Goal: Task Accomplishment & Management: Use online tool/utility

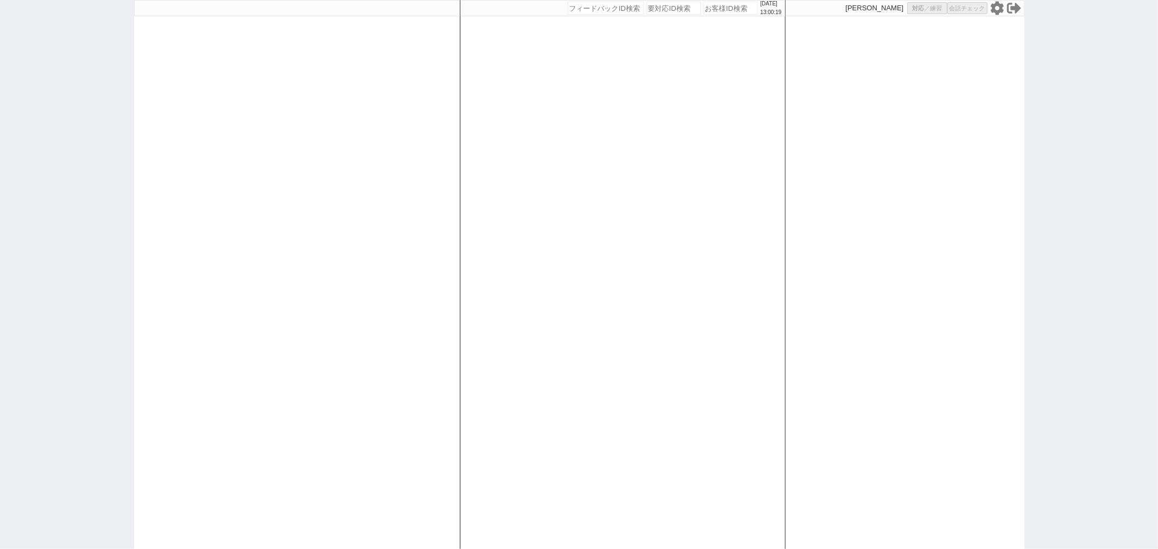
select select
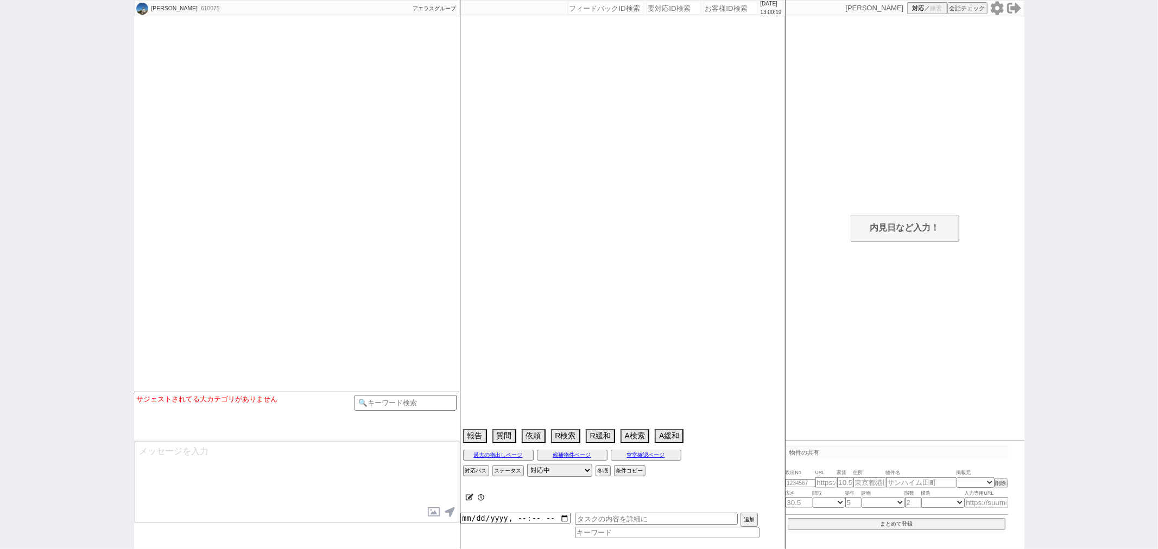
select select
select select "2025"
select select "9"
select select "34"
select select "0"
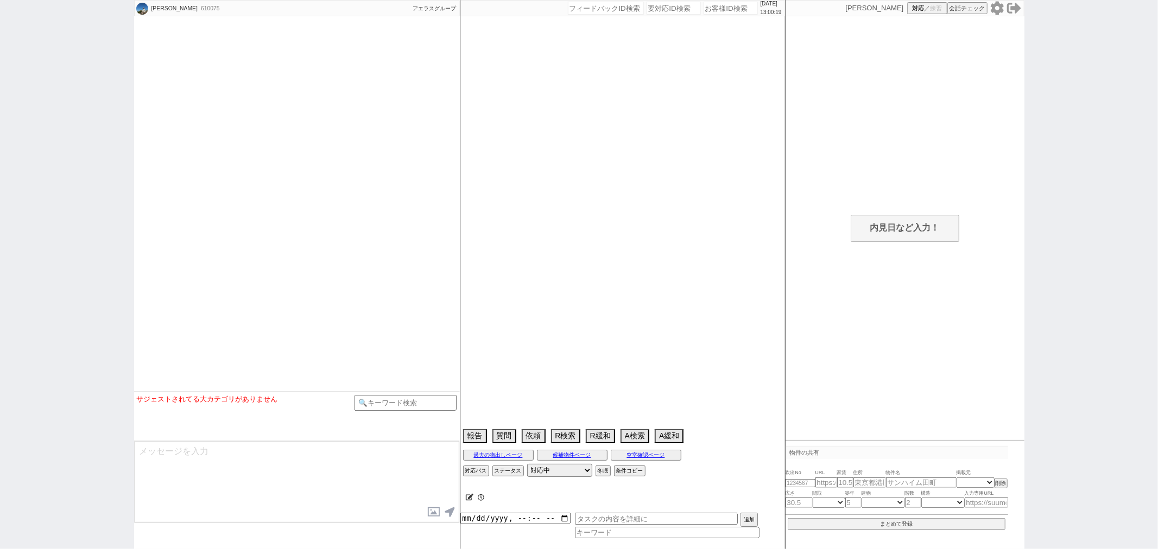
select select "70"
select select "1681"
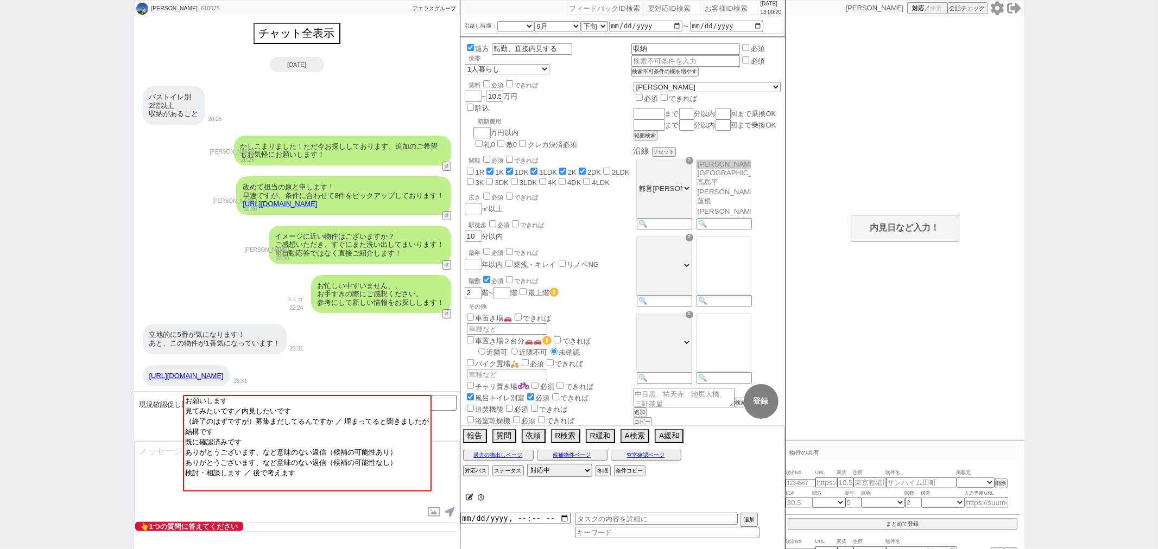
scroll to position [708, 0]
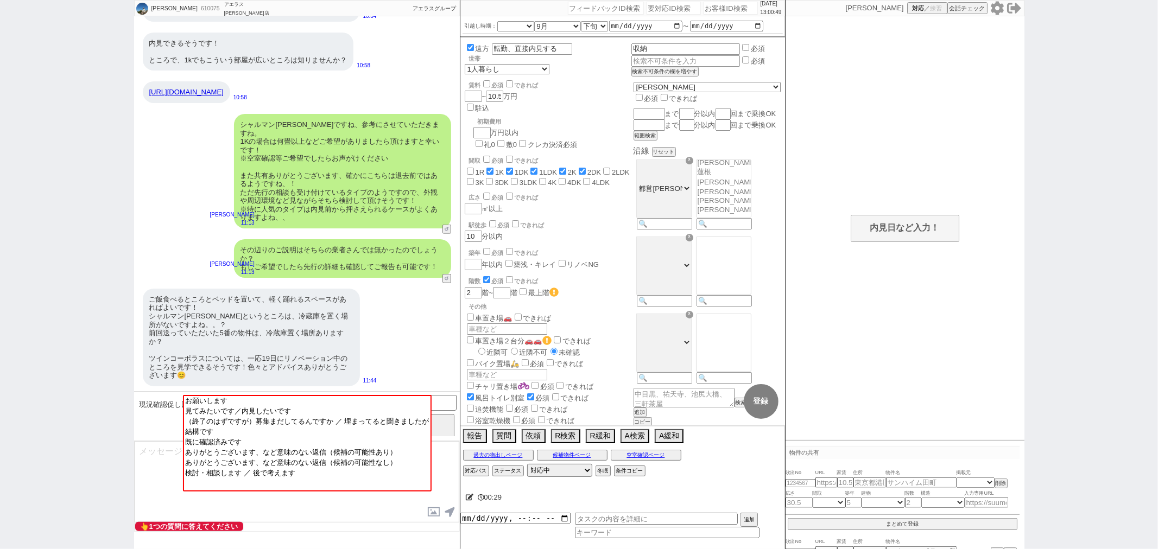
click at [211, 96] on link "https://www.homes.co.jp/chintai/room/3f47b3aa36bbe8090d020a5782a9c145be31e7f9/" at bounding box center [186, 92] width 74 height 8
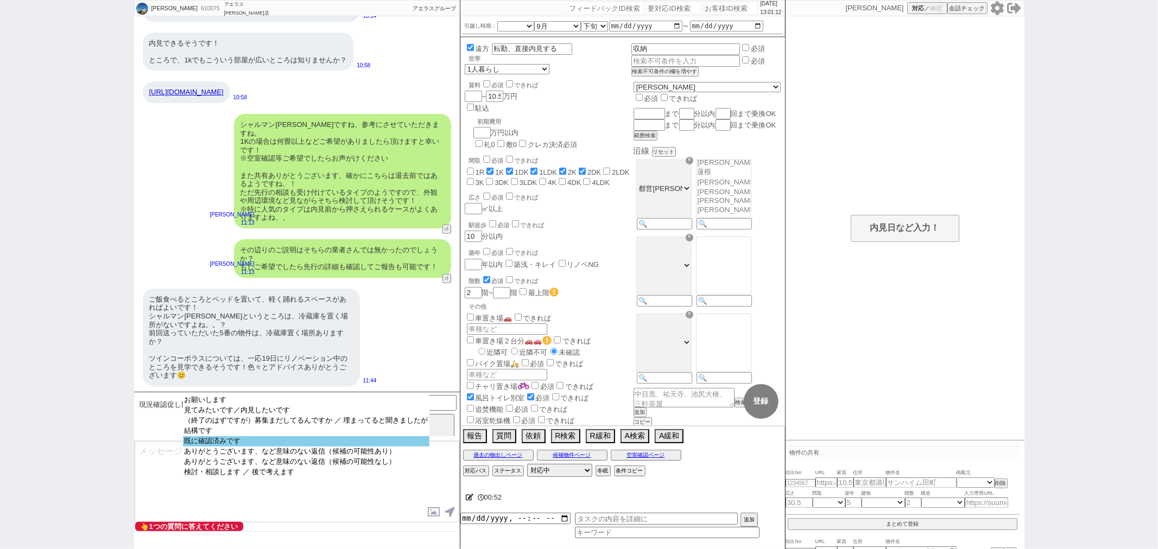
click at [291, 447] on option "既に確認済みです" at bounding box center [306, 452] width 246 height 10
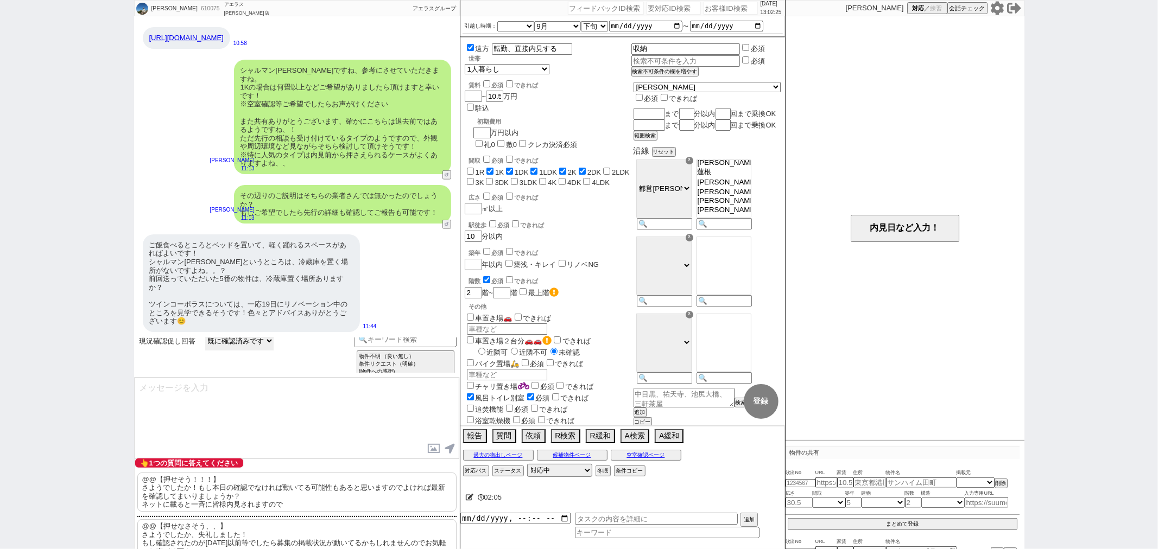
scroll to position [0, 0]
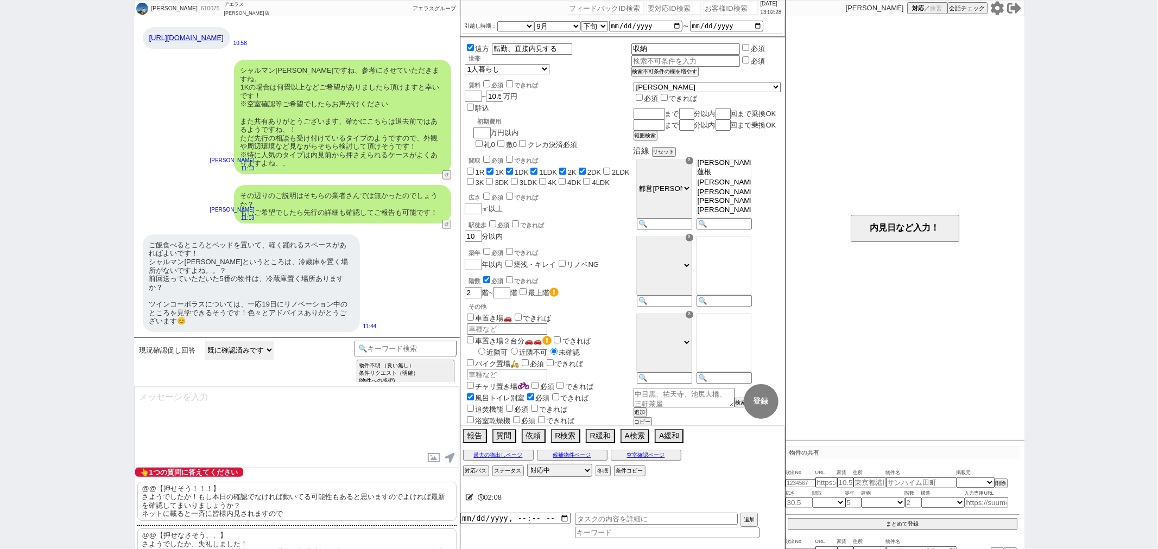
click at [239, 349] on select "お願いします 見てみたいです／内見したいです （終了のはずですが）募集まだしてるんですか ／ 埋まってると聞きましたが 結構です 既に確認済みです ありがとう…" at bounding box center [239, 350] width 68 height 19
select select "ありがとうございます、など意味のない返信（候補の可能性あり）"
click at [205, 360] on select "お願いします 見てみたいです／内見したいです （終了のはずですが）募集まだしてるんですか ／ 埋まってると聞きましたが 結構です 既に確認済みです ありがとう…" at bounding box center [239, 350] width 68 height 19
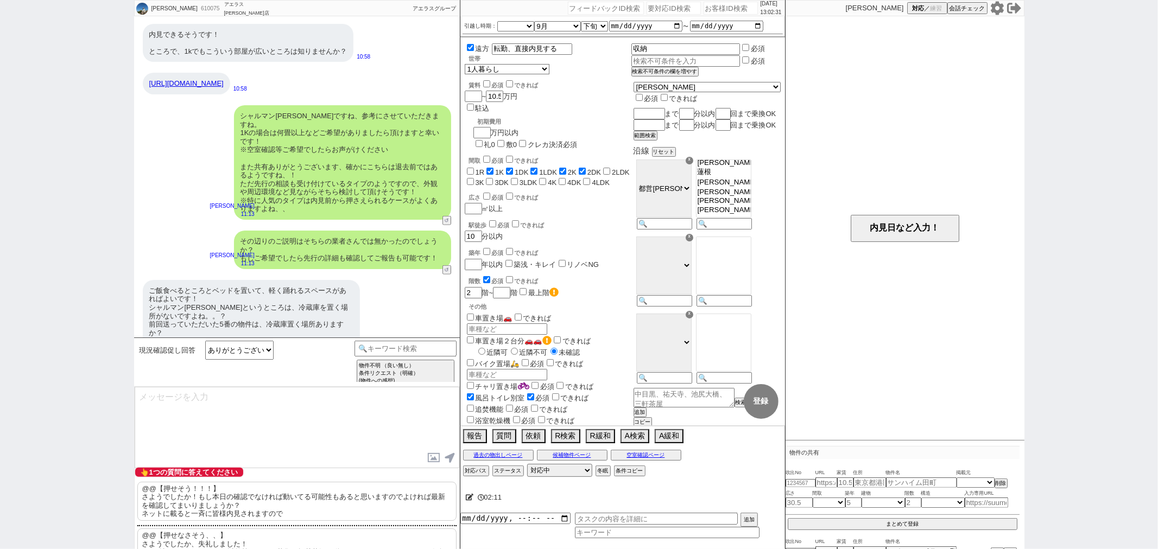
type textarea "いえ、お気軽にご希望・ご質問お声がけください！ また、ご希望も反映できればと思いまして、こちら@@物件の良かった点・悪かった点等はいかがでしたでしょうか？"
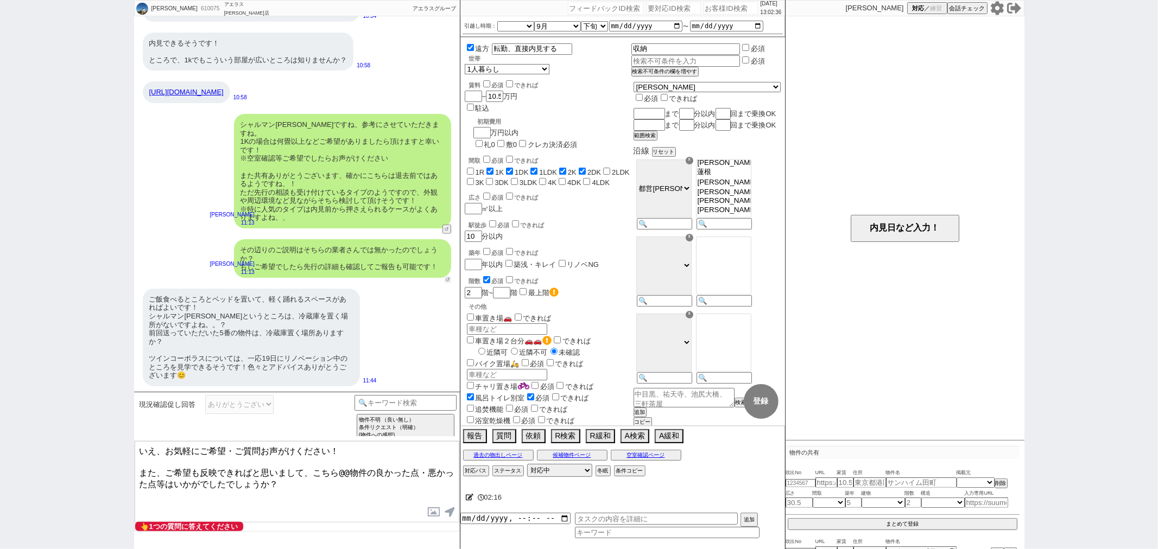
click at [449, 277] on button "↺" at bounding box center [448, 279] width 7 height 7
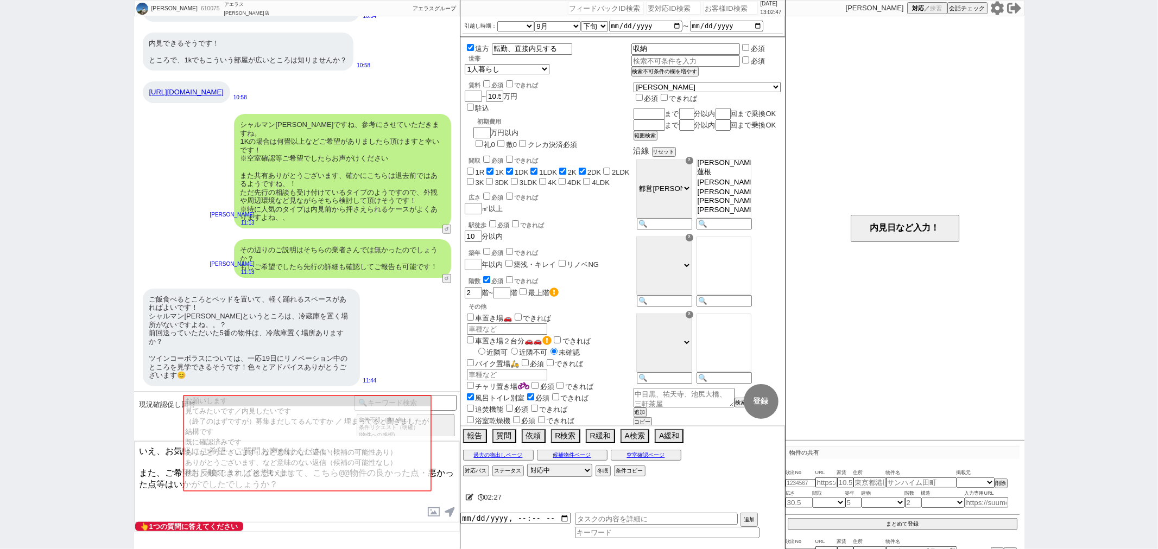
click at [451, 227] on div "シャルマン蓮沼ですね、参考にさせていただきますね。 1Kの場合は何畳以上などご希望がありましたら頂けますと幸いです！ ※空室確認等ご希望でしたらお声がけくださ…" at bounding box center [297, 171] width 326 height 125
click at [447, 227] on button "↺" at bounding box center [448, 230] width 7 height 7
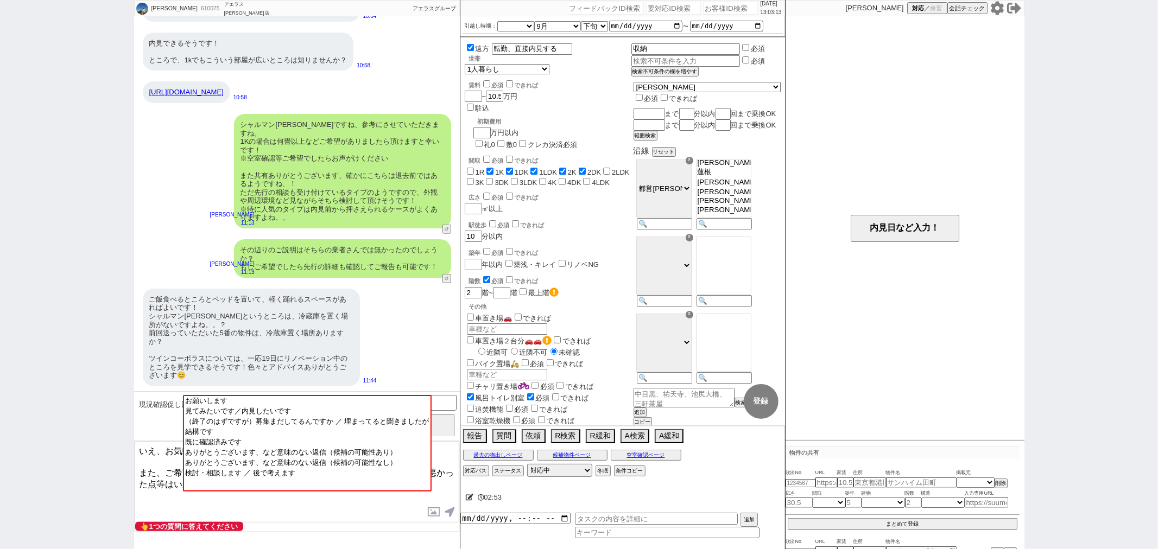
click at [172, 494] on textarea "いえ、お気軽にご希望・ご質問お声がけください！ また、ご希望も反映できればと思いまして、こちら@@物件の良かった点・悪かった点等はいかがでしたでしょうか？" at bounding box center [297, 481] width 325 height 81
select select
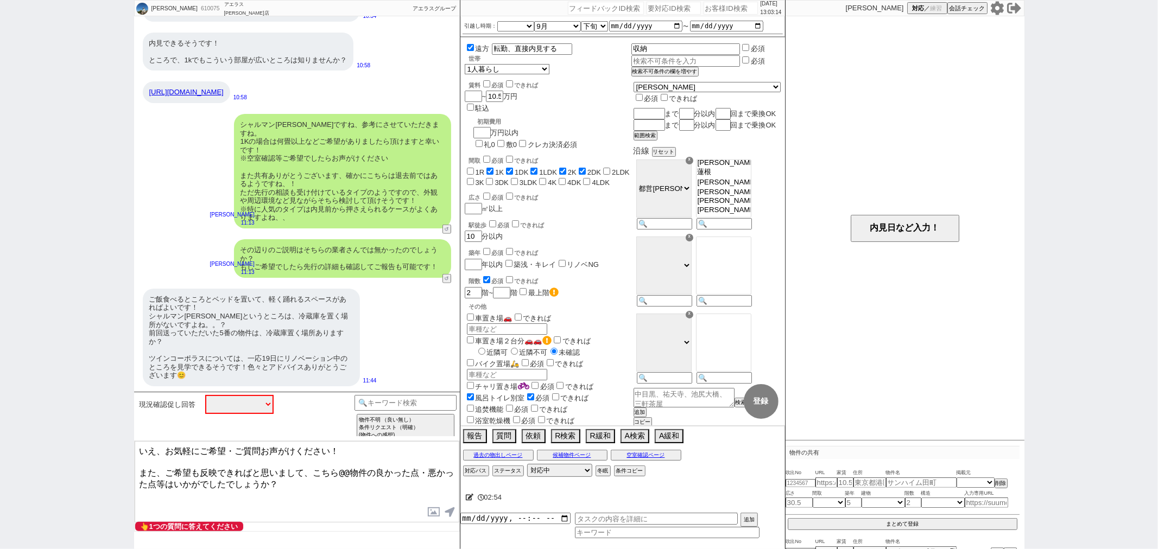
drag, startPoint x: 294, startPoint y: 474, endPoint x: 0, endPoint y: 337, distance: 324.2
click at [0, 351] on div "田中結衣 610075 ! 0 2日目 アエラス板橋店 冬眠中 自社客 アエラスグループ スミカ_BPO チャット全表示 2025-08-15 バストイレ別 …" at bounding box center [579, 274] width 1158 height 549
click at [413, 394] on div "現況確認促し回答 中カテゴリを選択 お願いします 見てみたいです／内見したいです （終了のはずですが）募集まだしてるんですか ／ 埋まってると聞きましたが 結…" at bounding box center [297, 416] width 326 height 49
click at [410, 395] on input at bounding box center [405, 402] width 103 height 14
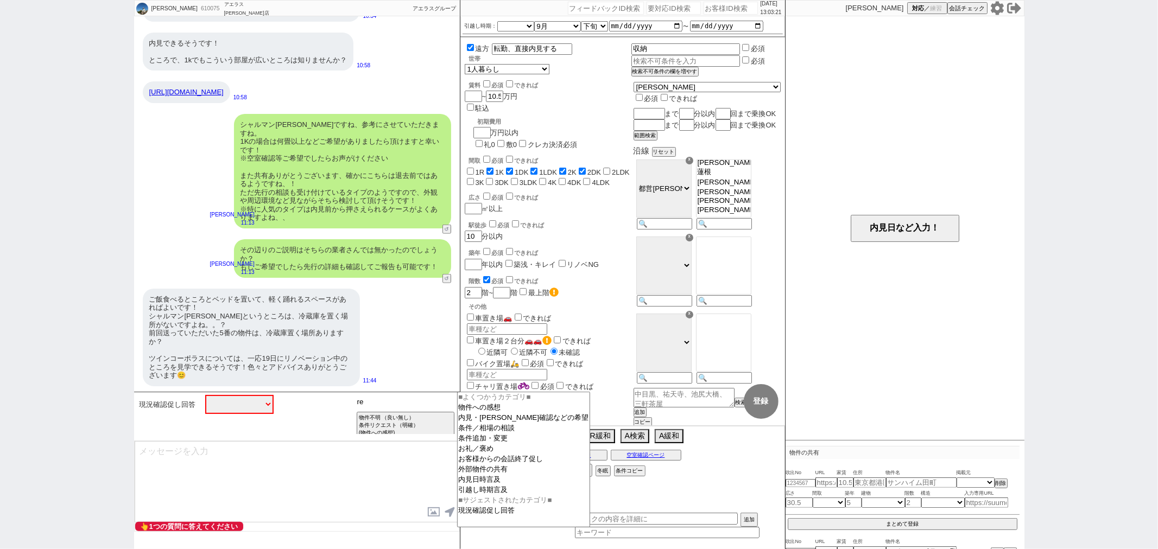
type input "r"
type input "冷蔵庫"
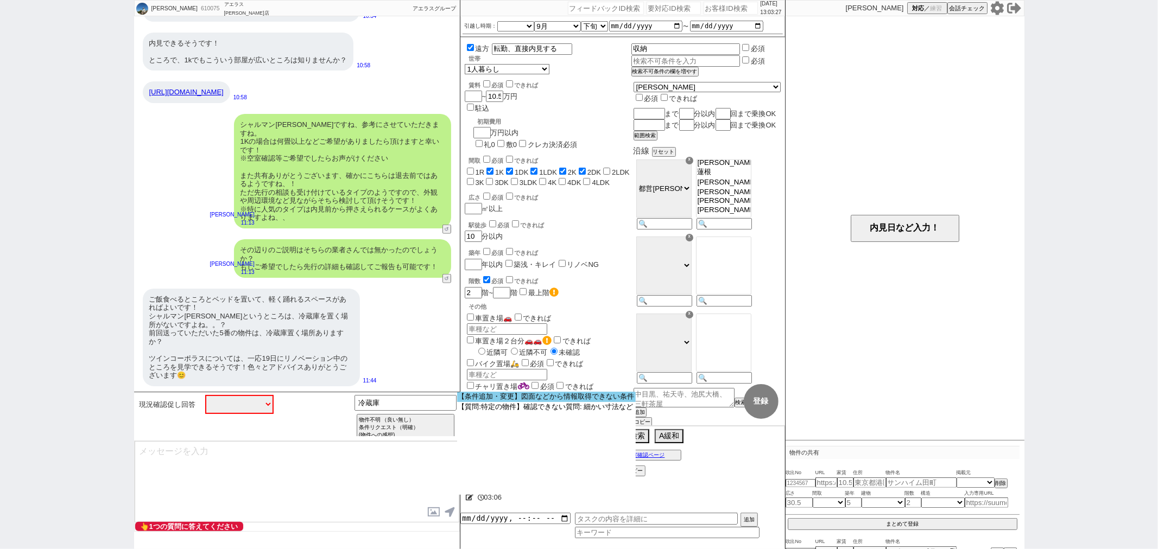
click at [0, 0] on option "【条件追加・変更】図面などから情報取得できない条件" at bounding box center [0, 0] width 0 height 0
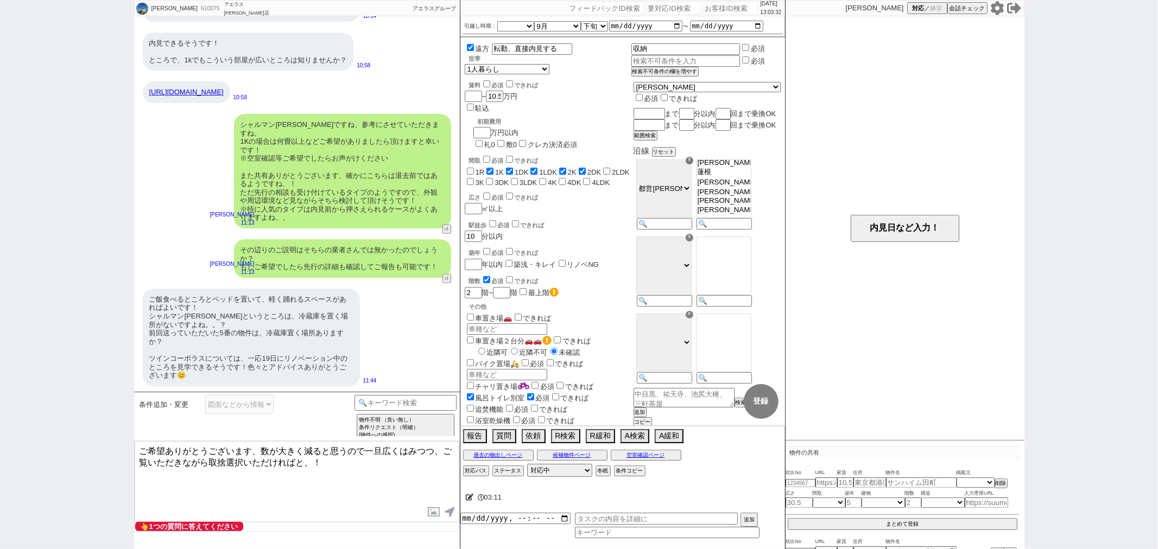
drag, startPoint x: 281, startPoint y: 453, endPoint x: 152, endPoint y: 403, distance: 138.7
click at [156, 405] on div "条件追加・変更 図面などから情報取得できない条件 小カテゴリを選択 当日物出し回数 !=1 <1 <2 <3 >0 >0&&<2 >0&&<3 >1 >1&&…" at bounding box center [297, 470] width 326 height 157
type textarea "ご"
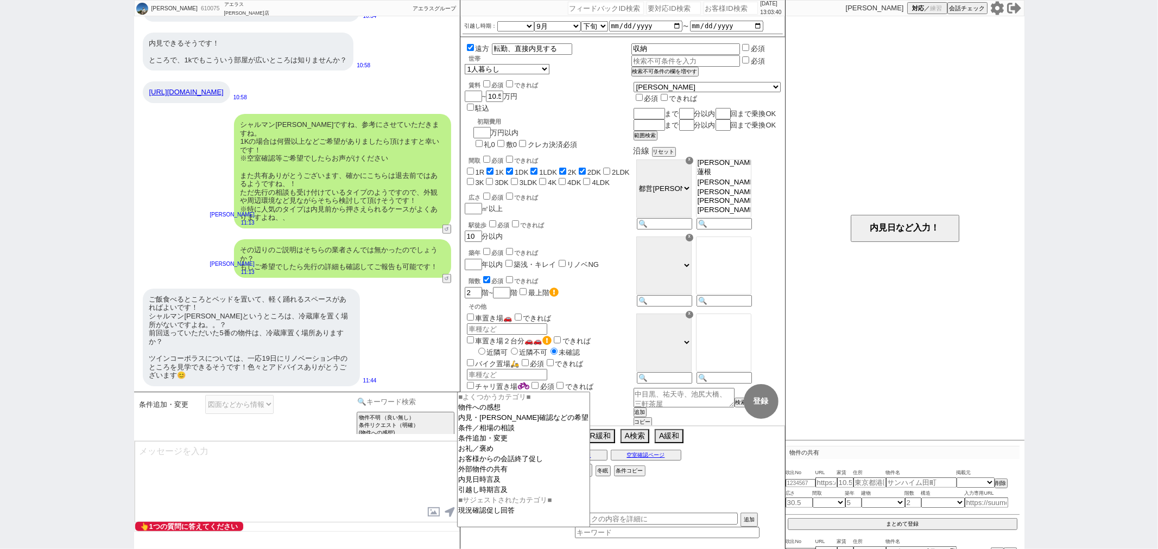
click at [378, 397] on input at bounding box center [405, 402] width 103 height 14
click at [496, 413] on option "物件への感想" at bounding box center [524, 418] width 132 height 10
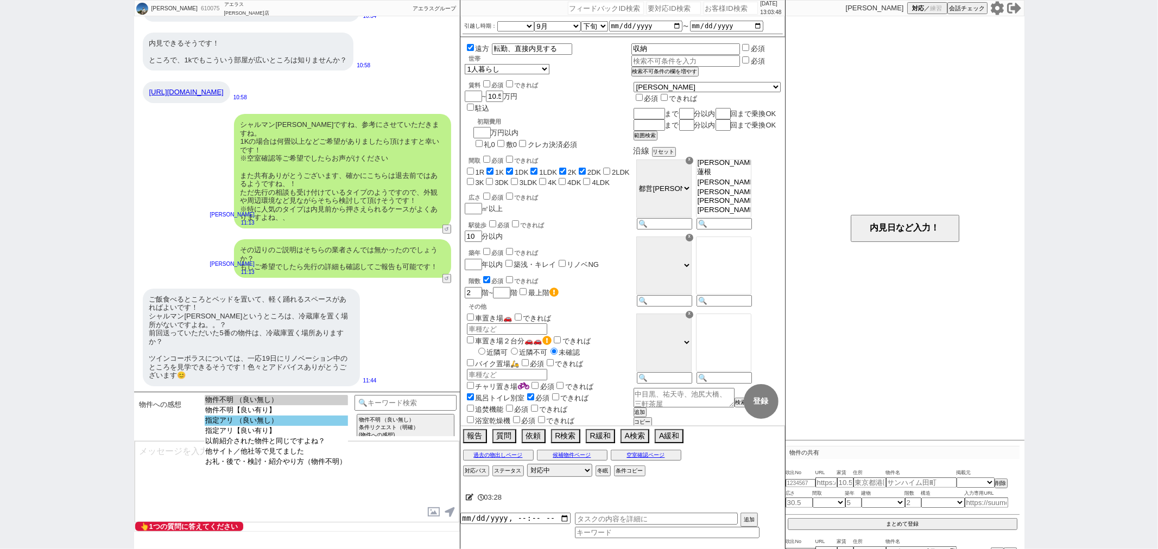
select select "指定アリ （良い無し）"
click at [303, 426] on option "指定アリ （良い無し）" at bounding box center [276, 431] width 143 height 10
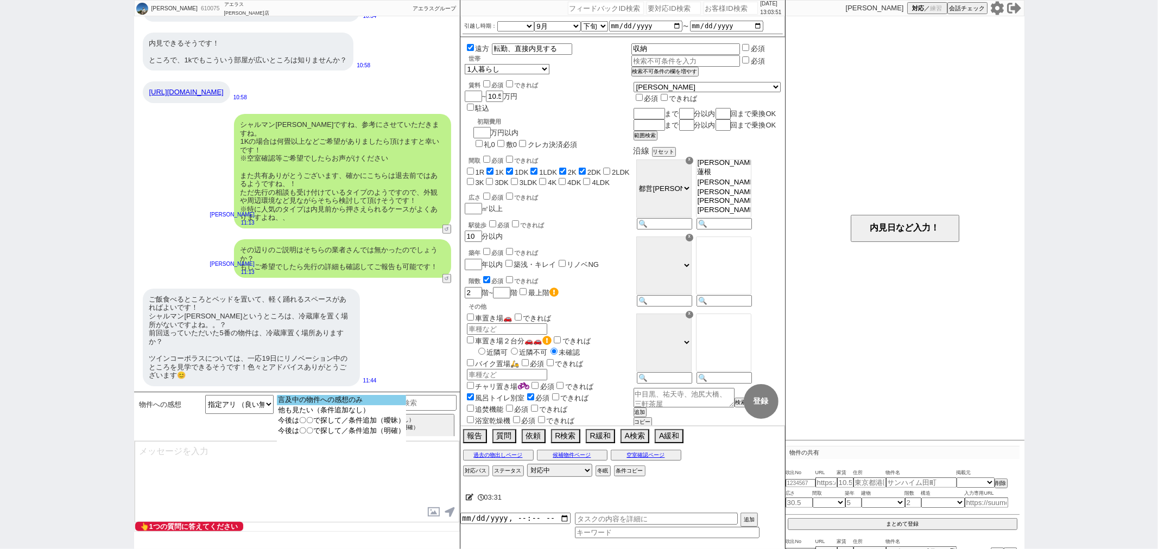
select select "言及中の物件への感想のみ"
click at [310, 405] on option "言及中の物件への感想のみ" at bounding box center [341, 410] width 129 height 10
type textarea "ありがとうございます、反映し見てまいりますね！"
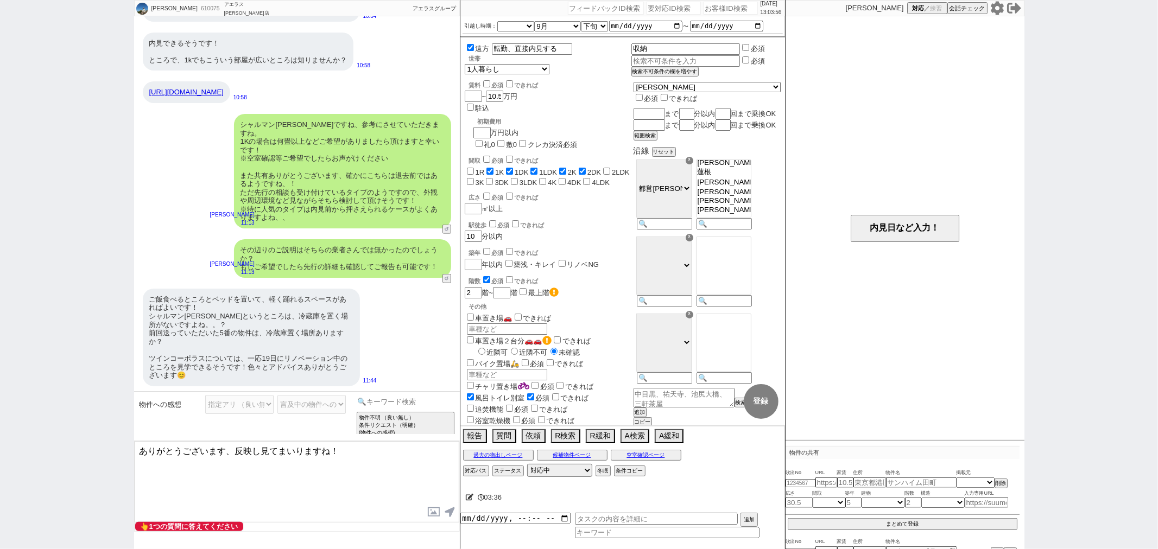
click at [382, 399] on input at bounding box center [405, 402] width 103 height 14
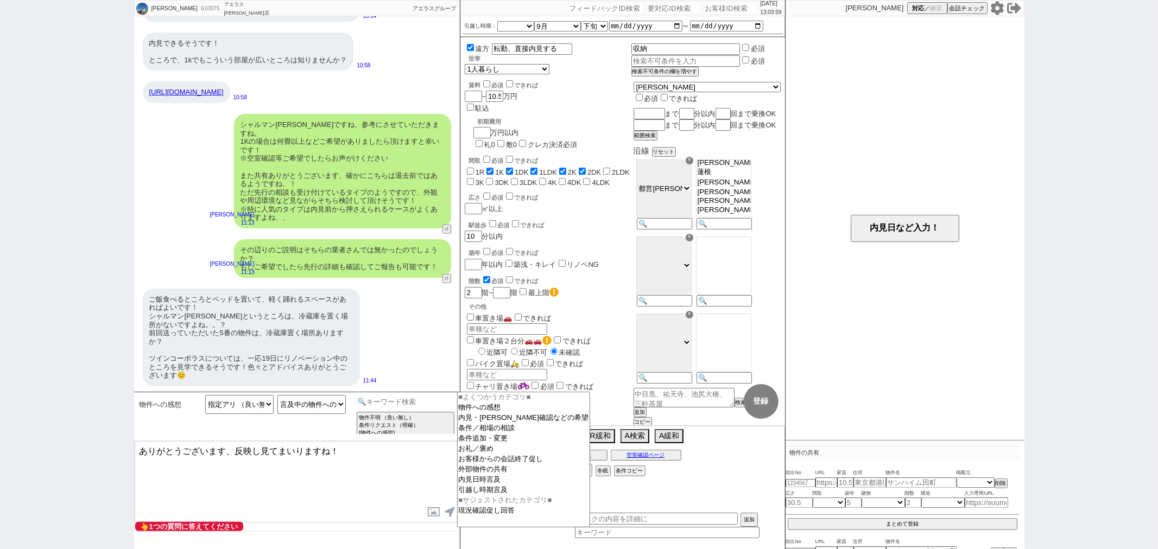
click at [413, 397] on input at bounding box center [405, 402] width 103 height 14
type input "し"
click at [375, 406] on input at bounding box center [405, 402] width 103 height 14
type input "曖昧"
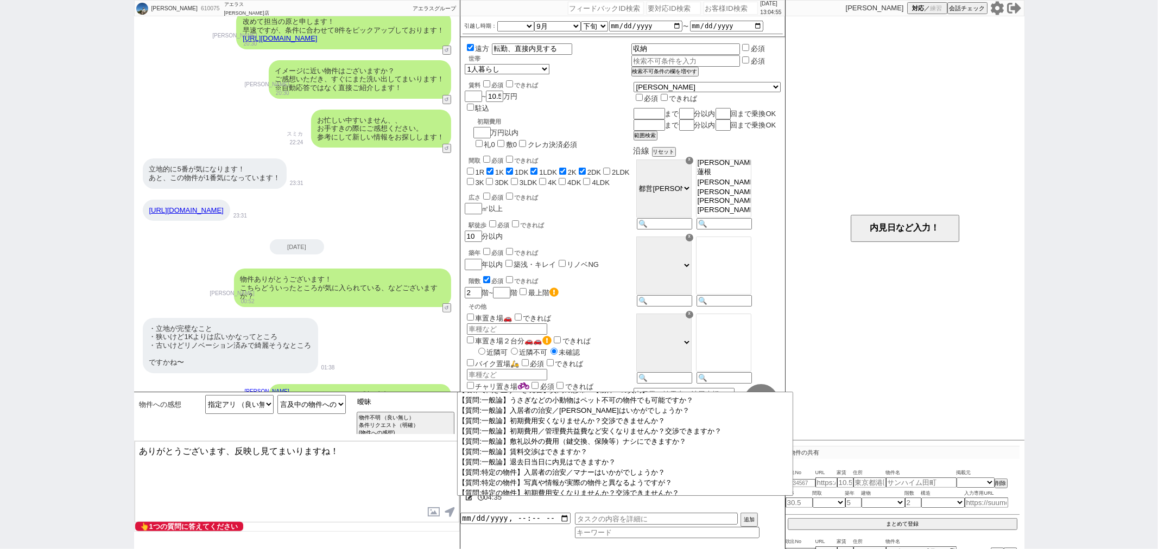
scroll to position [165, 0]
click at [224, 215] on link "https://www.homes.co.jp/chintai/room/ca9031ea72246758748dd571ab1f96d5924509e2/" at bounding box center [186, 211] width 74 height 8
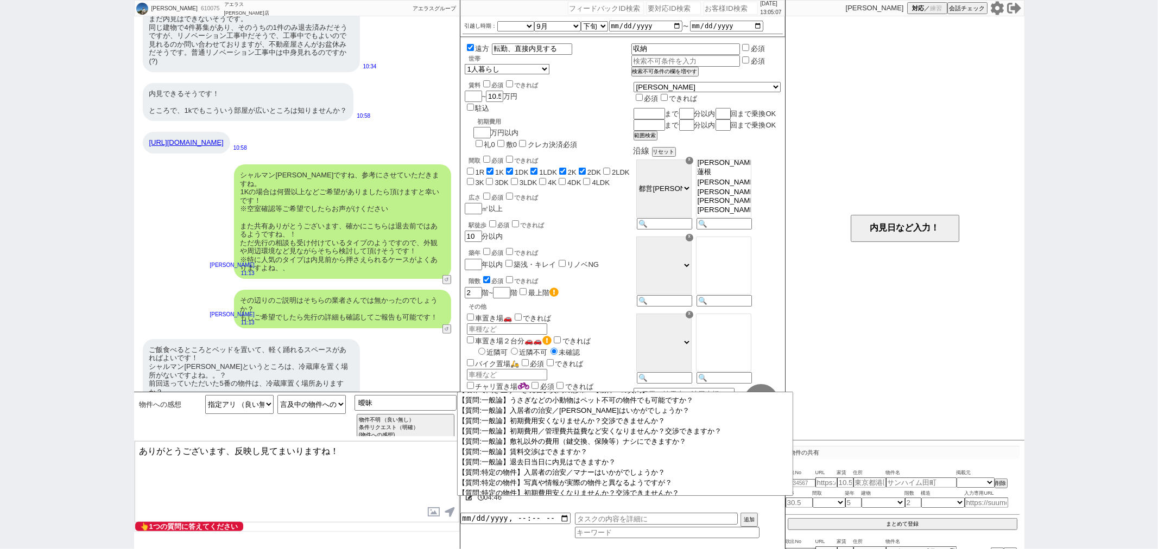
scroll to position [708, 0]
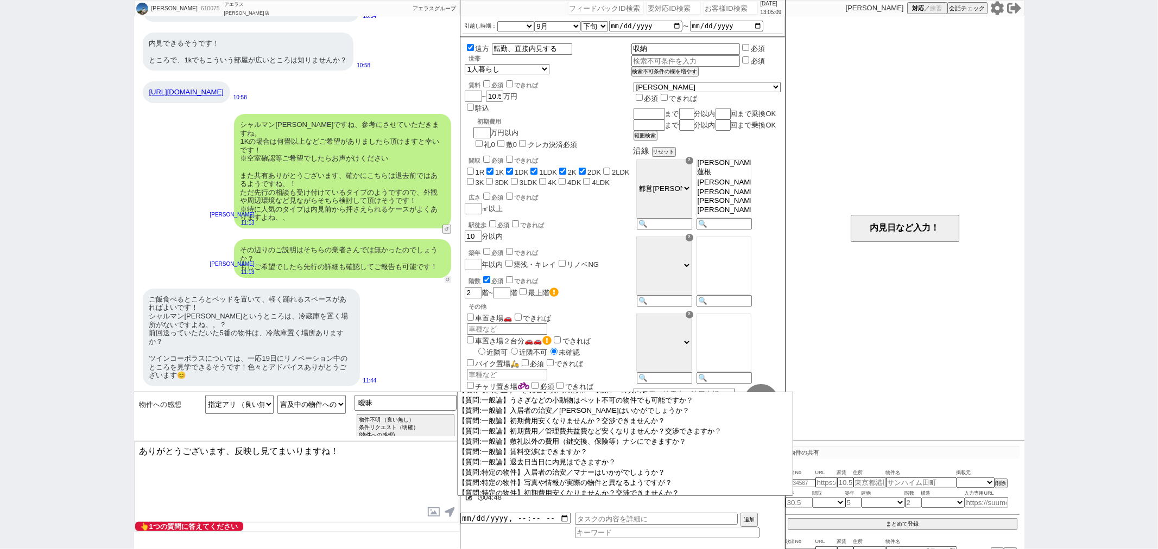
click at [445, 280] on button "↺" at bounding box center [448, 279] width 7 height 7
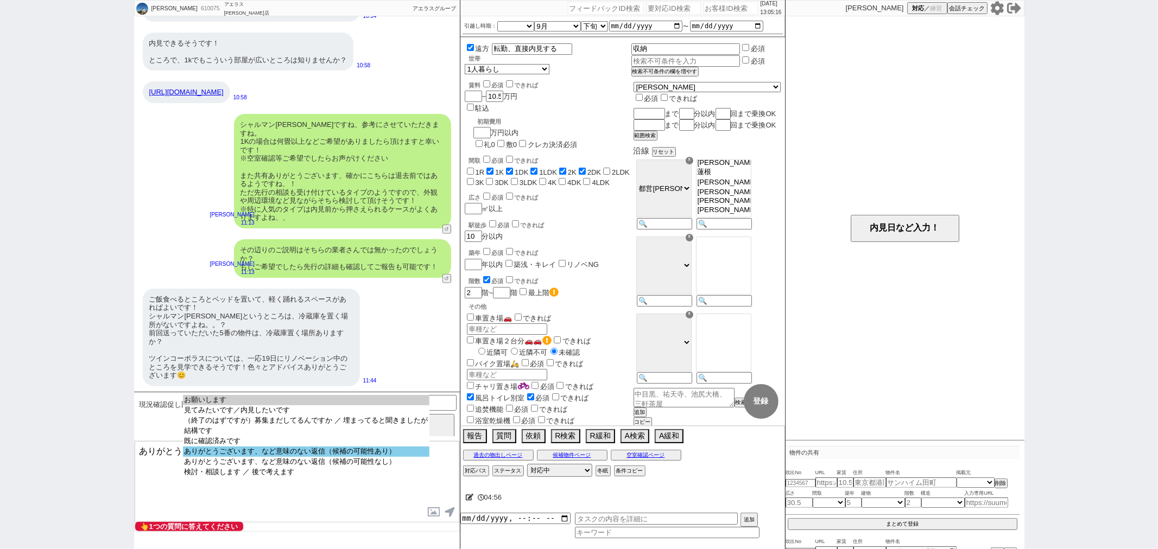
select select "ありがとうございます、など意味のない返信（候補の可能性あり）"
click at [297, 457] on option "ありがとうございます、など意味のない返信（候補の可能性あり）" at bounding box center [306, 462] width 246 height 10
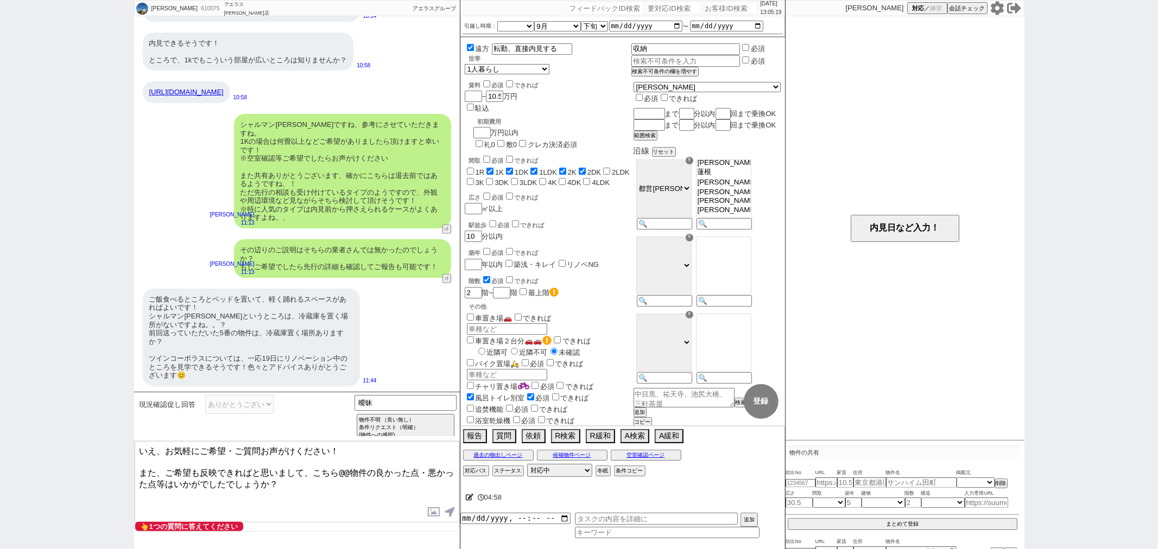
drag, startPoint x: 348, startPoint y: 449, endPoint x: 12, endPoint y: 438, distance: 336.7
click at [13, 438] on div "田中結衣 610075 ! 0 2日目 アエラス板橋店 冬眠中 自社客 アエラスグループ スミカ_BPO チャット全表示 2025-08-15 バストイレ別 …" at bounding box center [579, 274] width 1158 height 549
click at [340, 449] on textarea "いえ、お気軽にご希望・ご質問お声がけください！ また、ご希望も反映できればと思いまして、こちら@@物件の良かった点・悪かった点等はいかがでしたでしょうか？" at bounding box center [297, 481] width 325 height 81
drag, startPoint x: 340, startPoint y: 449, endPoint x: 0, endPoint y: 380, distance: 346.8
click at [0, 380] on div "田中結衣 610075 ! 0 2日目 アエラス板橋店 冬眠中 自社客 アエラスグループ スミカ_BPO チャット全表示 2025-08-15 バストイレ別 …" at bounding box center [579, 274] width 1158 height 549
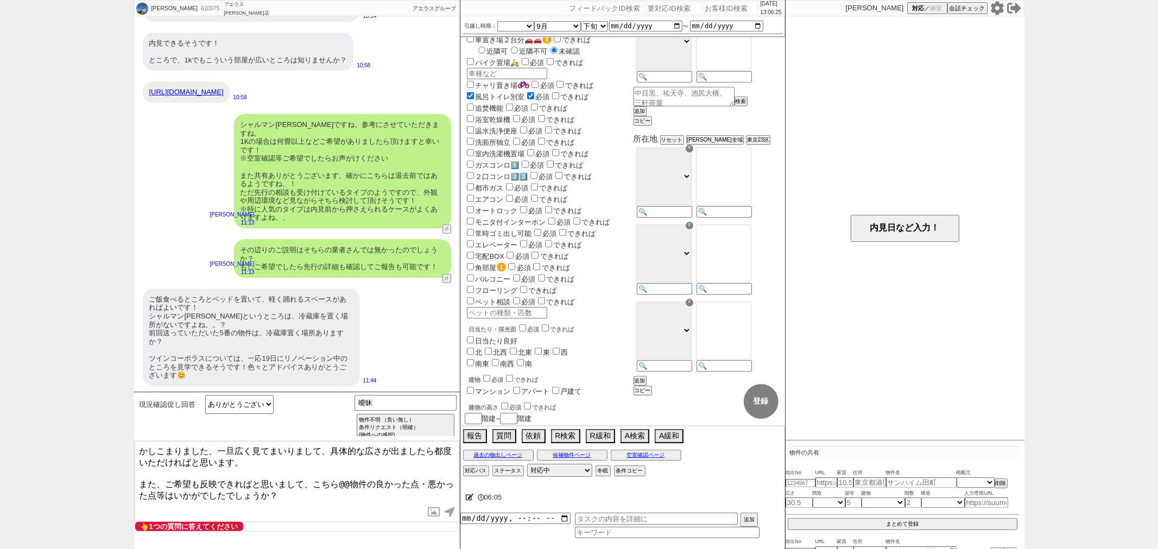
type textarea "かしこまりました、一旦広く見てまいりまして、具体的な広さが出ましたら都度いただければと思います。 また、ご希望も反映できればと思いまして、こちら@@物件の良か…"
click at [256, 404] on select "お願いします 見てみたいです／内見したいです （終了のはずですが）募集まだしてるんですか ／ 埋まってると聞きましたが 結構です 既に確認済みです ありがとう…" at bounding box center [239, 404] width 68 height 19
click at [155, 474] on textarea "かしこまりました、一旦広く見てまいりまして、具体的な広さが出ましたら都度いただければと思います。 また、ご希望も反映できればと思いまして、こちら@@物件の良か…" at bounding box center [297, 481] width 325 height 81
click at [445, 277] on button "↺" at bounding box center [448, 279] width 7 height 7
click at [248, 405] on select "中カテゴリを選択 お願いします 見てみたいです／内見したいです （終了のはずですが）募集まだしてるんですか ／ 埋まってると聞きましたが 結構です 既に確認済…" at bounding box center [239, 404] width 68 height 19
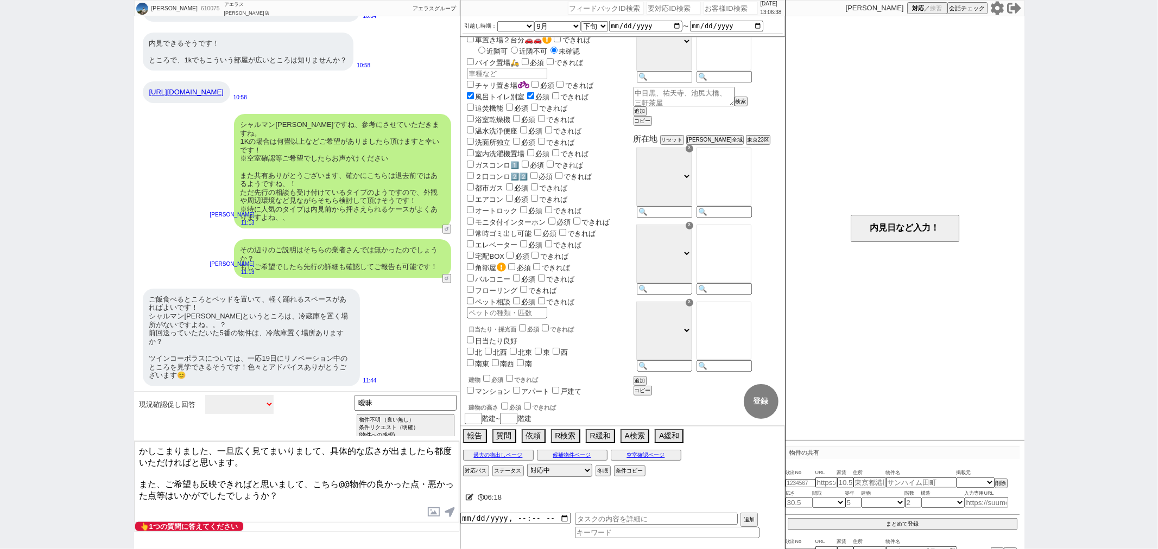
select select "既に確認済みです"
click at [205, 395] on select "中カテゴリを選択 お願いします 見てみたいです／内見したいです （終了のはずですが）募集まだしてるんですか ／ 埋まってると聞きましたが 結構です 既に確認済…" at bounding box center [239, 404] width 68 height 19
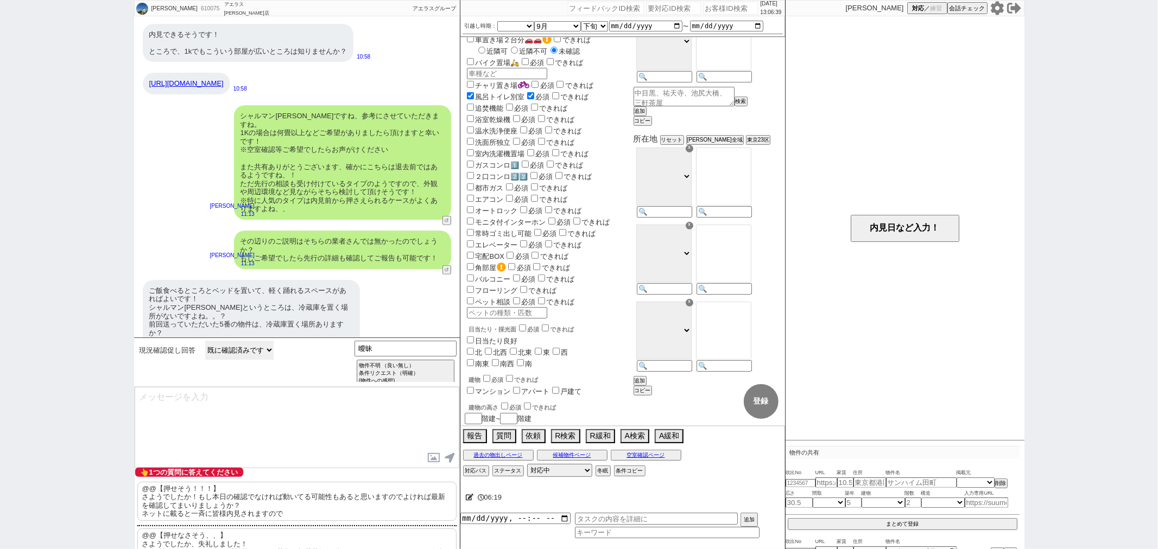
scroll to position [29, 0]
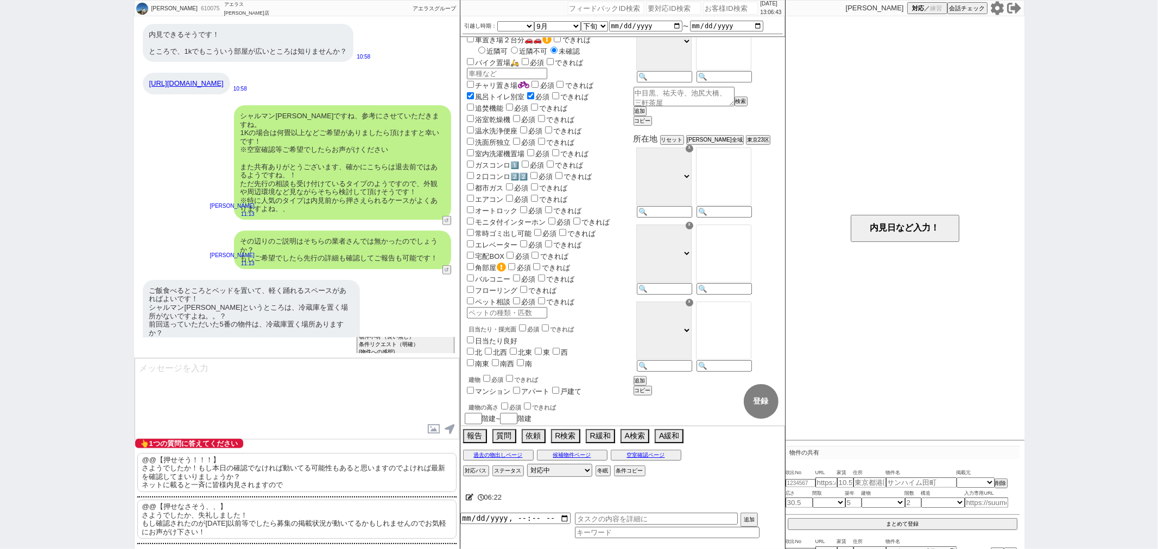
click at [213, 506] on p "@@【押せなさそう、、】 さようでしたか、失礼しました！ もし確認されたのが昨日以前等でしたら募集の掲載状況が動いてるかもしれませんのでお気軽にお声がけ下さい！" at bounding box center [296, 519] width 319 height 39
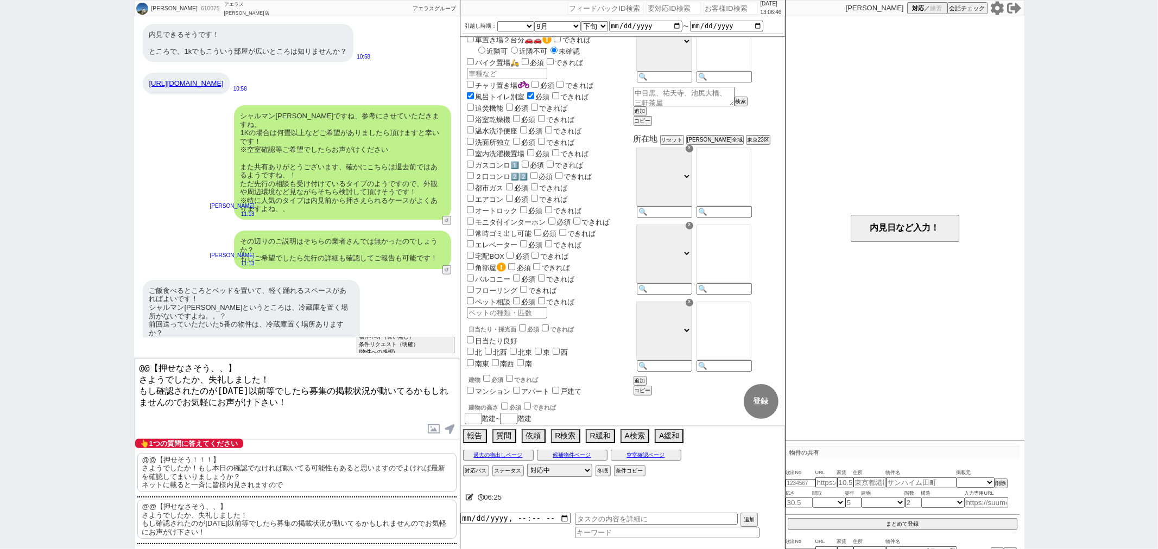
drag, startPoint x: 280, startPoint y: 373, endPoint x: 126, endPoint y: 355, distance: 154.7
click at [126, 355] on div "田中結衣 610075 ! 0 2日目 アエラス板橋店 冬眠中 自社客 アエラスグループ スミカ_BPO チャット全表示 2025-08-15 バストイレ別 …" at bounding box center [579, 274] width 1158 height 549
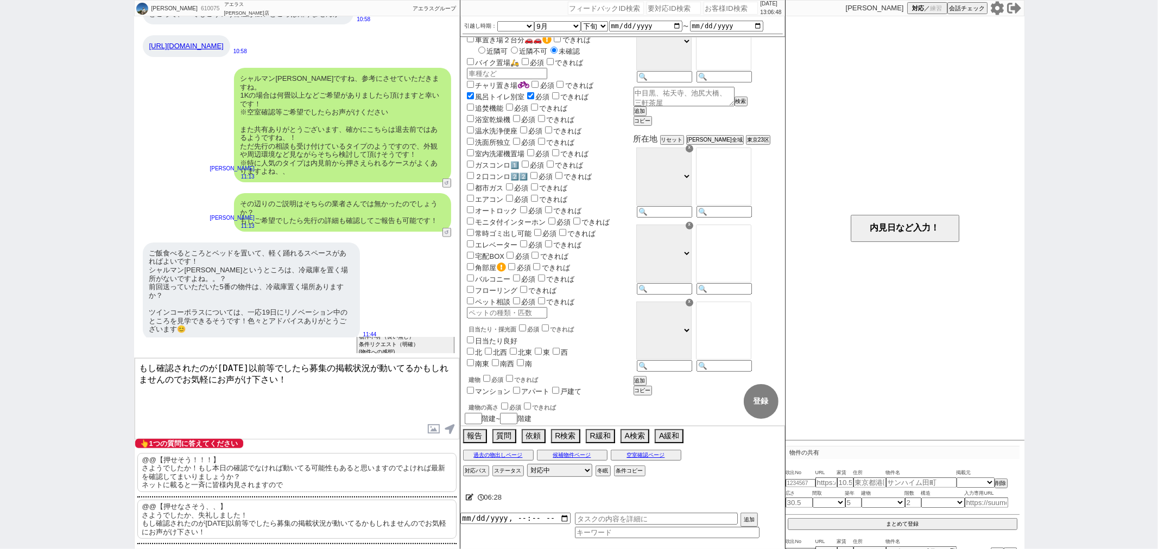
scroll to position [762, 0]
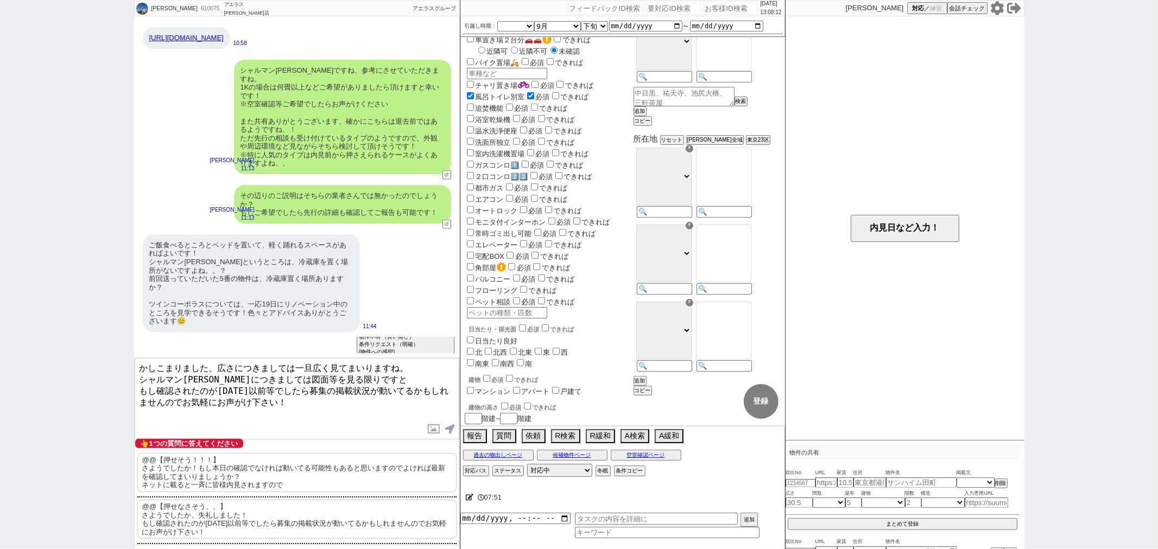
click at [161, 34] on link "https://www.homes.co.jp/chintai/room/3f47b3aa36bbe8090d020a5782a9c145be31e7f9/" at bounding box center [186, 38] width 74 height 8
click at [361, 377] on textarea "かしこまりました、広さにつきましては一旦広く見てまいりますね。 シャルマン蓮沼につきましては図面等を見る限りですと もし確認されたのが昨日以前等でしたら募集の…" at bounding box center [297, 398] width 325 height 81
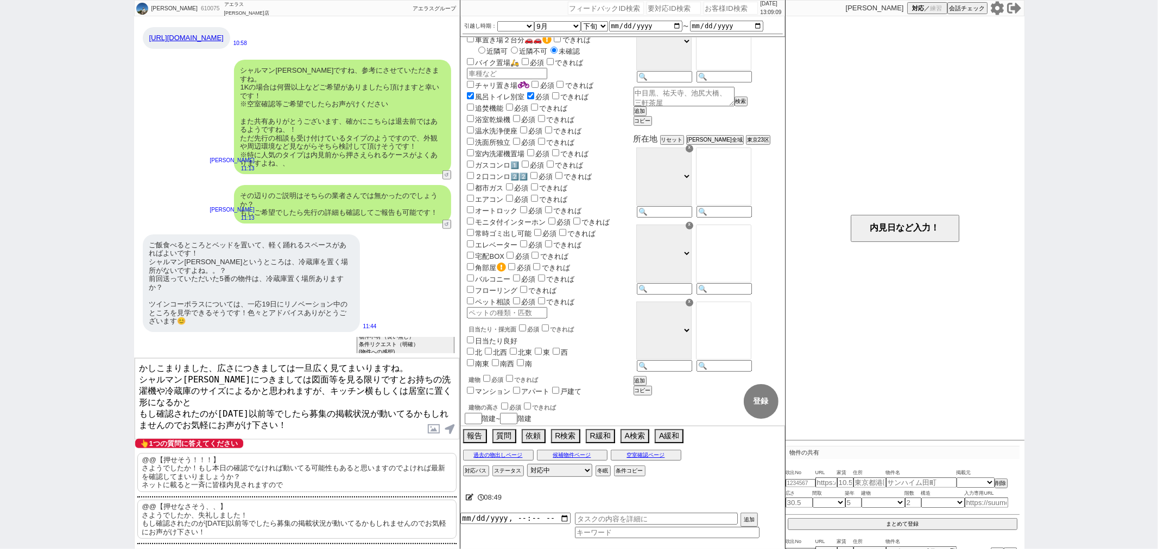
click at [283, 384] on textarea "かしこまりました、広さにつきましては一旦広く見てまいりますね。 シャルマン蓮沼につきましては図面等を見る限りですとお持ちの洗濯機や冷蔵庫のサイズによるかと思わ…" at bounding box center [297, 398] width 325 height 81
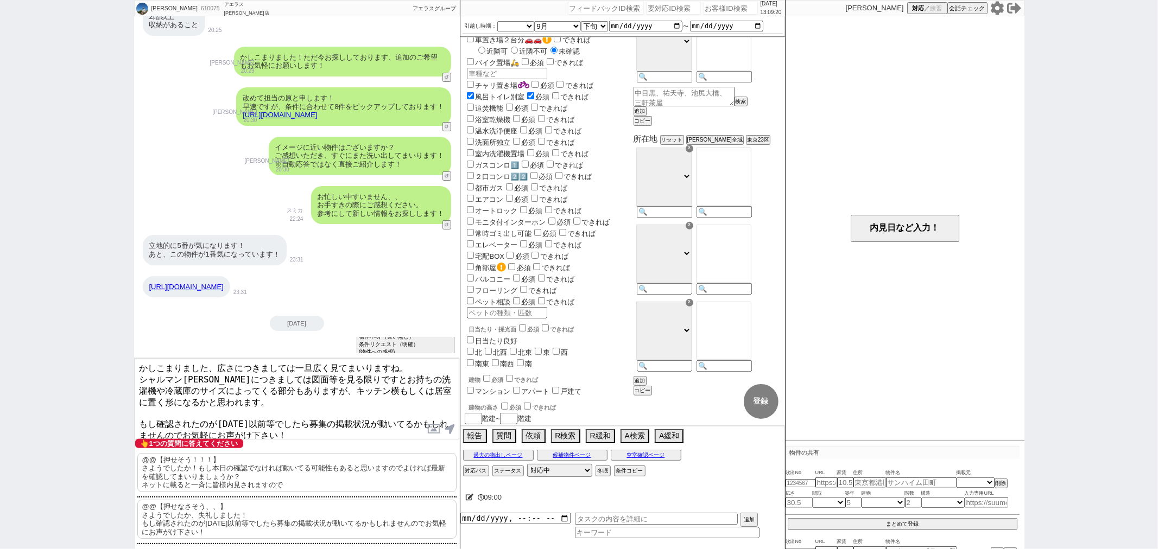
scroll to position [39, 0]
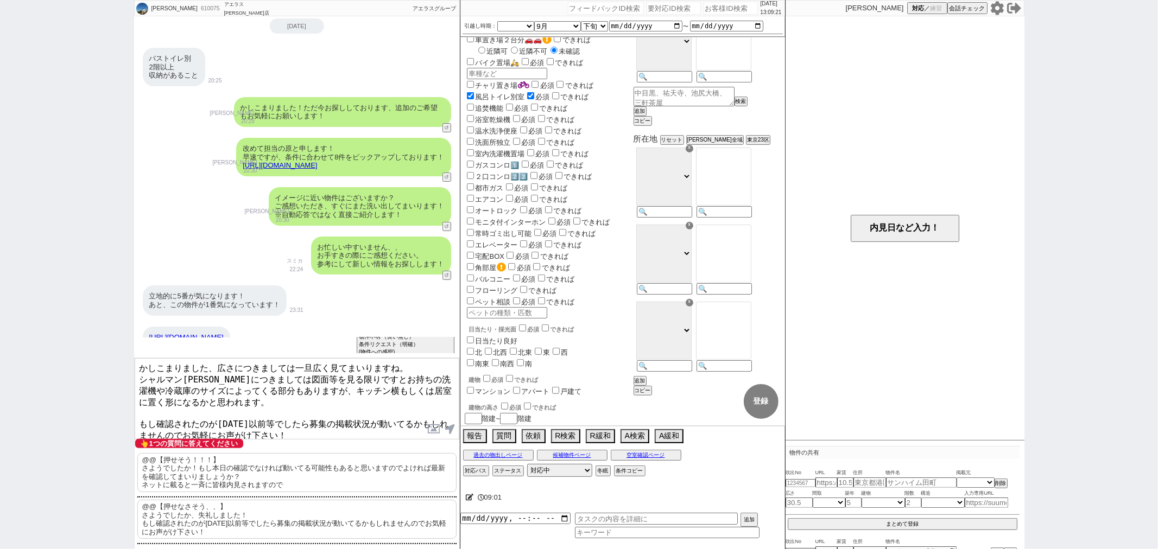
click at [317, 167] on link "https://tools.sumika.live/pages/slo52gy" at bounding box center [280, 165] width 74 height 8
click at [243, 411] on textarea "かしこまりました、広さにつきましては一旦広く見てまいりますね。 シャルマン蓮沼につきましては図面等を見る限りですとお持ちの洗濯機や冷蔵庫のサイズによってくる部…" at bounding box center [297, 398] width 325 height 81
click at [477, 17] on button "☓" at bounding box center [470, 11] width 20 height 22
click at [317, 168] on link "https://tools.sumika.live/pages/slo52gy" at bounding box center [280, 165] width 74 height 8
click at [175, 393] on textarea "かしこまりました、広さにつきましては一旦広く見てまいりますね。 シャルマン蓮沼につきましては図面等を見る限りですとお持ちの洗濯機や冷蔵庫のサイズによってくる部…" at bounding box center [297, 398] width 325 height 81
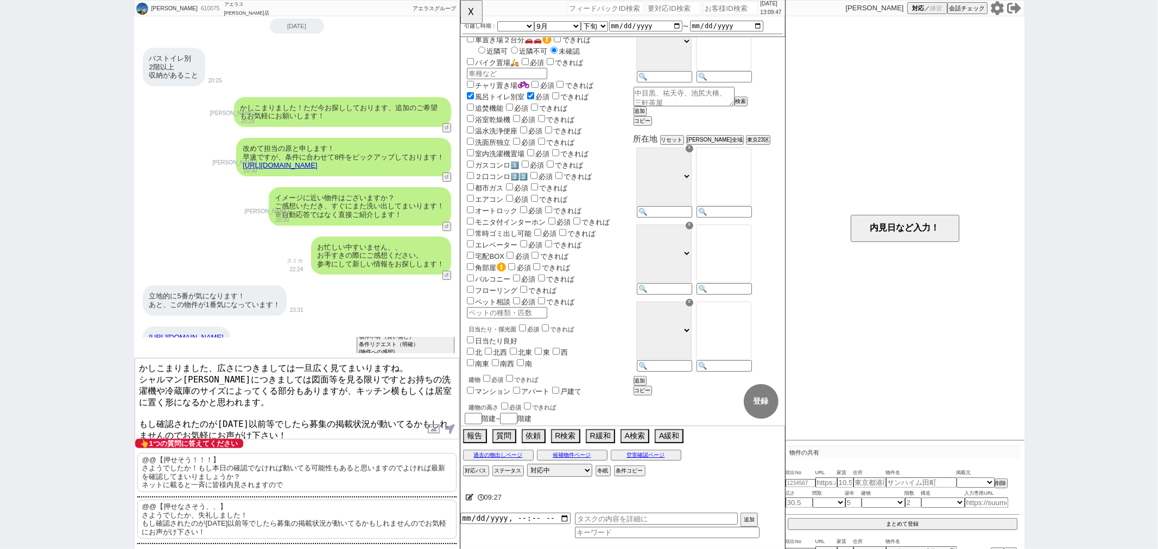
click at [169, 403] on textarea "かしこまりました、広さにつきましては一旦広く見てまいりますね。 シャルマン蓮沼につきましては図面等を見る限りですとお持ちの洗濯機や冷蔵庫のサイズによってくる部…" at bounding box center [297, 398] width 325 height 81
paste textarea "フォセット本蓮沼"
click at [474, 21] on button "☓" at bounding box center [470, 11] width 20 height 22
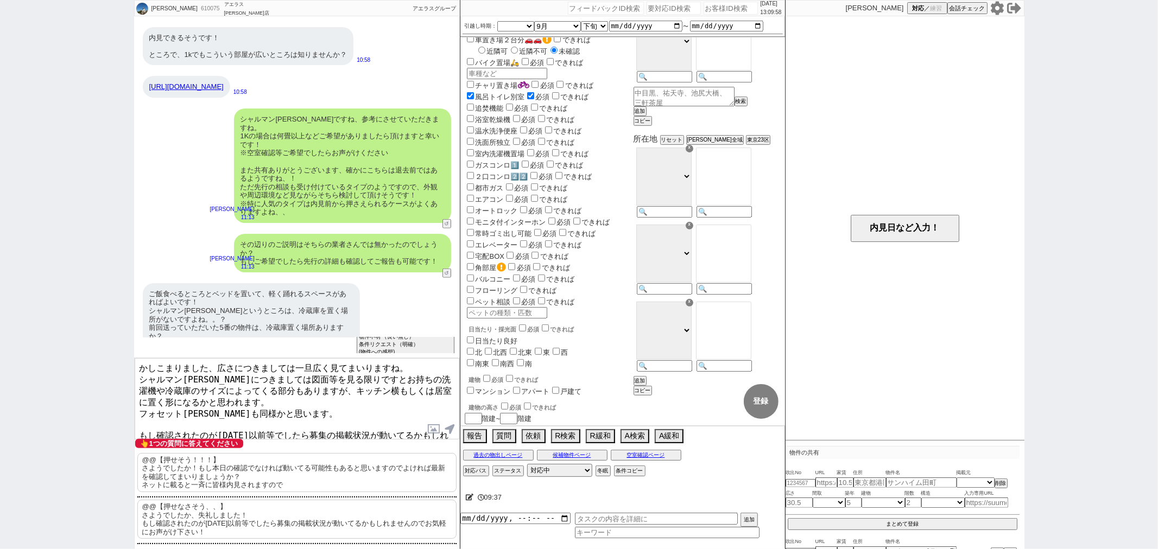
scroll to position [762, 0]
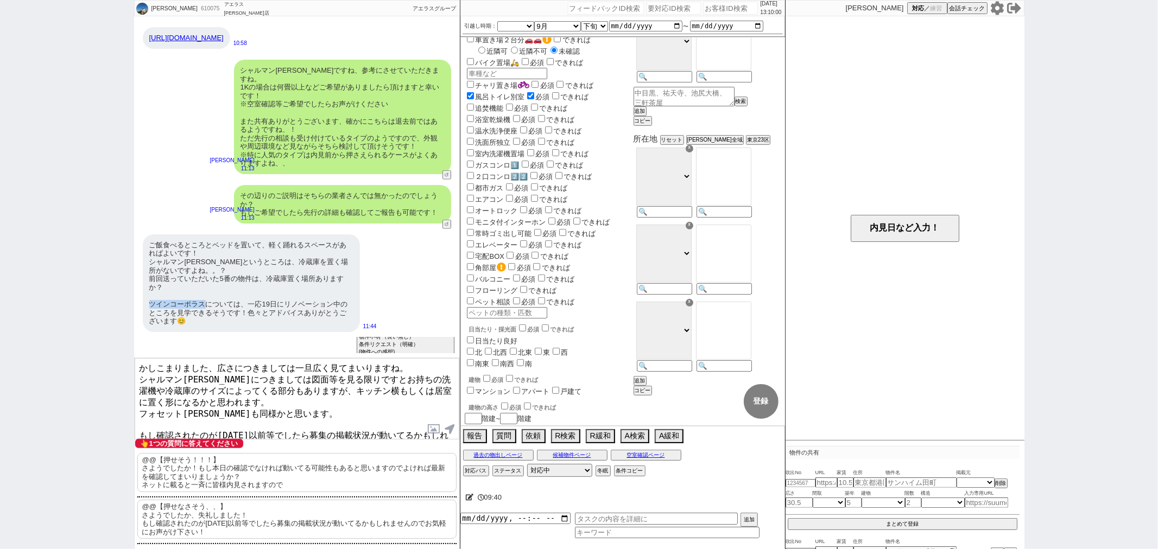
drag, startPoint x: 181, startPoint y: 302, endPoint x: 150, endPoint y: 306, distance: 31.1
click at [150, 306] on div "ご飯食べるところとベッドを置いて、軽く踊れるスペースがあればよいです！ シャルマン蓮沼というところは、冷蔵庫を置く場所がないですよね。。？ 前回送っていただい…" at bounding box center [251, 283] width 217 height 98
copy div "ツインコーポラス"
click at [155, 421] on textarea "かしこまりました、広さにつきましては一旦広く見てまいりますね。 シャルマン蓮沼につきましては図面等を見る限りですとお持ちの洗濯機や冷蔵庫のサイズによってくる部…" at bounding box center [297, 398] width 325 height 81
paste textarea "ツインコーポラス"
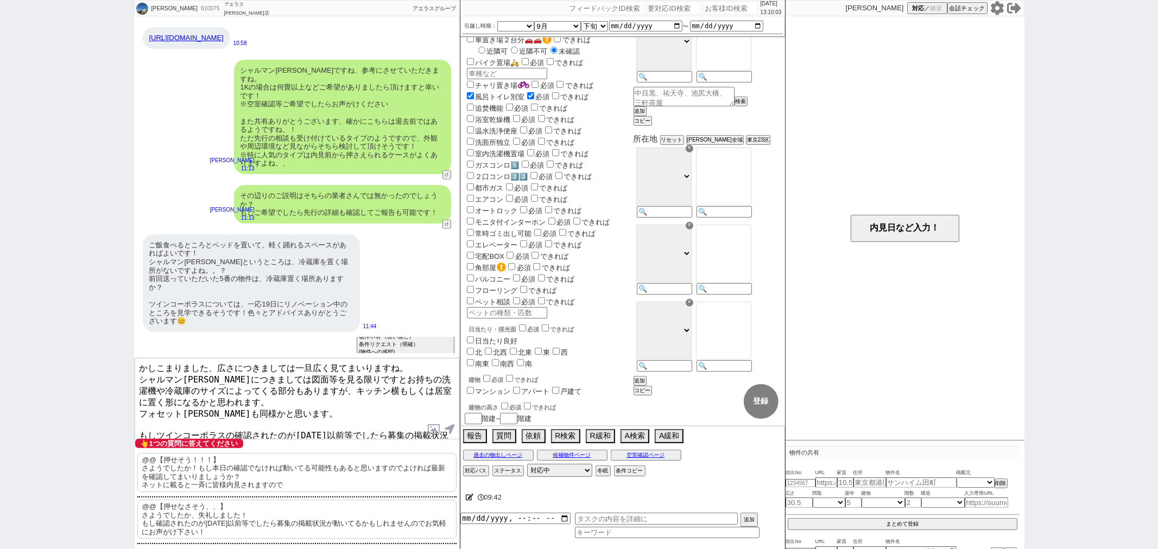
type textarea "かしこまりました、広さにつきましては一旦広く見てまいりますね。 シャルマン蓮沼につきましては図面等を見る限りですとお持ちの洗濯機や冷蔵庫のサイズによってくる部…"
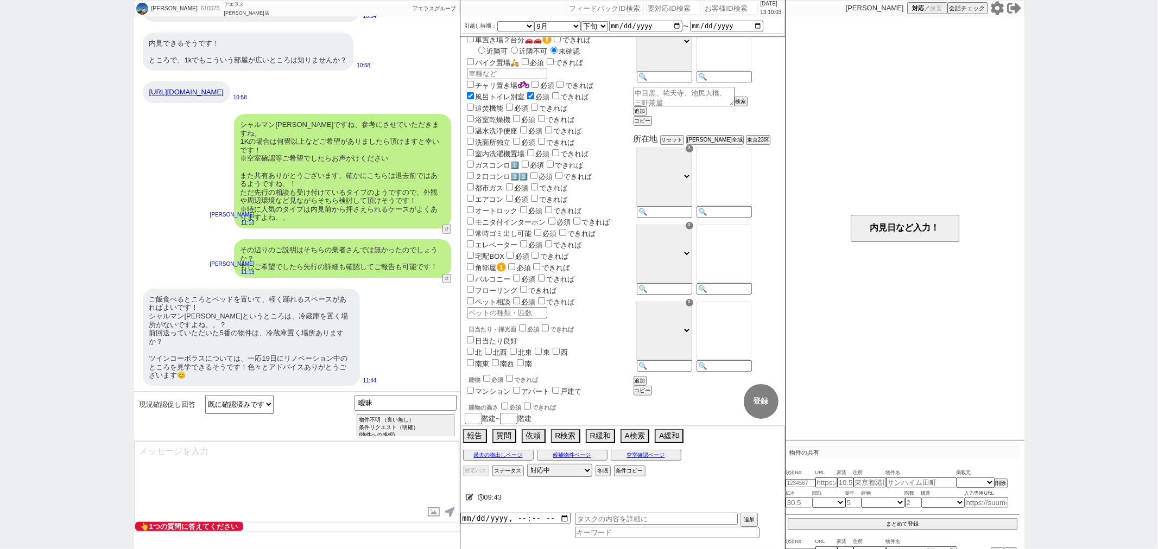
scroll to position [816, 0]
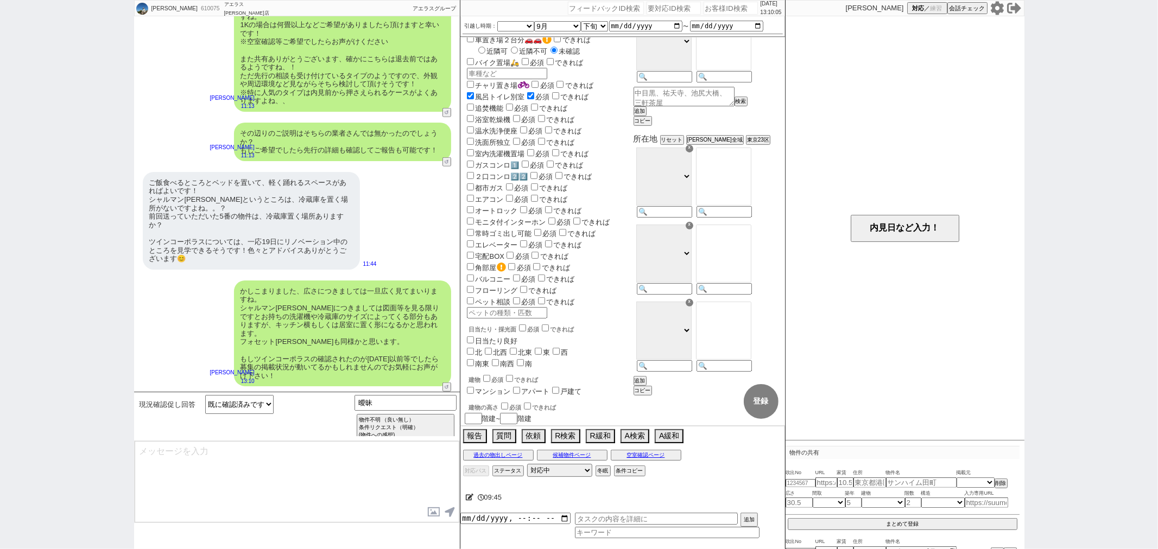
type textarea "お部屋の広さは何平米or何畳以上などのご希望はございますか？"
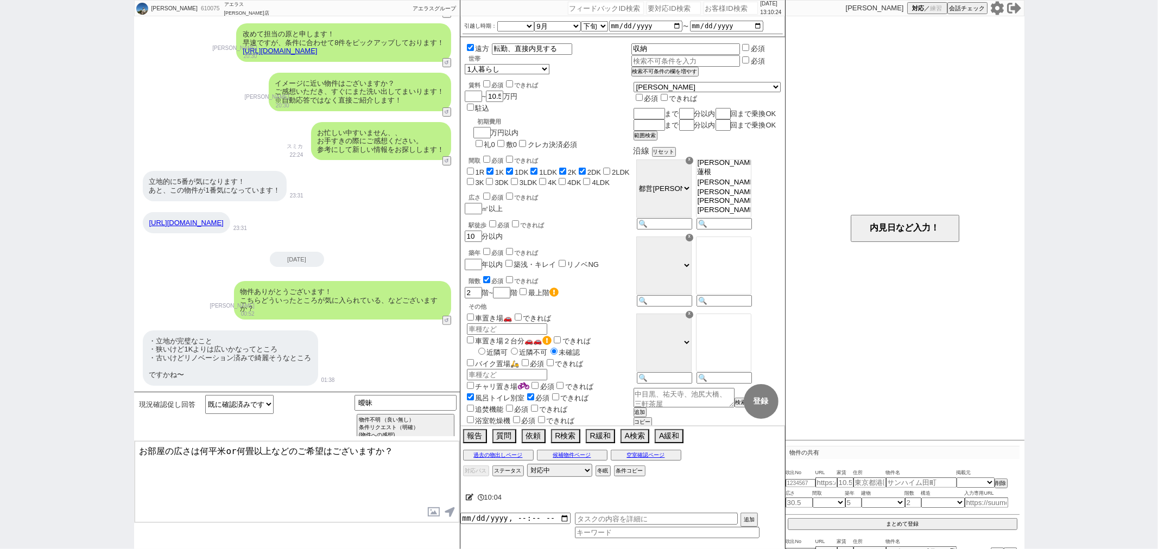
scroll to position [93, 0]
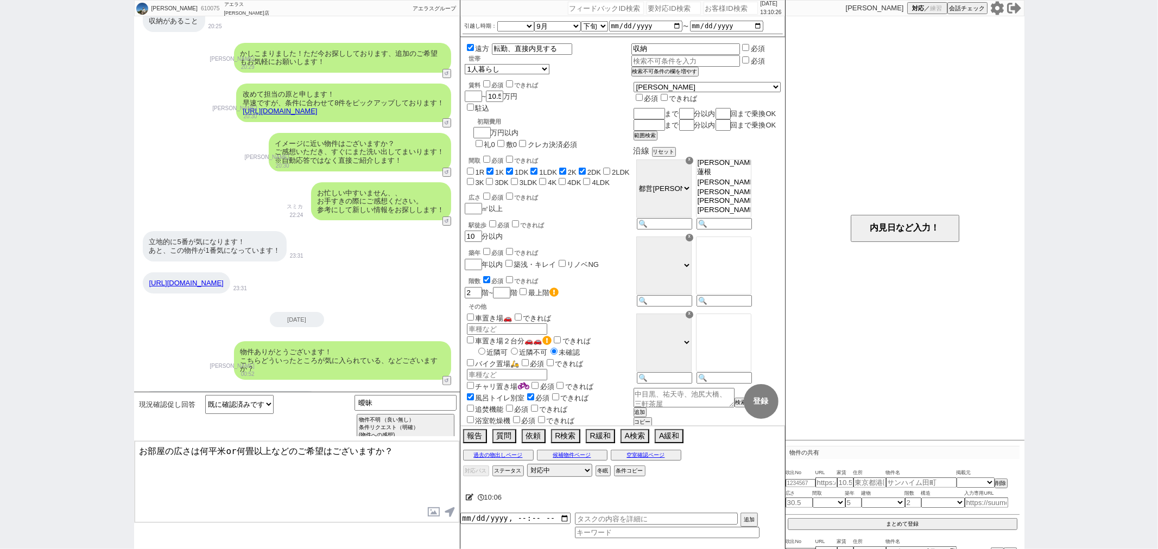
click at [317, 115] on link "https://tools.sumika.live/pages/slo52gy" at bounding box center [280, 111] width 74 height 8
click at [224, 279] on link "https://www.homes.co.jp/chintai/room/ca9031ea72246758748dd571ab1f96d5924509e2/" at bounding box center [186, 283] width 74 height 8
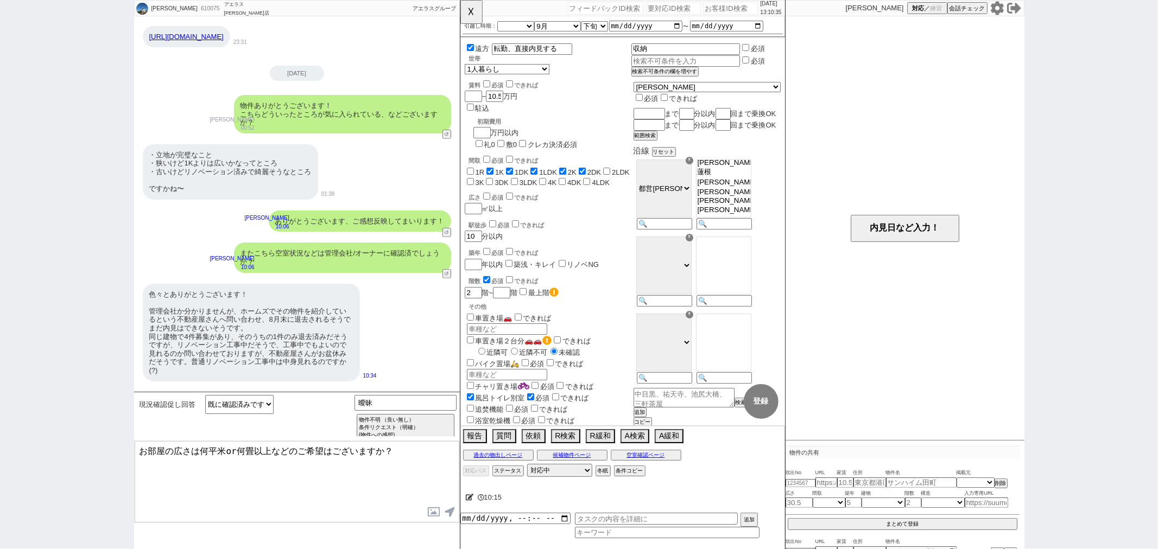
scroll to position [515, 0]
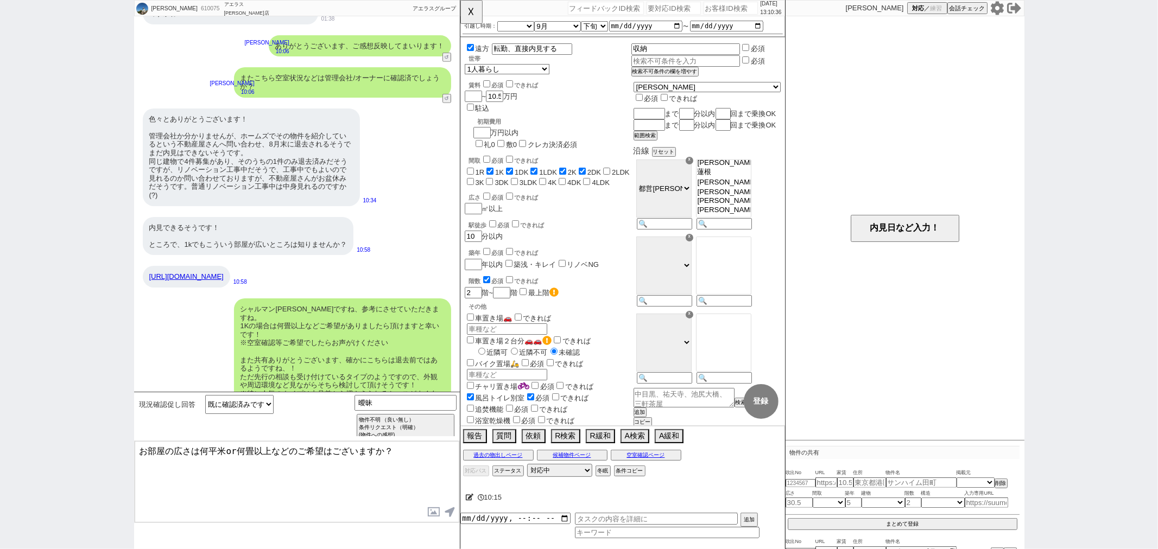
click at [226, 288] on div "https://www.homes.co.jp/chintai/room/3f47b3aa36bbe8090d020a5782a9c145be31e7f9/" at bounding box center [186, 277] width 87 height 22
click at [224, 281] on link "https://www.homes.co.jp/chintai/room/3f47b3aa36bbe8090d020a5782a9c145be31e7f9/" at bounding box center [186, 276] width 74 height 8
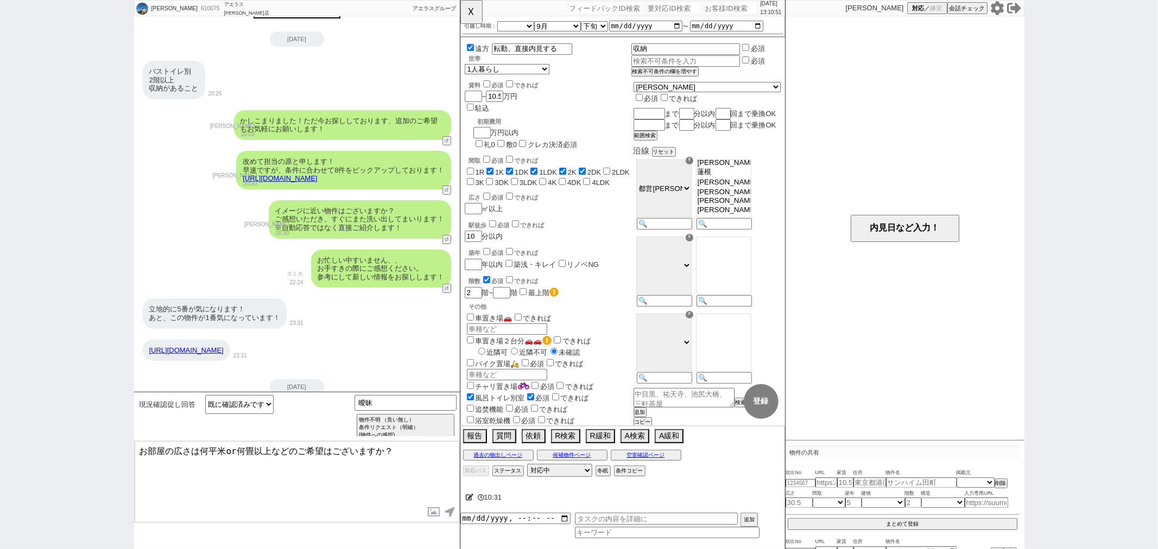
scroll to position [0, 0]
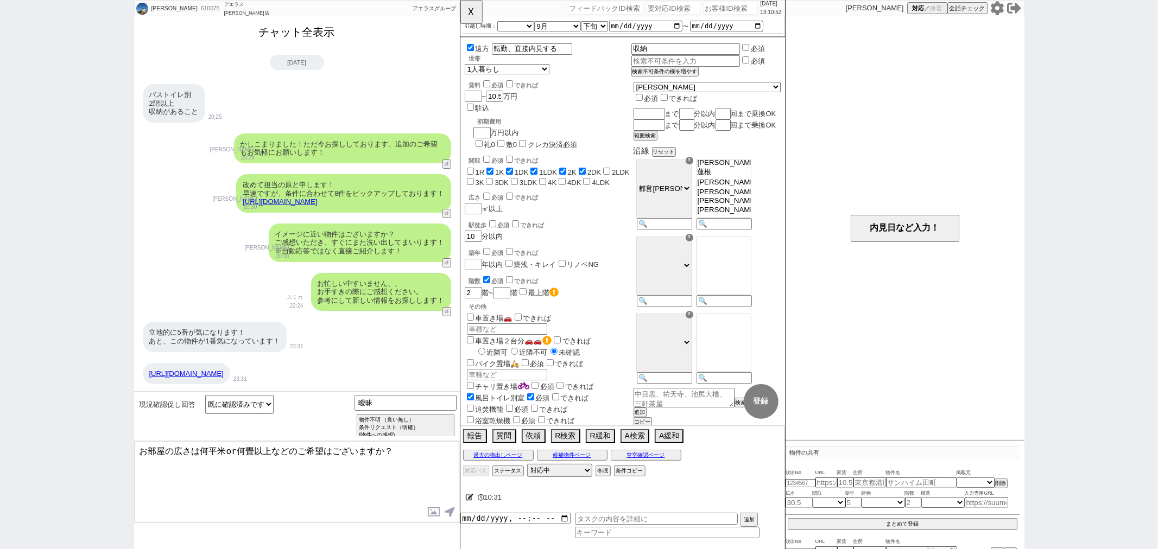
click at [322, 34] on button "チャット全表示" at bounding box center [297, 32] width 85 height 19
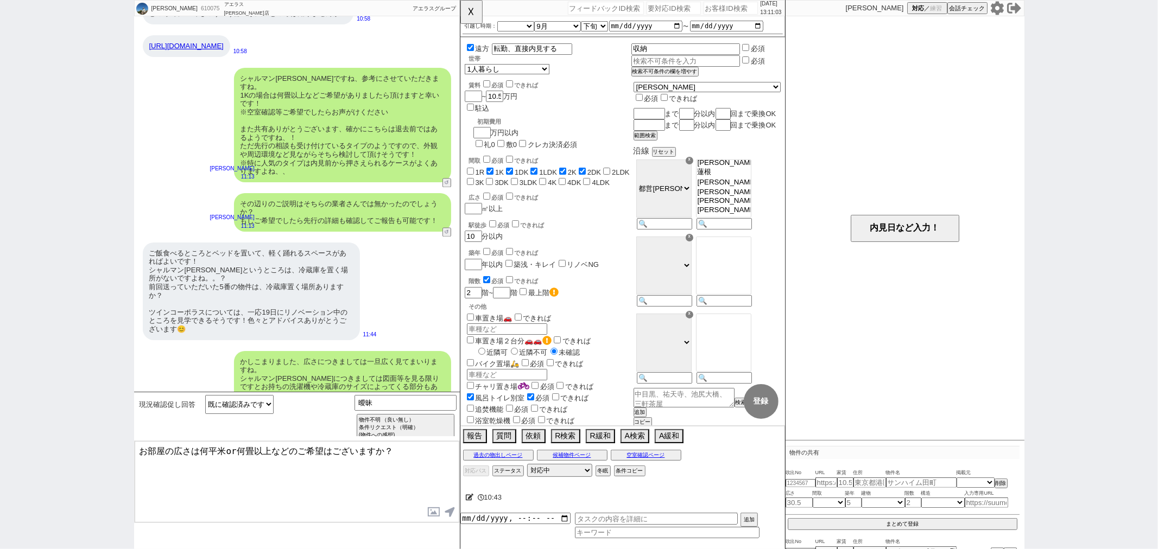
scroll to position [1802, 0]
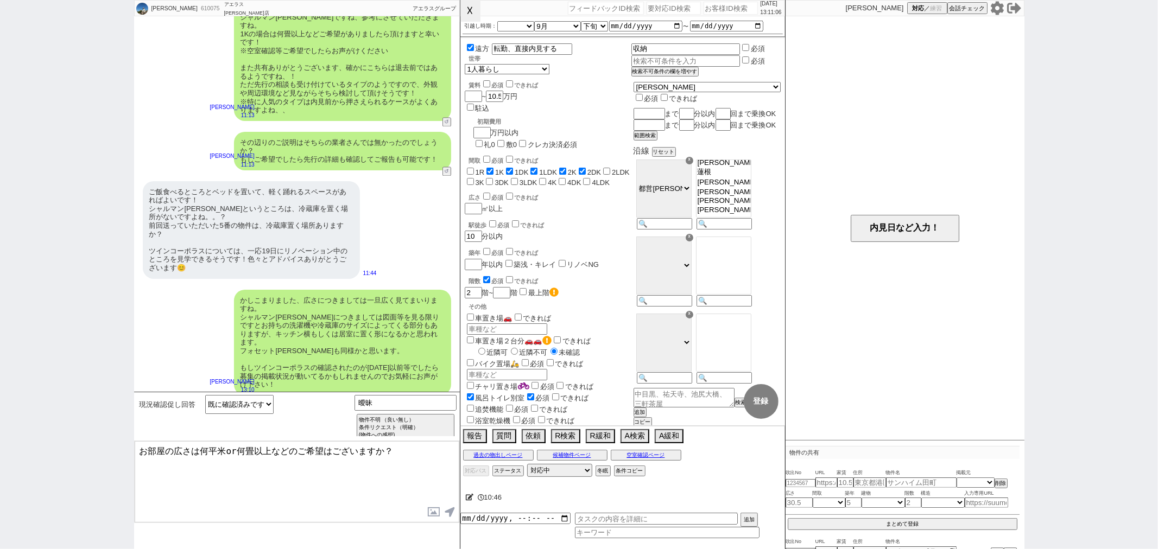
click at [468, 21] on button "☓" at bounding box center [470, 11] width 20 height 22
drag, startPoint x: 177, startPoint y: 449, endPoint x: 396, endPoint y: 449, distance: 219.3
click at [396, 449] on textarea "お部屋の広さは何平米or何畳以上などのご希望はございますか？" at bounding box center [297, 481] width 325 height 81
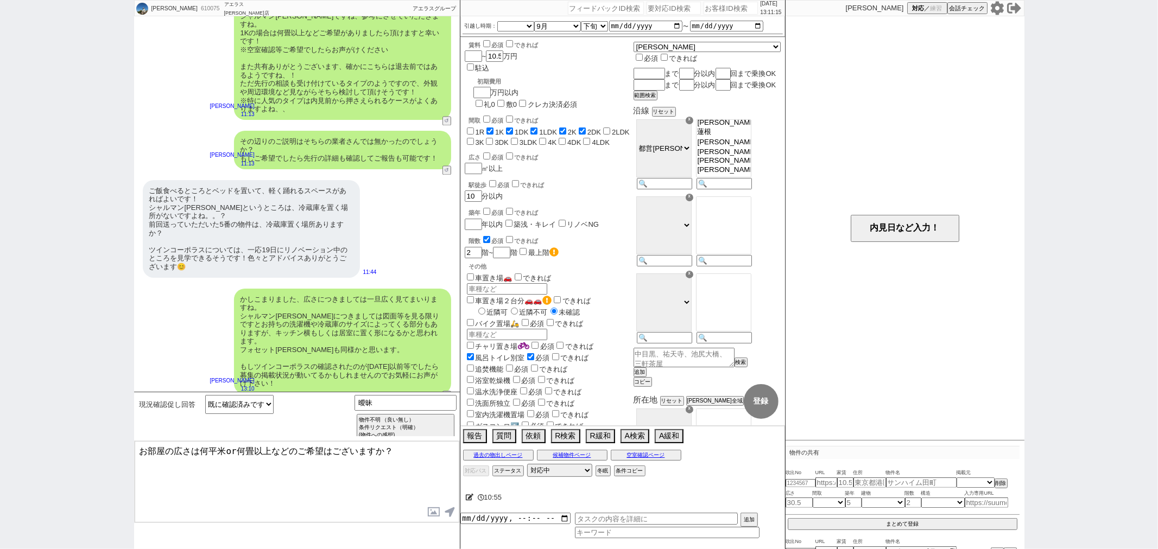
scroll to position [0, 0]
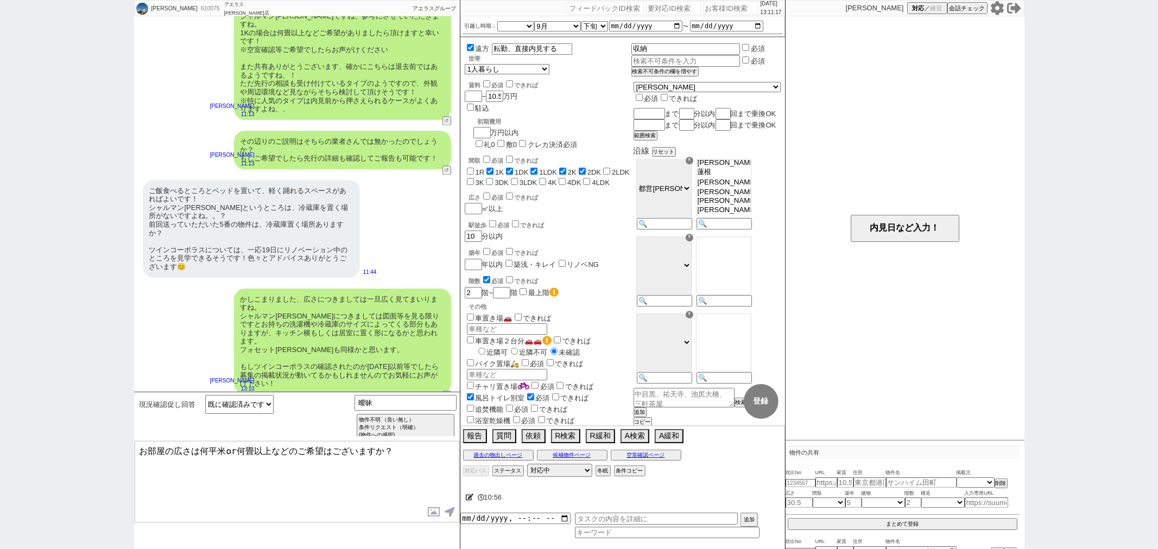
click at [484, 193] on input "checkbox" at bounding box center [486, 196] width 7 height 7
checkbox input "true"
checkbox input "false"
checkbox input "true"
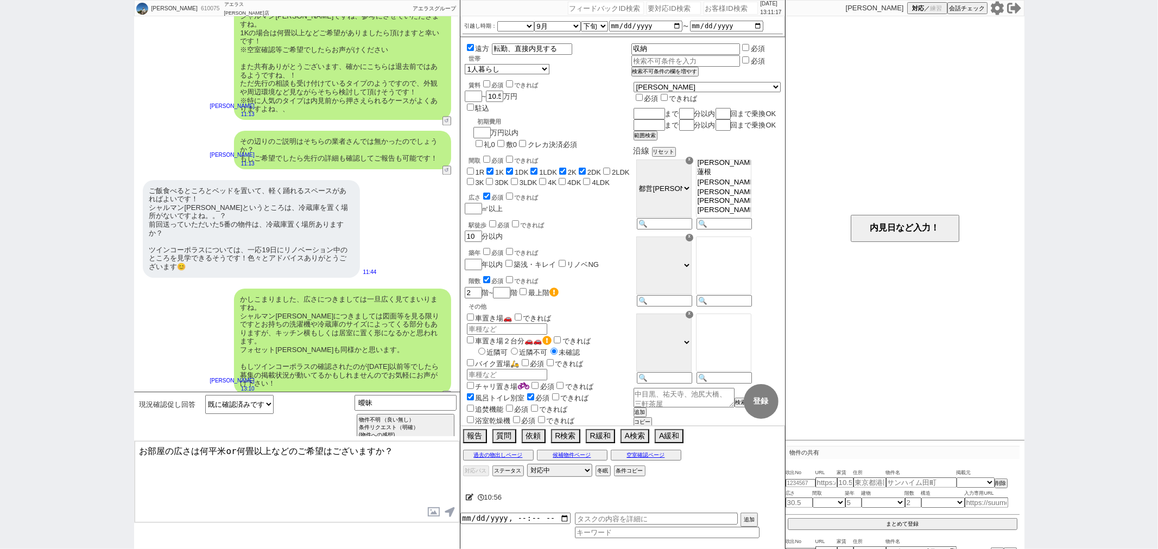
checkbox input "true"
checkbox input "false"
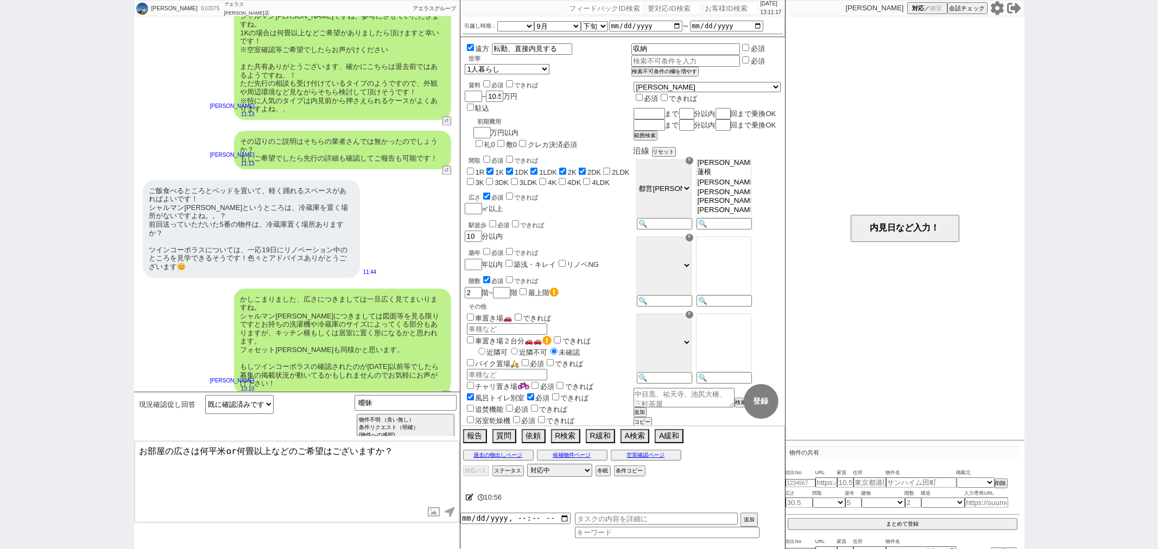
checkbox input "false"
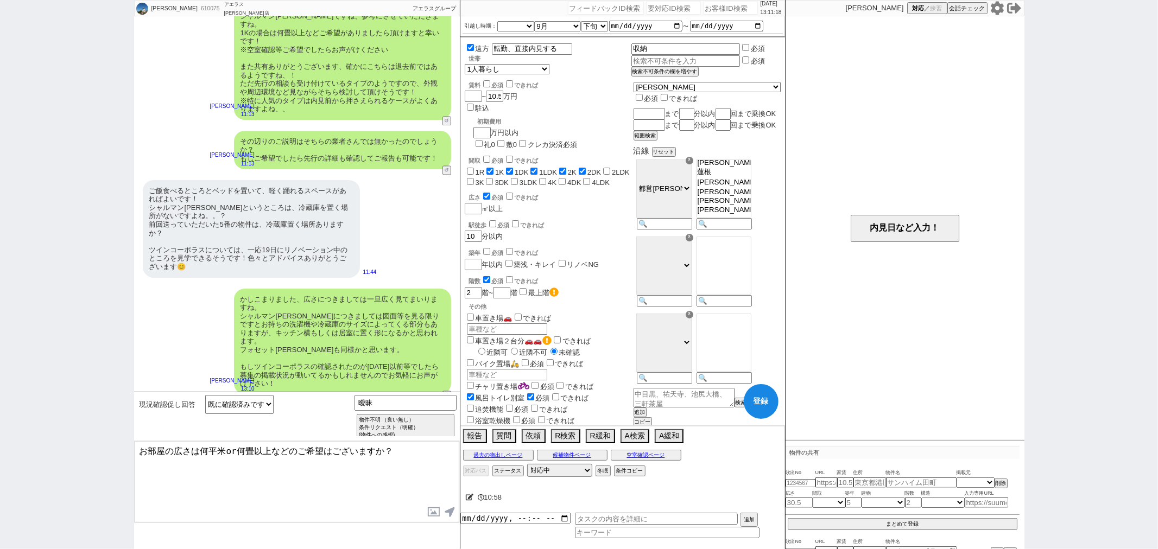
click at [758, 407] on button "登録" at bounding box center [761, 401] width 35 height 35
checkbox input "false"
checkbox input "true"
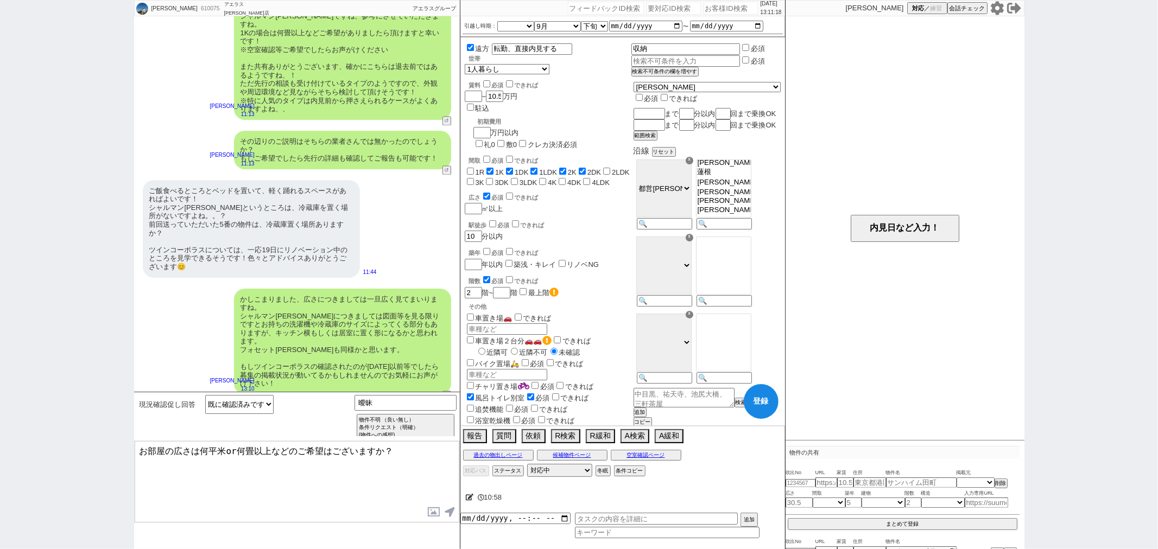
checkbox input "true"
checkbox input "false"
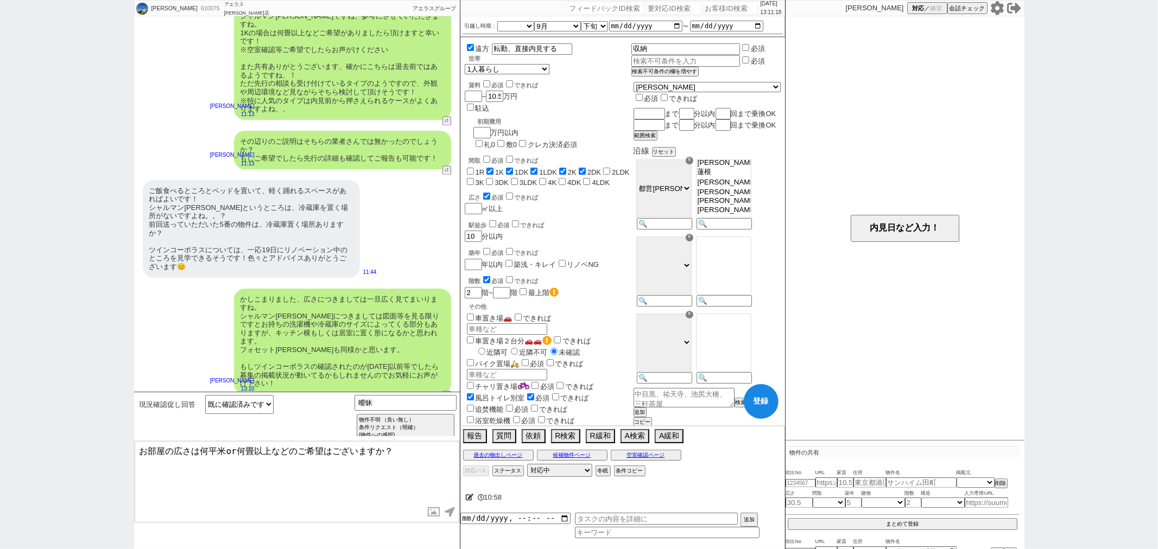
checkbox input "false"
select select "70"
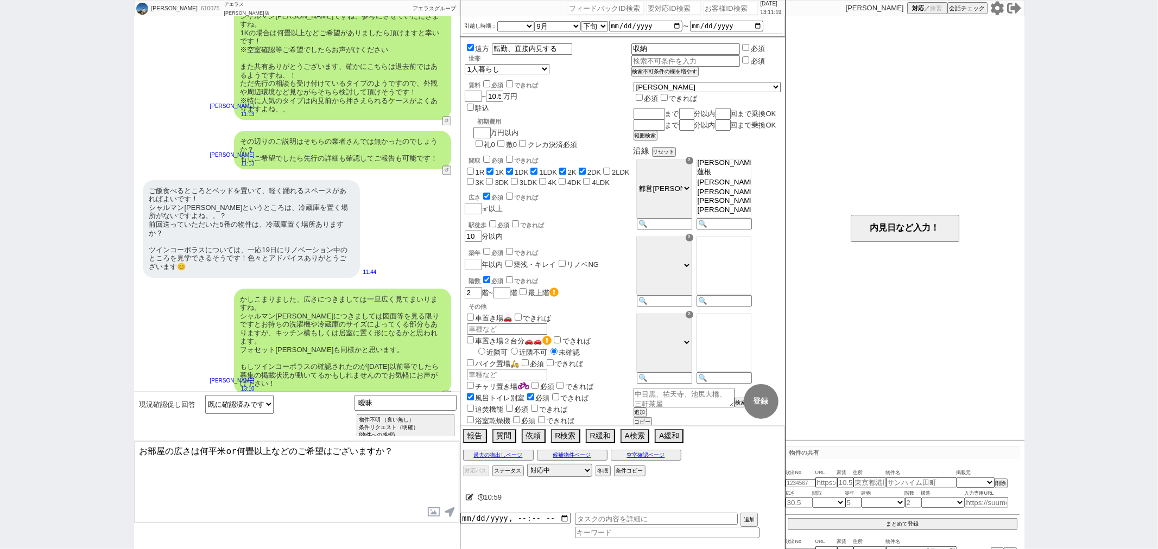
select select "1681"
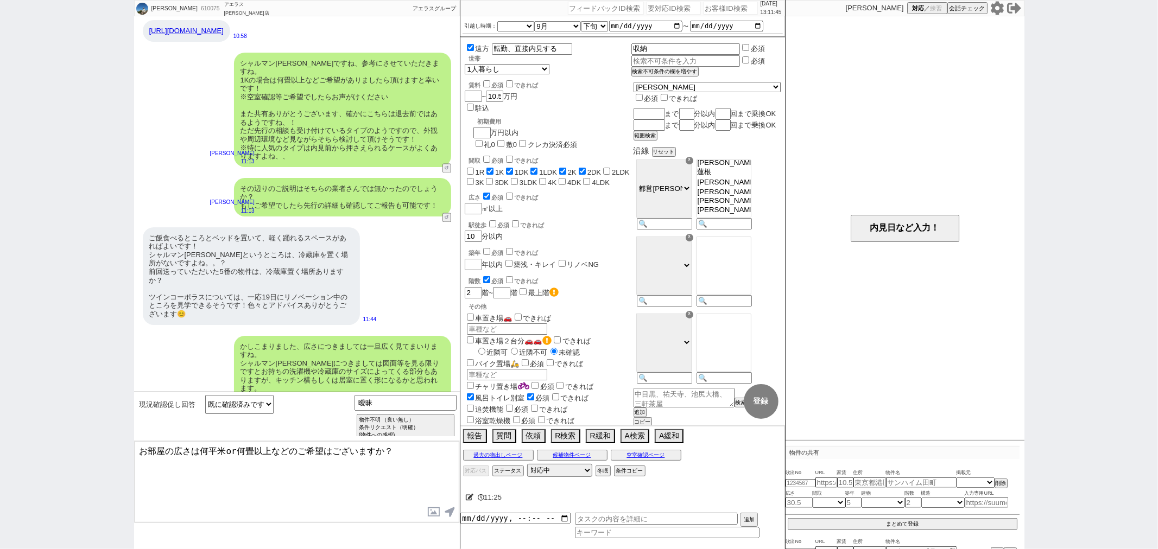
scroll to position [1816, 0]
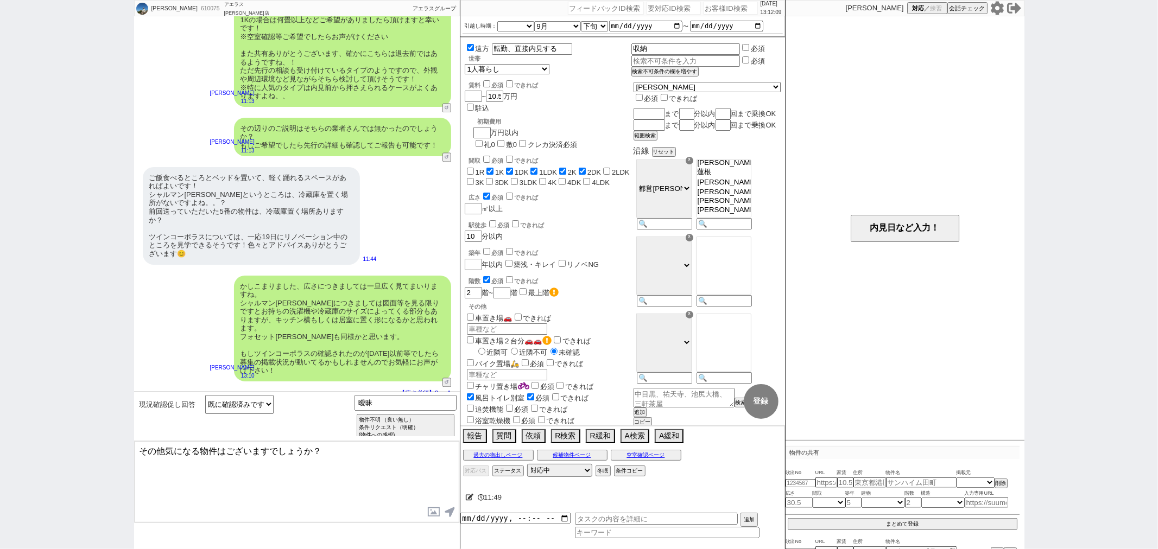
type textarea "その他気になる物件はございますでしょうか？"
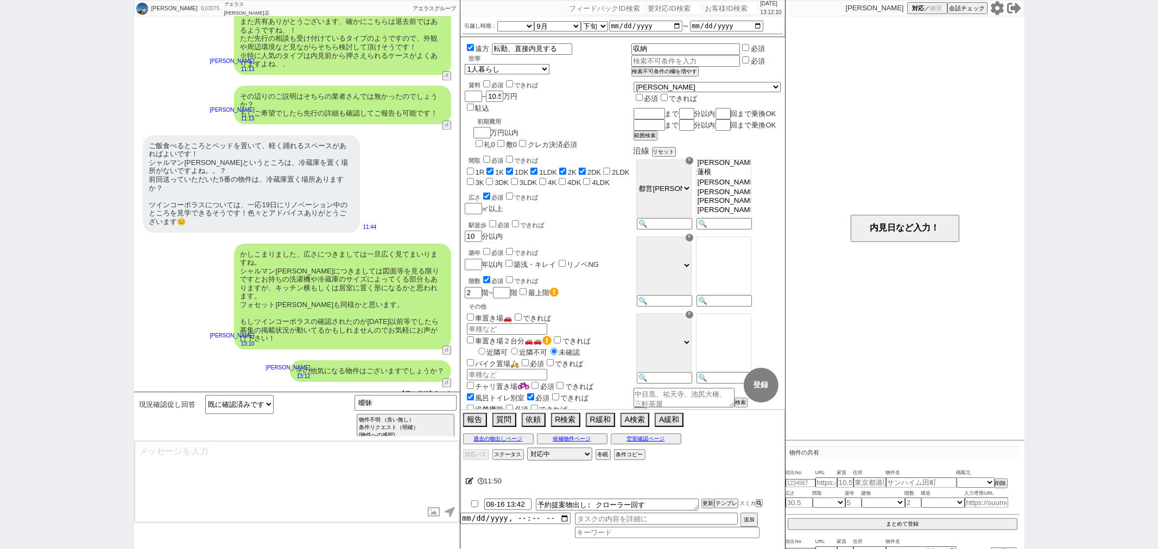
type textarea "@@この文字をクリック"
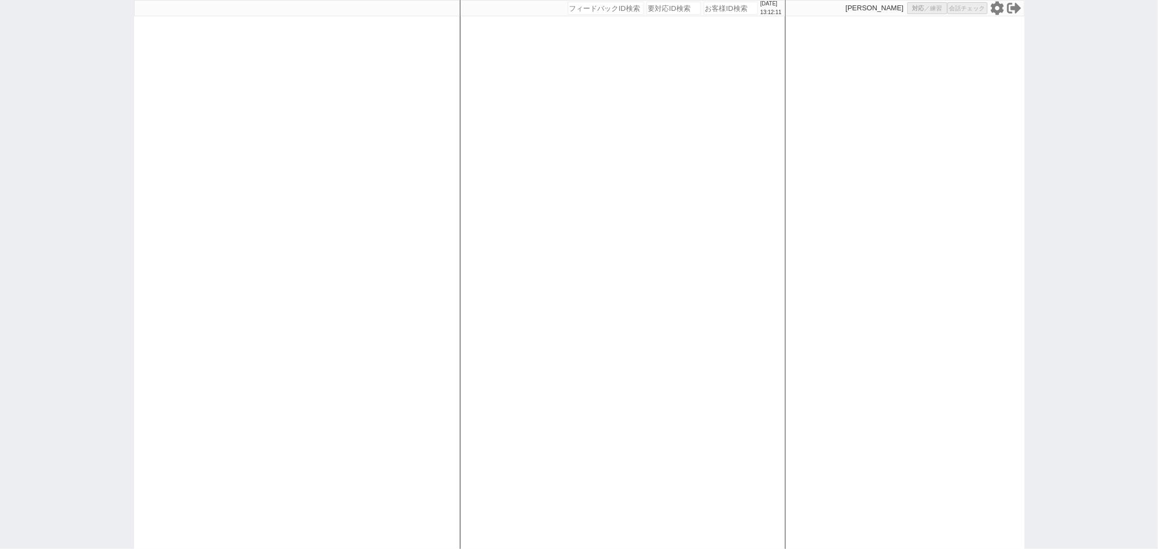
select select
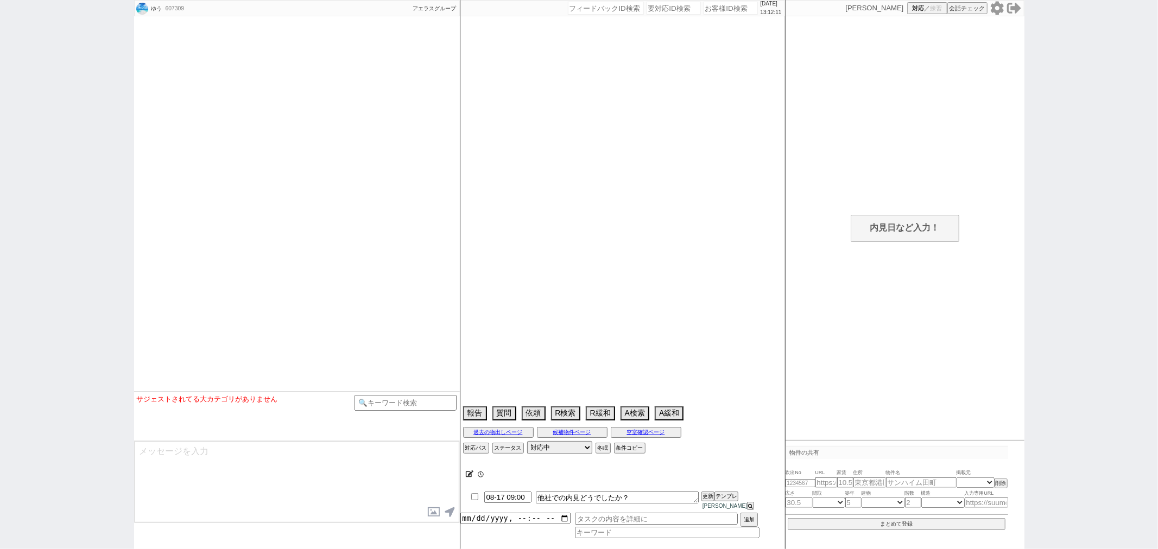
type textarea "コーポカンナ管理定休（10～15まで）で見れないの知っているので休業明けで進める＠→他社内見いく"
select select "2025"
select select "8"
select select "36"
select select "0"
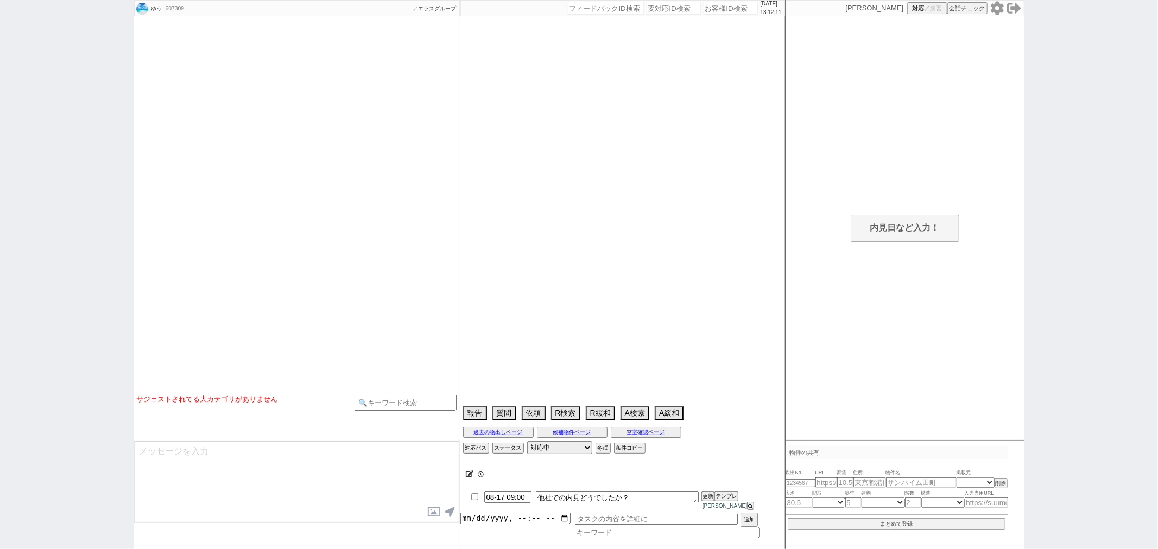
select select "38"
select select "1088"
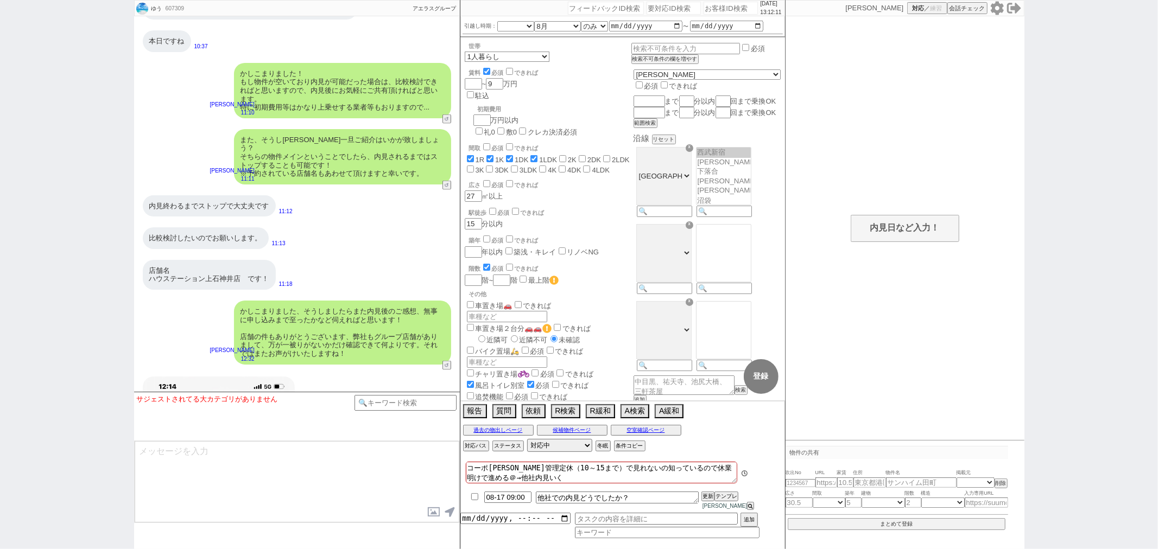
scroll to position [8, 0]
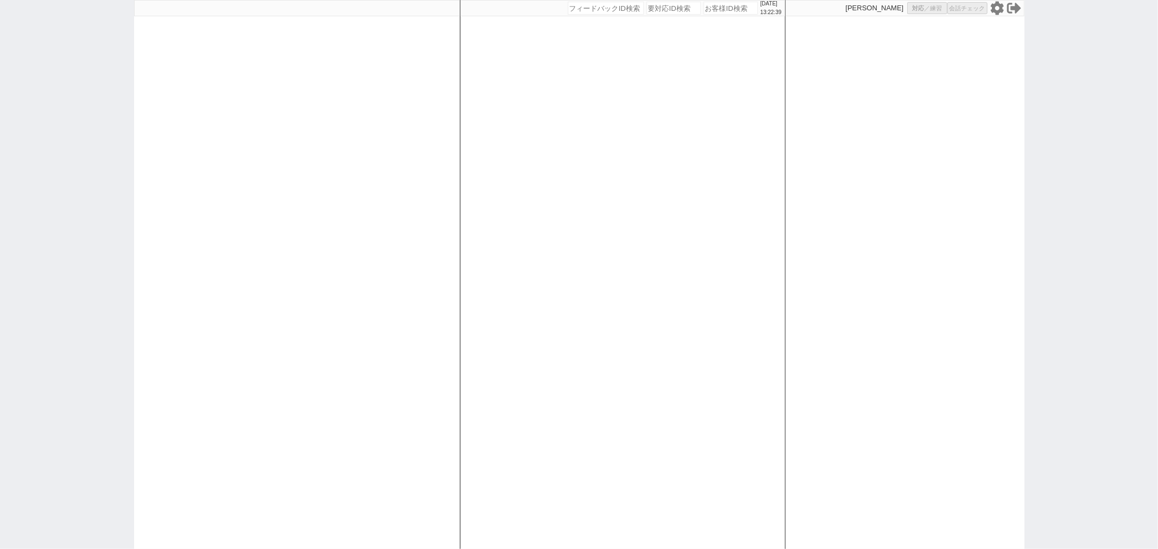
select select
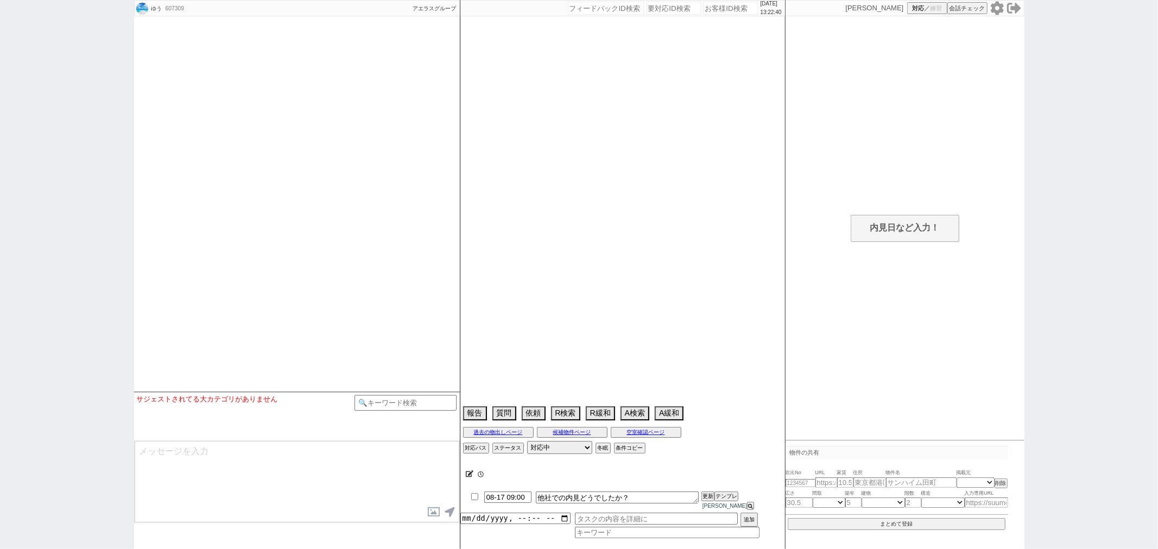
type textarea "コーポ[PERSON_NAME]管理定休（10～15まで）で見れないの知っているので休業明けで進める＠→他社内見いく"
select select "2025"
select select "8"
select select "36"
select select "0"
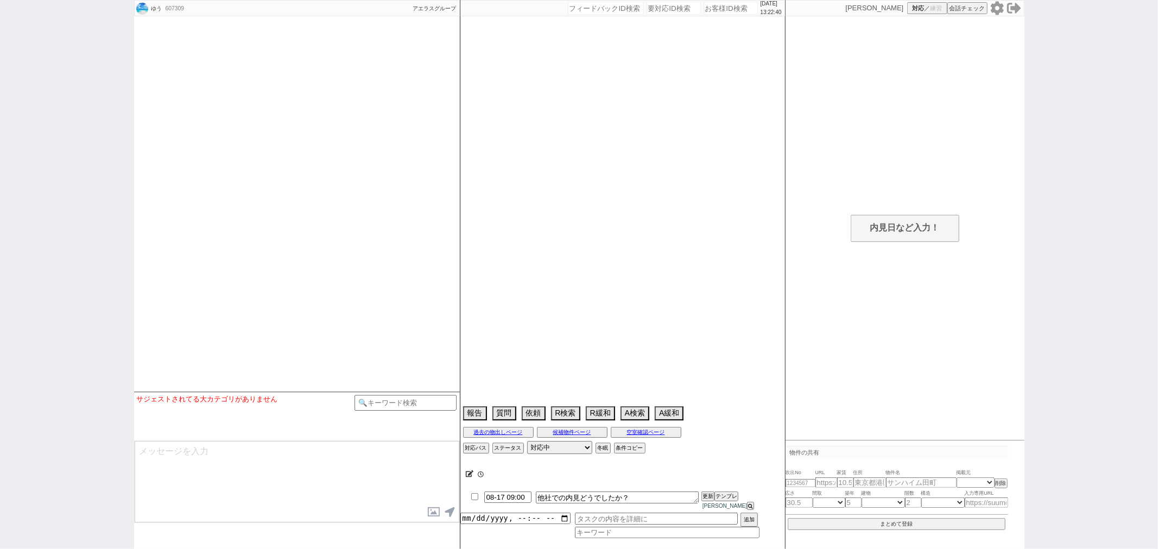
select select "38"
select select "[DATE]"
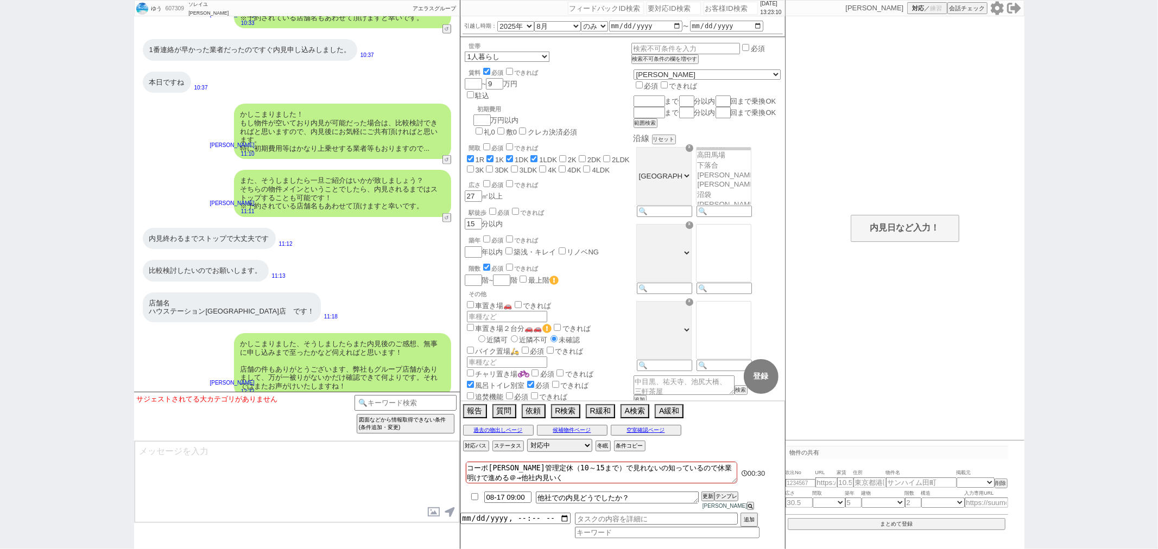
scroll to position [8557, 0]
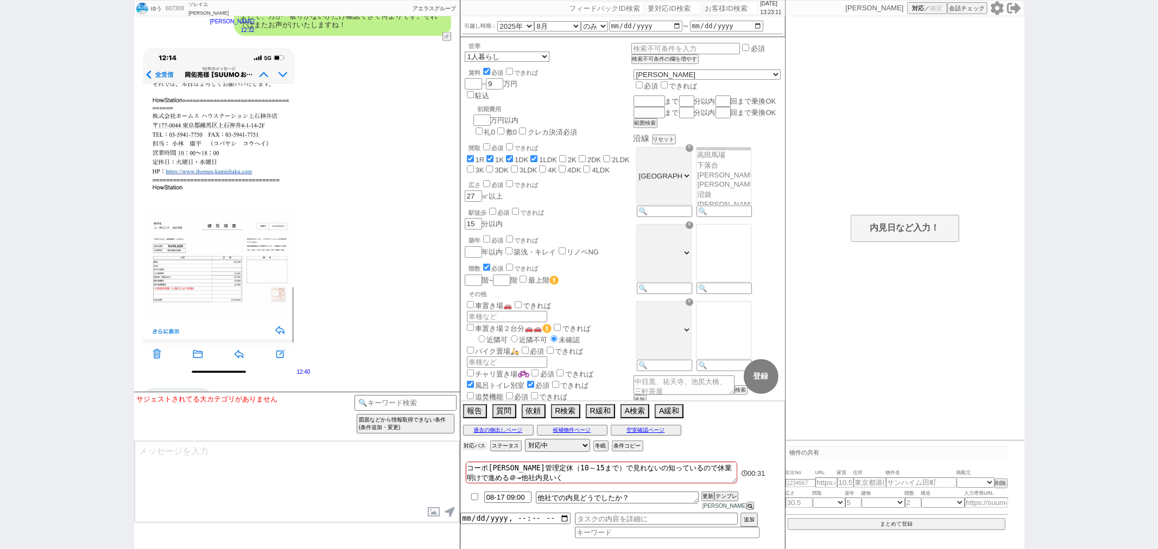
click at [474, 451] on button "対応パス" at bounding box center [475, 446] width 24 height 9
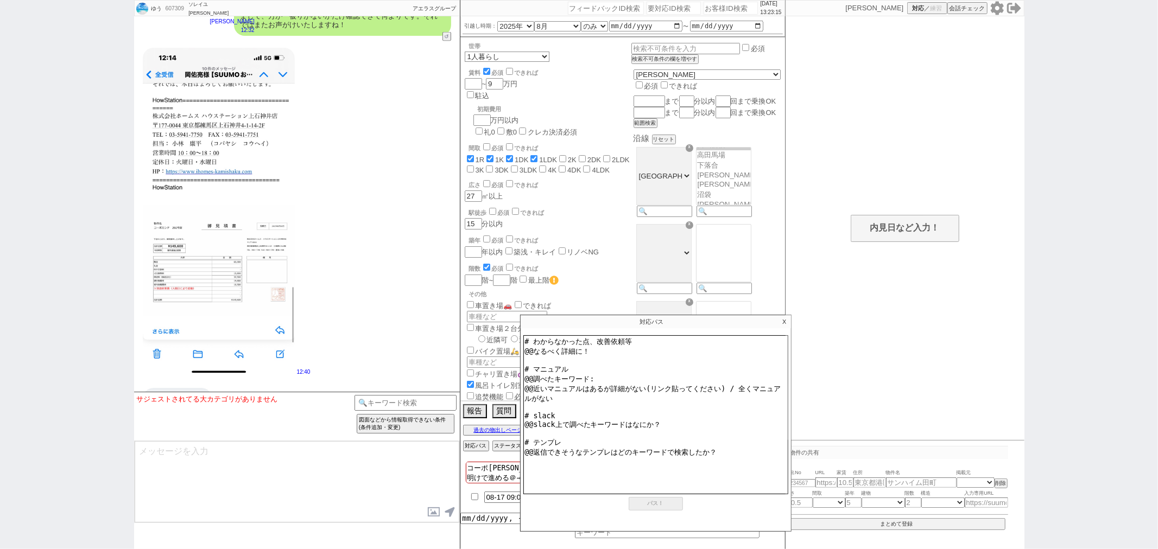
drag, startPoint x: 588, startPoint y: 360, endPoint x: 522, endPoint y: 360, distance: 66.2
click at [522, 360] on div "# わからなかった点、改善依頼等 @@なるべく詳細に！ # マニュアル @@調べたキーワード: @@近いマニュアルはあるが詳細がない(リンク貼ってください) …" at bounding box center [656, 432] width 270 height 199
drag, startPoint x: 552, startPoint y: 394, endPoint x: 522, endPoint y: 379, distance: 33.3
click at [522, 379] on div "# わからなかった点、改善依頼等 # マニュアル @@調べたキーワード: @@近いマニュアルはあるが詳細がない(リンク貼ってください) / 全くマニュアルがな…" at bounding box center [656, 432] width 270 height 199
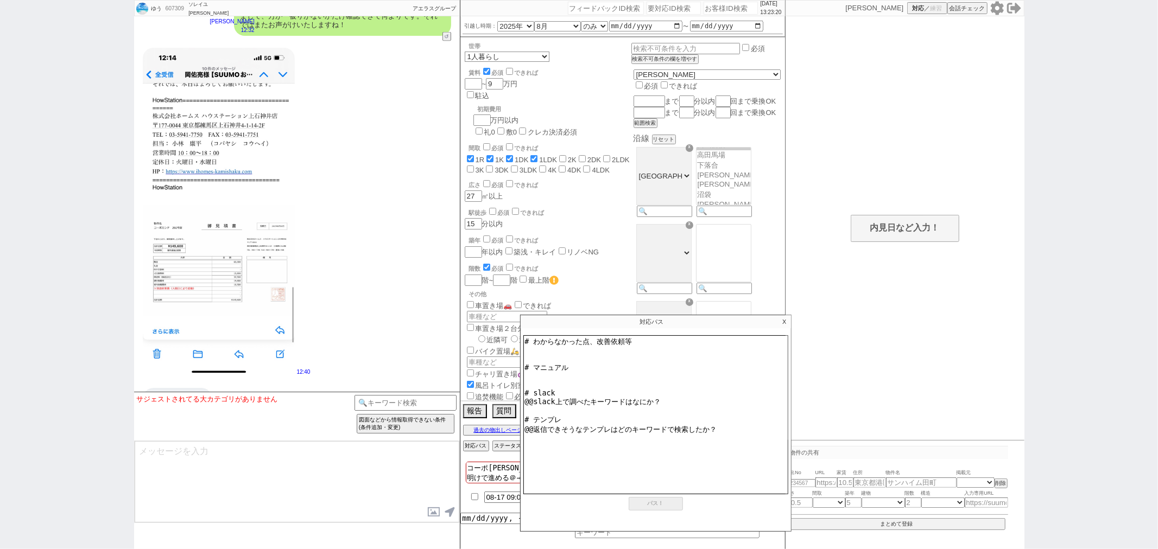
drag, startPoint x: 665, startPoint y: 402, endPoint x: 525, endPoint y: 400, distance: 139.5
click at [525, 400] on textarea "# わからなかった点、改善依頼等 # マニュアル # slack @@slack上で調べたキーワードはなにか？ # テンプレ @@返信できそうなテンプレはどの…" at bounding box center [655, 414] width 265 height 159
drag, startPoint x: 723, startPoint y: 422, endPoint x: 523, endPoint y: 434, distance: 200.1
click at [523, 434] on textarea "# わからなかった点、改善依頼等 # マニュアル # slack # テンプレ @@返信できそうなテンプレはどのキーワードで検索したか？" at bounding box center [655, 414] width 265 height 159
type textarea "# わからなかった点、改善依頼等 # マニュアル # slack # テンプレ"
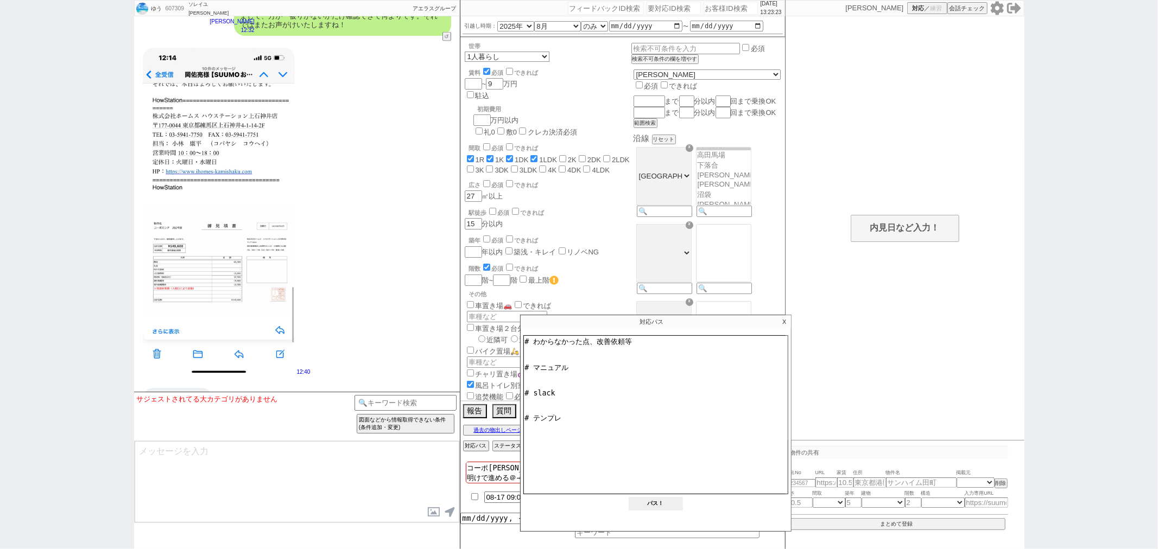
click at [645, 508] on button "パス！" at bounding box center [656, 504] width 54 height 14
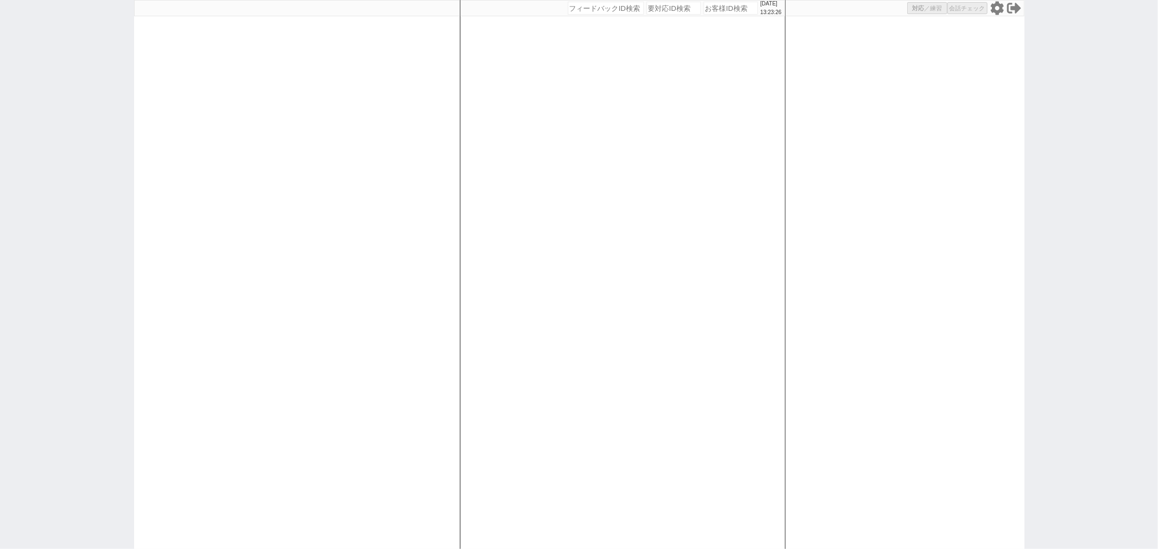
select select
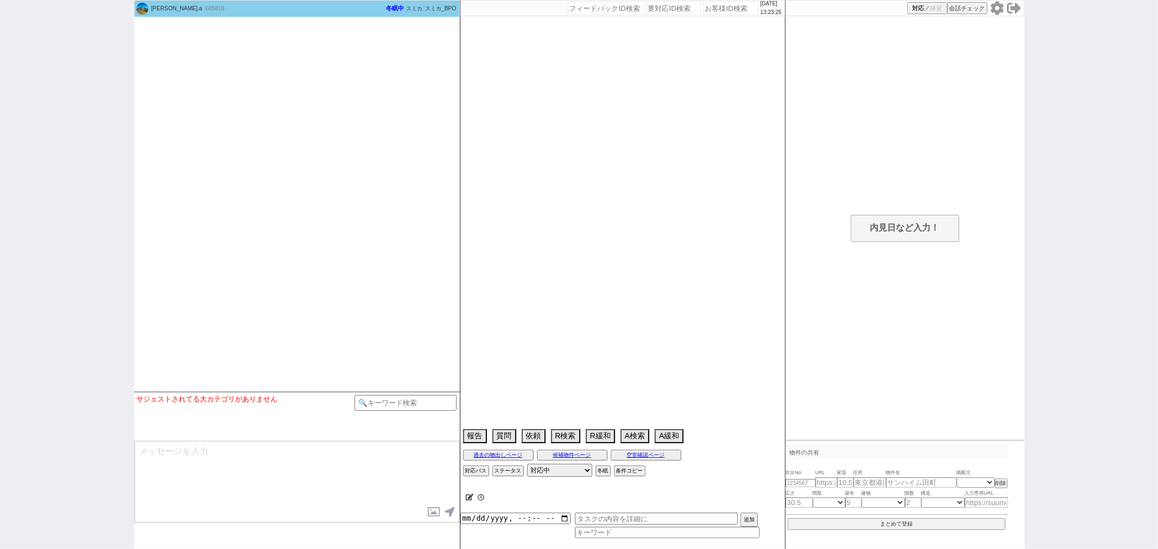
select select "16"
select select "0"
select select "25"
select select "791"
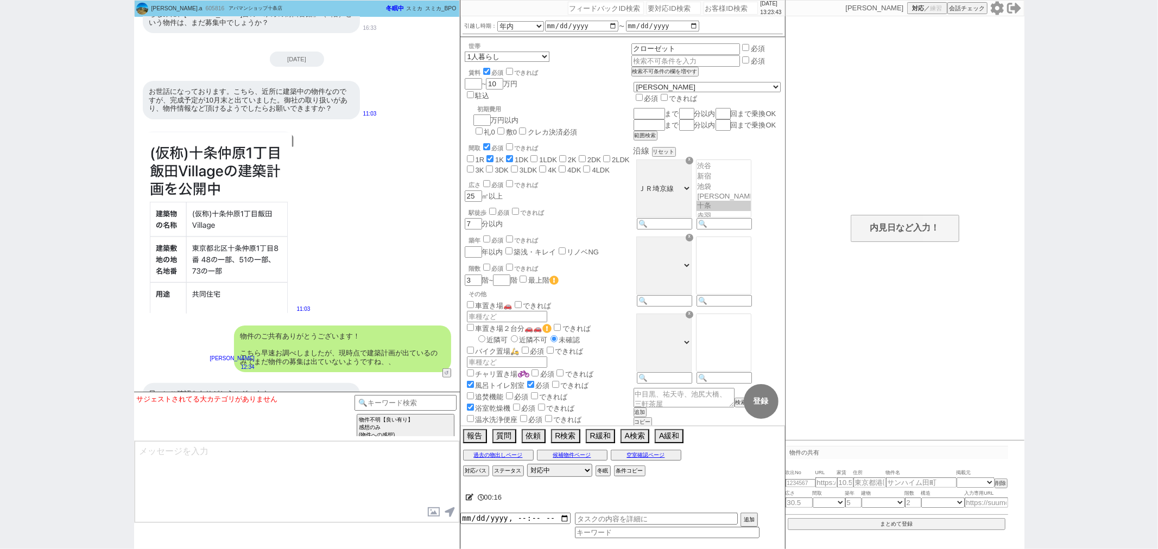
scroll to position [4074, 0]
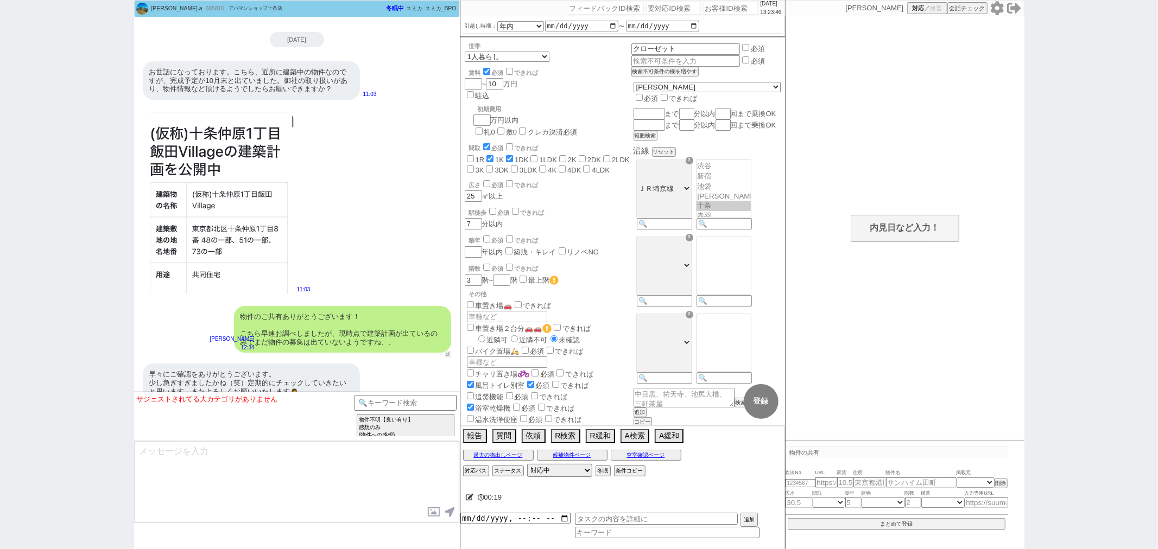
click at [448, 351] on button "↺" at bounding box center [448, 354] width 7 height 7
click at [385, 234] on div "11:03" at bounding box center [297, 202] width 326 height 195
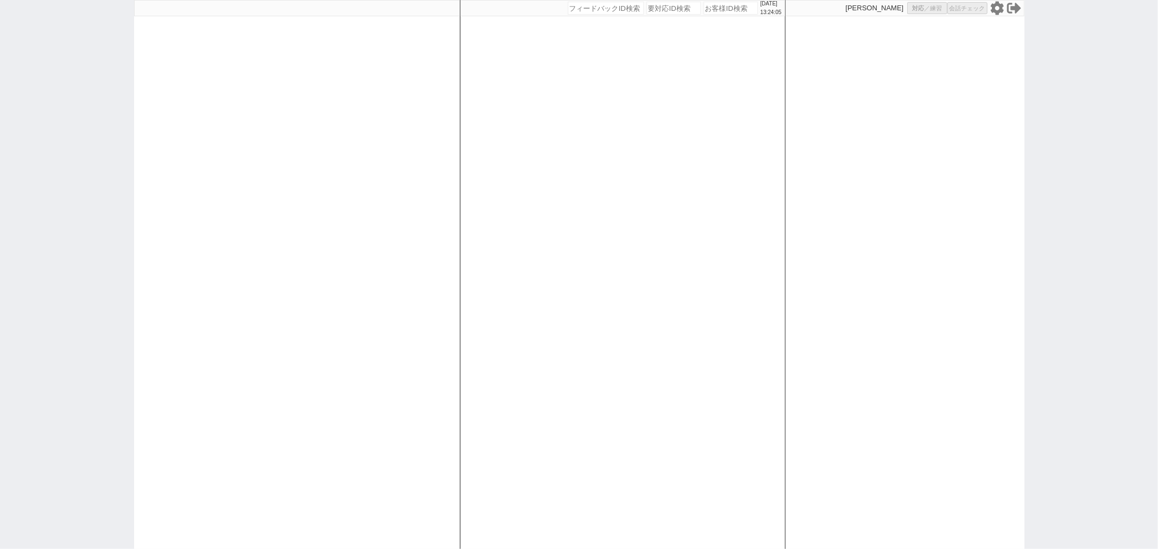
select select
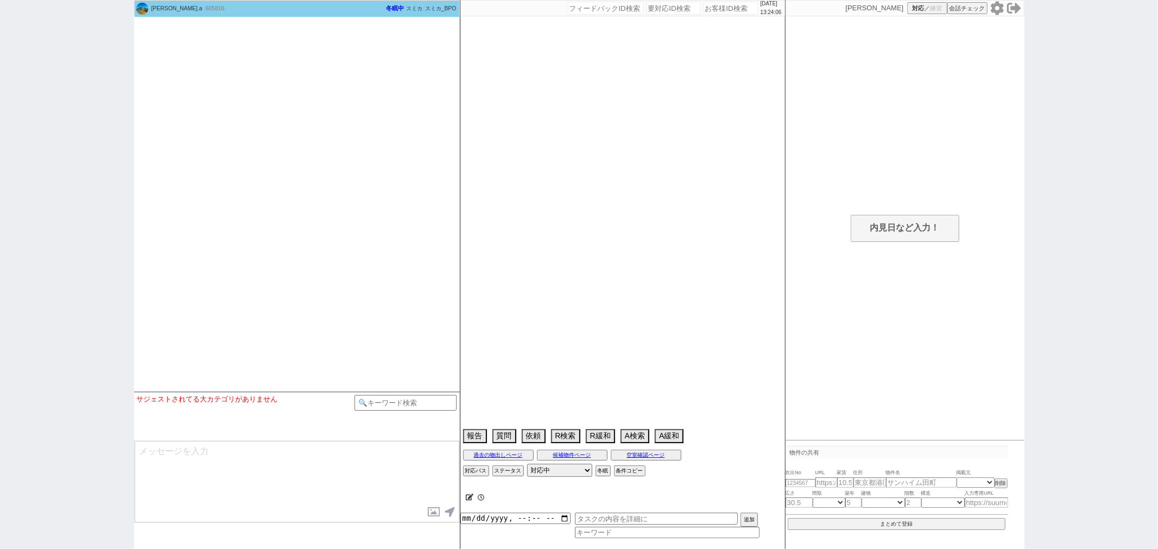
scroll to position [3892, 0]
select select "16"
select select "0"
select select "25"
select select "791"
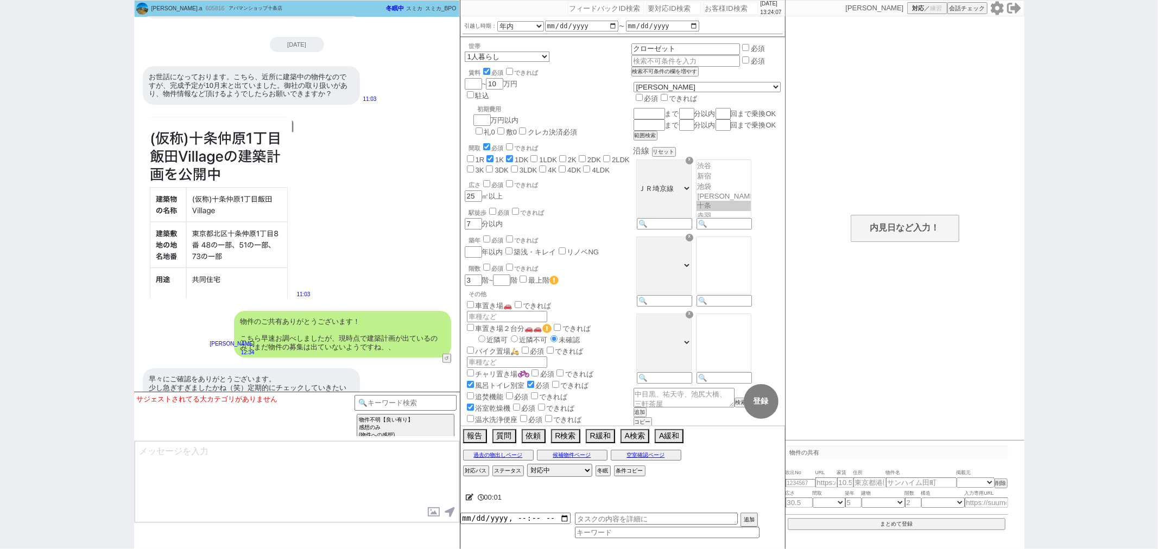
scroll to position [4074, 0]
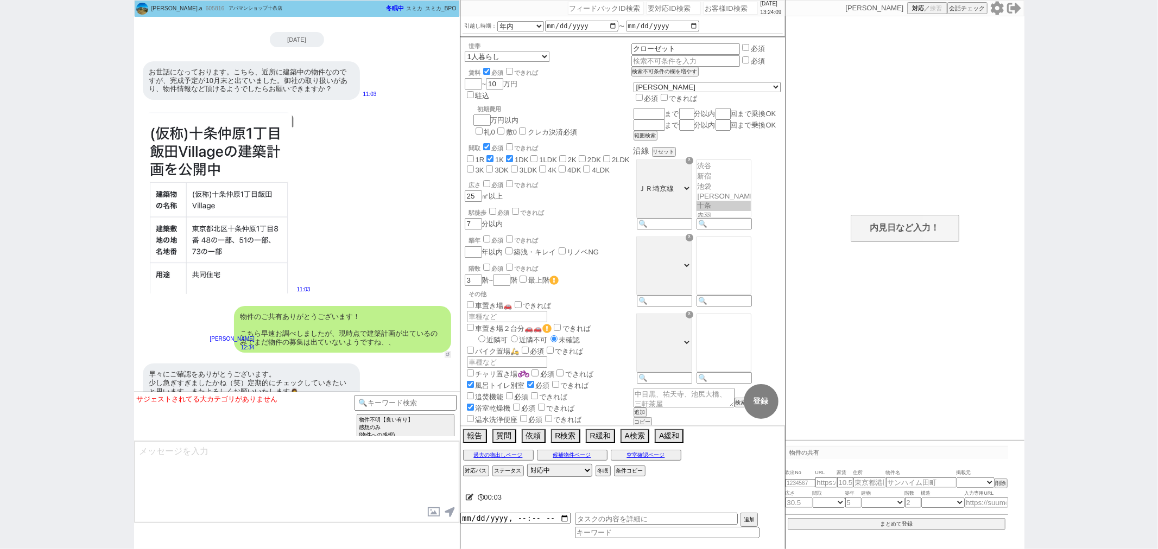
click at [446, 351] on button "↺" at bounding box center [448, 354] width 7 height 7
click at [397, 396] on input at bounding box center [405, 402] width 103 height 14
type input "俺"
type input "御"
click at [397, 396] on input at bounding box center [405, 402] width 103 height 14
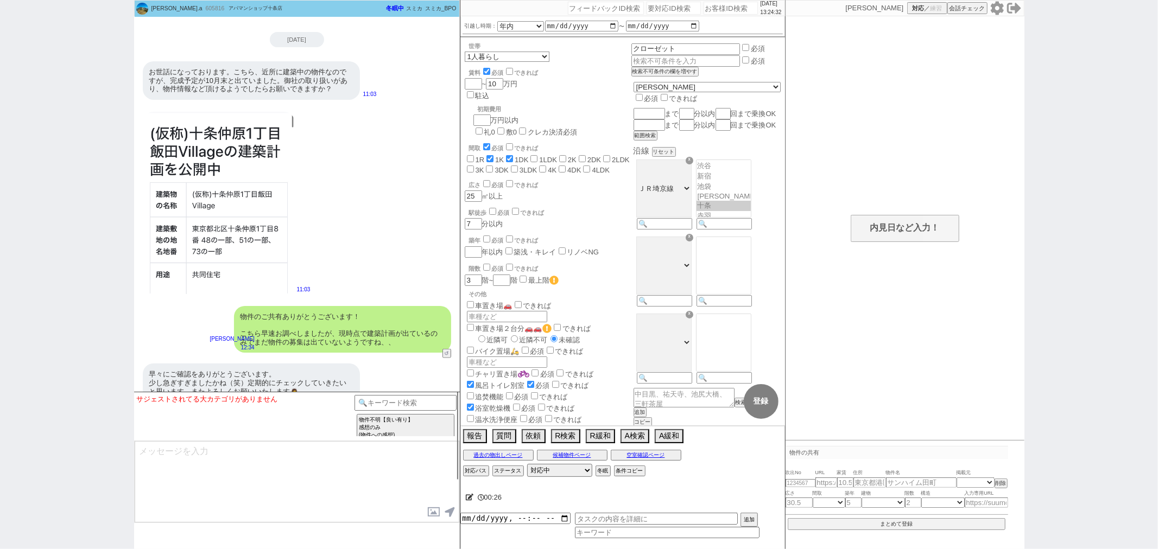
click at [355, 486] on textarea at bounding box center [297, 481] width 325 height 81
click at [373, 401] on input at bounding box center [405, 402] width 103 height 14
click at [497, 465] on option "お客様からの会話終了促し" at bounding box center [506, 470] width 96 height 10
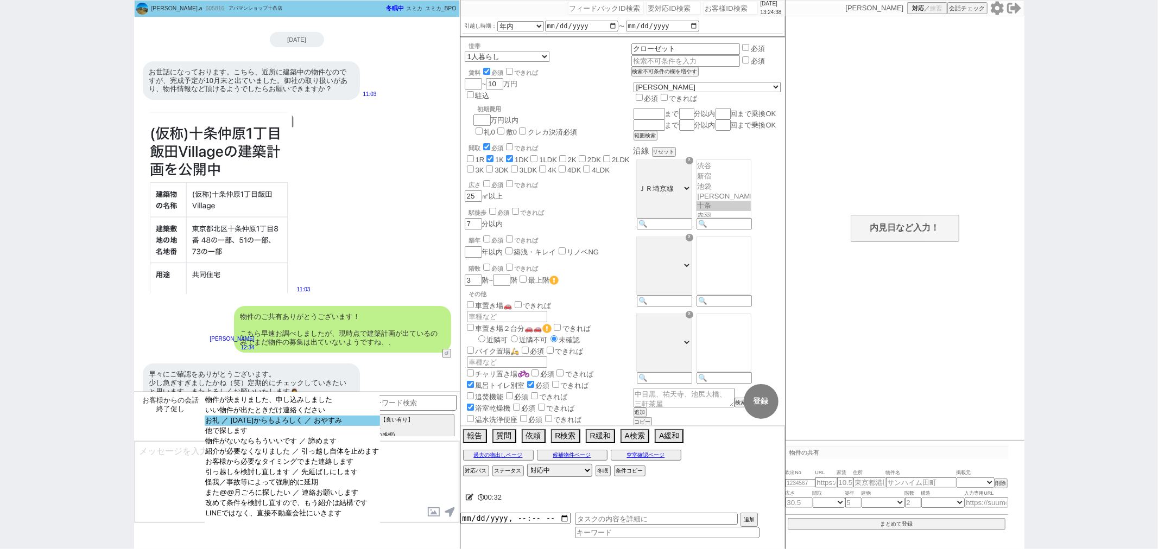
select select "お礼 ／ 明日からもよろしく ／ おやすみ"
click at [337, 426] on option "お礼 ／ 明日からもよろしく ／ おやすみ" at bounding box center [292, 431] width 175 height 10
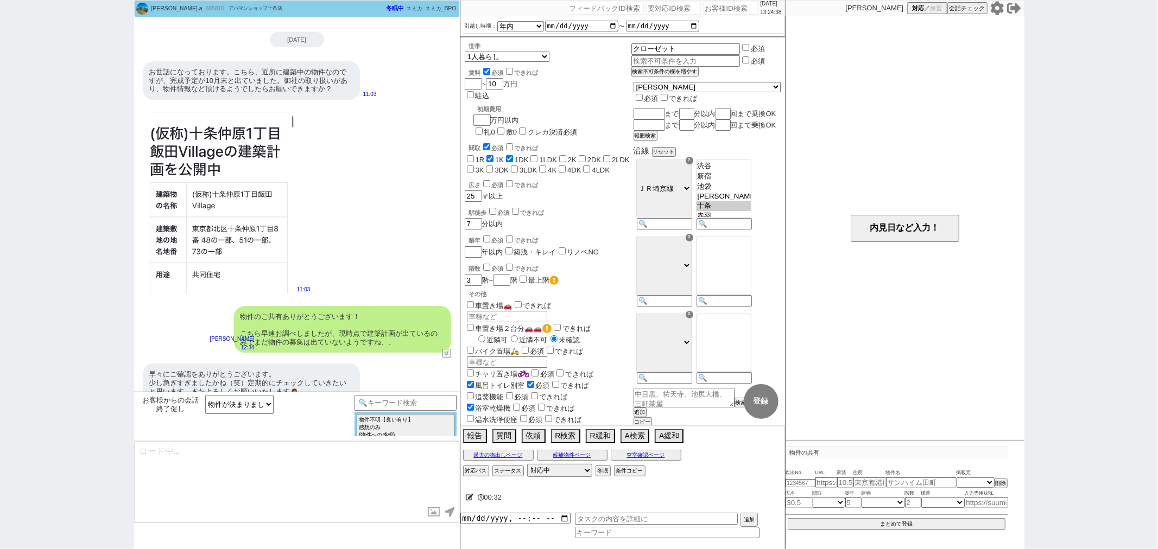
type textarea "引き続き毎日新着見張ってまいりますね！"
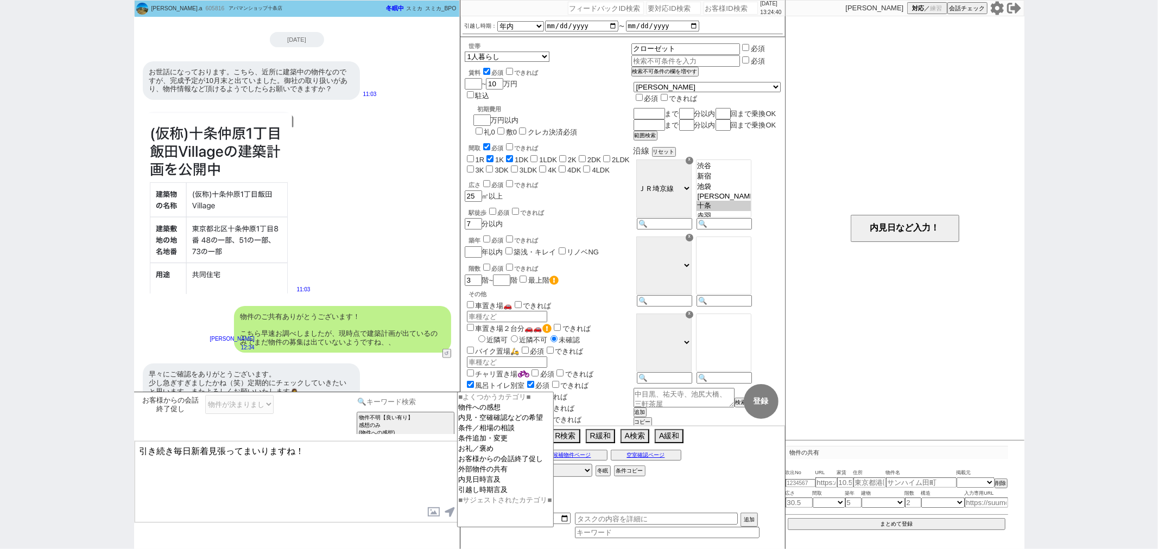
click at [409, 404] on input at bounding box center [405, 402] width 103 height 14
click at [486, 454] on option "お礼／褒め" at bounding box center [506, 459] width 96 height 10
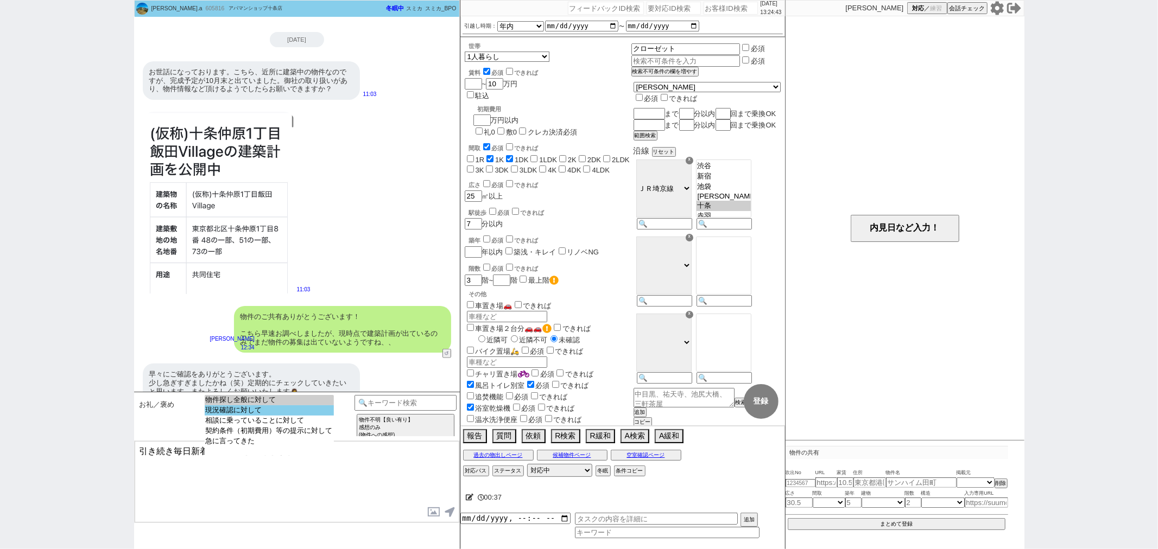
select select "現況確認に対して"
click at [273, 416] on option "現況確認に対して" at bounding box center [269, 421] width 129 height 10
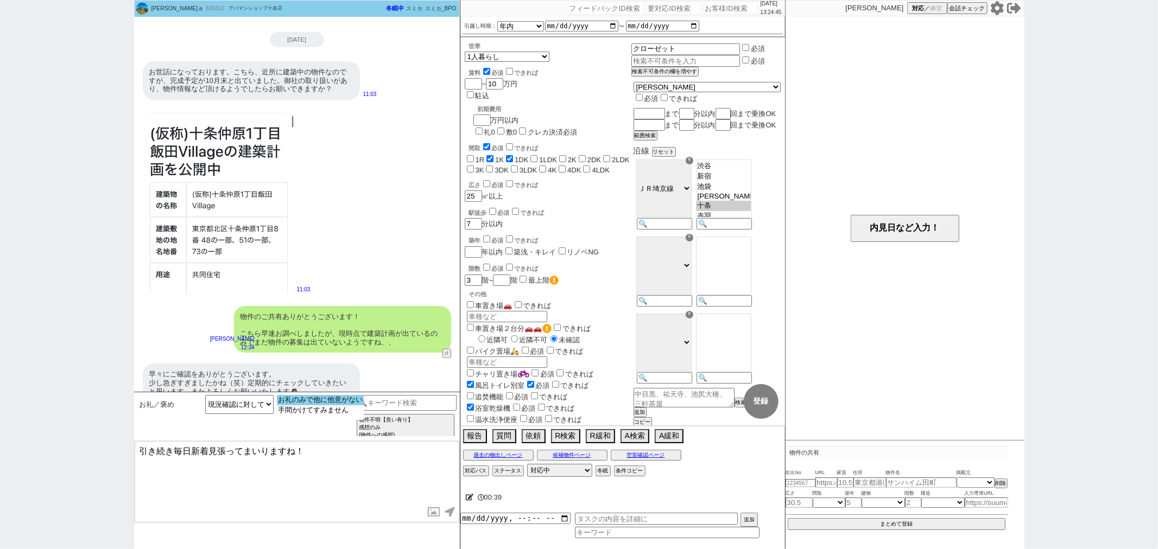
select select "お礼のみで他に他意がない"
click at [315, 405] on option "お礼のみで他に他意がない" at bounding box center [320, 410] width 87 height 10
drag, startPoint x: 290, startPoint y: 453, endPoint x: 445, endPoint y: 451, distance: 154.7
click at [445, 451] on textarea "いえいえ、ありがとうございます！そうしましたら追ってご連絡いたしますね！" at bounding box center [297, 481] width 325 height 81
type textarea "いえいえ、ありがとうございます！また気になるのがありましたら都度いただければと思います！"
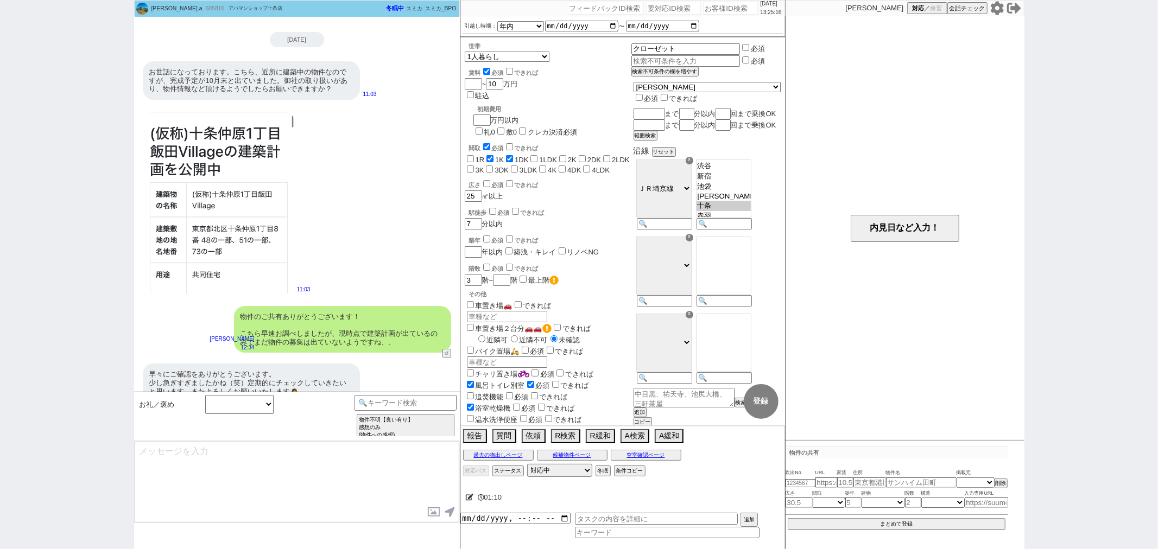
scroll to position [4115, 0]
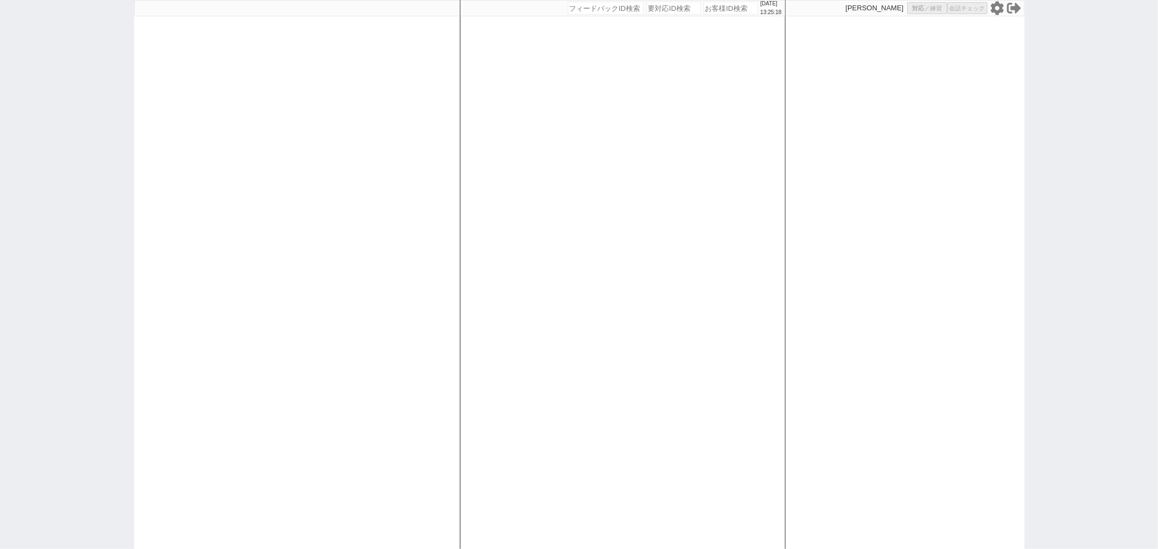
select select
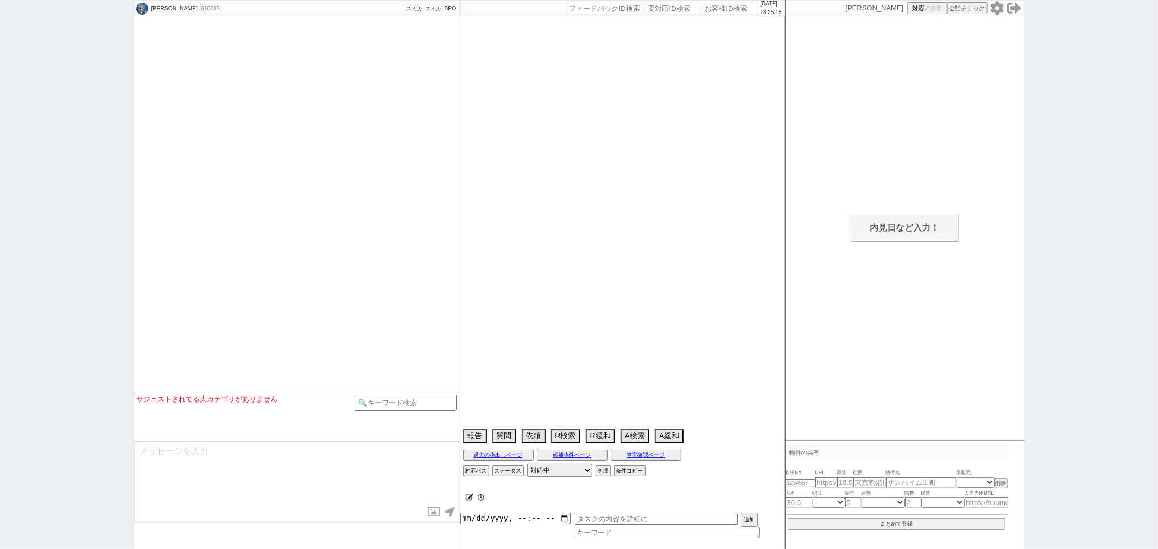
select select
select select "2025"
select select "9"
select select "36"
select select "0"
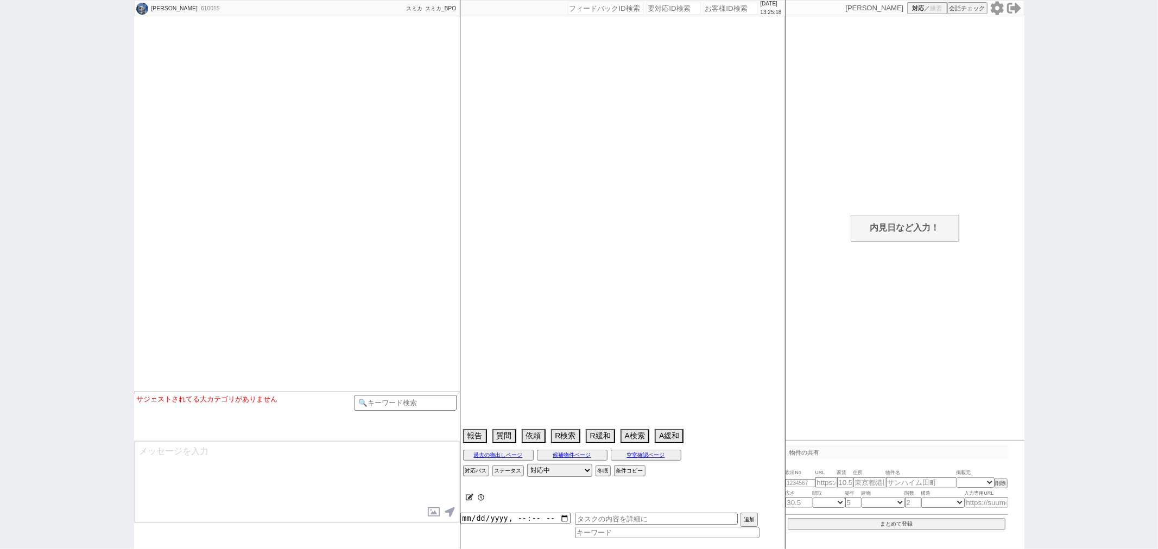
select select "12"
select select "440"
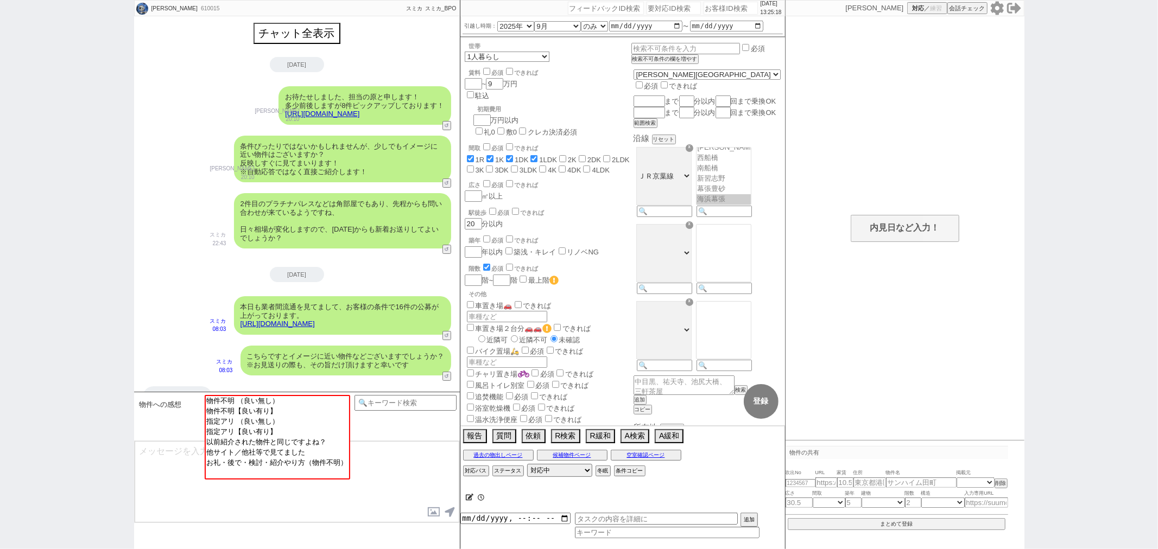
scroll to position [22, 0]
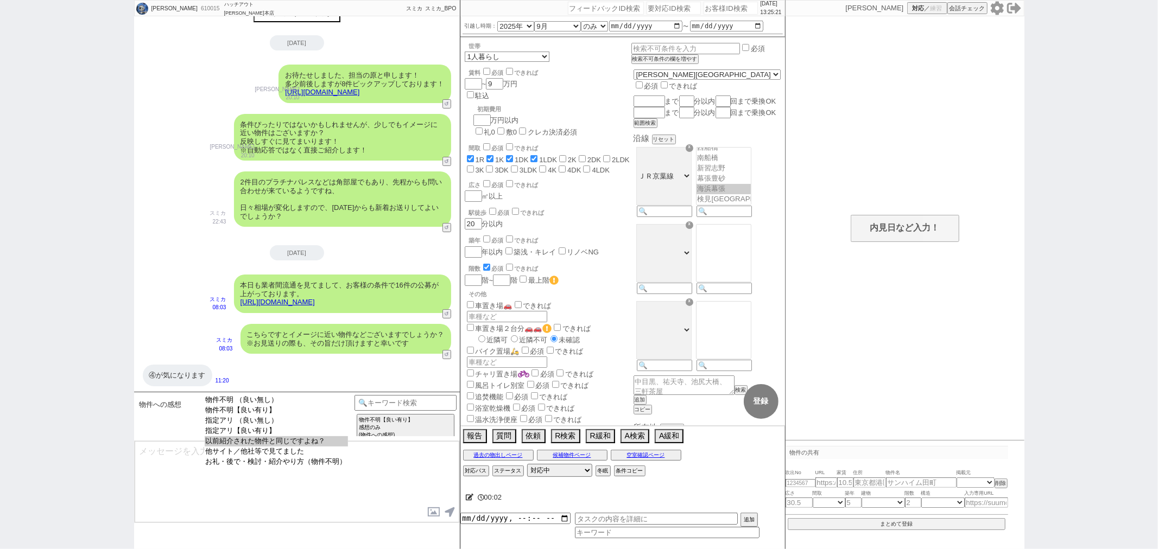
click at [288, 438] on select "物件不明 （良い無し） 物件不明【良い有り】 指定アリ （良い無し） 指定アリ【良い有り】 以前紹介された物件と同じですよね？ 他サイト／他社等で見てました …" at bounding box center [276, 437] width 143 height 85
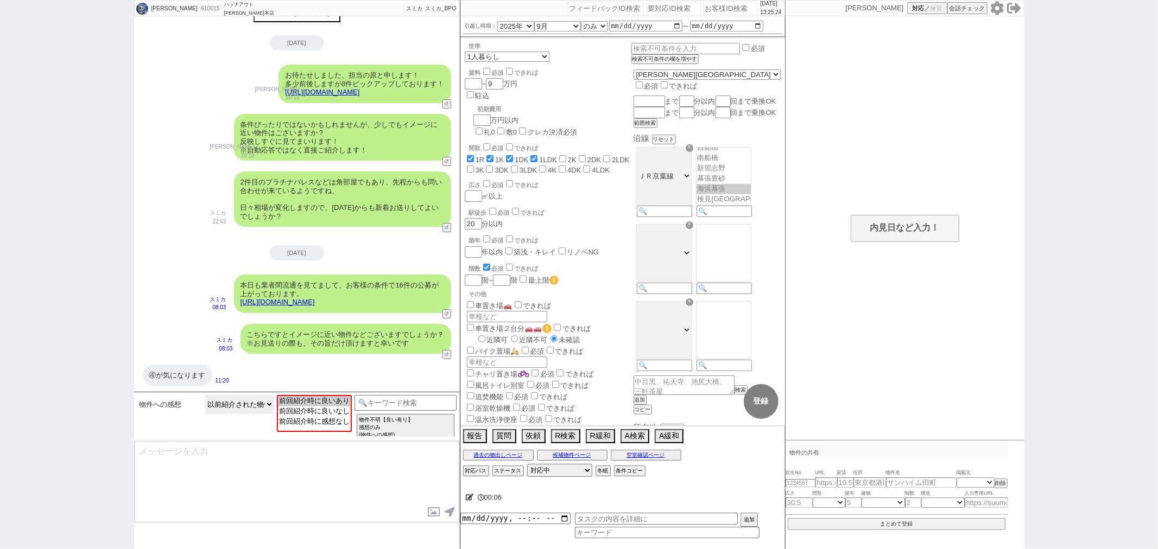
click at [262, 399] on select "物件不明 （良い無し） 物件不明【良い有り】 指定アリ （良い無し） 指定アリ【良い有り】 以前紹介された物件と同じですよね？ 他サイト／他社等で見てました …" at bounding box center [239, 404] width 68 height 19
select select "指定アリ【良い有り】"
click at [205, 395] on select "物件不明 （良い無し） 物件不明【良い有り】 指定アリ （良い無し） 指定アリ【良い有り】 以前紹介された物件と同じですよね？ 他サイト／他社等で見てました …" at bounding box center [239, 404] width 68 height 19
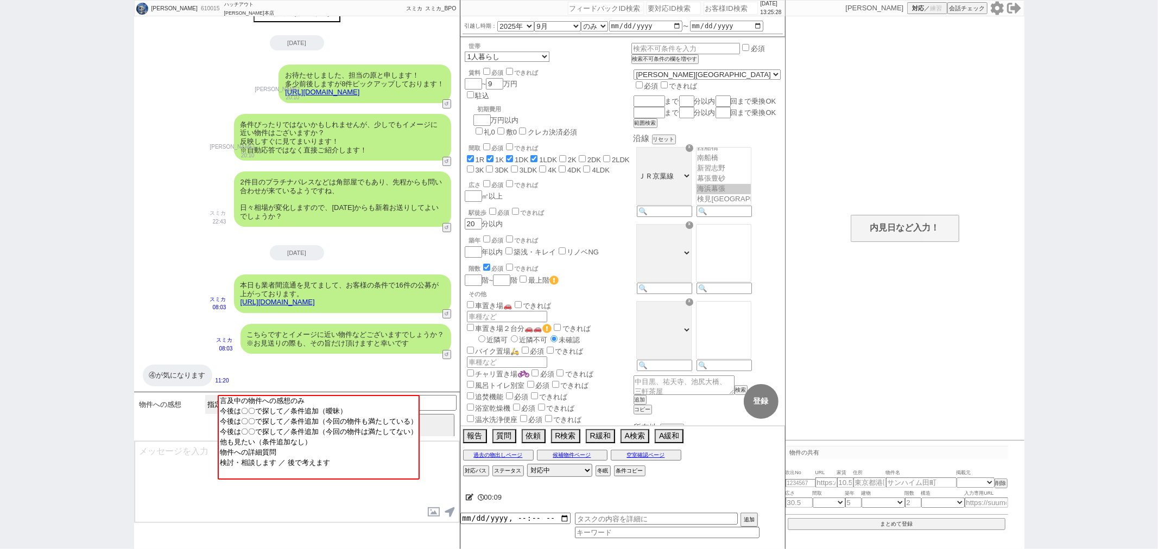
click at [215, 402] on select "物件不明 （良い無し） 物件不明【良い有り】 指定アリ （良い無し） 指定アリ【良い有り】 以前紹介された物件と同じですよね？ 他サイト／他社等で見てました …" at bounding box center [239, 404] width 68 height 19
click at [205, 395] on select "物件不明 （良い無し） 物件不明【良い有り】 指定アリ （良い無し） 指定アリ【良い有り】 以前紹介された物件と同じですよね？ 他サイト／他社等で見てました …" at bounding box center [239, 404] width 68 height 19
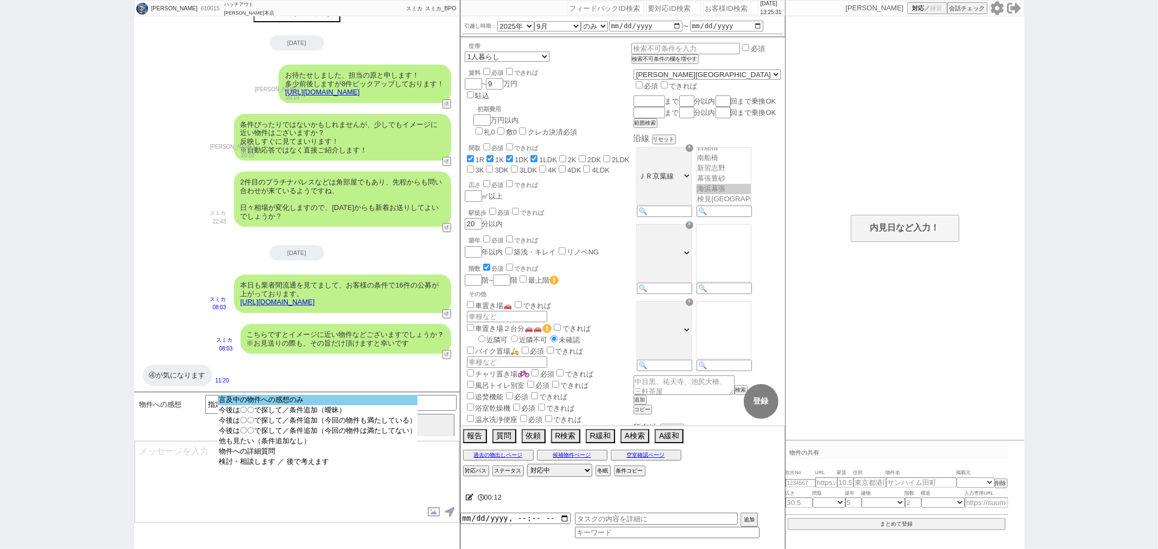
select select "言及中の物件への感想のみ"
click at [265, 405] on option "言及中の物件への感想のみ" at bounding box center [318, 410] width 200 height 10
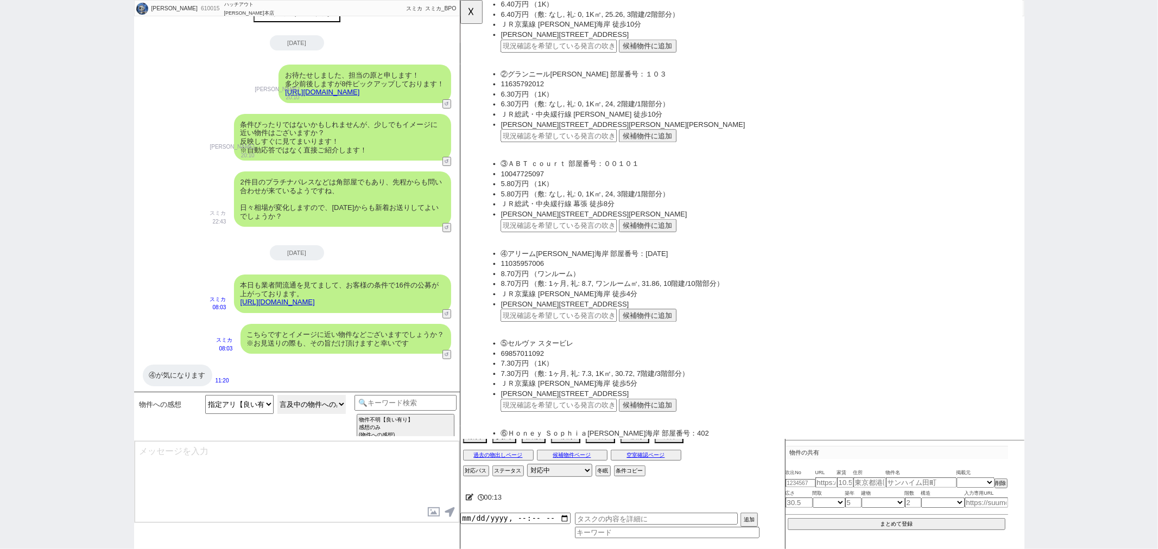
scroll to position [181, 0]
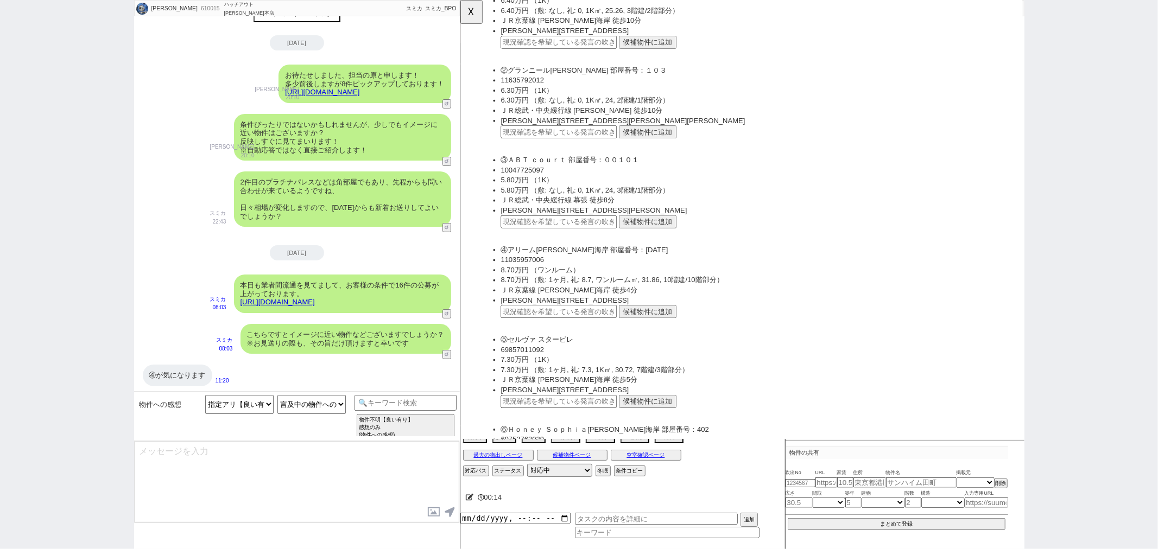
click at [651, 331] on button "候補物件に追加" at bounding box center [661, 335] width 62 height 14
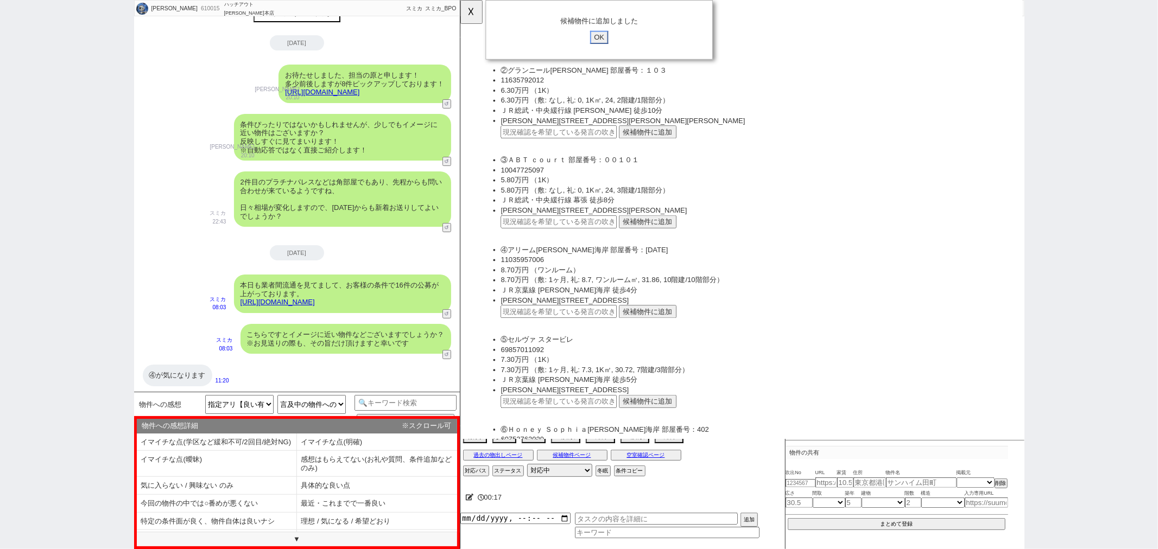
click at [604, 38] on input "OK" at bounding box center [609, 40] width 20 height 14
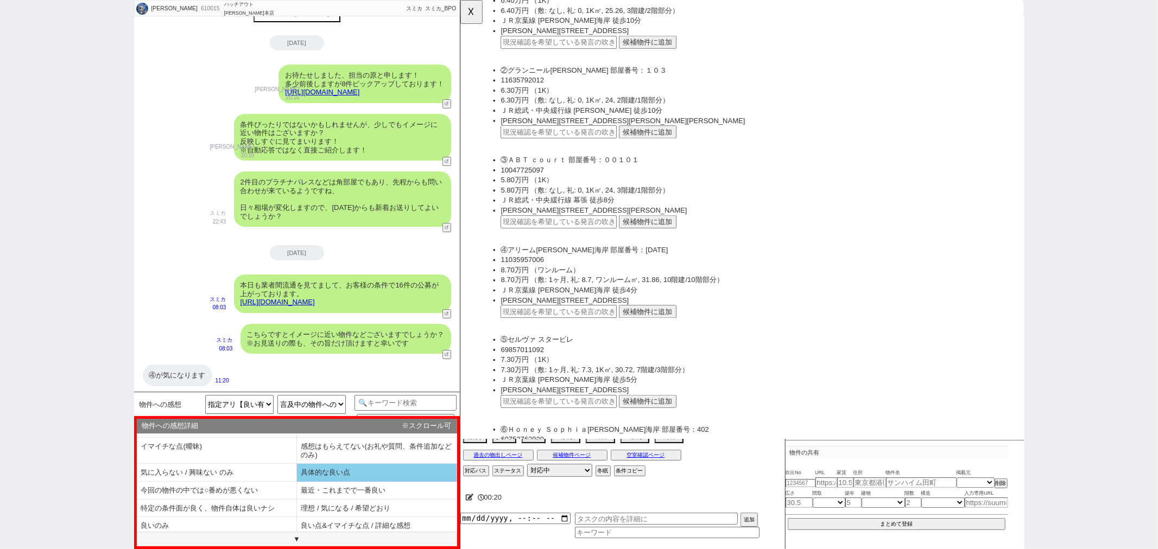
scroll to position [25, 0]
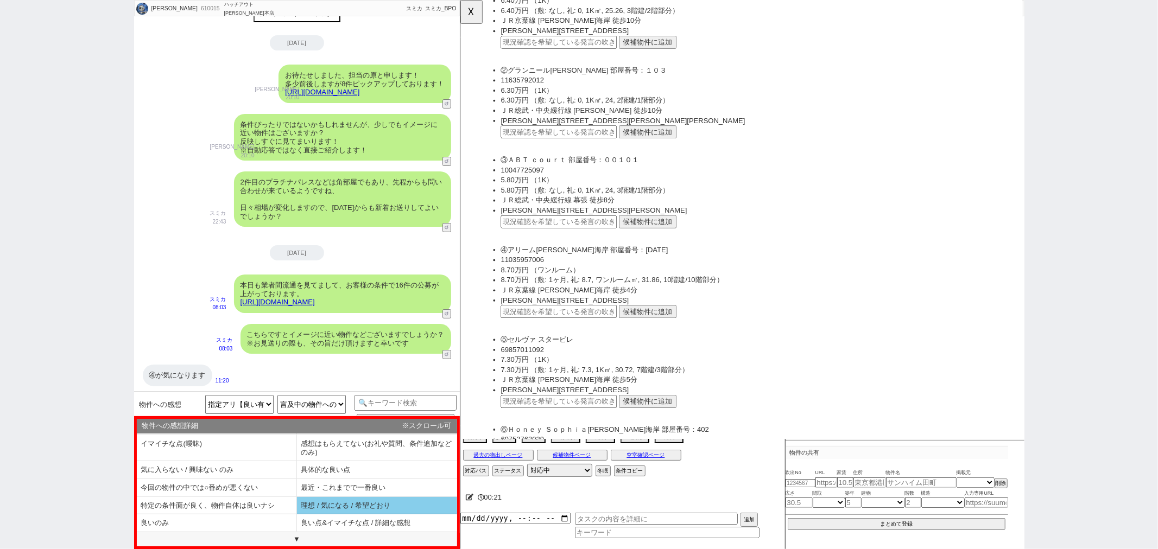
click at [297, 515] on li "理想 / 気になる / 希望どおり" at bounding box center [217, 524] width 160 height 18
select select "理想 / 気になる / 希望どおり"
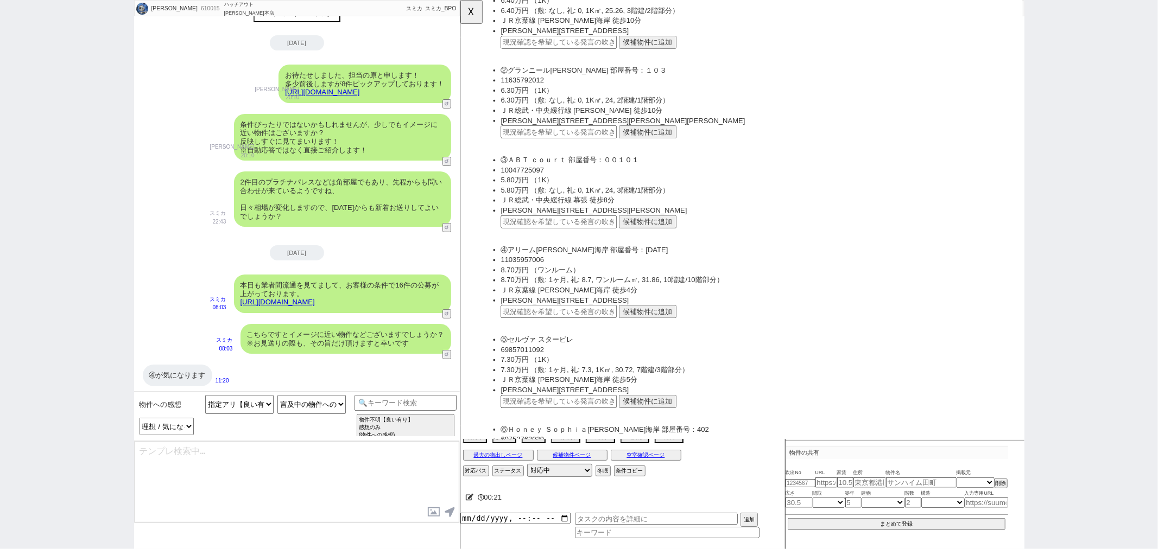
type textarea "ご感想ありがとうございます、ご希望に近く何よりです！"
click at [397, 469] on textarea "ご感想ありがとうございます、ご希望に近く何よりです！" at bounding box center [297, 481] width 325 height 81
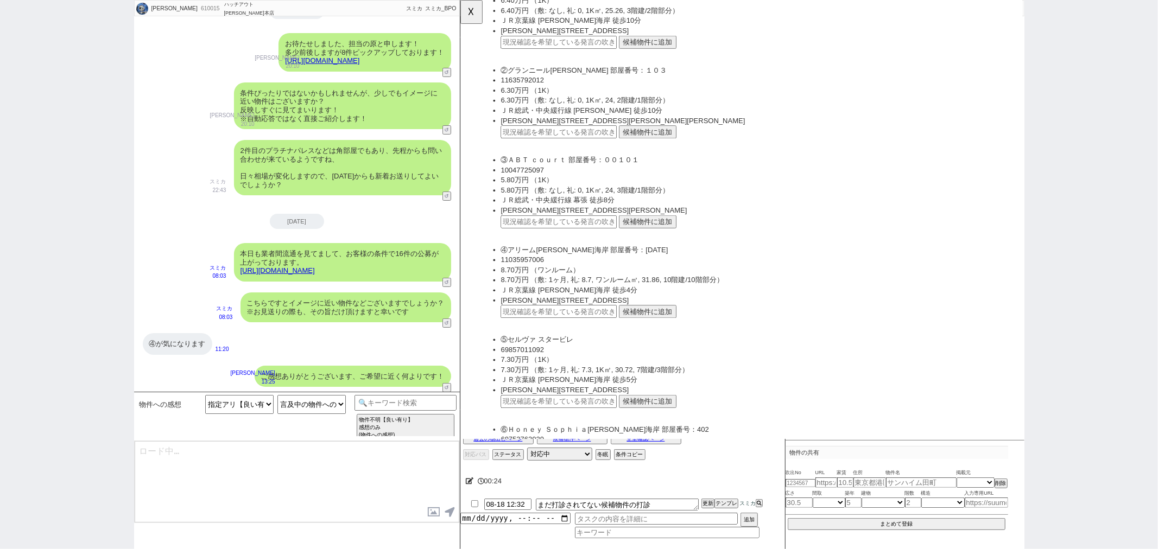
type textarea "逆にイマイチだった点はございますでしょうか？ もしあれば反映してまいります！"
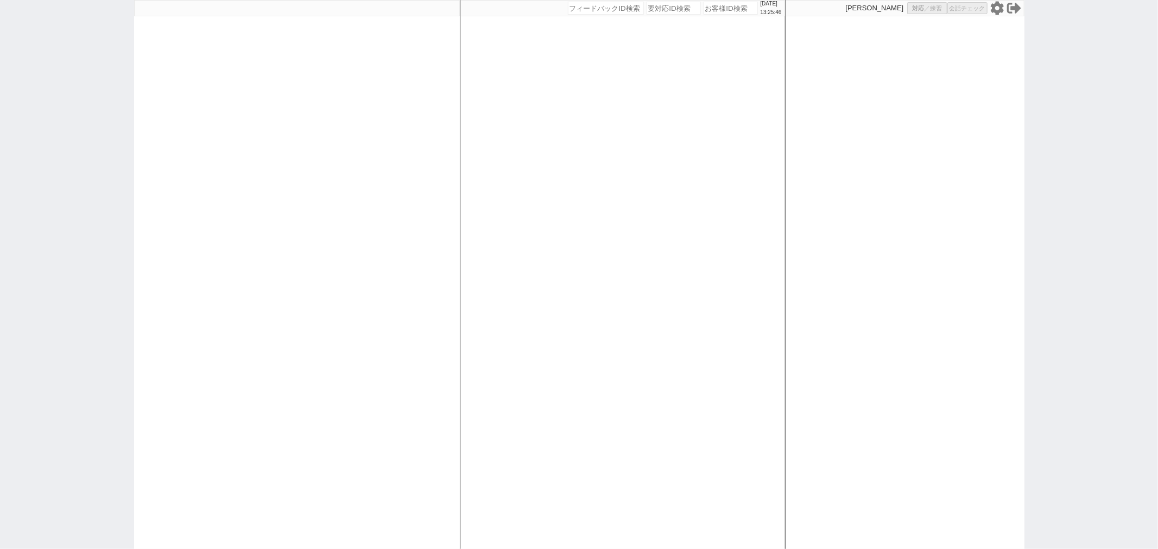
select select
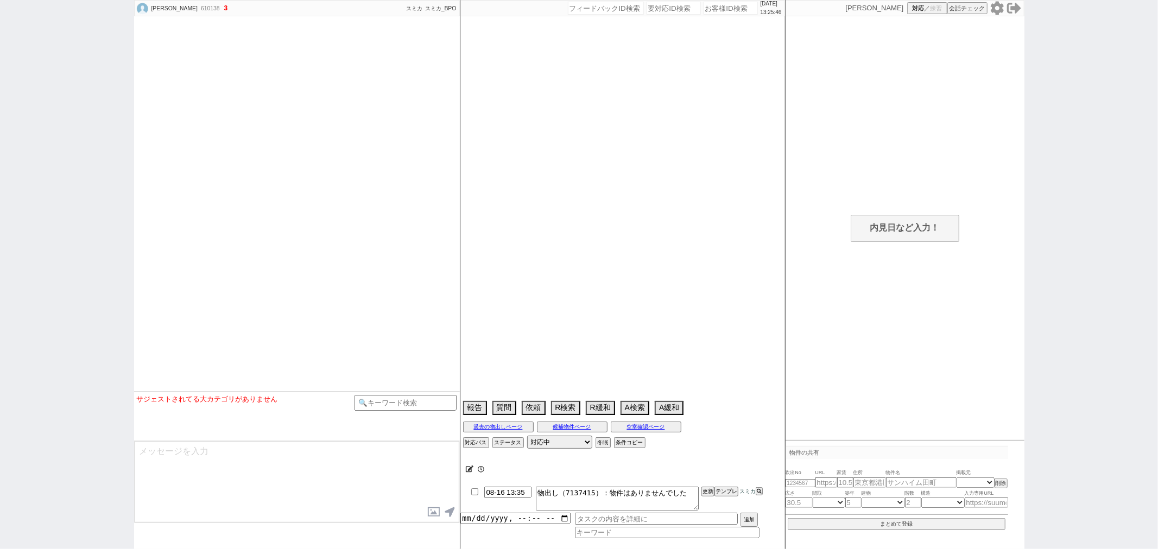
select select
select select "2025"
select select "11"
select select "37"
select select "7"
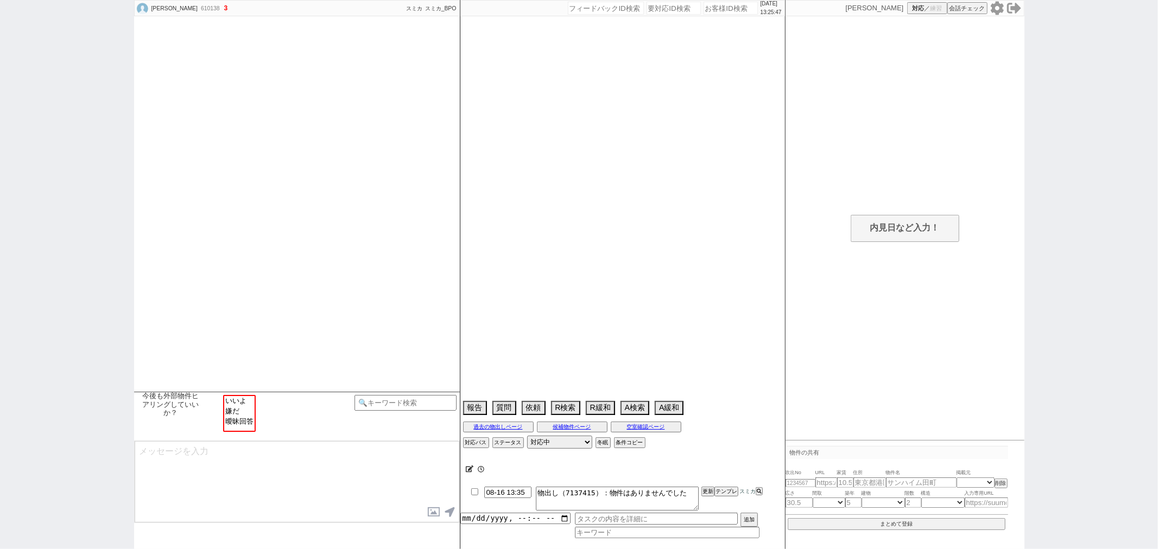
select select "2"
select select "3"
select select "4"
select select "5"
select select "6"
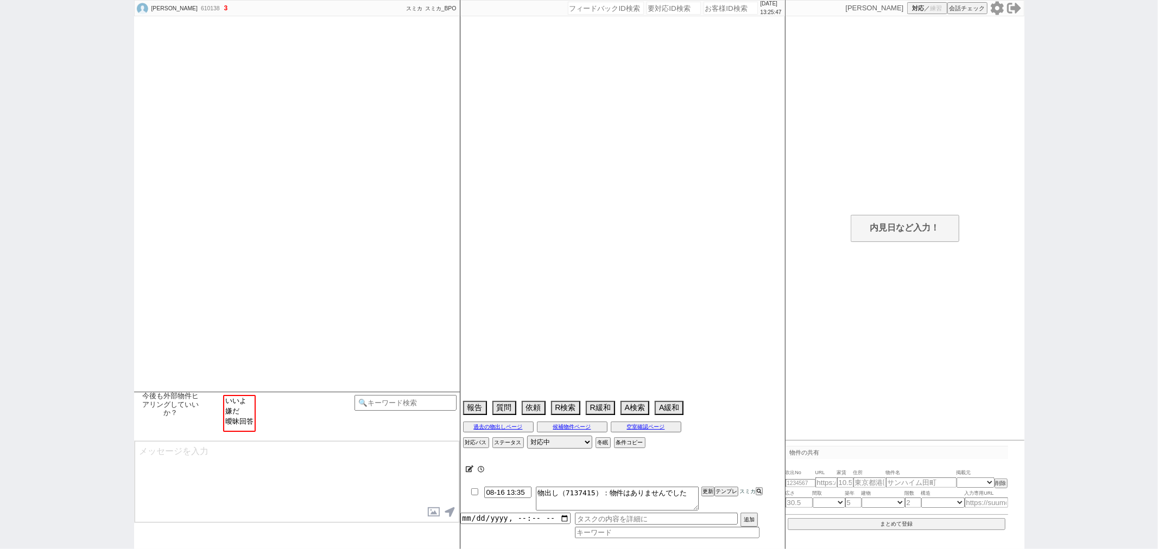
select select "7"
select select "8"
select select "9"
select select "10"
select select "11"
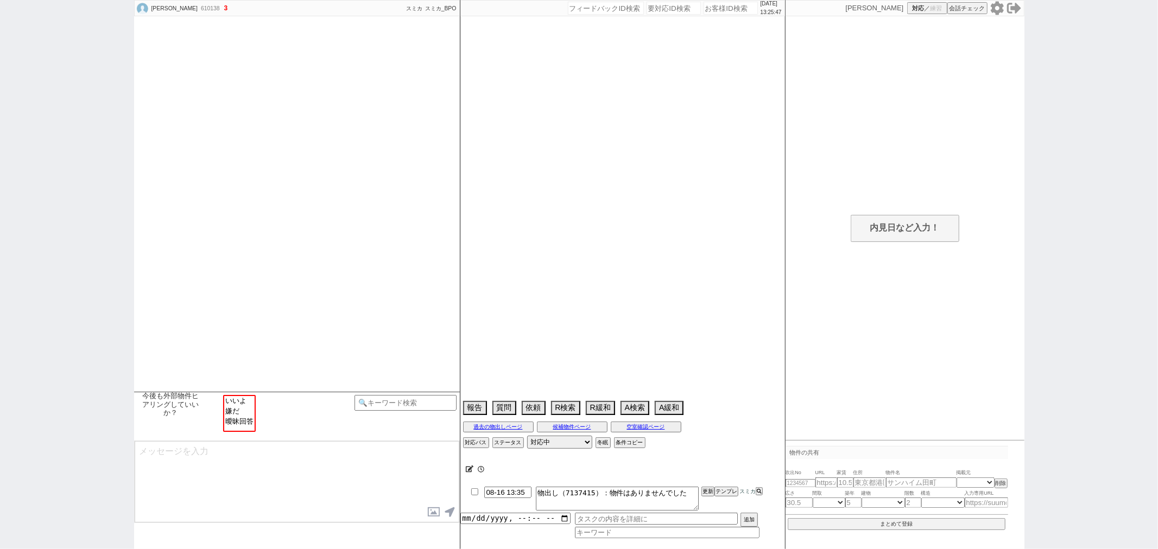
select select "12"
select select "13"
select select "14"
select select "15"
select select "16"
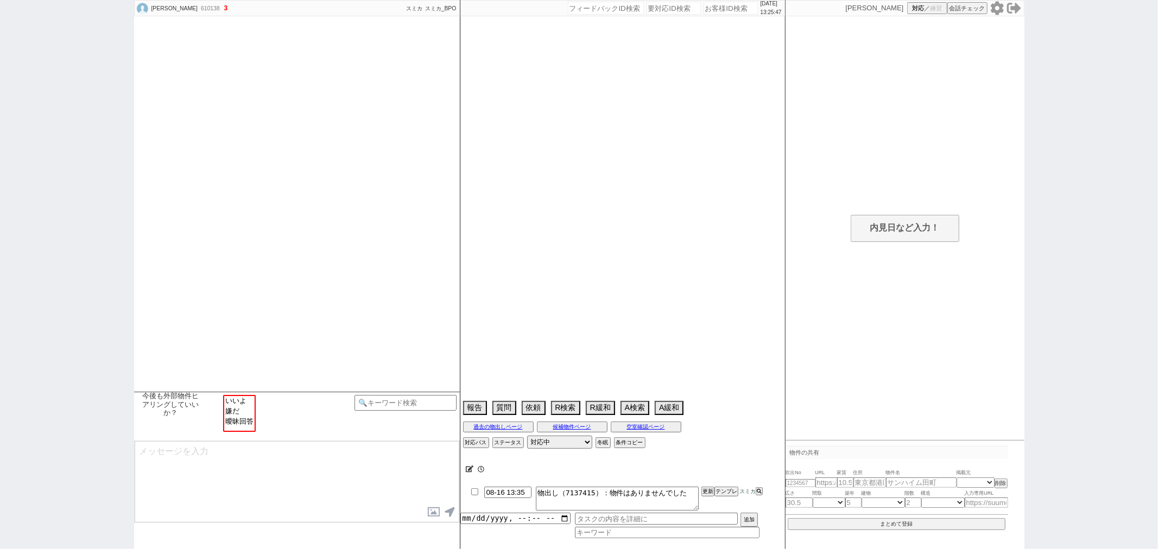
select select "17"
select select "18"
select select "19"
select select "20"
select select "21"
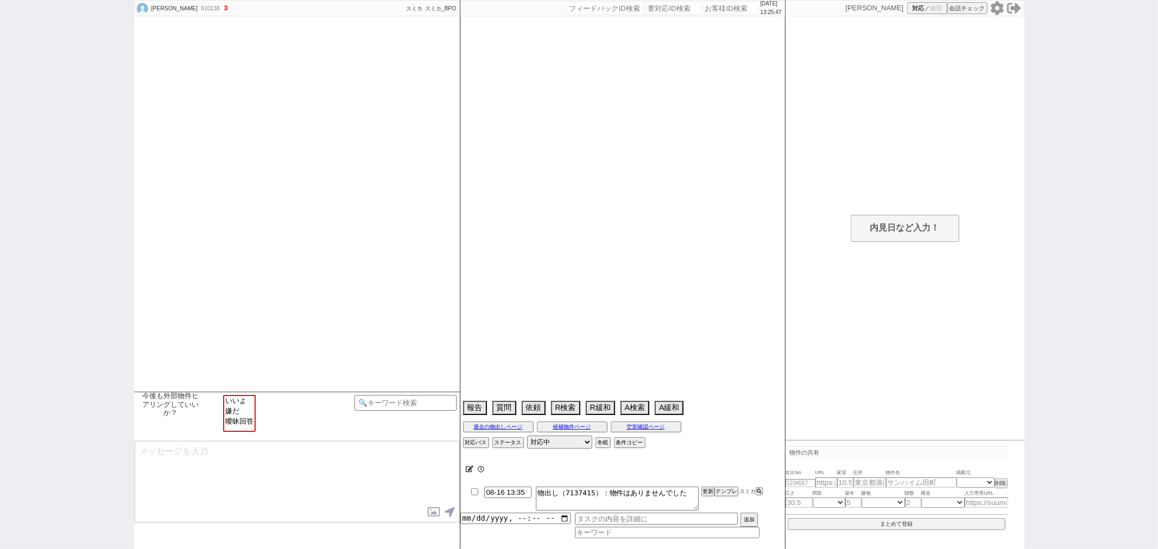
select select "22"
select select "23"
select select "24"
select select "25"
select select "26"
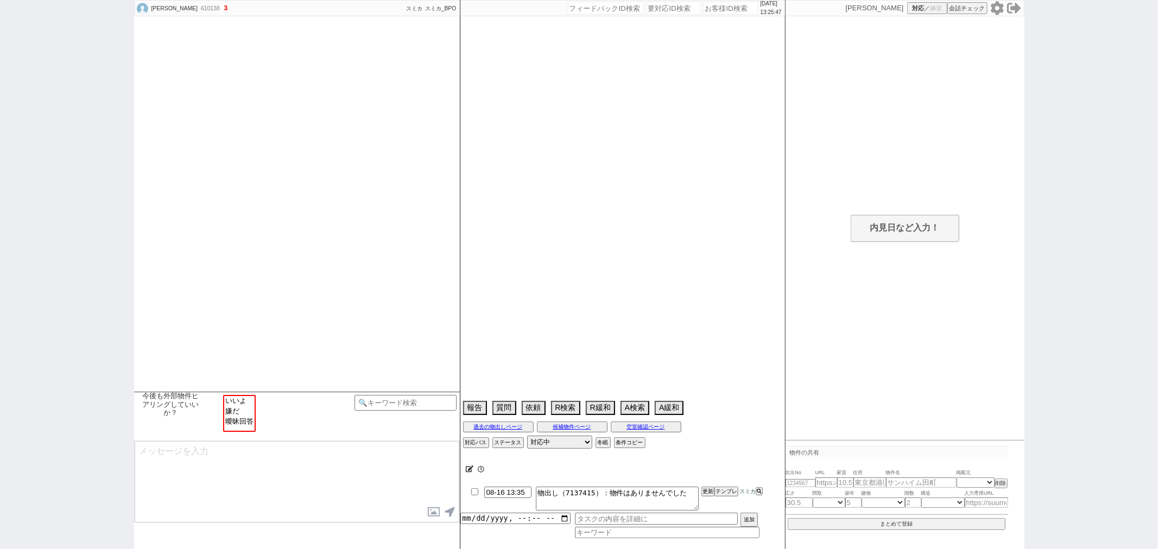
select select "27"
select select "28"
select select "29"
select select "30"
select select "31"
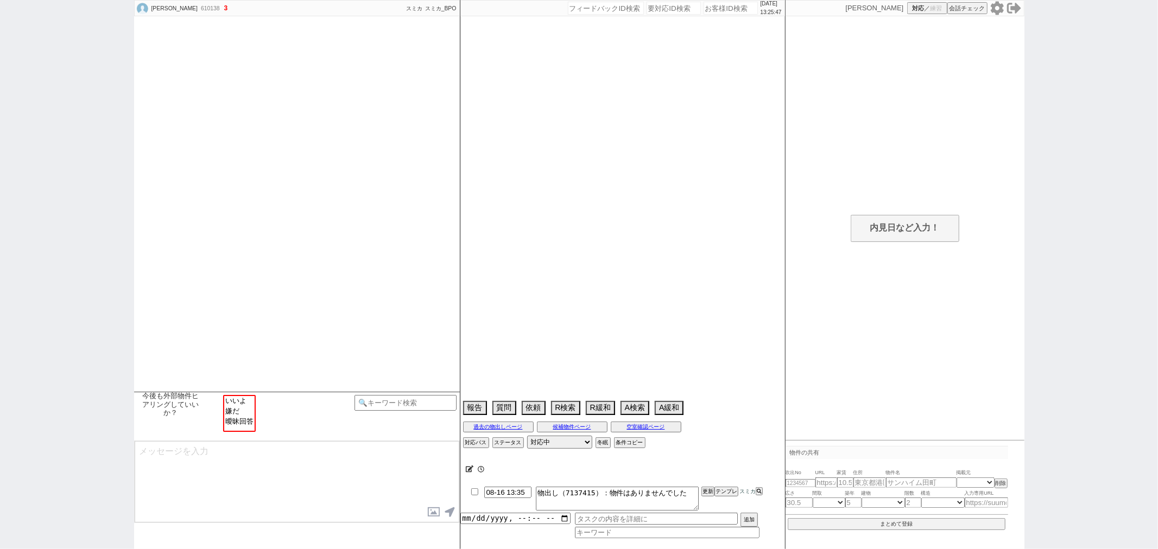
select select "32"
select select "33"
select select "34"
select select "35"
select select "36"
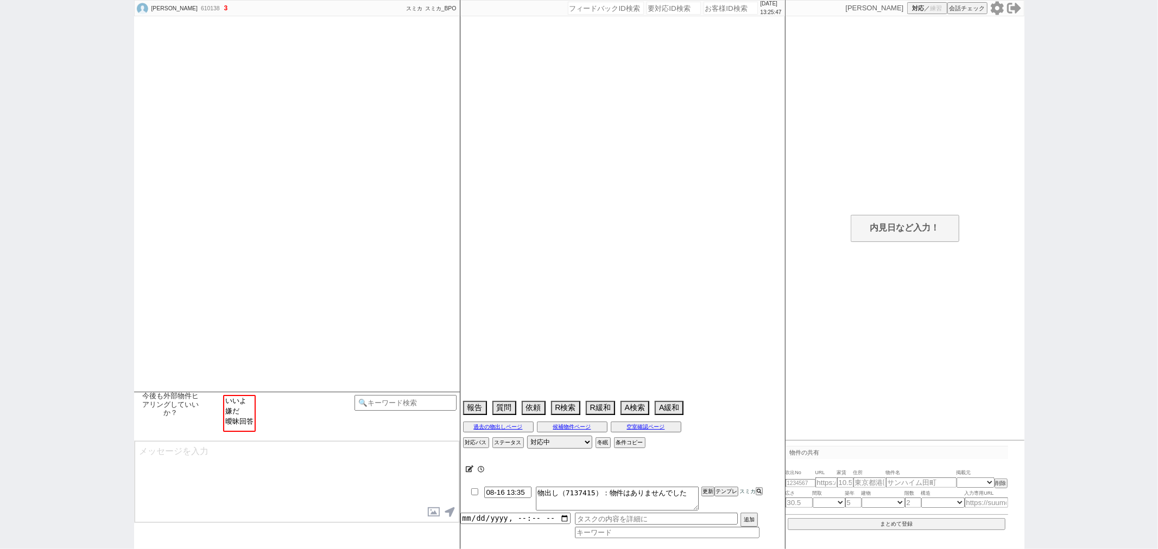
select select "37"
select select "38"
select select "39"
select select "40"
select select "41"
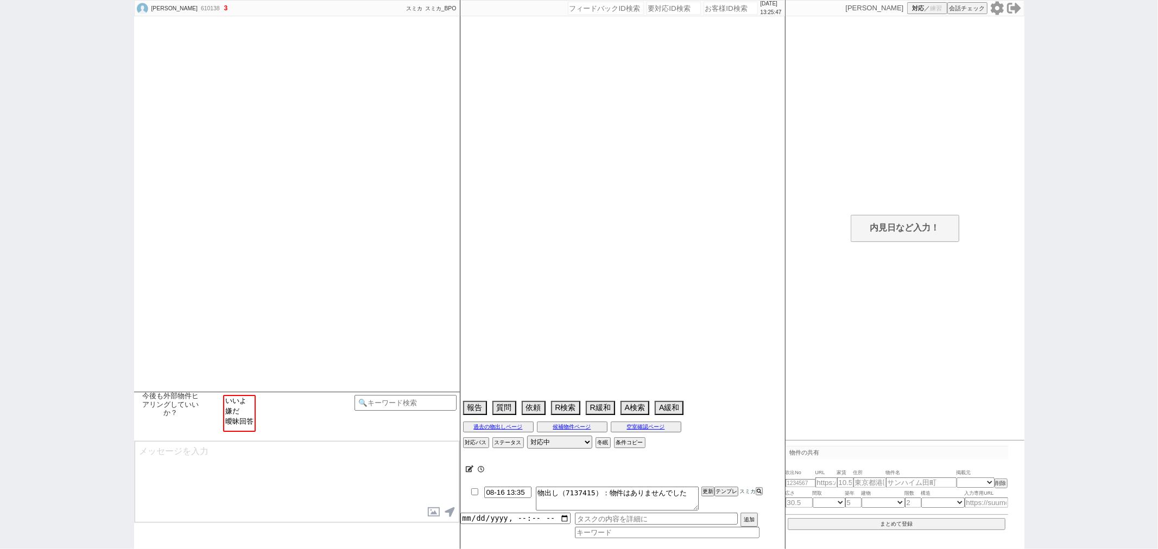
select select "42"
select select "43"
select select "45"
select select "46"
select select "47"
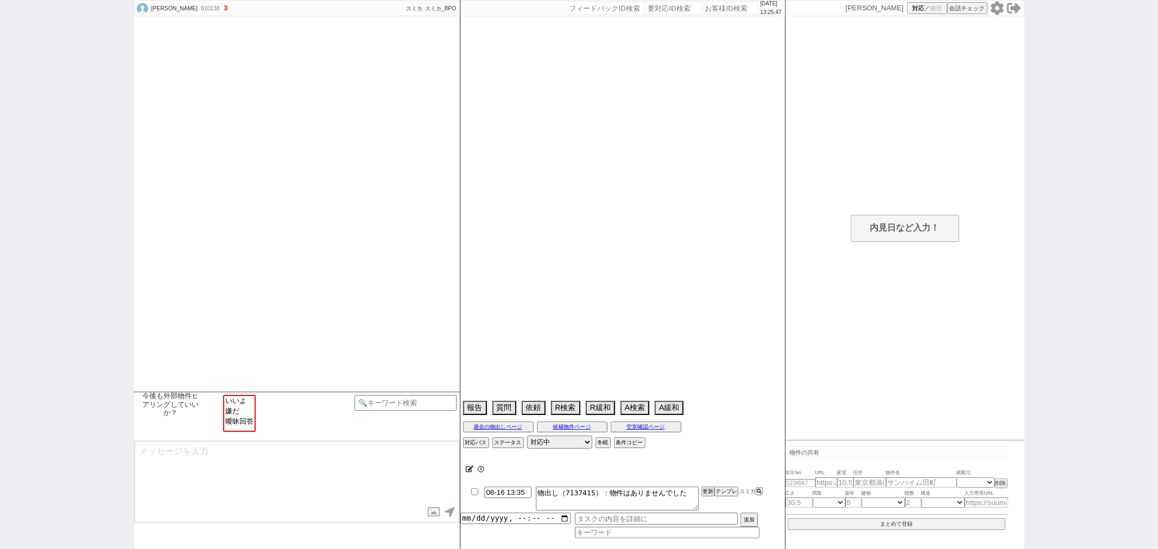
select select "48"
select select "49"
select select "50"
select select "52"
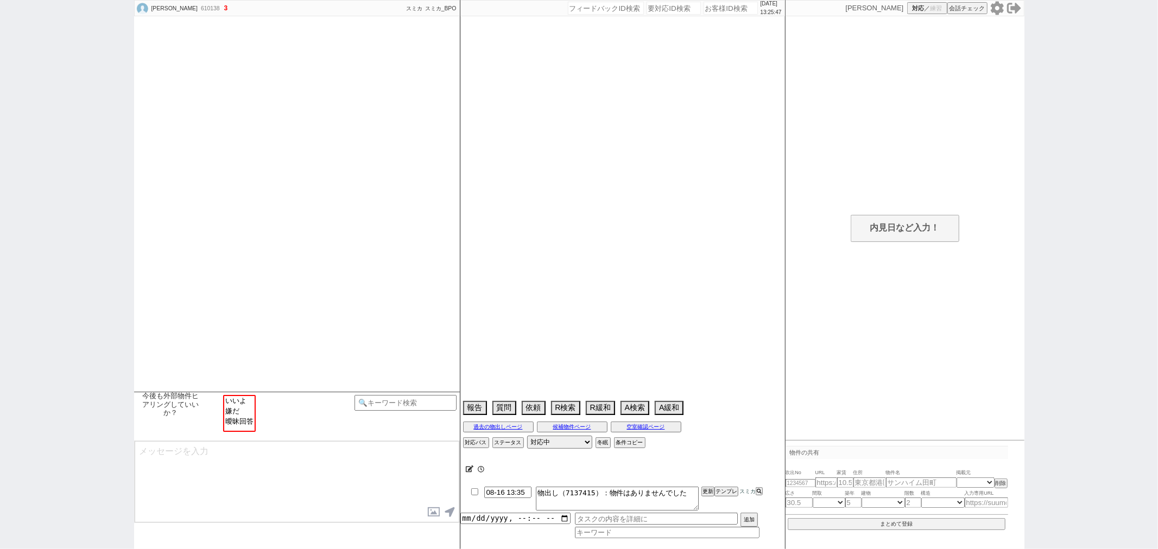
select select "53"
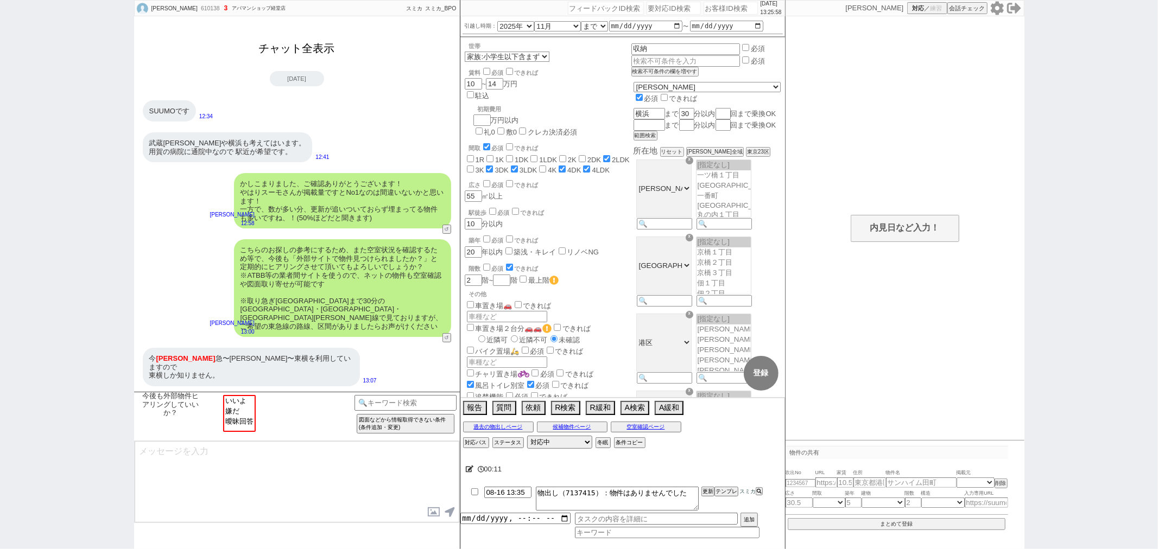
click at [271, 58] on button "チャット全表示" at bounding box center [297, 48] width 85 height 19
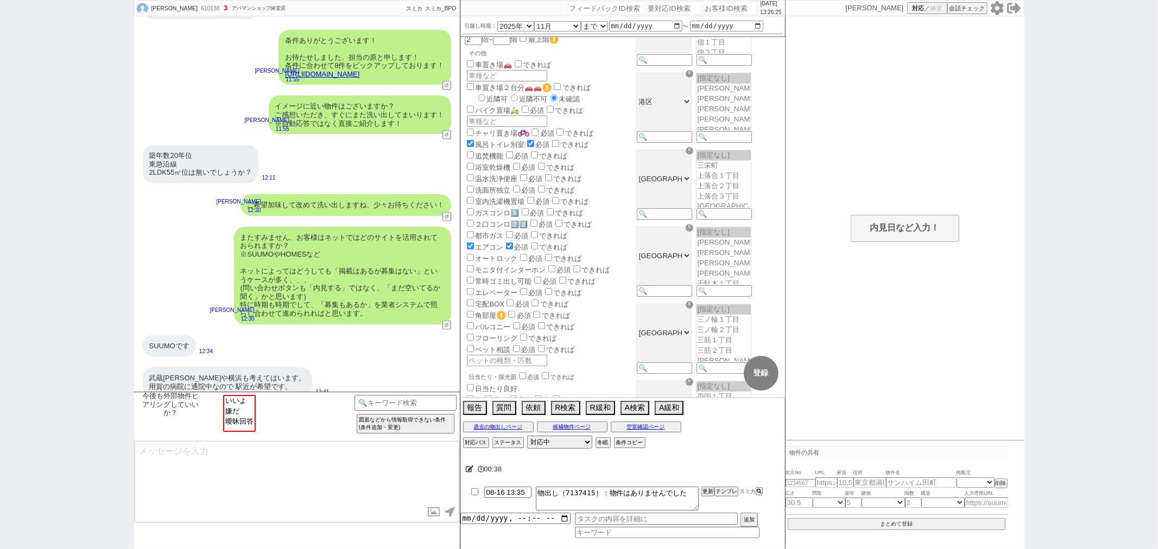
scroll to position [1357, 0]
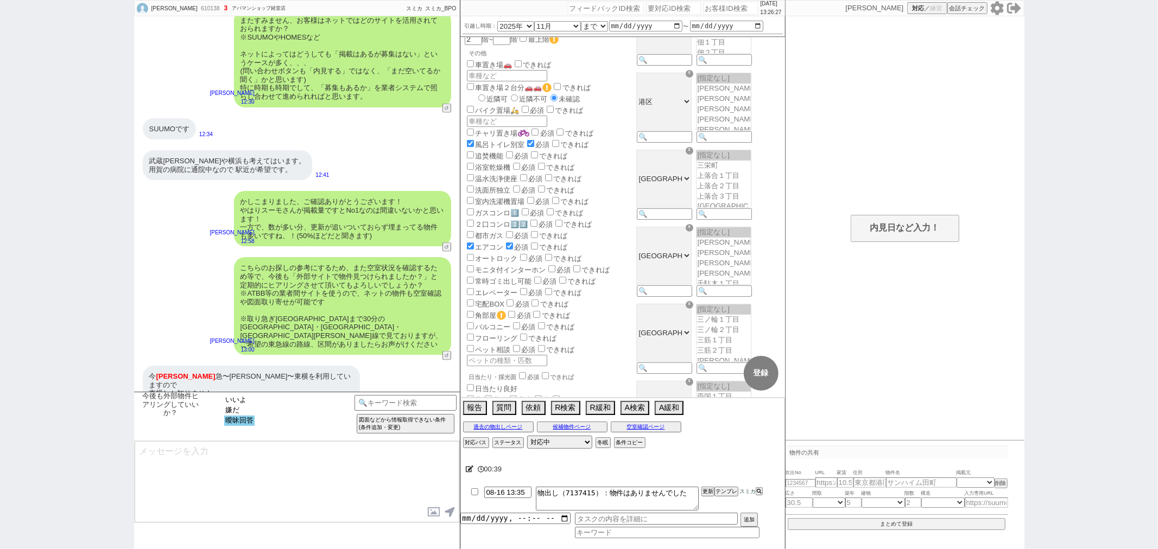
select select "曖昧回答"
click at [234, 422] on option "曖昧回答" at bounding box center [239, 421] width 30 height 10
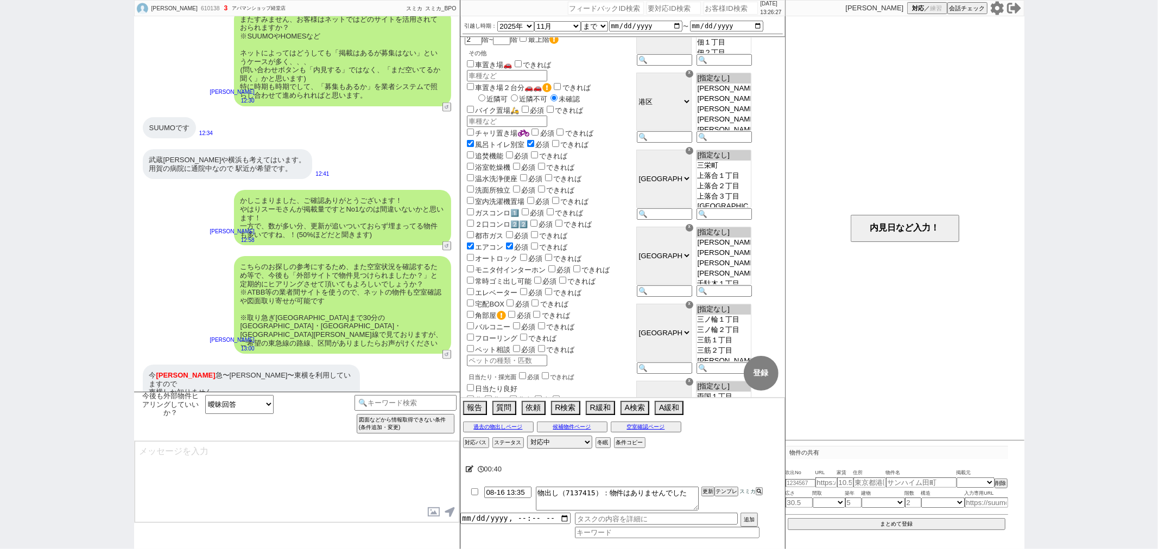
type textarea "@@【@@メッセージは打たず、以下やってください@@】@@ @@【@@まだテンプレがありません、、！強いの打ってからテンプレに上げてください！@@】@@"
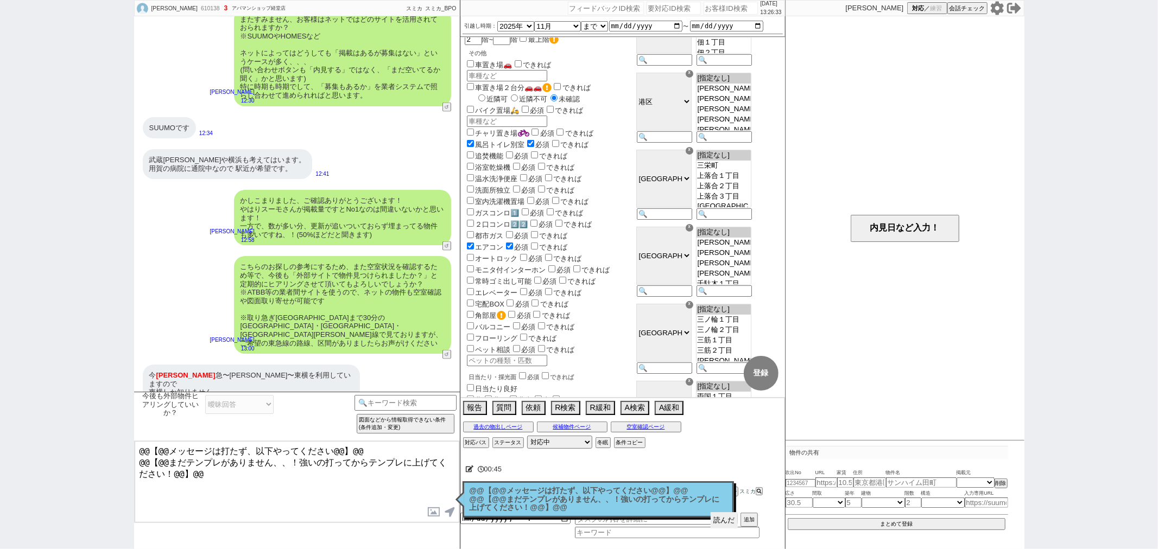
click at [723, 520] on button "読んだ" at bounding box center [723, 520] width 27 height 16
click at [665, 500] on p "@@【@@メッセージは打たず、以下やってください@@】@@ @@【@@まだテンプレがありません、、！強いの打ってからテンプレに上げてください！@@】@@" at bounding box center [597, 500] width 257 height 26
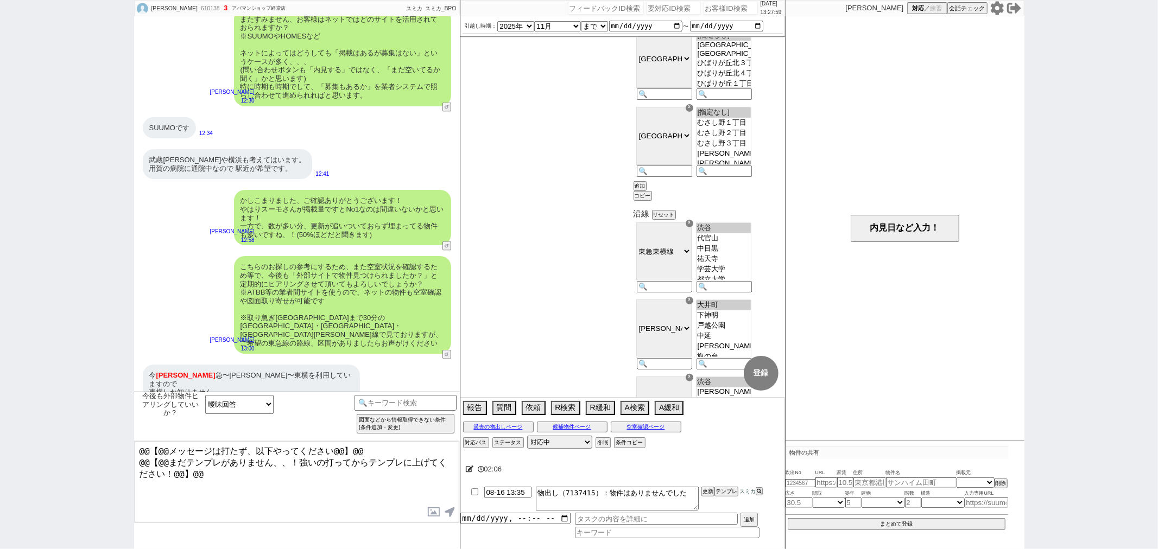
scroll to position [3859, 0]
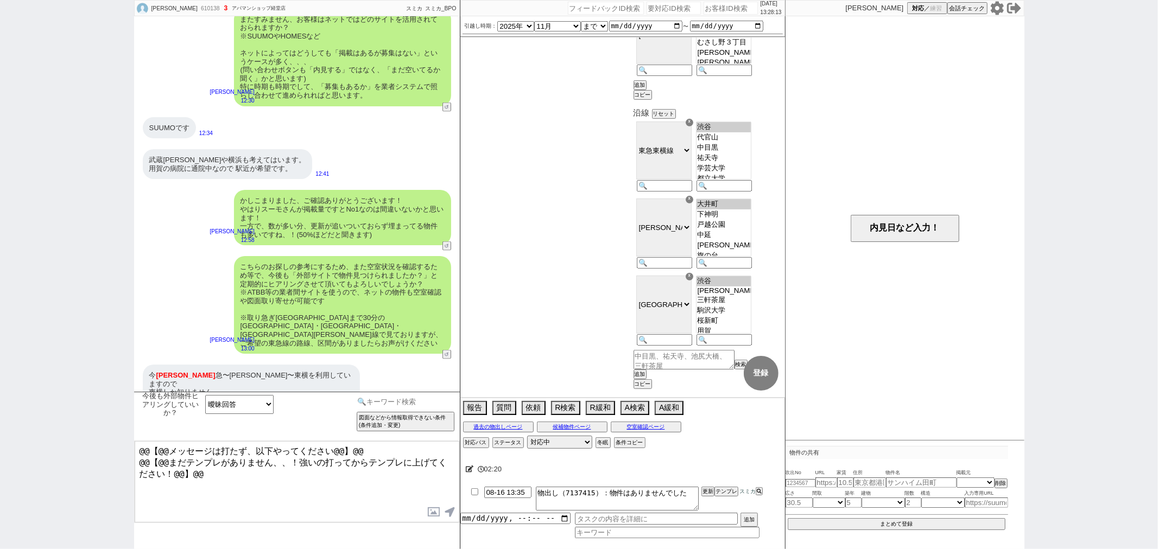
click at [399, 397] on input at bounding box center [405, 402] width 103 height 14
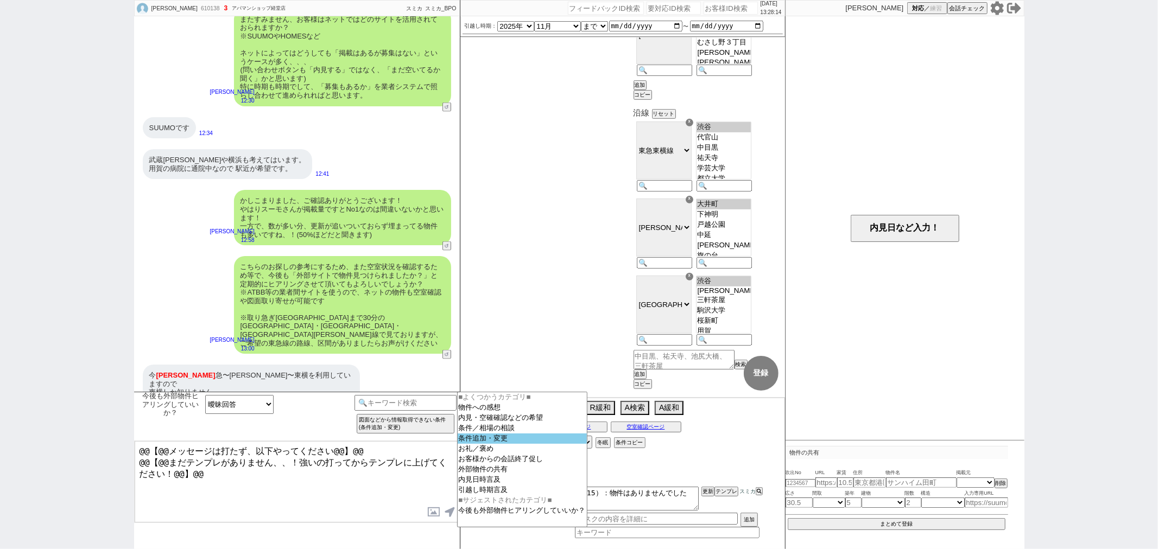
click at [485, 444] on option "条件追加・変更" at bounding box center [522, 449] width 129 height 10
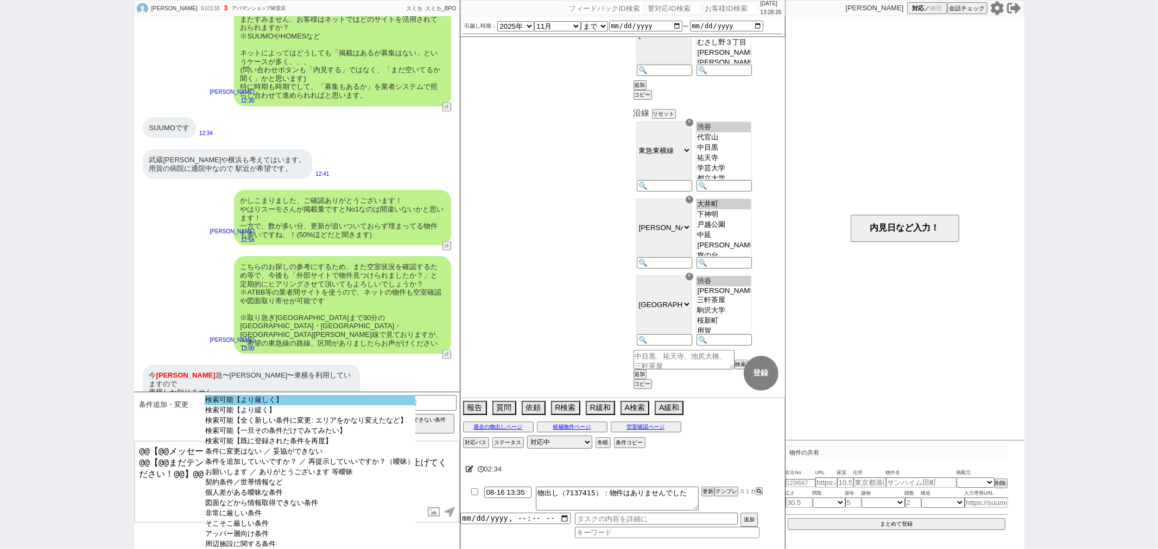
click at [357, 405] on select "検索可能【より厳しく】 検索可能【より緩く】 検索可能【全く新しい条件に変更: エリアをかなり変えたなど】 検索可能【一旦その条件だけでみてみたい】 検索可能…" at bounding box center [310, 471] width 211 height 152
select select "2"
select select "3"
select select "4"
select select "5"
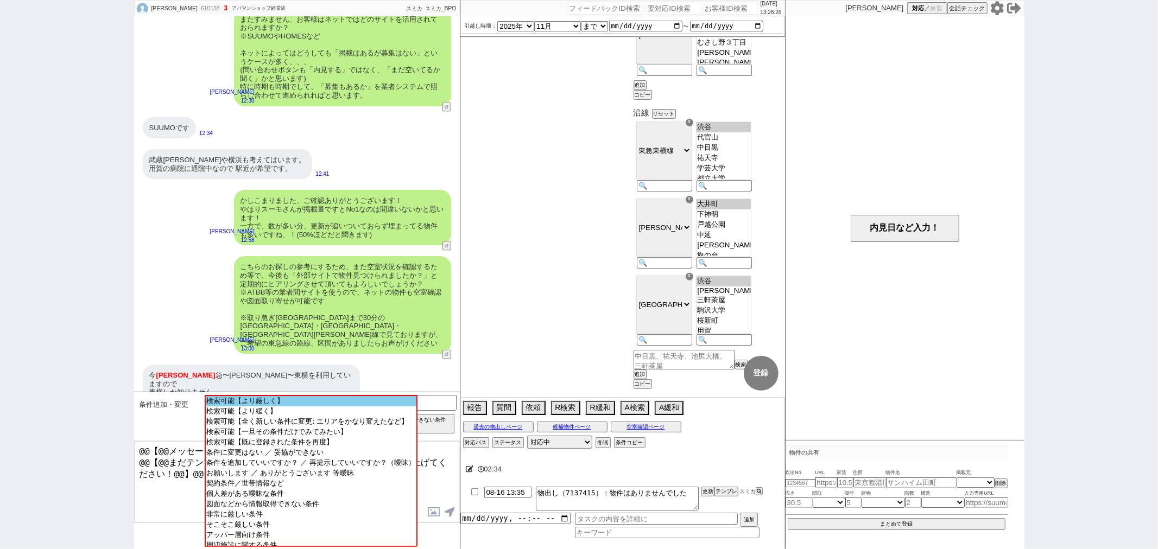
select select "6"
select select "7"
select select "8"
select select "9"
select select "10"
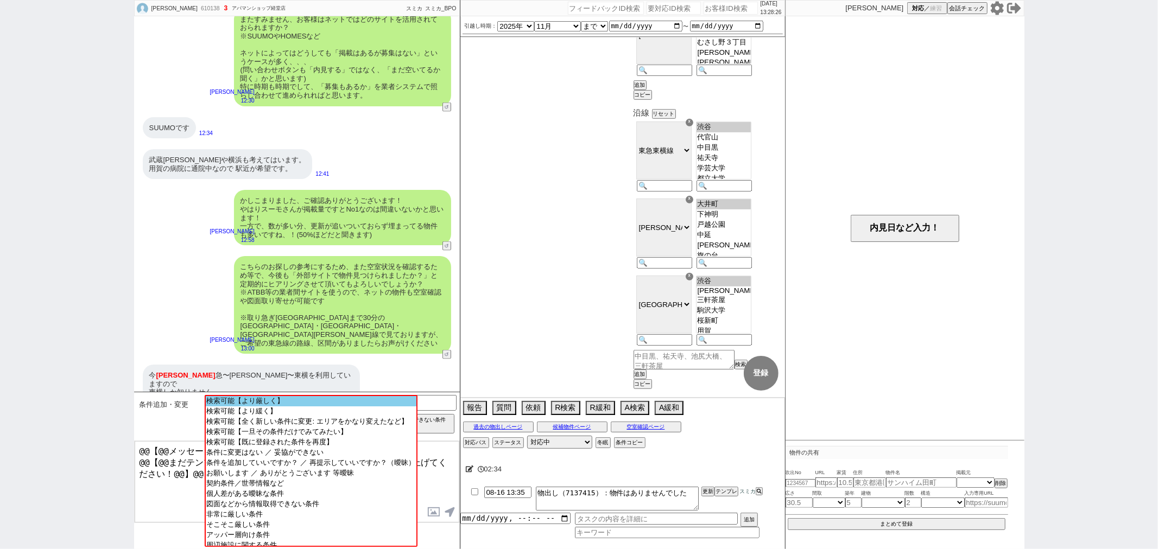
select select "11"
select select "12"
select select "13"
select select "14"
select select "15"
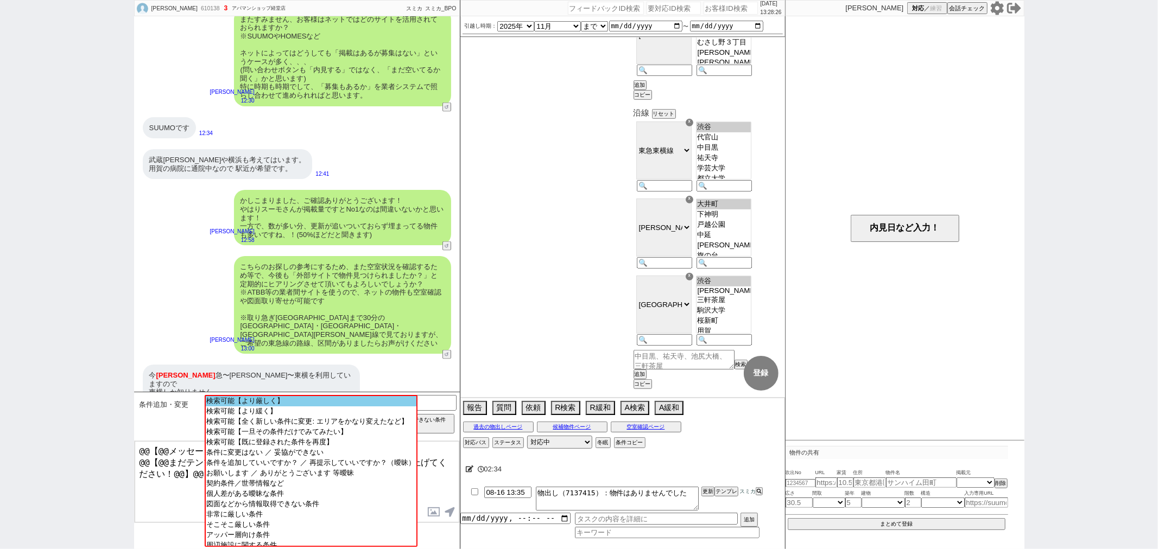
select select "16"
select select "17"
select select "18"
select select "19"
select select "20"
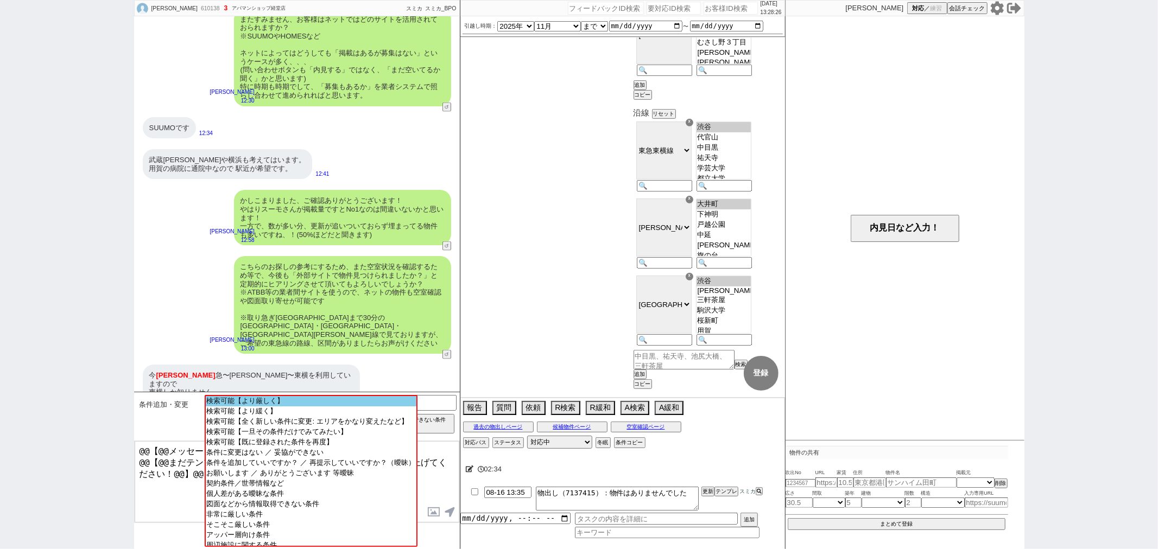
select select "21"
select select "22"
select select "23"
select select "24"
select select "25"
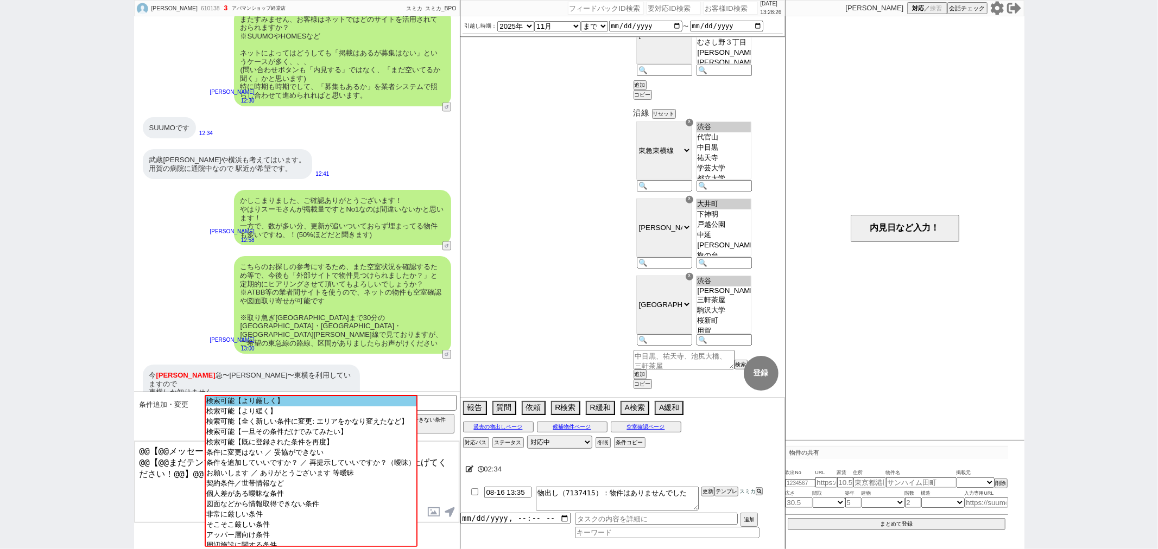
select select "26"
select select "27"
select select "28"
select select "29"
select select "30"
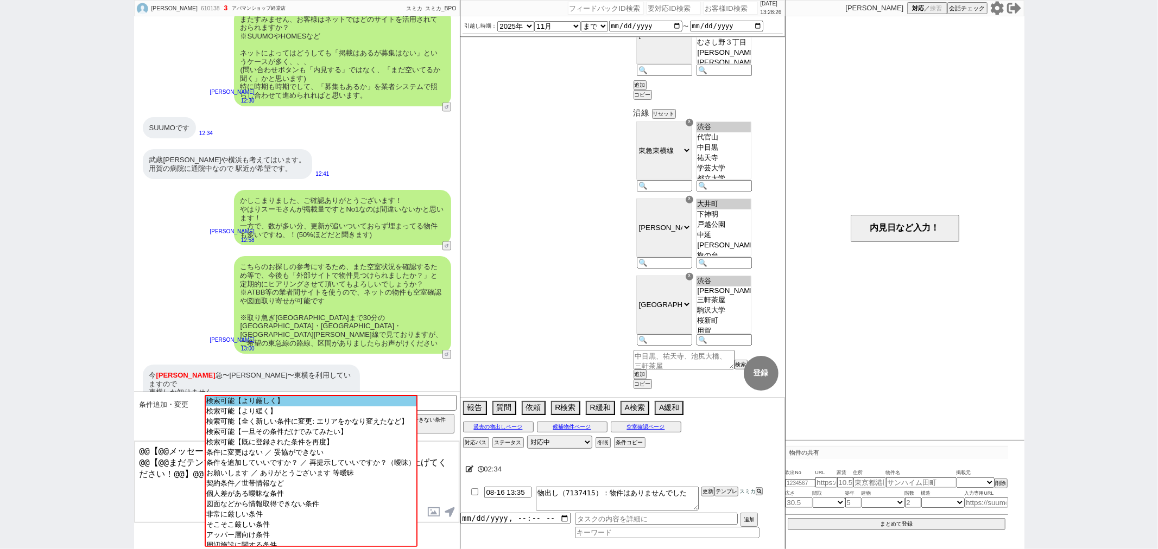
select select "31"
select select "32"
select select "33"
select select "34"
select select "35"
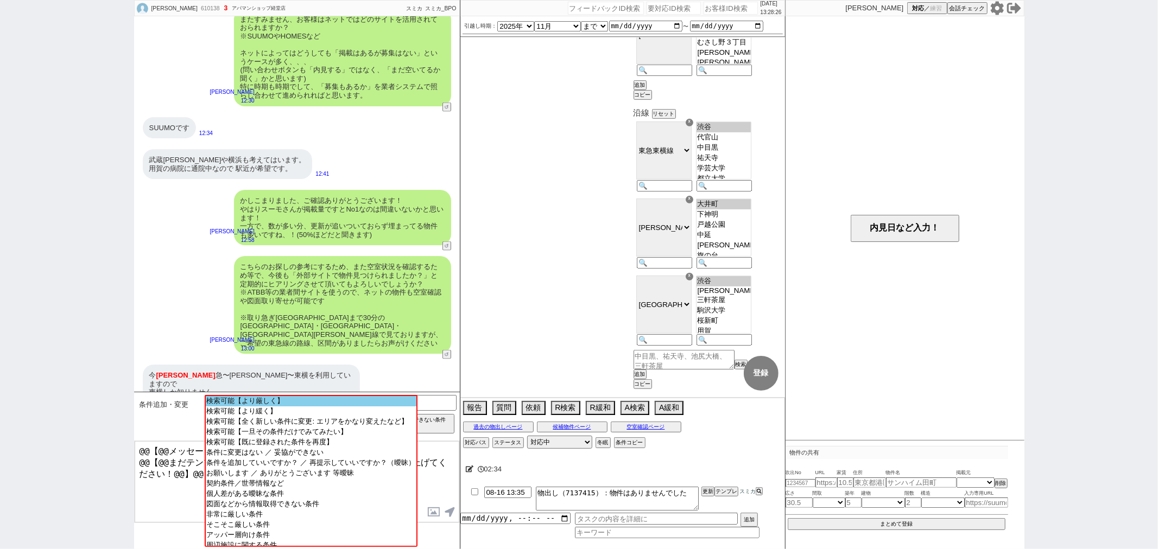
select select "36"
select select "37"
select select "38"
select select "39"
select select "40"
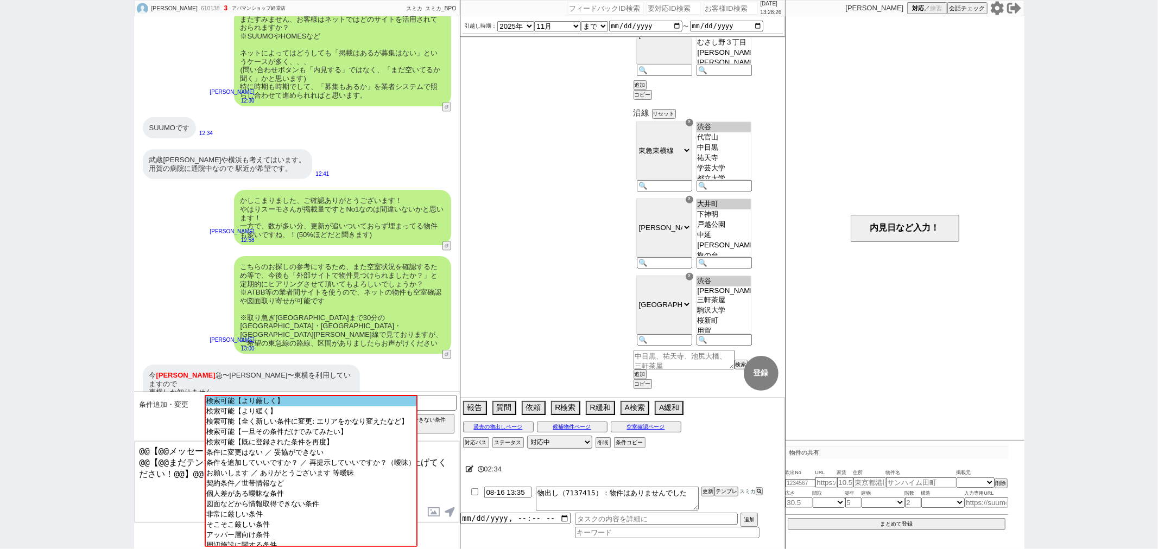
select select "41"
select select "42"
select select "43"
select select "45"
select select "46"
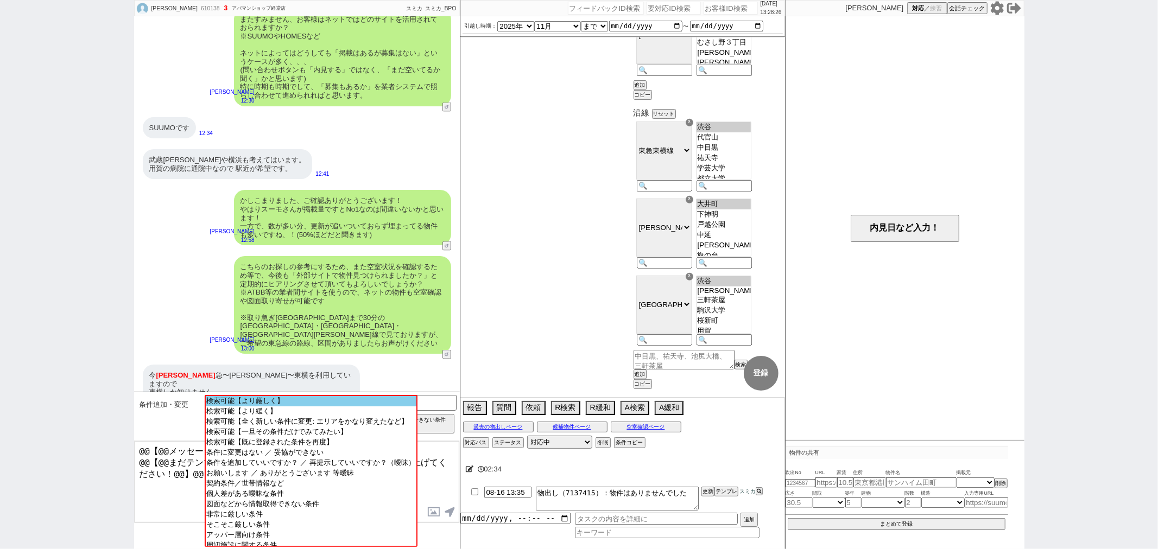
select select "47"
select select "48"
select select "49"
select select "50"
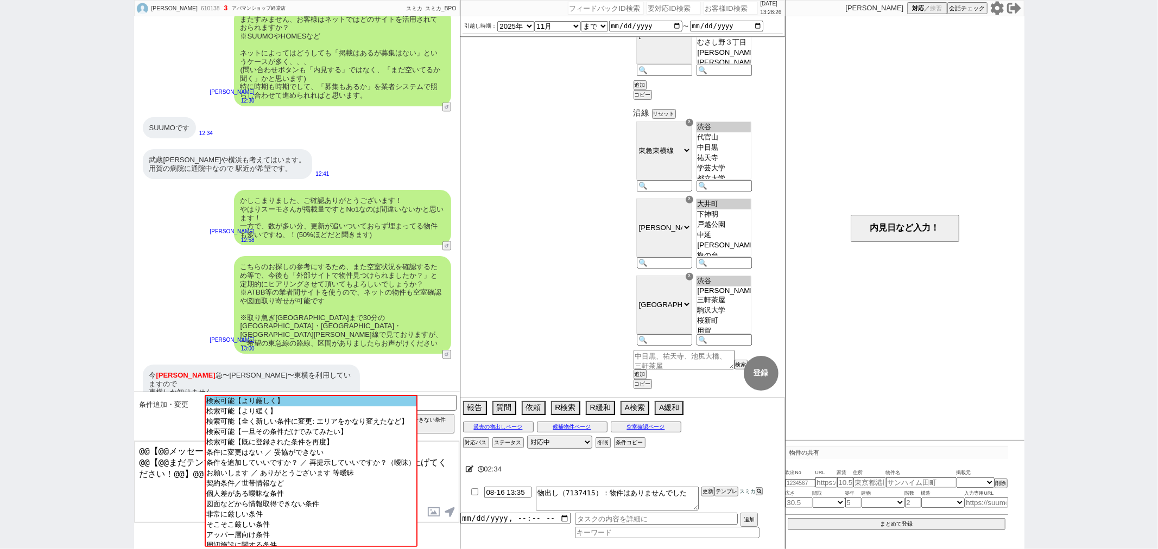
select select "52"
select select "53"
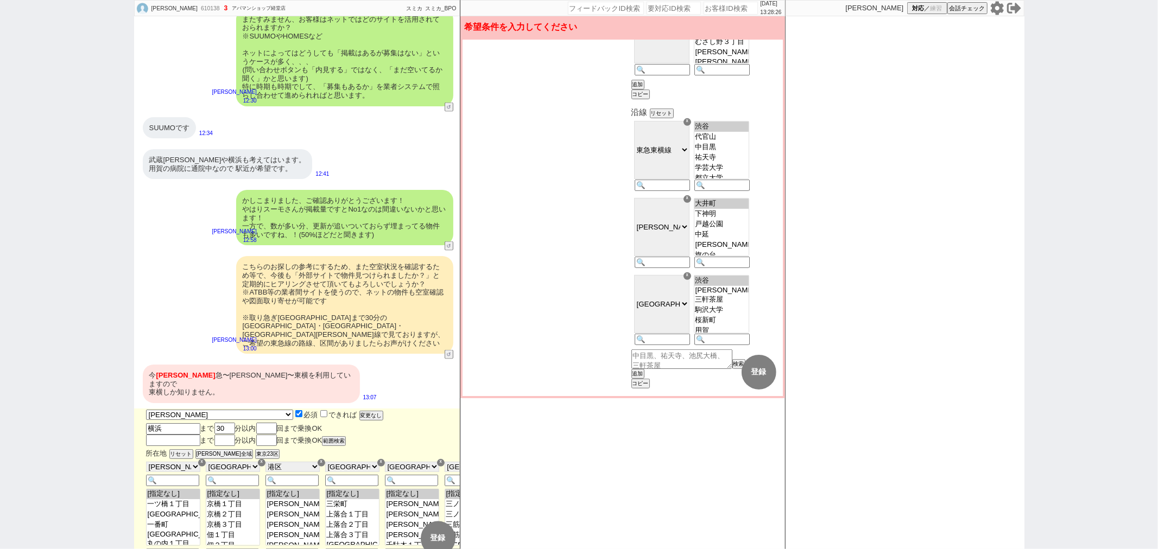
scroll to position [1367, 0]
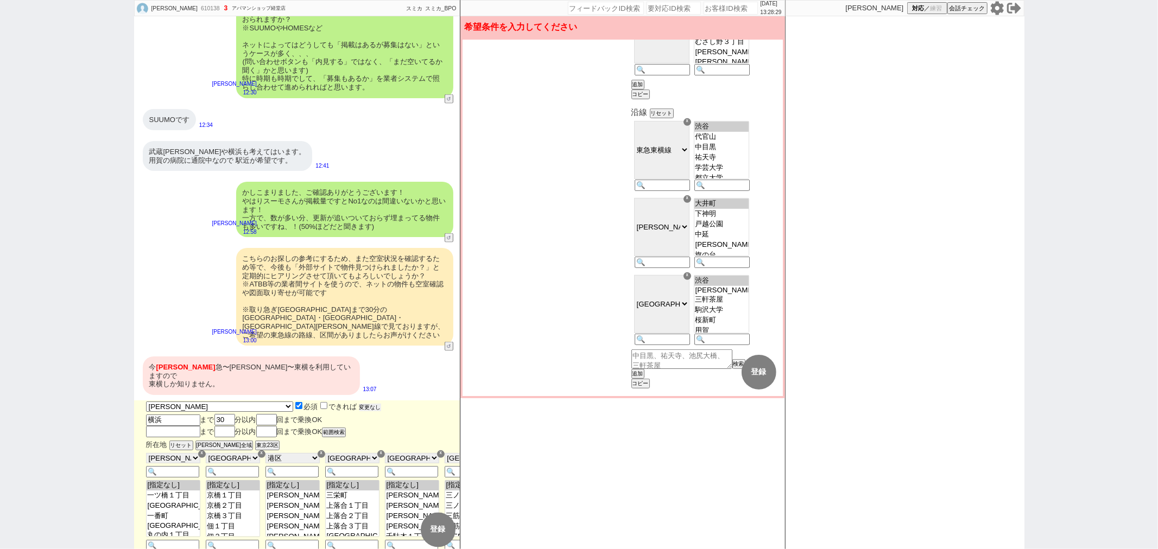
click at [359, 404] on button "変更なし" at bounding box center [370, 408] width 22 height 8
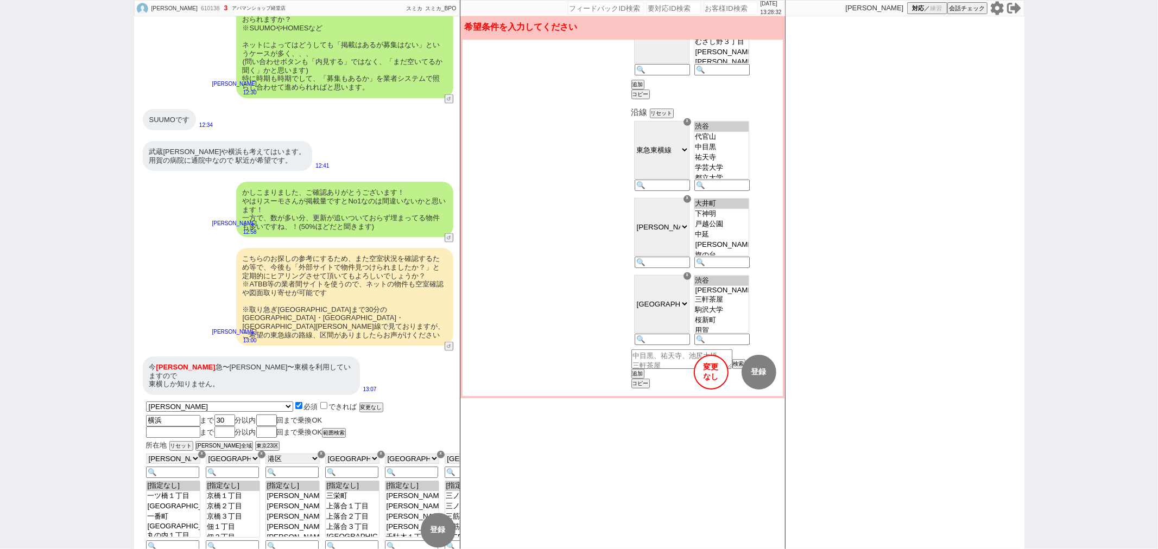
click at [691, 203] on div "☓" at bounding box center [687, 199] width 8 height 8
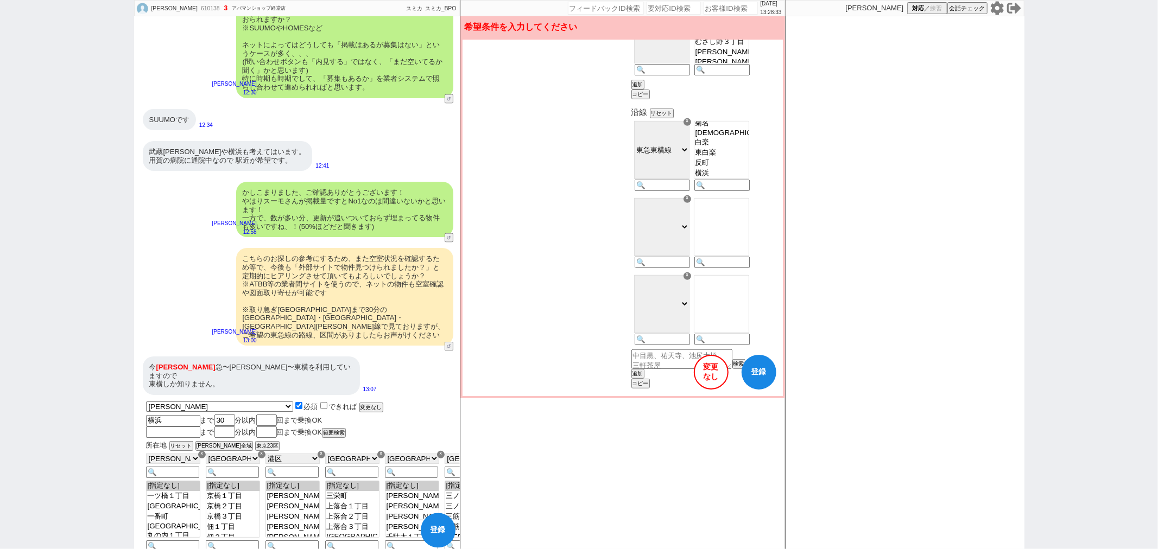
scroll to position [169, 0]
click at [758, 385] on button "登録" at bounding box center [758, 372] width 35 height 35
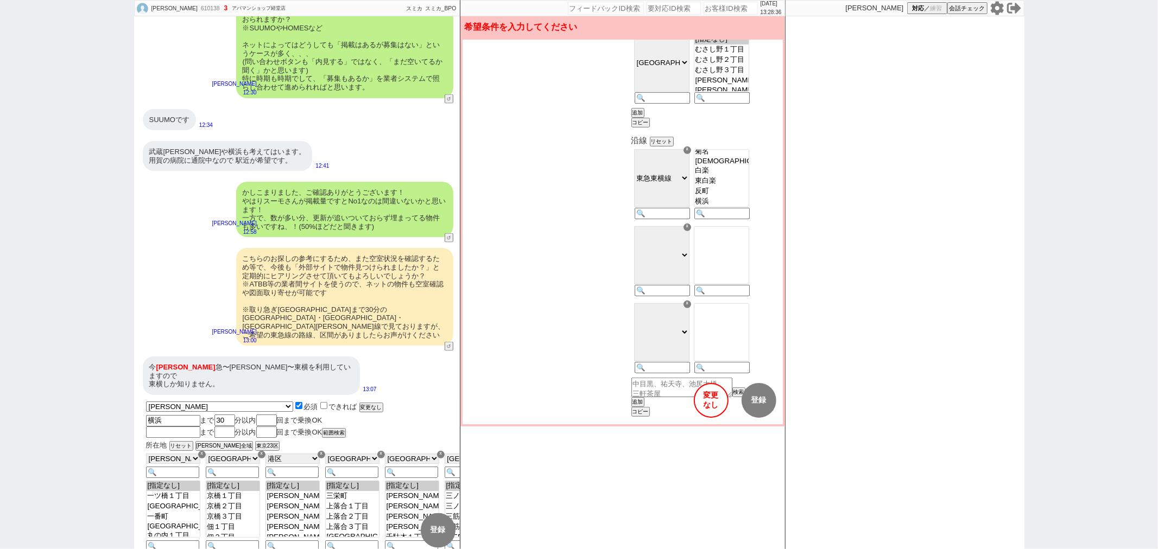
checkbox input "false"
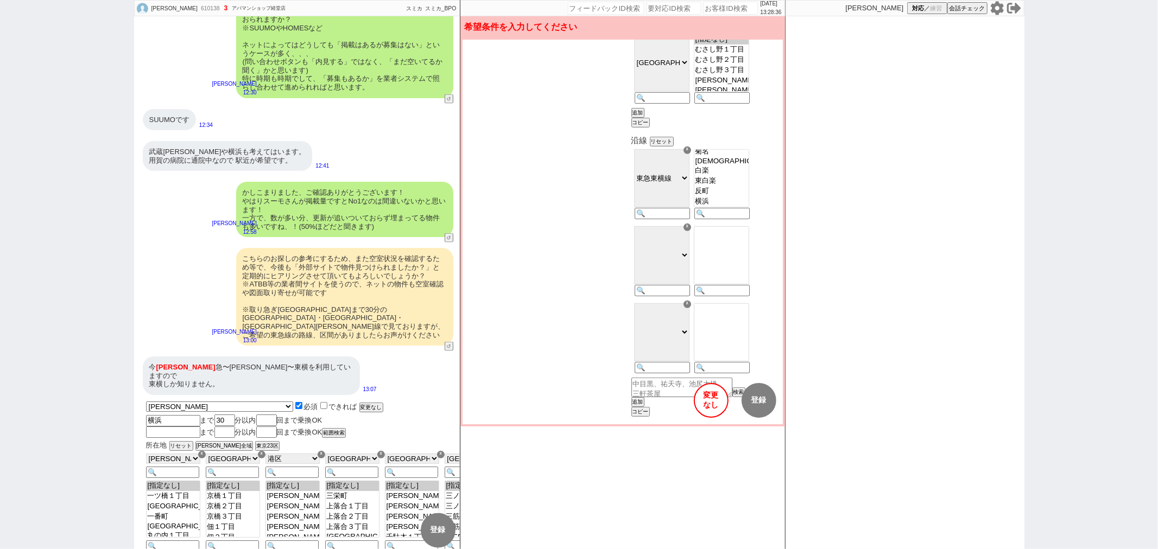
checkbox input "false"
checkbox input "true"
checkbox input "false"
checkbox input "true"
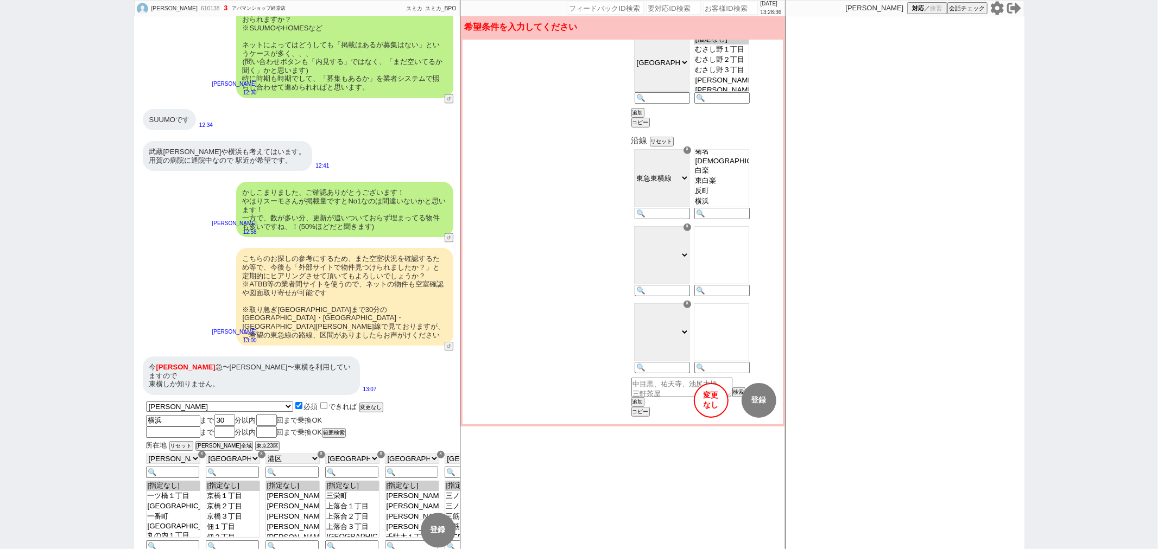
checkbox input "false"
checkbox input "true"
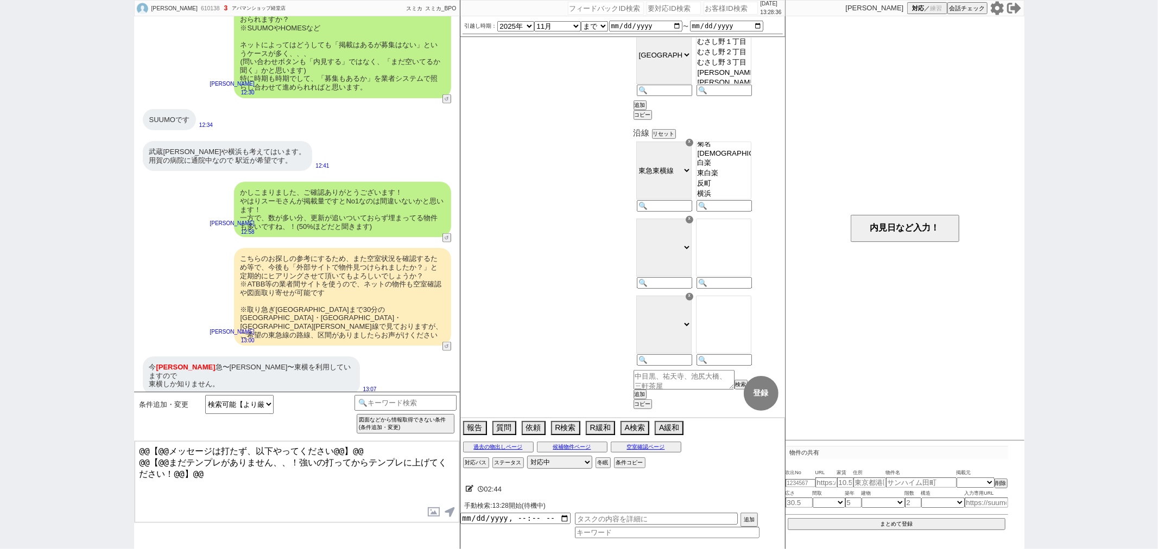
select select "2"
select select "3"
select select "4"
select select "5"
select select "6"
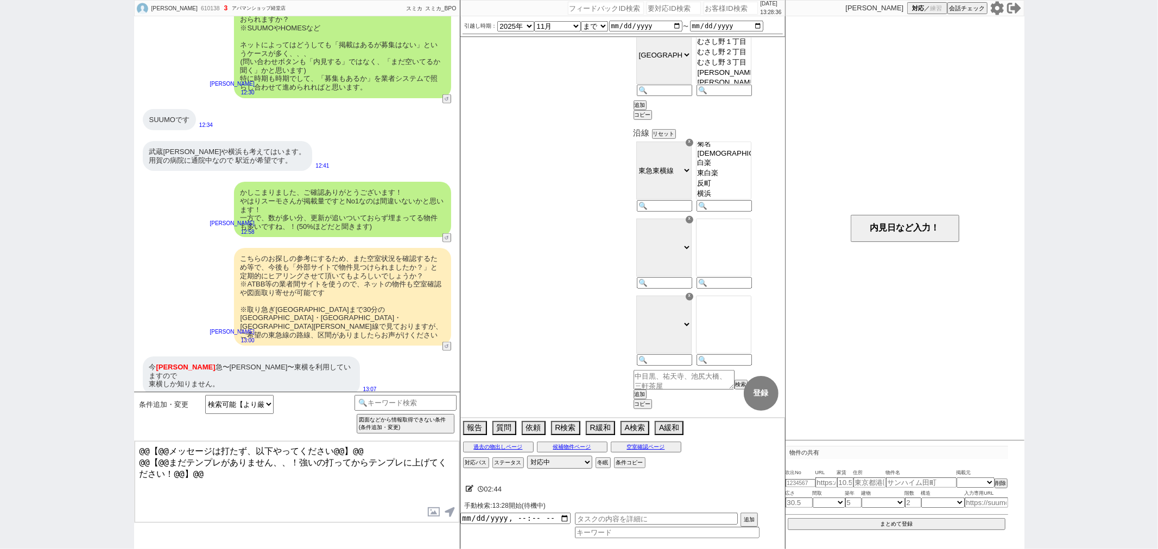
select select "7"
select select "8"
select select "9"
select select "10"
select select "11"
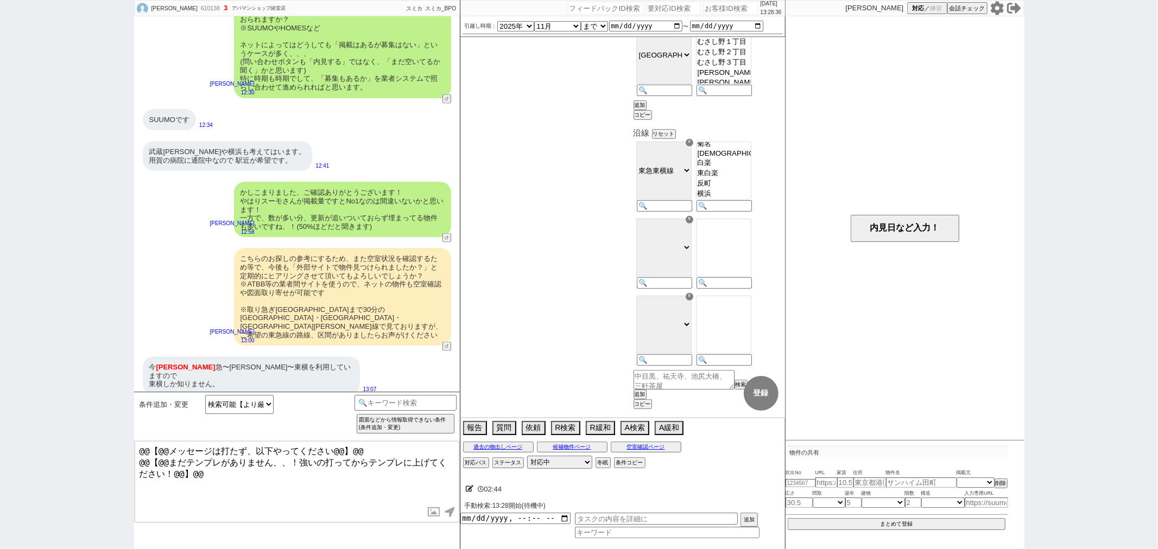
select select "12"
select select "13"
select select "14"
select select "15"
select select "16"
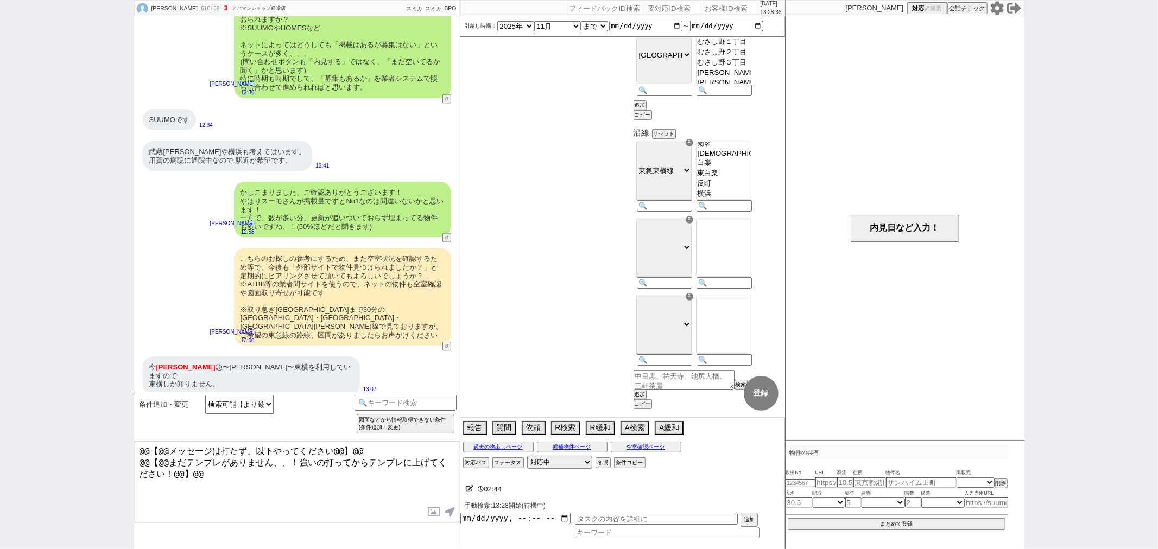
select select "17"
select select "18"
select select "19"
select select "20"
select select "21"
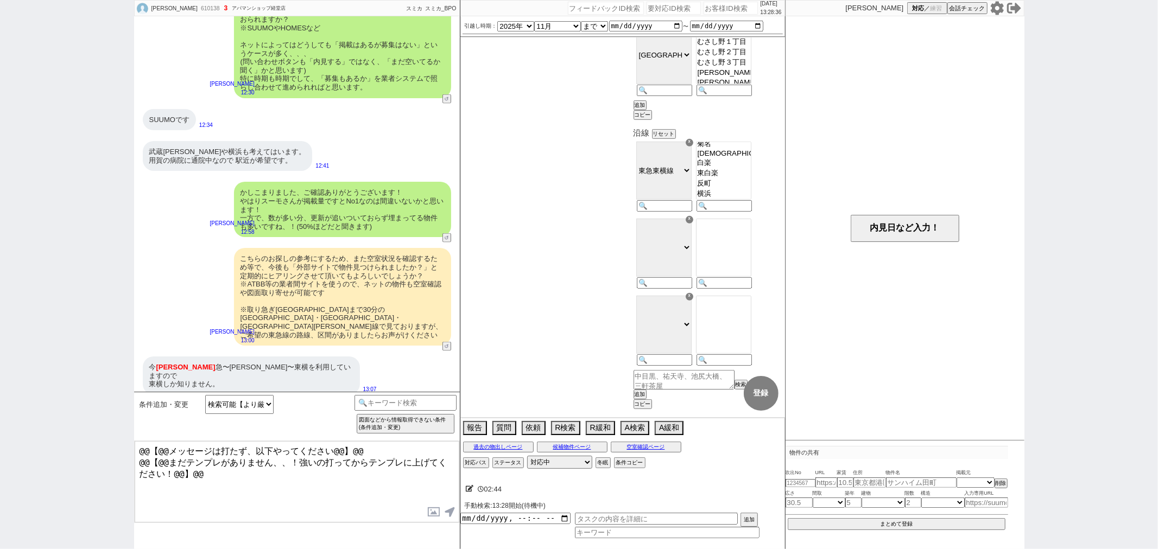
select select "22"
select select "23"
select select "24"
select select "25"
select select "26"
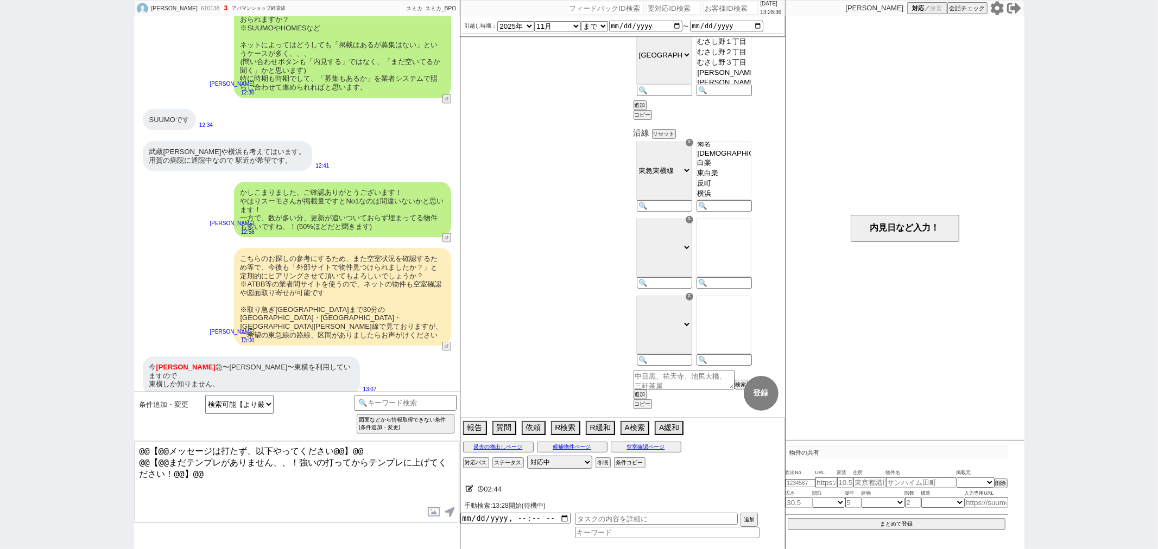
select select "27"
select select "28"
select select "29"
select select "30"
select select "31"
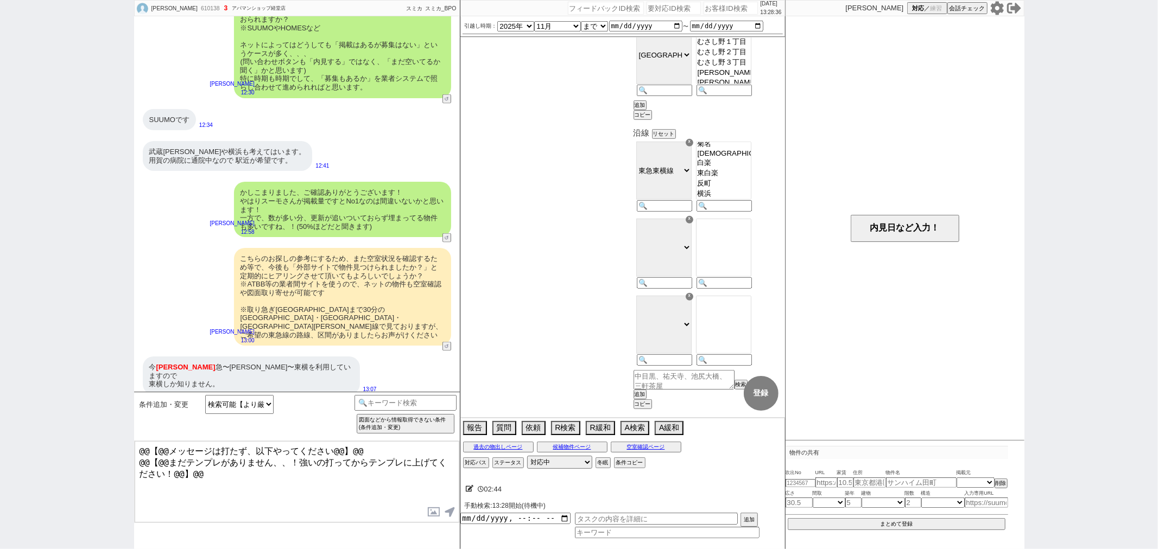
select select "32"
select select "33"
select select "34"
select select "35"
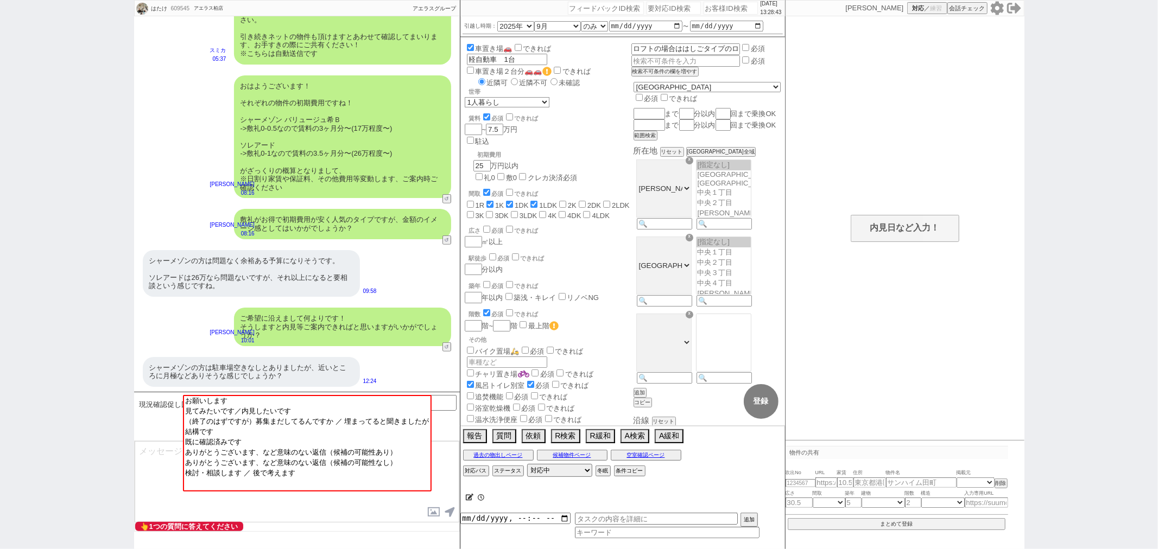
scroll to position [116, 0]
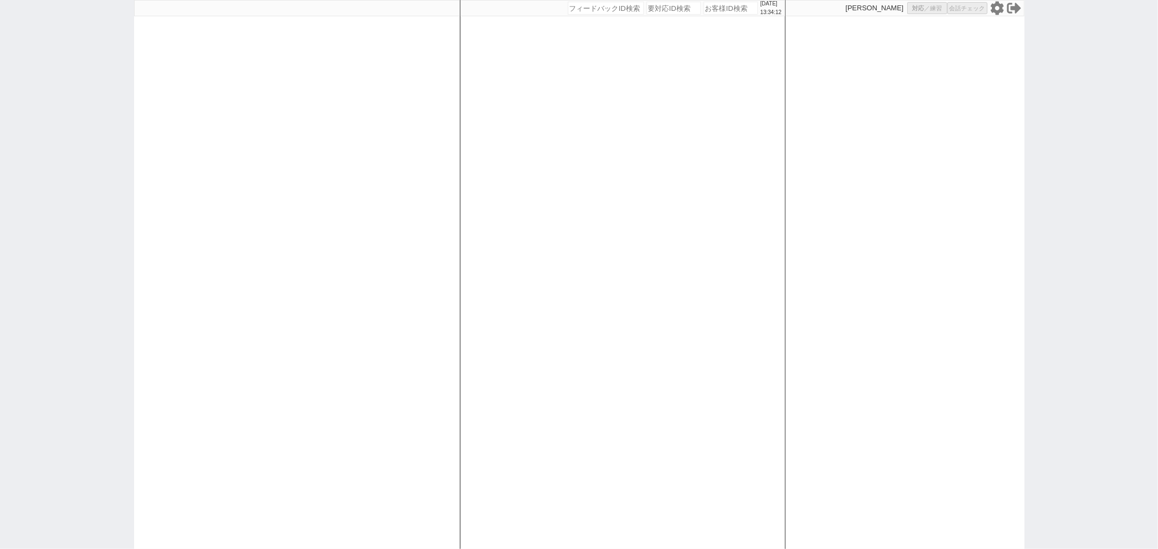
select select
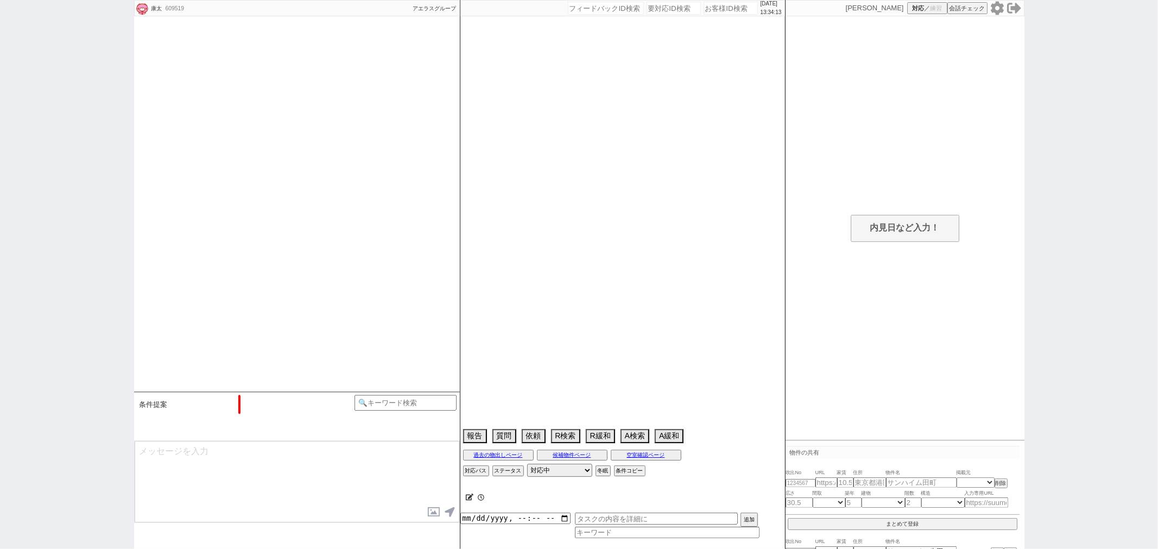
select select "2025"
select select "9"
select select "35"
select select "1"
select select "14"
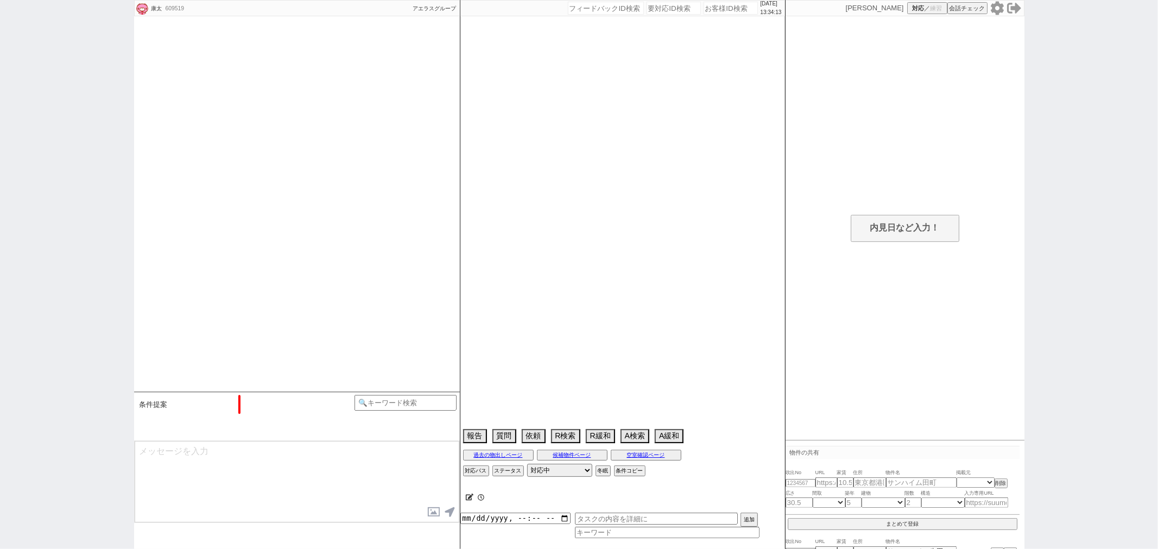
select select "48"
select select "1243"
select select "49"
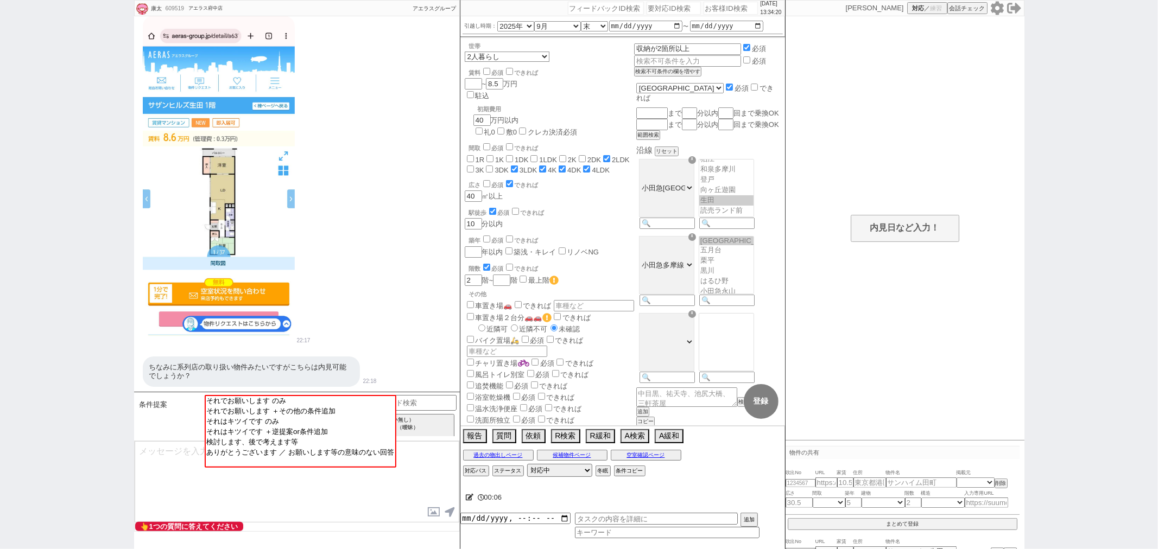
scroll to position [1568, 0]
click at [196, 460] on textarea at bounding box center [297, 481] width 325 height 81
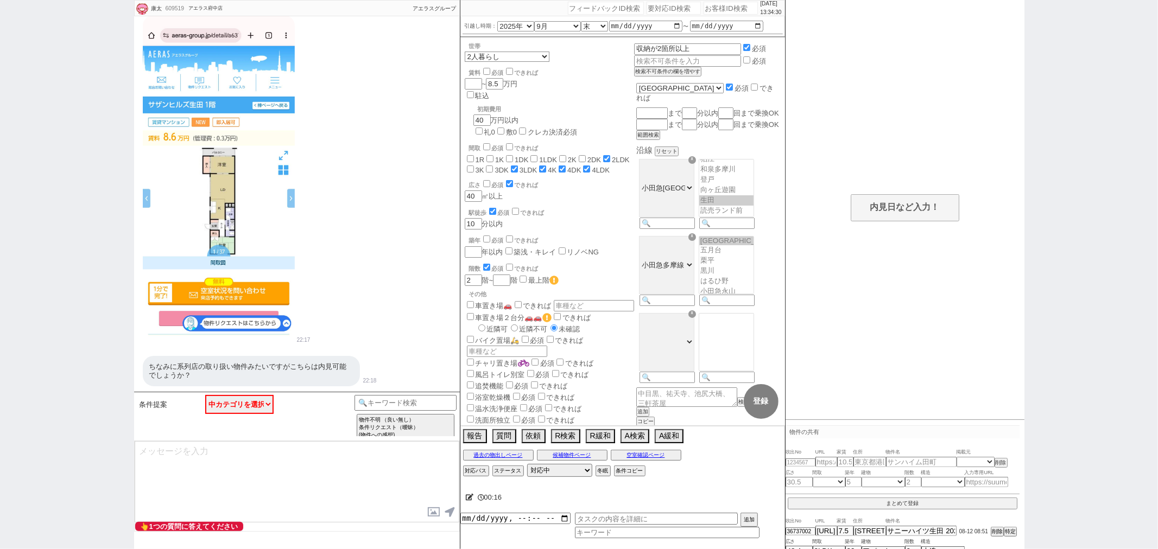
scroll to position [31, 0]
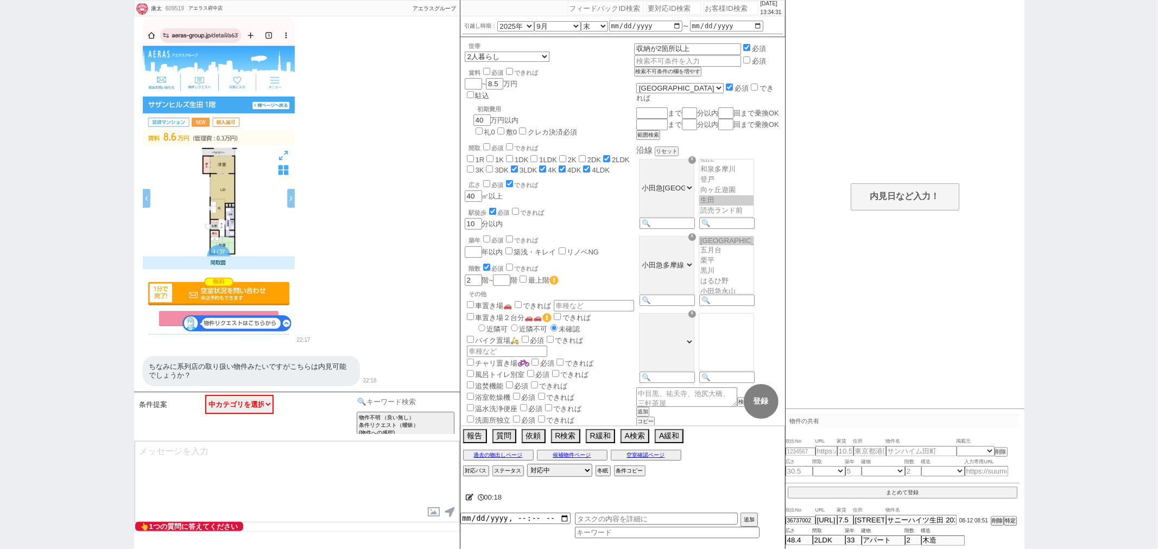
click at [423, 399] on input at bounding box center [405, 402] width 103 height 14
click at [518, 475] on option "外部物件の共有" at bounding box center [506, 480] width 96 height 10
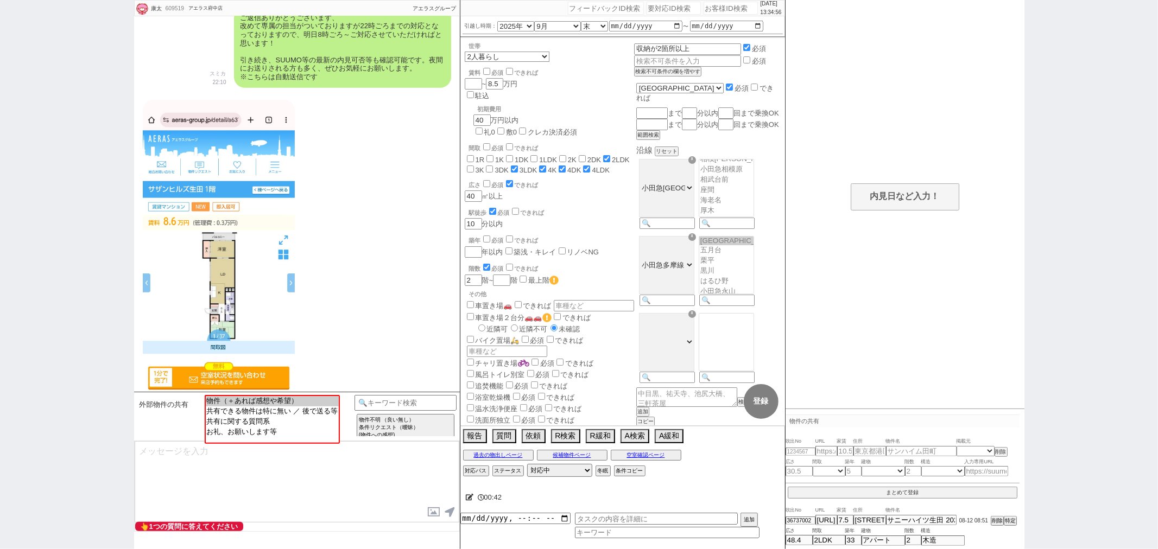
scroll to position [728, 0]
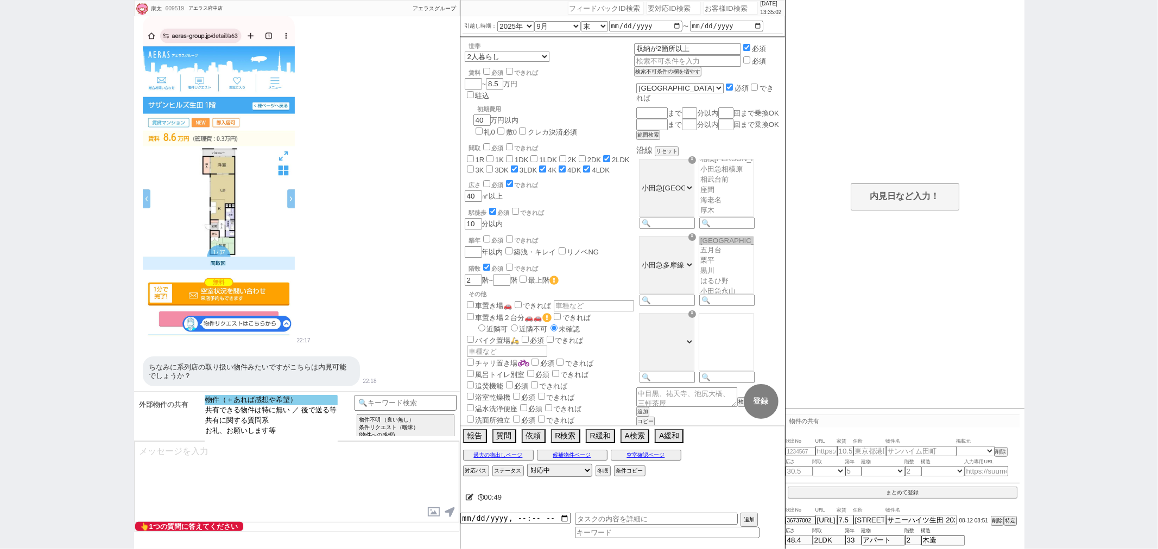
select select "物件（＋あれば感想や希望）"
click at [273, 405] on option "物件（＋あれば感想や希望）" at bounding box center [271, 410] width 133 height 10
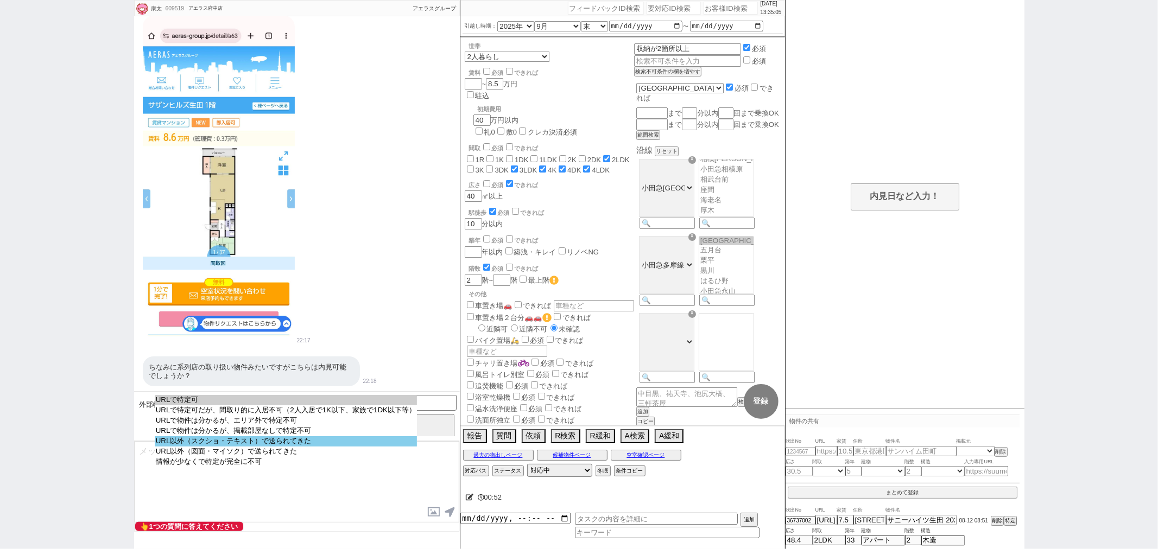
select select "URL以外（スクショ・テキスト）で送られてきた"
click at [264, 447] on option "URL以外（スクショ・テキスト）で送られてきた" at bounding box center [286, 452] width 262 height 10
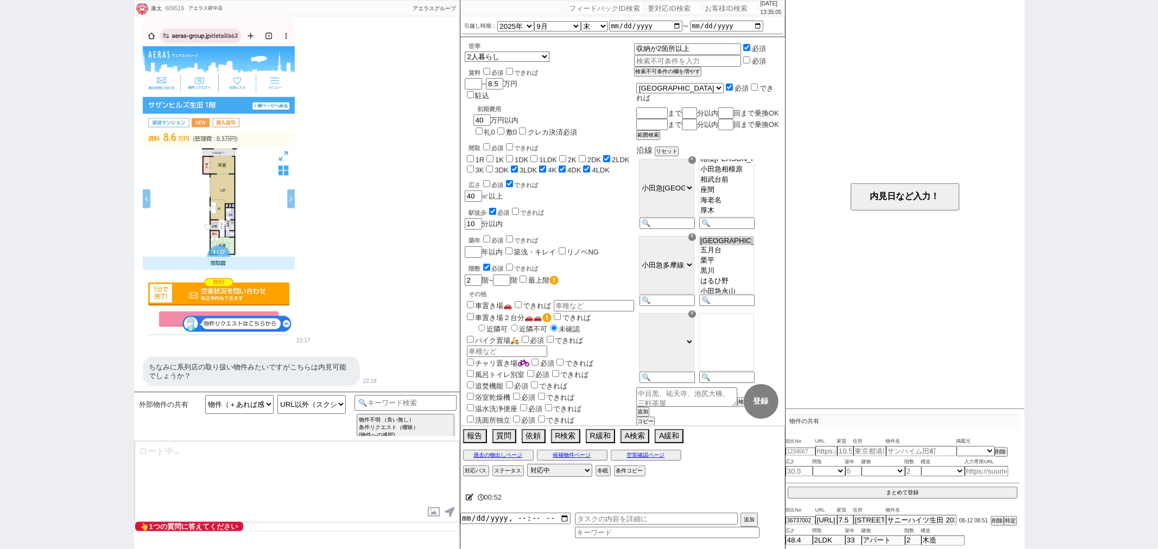
type textarea "ありがとうございます、！ ただすみません、頂いた物件を正確に特定するため、基本的にURLでお送り頂く形で皆様お願いしておりまして、、！ お手数ですが、改めてそ…"
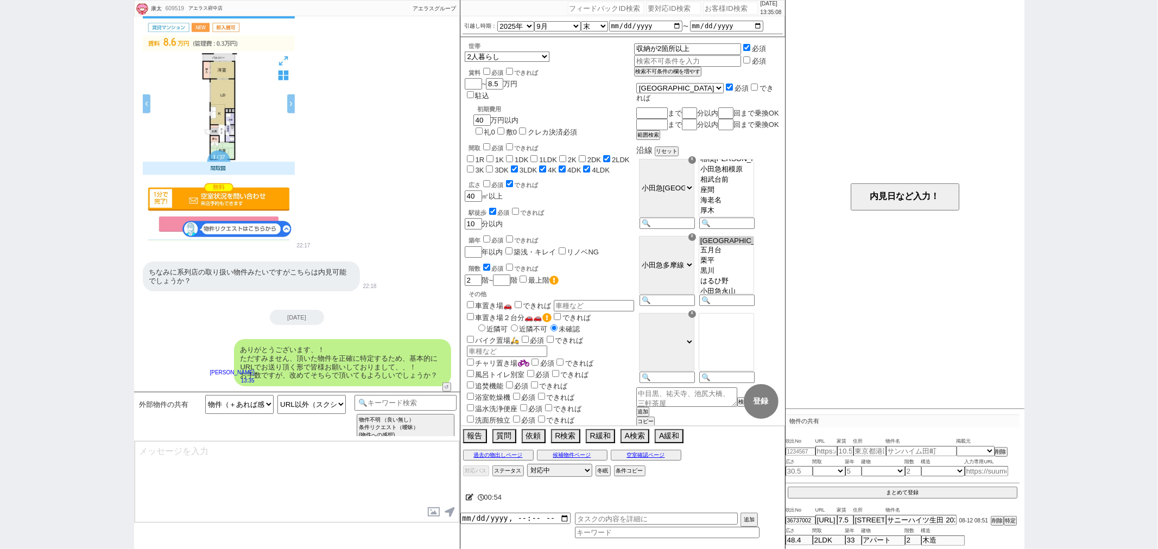
scroll to position [691, 0]
type textarea "※ブラウザだとアドレスバーをタップ -> コピー、アプリだと「共有」 -> URLをコピーというような操作が一般的かと存じます"
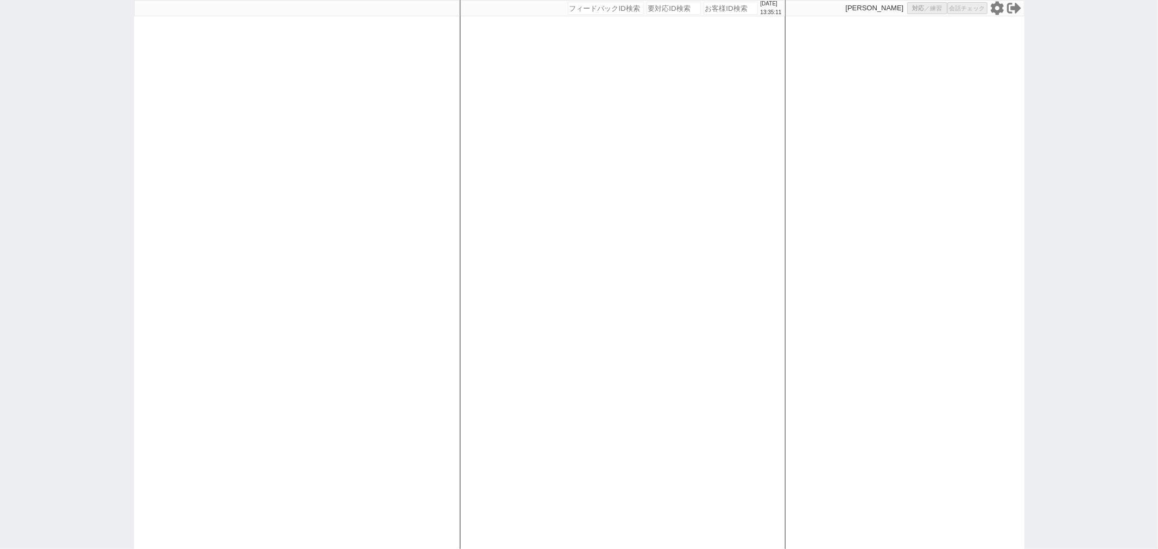
scroll to position [0, 0]
select select
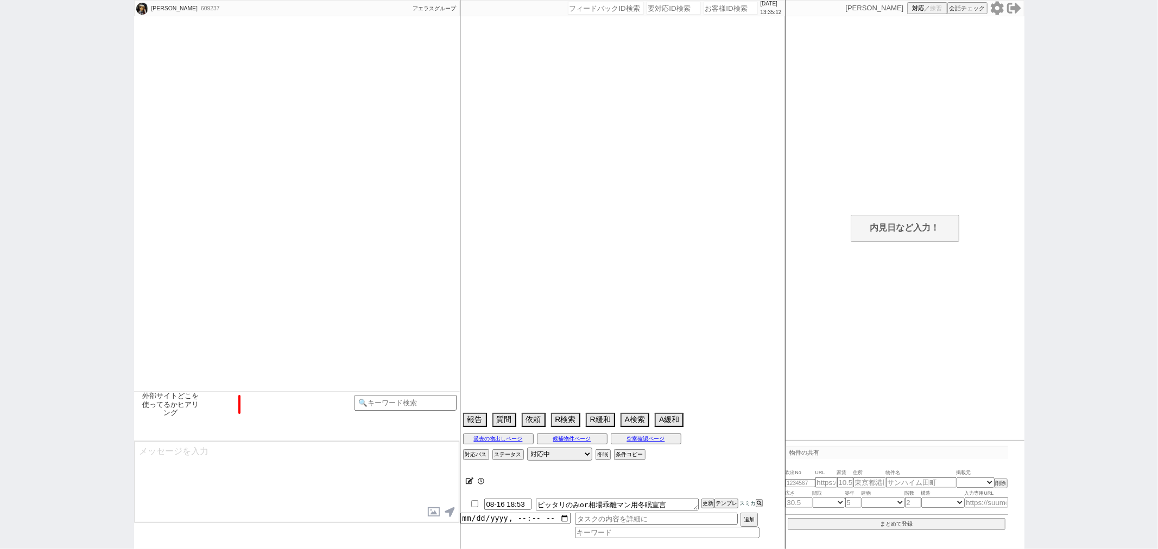
scroll to position [340, 0]
select select "15"
select select "0"
select select "44"
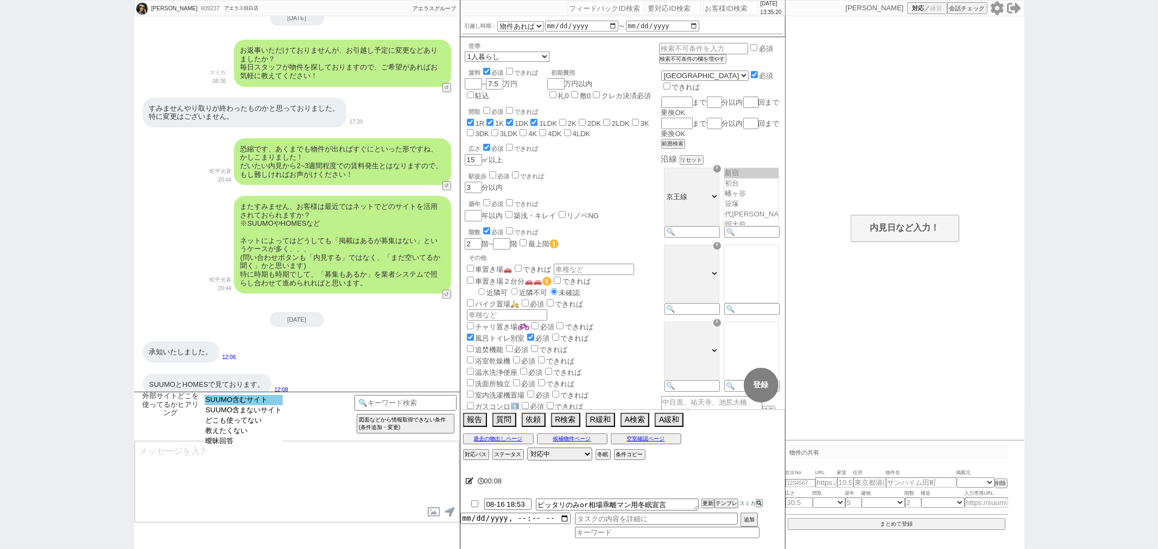
select select "SUUMO含むサイト"
click at [256, 405] on option "SUUMO含むサイト" at bounding box center [244, 410] width 79 height 10
type textarea "ご確認ありがとうございます！ やはりスーモさんが掲載量ですとNo1なのは間違いないかと思います！ 一方で、数が多い分、更新が追いついておらず埋まってる物件も多…"
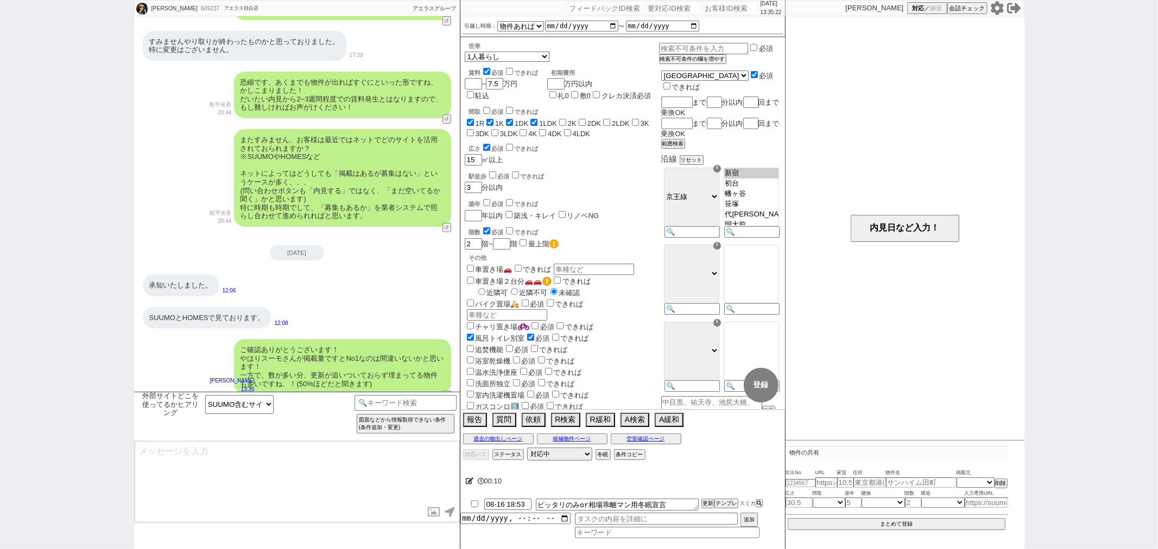
type textarea "こちらのお探しの参考にするため、また空室状況を確認するため等で、今後も「外部サイトで物件見つけられましたか？」と定期的にヒアリングさせて頂いてもよろしいでしょ…"
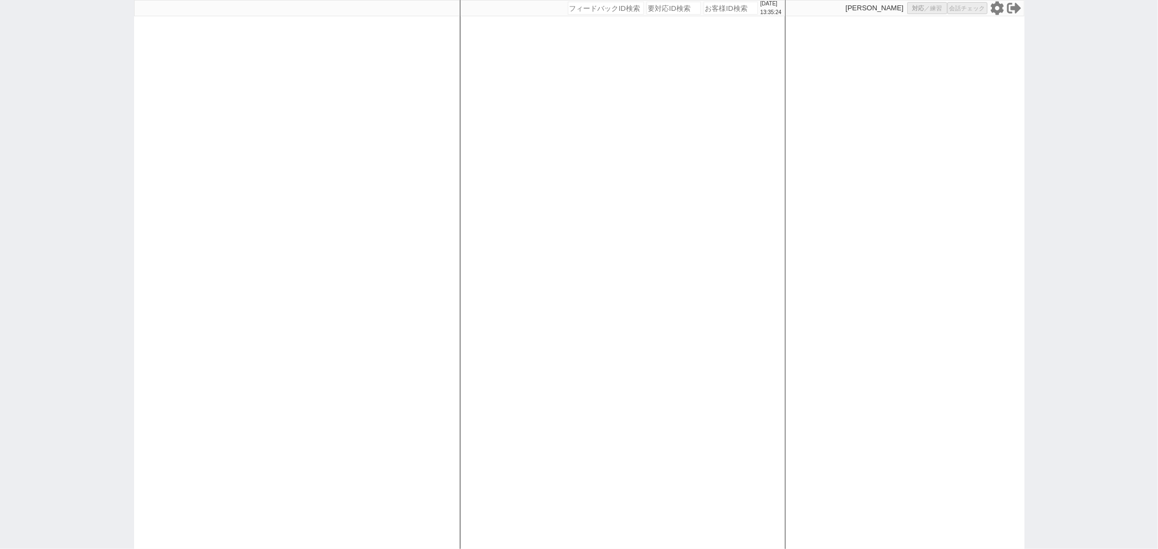
select select "4"
select select
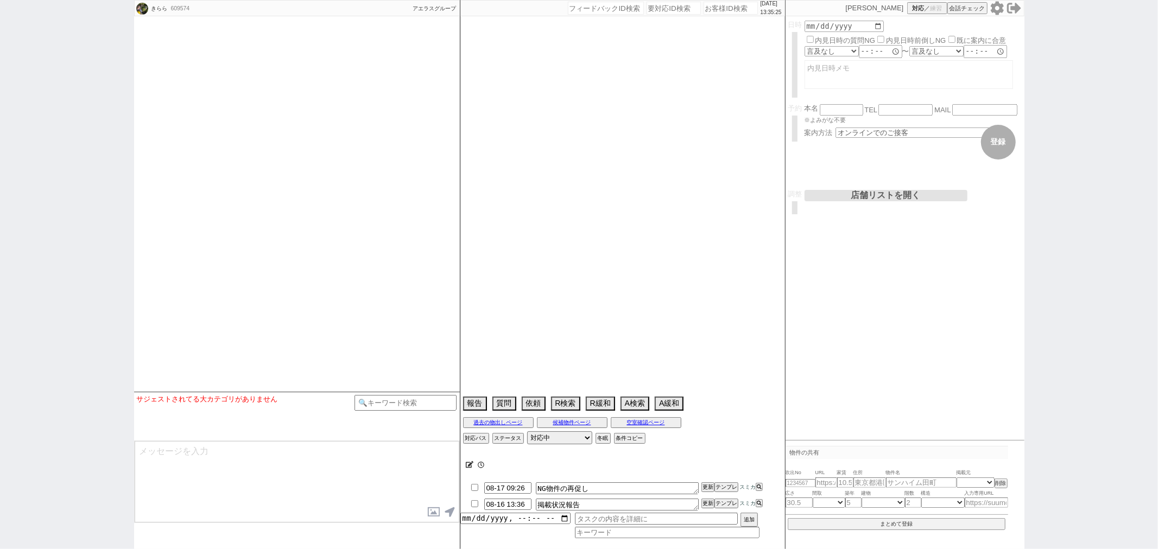
scroll to position [430, 0]
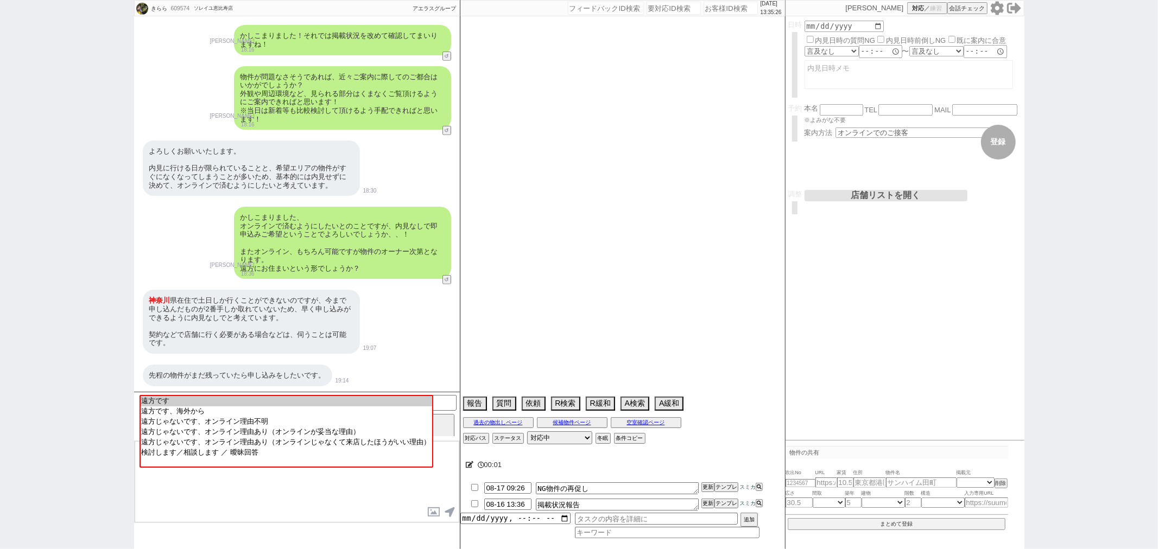
select select "15"
select select "1"
select select "75"
select select "14"
select select "23"
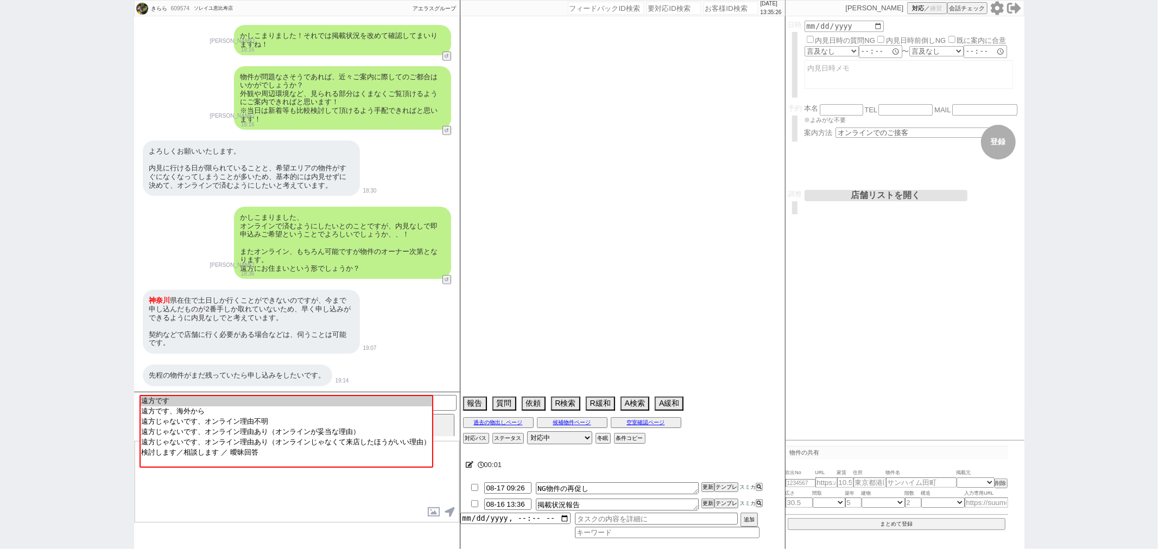
select select "731"
select select "62"
select select "69"
select select "57"
select select "70"
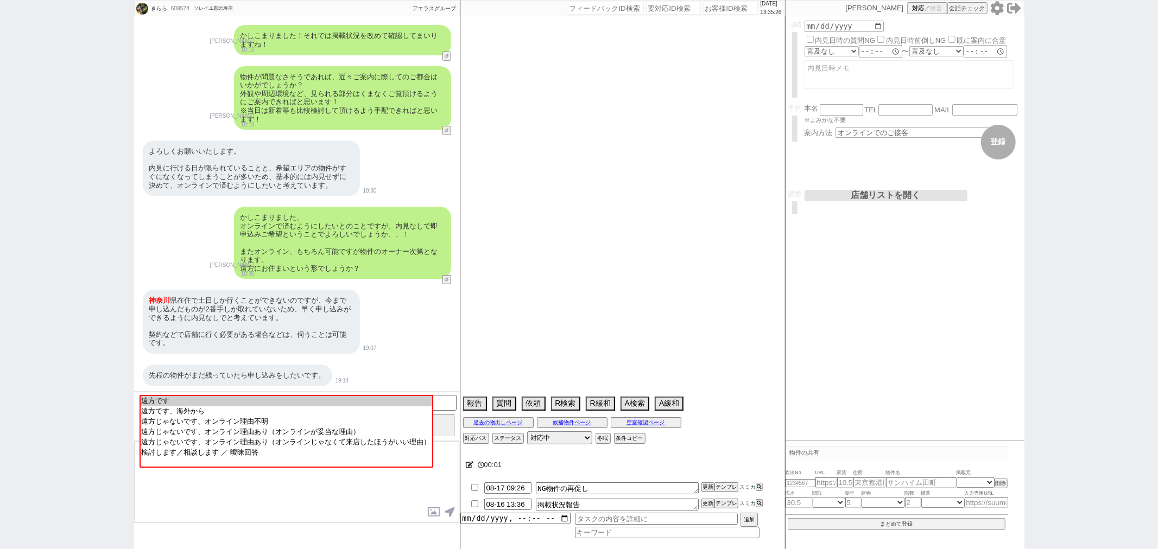
select select "1681"
select select "59"
select select "60"
select select "1479"
select select "64"
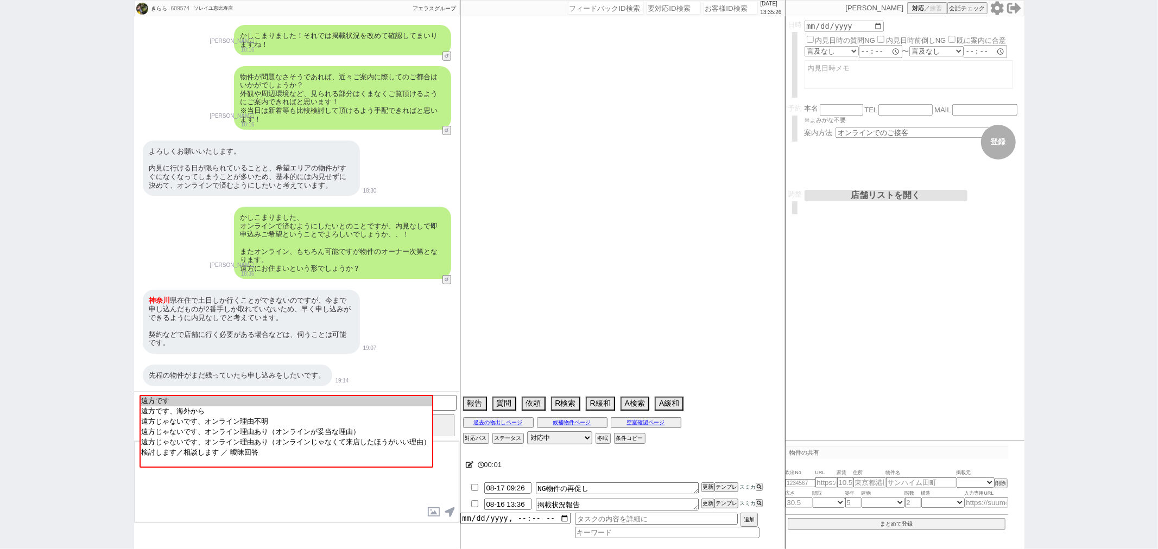
select select "1557"
select select "65"
select select "1585"
select select "821"
select select "63"
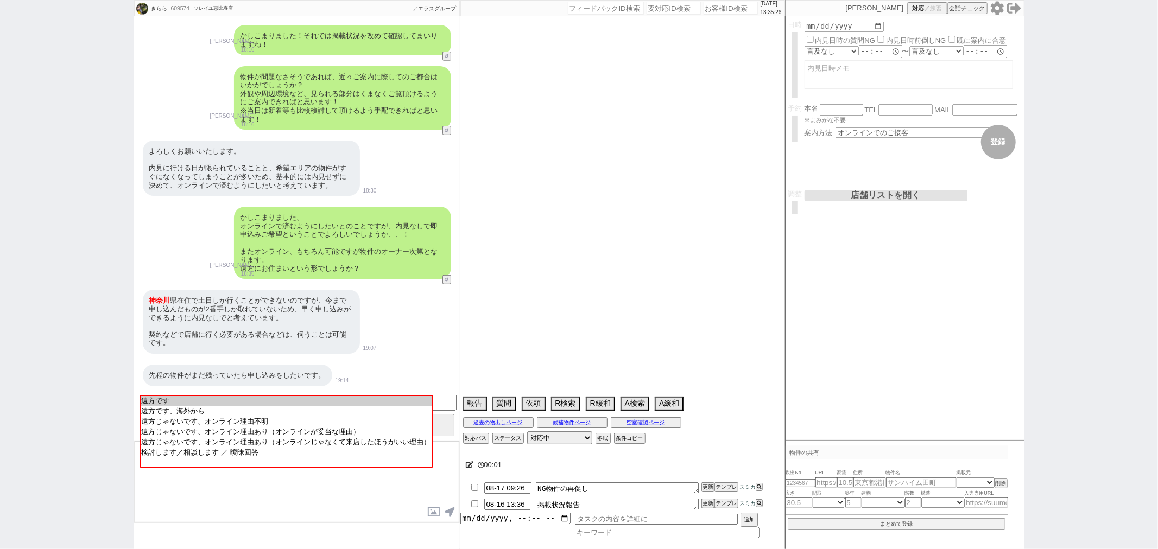
select select "1533"
select select "71"
select select "54"
select select "52"
select select "66"
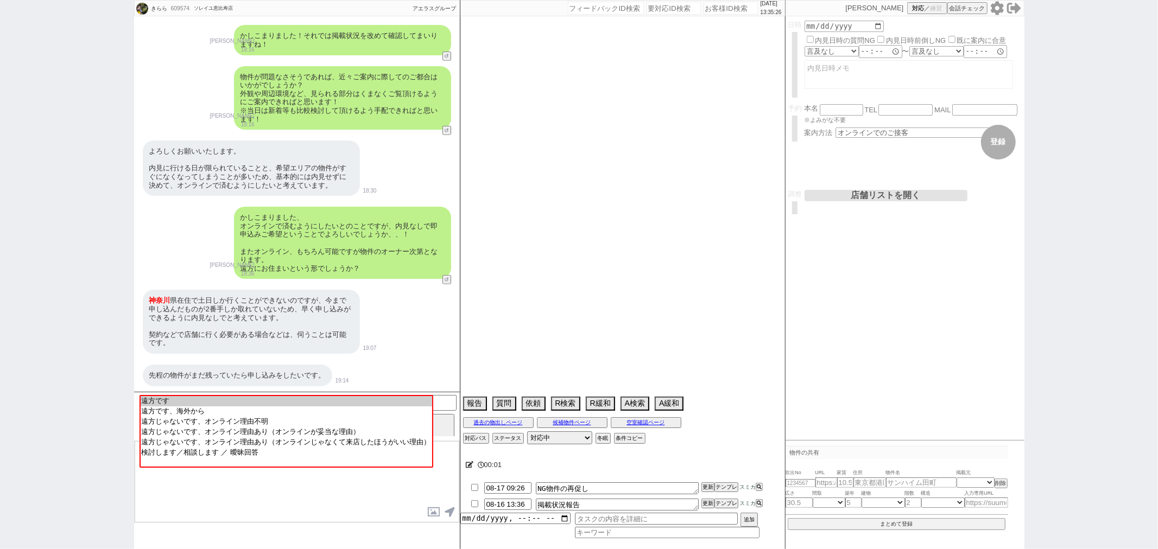
select select "67"
select select "56"
select select "50"
select select "9"
select select "333"
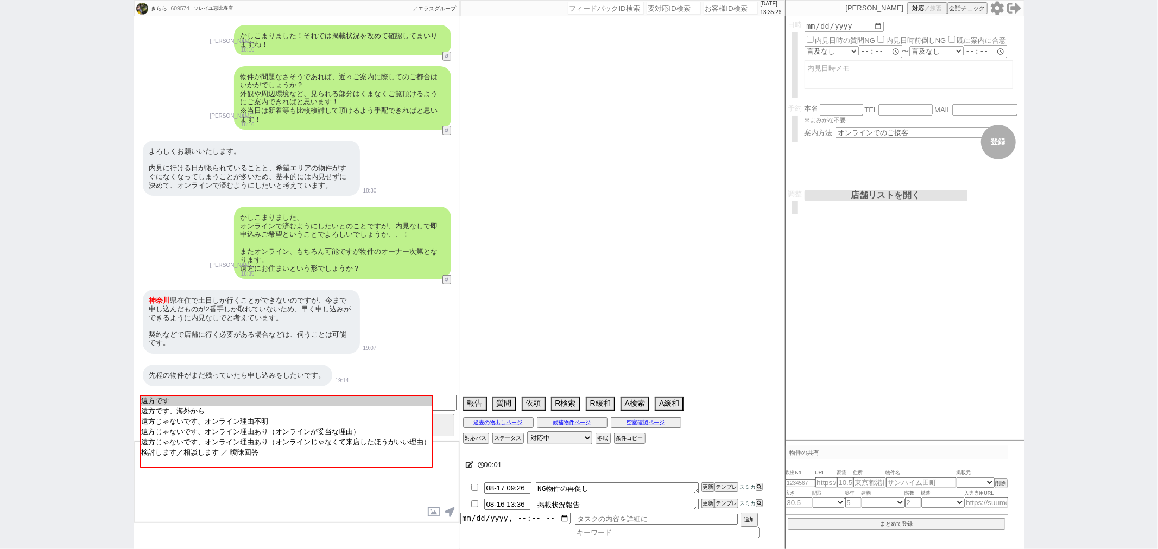
select select "74"
select select "73"
select select "7"
select select "58"
select select "15"
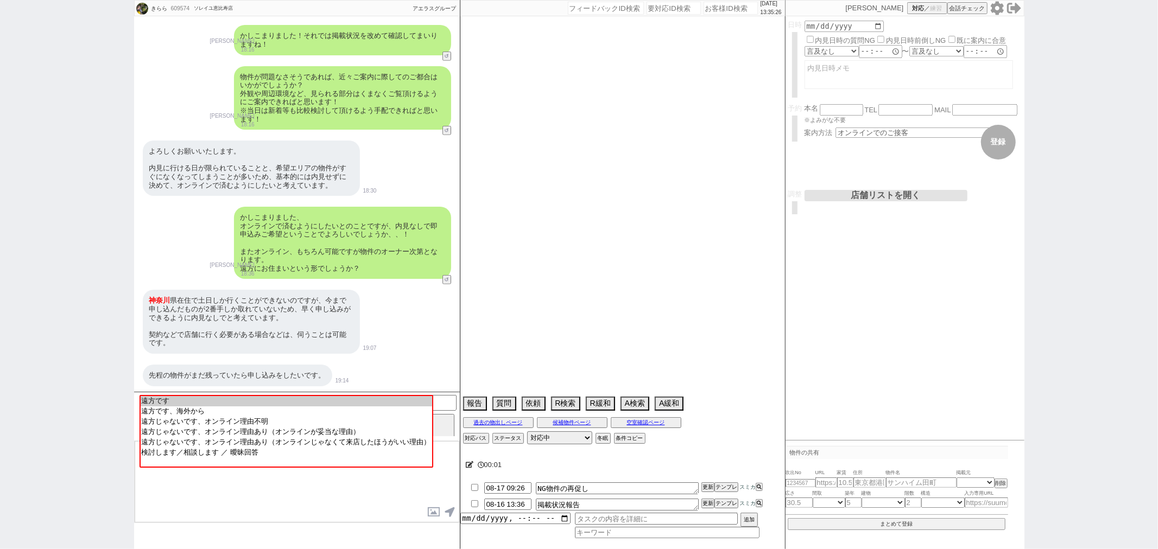
select select "12"
select select "51"
select select "77"
select select "11"
select select "44"
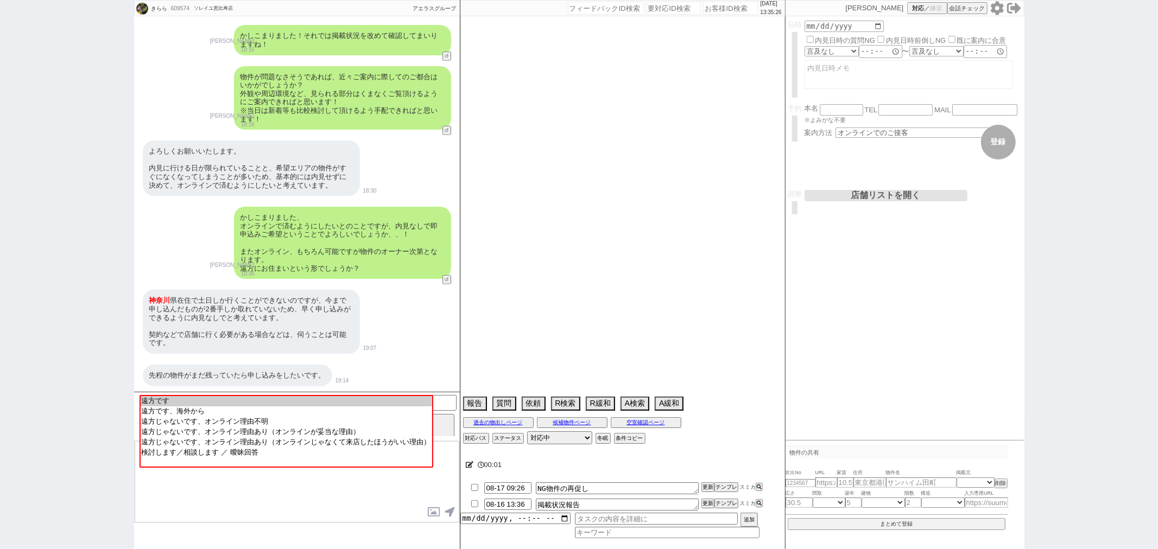
select select "29"
select select "47"
select select "30"
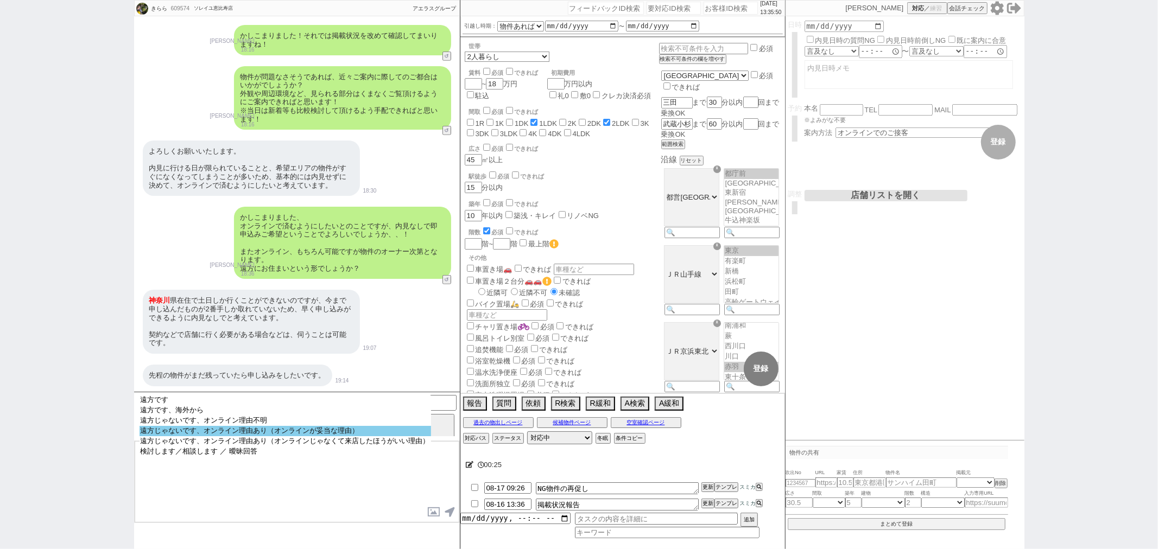
click at [253, 436] on option "遠方じゃないです、オンライン理由あり（オンラインが妥当な理由）" at bounding box center [284, 441] width 291 height 10
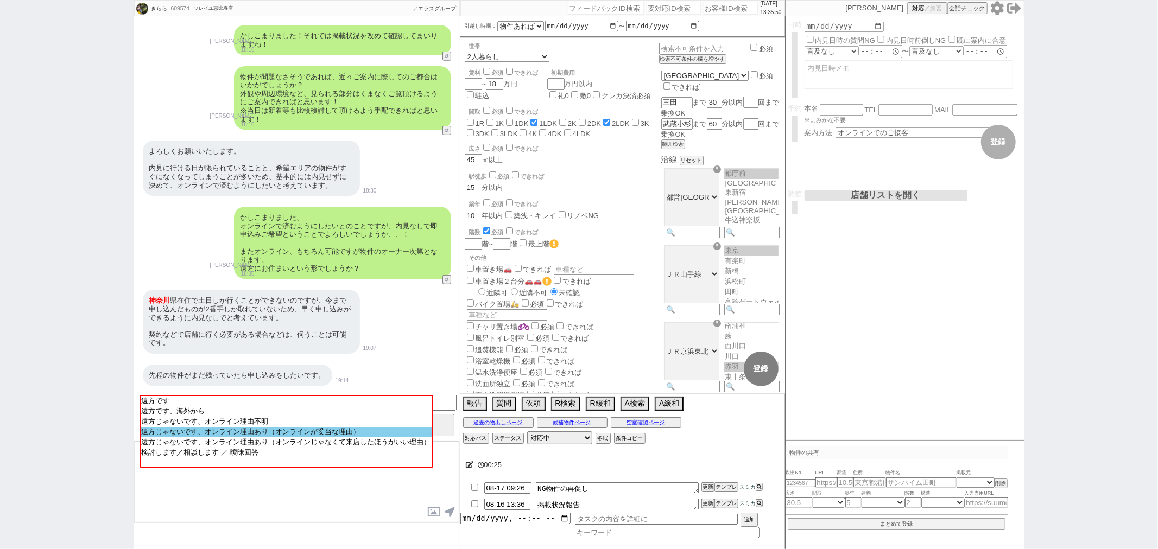
select select "75"
select select "14"
select select "23"
select select "731"
select select "62"
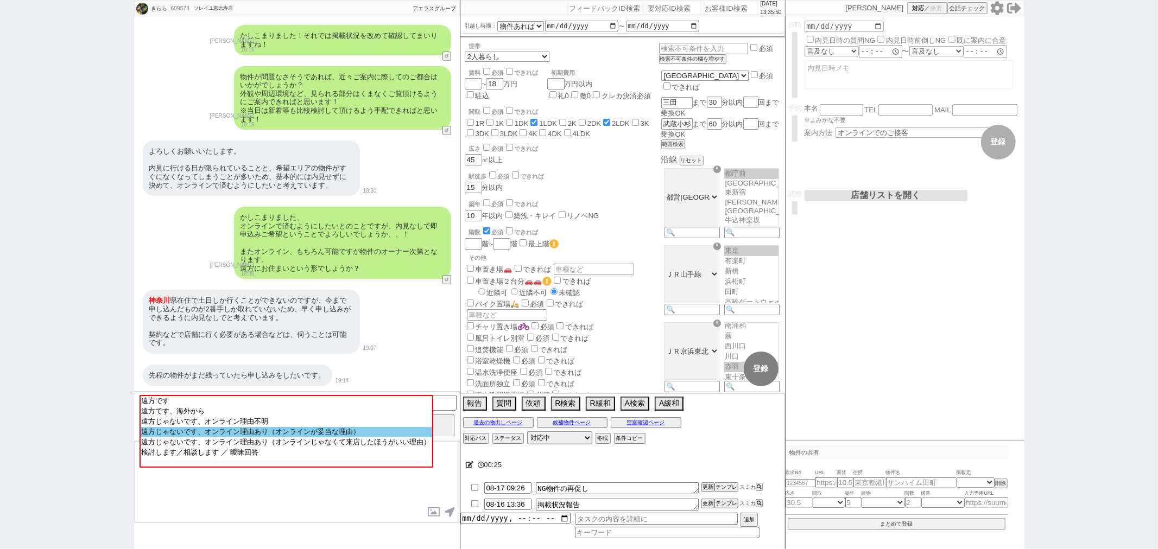
select select "69"
select select "57"
select select "70"
select select "1681"
select select "59"
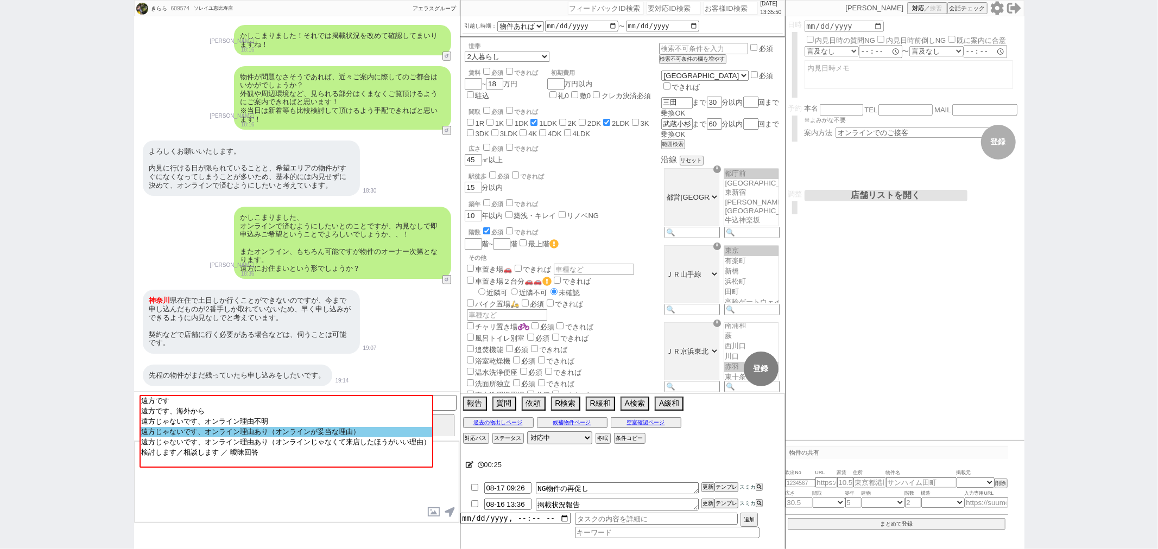
select select "60"
select select "1479"
select select "64"
select select "1557"
select select "65"
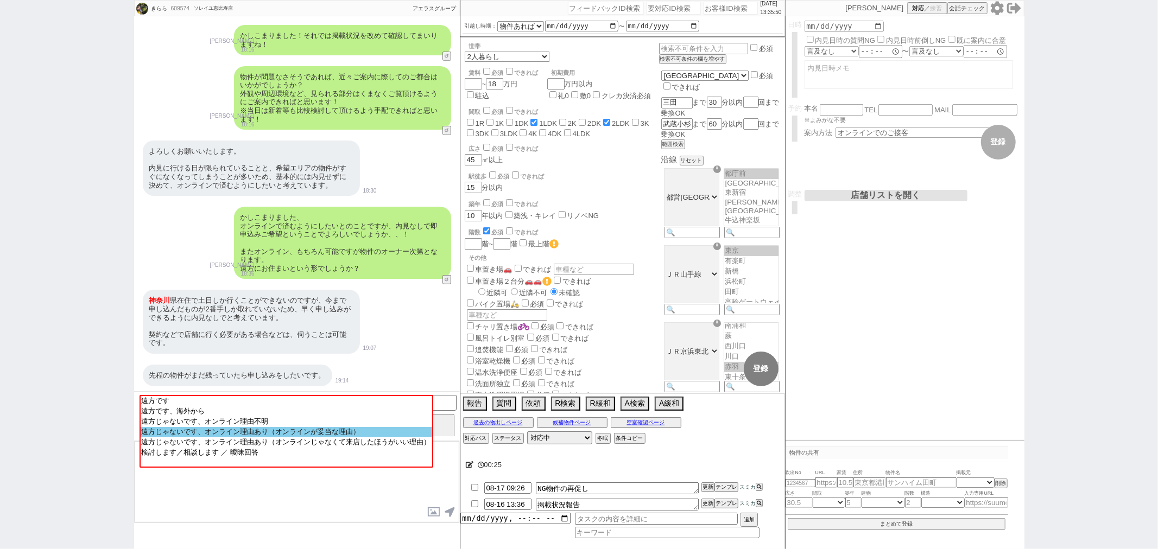
select select "1585"
select select "821"
select select "63"
select select "1533"
select select "71"
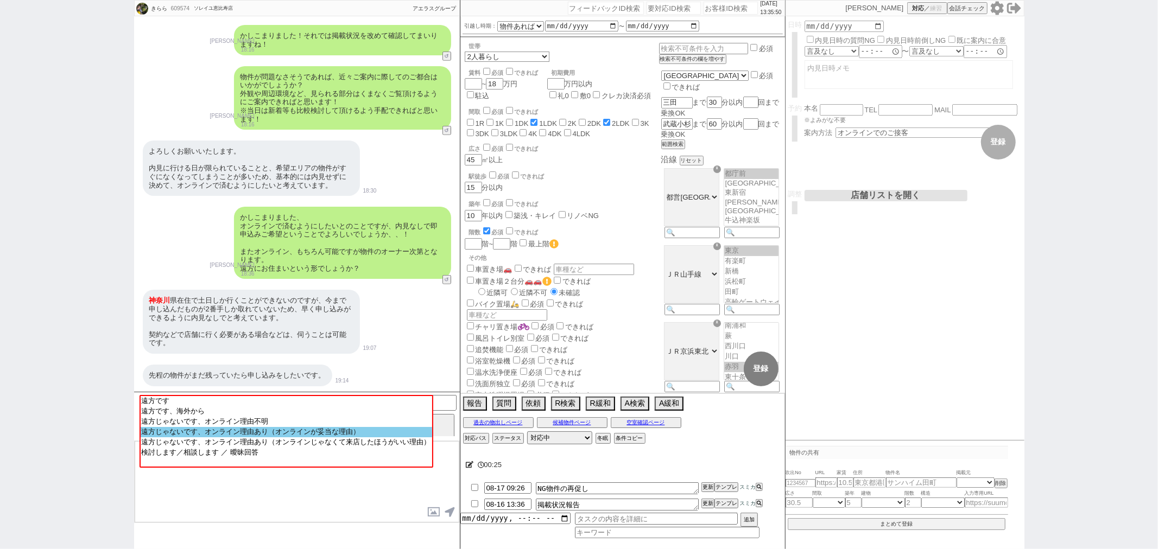
select select "54"
select select "52"
select select "66"
select select "67"
select select "56"
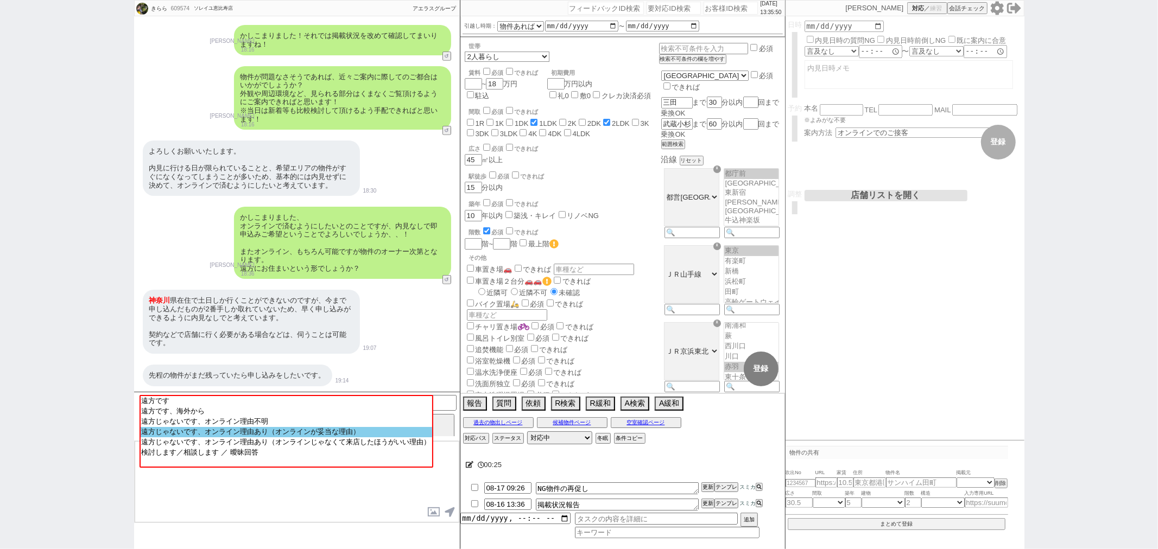
select select "50"
select select "9"
select select "333"
select select "74"
select select "73"
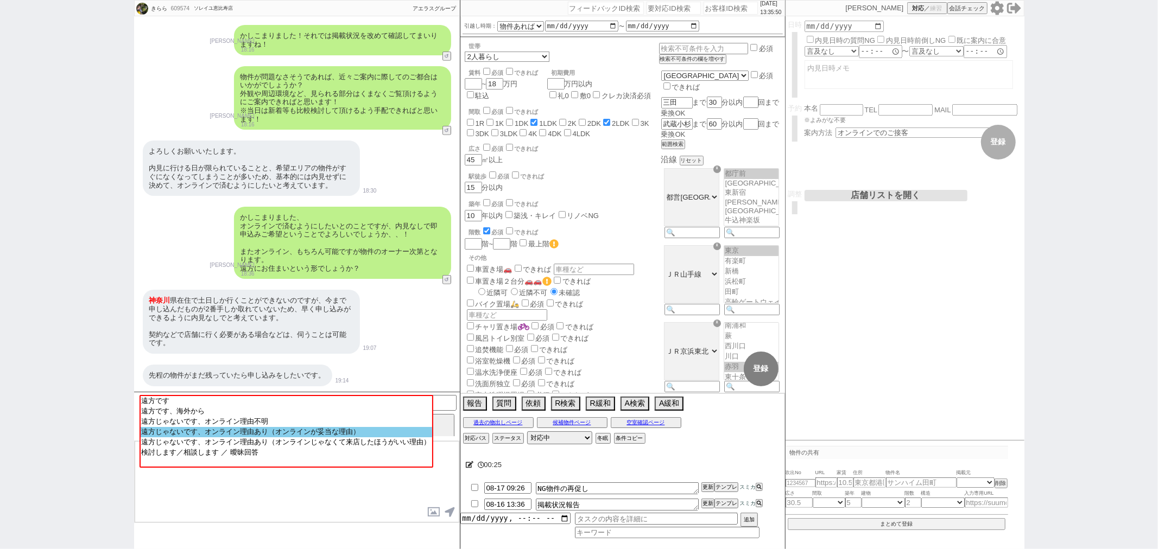
select select "7"
select select "58"
select select "15"
select select "12"
select select "51"
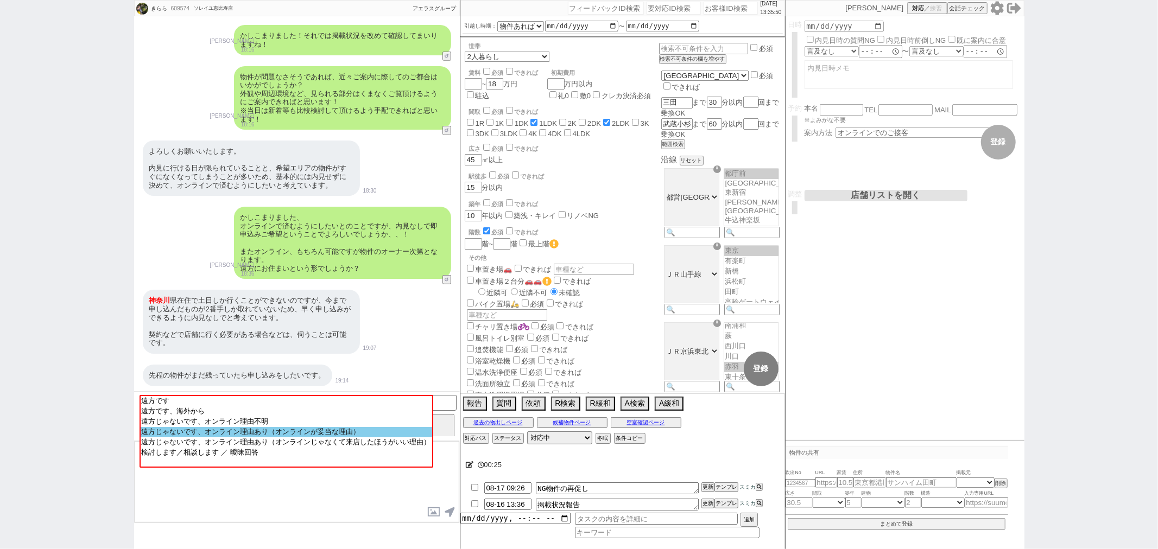
select select "77"
select select "11"
select select "44"
select select "29"
select select "47"
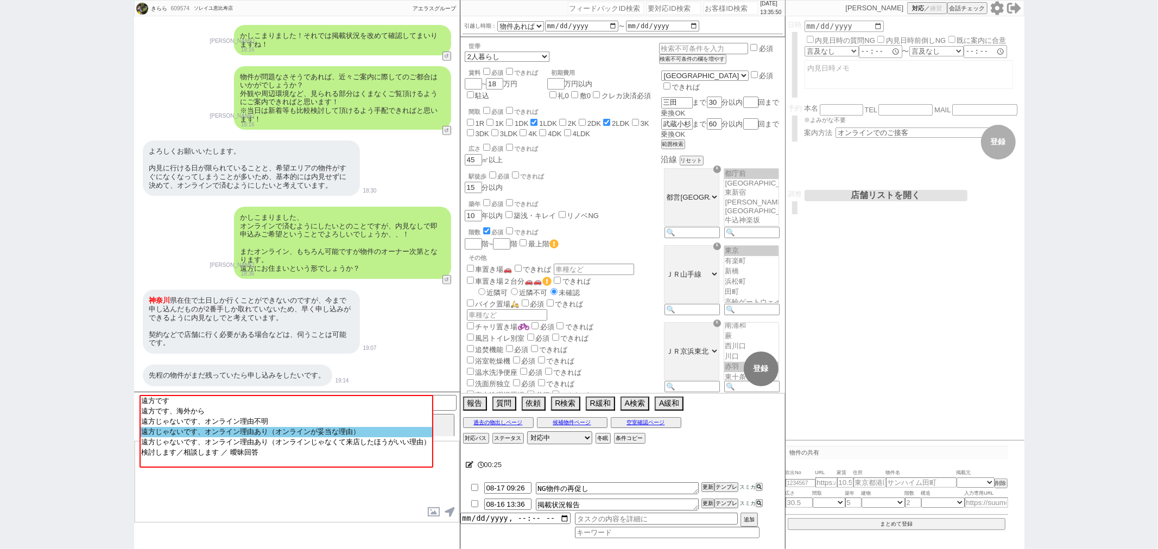
select select "30"
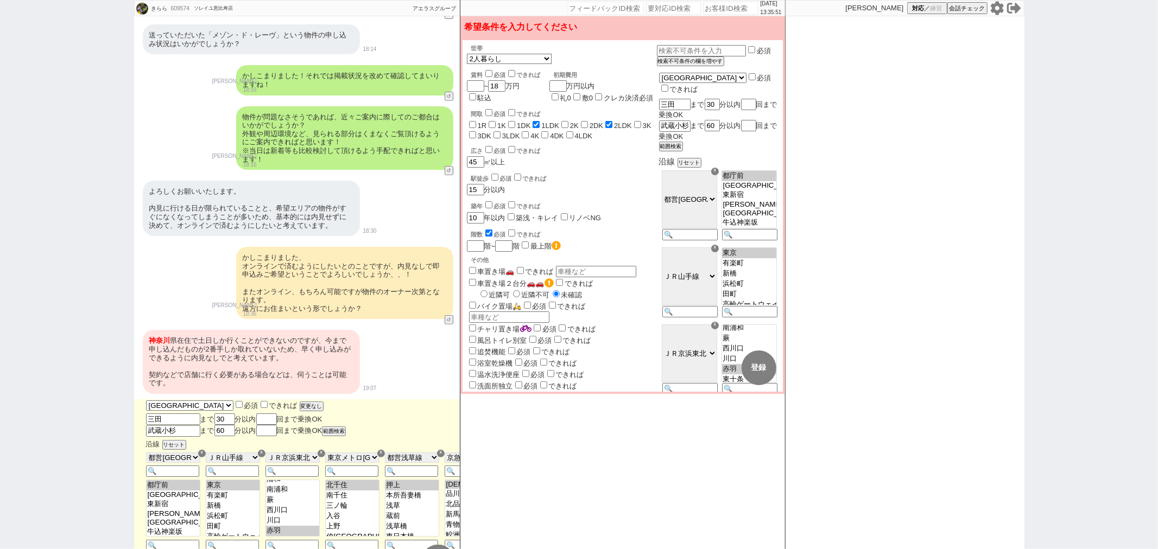
scroll to position [160, 0]
click at [300, 405] on button "変更なし" at bounding box center [311, 407] width 22 height 8
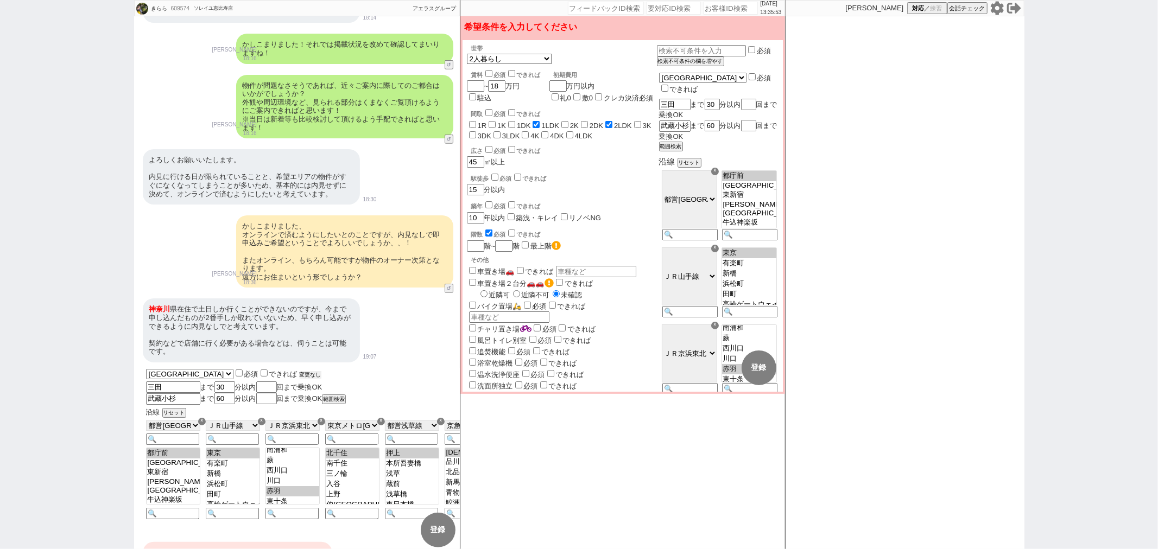
scroll to position [439, 0]
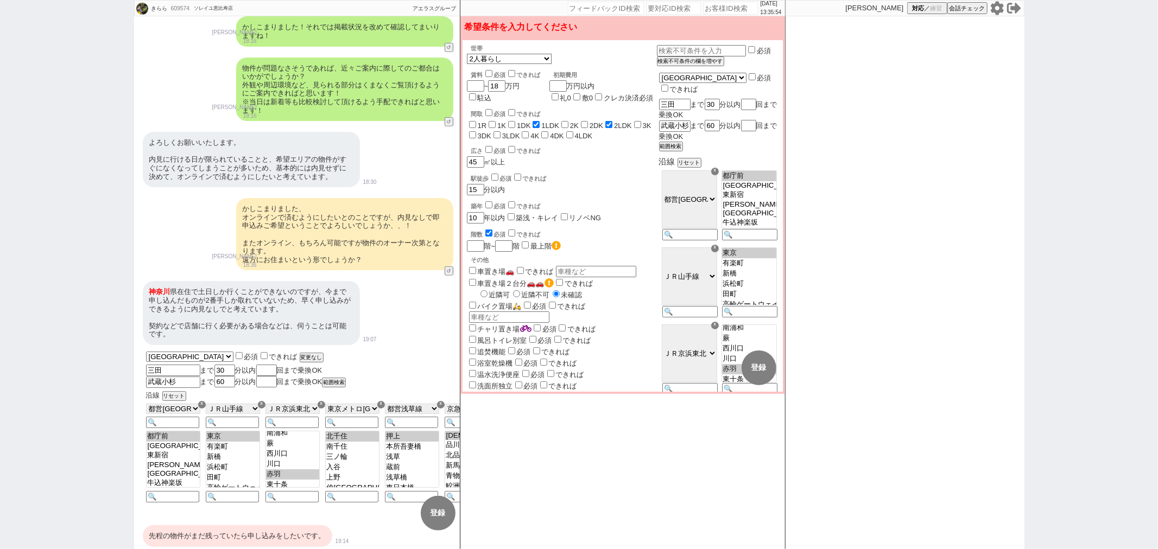
click at [249, 528] on div "先程の物件がまだ残っていたら申し込みをしたいです。" at bounding box center [237, 536] width 189 height 22
click at [707, 373] on button "変更 なし" at bounding box center [711, 368] width 35 height 35
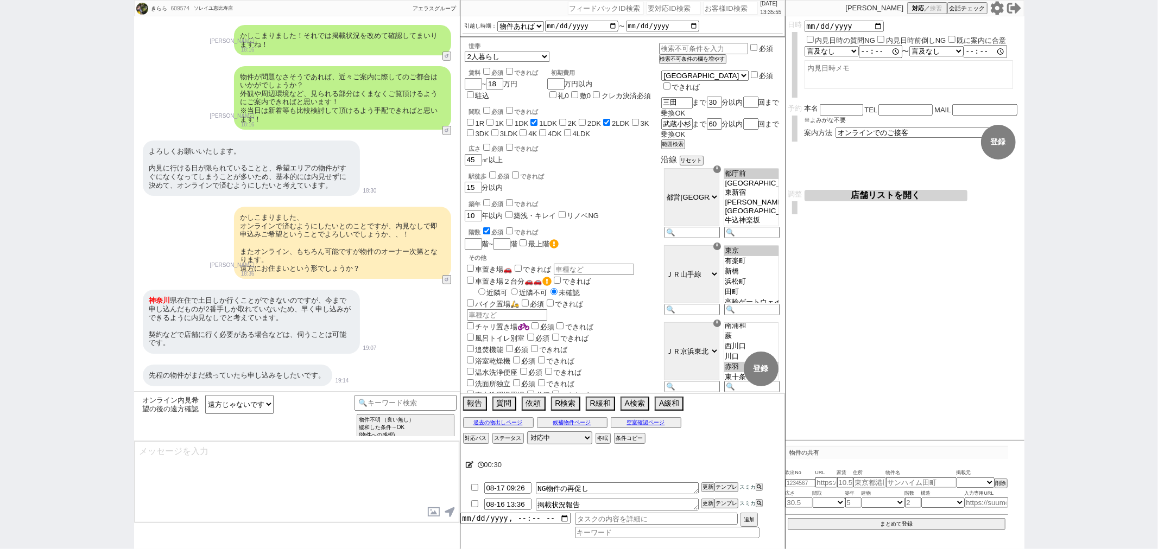
type textarea "かしこまりました、 オーナーさんによっては中を実際に見ないと入居後トラブルになるのでとNG出されることもあるのですが、ご理由がご理由かと存じますのでご納得いた…"
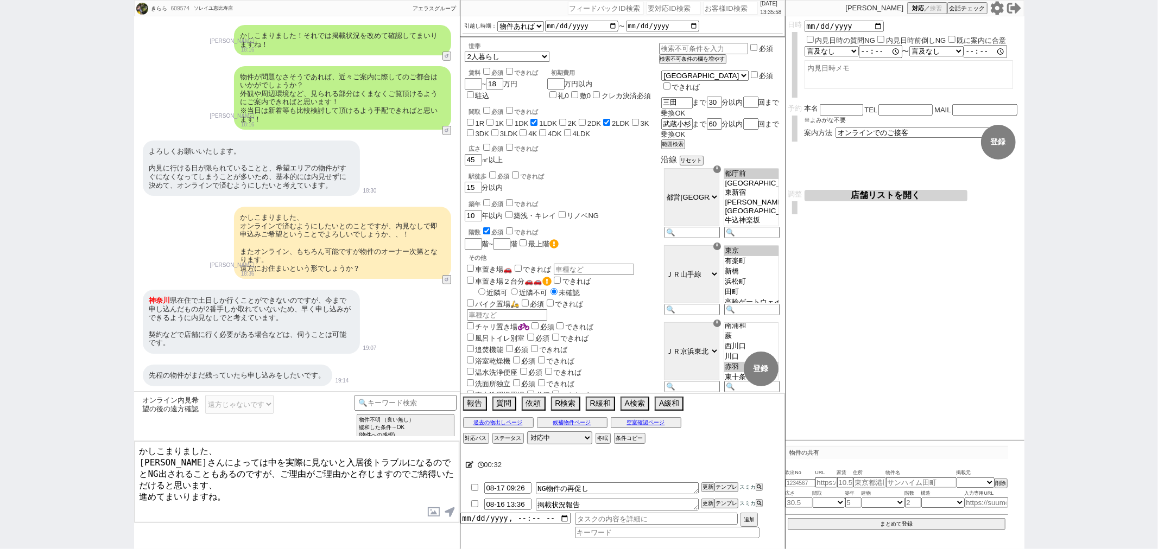
drag, startPoint x: 248, startPoint y: 484, endPoint x: 105, endPoint y: 401, distance: 165.9
click at [104, 403] on div "きらら 609574 ! 0 5日目 ソレイユ恵比寿店 冬眠中 自社客 アエラスグループ スミカ_BPO チャット全表示 2025-08-12 築年数10年以…" at bounding box center [579, 274] width 1158 height 549
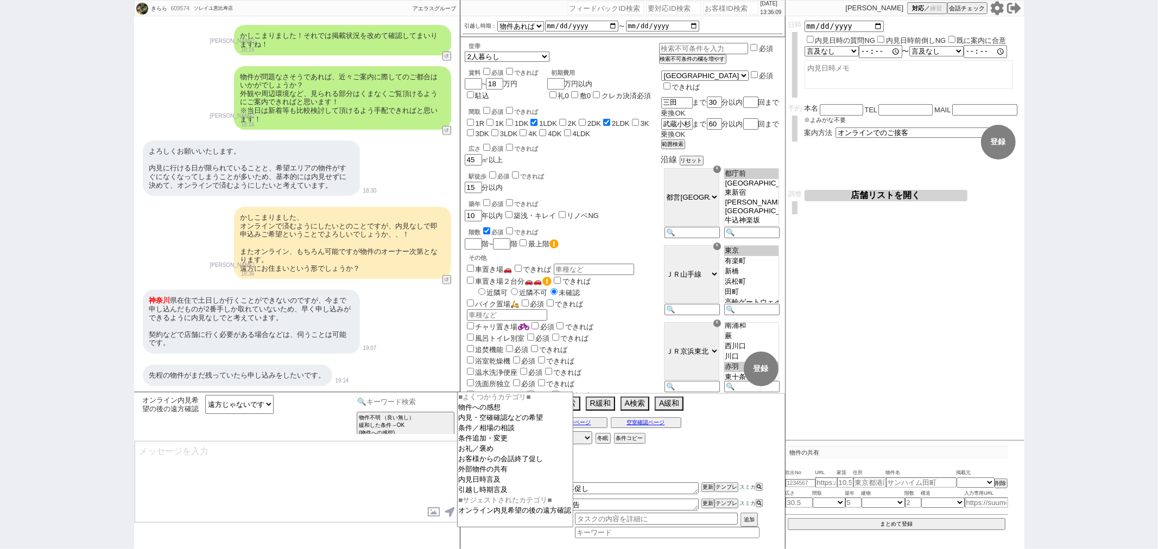
click at [392, 401] on input at bounding box center [405, 402] width 103 height 14
type input "内見なし"
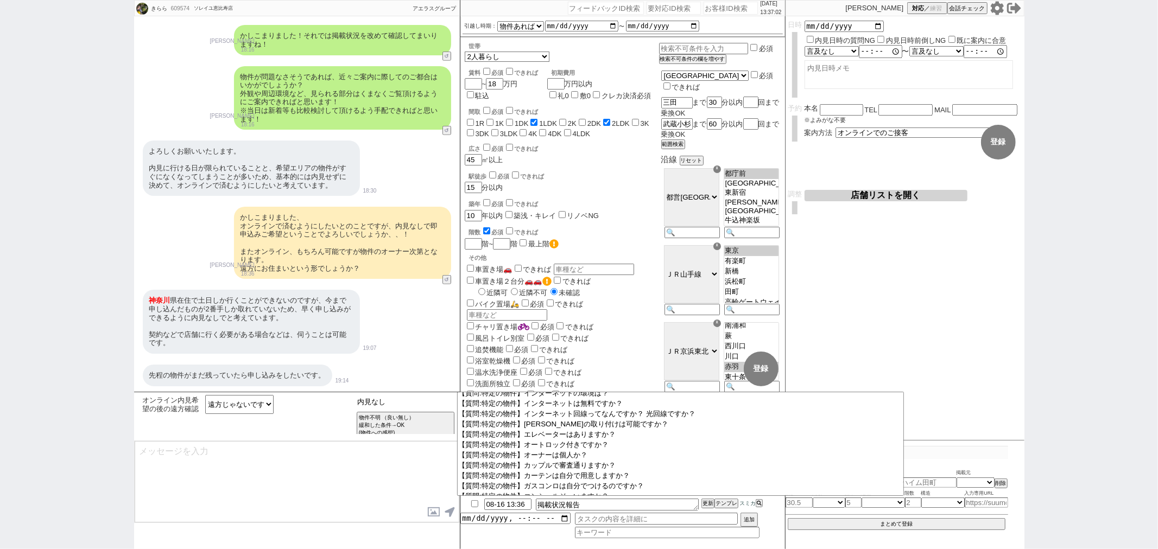
scroll to position [301, 0]
drag, startPoint x: 401, startPoint y: 397, endPoint x: 348, endPoint y: 401, distance: 52.7
click at [348, 401] on div "オンライン内見希望の後の遠方確認 遠方です 遠方です、海外から 遠方じゃないです、オンライン理由不明 遠方じゃないです、オンライン理由あり（オンラインが妥当な…" at bounding box center [297, 416] width 326 height 49
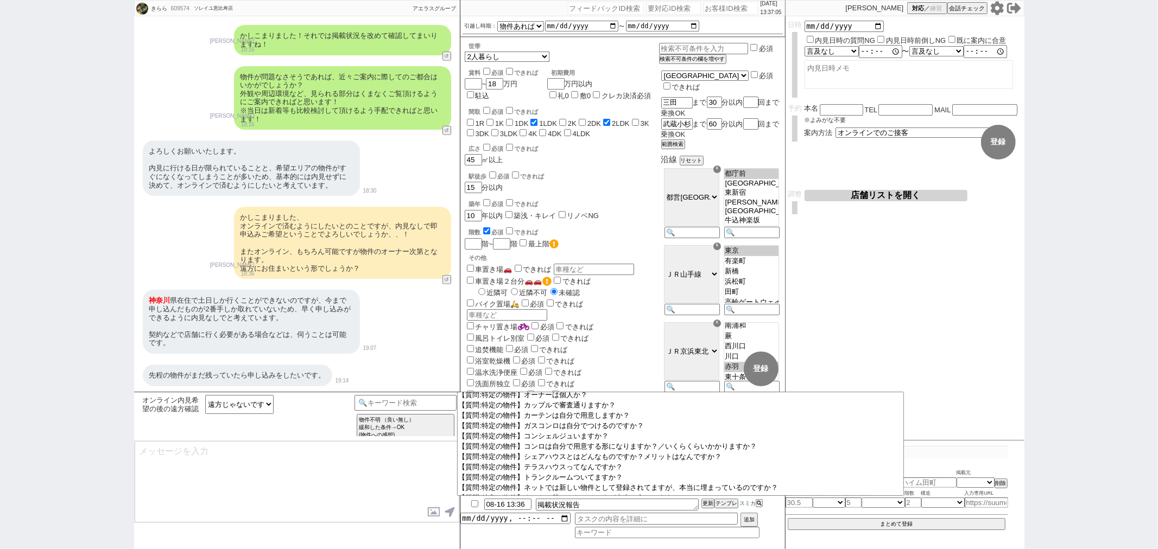
click at [361, 472] on textarea at bounding box center [297, 481] width 325 height 81
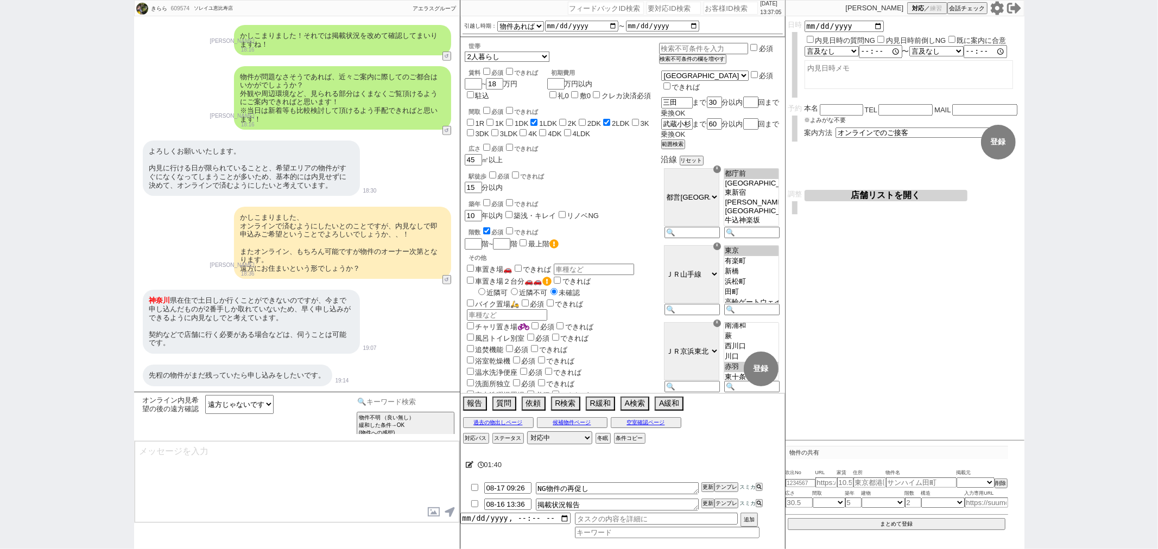
click at [410, 402] on input at bounding box center [405, 402] width 103 height 14
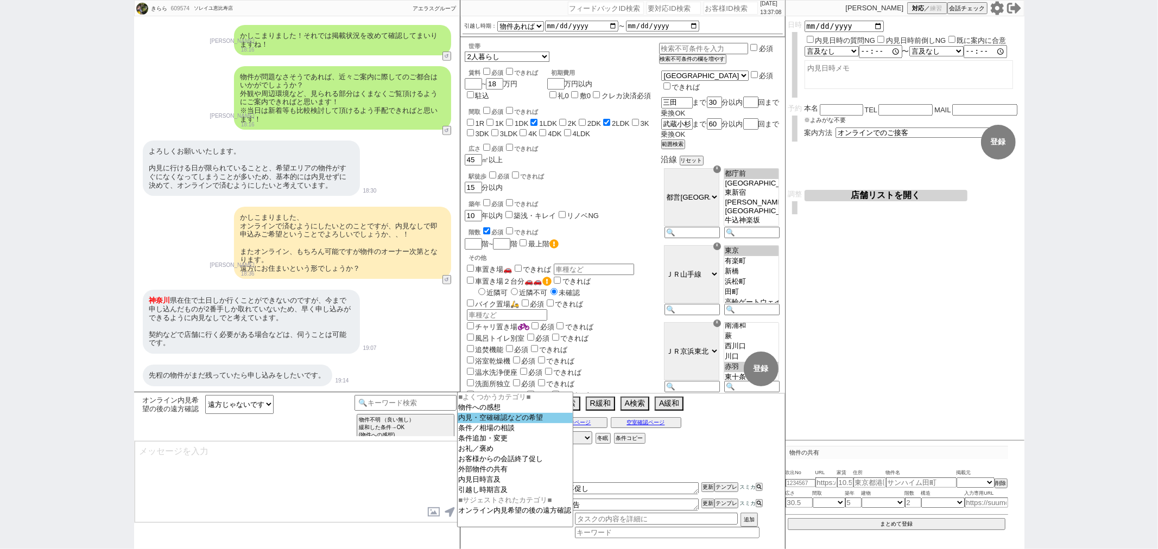
click at [500, 415] on option "内見・空確確認などの希望" at bounding box center [515, 418] width 115 height 10
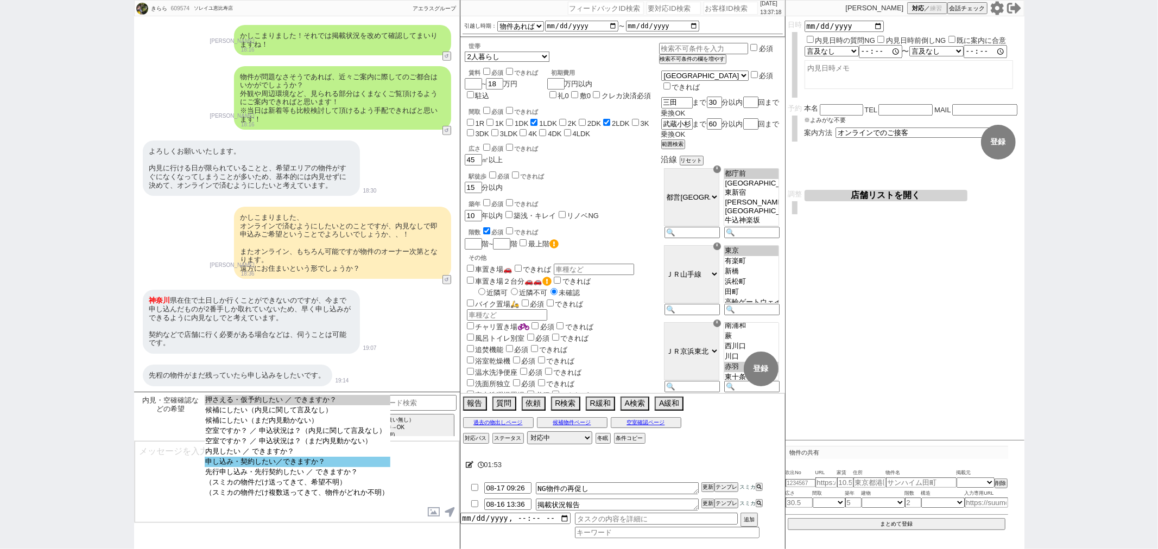
select select "申し込み・契約したい／できますか？"
click at [337, 468] on option "申し込み・契約したい／できますか？" at bounding box center [298, 472] width 186 height 10
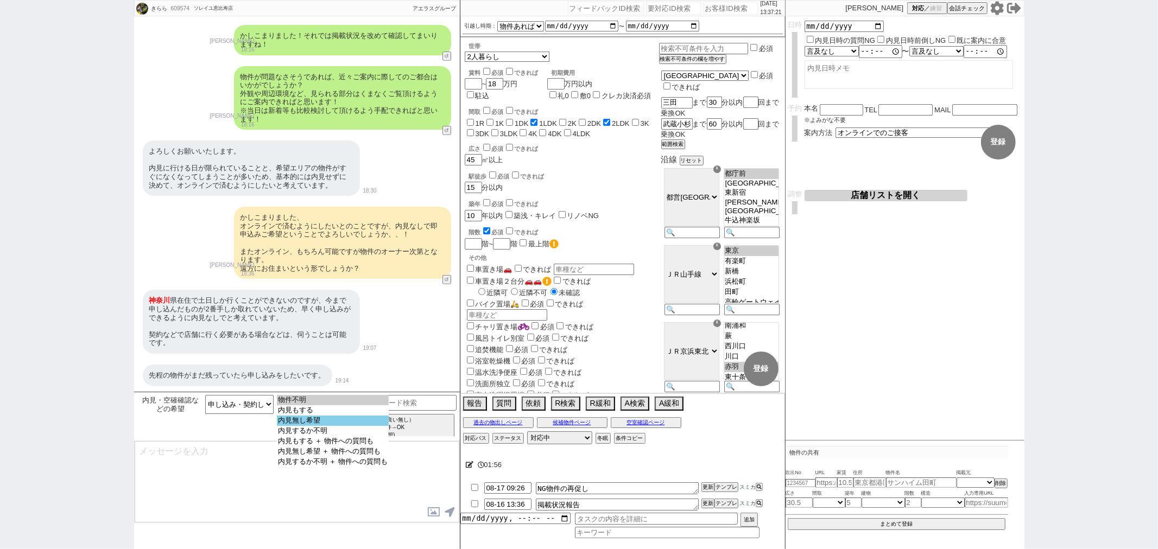
select select "内見無し希望"
click at [330, 426] on option "内見無し希望" at bounding box center [333, 431] width 112 height 10
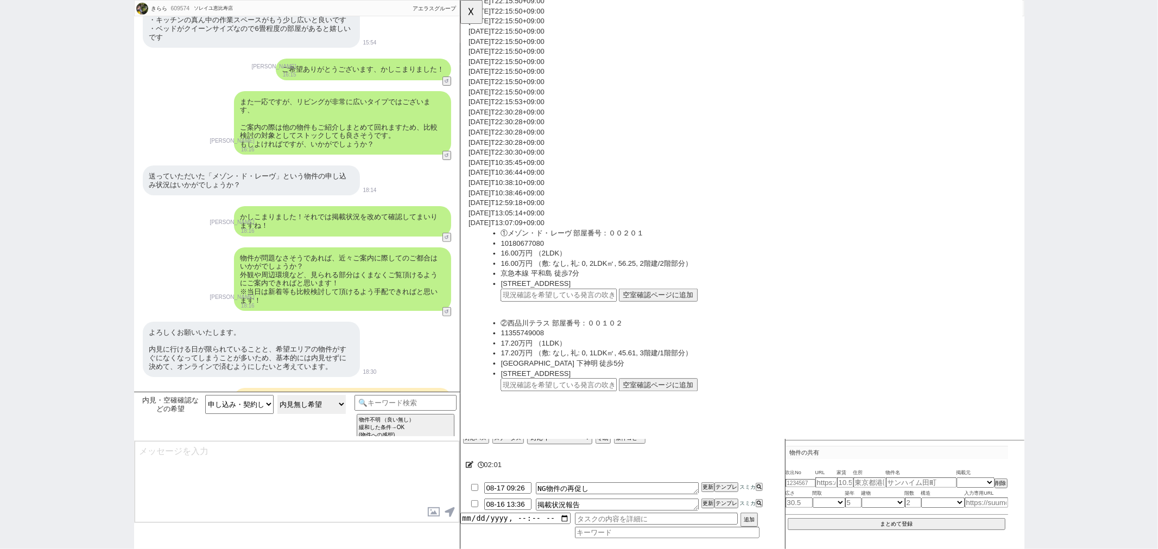
scroll to position [188, 0]
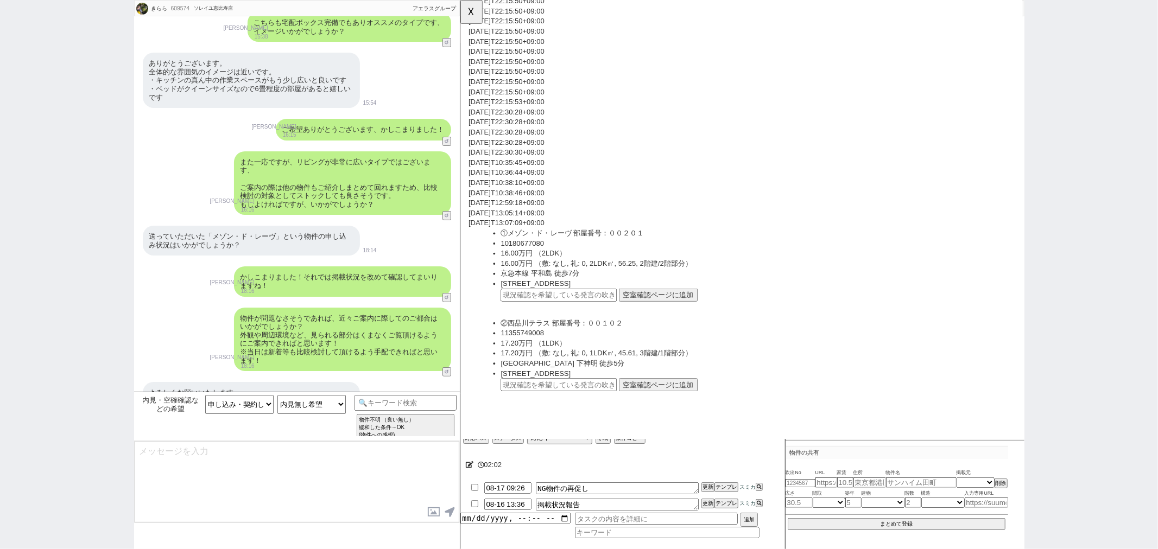
click at [670, 314] on button "空室確認ページに追加" at bounding box center [672, 317] width 85 height 14
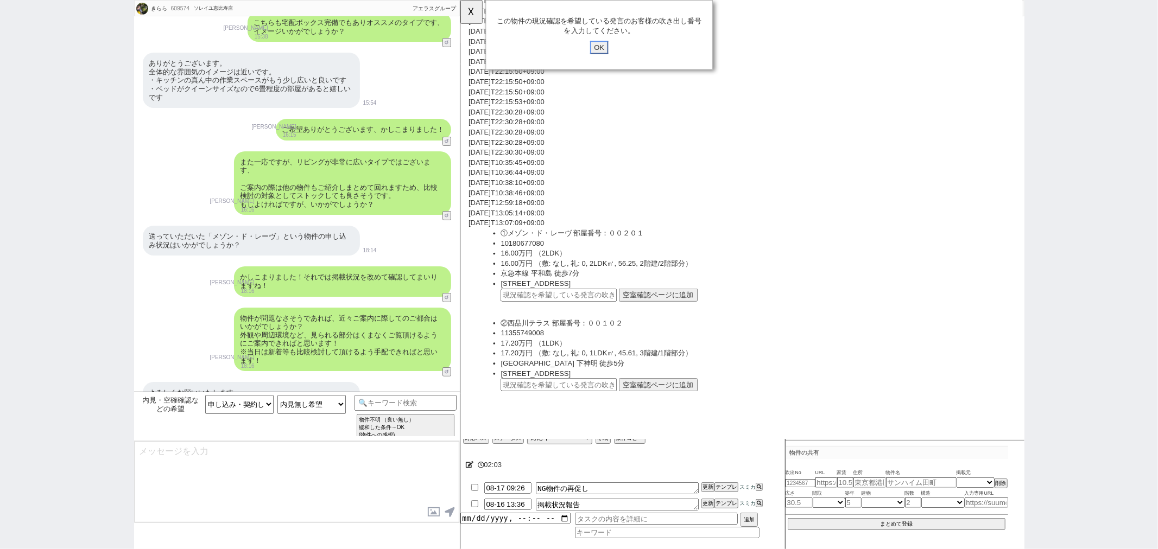
click at [603, 54] on input "OK" at bounding box center [609, 51] width 20 height 14
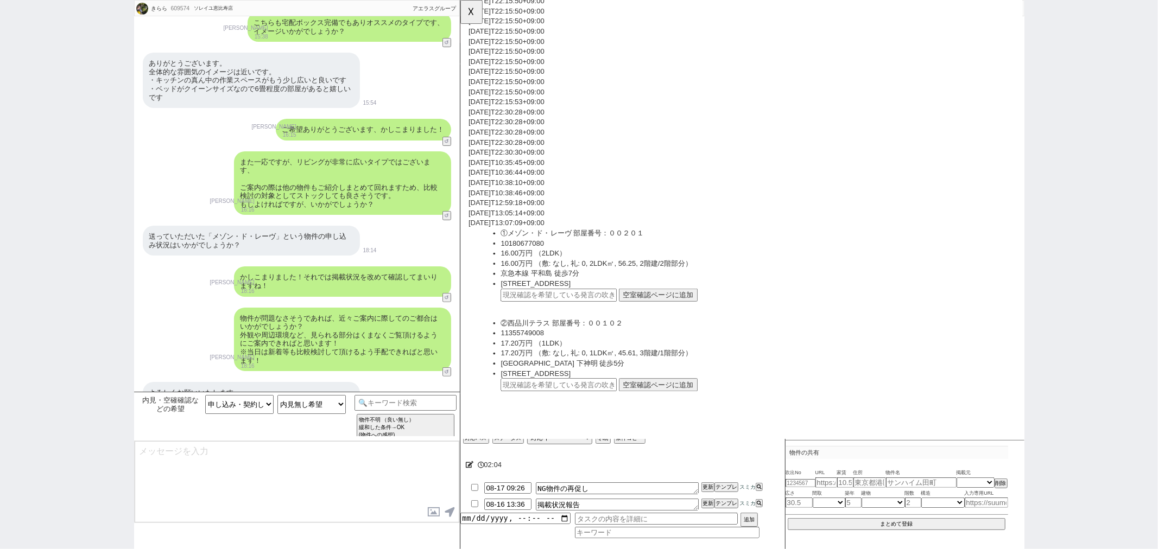
click at [212, 240] on div "送っていただいた「メゾン・ド・レーヴ」という物件の申し込み状況はいかがでしょうか？" at bounding box center [251, 241] width 217 height 30
drag, startPoint x: 583, startPoint y: 325, endPoint x: 585, endPoint y: 316, distance: 8.8
click at [583, 323] on ul "①メゾン・ド・レーヴ 部屋番号：００２０１ 10180677080 16.00万円 （2LDK） 16.00万円 （敷: なし, 礼: 0, 2LDK㎡, 5…" at bounding box center [770, 293] width 569 height 97
click at [585, 316] on input "text" at bounding box center [565, 317] width 125 height 14
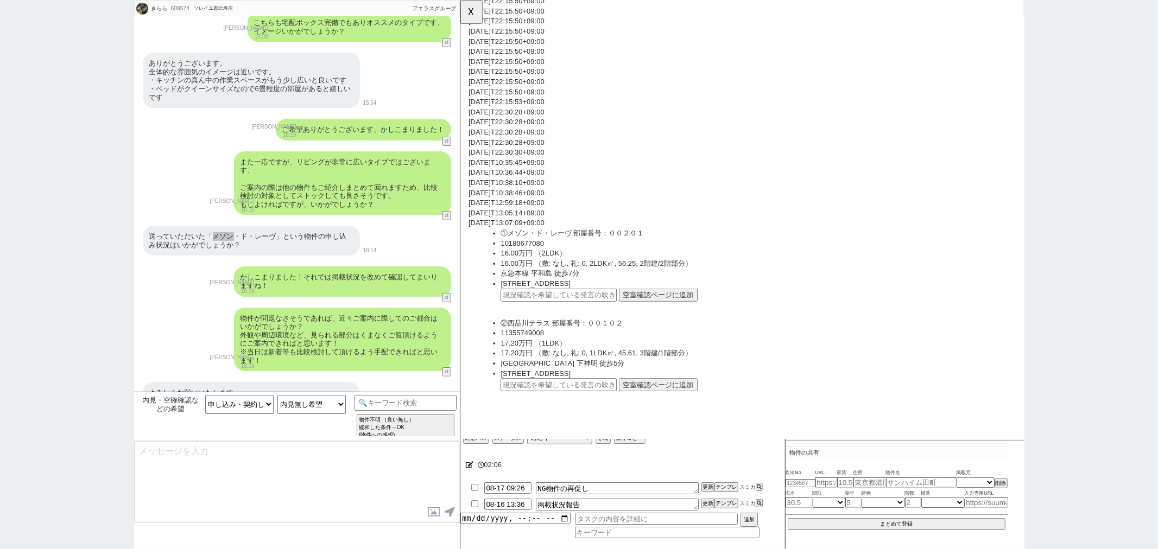
paste input "36742327"
type input "36742327"
click at [648, 311] on button "空室確認ページに追加" at bounding box center [672, 317] width 85 height 14
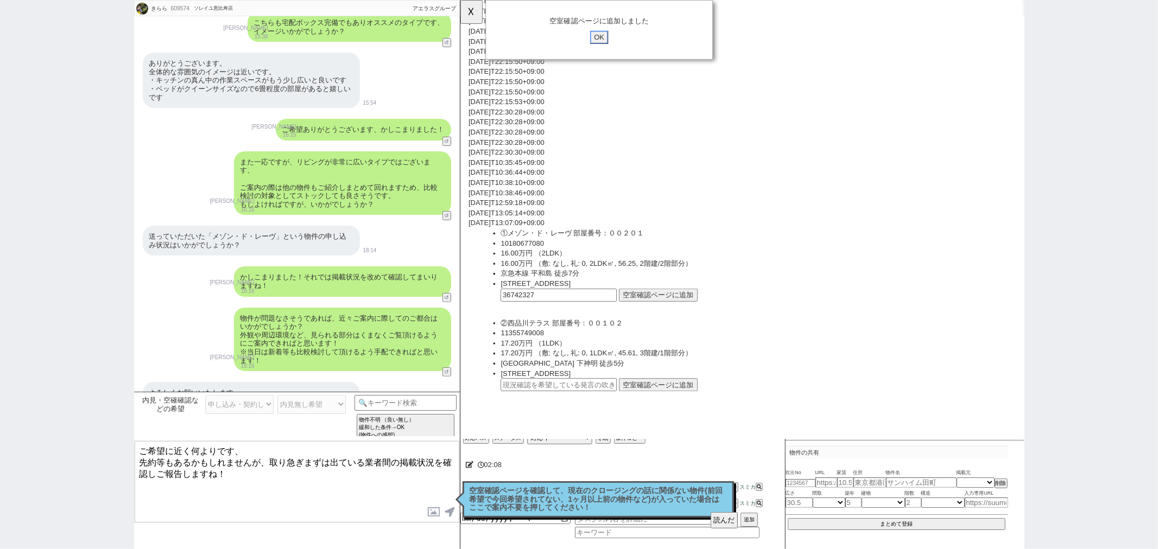
click at [614, 45] on input "OK" at bounding box center [609, 40] width 20 height 14
click at [475, 17] on button "☓" at bounding box center [470, 11] width 20 height 22
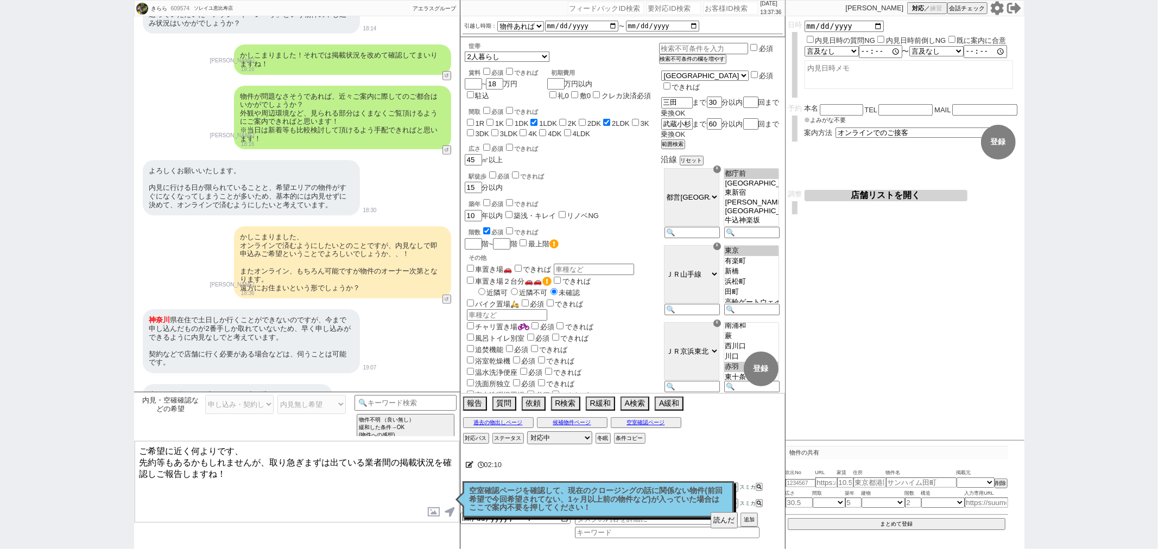
scroll to position [430, 0]
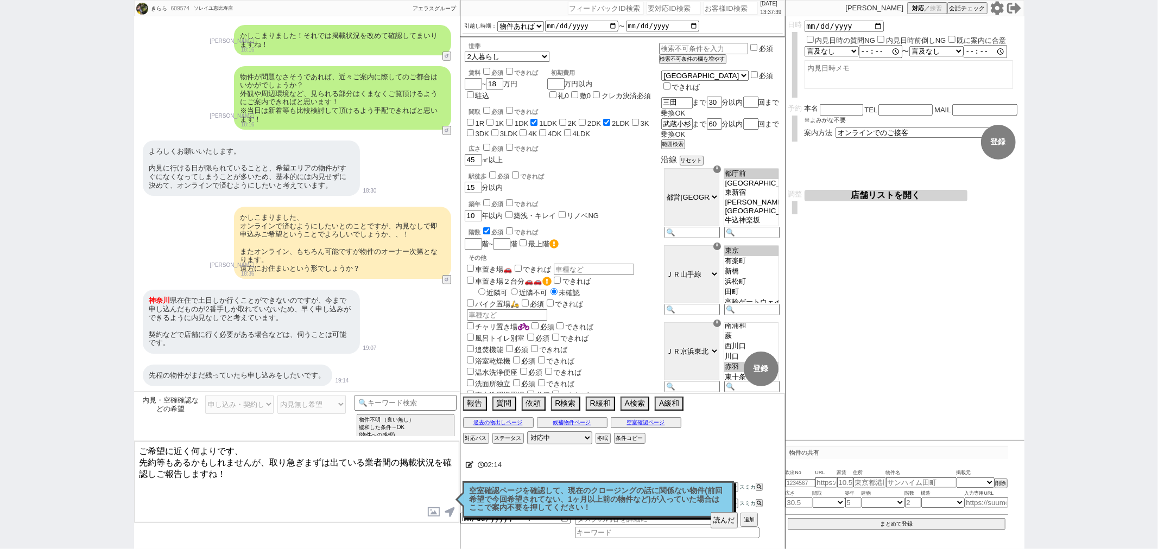
drag, startPoint x: 252, startPoint y: 449, endPoint x: 99, endPoint y: 449, distance: 153.1
click at [99, 449] on div "きらら 609574 ! 0 5日目 ソレイユ恵比寿店 冬眠中 自社客 アエラスグループ スミカ_BPO チャット全表示 2025-08-12 築年数10年以…" at bounding box center [579, 274] width 1158 height 549
type textarea "ご共有いただきありがとうございます。 先約等もあるかもしれませんが、取り急ぎまずは出ている業者間の掲載状況を確認しご報告しますね！"
click at [681, 42] on div "必須" at bounding box center [720, 48] width 122 height 12
click at [659, 505] on p "空室確認ページを確認して、現在のクロージングの話に関係ない物件(前回希望で今回希望されてない、1ヶ月以上前の物件など)が入っていた場合はここで案内不要を押して…" at bounding box center [597, 500] width 257 height 26
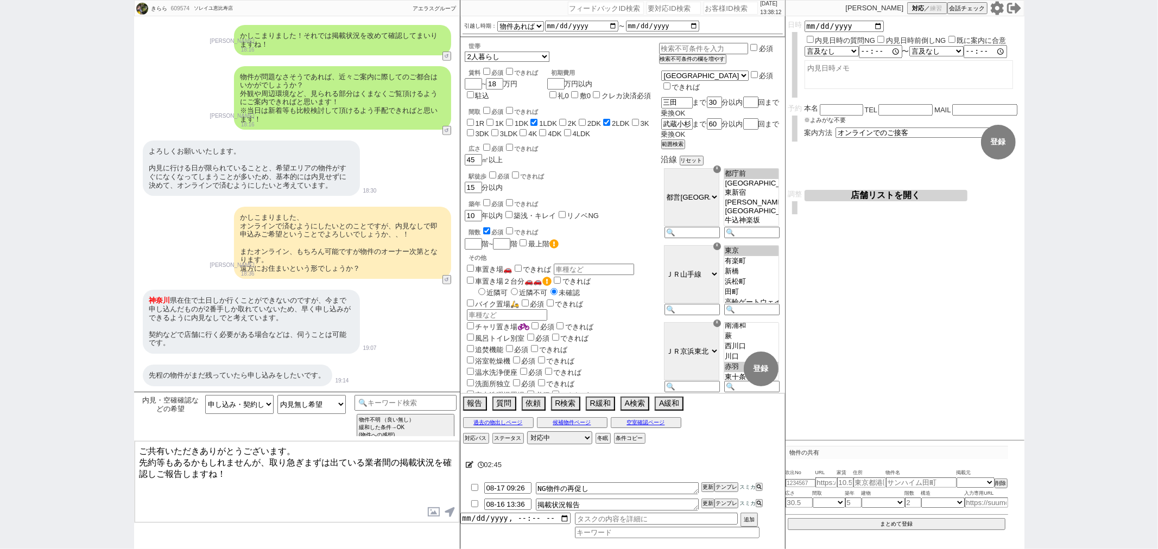
click at [388, 503] on textarea "ご共有いただきありがとうございます。 先約等もあるかもしれませんが、取り急ぎまずは出ている業者間の掲載状況を確認しご報告しますね！" at bounding box center [297, 481] width 325 height 81
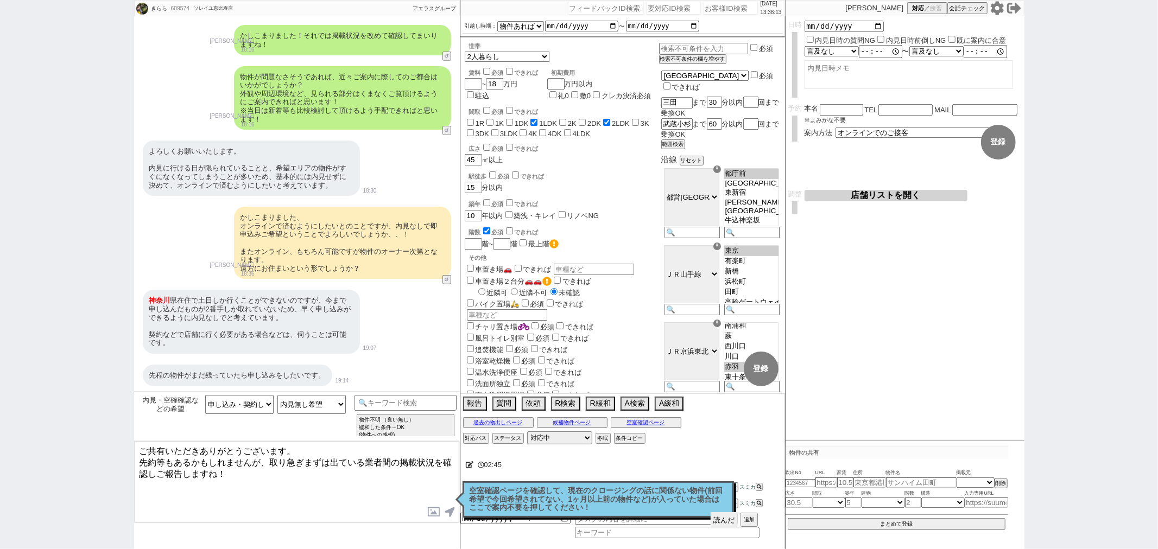
click at [719, 517] on button "読んだ" at bounding box center [723, 520] width 27 height 16
click at [635, 505] on p "空室確認ページを確認して、現在のクロージングの話に関係ない物件(前回希望で今回希望されてない、1ヶ月以上前の物件など)が入っていた場合はここで案内不要を押して…" at bounding box center [597, 500] width 257 height 26
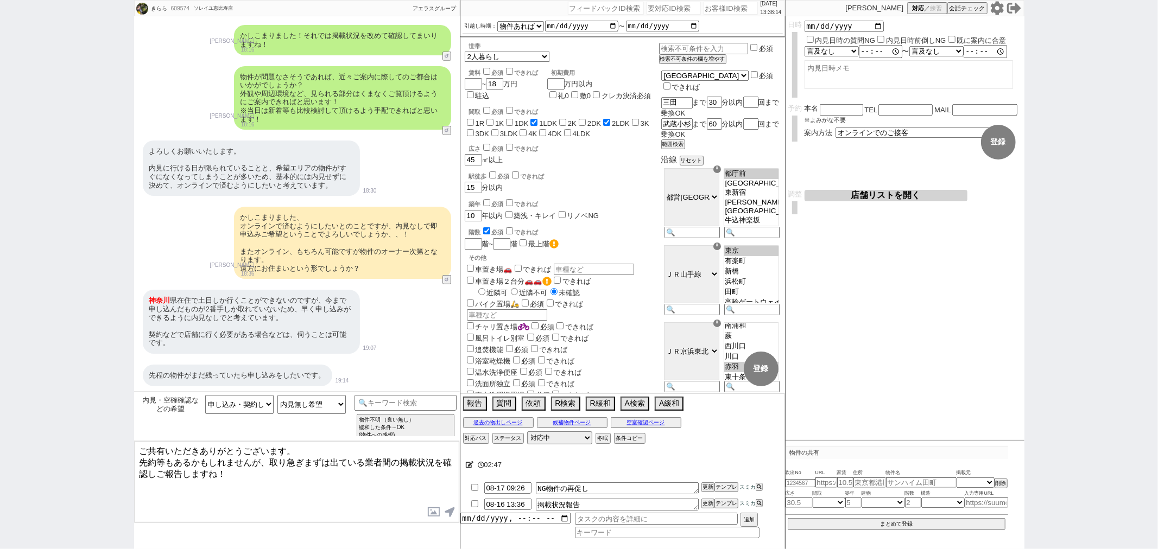
click at [357, 486] on textarea "ご共有いただきありがとうございます。 先約等もあるかもしれませんが、取り急ぎまずは出ている業者間の掲載状況を確認しご報告しますね！" at bounding box center [297, 481] width 325 height 81
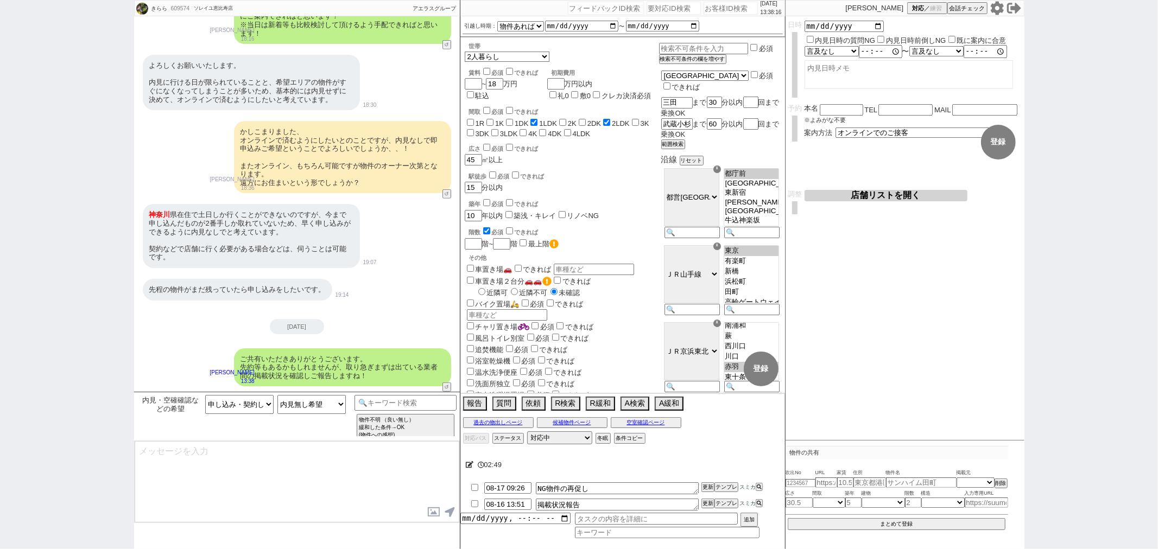
type input "08-16 13:53"
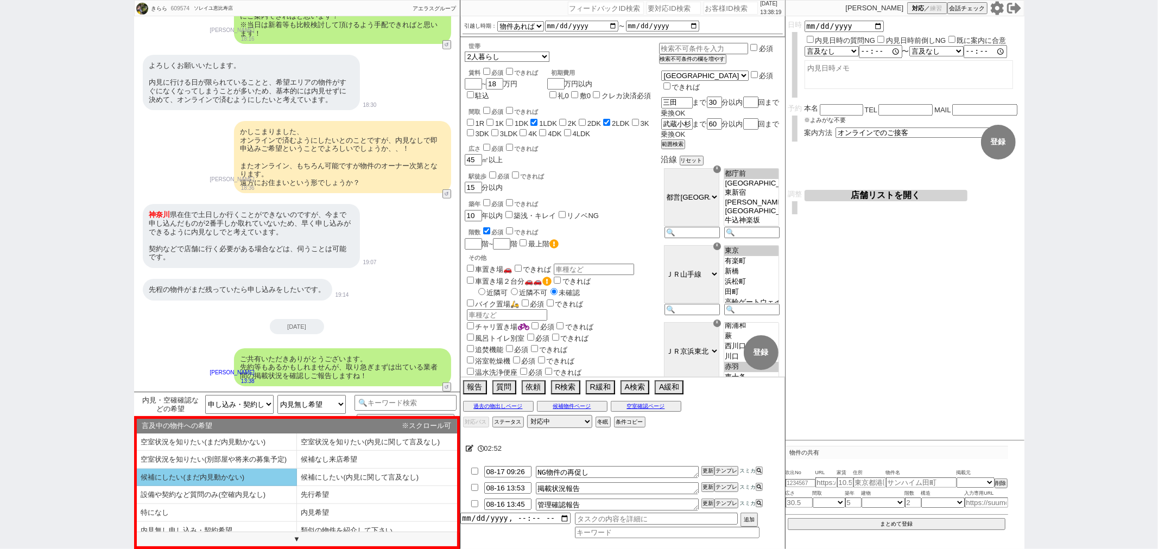
scroll to position [8, 0]
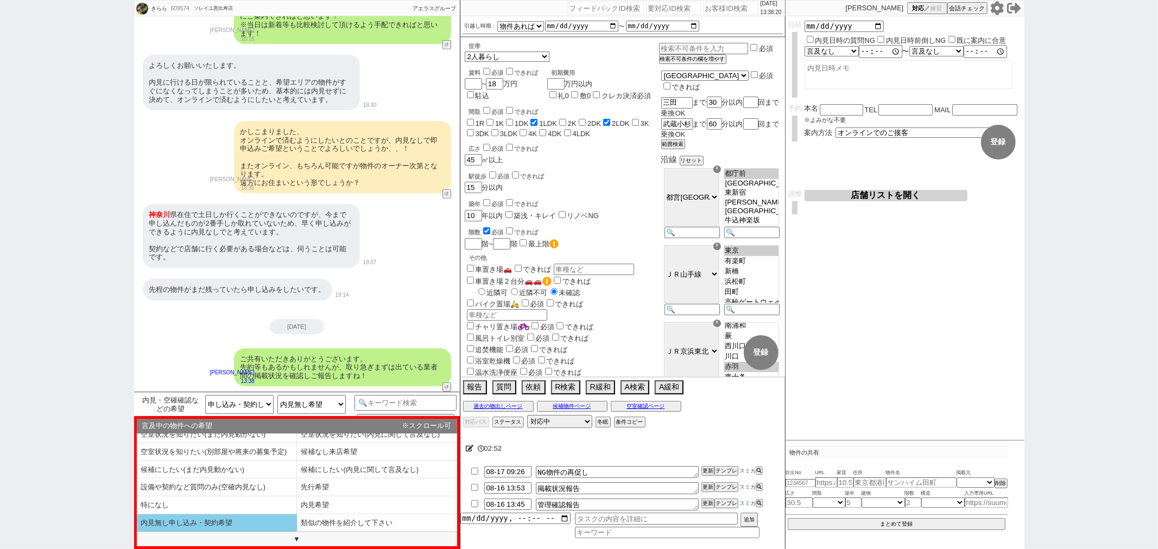
click at [261, 517] on li "内見無し申し込み・契約希望" at bounding box center [217, 524] width 160 height 18
select select "内見無し申し込み・契約希望"
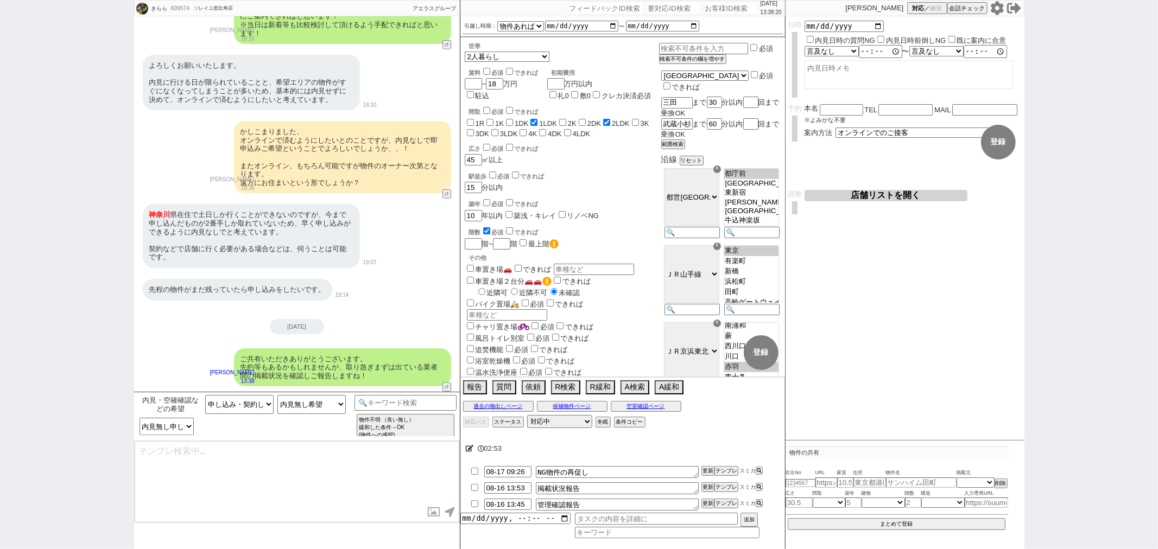
type textarea "@@【@@メッセージは打たず、以下やってください@@】@@ @@【@@現況確認ラリーに関わらず現況確認中の文脈がありません。テンプレに上げて絶対にメンションし…"
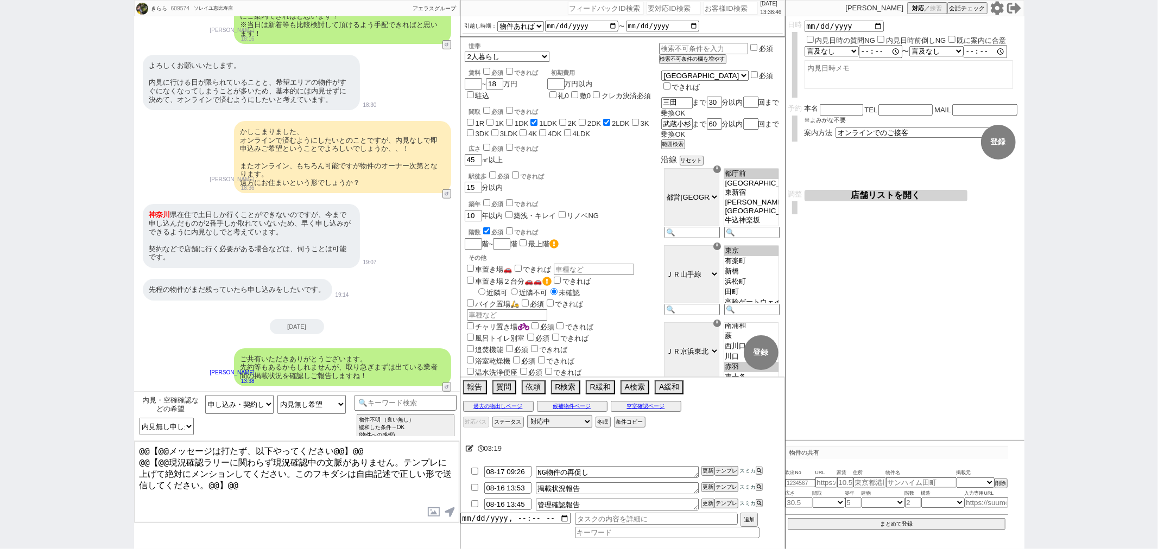
click at [304, 494] on textarea "@@【@@メッセージは打たず、以下やってください@@】@@ @@【@@現況確認ラリーに関わらず現況確認中の文脈がありません。テンプレに上げて絶対にメンションし…" at bounding box center [297, 481] width 325 height 81
click at [478, 392] on button "報告" at bounding box center [474, 386] width 22 height 12
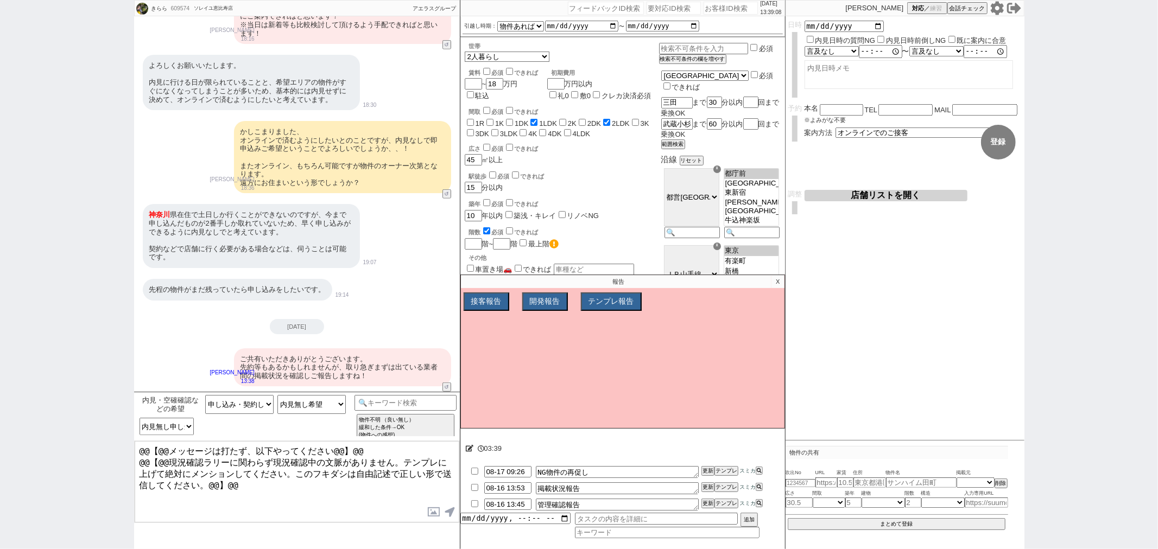
click at [778, 288] on p "X" at bounding box center [777, 281] width 12 height 13
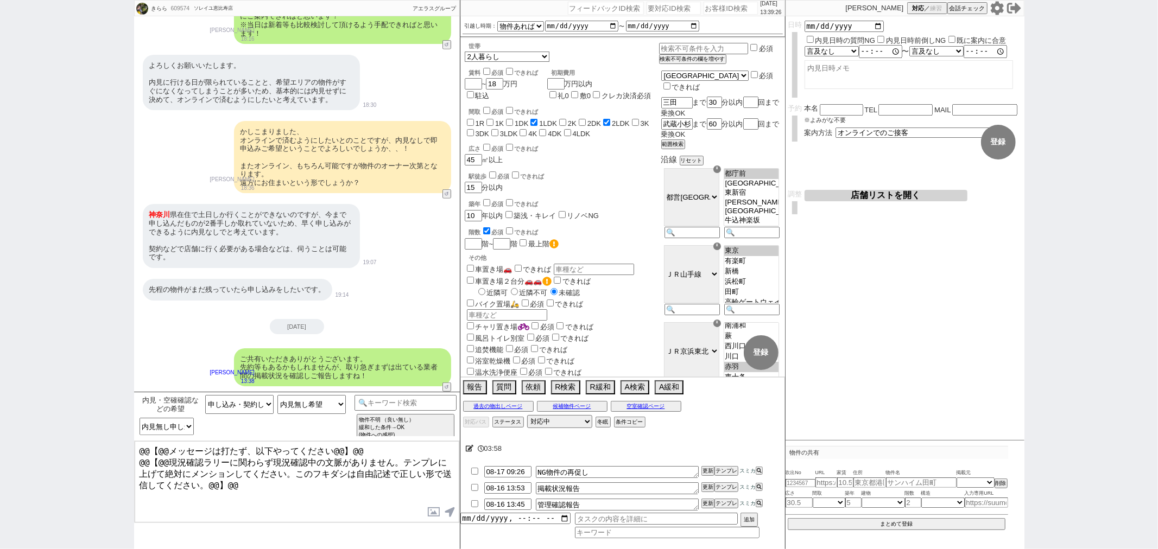
click at [861, 135] on div "予約 本名 ※よみがな不要 TEL 電話するので表示 電話の理由 356 初日調整での禊 357 問物漏れ回収 359 内見日が怪しいので前倒し&他社消し 3…" at bounding box center [904, 126] width 239 height 45
click at [864, 129] on select "未定 現地お待ち合わせ ご来店 先行申し込みのご案内or内見無しでの申し込みのご案内 オンラインでのご接客 オンラインで1件の内見のご案内" at bounding box center [916, 132] width 163 height 9
click at [1079, 158] on div "きらら 609574 ! 0 5日目 ソレイユ恵比寿店 冬眠中 自社客 アエラスグループ スミカ_BPO チャット全表示 2025-08-12 築年数10年以…" at bounding box center [579, 274] width 1158 height 549
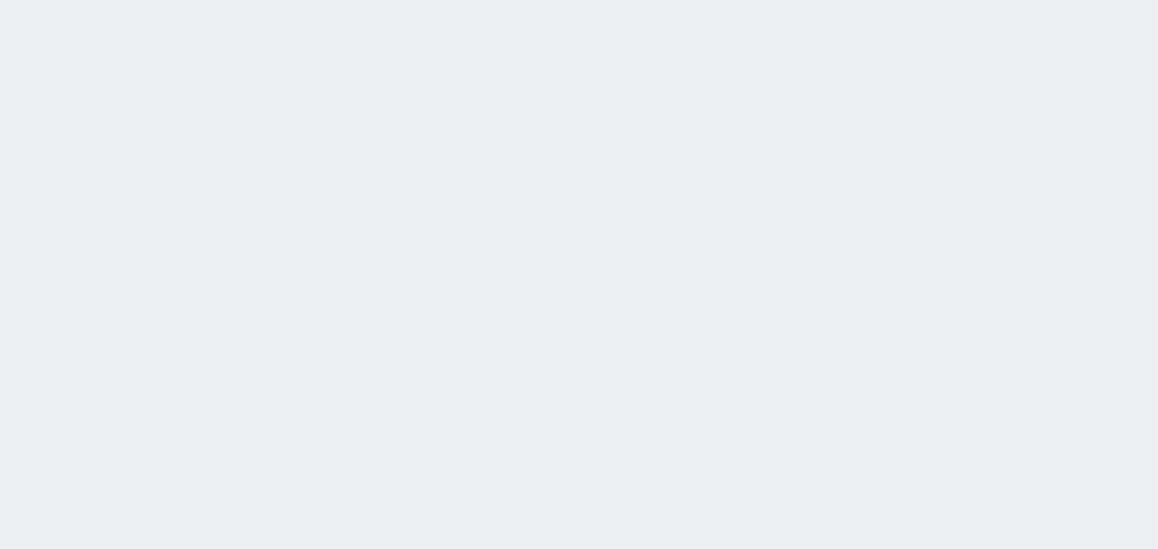
click at [389, 281] on div at bounding box center [579, 274] width 1158 height 549
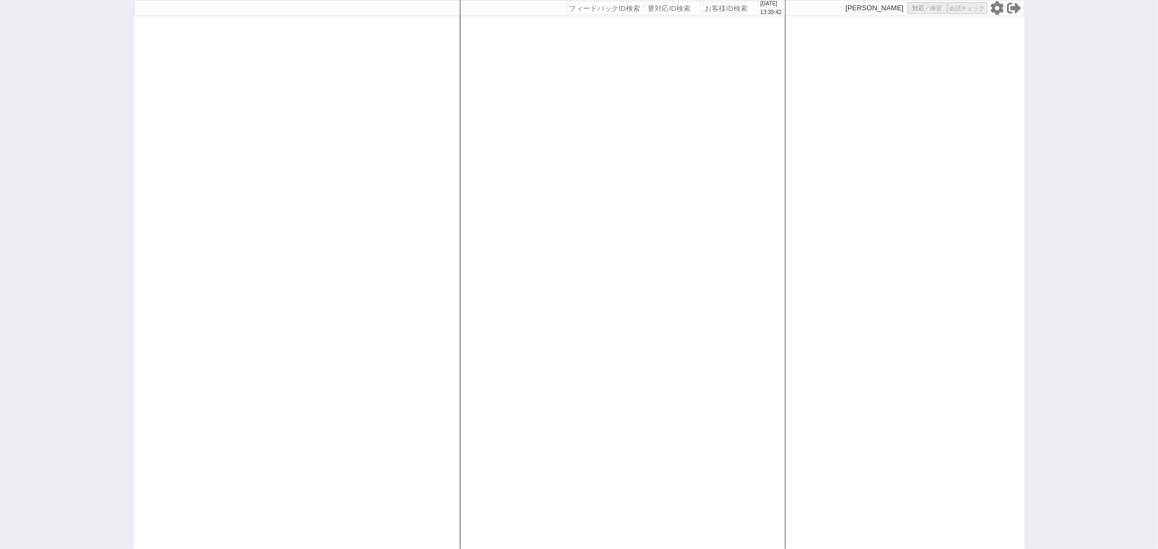
select select
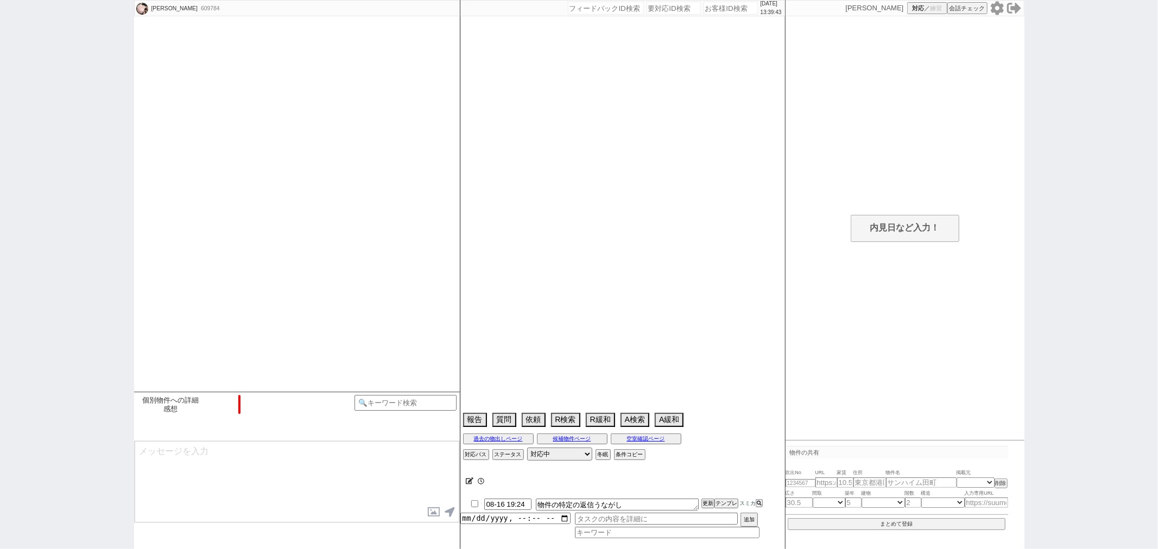
scroll to position [461, 0]
select select "2025"
select select "9"
select select "36"
select select "0"
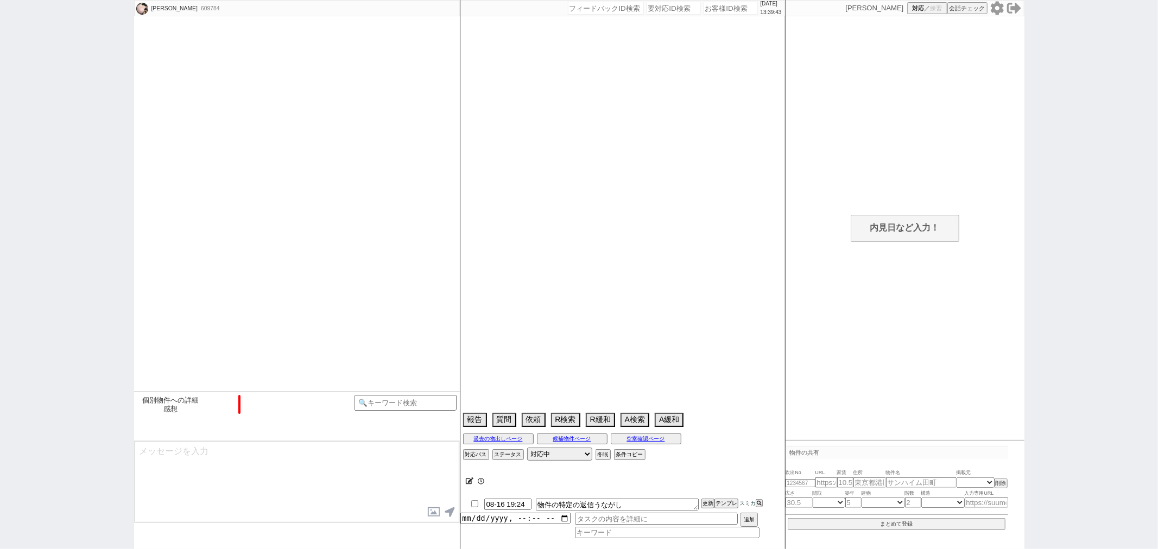
select select "25"
select select "23"
select select "750"
select select "18"
select select "580"
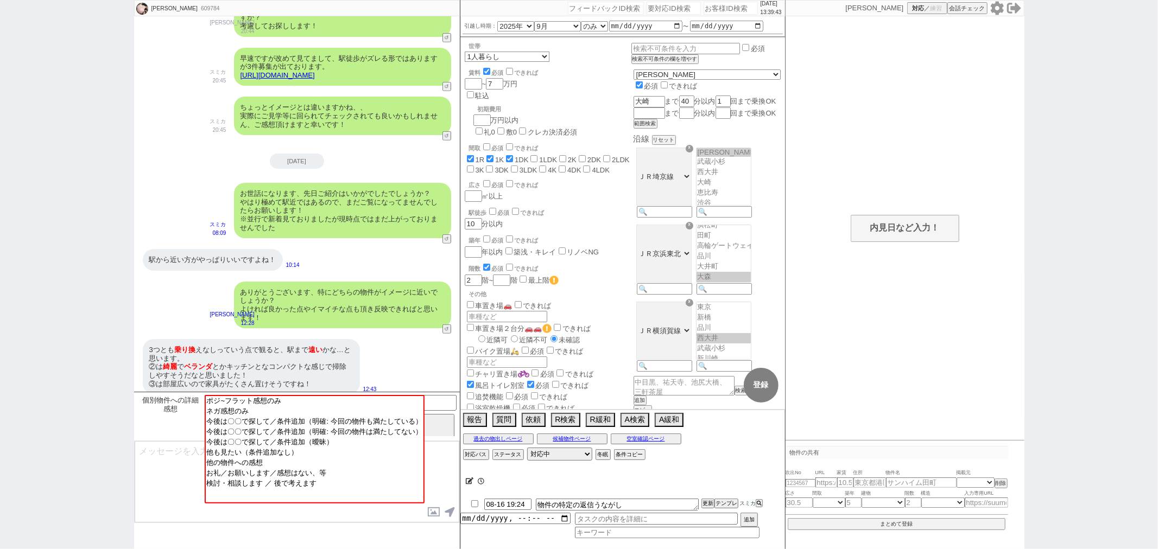
scroll to position [267, 0]
click at [315, 71] on link "[URL][DOMAIN_NAME]" at bounding box center [277, 75] width 74 height 8
click at [474, 14] on button "☓" at bounding box center [470, 11] width 20 height 22
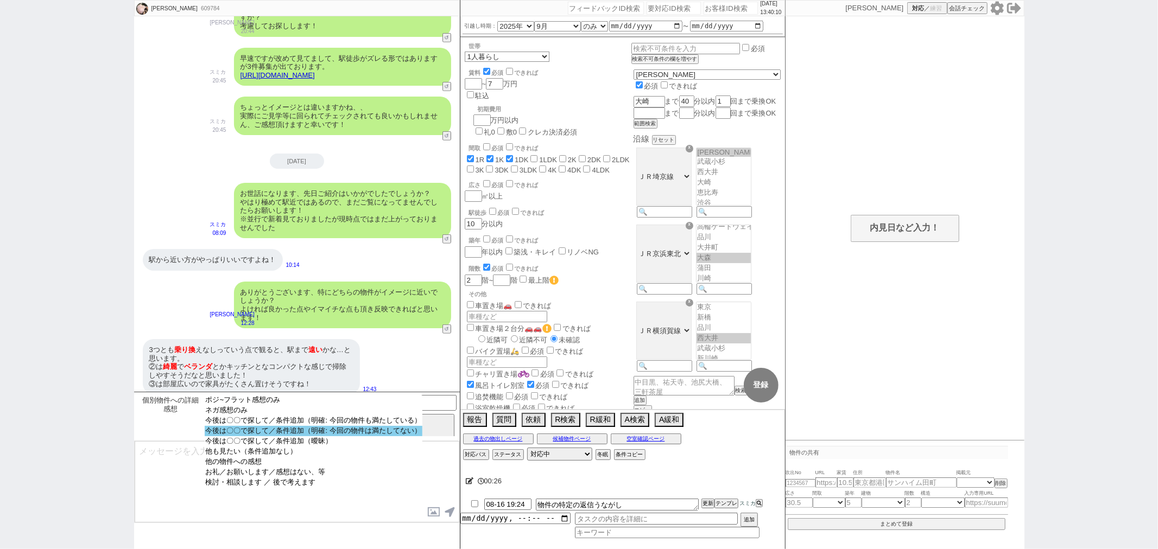
click at [345, 436] on option "今後は〇〇で探して／条件追加（明確: 今回の物件は満たしてない）" at bounding box center [314, 441] width 218 height 10
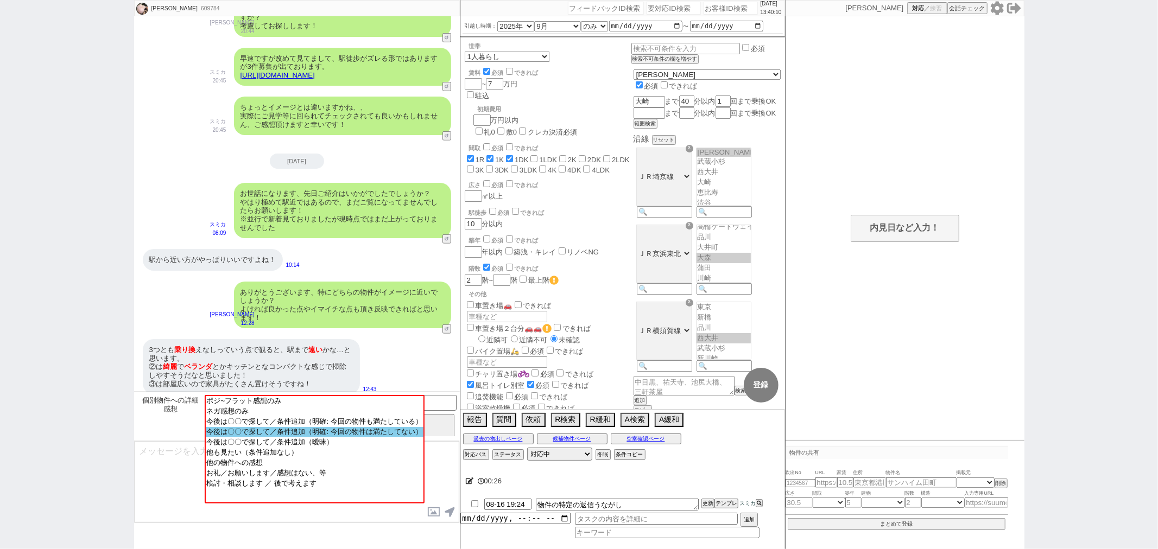
scroll to position [475, 0]
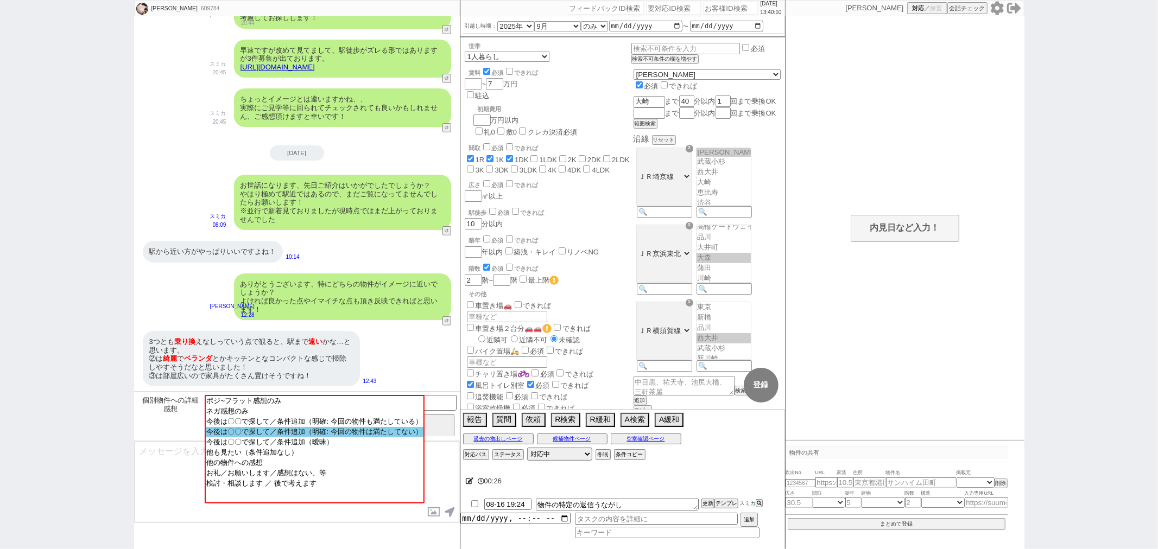
select select "25"
select select "23"
select select "750"
select select "18"
select select "580"
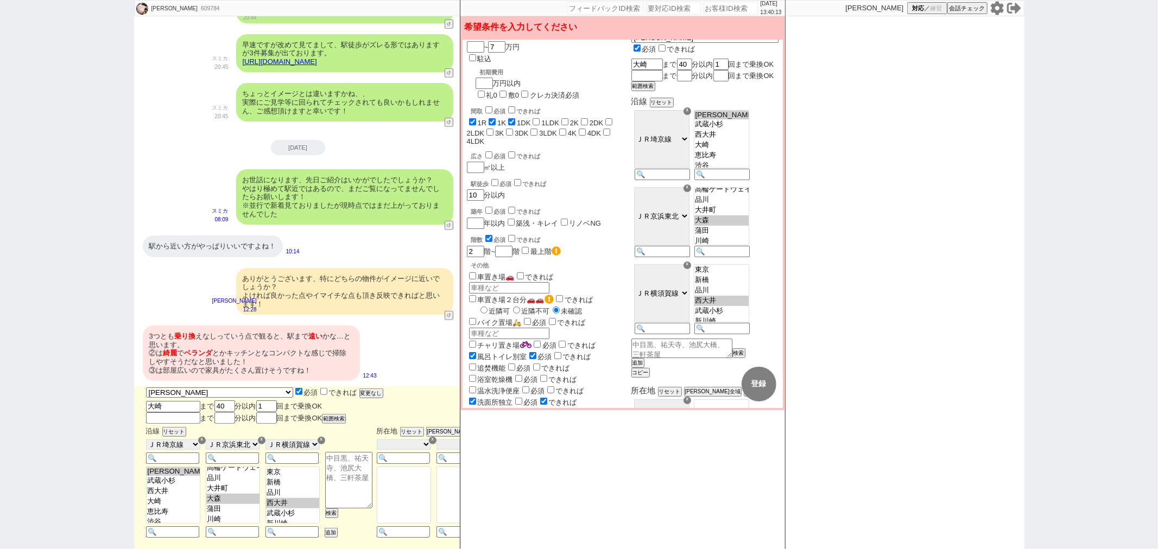
scroll to position [60, 0]
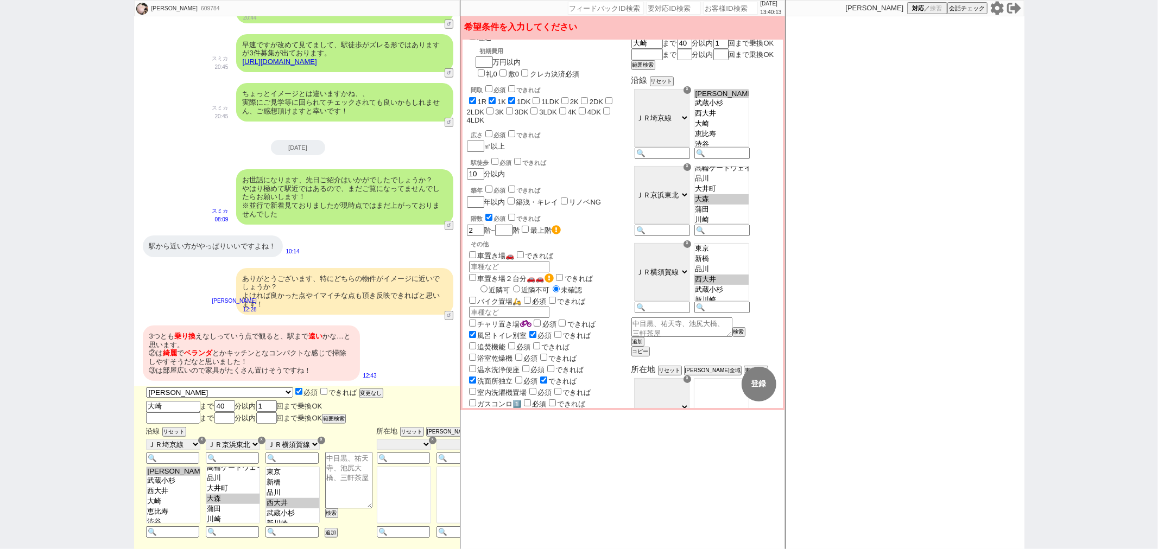
click at [496, 158] on input "checkbox" at bounding box center [494, 161] width 7 height 7
checkbox input "true"
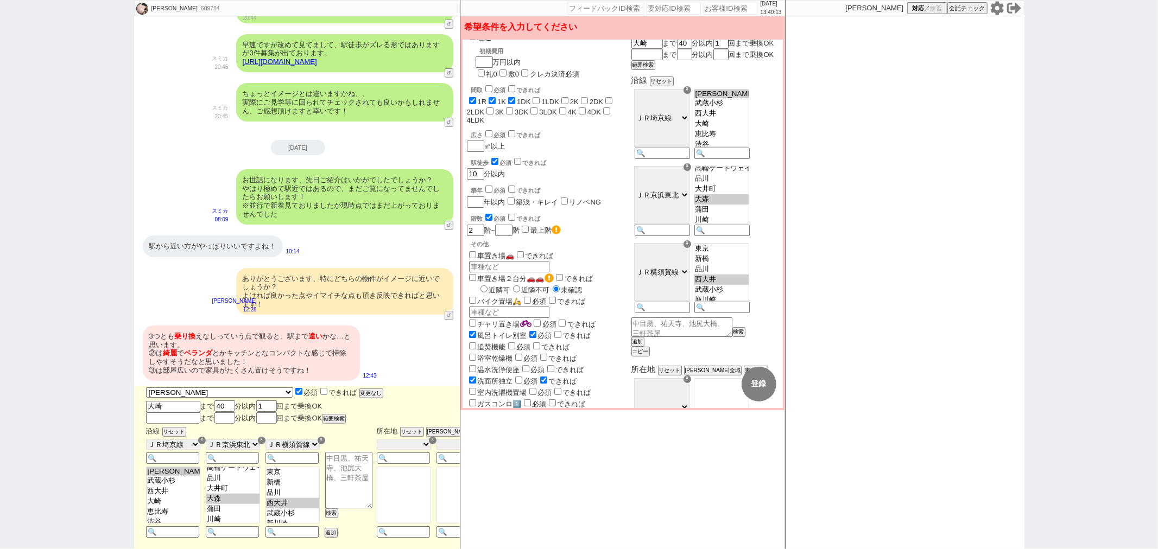
checkbox input "false"
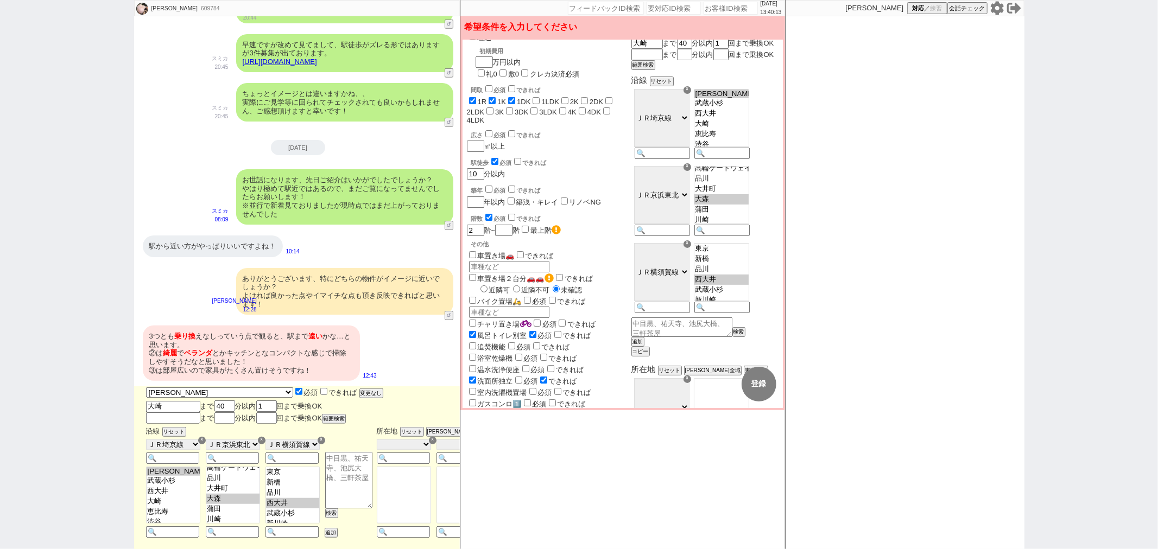
checkbox input "false"
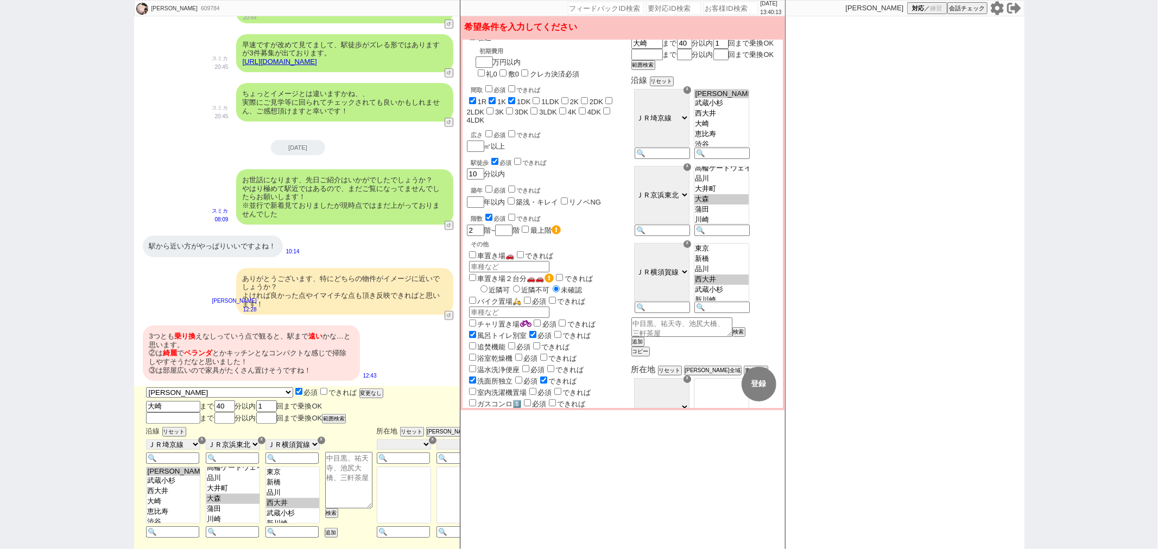
checkbox input "true"
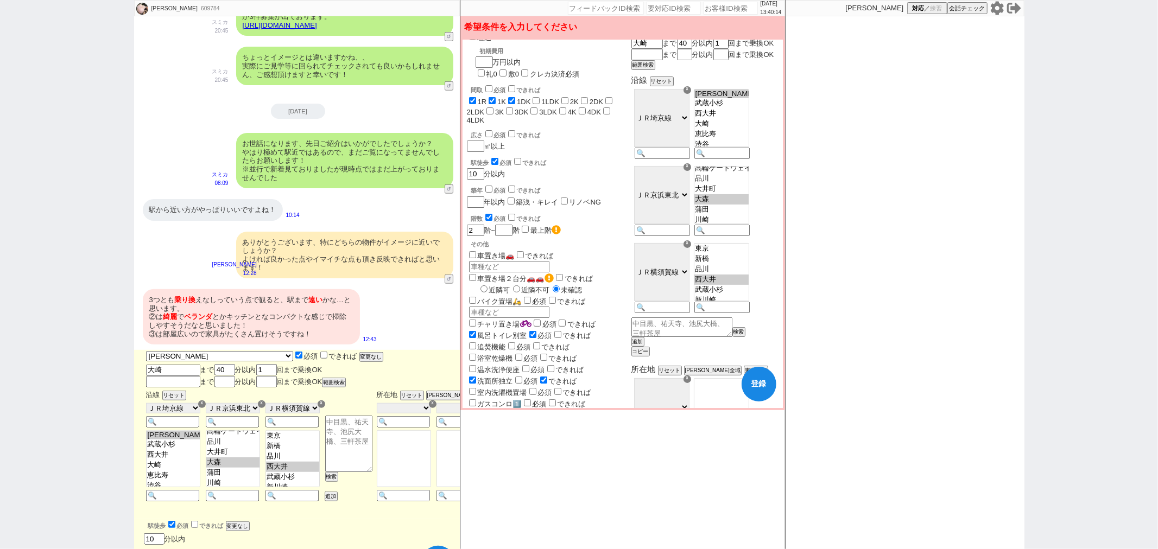
scroll to position [549, 0]
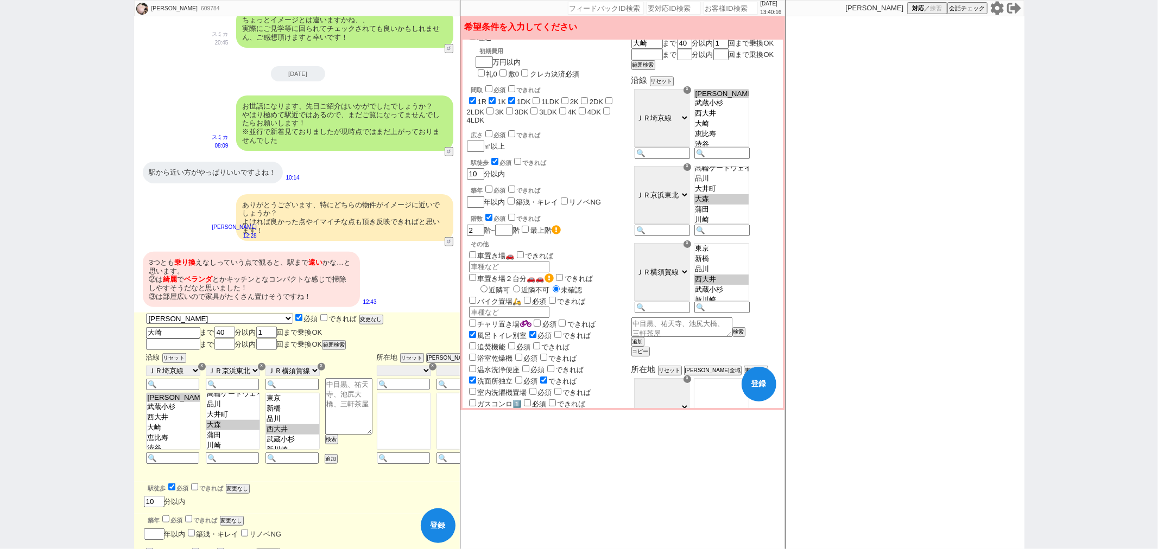
click at [437, 513] on button "登録" at bounding box center [438, 526] width 35 height 35
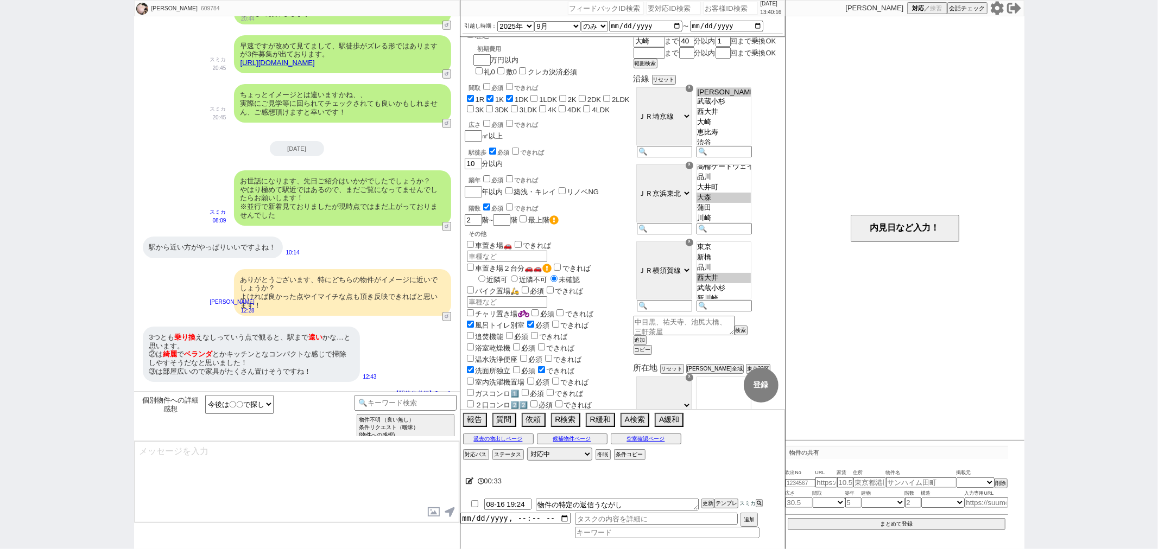
select select "25"
select select "23"
select select "750"
select select "18"
select select "580"
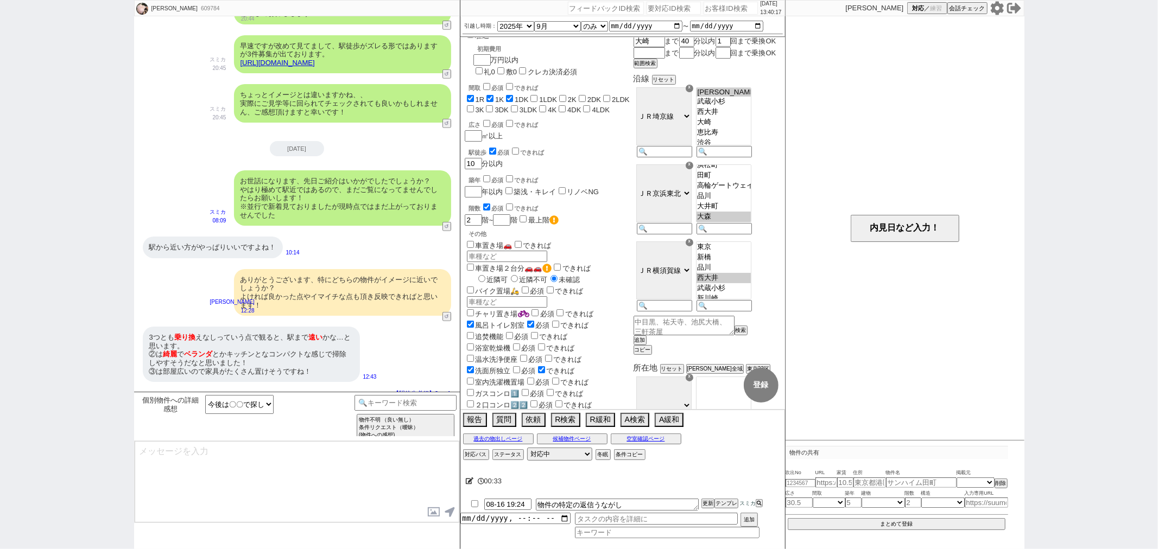
type textarea "かしこまりました！反映してその他も見てまいりますね。"
click at [386, 462] on textarea "かしこまりました！反映してその他も見てまいりますね。" at bounding box center [297, 481] width 325 height 81
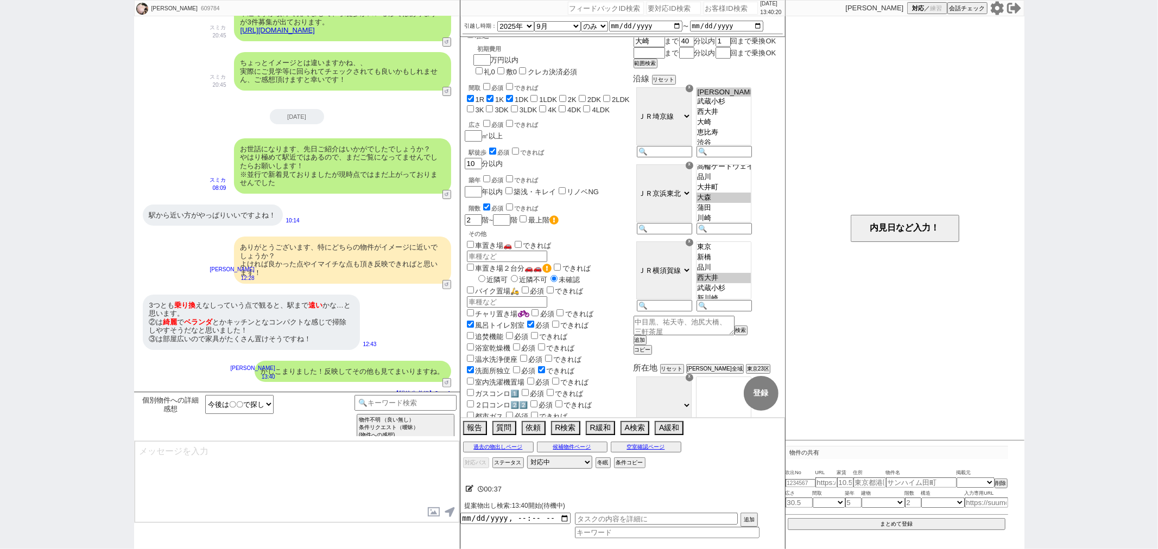
type textarea "先日同様、ネットの物件関連の話ですが、ネットに掲載のある物件は基本的には業者間流通システムのATBBの物件で「募集状況」をまとめて確認が可能です！ ネットから…"
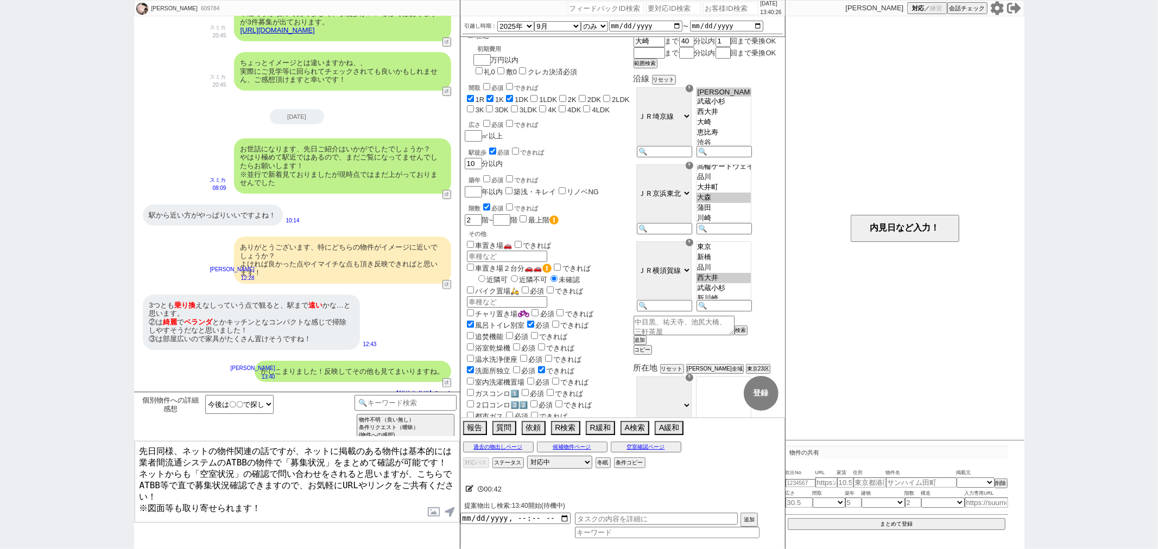
click at [363, 491] on textarea "先日同様、ネットの物件関連の話ですが、ネットに掲載のある物件は基本的には業者間流通システムのATBBの物件で「募集状況」をまとめて確認が可能です！ ネットから…" at bounding box center [297, 481] width 325 height 81
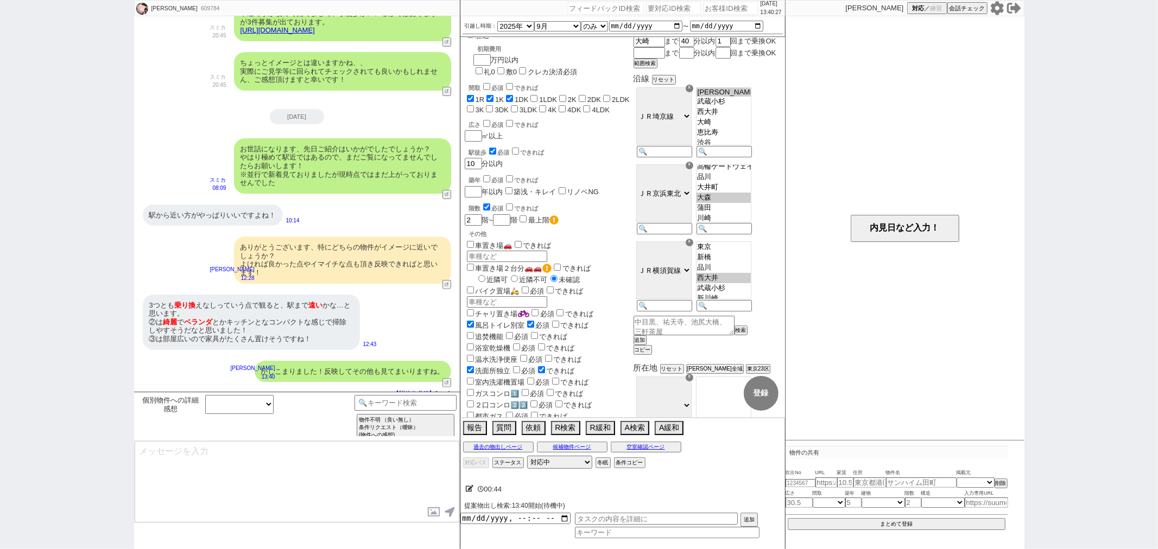
scroll to position [297, 0]
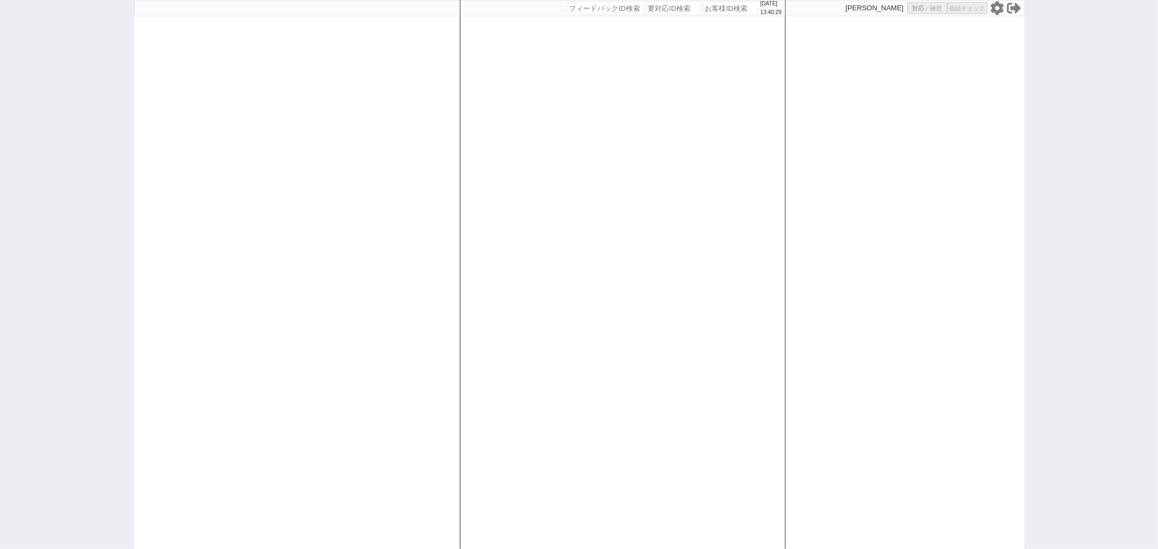
select select
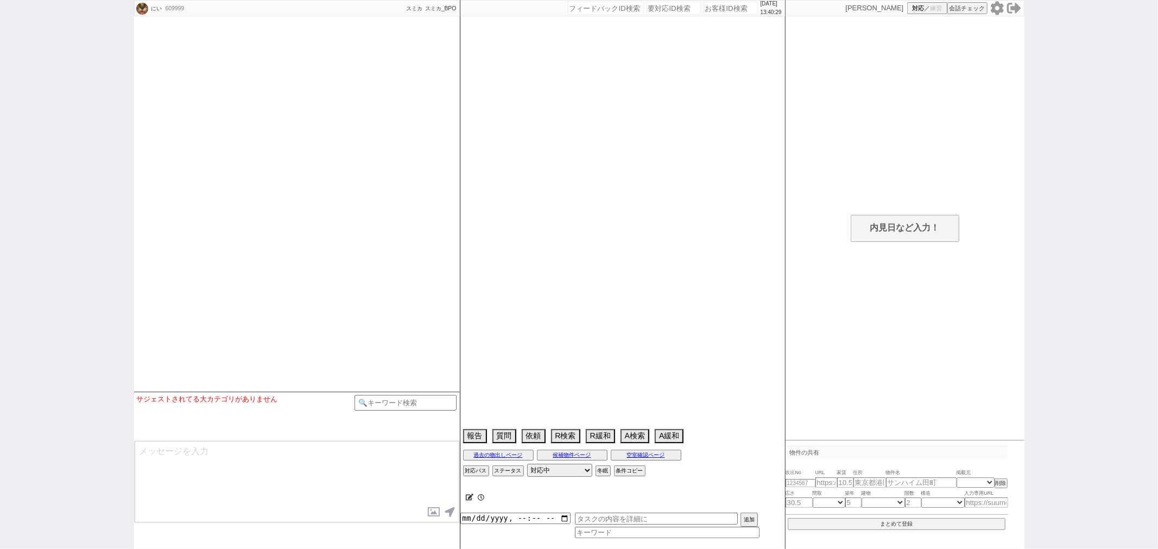
select select
select select "2025"
select select "8"
select select "36"
select select "0"
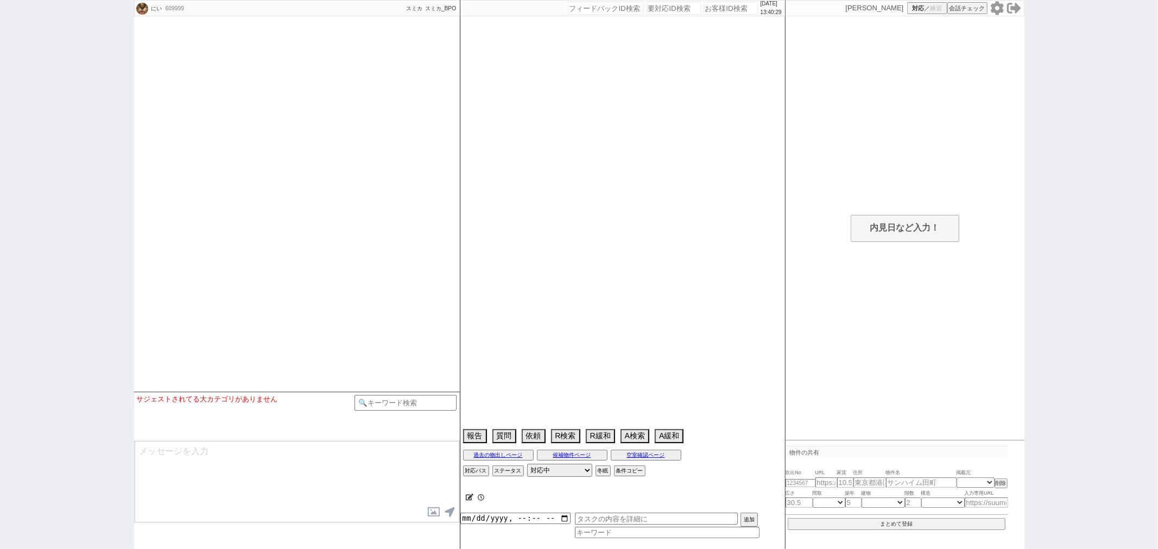
select select "837"
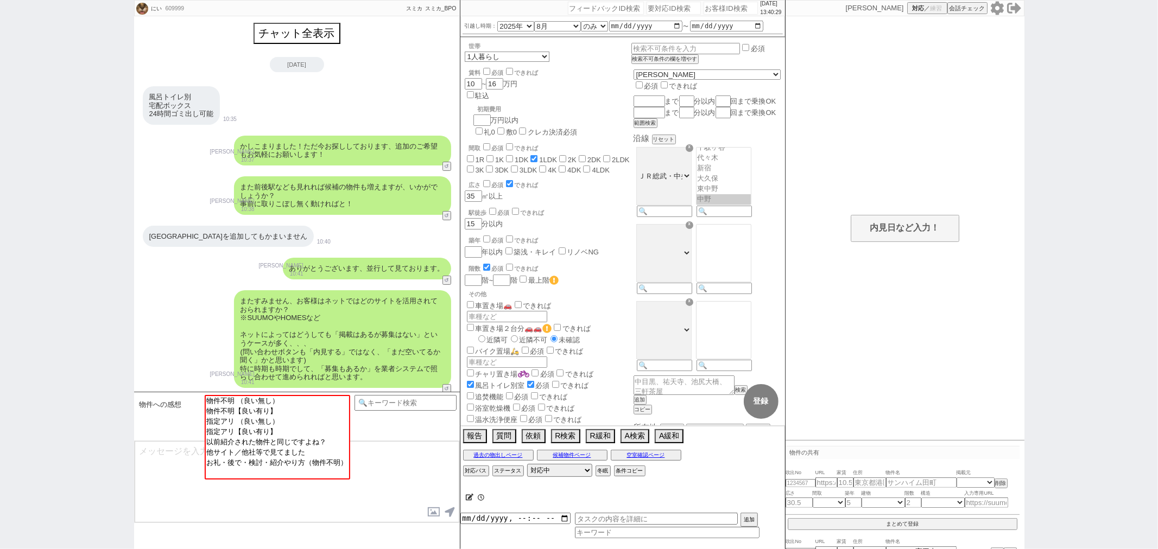
scroll to position [1286, 0]
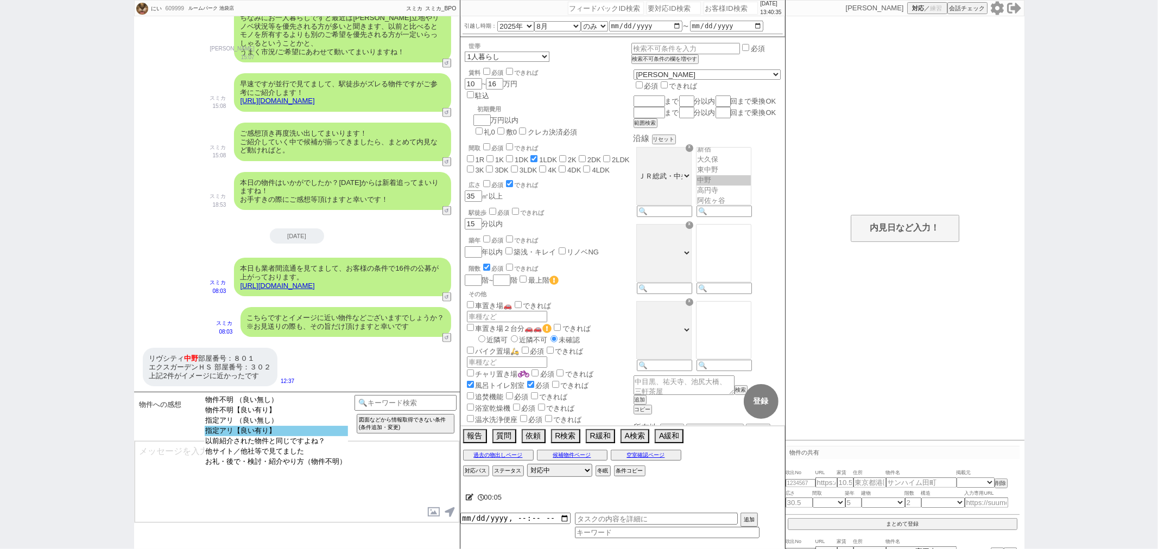
select select "指定アリ【良い有り】"
click at [271, 436] on option "指定アリ【良い有り】" at bounding box center [276, 441] width 143 height 10
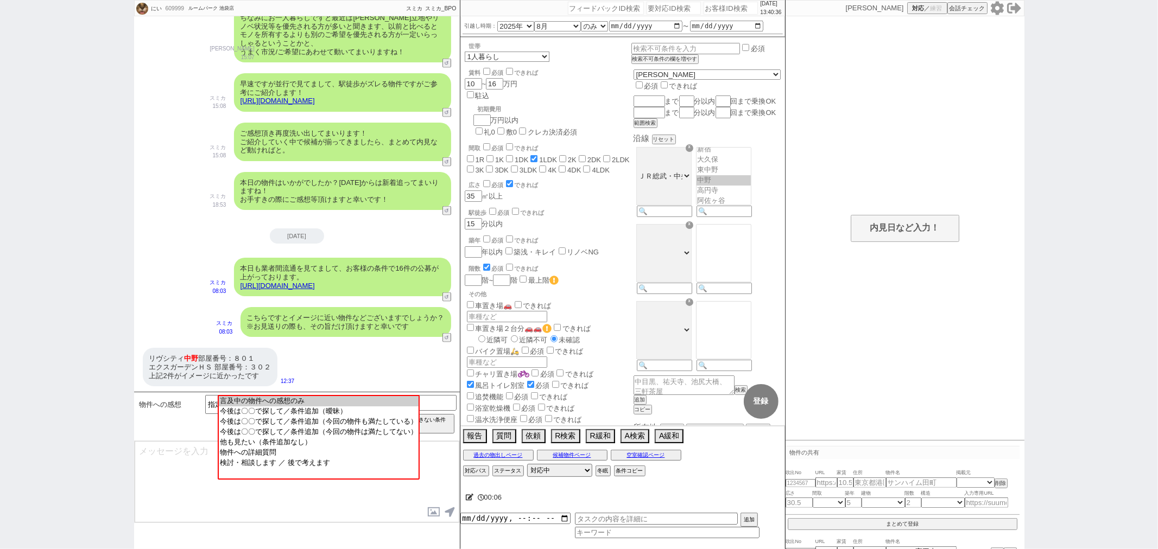
click at [401, 394] on div "物件への感想 物件不明 （良い無し） 物件不明【良い有り】 指定アリ （良い無し） 指定アリ【良い有り】 以前紹介された物件と同じですよね？ 他サイト／他社等…" at bounding box center [297, 416] width 326 height 49
select select "言及中の物件への感想のみ"
click at [397, 405] on option "言及中の物件への感想のみ" at bounding box center [318, 410] width 200 height 10
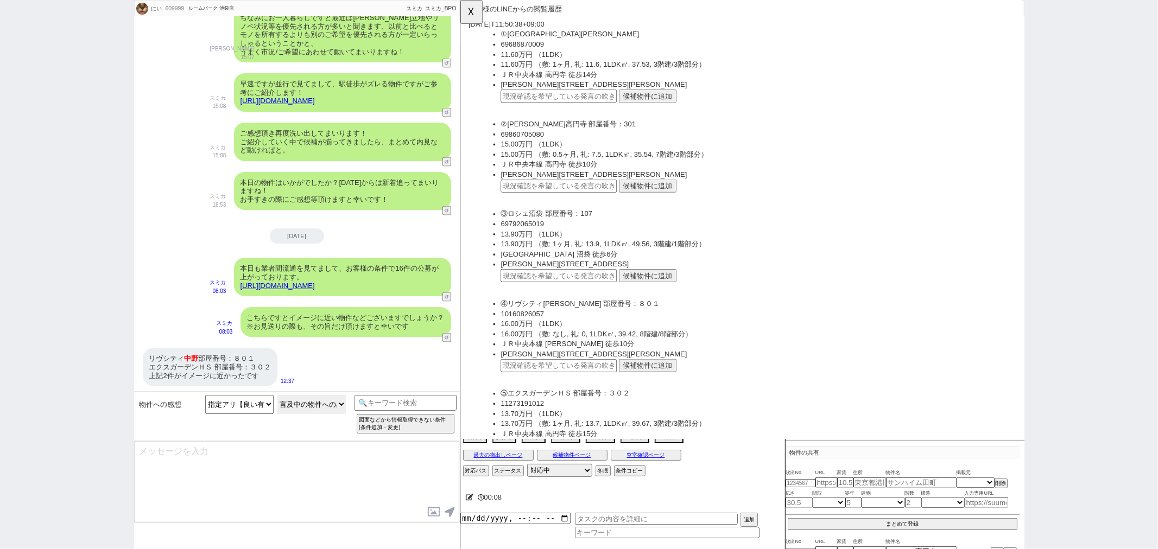
scroll to position [120, 0]
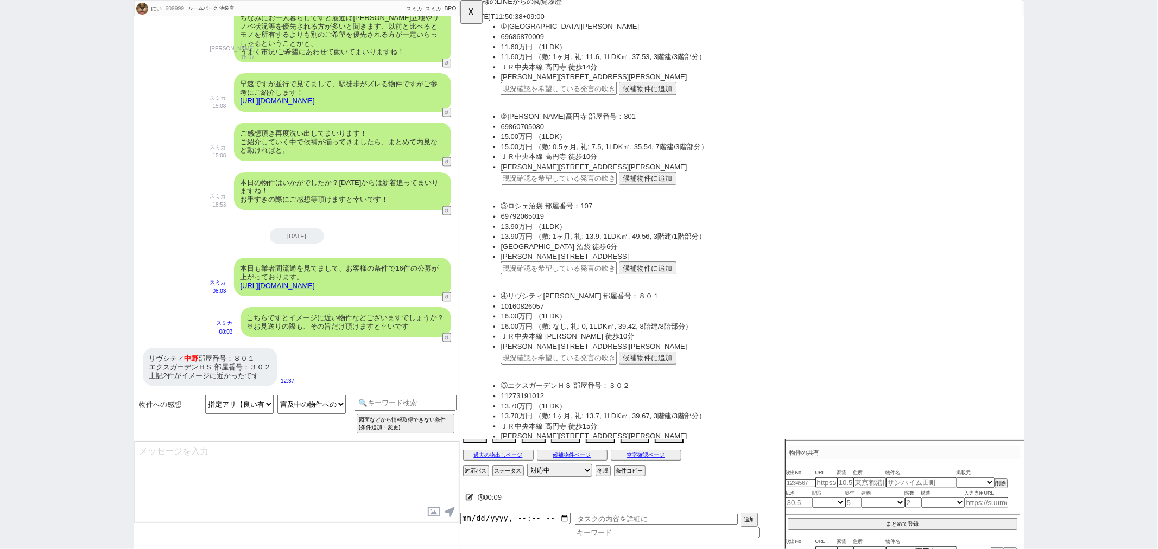
click at [651, 187] on button "候補物件に追加" at bounding box center [661, 192] width 62 height 14
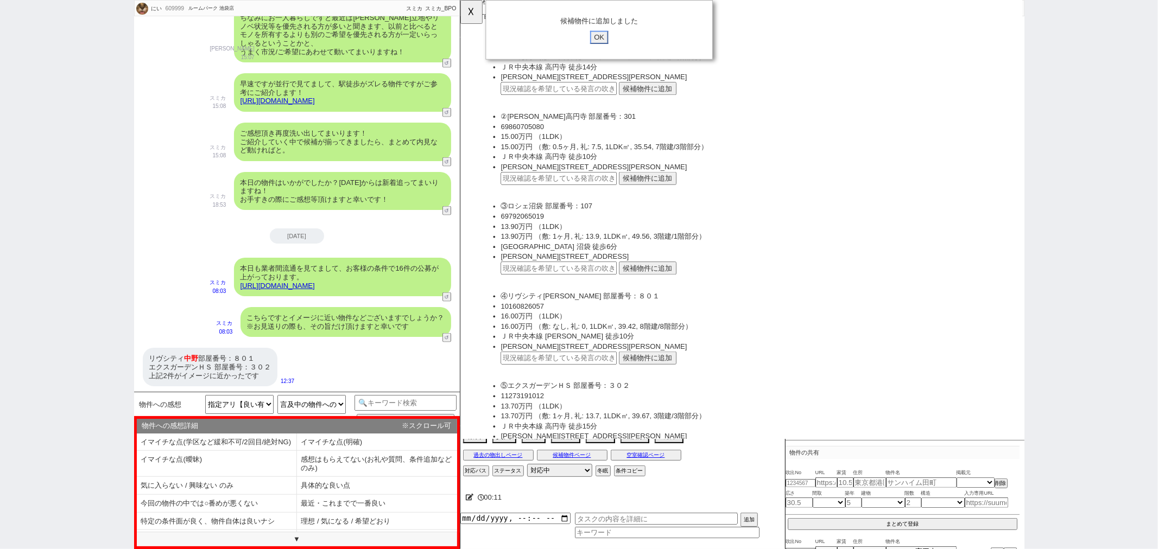
click input "OK" at bounding box center [609, 40] width 20 height 14
click at [654, 380] on button "候補物件に追加" at bounding box center [661, 385] width 62 height 14
click input "OK" at bounding box center [609, 40] width 20 height 14
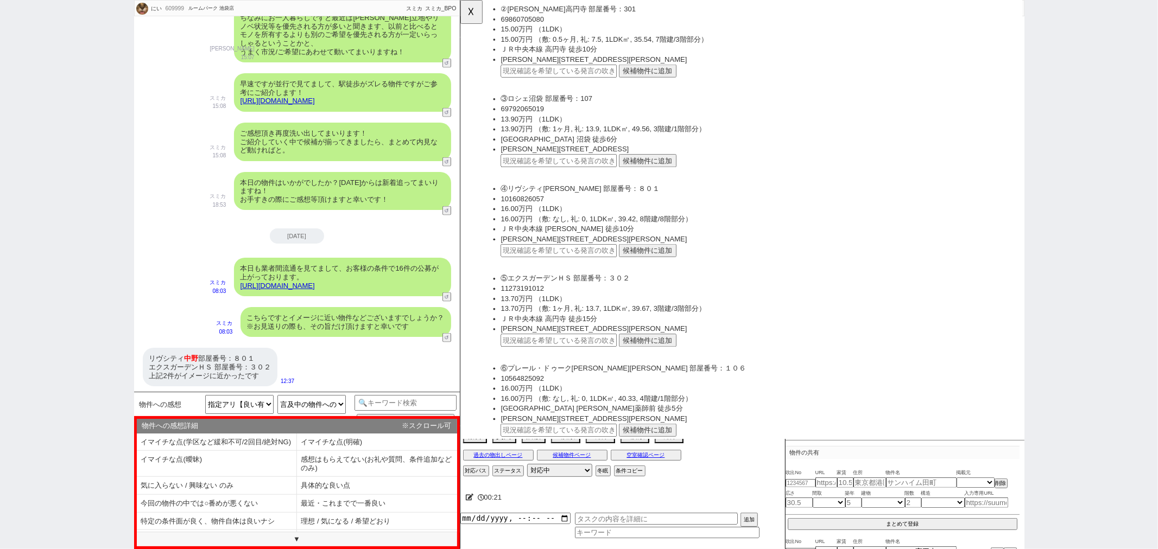
scroll to position [241, 0]
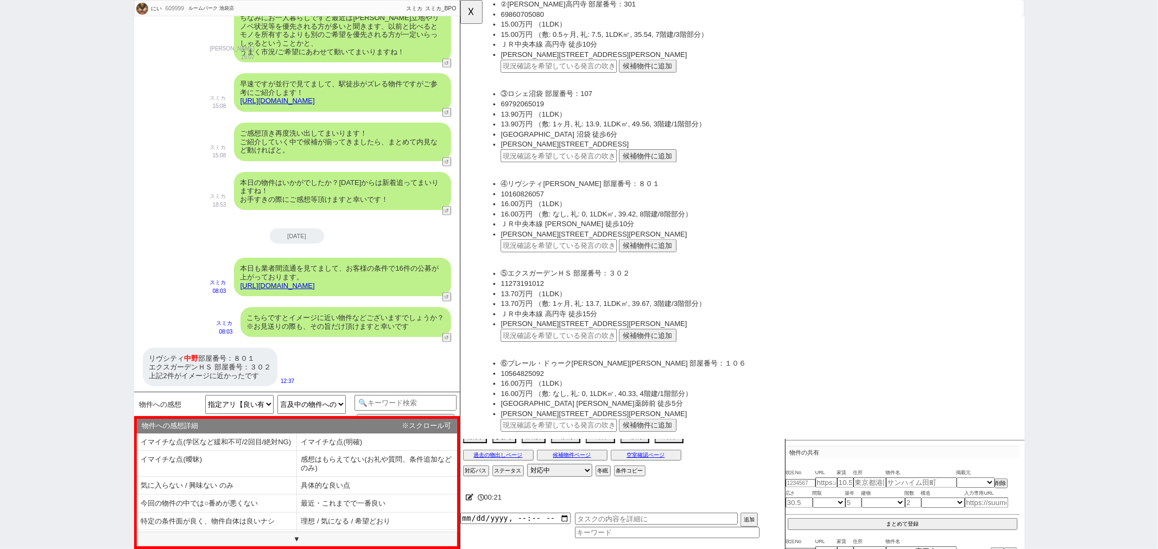
click at [663, 354] on button "候補物件に追加" at bounding box center [661, 361] width 62 height 14
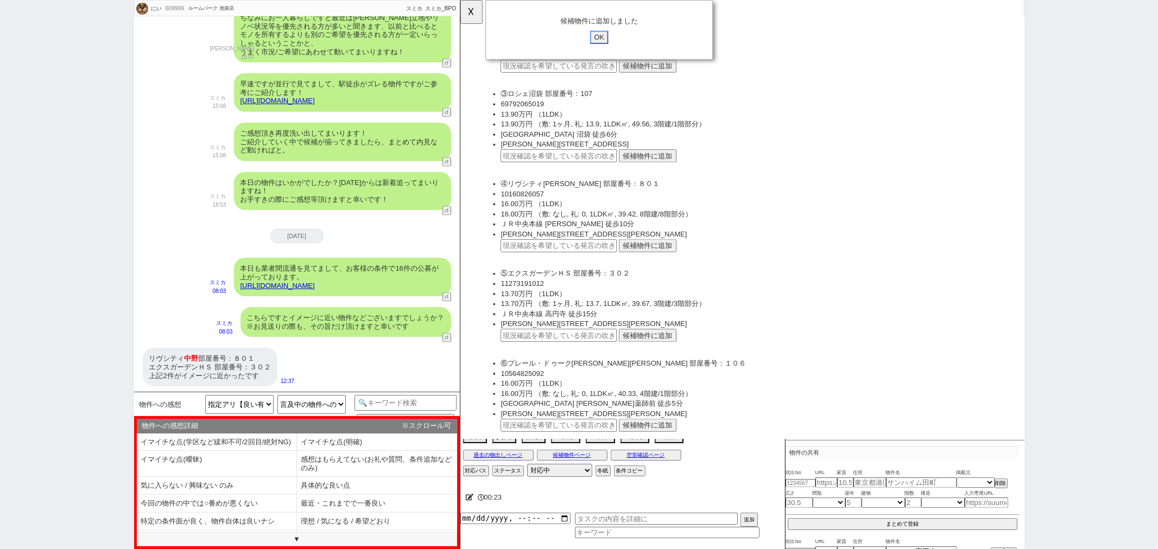
click input "OK" at bounding box center [609, 40] width 20 height 14
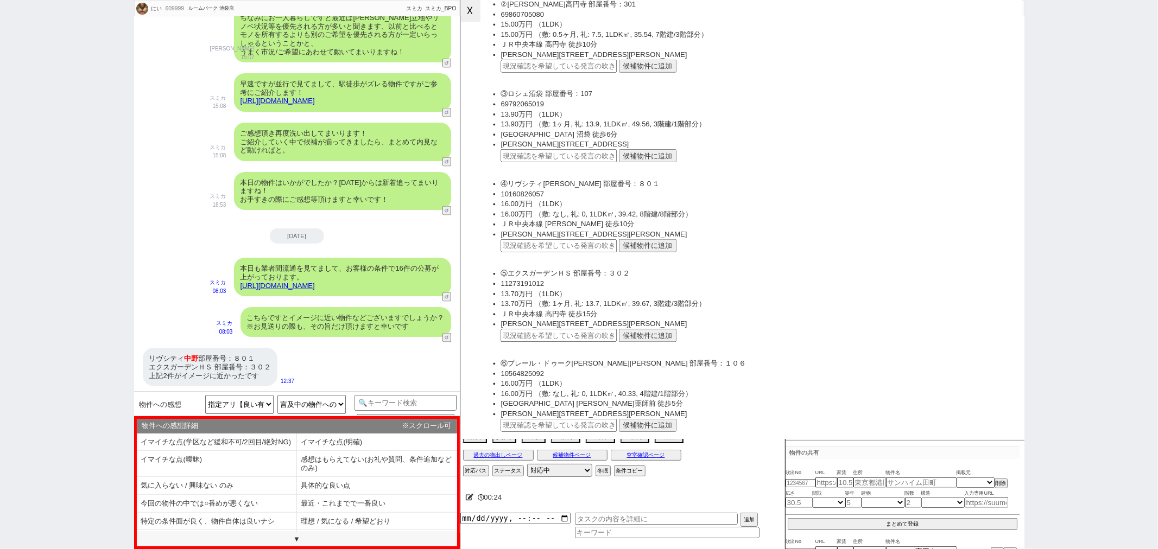
click at [465, 11] on button "☓" at bounding box center [470, 11] width 20 height 22
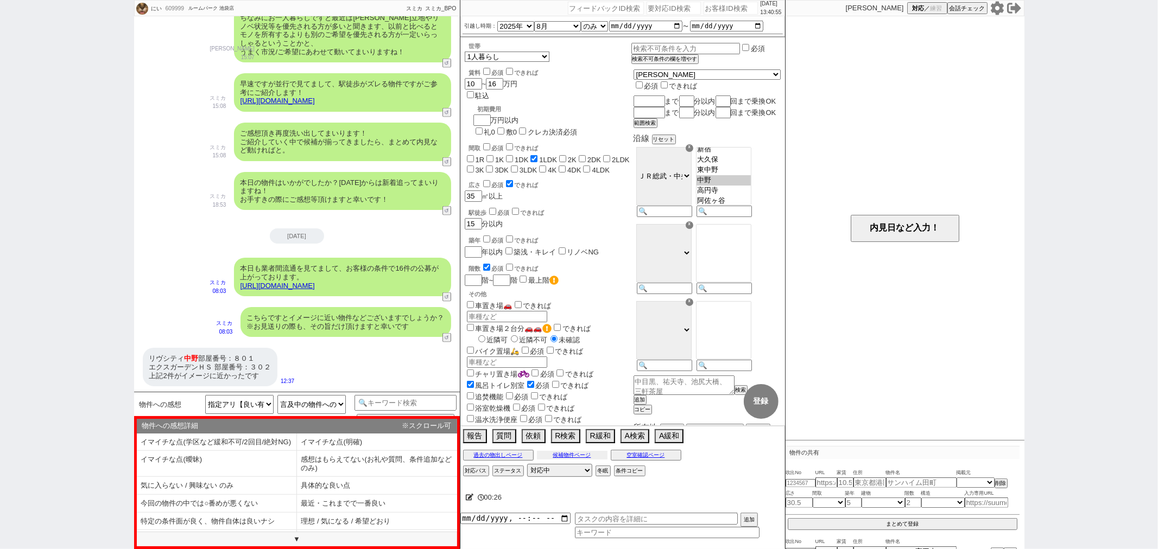
click at [580, 458] on button "候補物件ページ" at bounding box center [572, 455] width 71 height 9
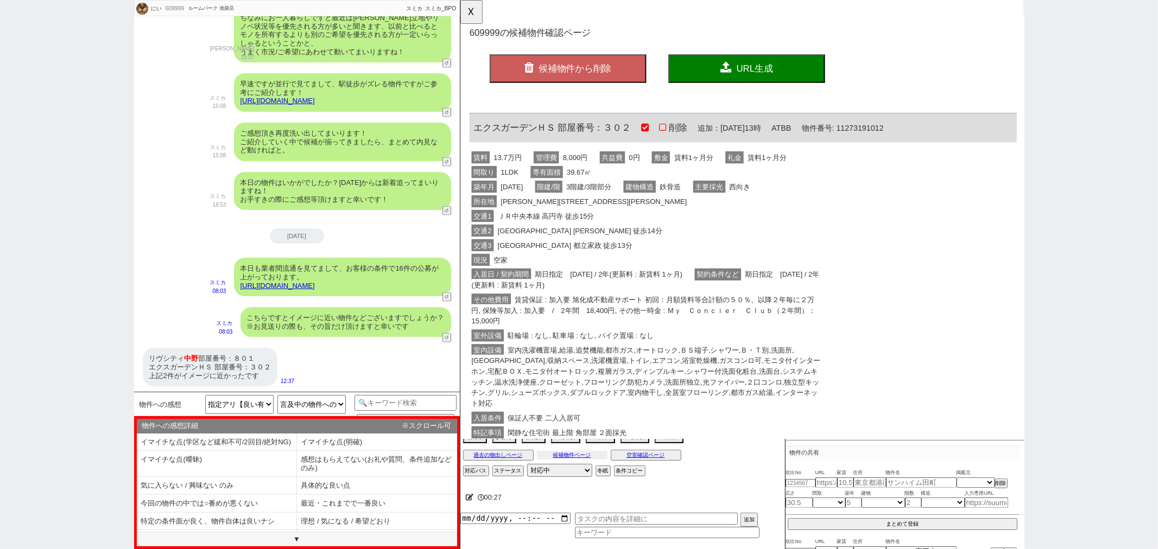
scroll to position [0, 0]
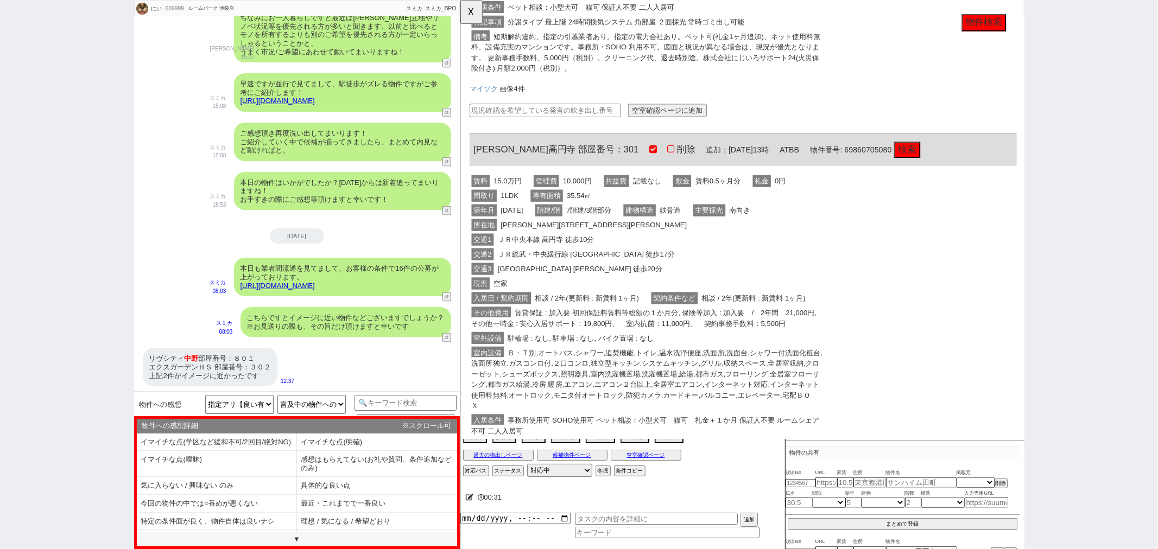
click at [734, 330] on span "賃貸保証 : 加入要 初回保証料賃料等総額の１か月分, 保険等加入 : 加入要　/　2年間　21,000円, その他一時金 : 安心入居サポート：19,800…" at bounding box center [657, 342] width 371 height 24
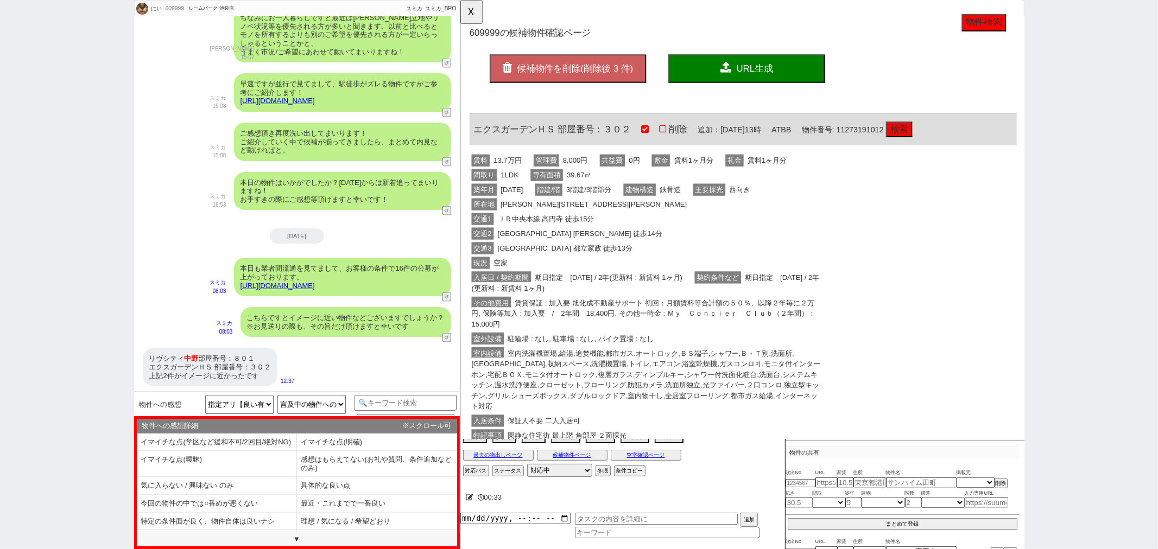
click at [630, 79] on button "候補物件を削除(削除後 3 件)" at bounding box center [575, 74] width 168 height 30
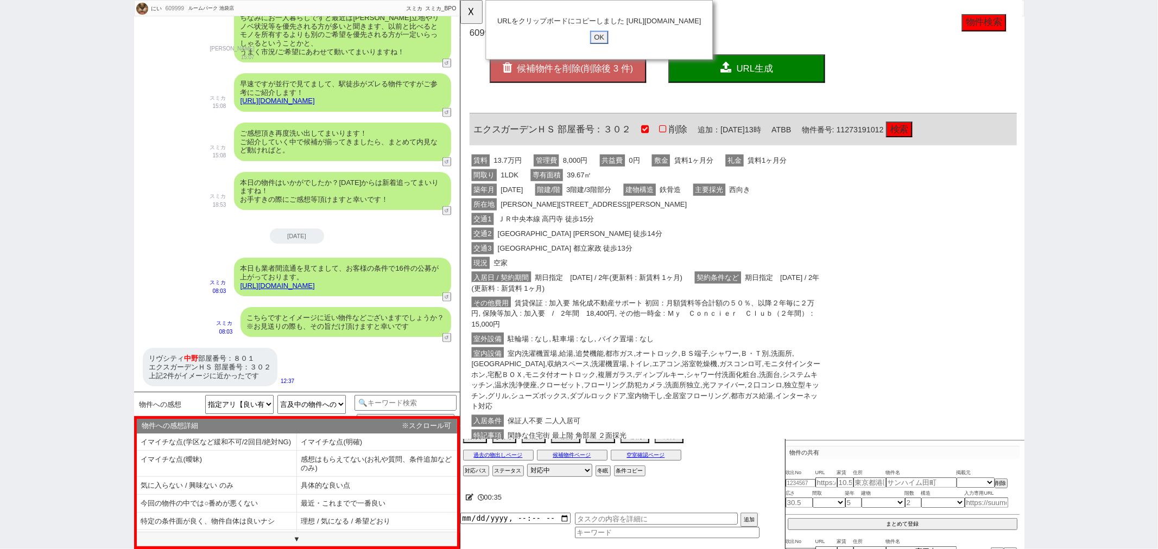
click at [610, 47] on input "OK" at bounding box center [609, 40] width 20 height 14
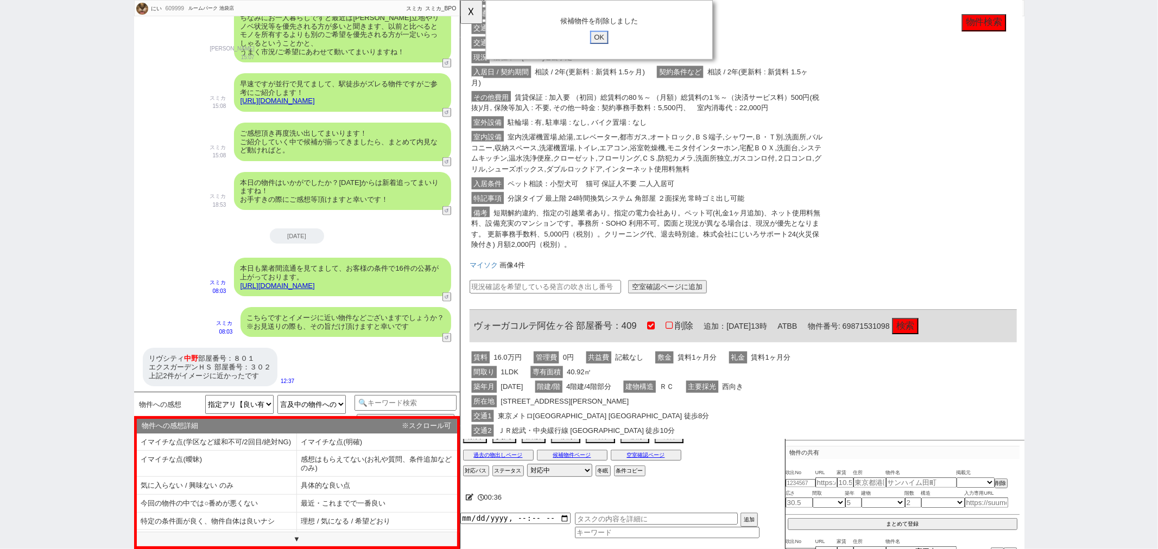
scroll to position [724, 0]
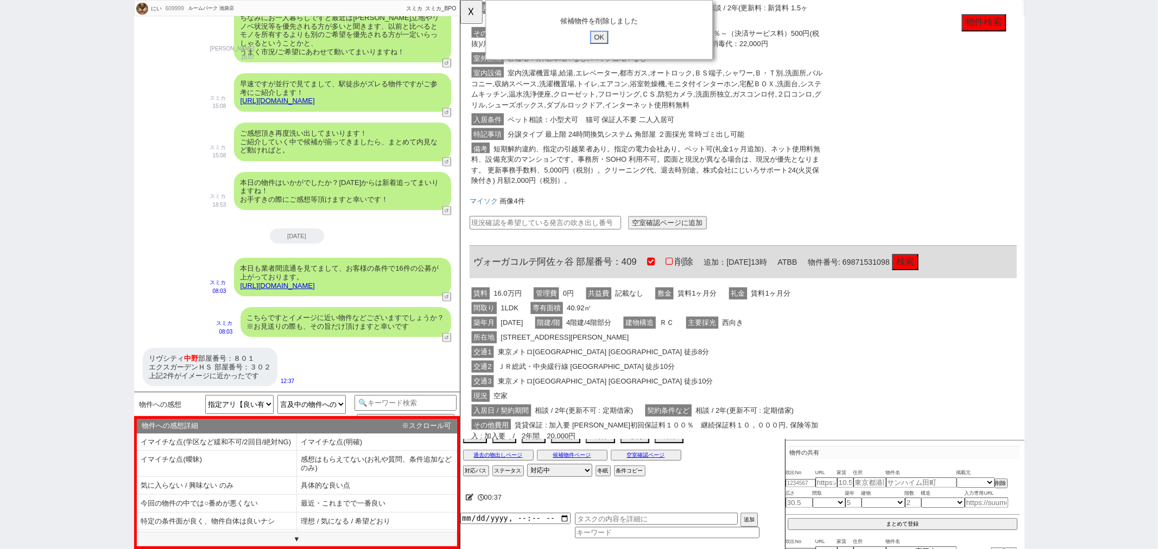
click at [608, 35] on input "OK" at bounding box center [609, 40] width 20 height 14
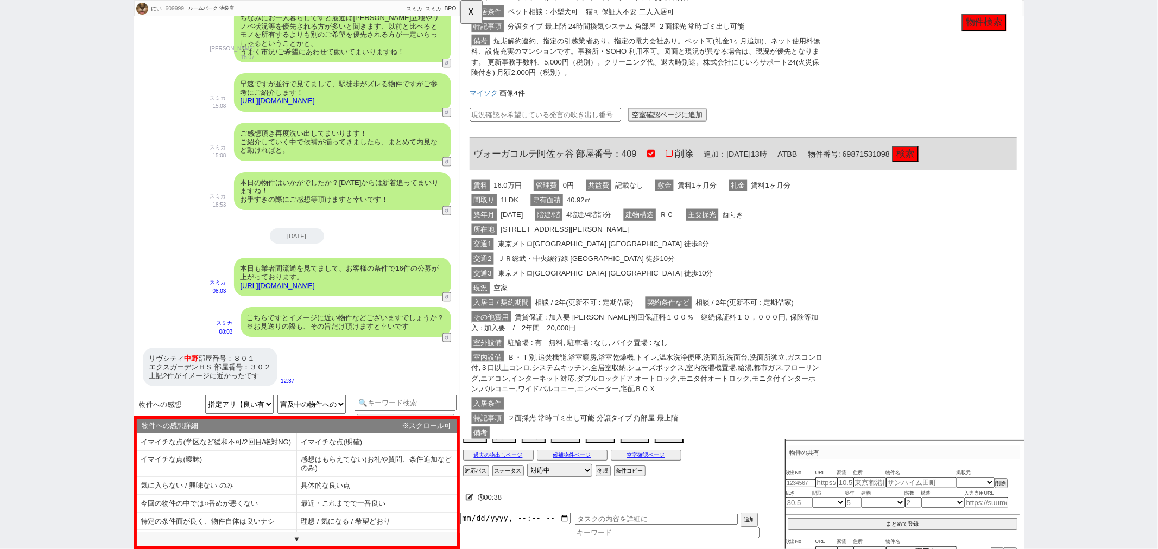
scroll to position [916, 0]
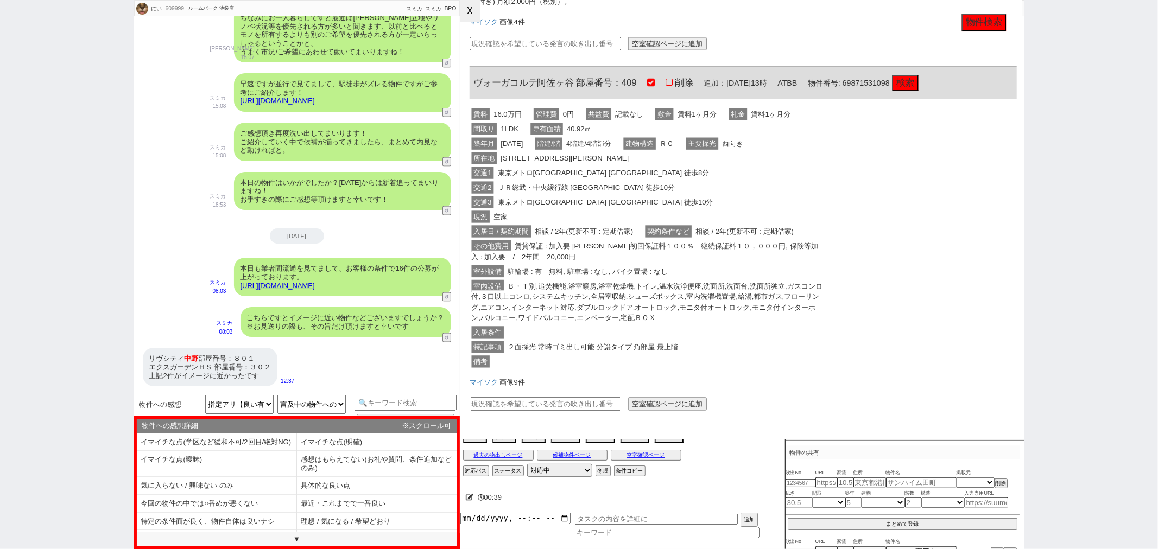
click at [480, 6] on button "☓" at bounding box center [470, 11] width 20 height 22
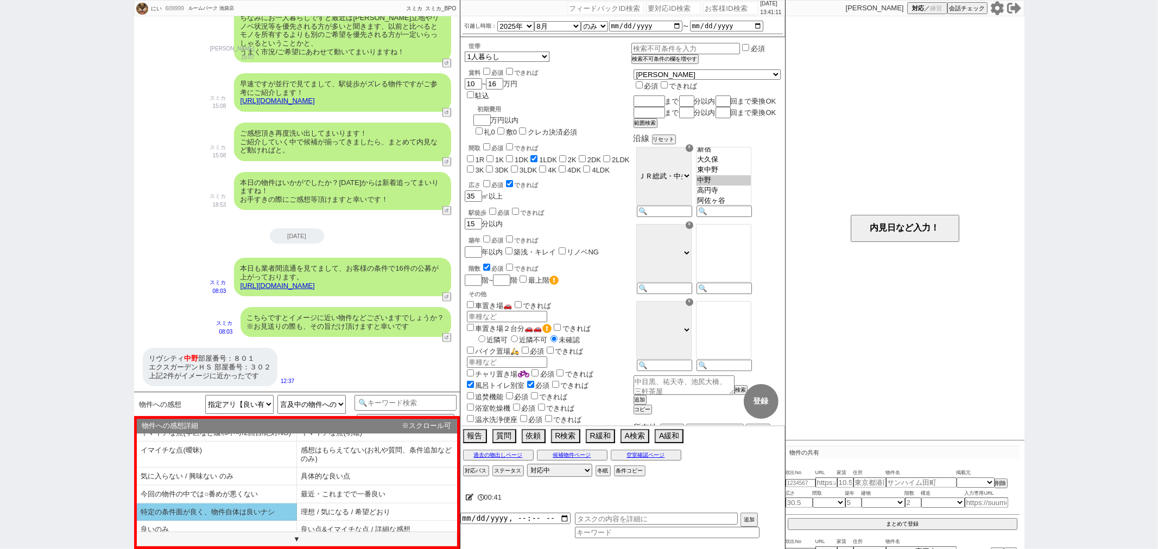
scroll to position [25, 0]
click at [237, 523] on li "良いのみ" at bounding box center [217, 524] width 160 height 18
type textarea "@@【物件名】ですね、ご希望に近く何よりです！"
select select "良いのみ"
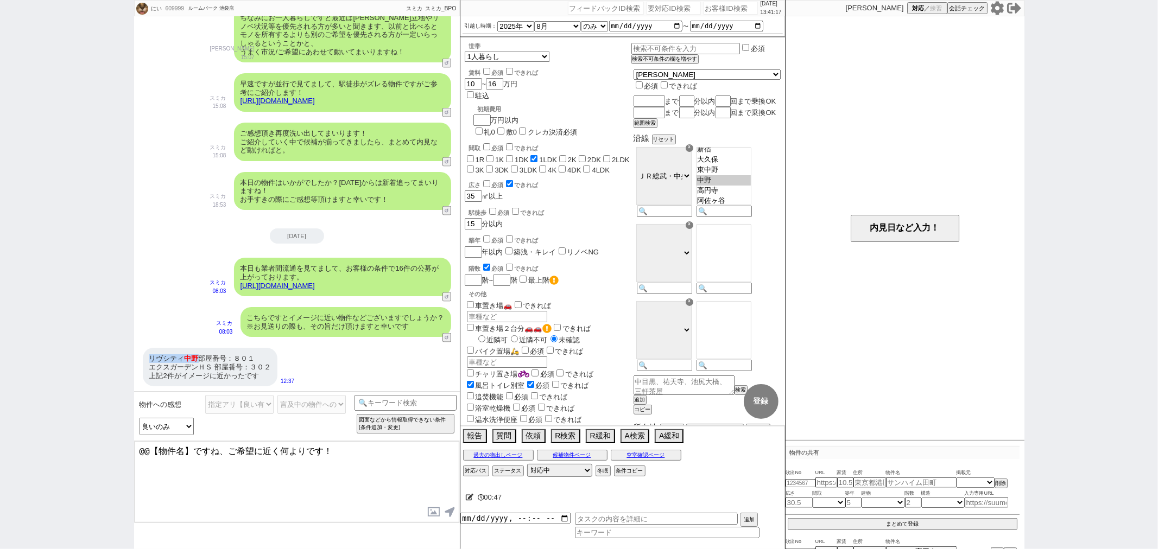
drag, startPoint x: 198, startPoint y: 358, endPoint x: 149, endPoint y: 351, distance: 49.4
click at [149, 351] on div "リヴシティ 中野 部屋番号：８０１ エクスガーデンＨＳ 部屋番号：３０２ 上記2件がイメージに近かったです" at bounding box center [210, 367] width 135 height 39
copy div "リヴシティ 中野"
drag, startPoint x: 191, startPoint y: 448, endPoint x: 15, endPoint y: 415, distance: 178.3
click at [15, 415] on div "にい 609999 ! 0 2日目 ルームパーク 池袋店 冬眠中 自社客 スミカ スミカ_BPO チャット全表示 2025-08-15 風呂トイレ別 宅配ボッ…" at bounding box center [579, 274] width 1158 height 549
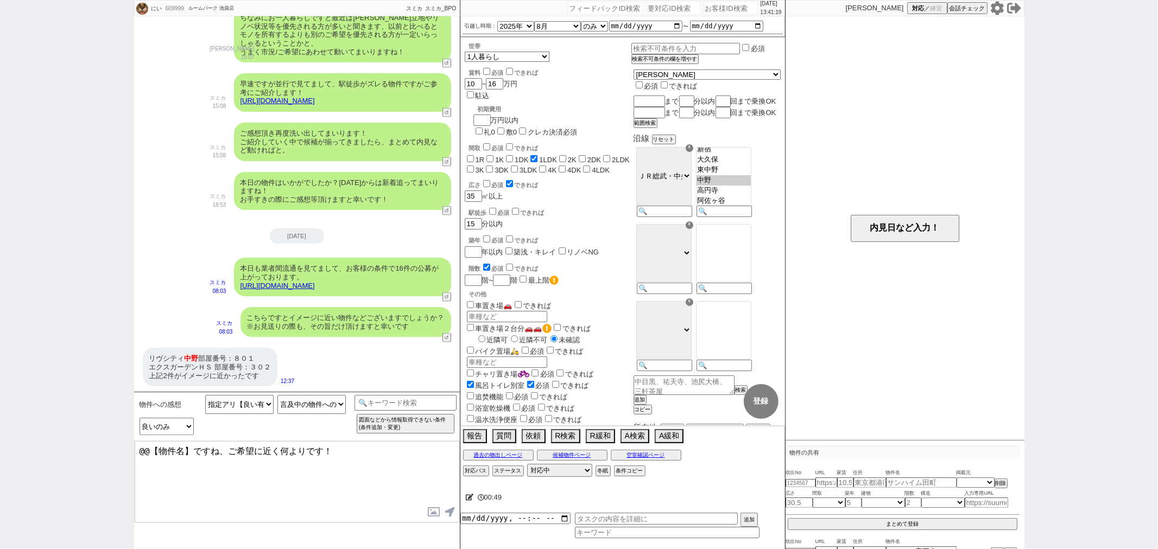
paste textarea "リヴシティ中野"
drag, startPoint x: 175, startPoint y: 363, endPoint x: 137, endPoint y: 363, distance: 38.0
click at [137, 363] on div "リヴシティ 中野 部屋番号：８０１ エクスガーデンＨＳ 部屋番号：３０２ 上記2件がイメージに近かったです 12:37" at bounding box center [297, 366] width 326 height 49
copy div "エクスガーデンＨＳ"
click at [210, 453] on textarea "リヴシティ中野、ですね、ご希望に近く何よりです！" at bounding box center [297, 481] width 325 height 81
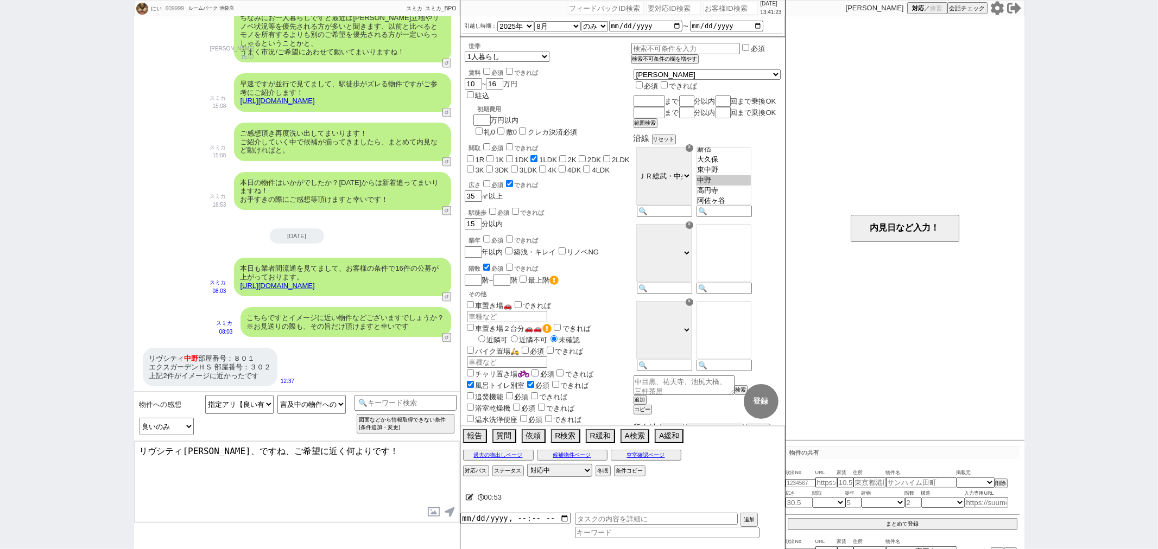
paste textarea "クスガーデンＨＳ"
type textarea "リヴシティ中野、エクスガーデンＨＳの2件ですね、ご希望に近く何よりです！"
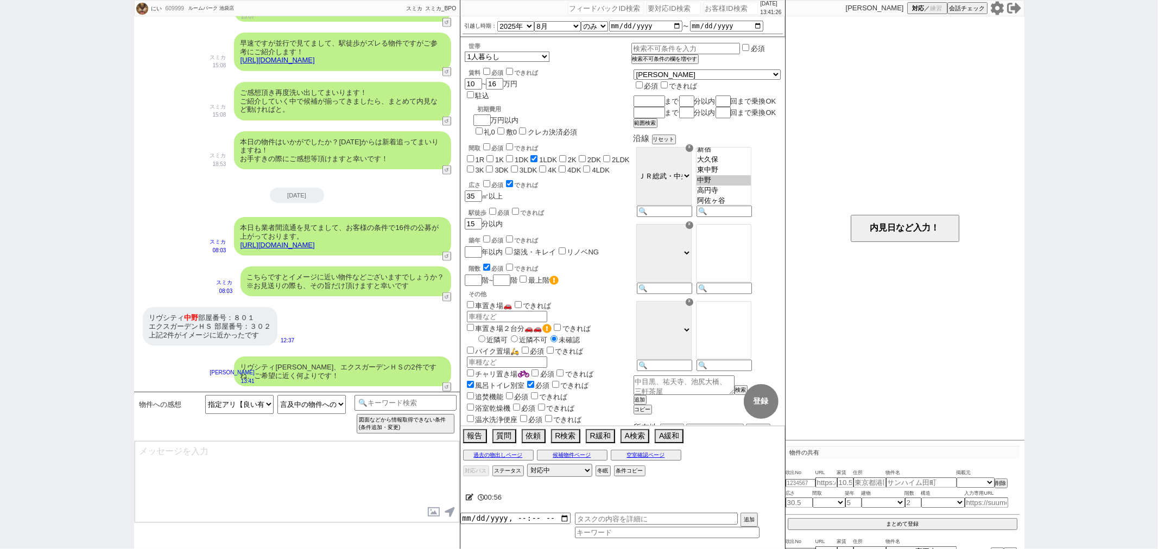
type textarea "もし候補になりそうでしたらいつ頃から内見できるか確認もできます、いかがでしょうか？"
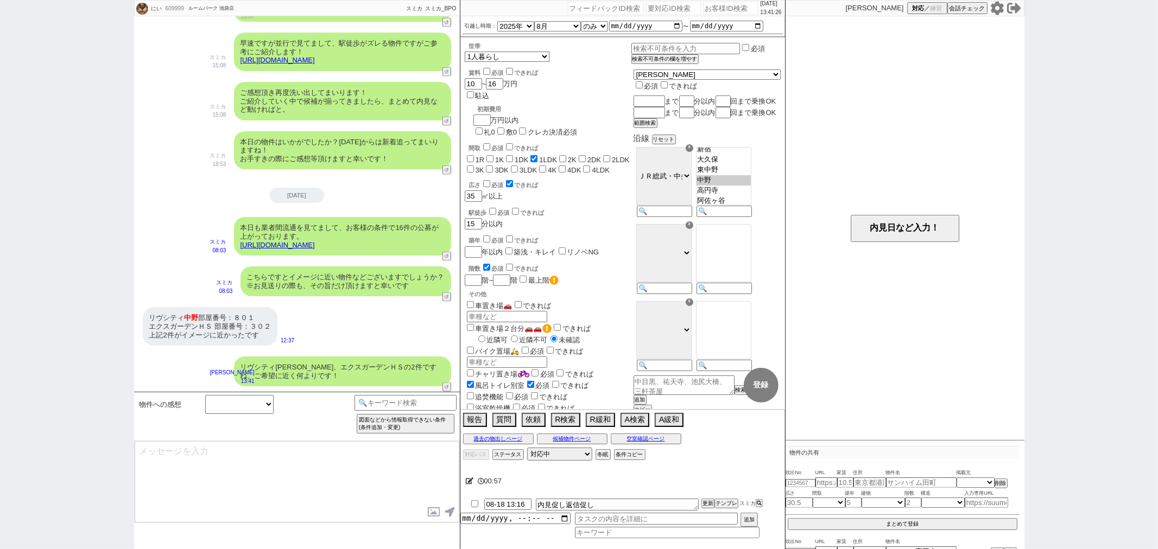
scroll to position [1368, 0]
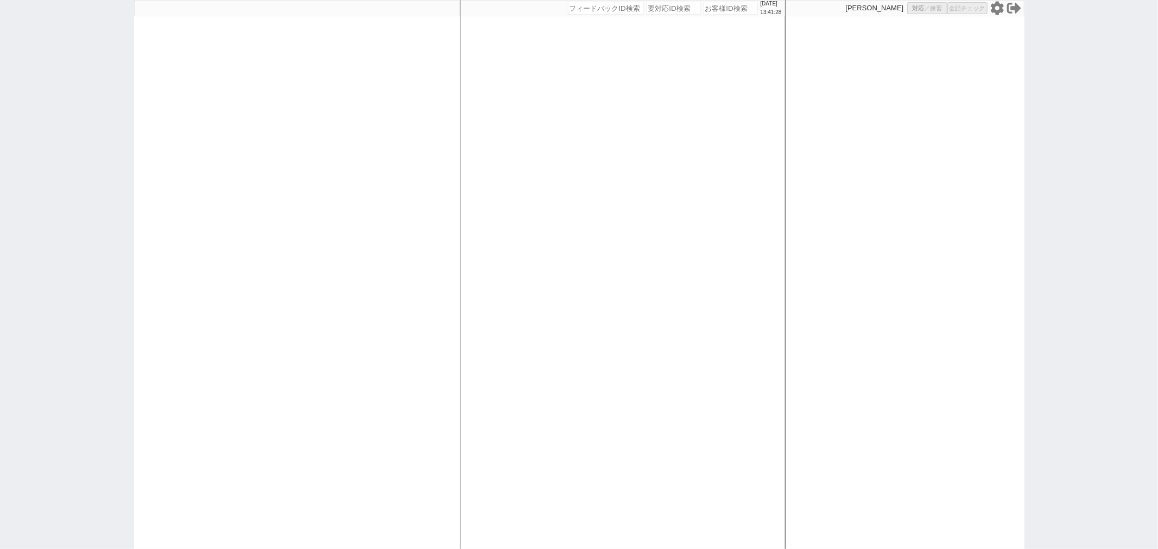
select select
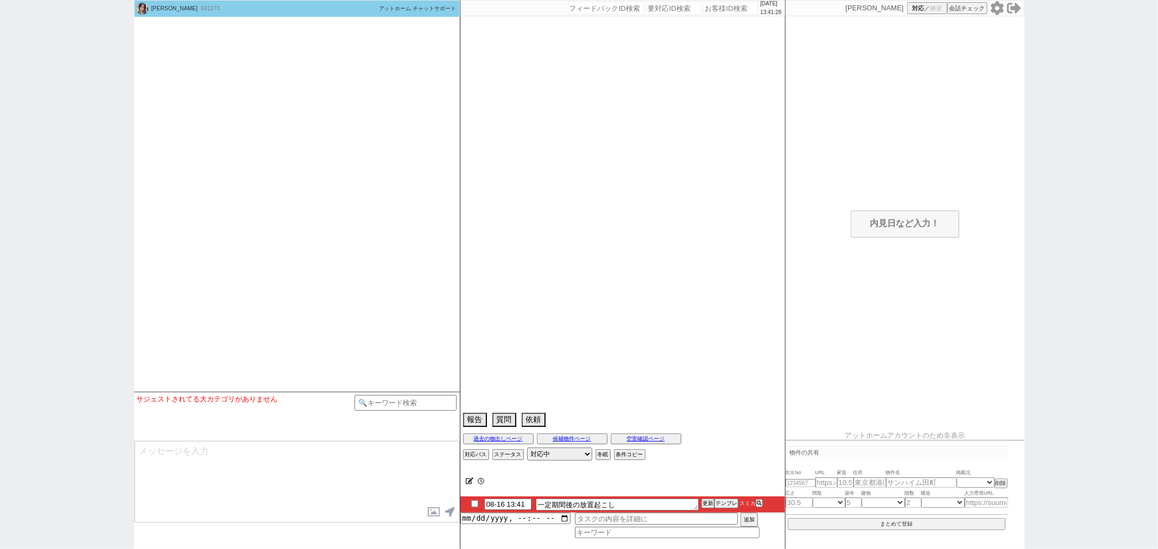
scroll to position [130, 0]
type textarea "ご無沙汰しております、その後また一定期間立ちまして相場もご状況も変わってきたかなと思いましてご連絡させて頂きました。"
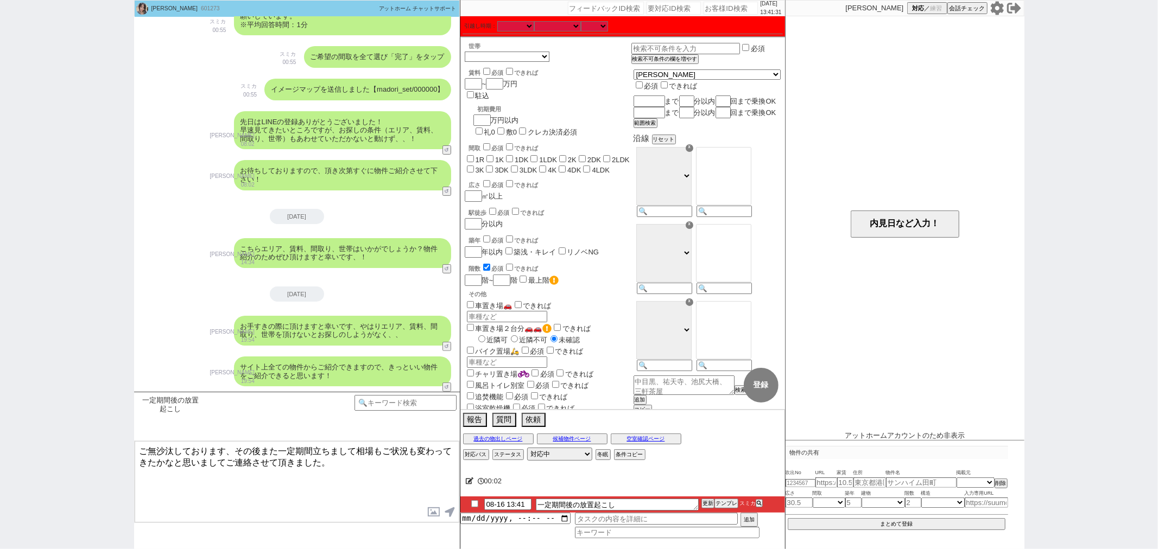
click at [342, 470] on textarea "ご無沙汰しております、その後また一定期間立ちまして相場もご状況も変わってきたかなと思いましてご連絡させて頂きました。" at bounding box center [297, 481] width 325 height 81
checkbox input "true"
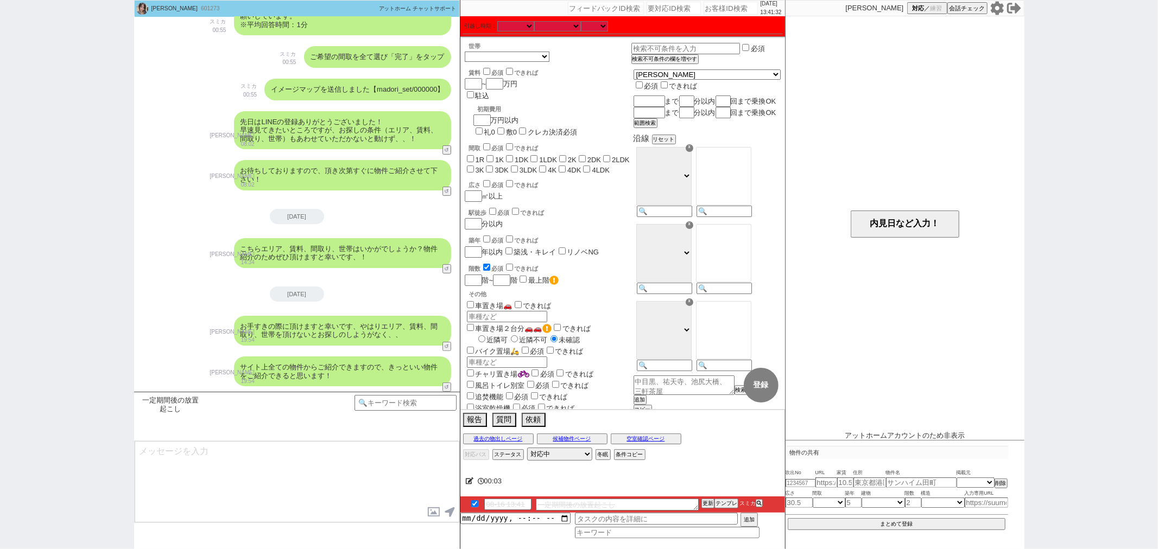
scroll to position [216, 0]
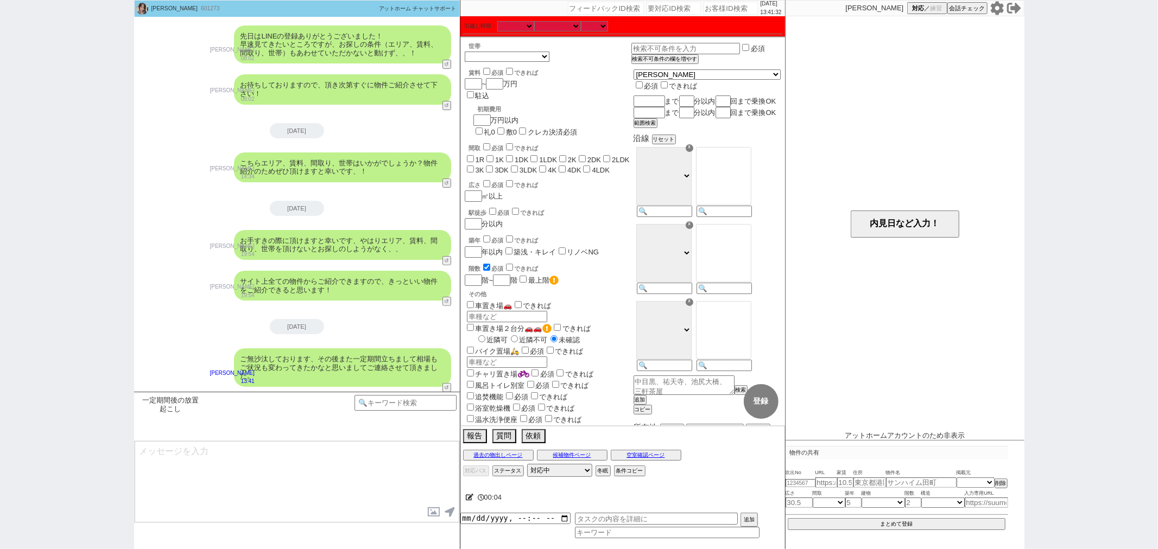
type textarea "よければ、改めて色々とご紹介させて頂ければと思います！ 現在のご希望条件はいかがでしょうか？"
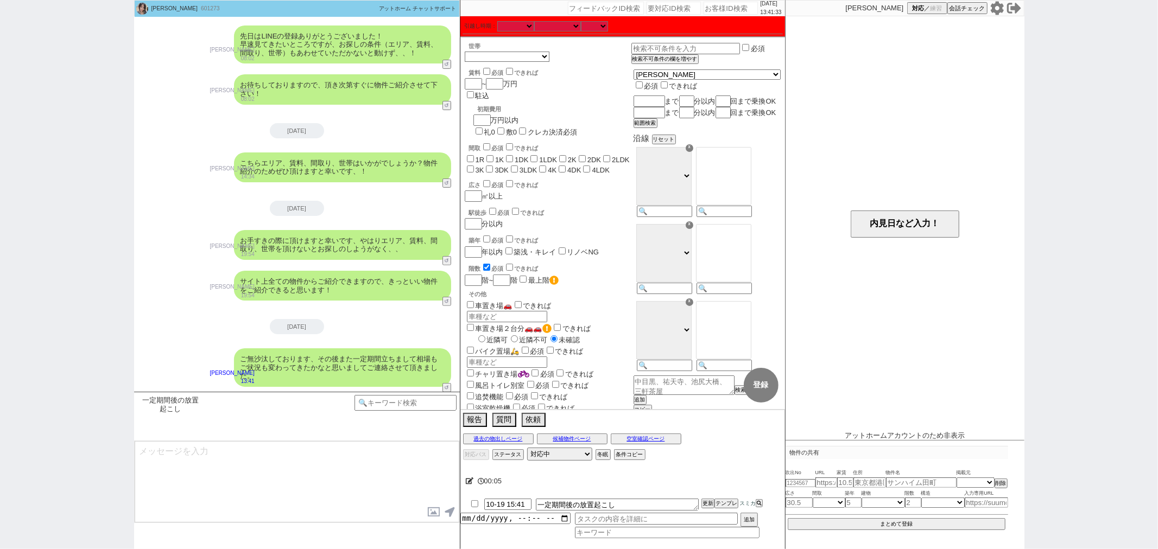
scroll to position [257, 0]
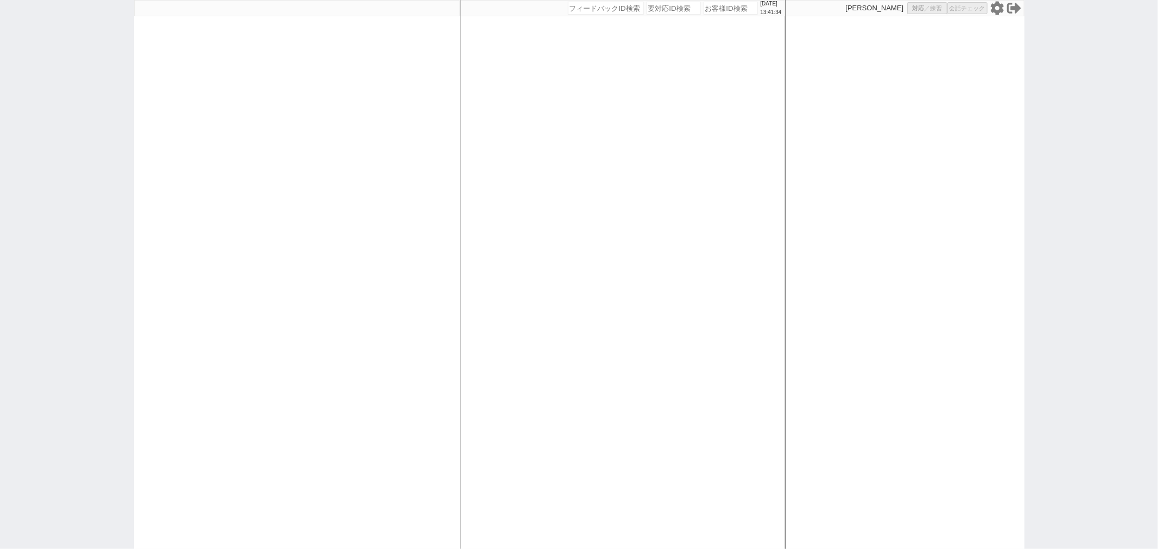
select select
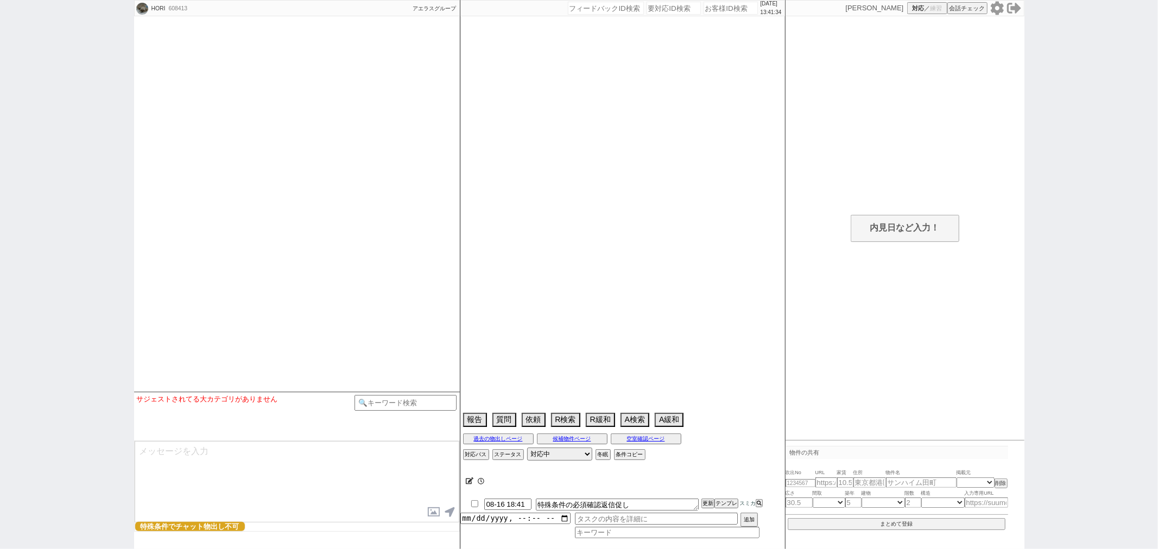
type textarea "墨田区のみで、区から家賃指定されている。 高齢の生活保護かも、聞く"
select select
select select "13"
select select "0"
select select "7"
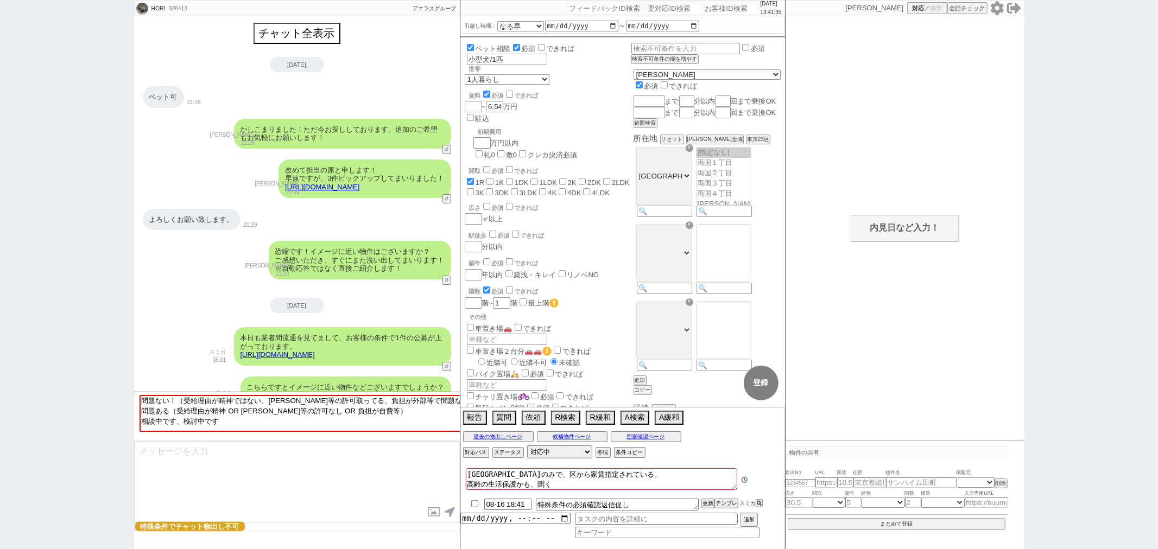
scroll to position [1980, 0]
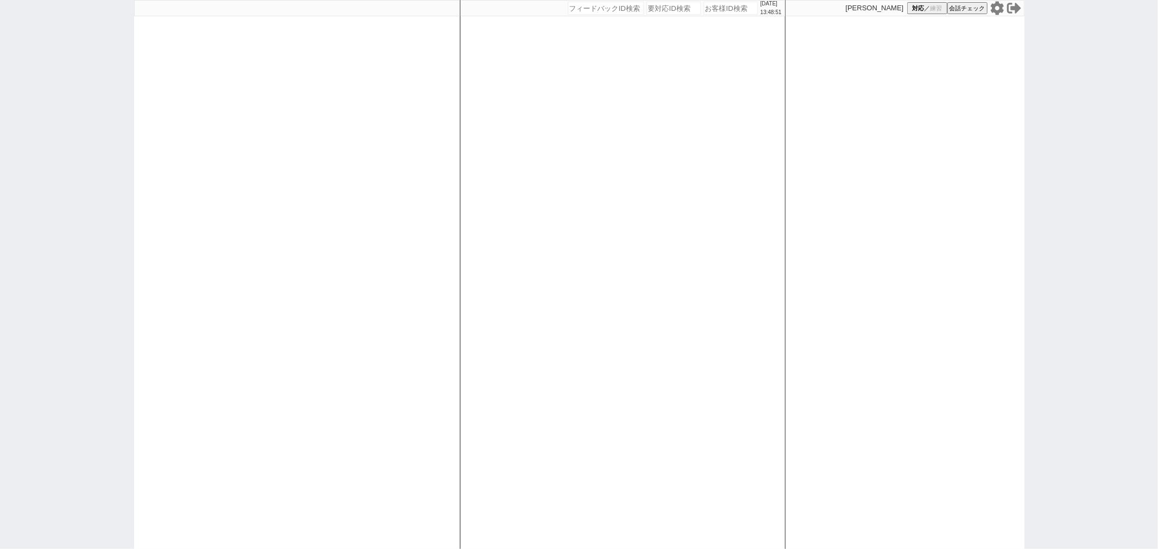
click at [250, 313] on div at bounding box center [297, 274] width 326 height 549
select select
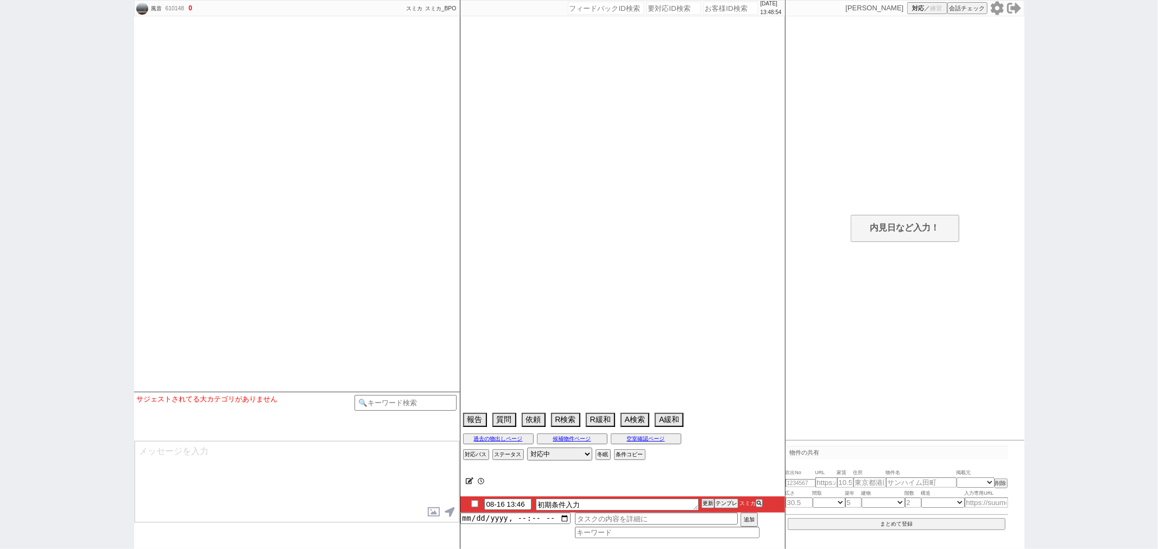
scroll to position [643, 0]
select select
select select "0"
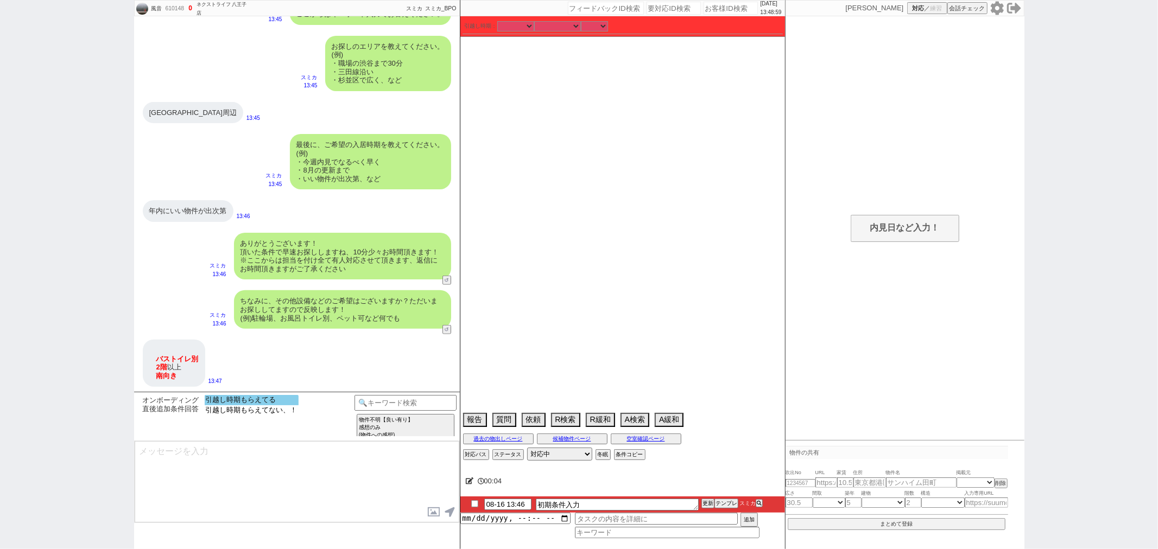
click at [258, 405] on select "引越し時期もらえてる 引越し時期もらえてない、！" at bounding box center [252, 407] width 94 height 25
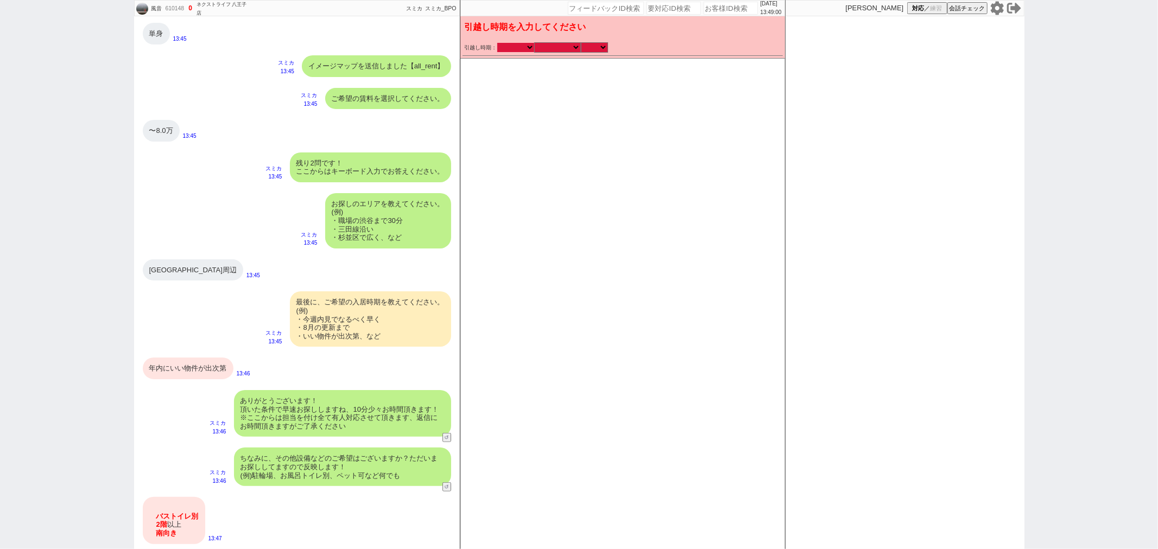
click at [519, 51] on select "2025年 2026年" at bounding box center [515, 47] width 37 height 9
click at [545, 48] on select "なる早 未定 いつでも 物件あれば 年内 来年 1月 2月 3月 4月 5月 6月 7月 8月 9月 10月 11月 12月 春 夏 [PERSON_NAME]" at bounding box center [557, 47] width 47 height 9
select select "16"
click at [534, 43] on select "なる早 未定 いつでも 物件あれば 年内 来年 1月 2月 3月 4月 5月 6月 7月 8月 9月 10月 11月 12月 春 夏 [PERSON_NAME]" at bounding box center [557, 47] width 47 height 9
type input "[DATE]"
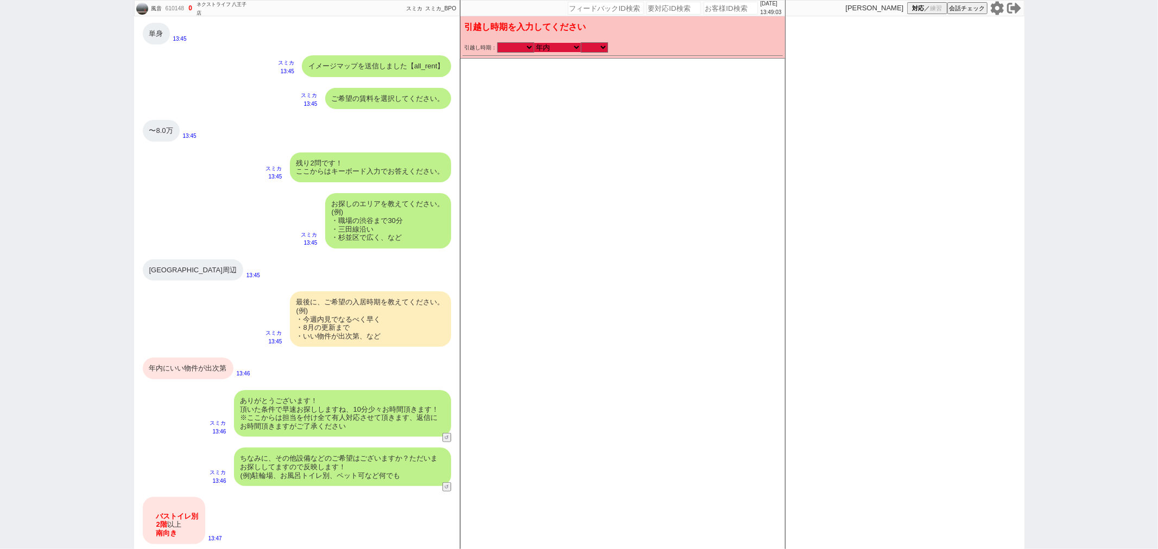
type input "[DATE]"
checkbox input "true"
checkbox input "false"
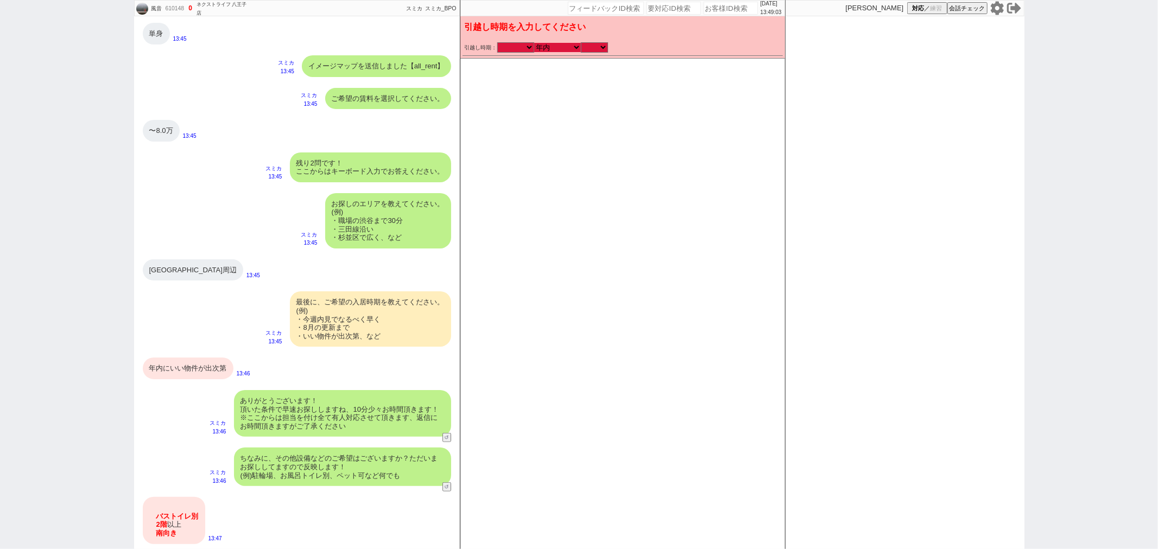
checkbox input "false"
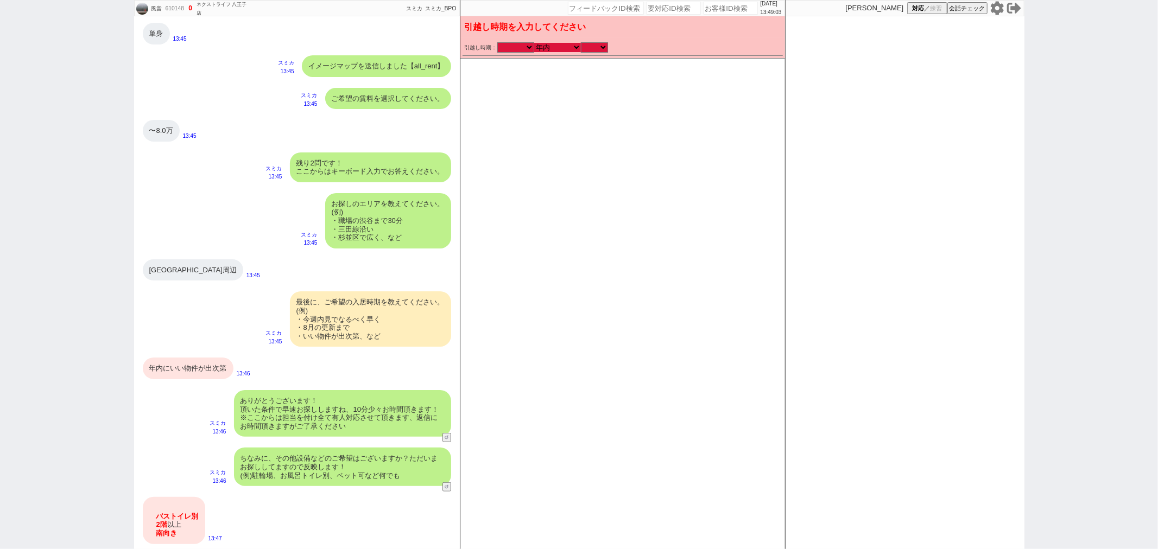
checkbox input "false"
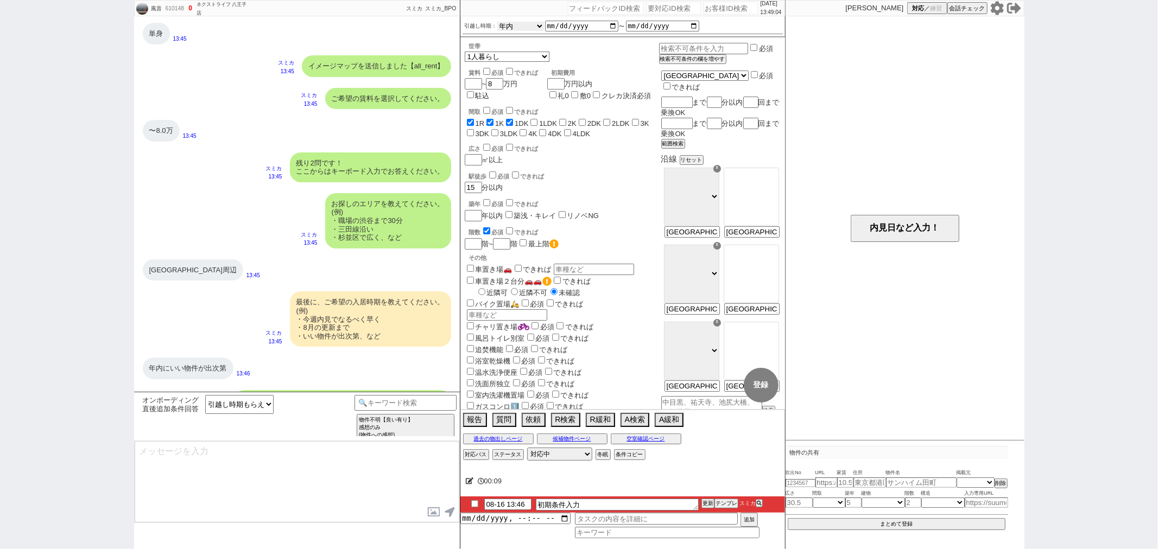
scroll to position [643, 0]
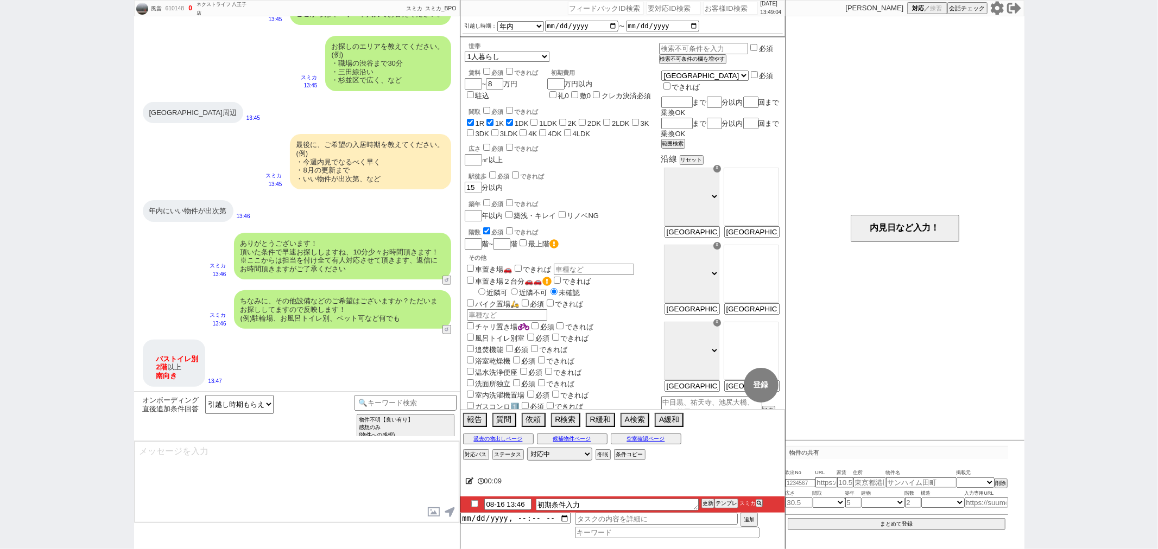
type textarea "すみません、お引越しが年内とのことで、現時点の物件は基本的には全て埋まってしまう形となります、、、 ※良い物件は1~2日、通常の物件だと1週間程度で借り手が見…"
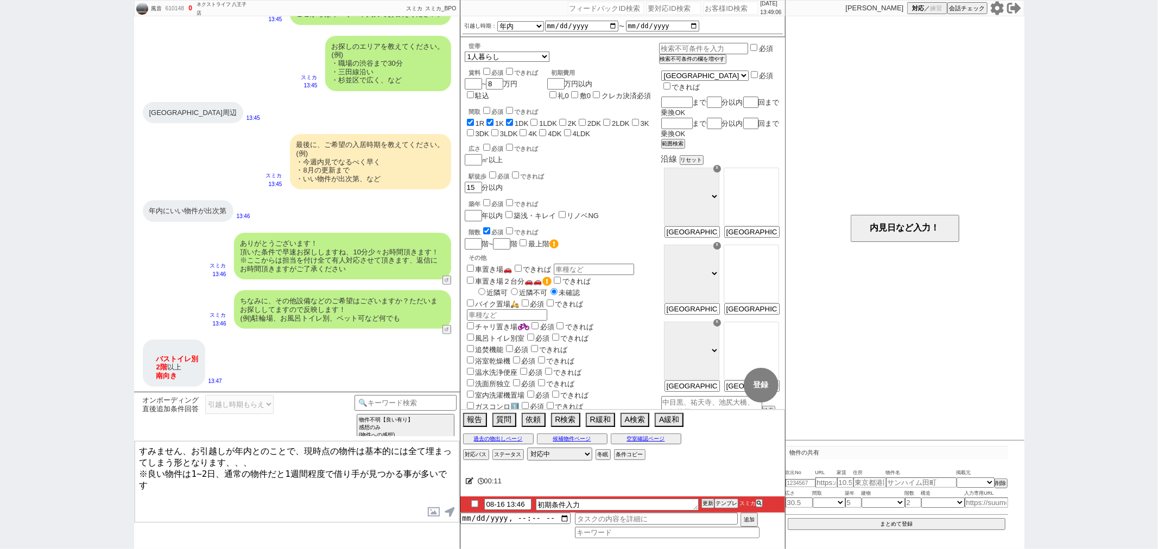
scroll to position [688, 0]
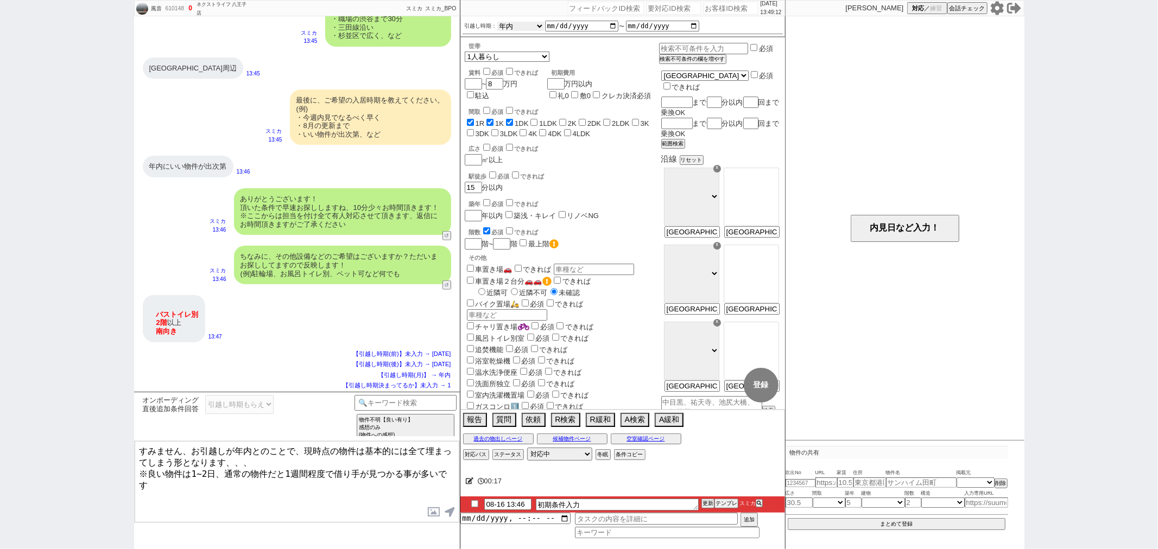
click at [516, 29] on select "なる早 未定 いつでも 物件あれば 年内 来年 1月 2月 3月 4月 5月 6月 7月 8月 9月 10月 11月 12月 春 夏 [PERSON_NAME]" at bounding box center [520, 26] width 47 height 9
select select "15"
click at [497, 22] on select "なる早 未定 いつでも 物件あれば 年内 来年 1月 2月 3月 4月 5月 6月 7月 8月 9月 10月 11月 12月 春 夏 [PERSON_NAME]" at bounding box center [520, 26] width 47 height 9
checkbox input "true"
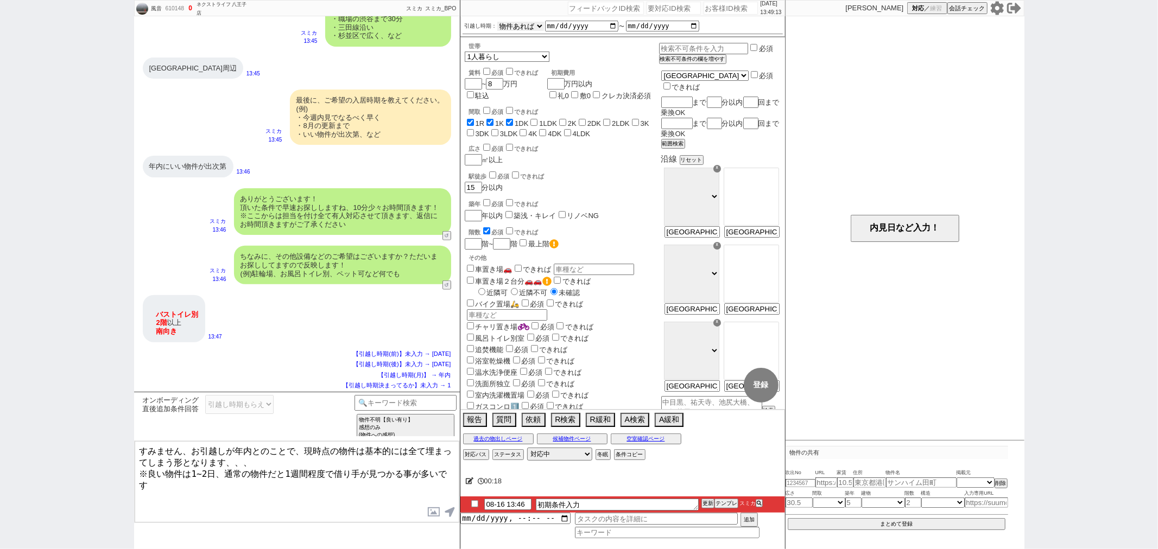
checkbox input "true"
checkbox input "false"
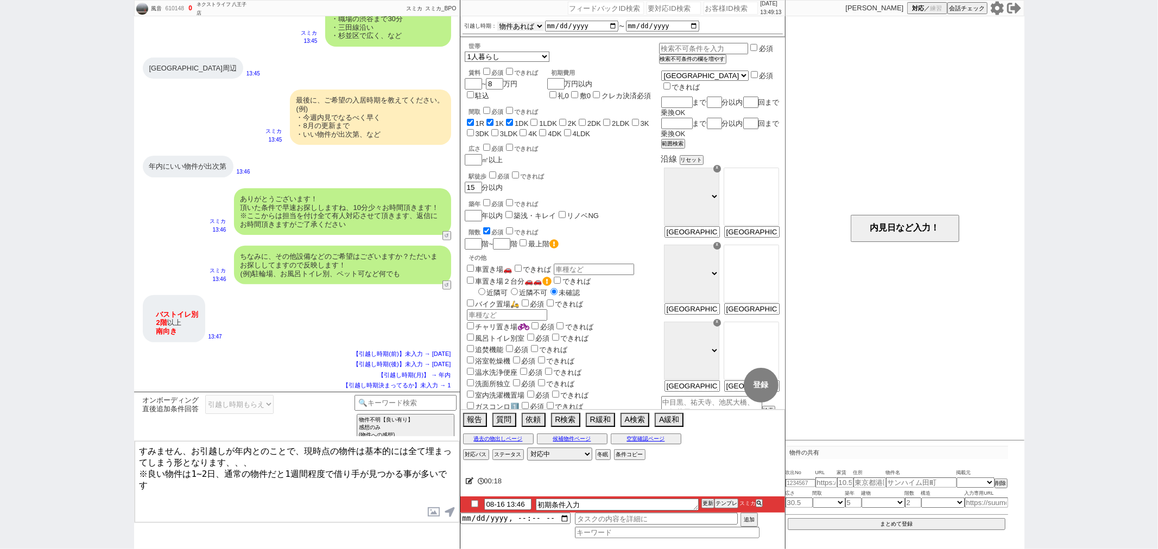
checkbox input "false"
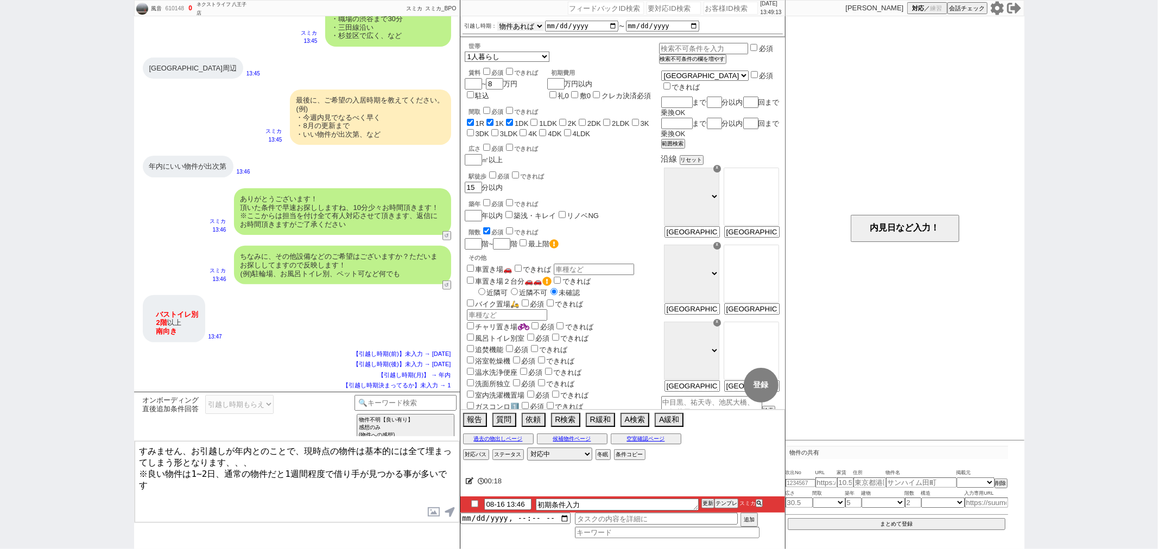
checkbox input "false"
click at [445, 283] on button "↺" at bounding box center [448, 286] width 7 height 7
click at [722, 505] on button "テンプレ" at bounding box center [726, 504] width 24 height 8
click at [290, 405] on option "引越し時期もらえてる" at bounding box center [252, 410] width 94 height 10
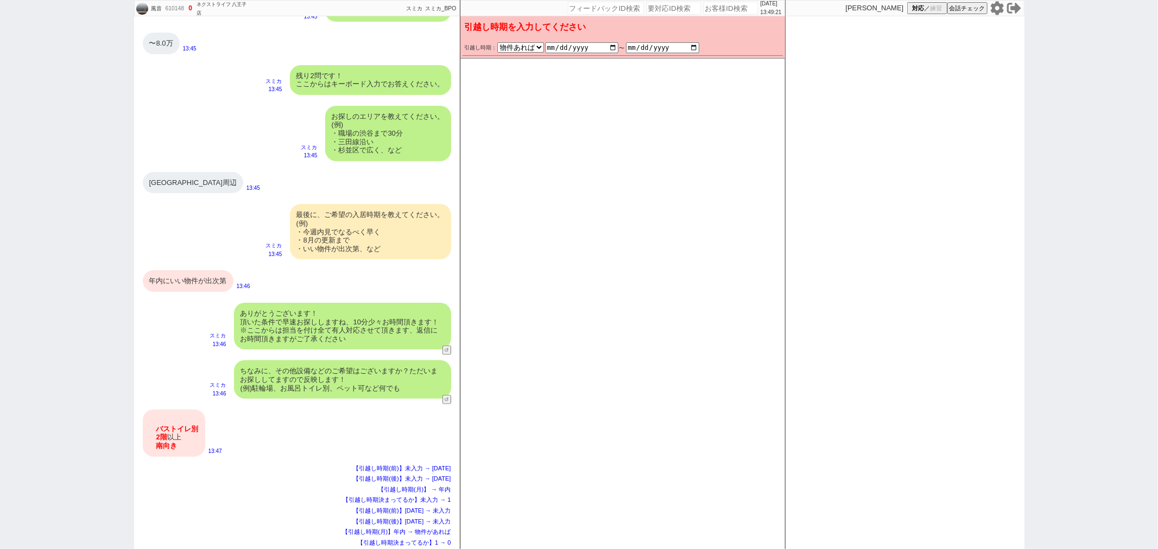
scroll to position [522, 0]
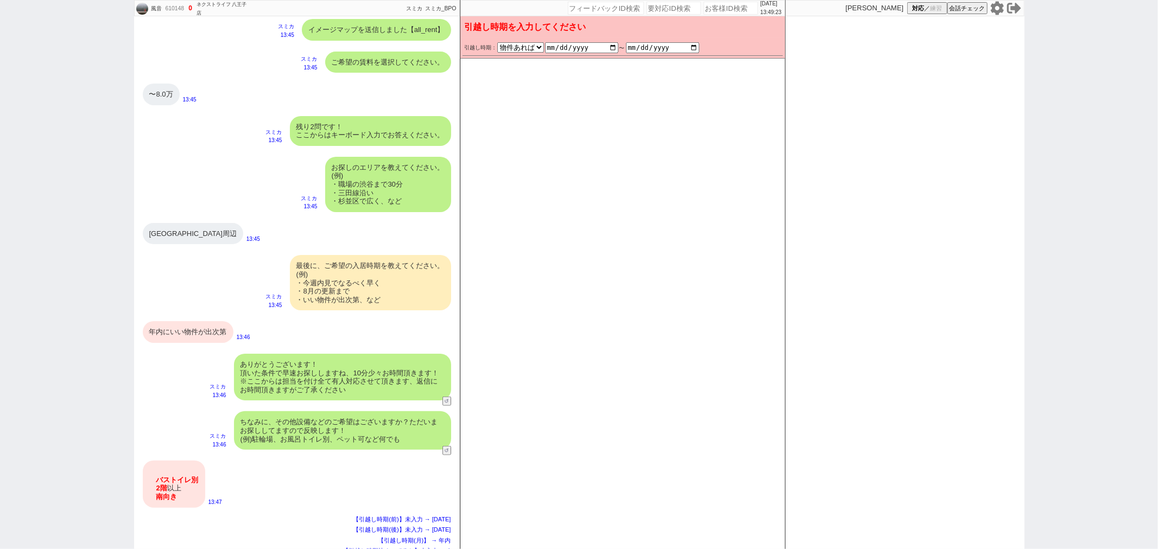
click at [204, 332] on div "年内にいい物件が出次第" at bounding box center [188, 332] width 91 height 22
click at [149, 474] on div "バストイレ別 　 2階 以上 　 南向き" at bounding box center [174, 484] width 62 height 47
click at [769, 49] on button "変更 なし" at bounding box center [766, 53] width 29 height 29
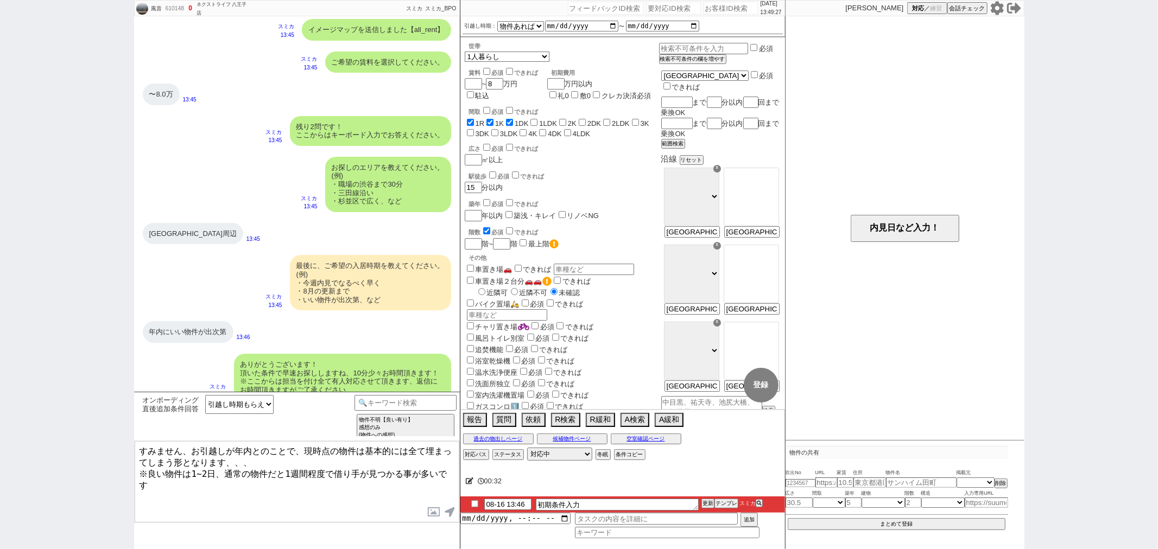
type textarea "かしこまりました！ただ今お探ししております、追加のご希望もお気軽にお願いします！"
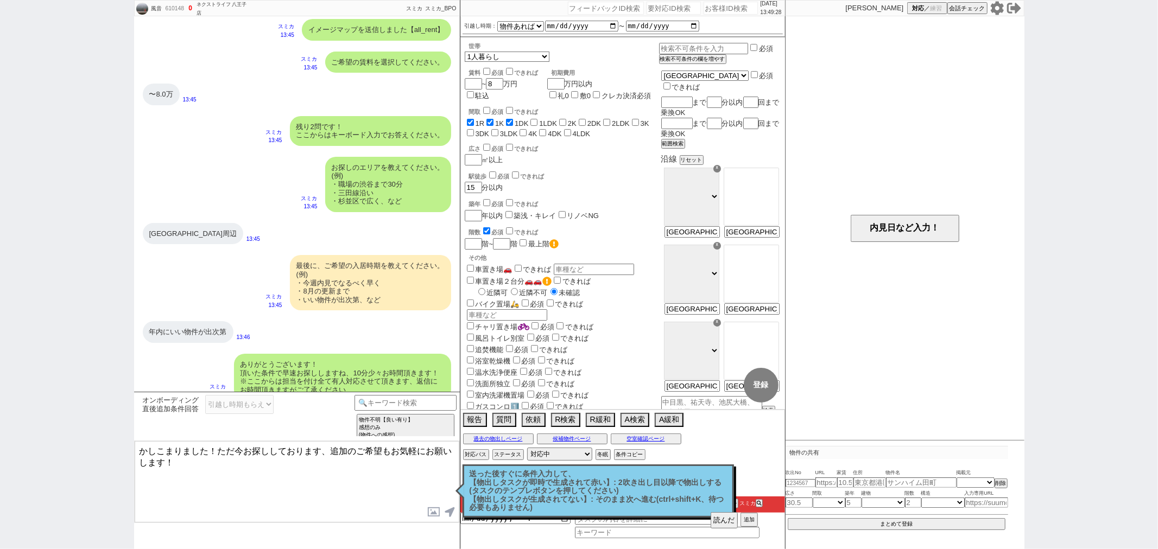
scroll to position [731, 0]
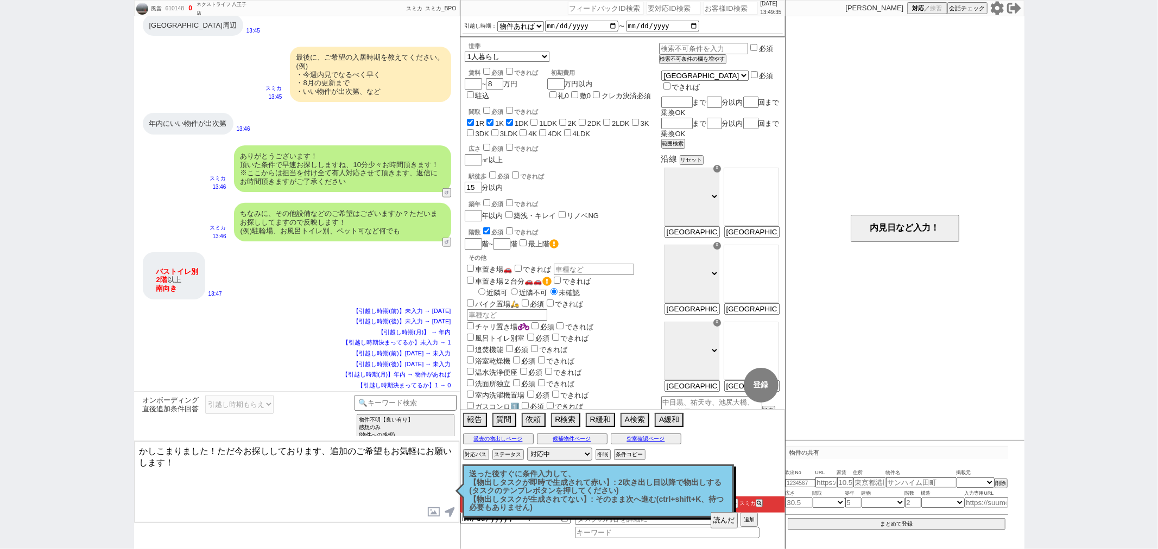
click at [356, 484] on textarea "かしこまりました！ただ今お探ししております、追加のご希望もお気軽にお願いします！" at bounding box center [297, 481] width 325 height 81
click at [679, 507] on p "送った後すぐに条件入力して、 【物出しタスクが即時で生成されて赤い】: 2吹き出し目以降で物出しする(タスクのテンプレボタンを押してください) 【物出しタスク…" at bounding box center [597, 491] width 257 height 42
click at [433, 494] on textarea "かしこまりました！ただ今お探ししております、追加のご希望もお気軽にお願いします！" at bounding box center [297, 481] width 325 height 81
click at [715, 519] on button "読んだ" at bounding box center [723, 520] width 27 height 16
click at [649, 502] on p "送った後すぐに条件入力して、 【物出しタスクが即時で生成されて赤い】: 2吹き出し目以降で物出しする(タスクのテンプレボタンを押してください) 【物出しタスク…" at bounding box center [597, 491] width 257 height 42
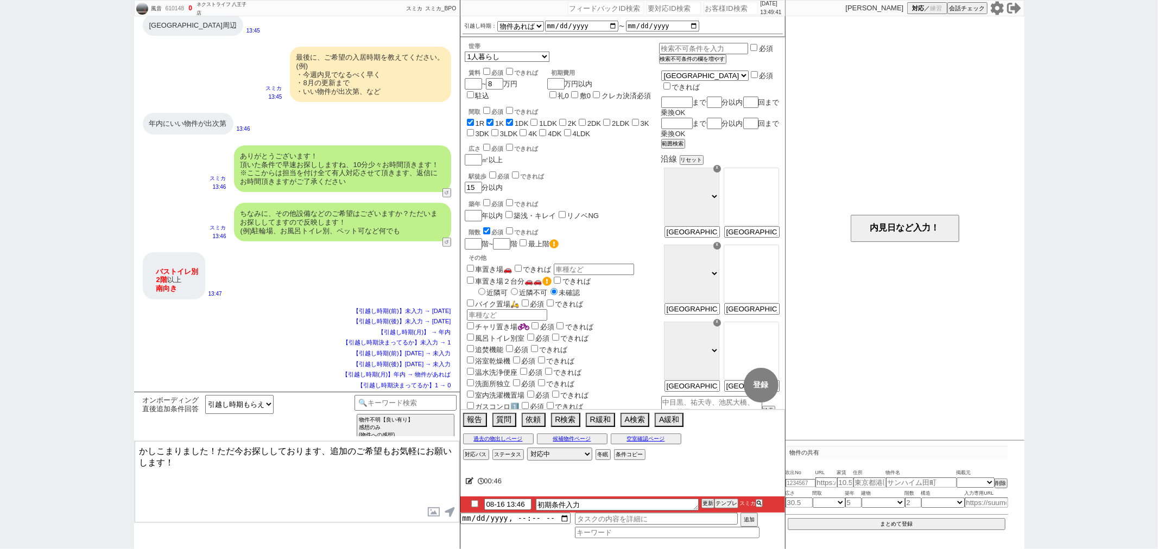
click at [334, 504] on textarea "かしこまりました！ただ今お探ししております、追加のご希望もお気軽にお願いします！" at bounding box center [297, 481] width 325 height 81
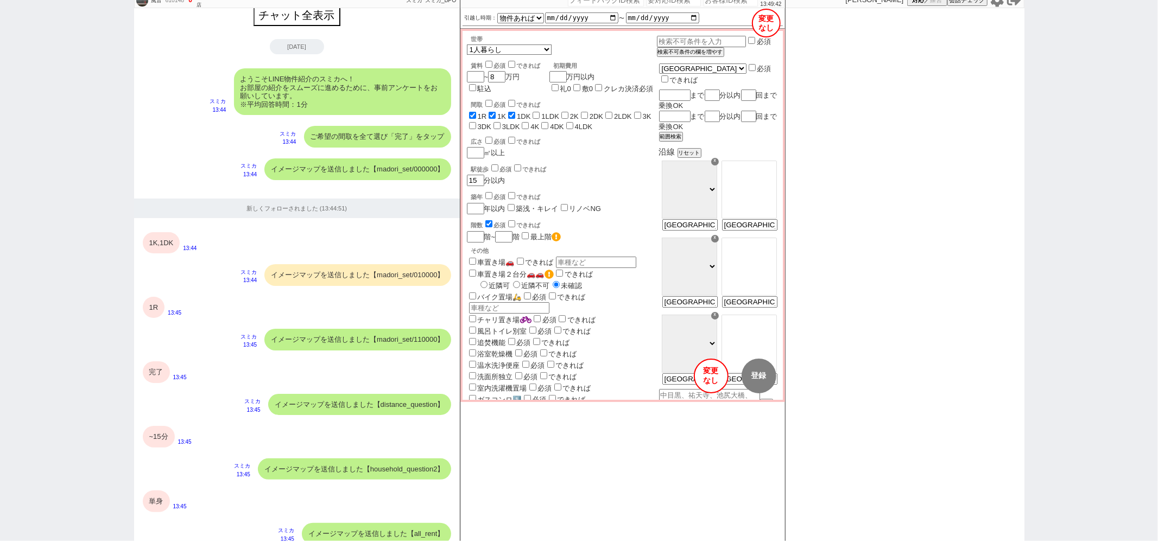
scroll to position [719, 0]
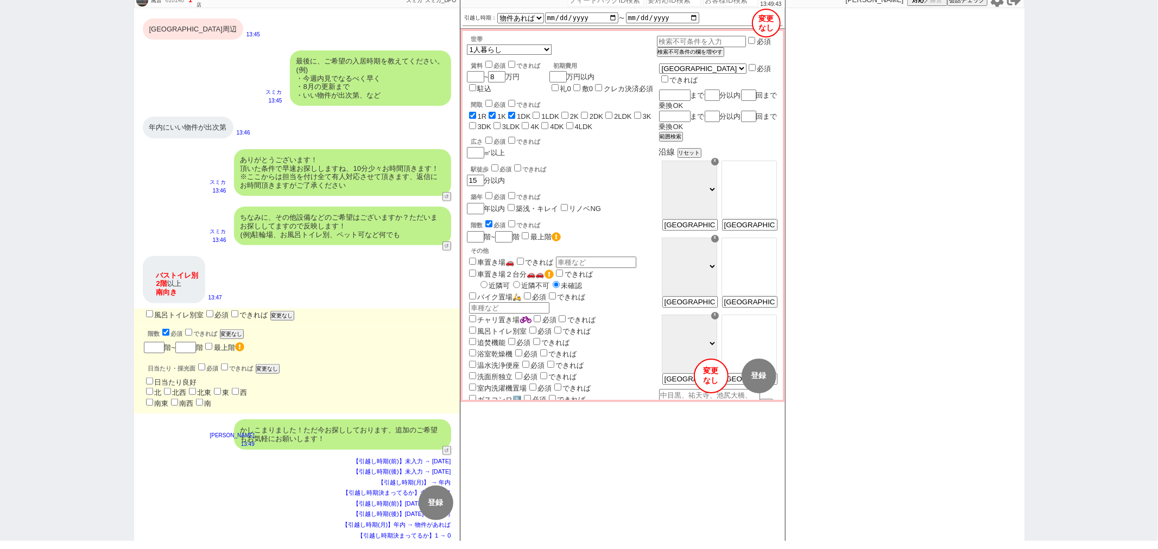
click at [163, 317] on label "風呂トイレ別室" at bounding box center [174, 315] width 60 height 8
click at [153, 317] on input "風呂トイレ別室" at bounding box center [149, 313] width 7 height 7
checkbox input "true"
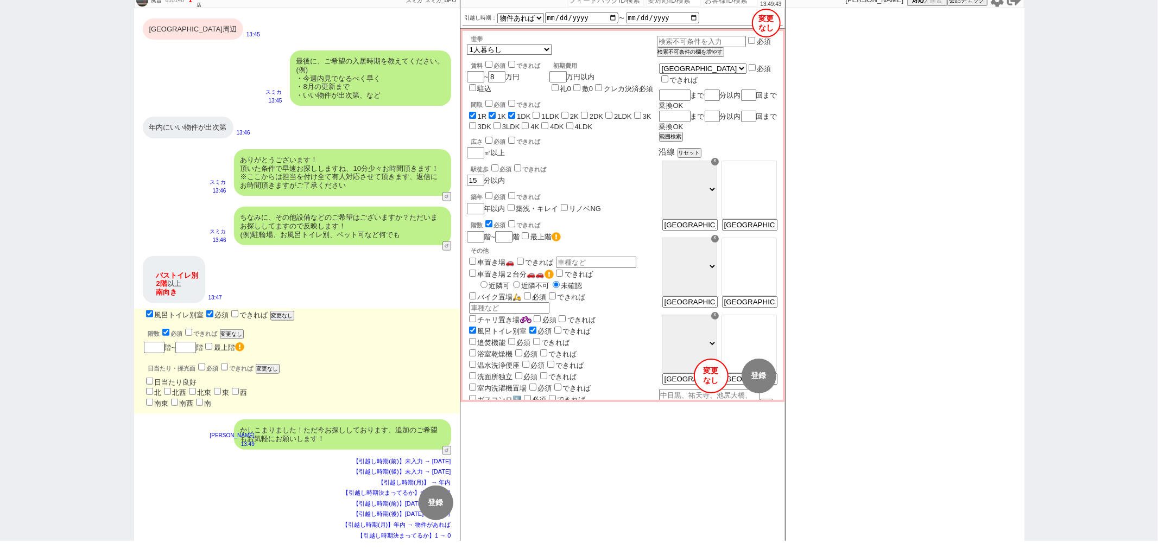
checkbox input "true"
checkbox input "false"
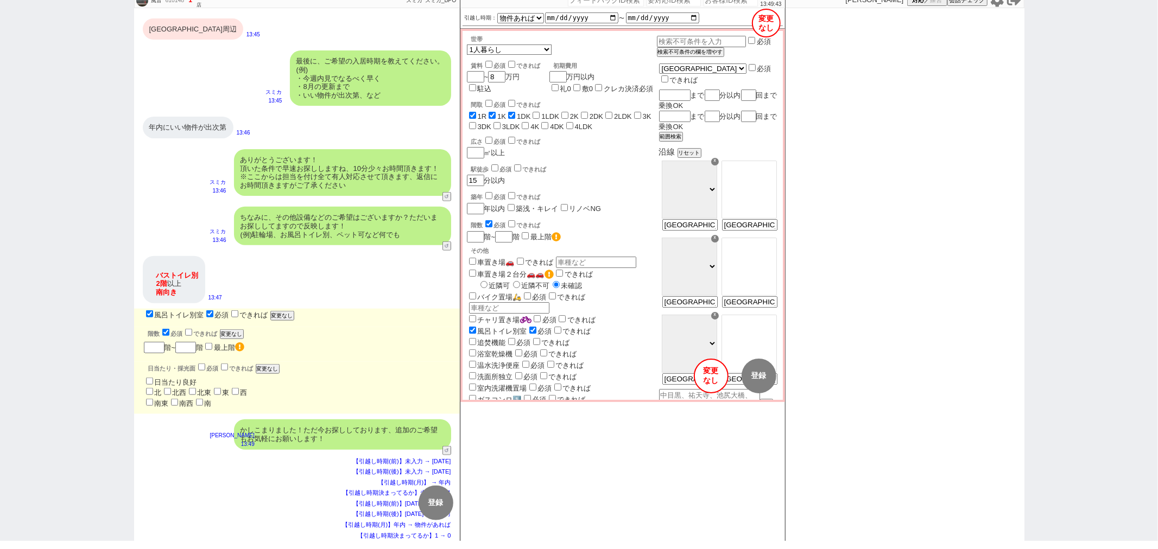
checkbox input "false"
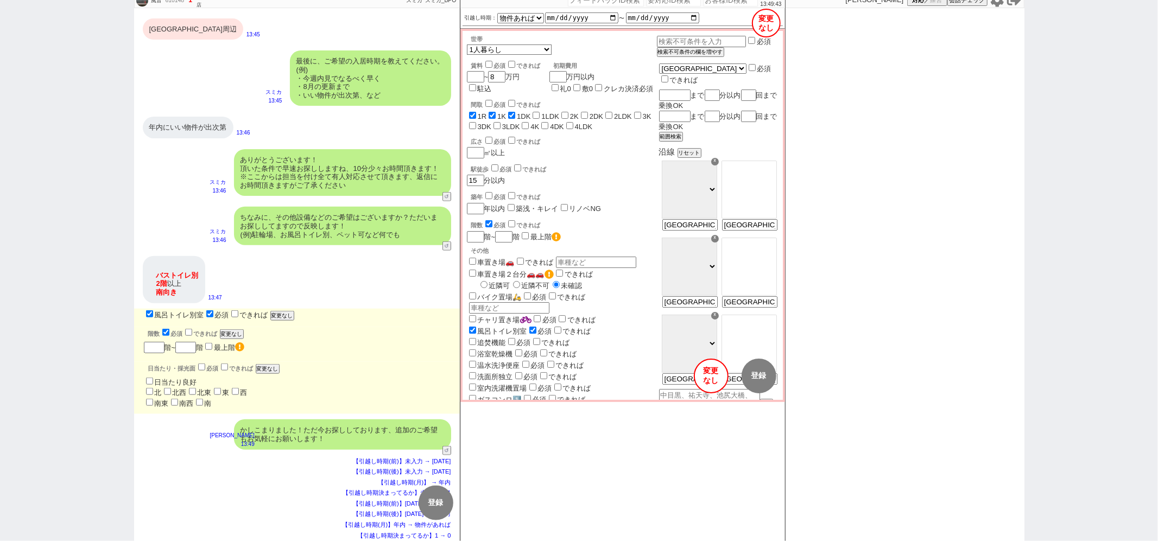
checkbox input "false"
checkbox input "true"
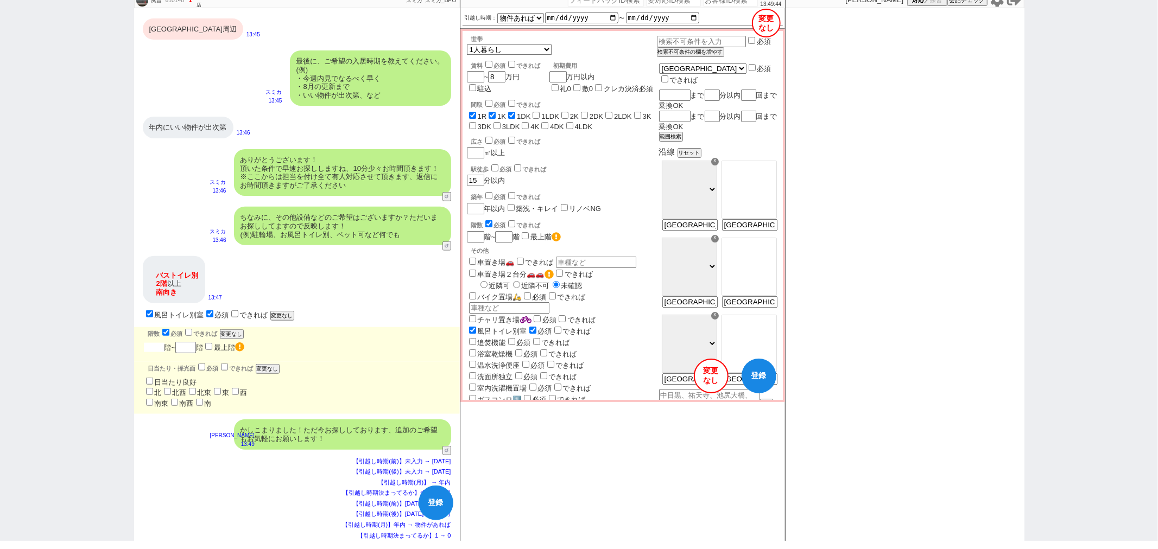
click at [154, 345] on input "number" at bounding box center [154, 347] width 21 height 9
checkbox input "true"
checkbox input "false"
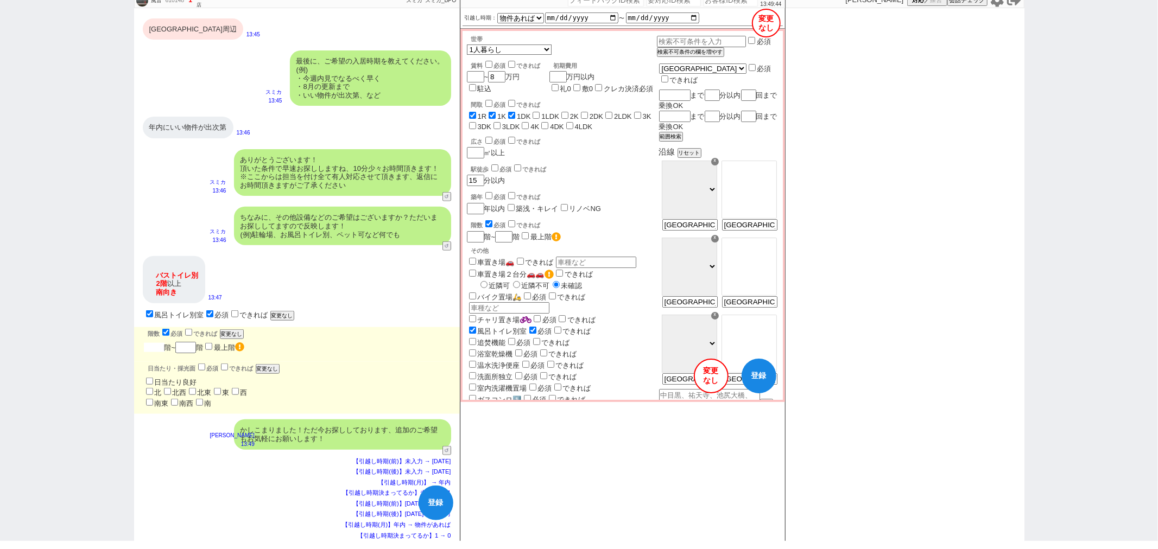
checkbox input "false"
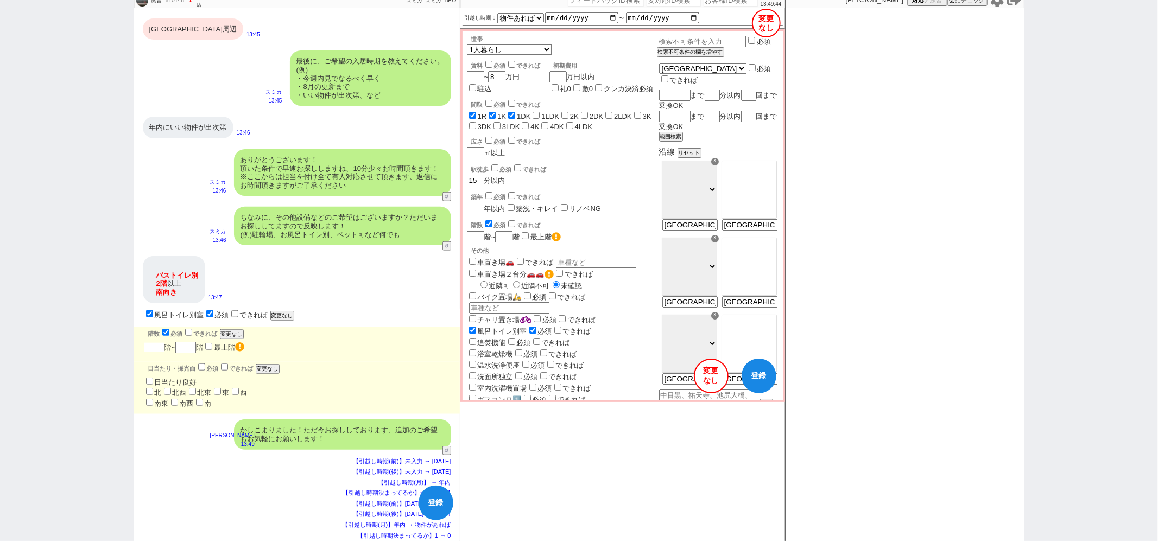
checkbox input "false"
type input "2"
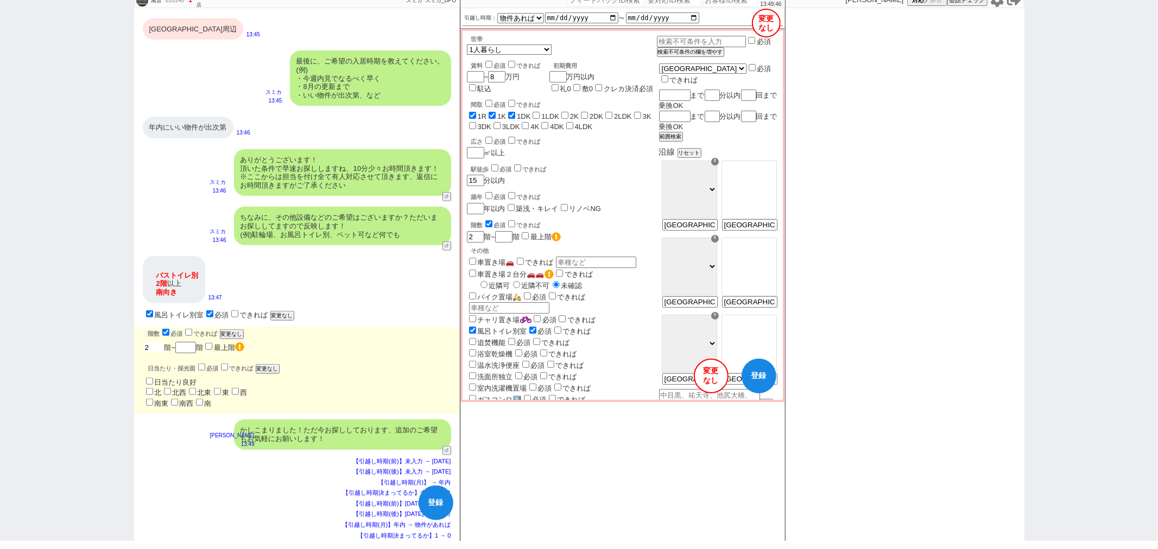
type input "2"
checkbox input "true"
checkbox input "false"
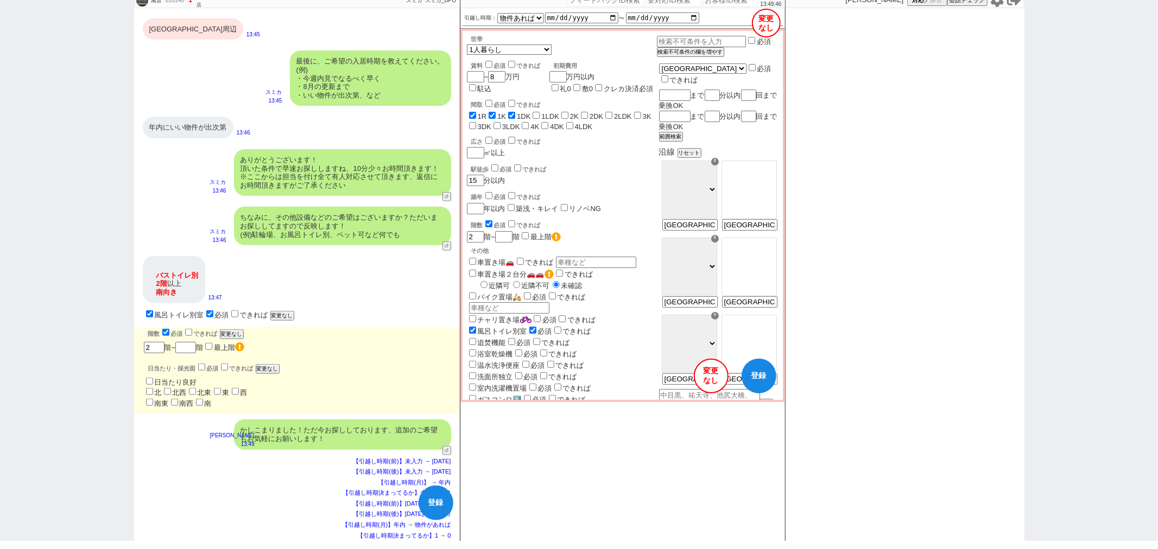
checkbox input "false"
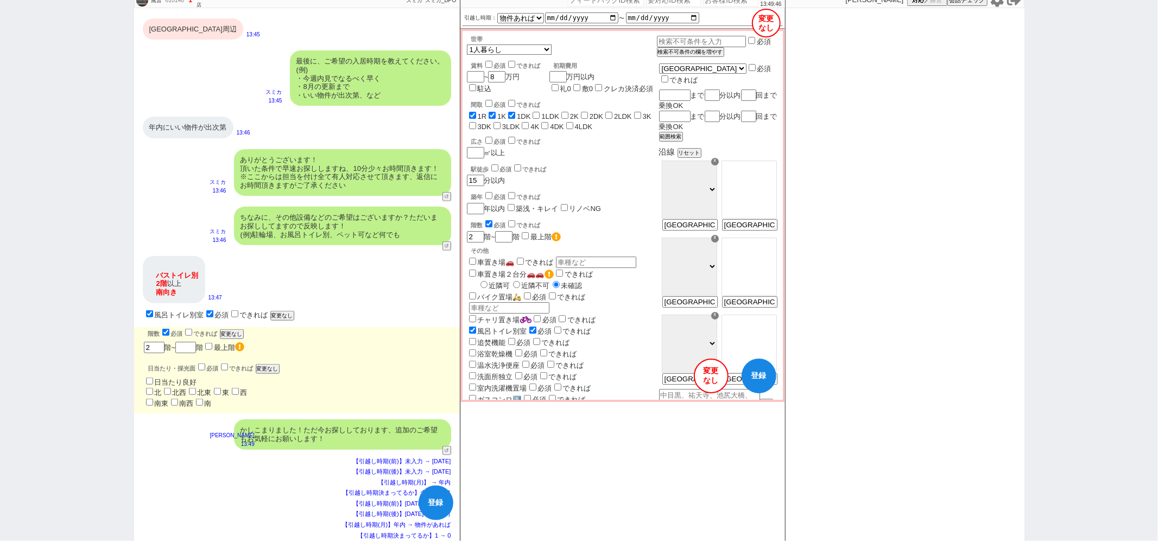
checkbox input "false"
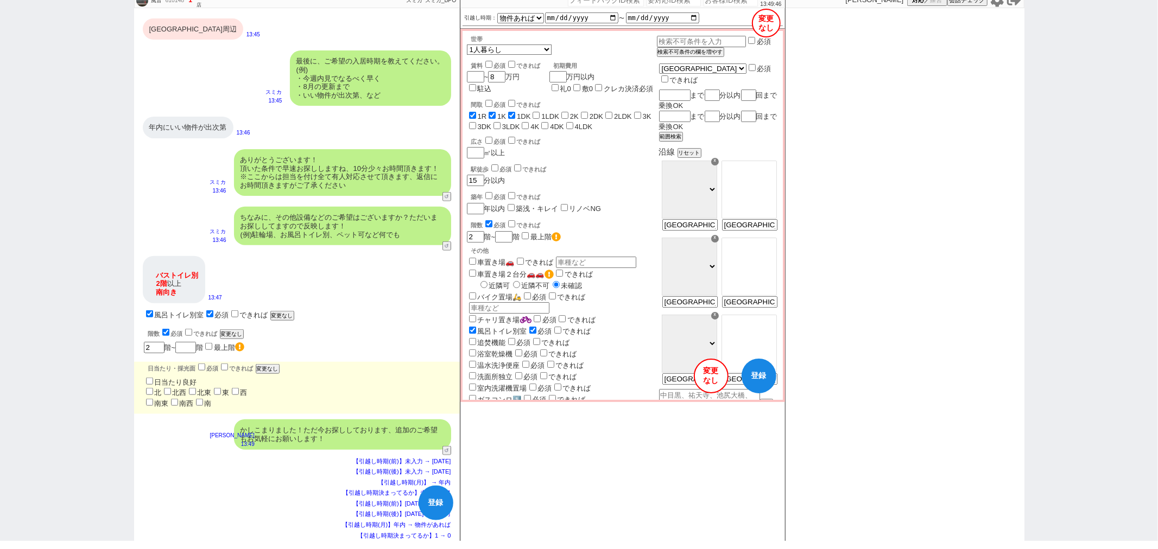
click at [159, 399] on label "南東" at bounding box center [162, 403] width 14 height 8
click at [153, 399] on input "南東" at bounding box center [149, 402] width 7 height 7
checkbox input "true"
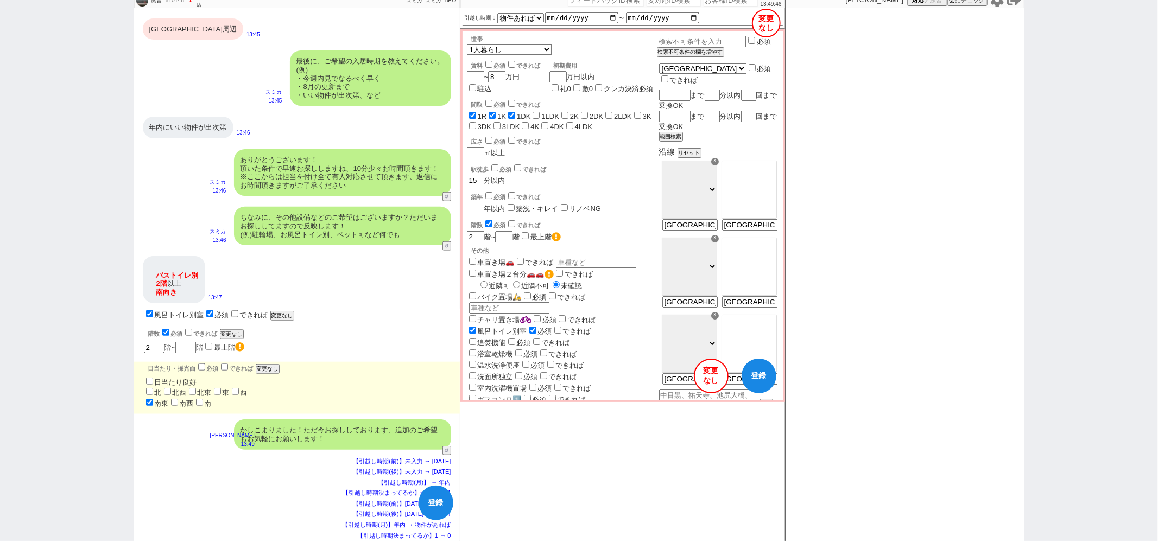
checkbox input "true"
checkbox input "false"
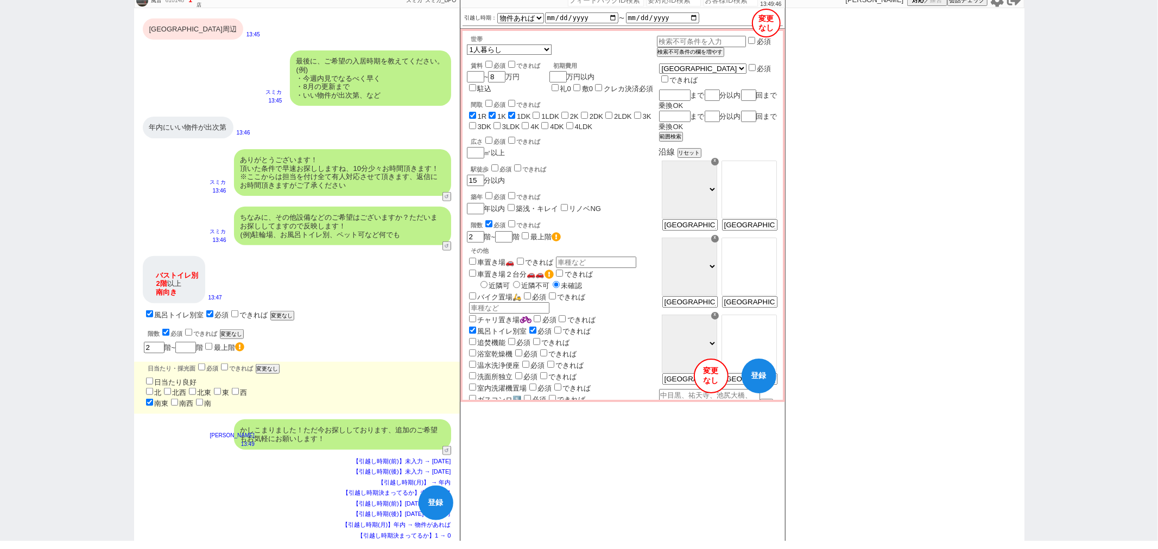
checkbox input "false"
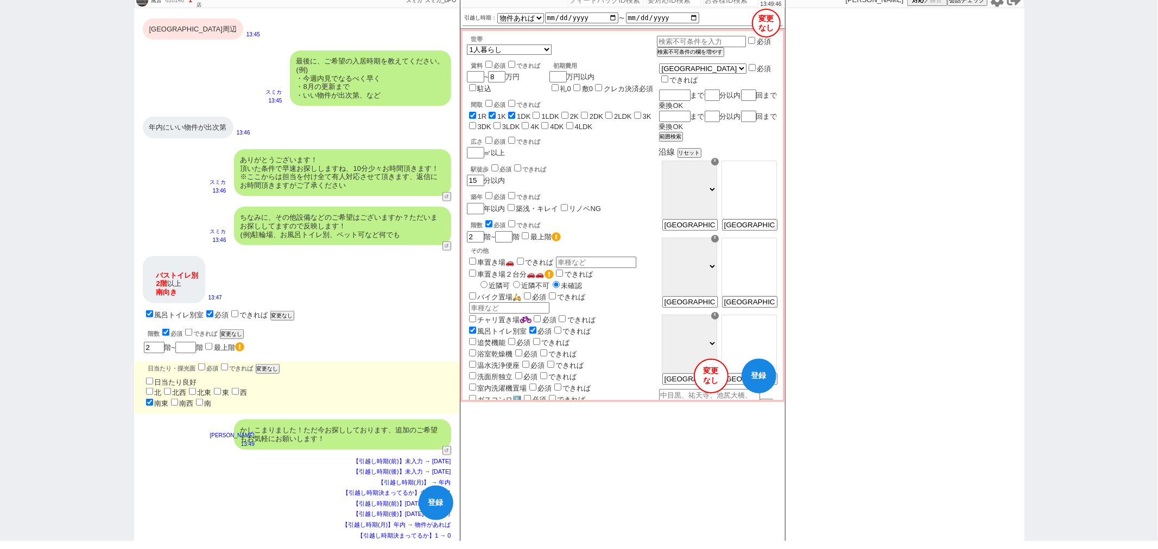
checkbox input "false"
checkbox input "true"
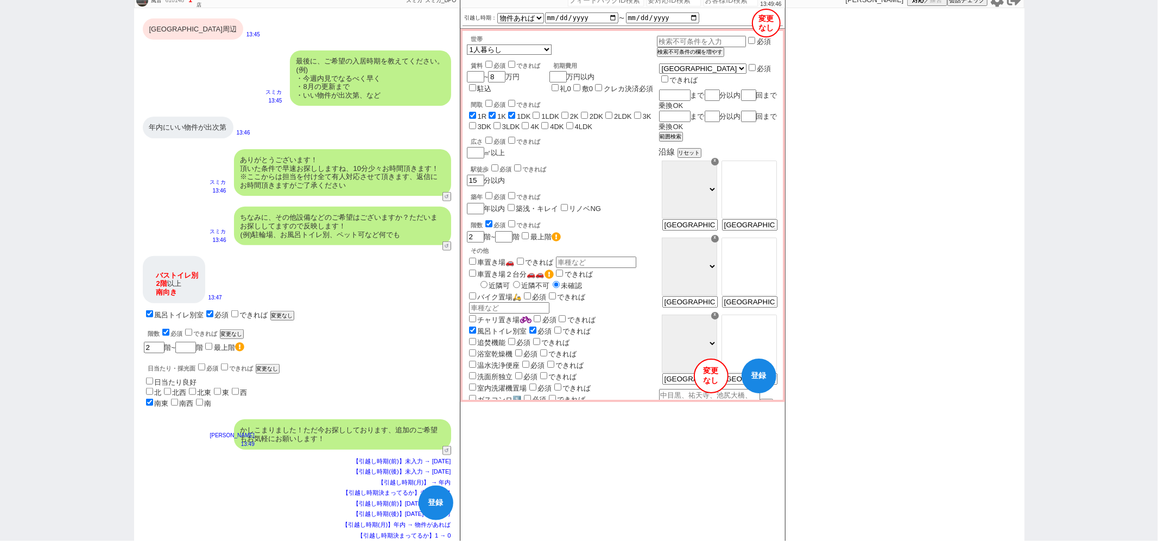
click at [181, 399] on label "南西" at bounding box center [187, 403] width 14 height 8
click at [178, 399] on input "南西" at bounding box center [174, 402] width 7 height 7
checkbox input "true"
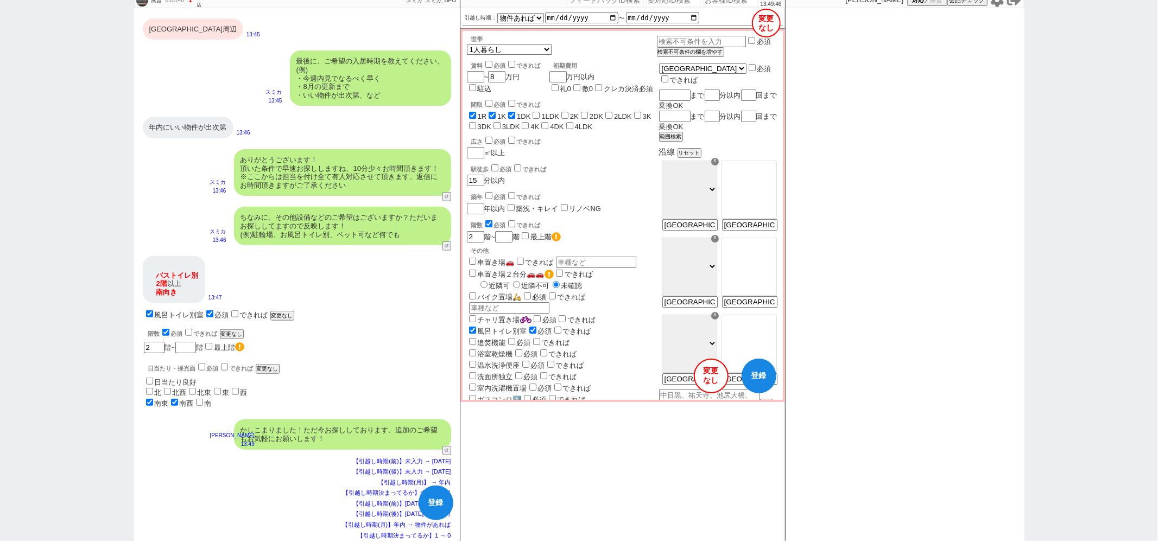
checkbox input "true"
checkbox input "false"
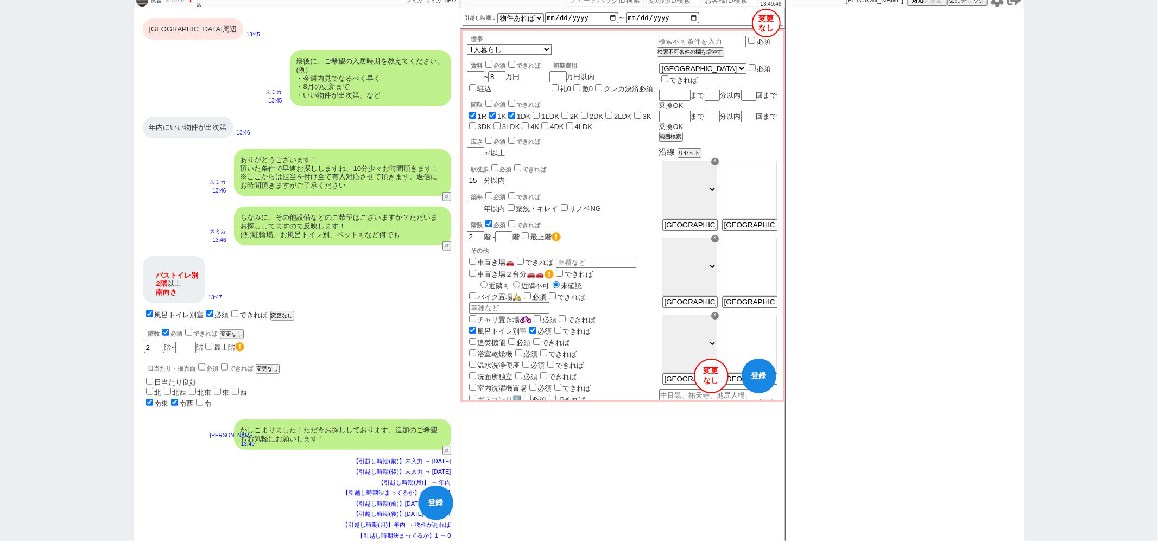
checkbox input "false"
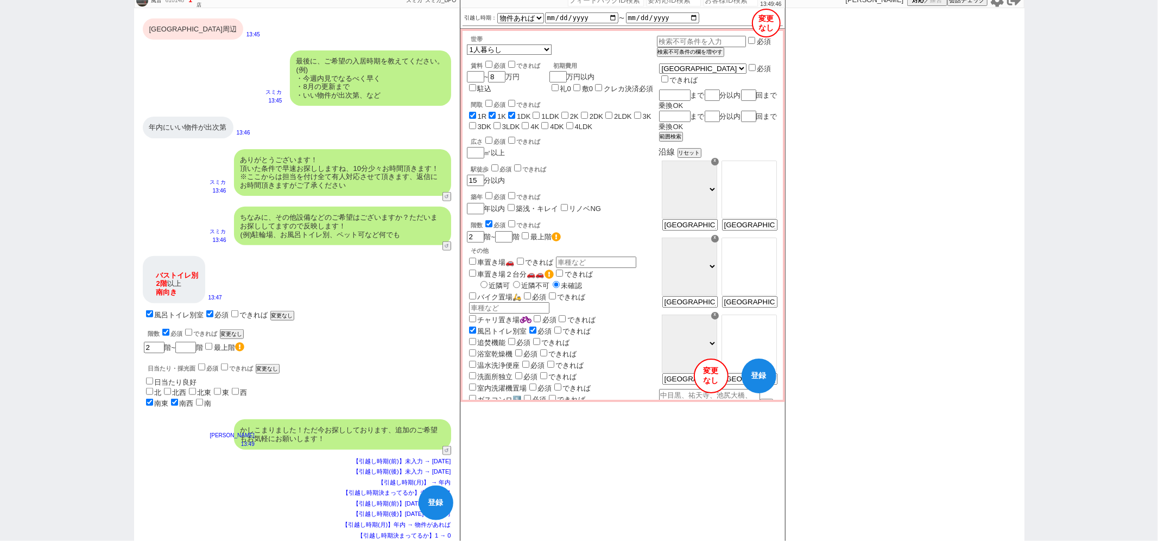
checkbox input "false"
checkbox input "true"
click at [199, 399] on input "南" at bounding box center [199, 402] width 7 height 7
checkbox input "true"
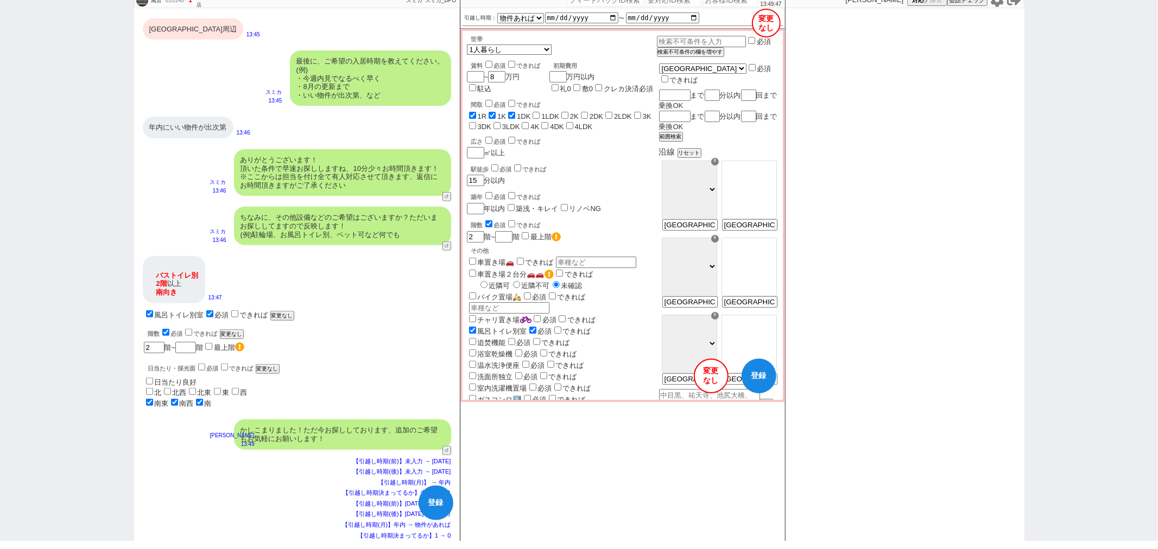
checkbox input "true"
checkbox input "false"
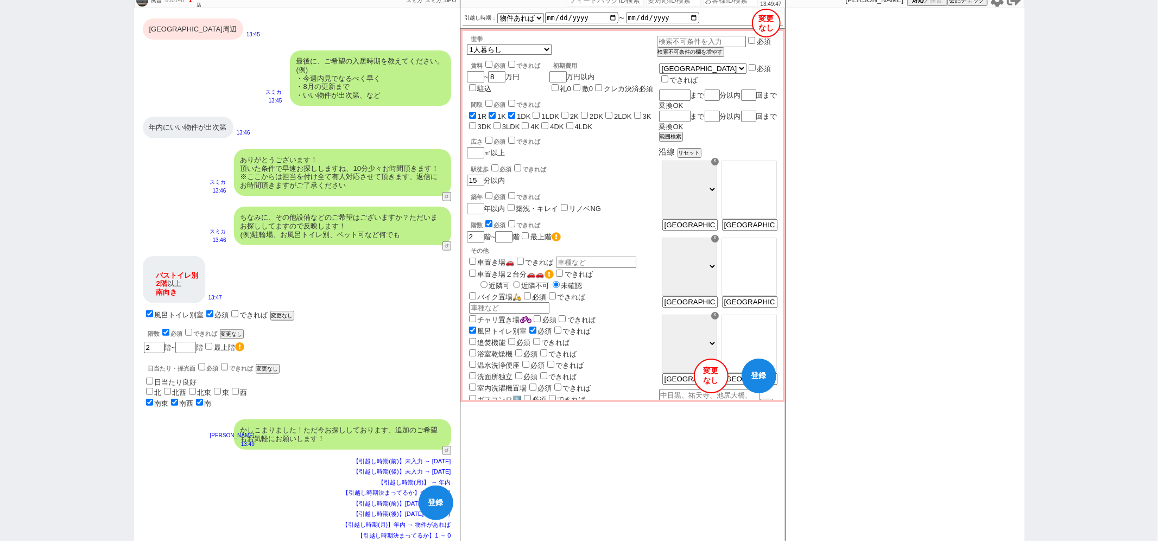
checkbox input "false"
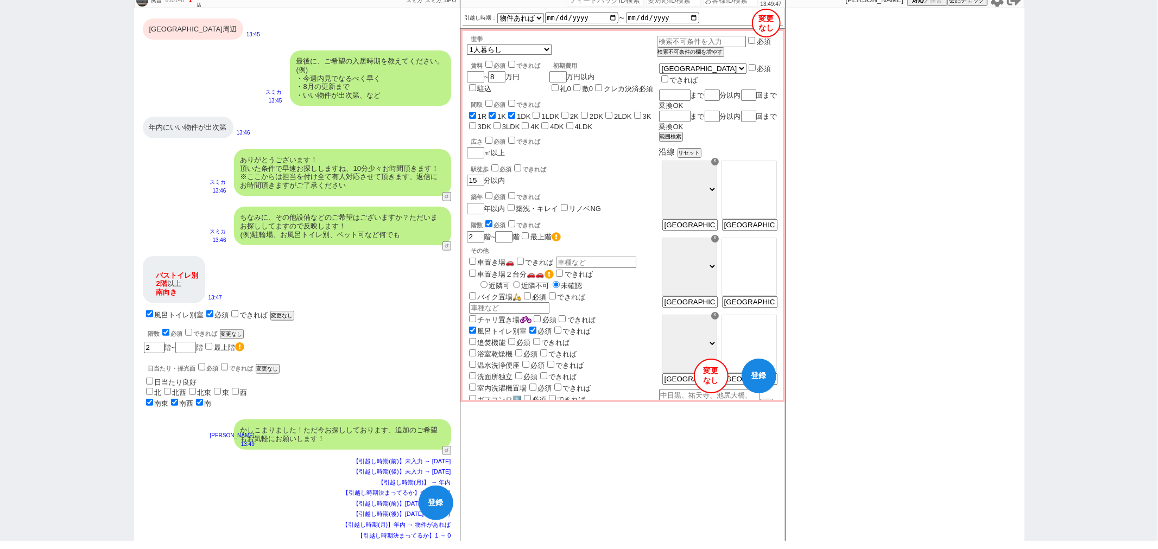
checkbox input "false"
checkbox input "true"
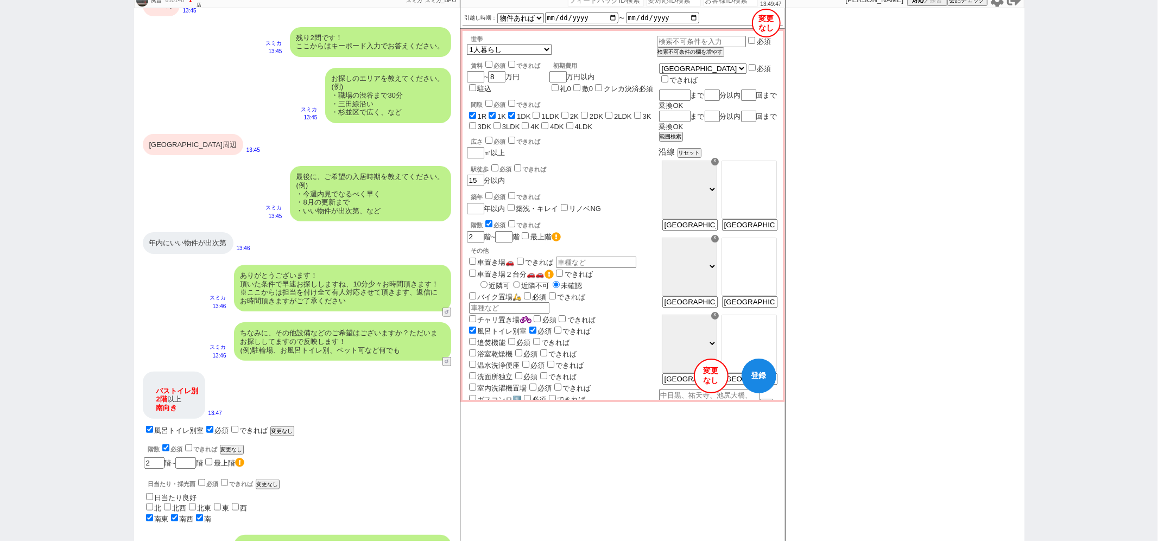
scroll to position [598, 0]
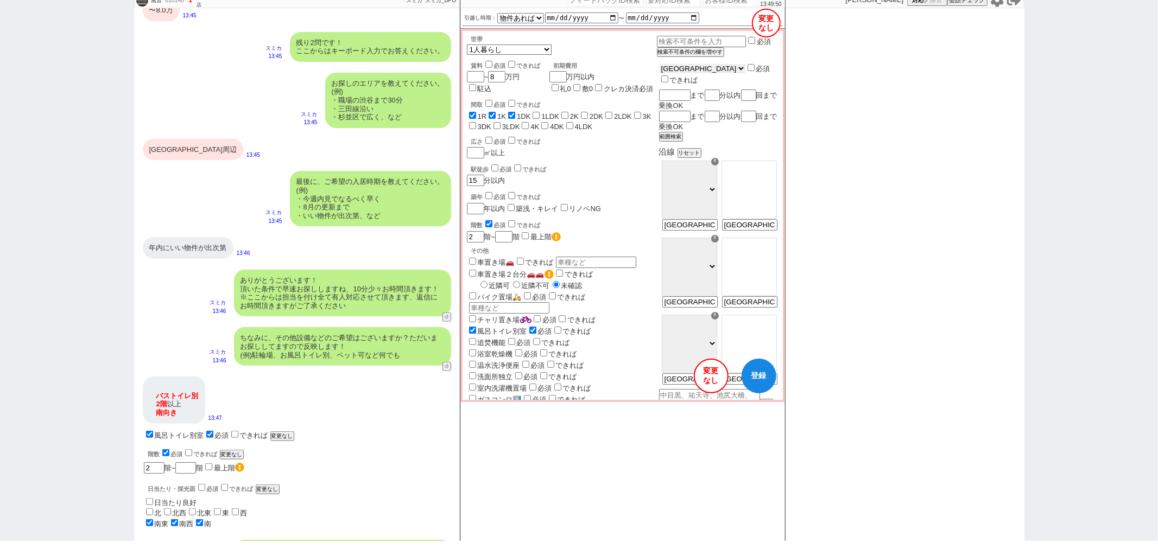
click at [688, 68] on select "[GEOGRAPHIC_DATA] [GEOGRAPHIC_DATA] [GEOGRAPHIC_DATA] [GEOGRAPHIC_DATA] [GEOGRA…" at bounding box center [702, 68] width 86 height 9
select select "14"
click at [659, 64] on select "[GEOGRAPHIC_DATA] [GEOGRAPHIC_DATA] [GEOGRAPHIC_DATA] [GEOGRAPHIC_DATA] [GEOGRA…" at bounding box center [702, 68] width 86 height 9
checkbox input "true"
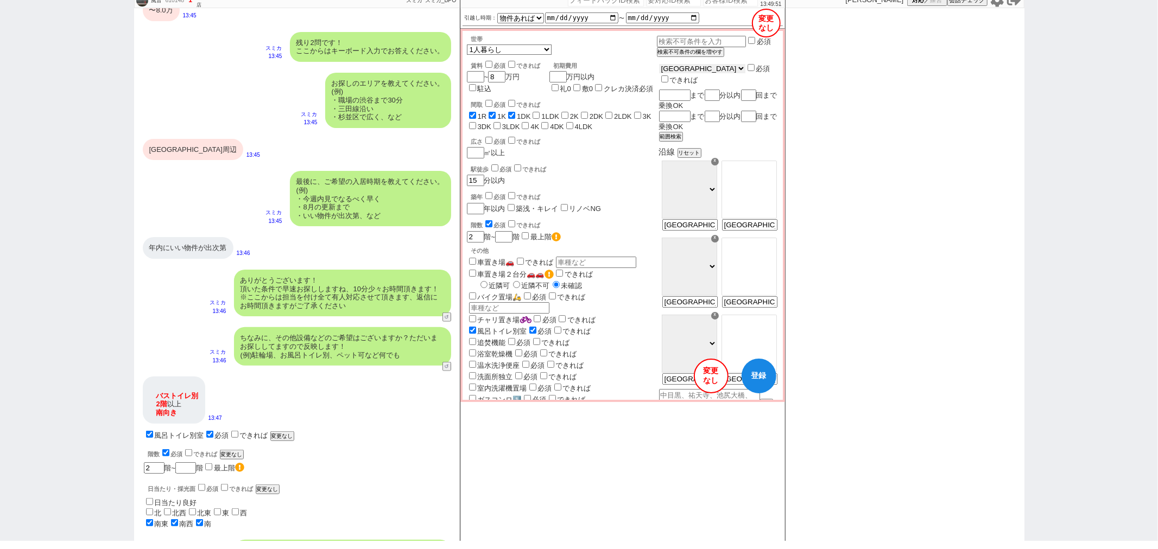
checkbox input "true"
checkbox input "false"
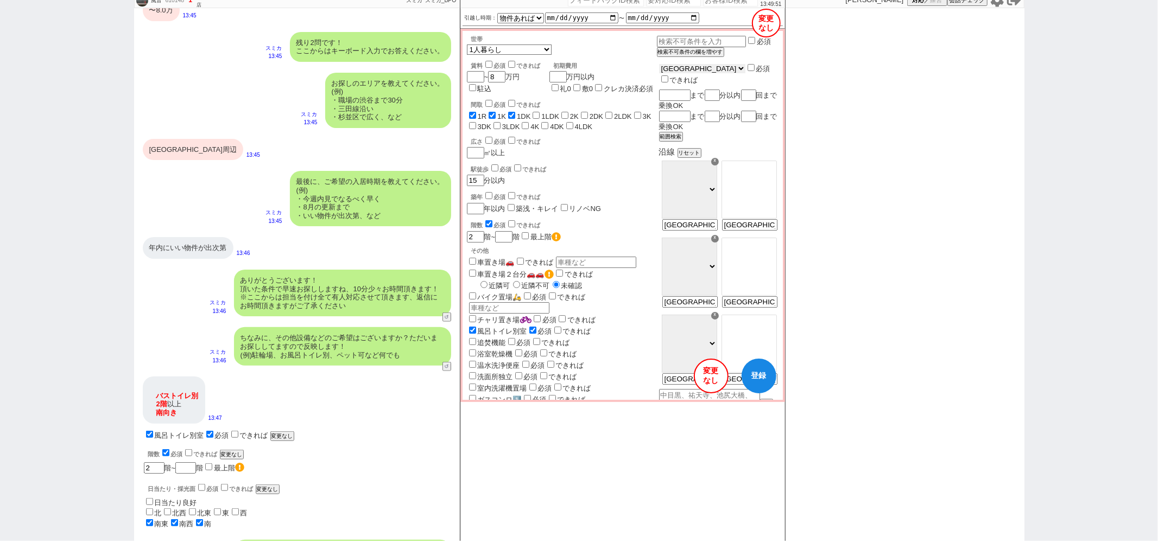
checkbox input "false"
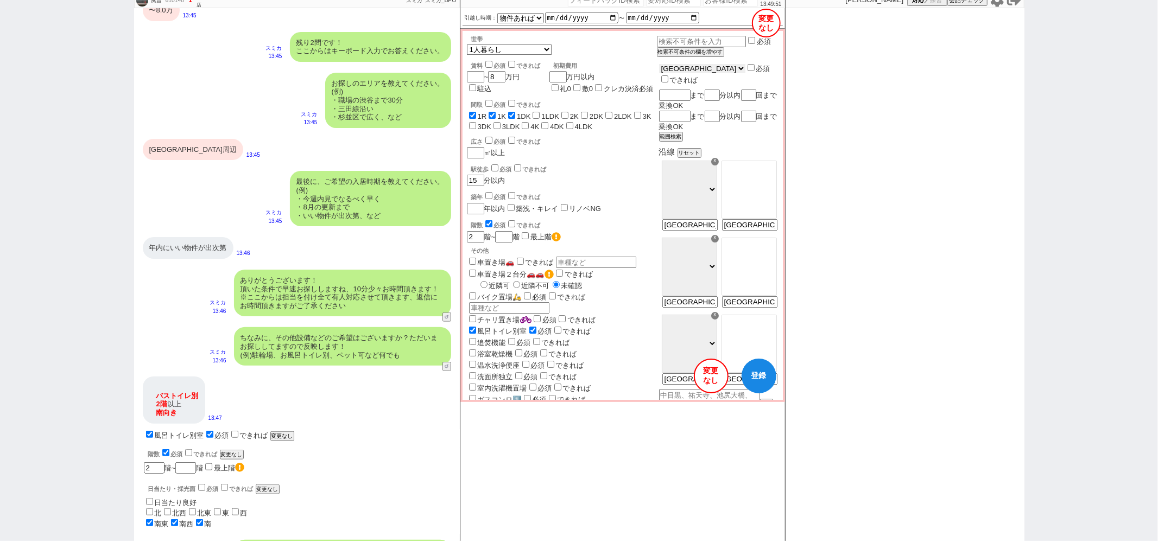
checkbox input "false"
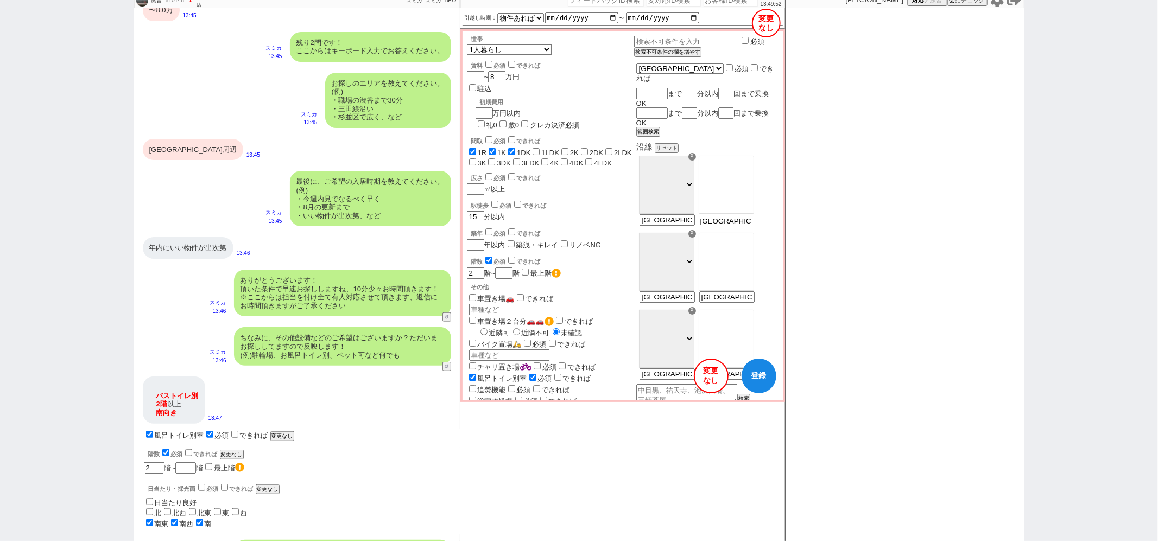
drag, startPoint x: 746, startPoint y: 214, endPoint x: 809, endPoint y: 219, distance: 62.7
click at [798, 216] on div "風音 610148 ! 1 1日目 ネクストライフ 八王子店 冬眠中 自社客 スミカ スミカ_BPO チャット全表示 [DATE] ようこそLINE物件紹介の…" at bounding box center [579, 266] width 890 height 549
type input "新綱島"
select select "129"
type input "[GEOGRAPHIC_DATA]周辺"
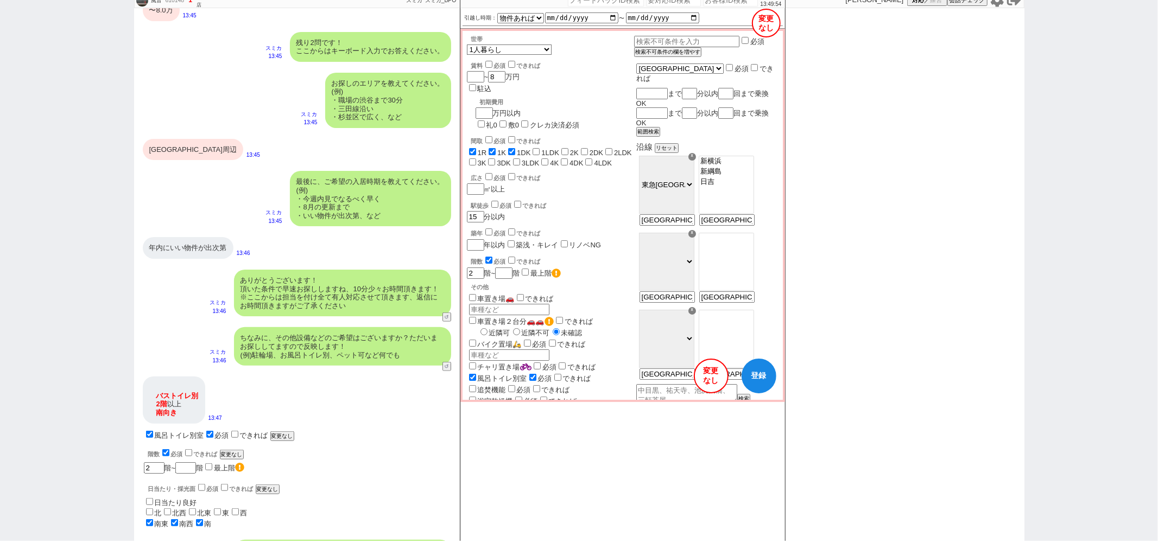
click at [766, 379] on button "登録" at bounding box center [758, 376] width 35 height 35
checkbox input "true"
checkbox input "false"
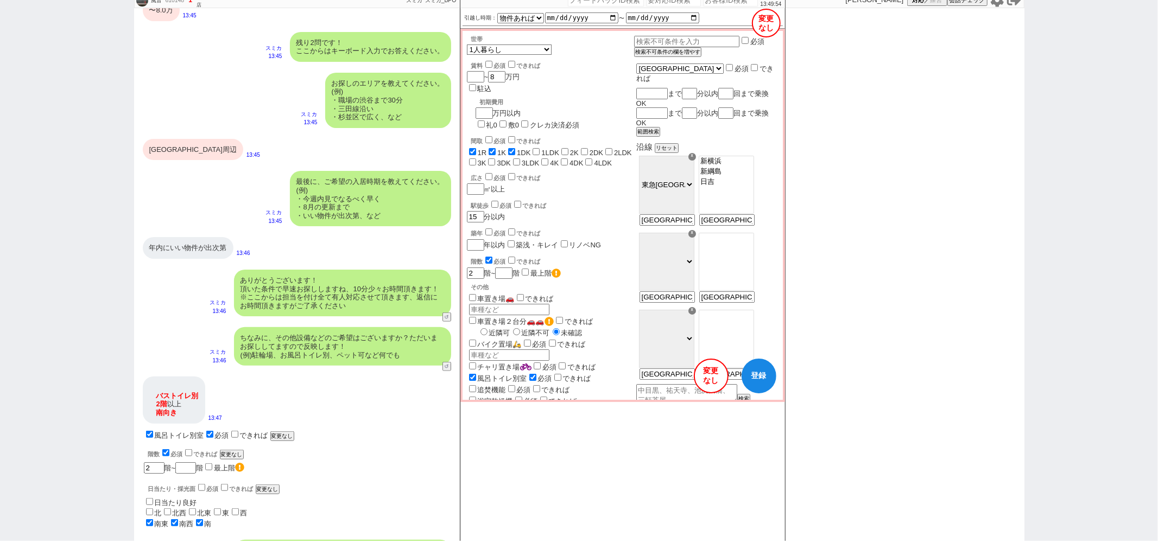
checkbox input "false"
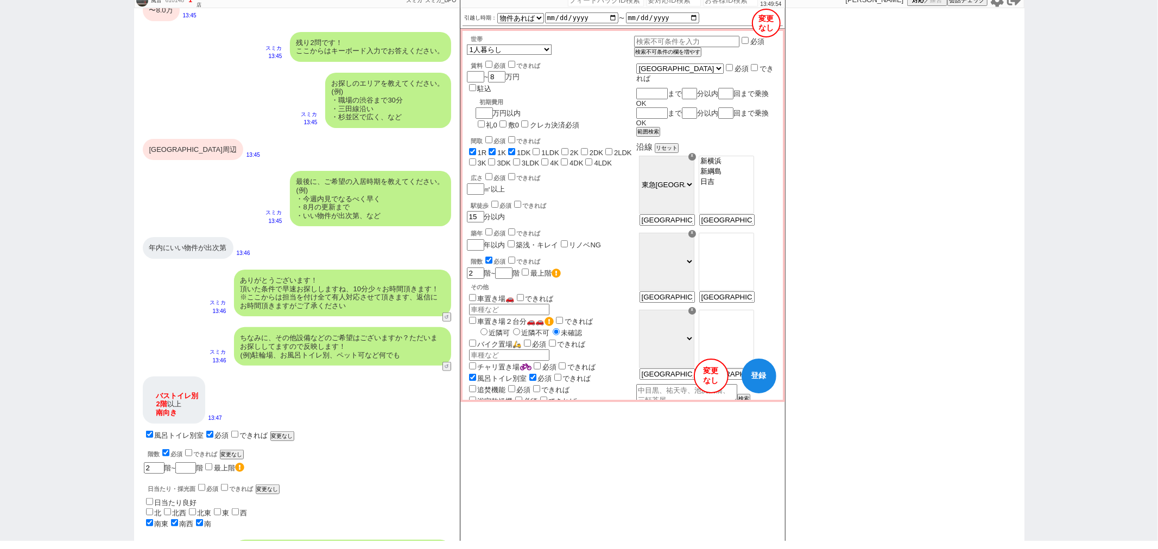
checkbox input "false"
select select "129"
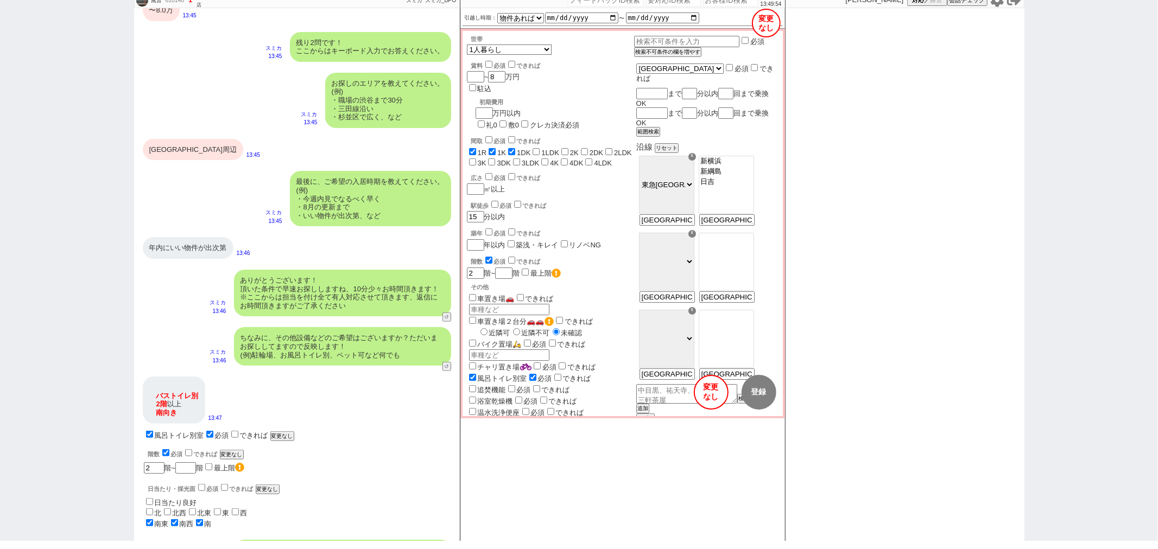
select select "3123"
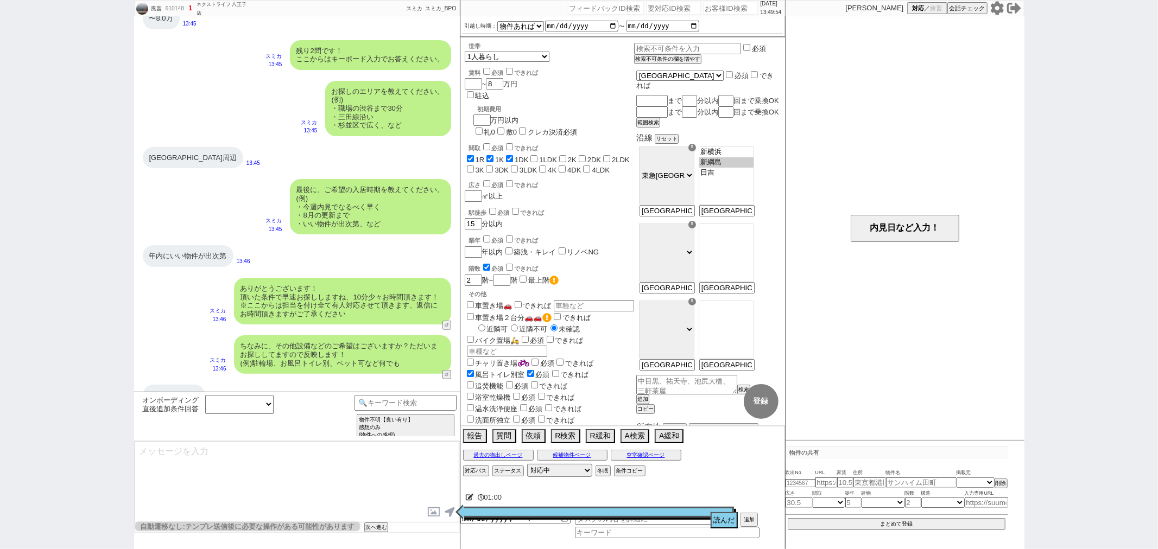
scroll to position [0, 0]
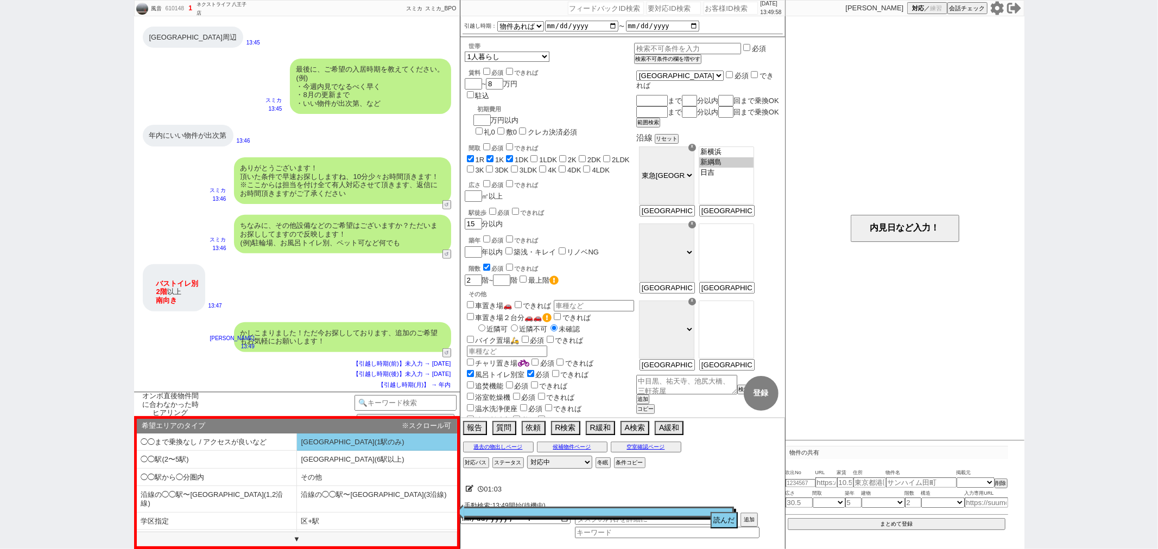
click at [297, 451] on li "[GEOGRAPHIC_DATA](1駅のみ)" at bounding box center [217, 460] width 160 height 18
type textarea "また[GEOGRAPHIC_DATA]なども見れれば候補の物件も増えますが、いかがでしょうか？ 事前に取りこぼし無く動ければと！"
select select "[GEOGRAPHIC_DATA](1駅のみ)"
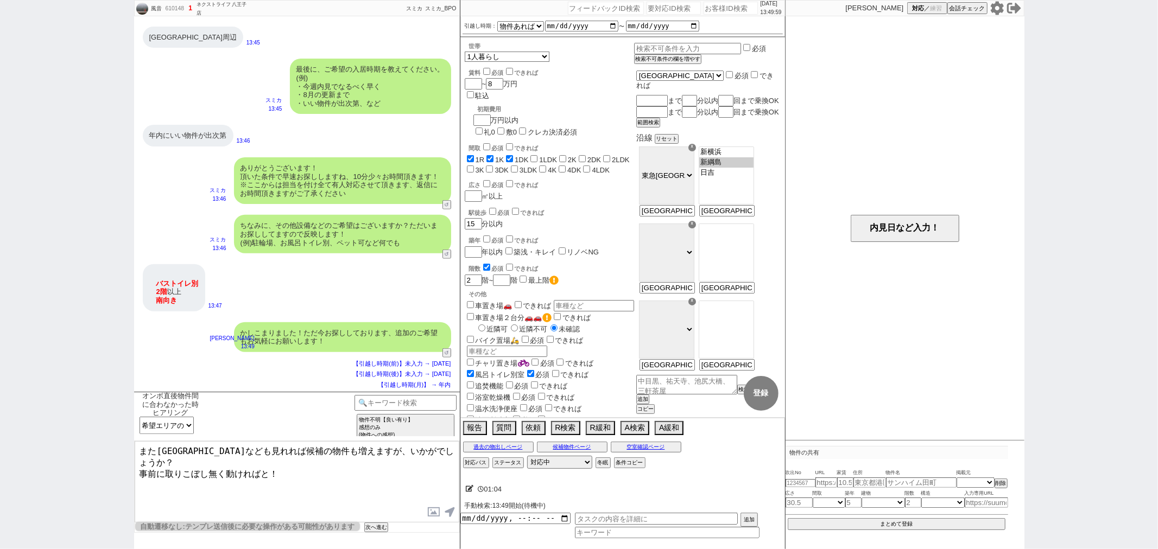
click at [353, 464] on textarea "また[GEOGRAPHIC_DATA]なども見れれば候補の物件も増えますが、いかがでしょうか？ 事前に取りこぼし無く動ければと！" at bounding box center [297, 481] width 325 height 81
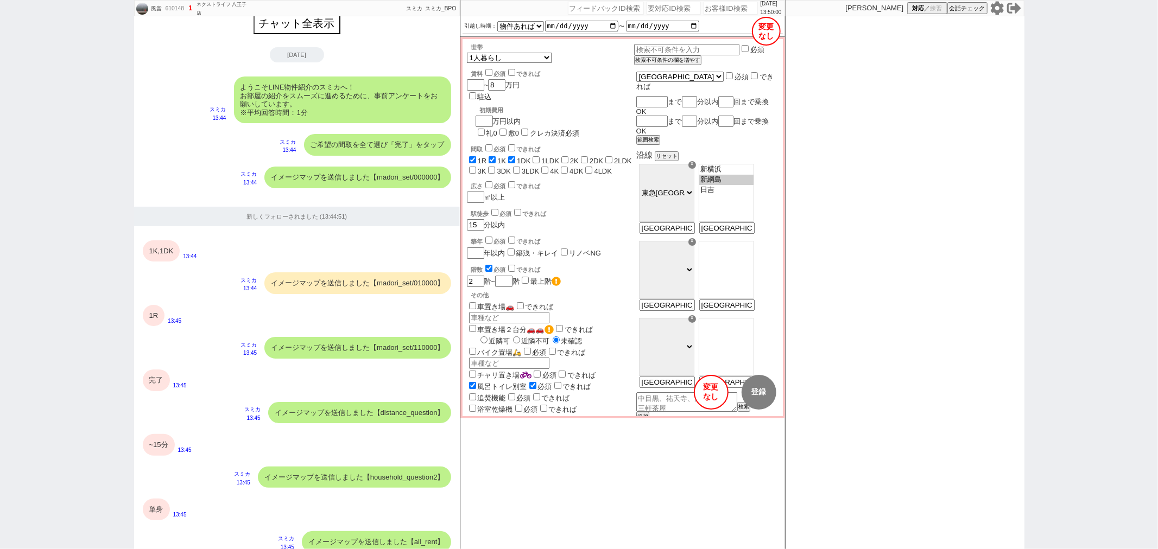
scroll to position [853, 0]
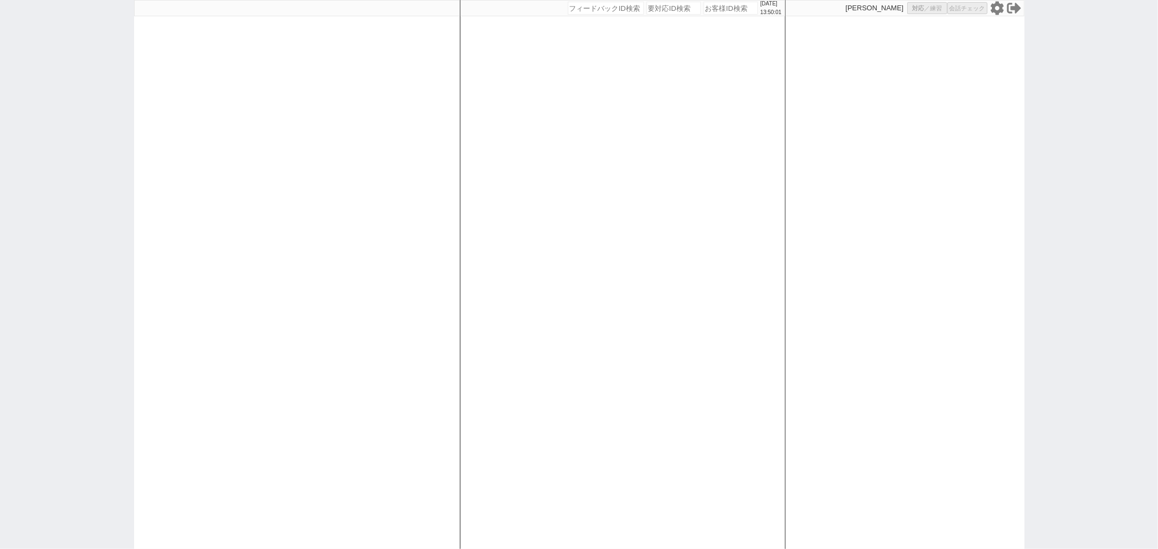
select select
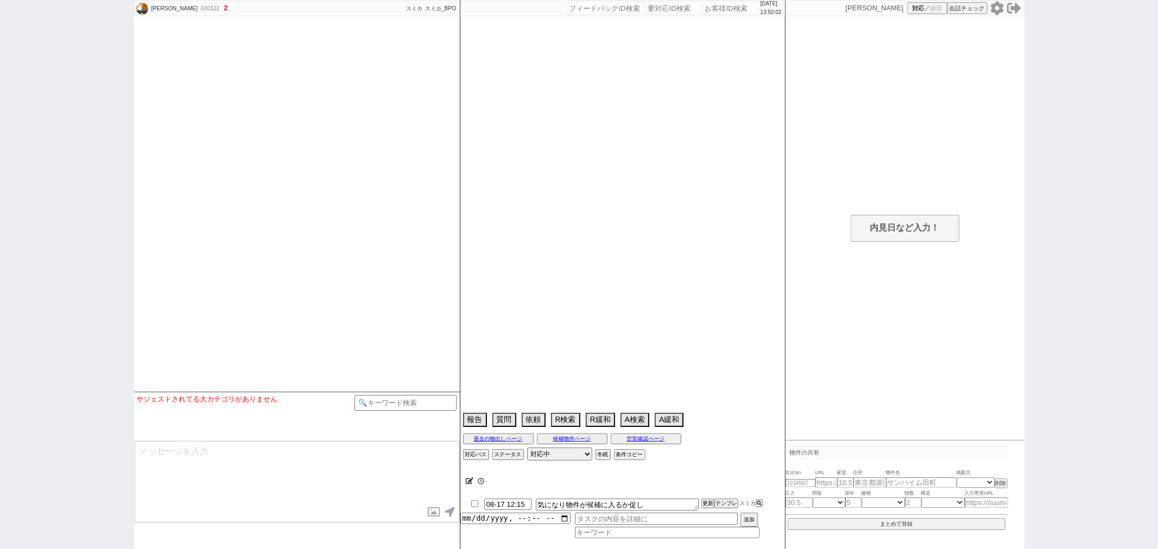
select select "13"
select select "0"
select select "12"
select select "102"
select select "2670"
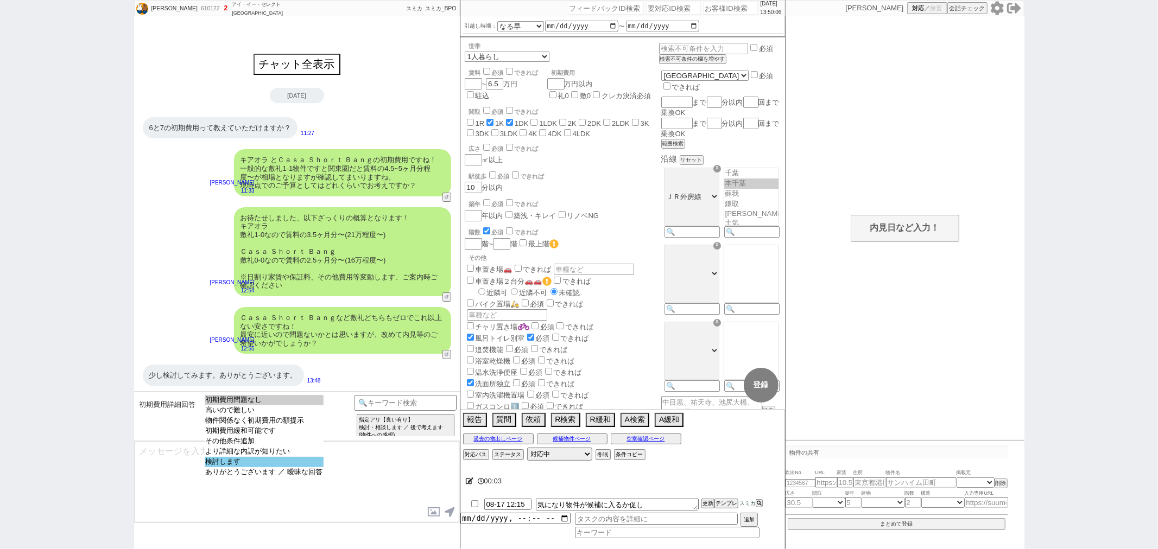
select select "検討します"
click at [250, 467] on option "検討します" at bounding box center [264, 472] width 119 height 10
type textarea "かしこまりました、ぜひご検討頂けますと幸いです！ また一応ですが、ご案内時に他の物件も出るかや、実際に内見されてどうかだったり、他と色々と比較されて決定される…"
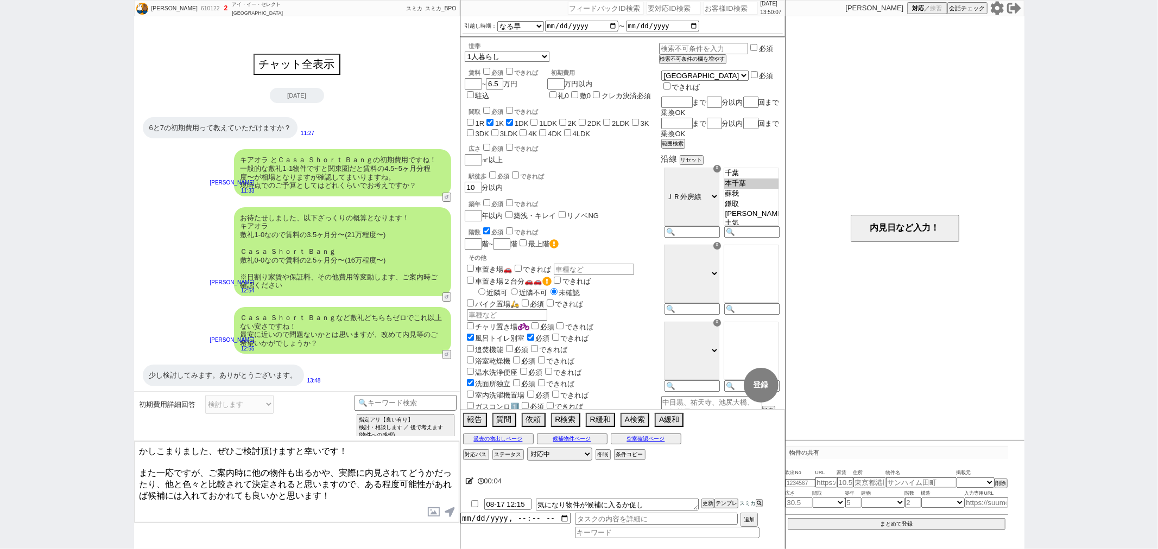
click at [250, 466] on textarea "かしこまりました、ぜひご検討頂けますと幸いです！ また一応ですが、ご案内時に他の物件も出るかや、実際に内見されてどうかだったり、他と色々と比較されて決定される…" at bounding box center [297, 481] width 325 height 81
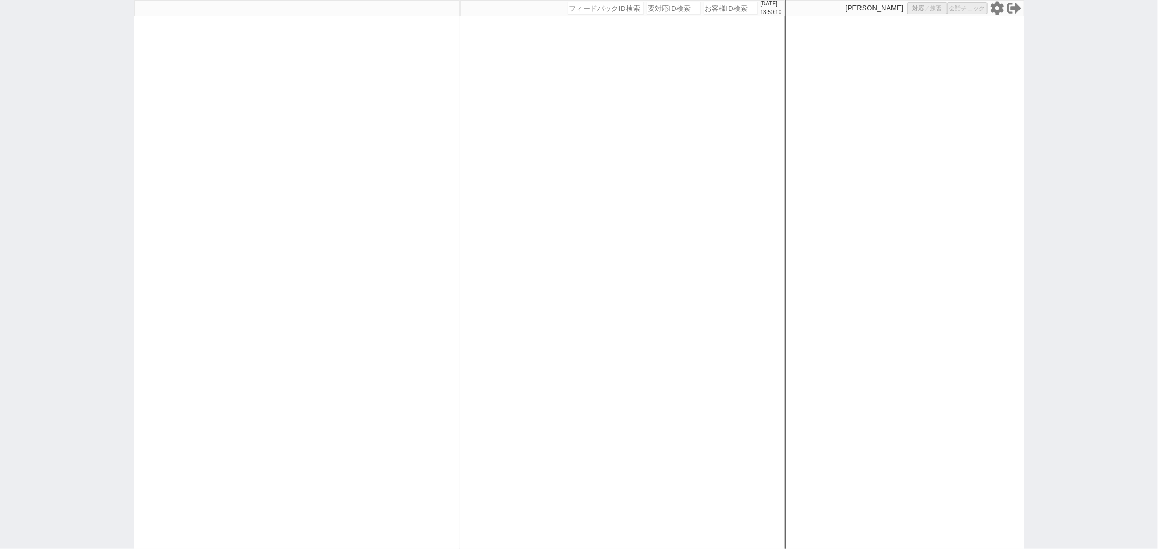
select select
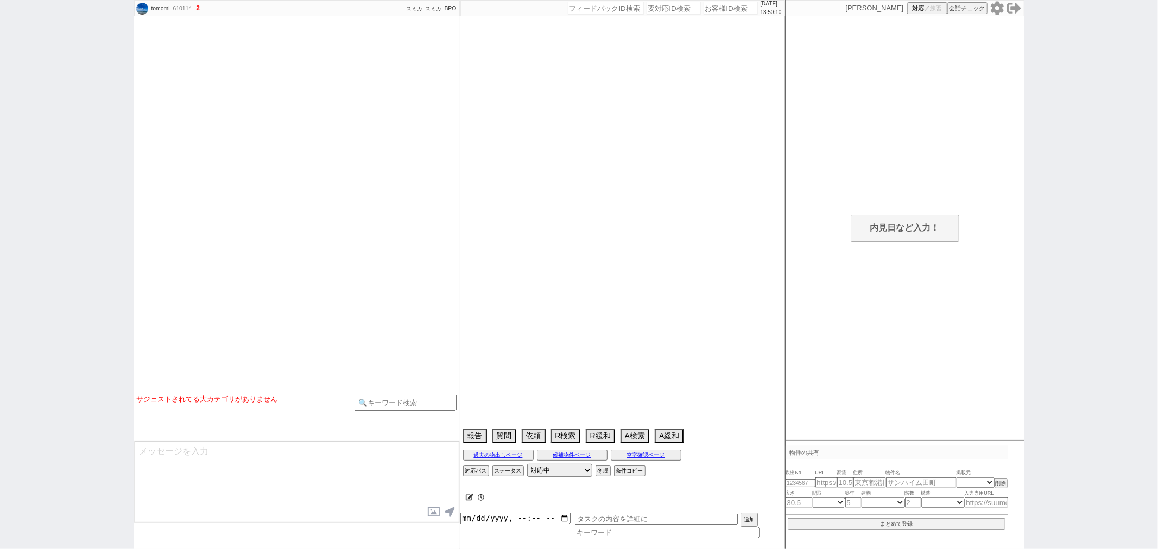
select select
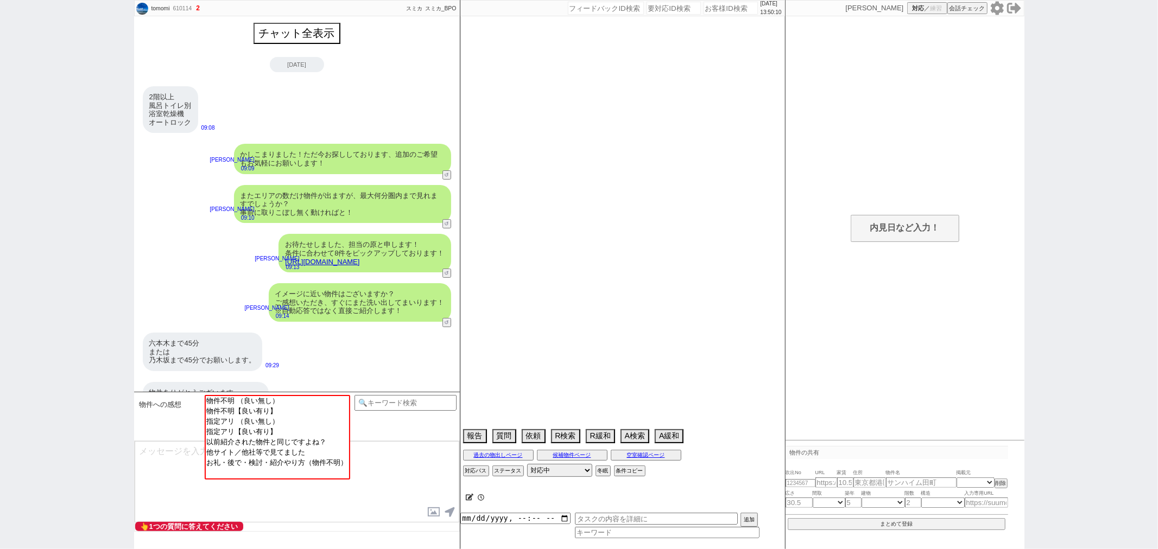
scroll to position [329, 0]
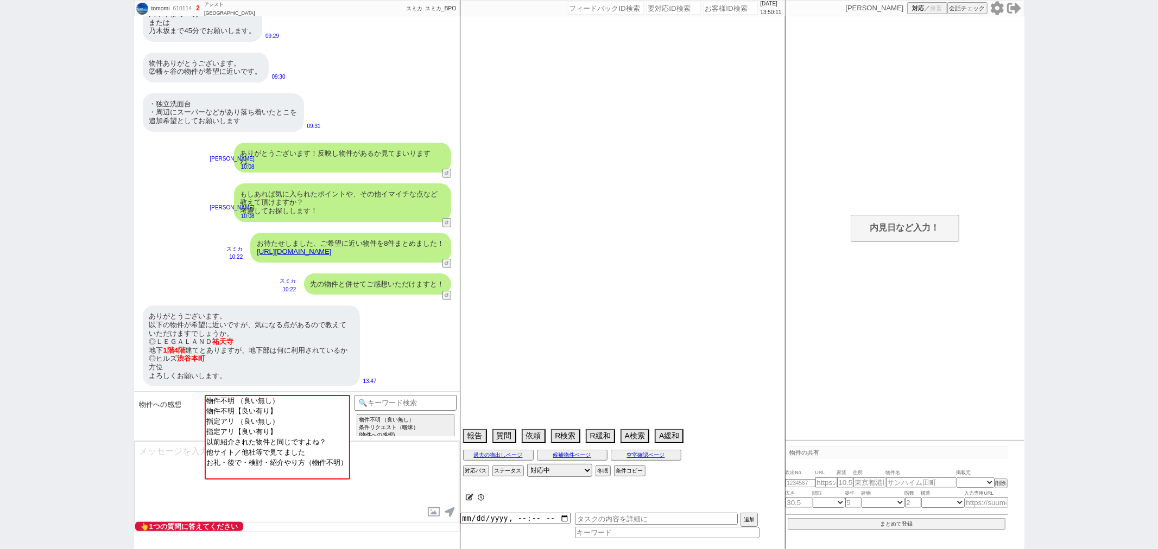
select select "2025"
select select "9"
select select "36"
select select "0"
select select "9"
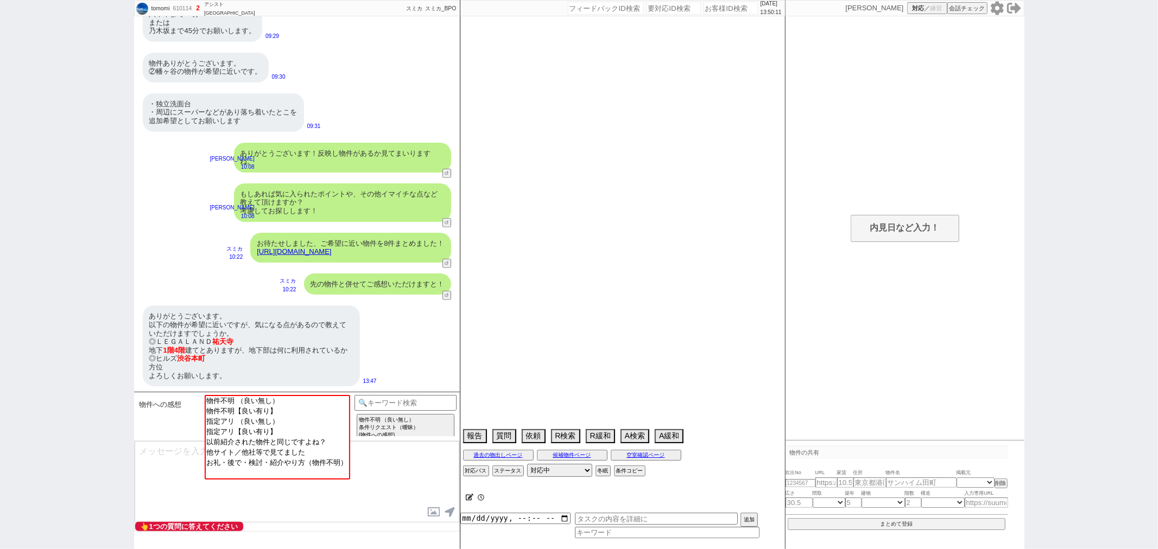
select select "10"
select select "12"
select select "13"
select select "75"
select select "1809"
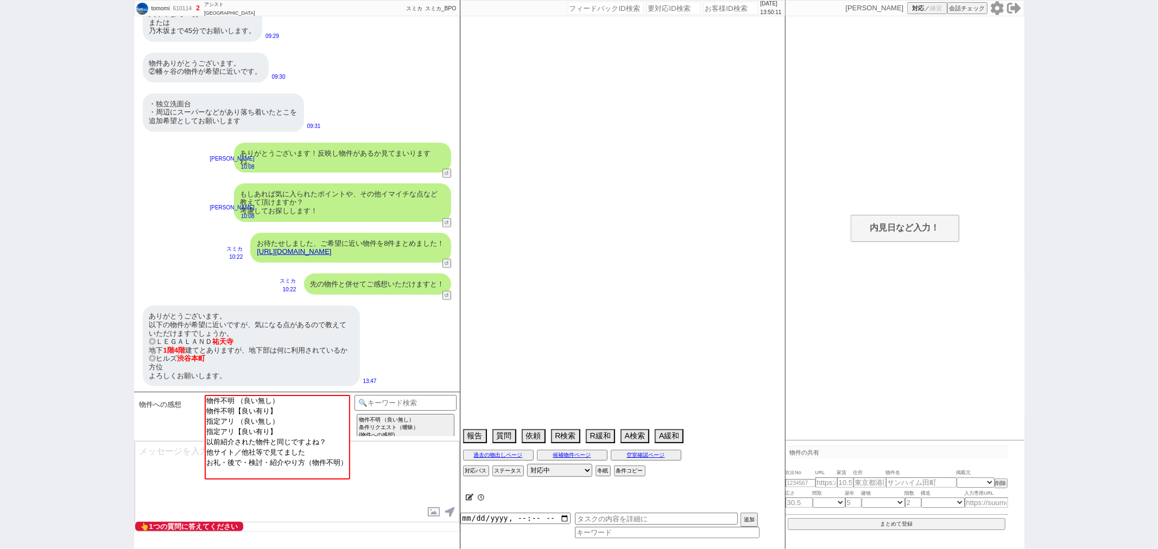
select select "62"
select select "1527"
select select "14"
select select "473"
select select "831"
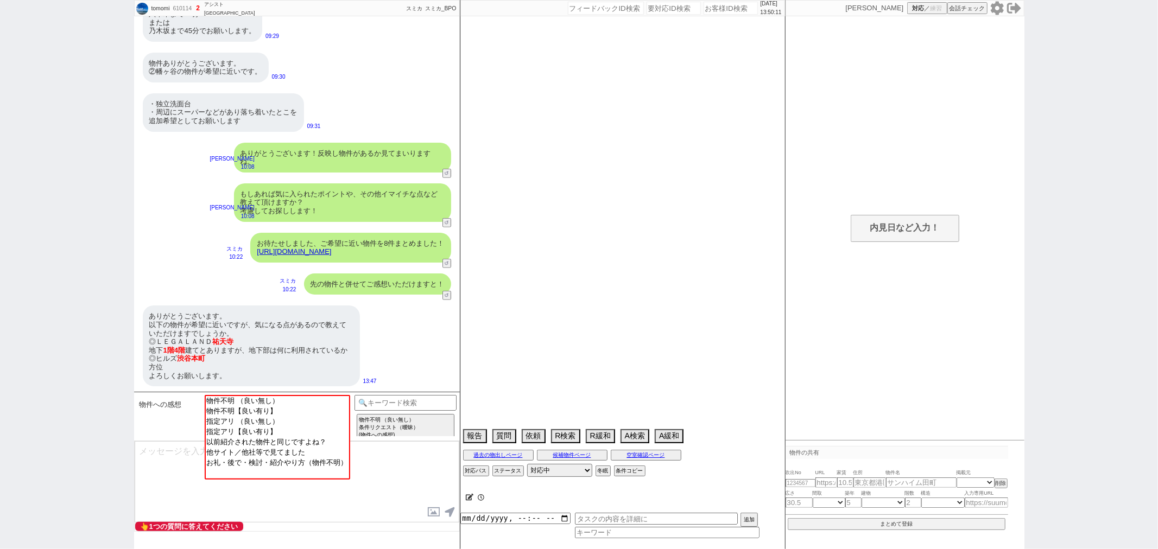
select select "23"
select select "748"
select select "70"
select select "1699"
select select "64"
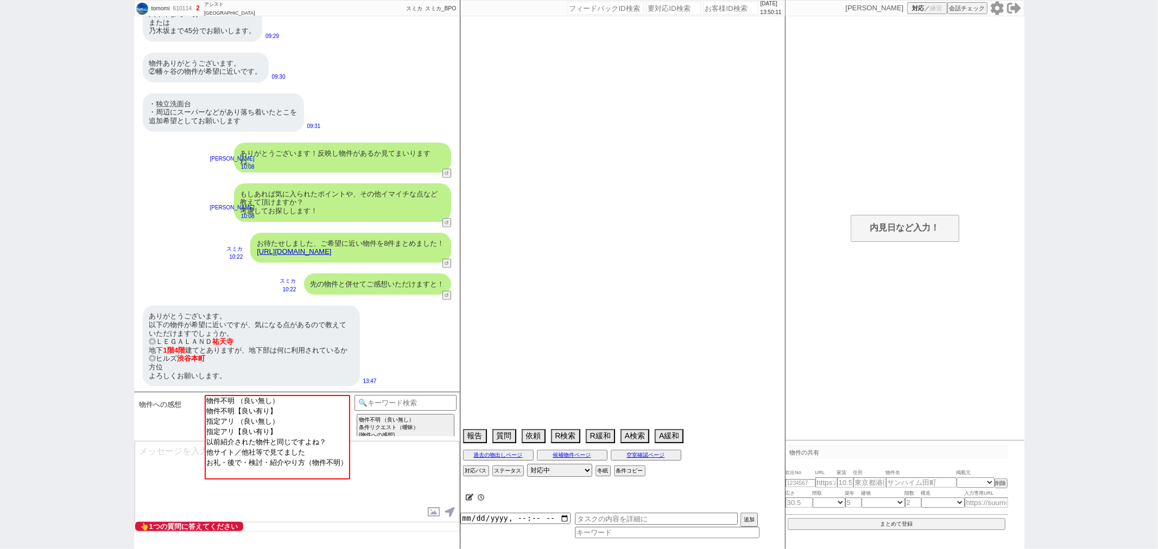
select select "1571"
select select "69"
select select "1667"
select select "59"
select select "1475"
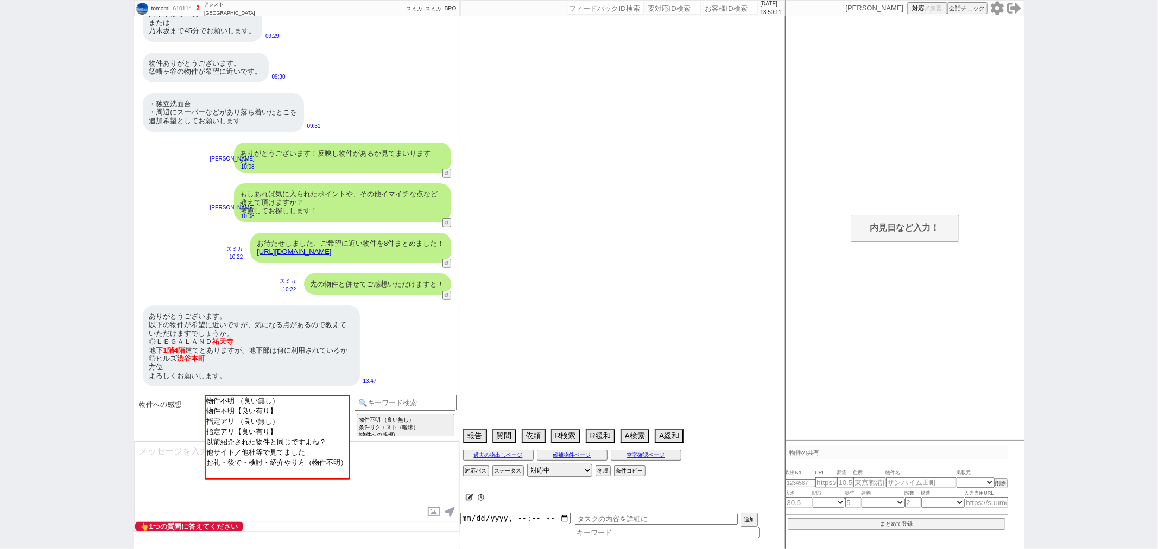
select select "50"
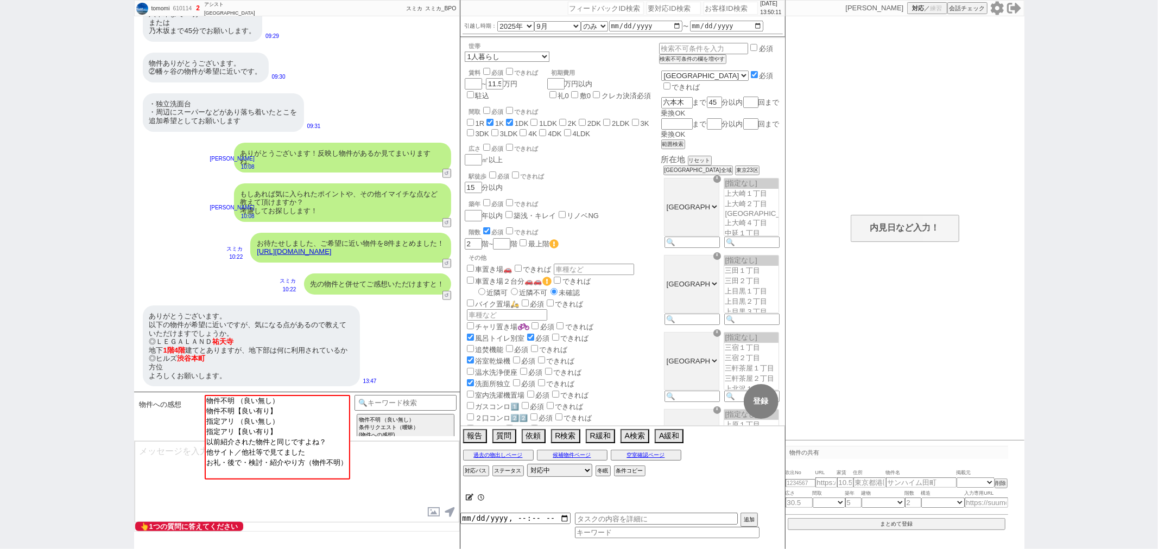
scroll to position [0, 0]
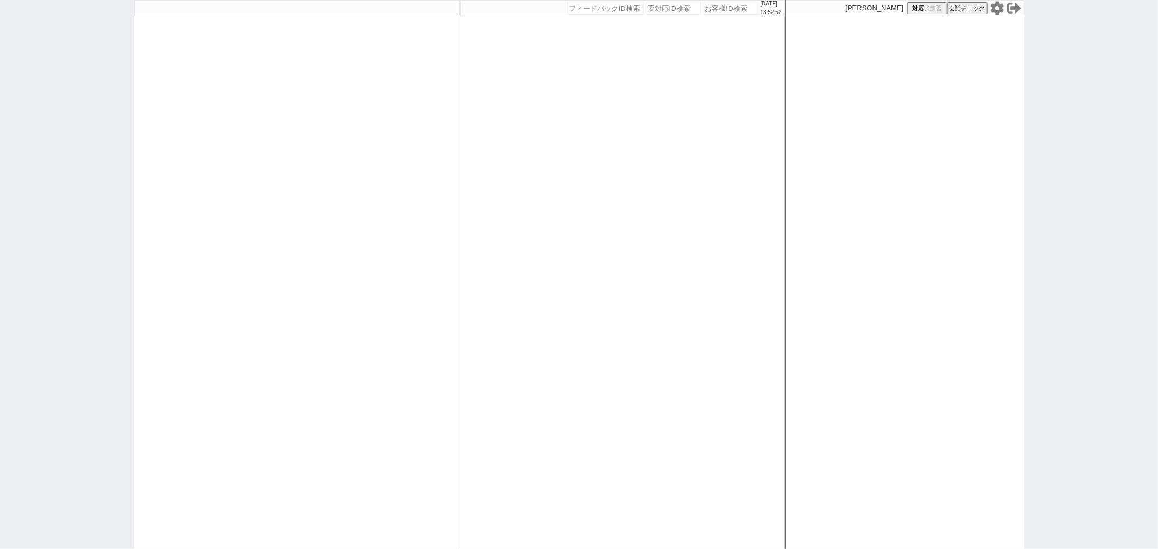
click at [180, 161] on div at bounding box center [297, 274] width 326 height 549
select select
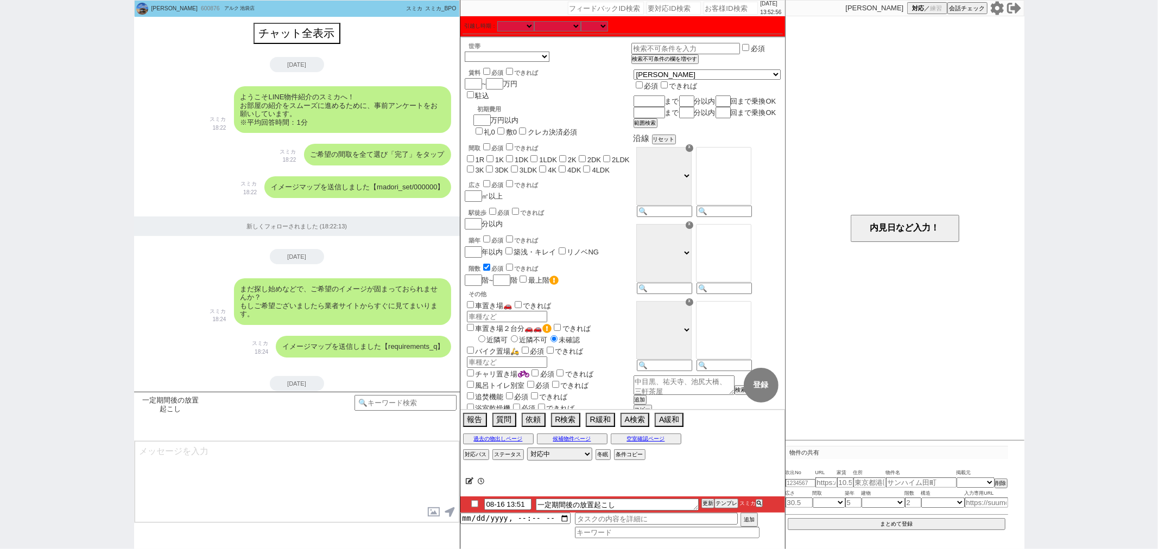
type textarea "ご無沙汰しております、その後また一定期間立ちまして相場もご状況も変わってきたかなと思いましてご連絡させて頂きました。"
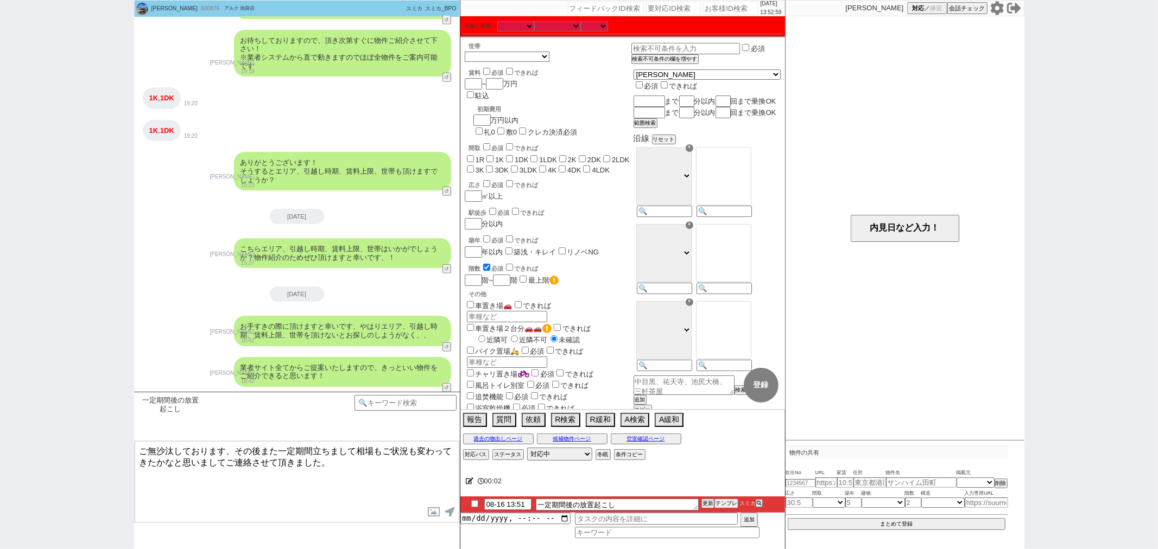
click at [403, 478] on textarea "ご無沙汰しております、その後また一定期間立ちまして相場もご状況も変わってきたかなと思いましてご連絡させて頂きました。" at bounding box center [297, 481] width 325 height 81
checkbox input "true"
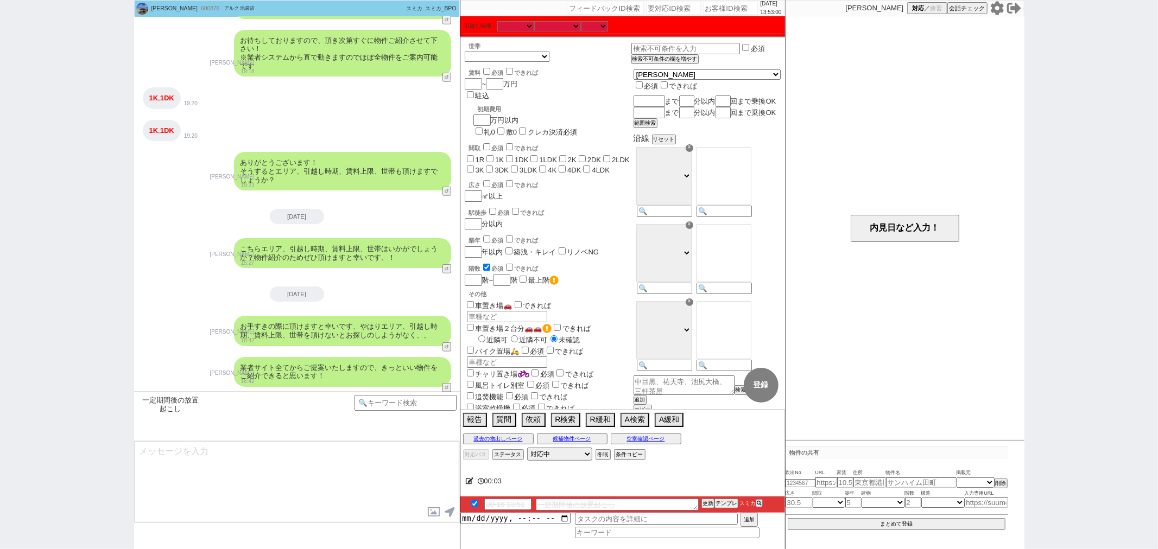
scroll to position [633, 0]
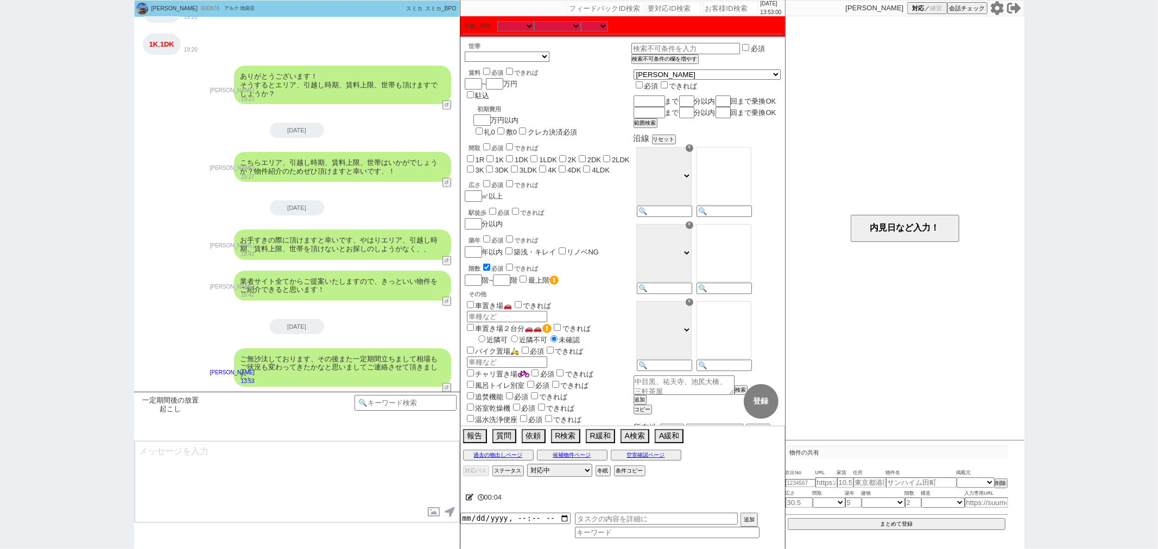
type textarea "よければ、改めて色々とご紹介させて頂ければと思います！ 現在のご希望条件はいかがでしょうか？"
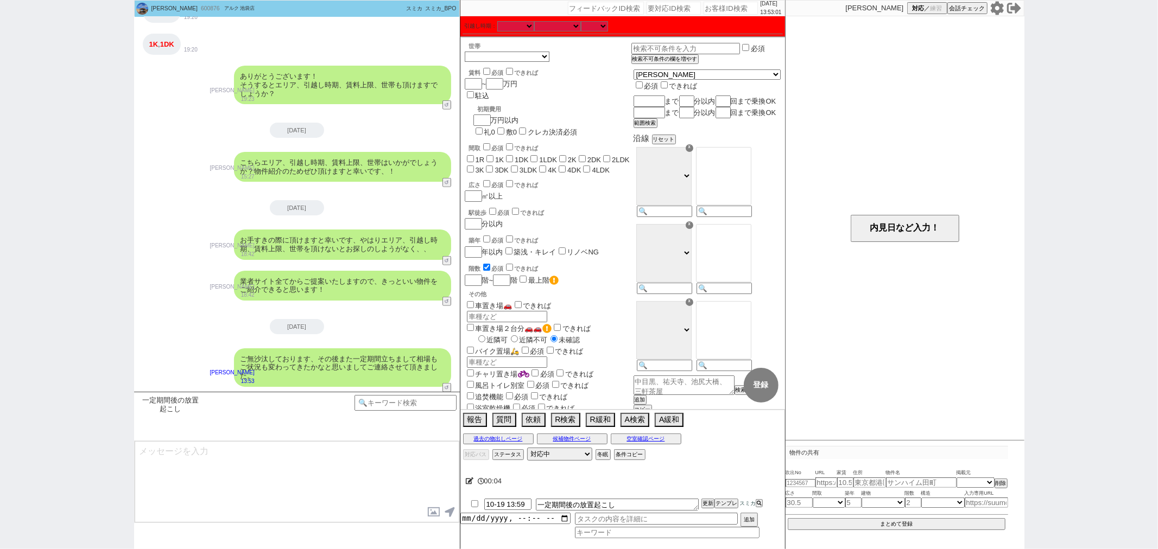
scroll to position [675, 0]
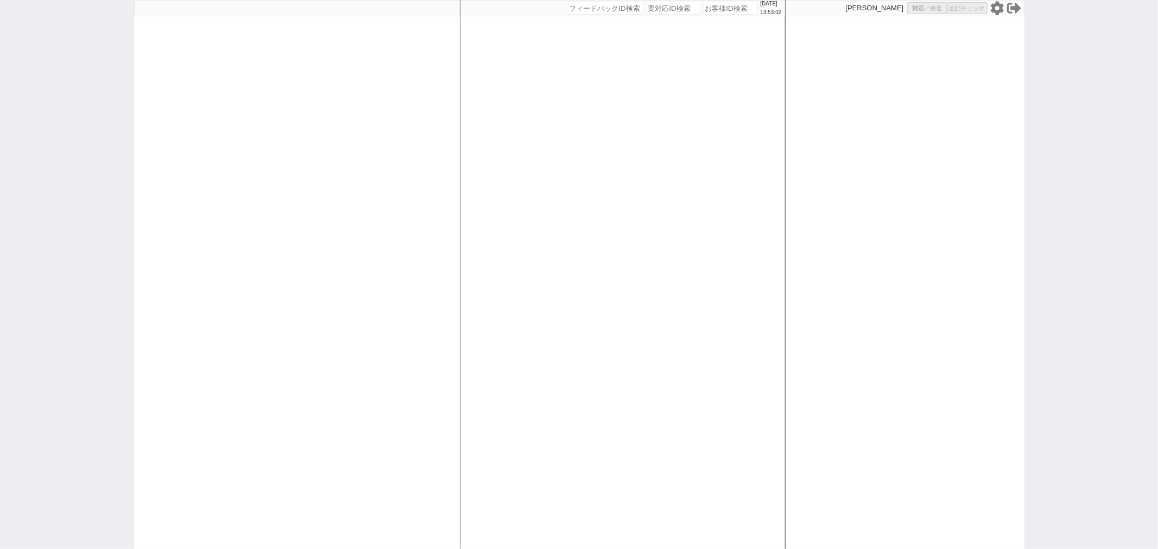
select select
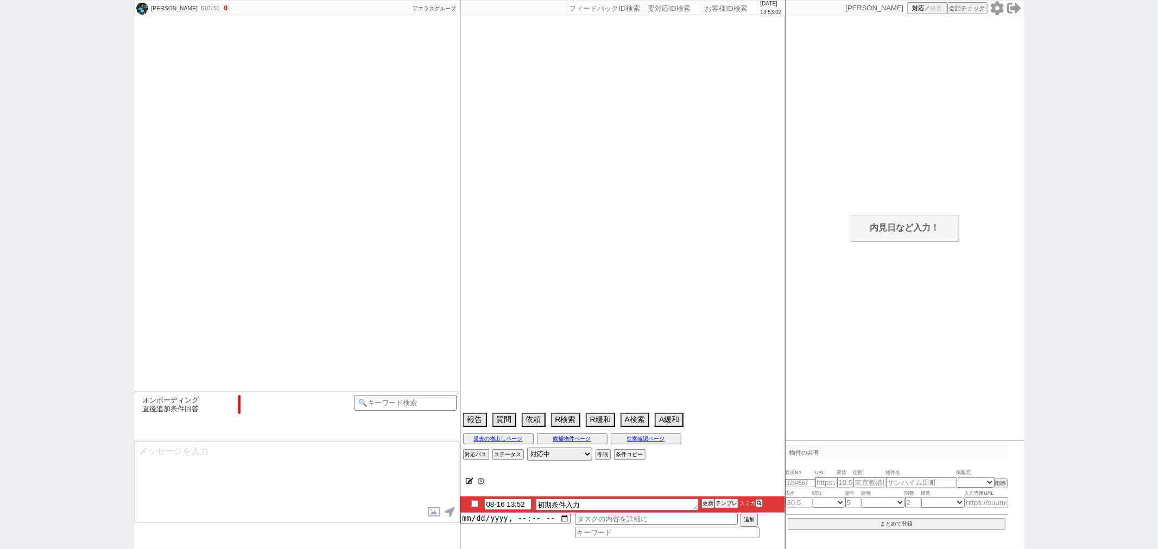
scroll to position [585, 0]
select select "0"
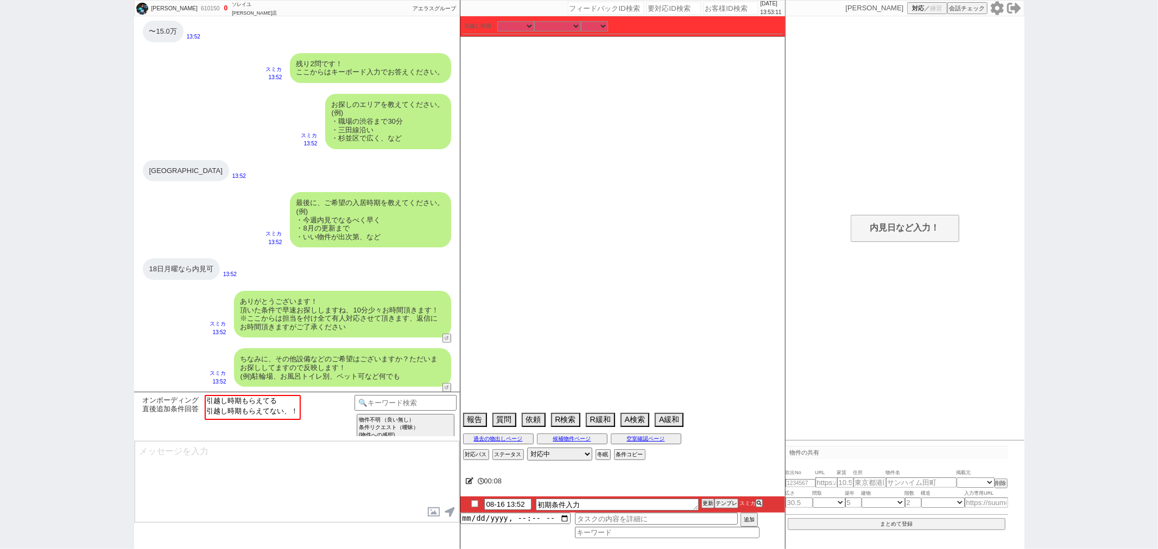
click at [912, 242] on div "内見日など入力！ 変更 なし 登録 日時 内見日時の質問NG 内見日時前倒しNG 既に案内に合意 言及なし 時間明確 午前 午後 お昼 夕方・夜 終日いつでも…" at bounding box center [904, 280] width 239 height 528
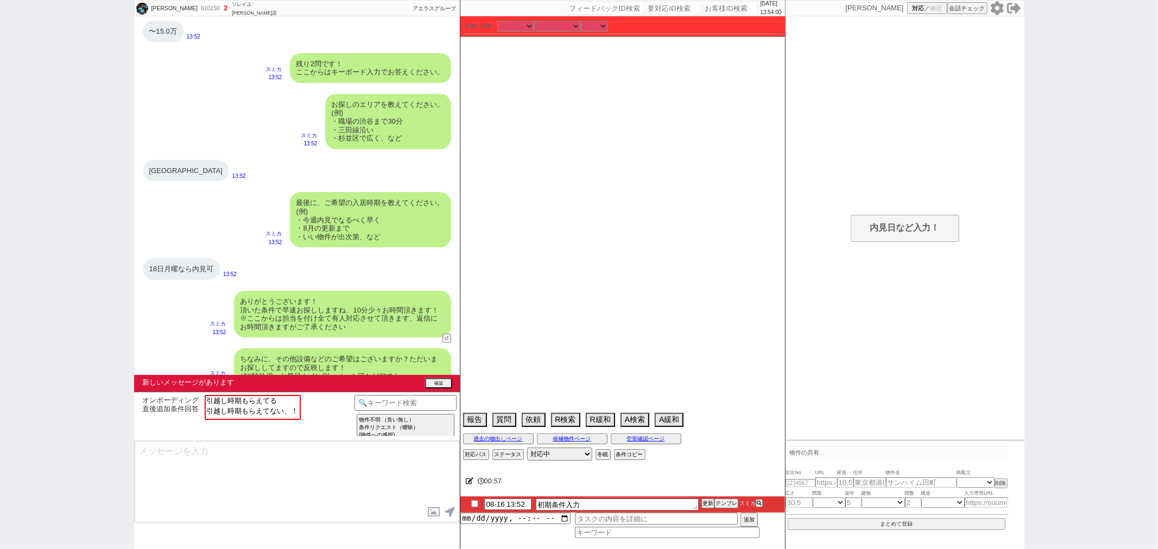
scroll to position [666, 0]
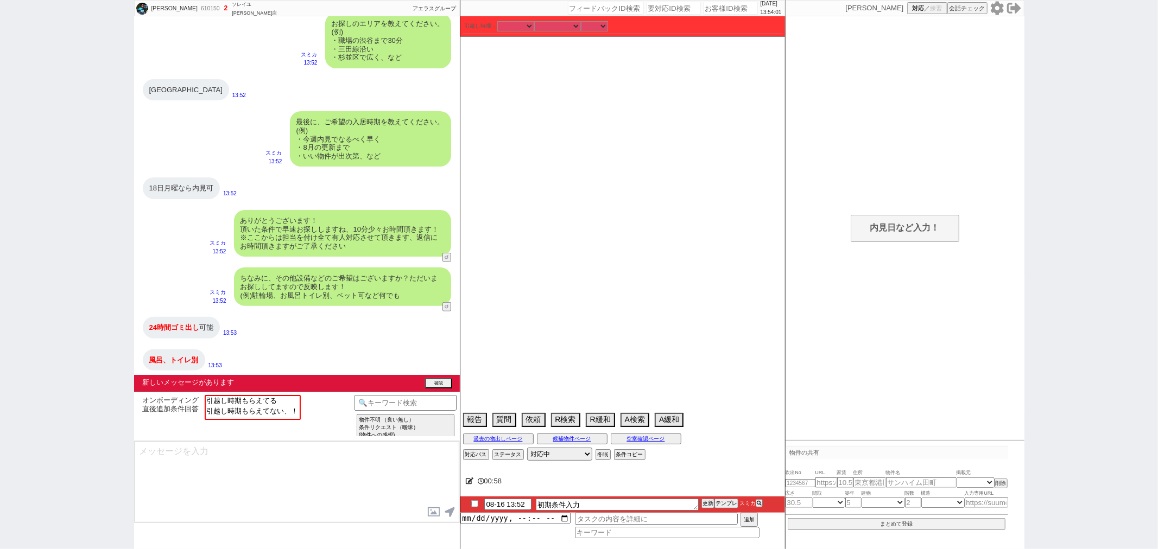
click at [869, 217] on div "内見日など入力！ 変更 なし 登録 日時 内見日時の質問NG 内見日時前倒しNG 既に案内に合意 言及なし 時間明確 午前 午後 お昼 夕方・夜 終日いつでも…" at bounding box center [904, 280] width 239 height 528
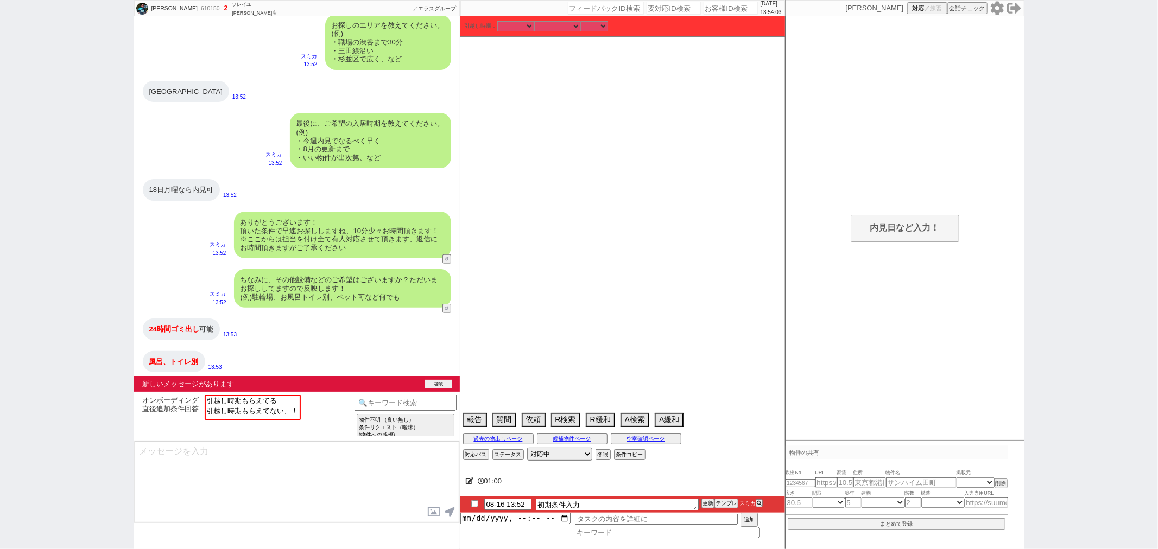
click at [434, 383] on button "確認" at bounding box center [438, 384] width 27 height 9
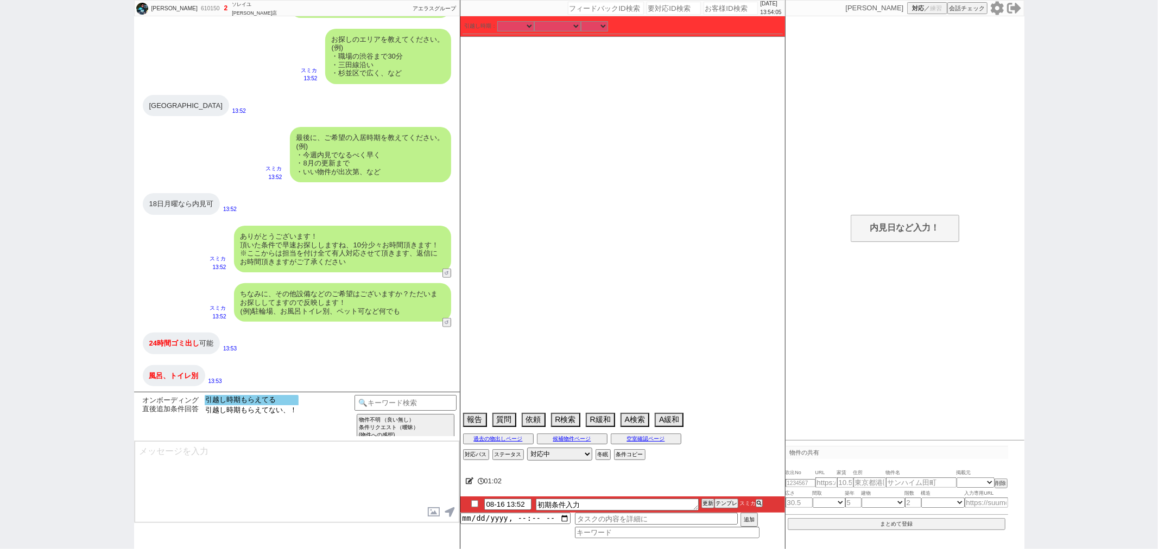
select select "引越し時期もらえてる"
click at [270, 405] on option "引越し時期もらえてる" at bounding box center [252, 410] width 94 height 10
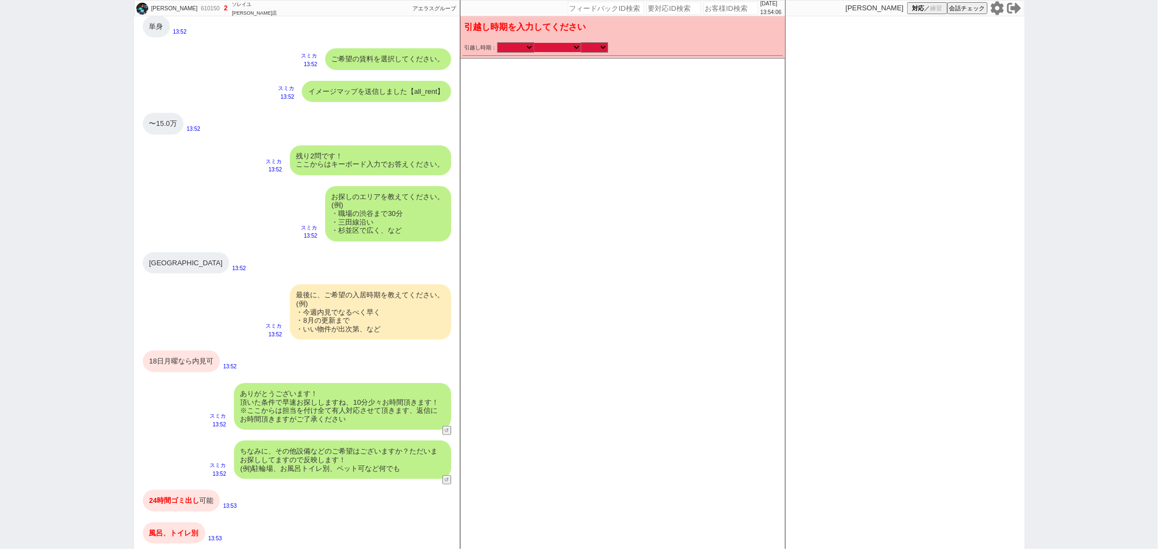
click at [555, 46] on select "なる早 未定 いつでも 物件あれば 年内 来年 1月 2月 3月 4月 5月 6月 7月 8月 9月 10月 11月 12月 春 [PERSON_NAME]" at bounding box center [557, 47] width 47 height 9
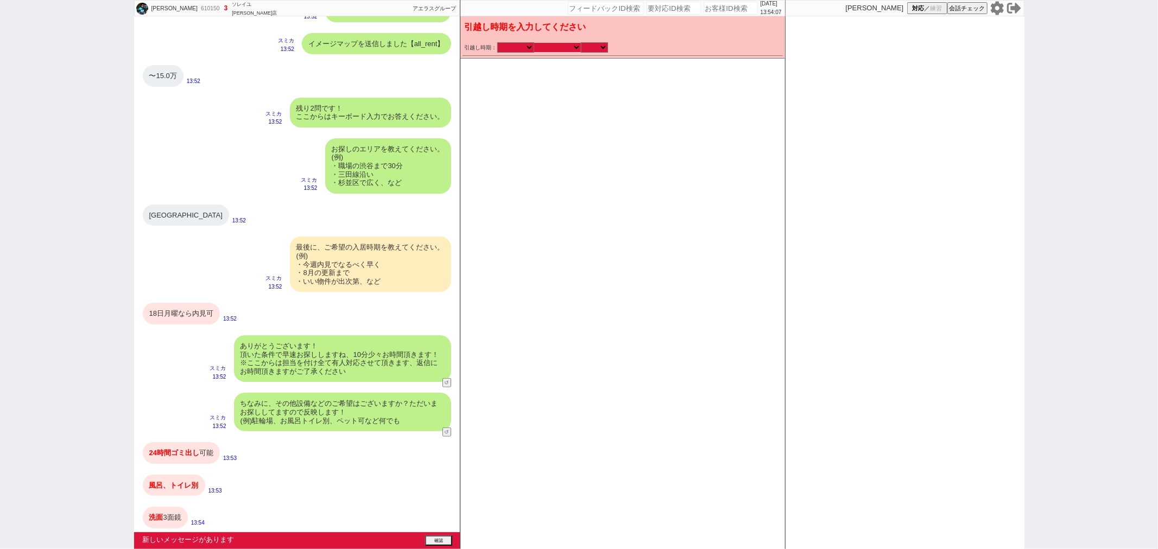
select select "13"
click at [534, 43] on select "なる早 未定 いつでも 物件あれば 年内 来年 1月 2月 3月 4月 5月 6月 7月 8月 9月 10月 11月 12月 春 [PERSON_NAME]" at bounding box center [557, 47] width 47 height 9
type input "[DATE]"
checkbox input "false"
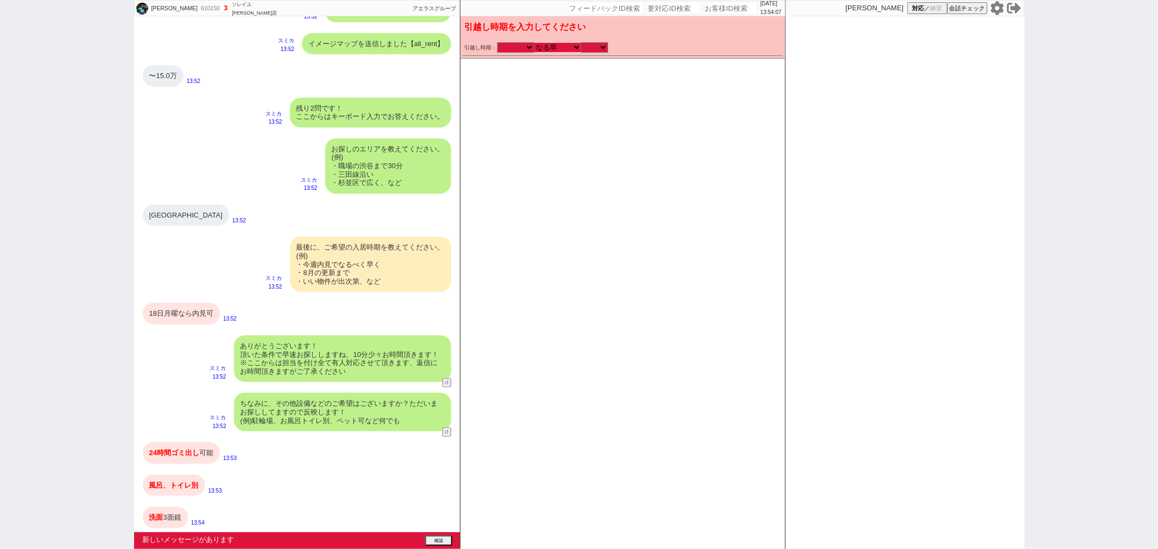
checkbox input "true"
checkbox input "false"
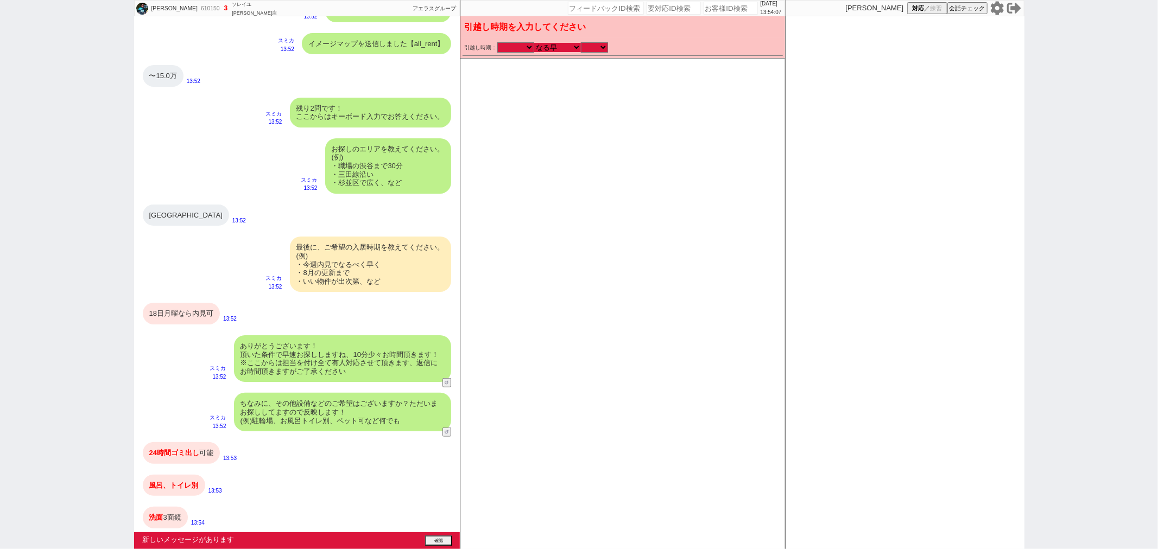
checkbox input "false"
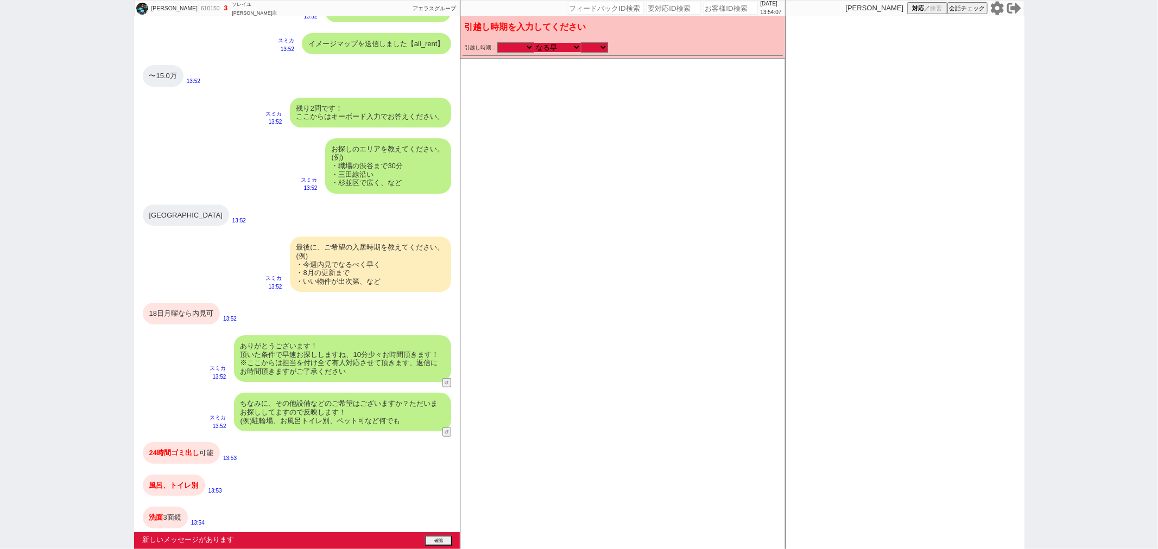
checkbox input "false"
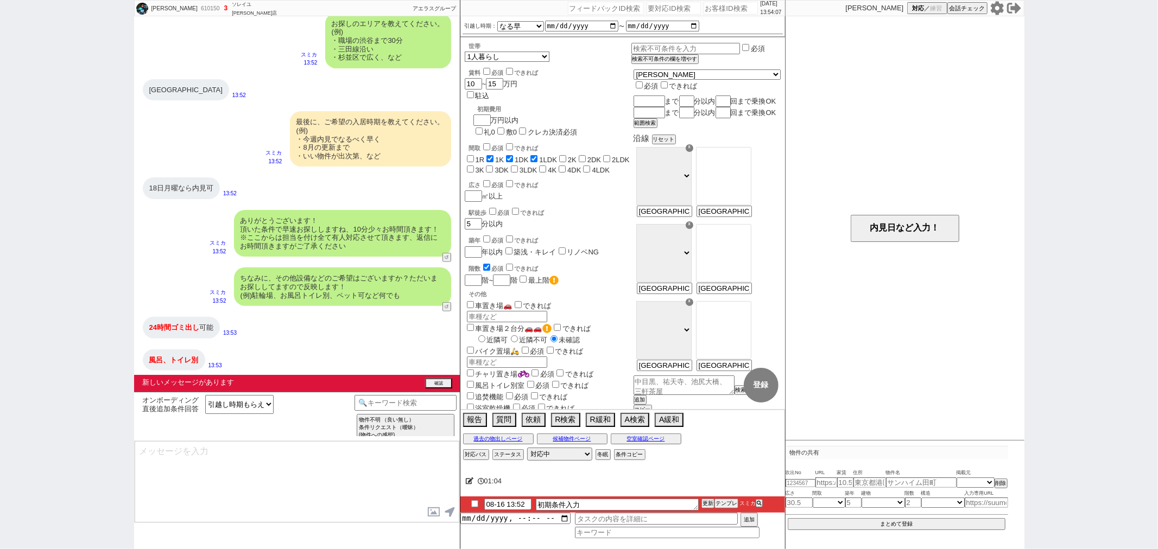
type textarea "かしこまりました！ただ今お探ししております、追加のご希望もお気軽にお願いします！"
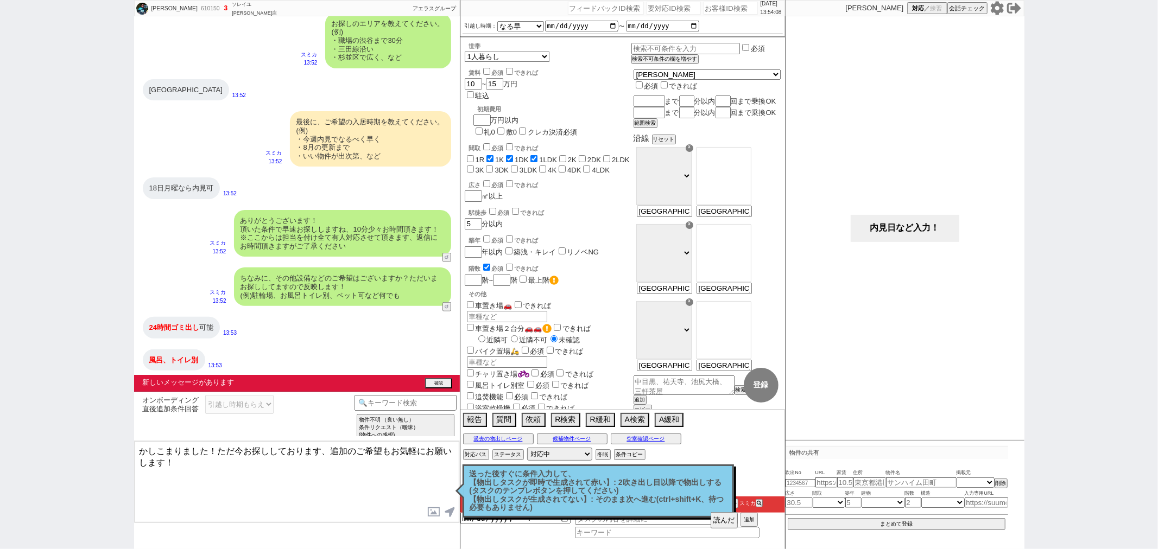
click at [904, 220] on button "内見日など入力！" at bounding box center [905, 228] width 109 height 27
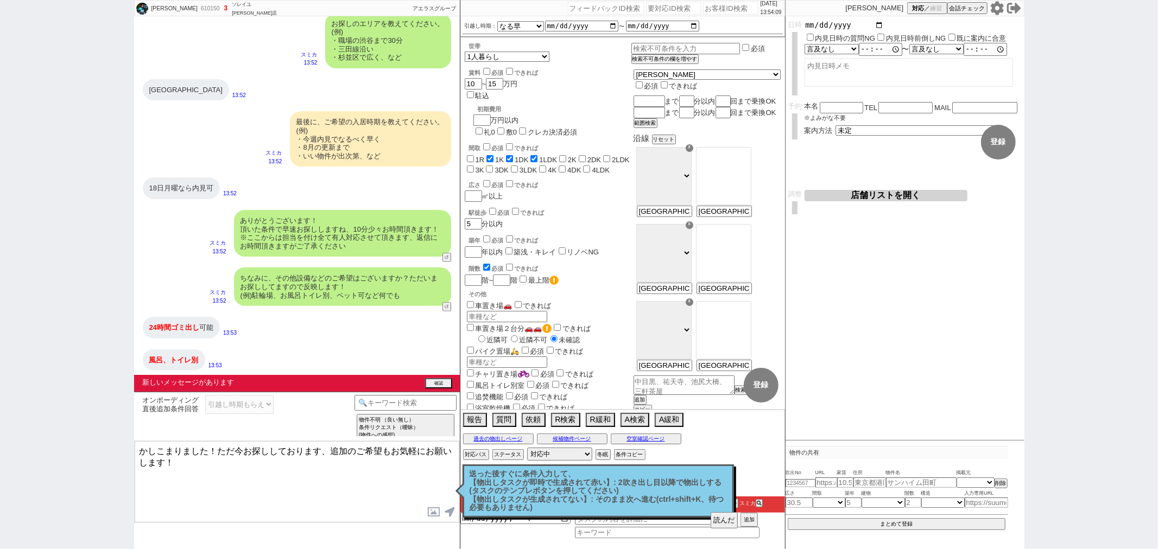
click at [877, 23] on input "date" at bounding box center [844, 25] width 80 height 9
type input "[DATE]"
click at [1008, 142] on button "登録" at bounding box center [998, 142] width 35 height 35
click at [433, 380] on button "確認" at bounding box center [438, 384] width 27 height 9
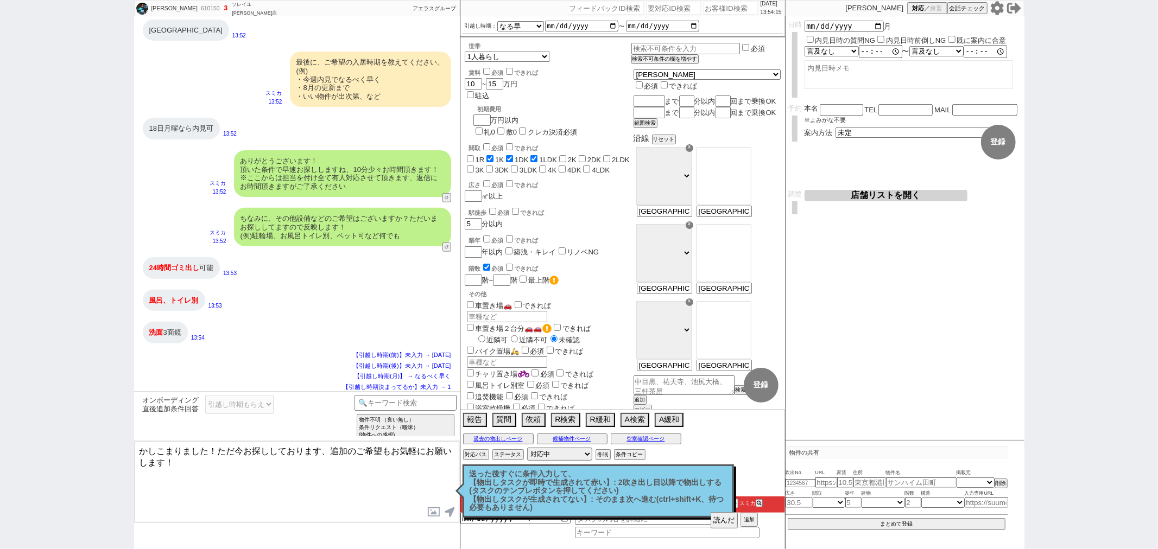
scroll to position [728, 0]
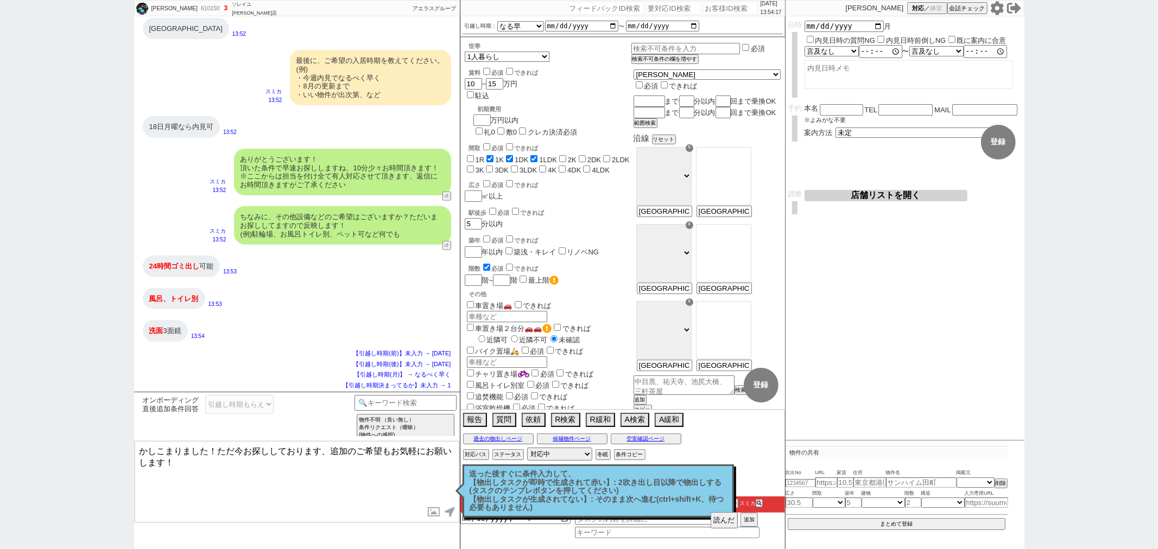
click at [269, 488] on textarea "かしこまりました！ただ今お探ししております、追加のご希望もお気軽にお願いします！" at bounding box center [297, 481] width 325 height 81
click at [687, 496] on p "送った後すぐに条件入力して、 【物出しタスクが即時で生成されて赤い】: 2吹き出し目以降で物出しする(タスクのテンプレボタンを押してください) 【物出しタスク…" at bounding box center [597, 491] width 257 height 42
click at [230, 468] on textarea "かしこまりました！ただ今お探ししております、追加のご希望もお気軽にお願いします！" at bounding box center [297, 481] width 325 height 81
click at [715, 521] on button "読んだ" at bounding box center [723, 520] width 27 height 16
click at [639, 493] on p "送った後すぐに条件入力して、 【物出しタスクが即時で生成されて赤い】: 2吹き出し目以降で物出しする(タスクのテンプレボタンを押してください) 【物出しタスク…" at bounding box center [597, 491] width 257 height 42
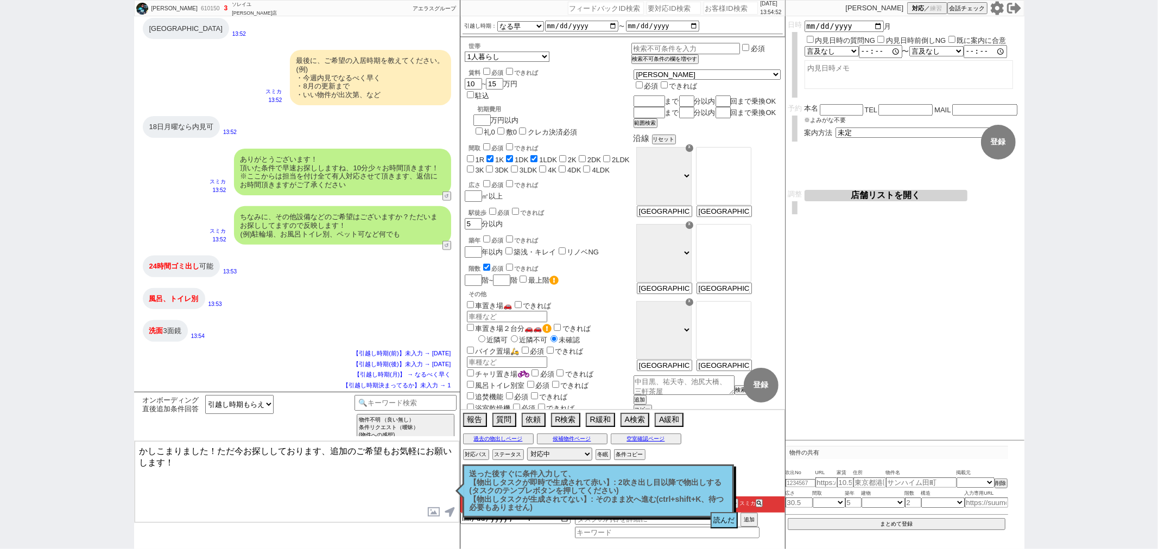
click at [312, 487] on textarea "かしこまりました！ただ今お探ししております、追加のご希望もお気軽にお願いします！" at bounding box center [297, 481] width 325 height 81
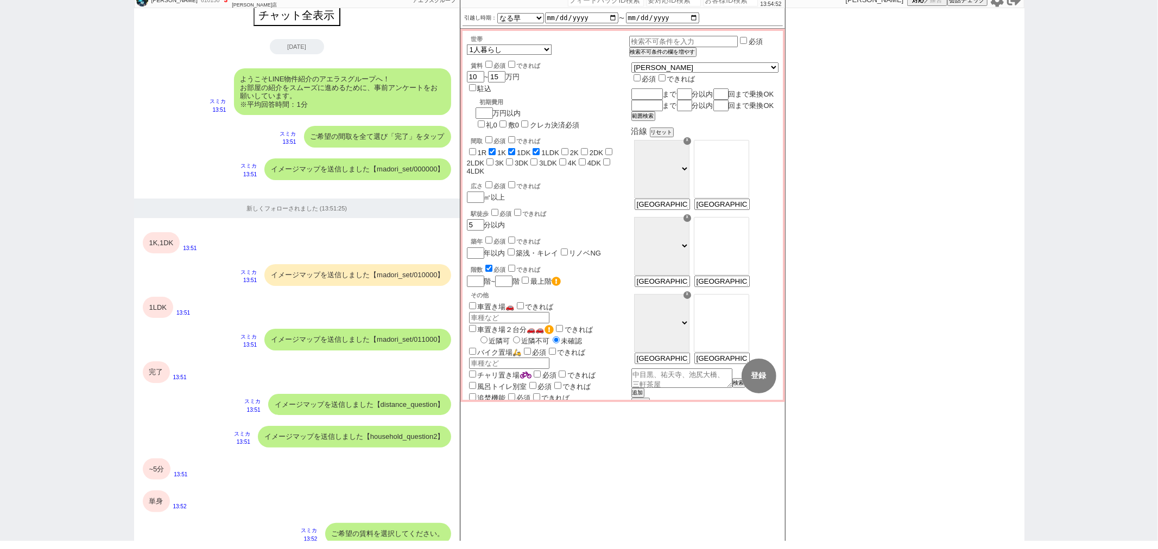
scroll to position [664, 0]
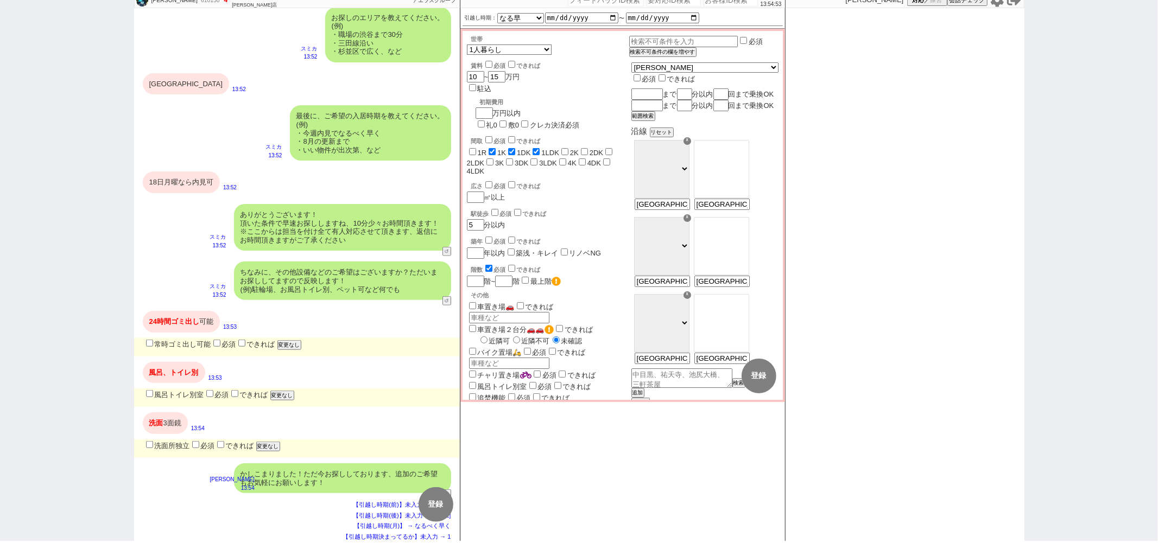
click at [175, 346] on label "常時ゴミ出し可能" at bounding box center [177, 344] width 67 height 8
click at [153, 346] on input "常時ゴミ出し可能" at bounding box center [149, 343] width 7 height 7
checkbox input "true"
checkbox input "false"
checkbox input "true"
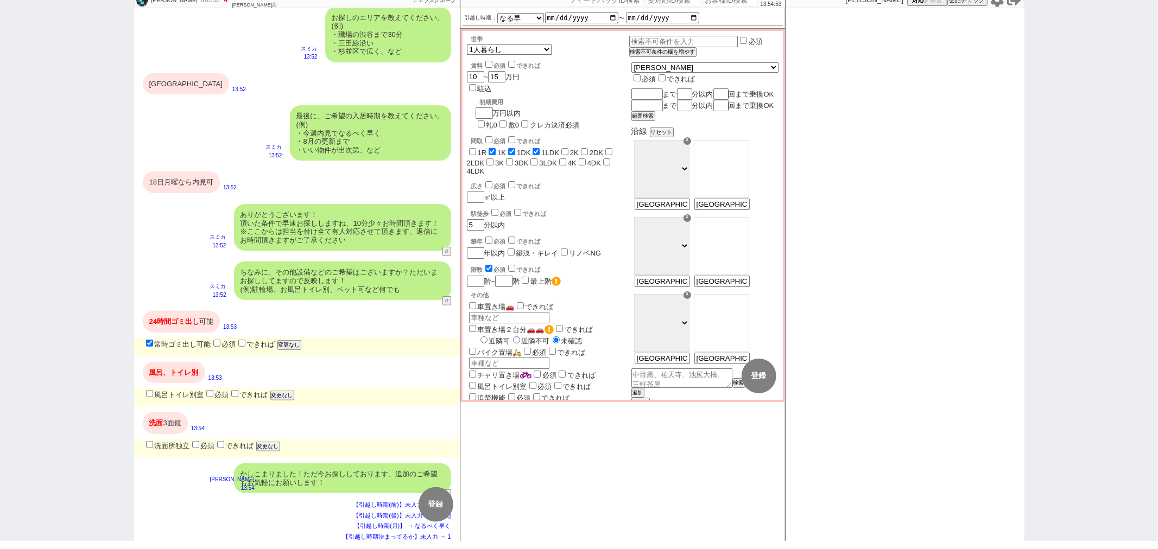
checkbox input "true"
checkbox input "false"
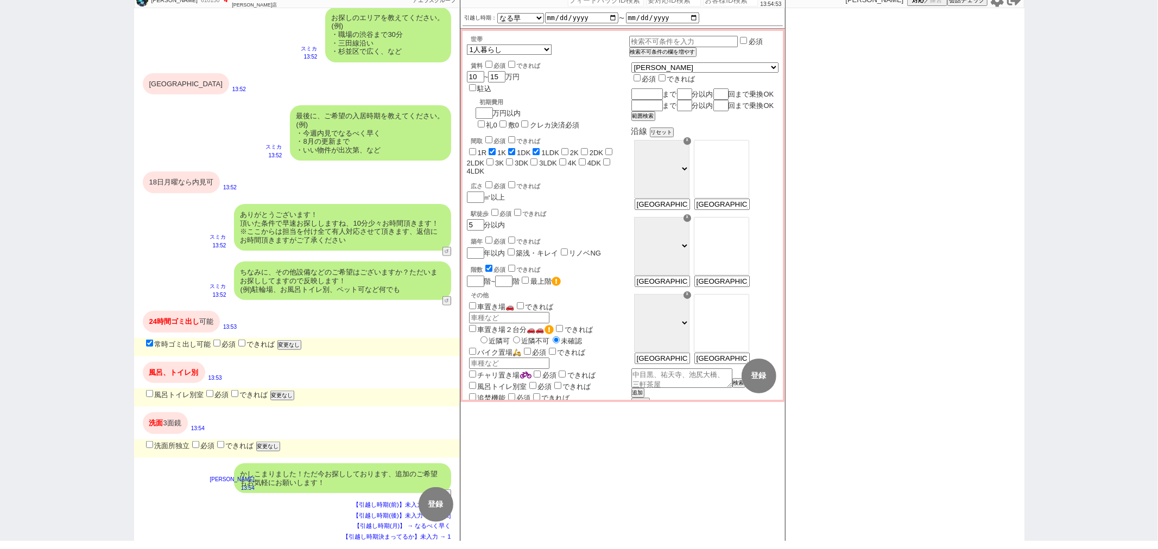
checkbox input "false"
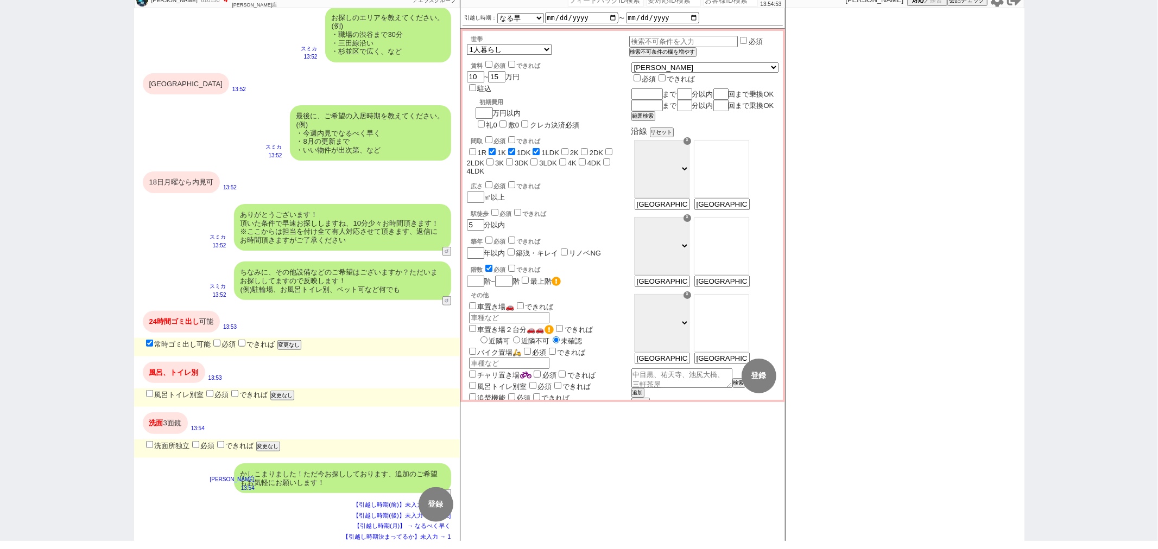
checkbox input "false"
checkbox input "true"
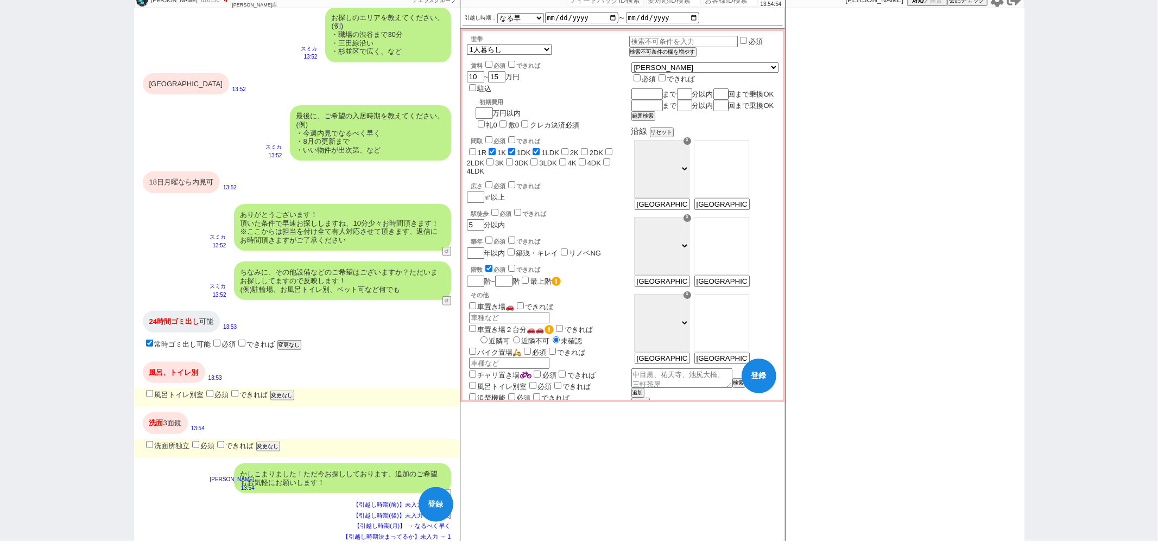
click at [162, 399] on form "風呂トイレ別室 必須 できれば 変更なし" at bounding box center [297, 398] width 326 height 18
click at [186, 392] on label "風呂トイレ別室" at bounding box center [174, 395] width 60 height 8
click at [153, 392] on input "風呂トイレ別室" at bounding box center [149, 393] width 7 height 7
checkbox input "true"
checkbox input "false"
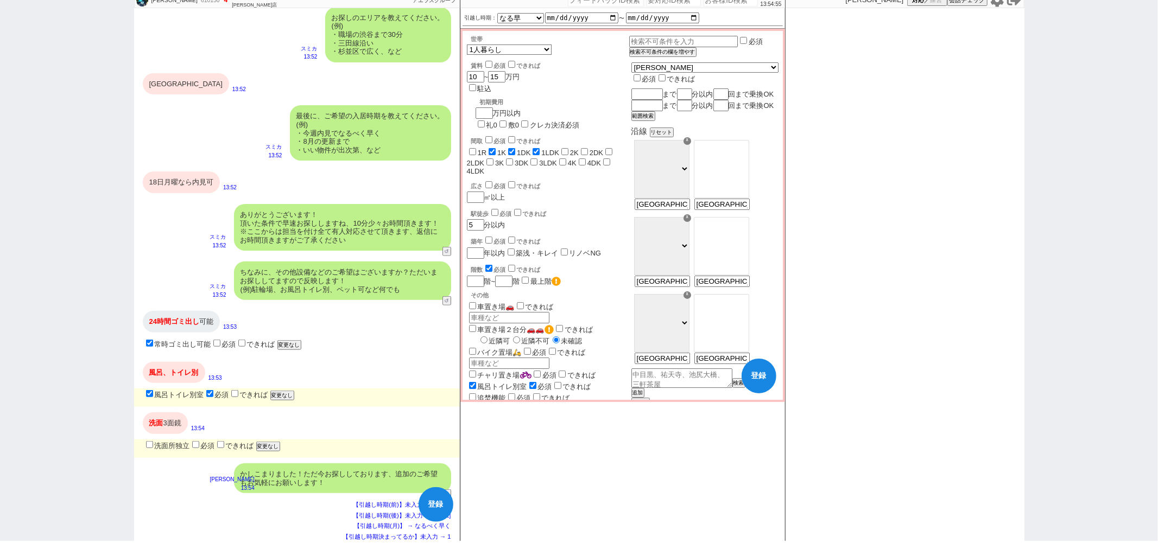
checkbox input "true"
checkbox input "false"
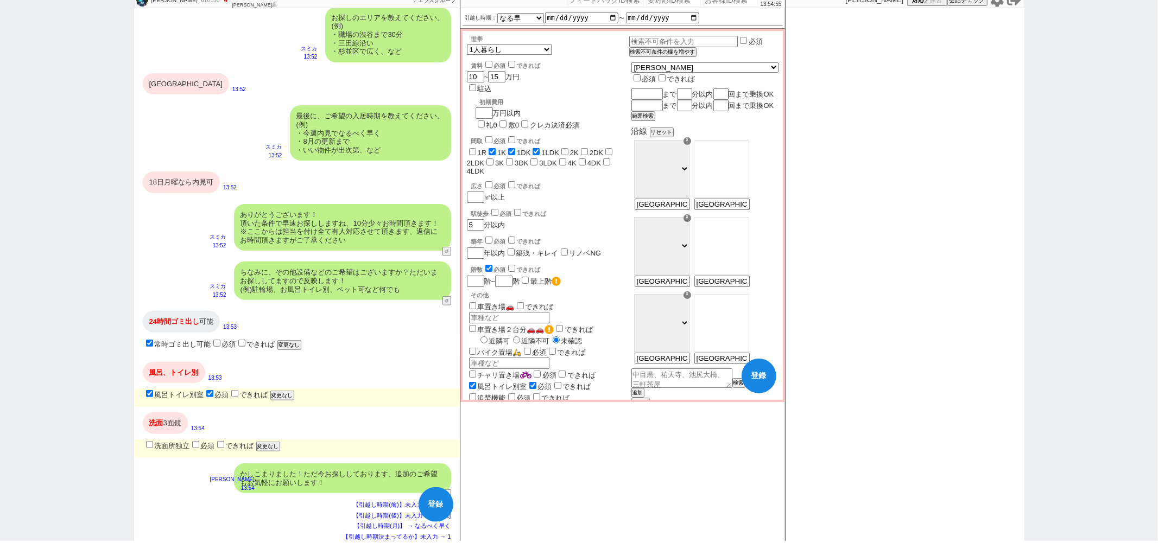
checkbox input "false"
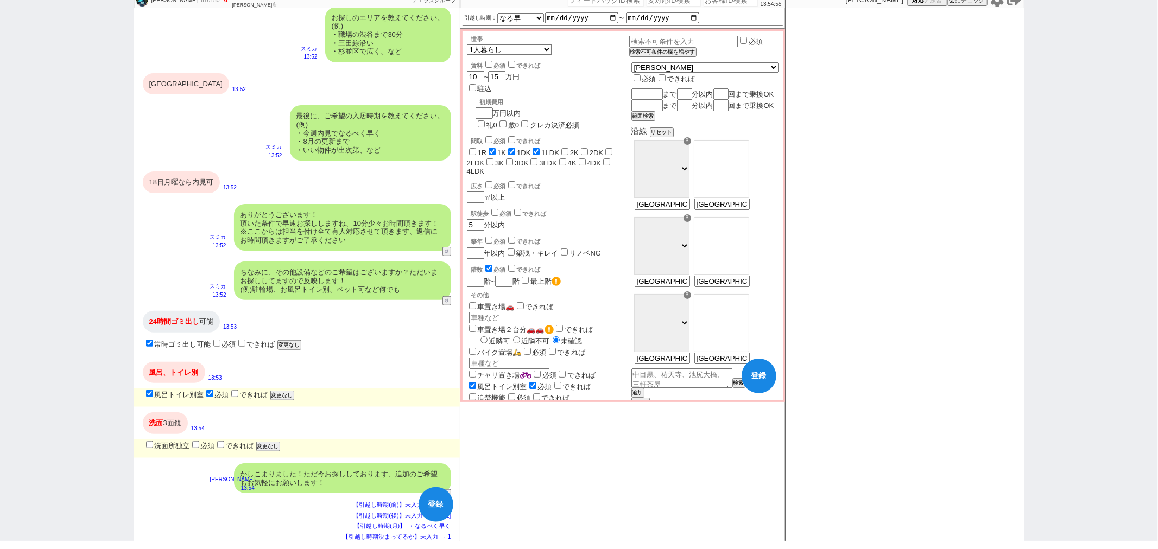
checkbox input "false"
checkbox input "true"
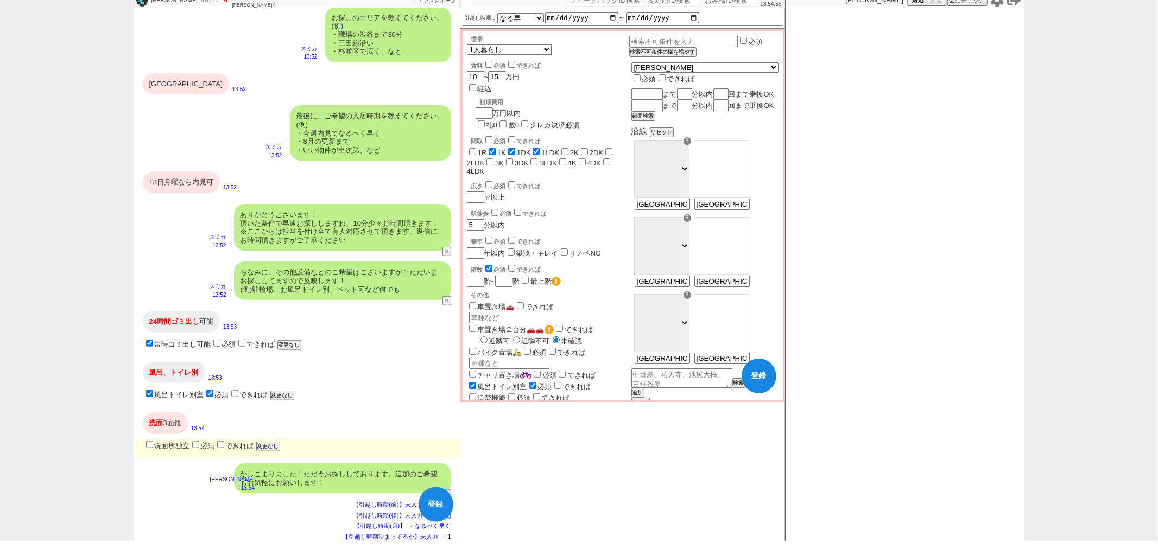
click at [177, 442] on label "洗面所独立" at bounding box center [167, 446] width 46 height 8
click at [153, 441] on input "洗面所独立" at bounding box center [149, 444] width 7 height 7
checkbox input "true"
checkbox input "false"
checkbox input "true"
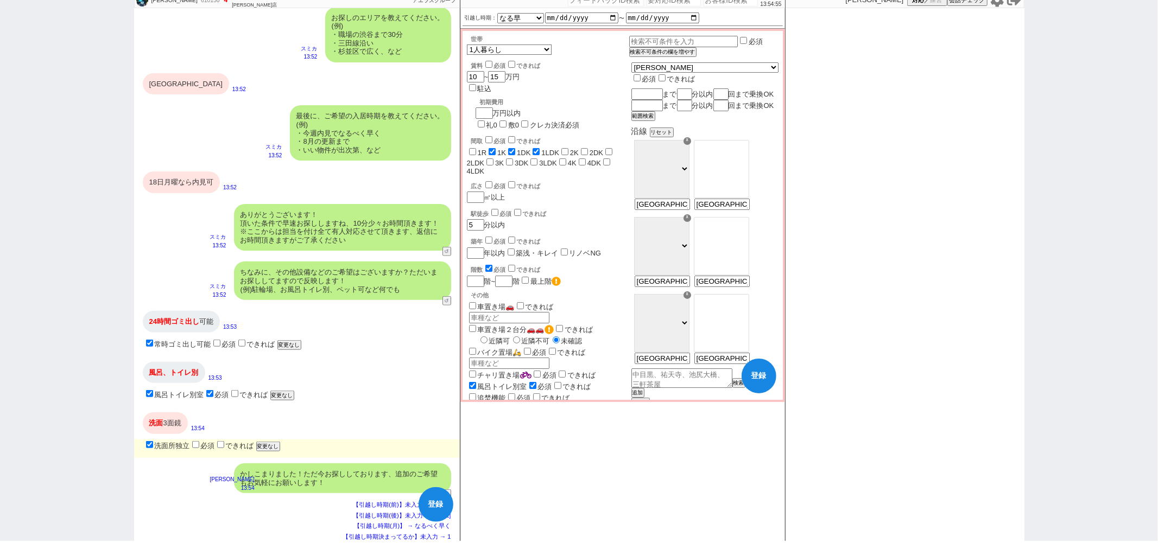
checkbox input "true"
checkbox input "false"
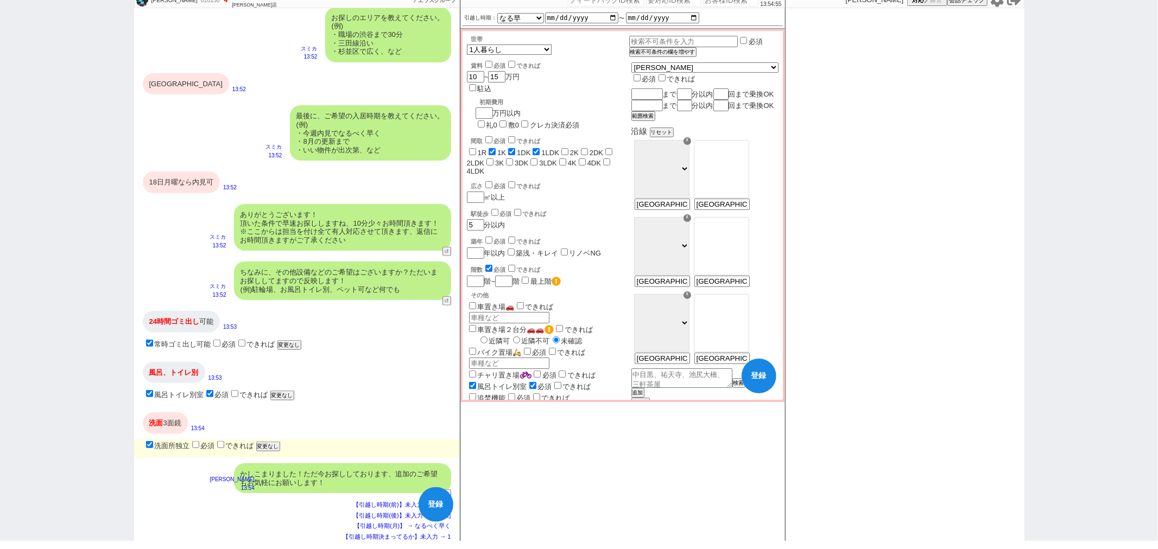
checkbox input "false"
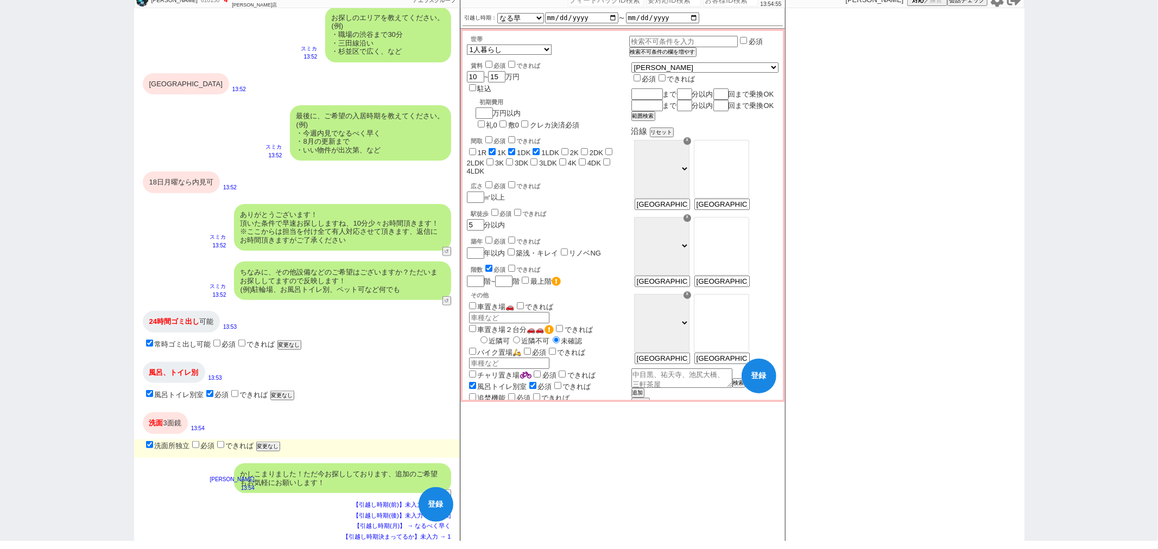
checkbox input "false"
checkbox input "true"
click at [435, 497] on button "登録" at bounding box center [435, 504] width 35 height 35
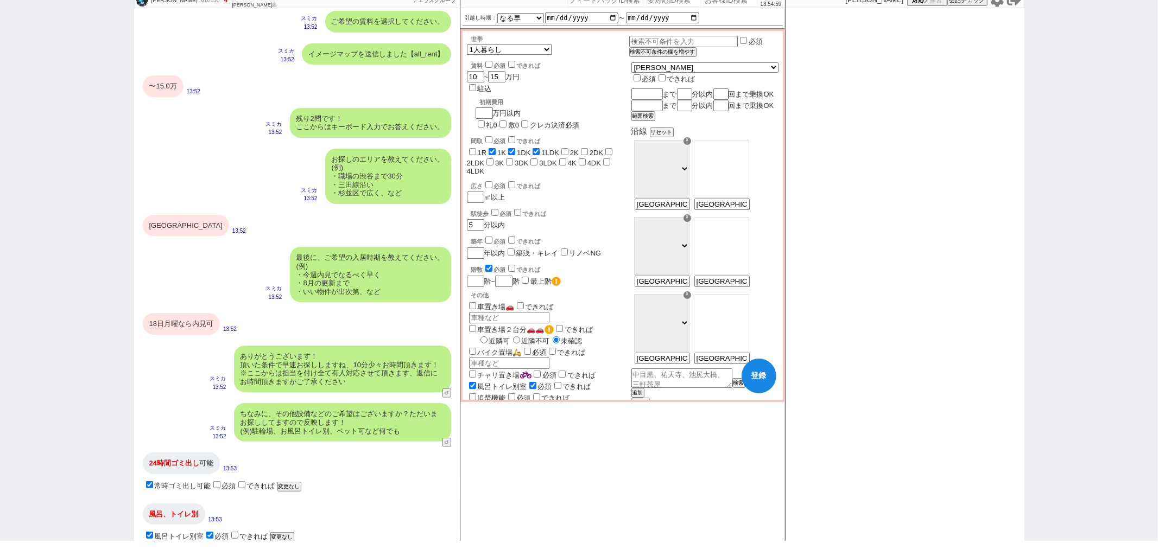
scroll to position [543, 0]
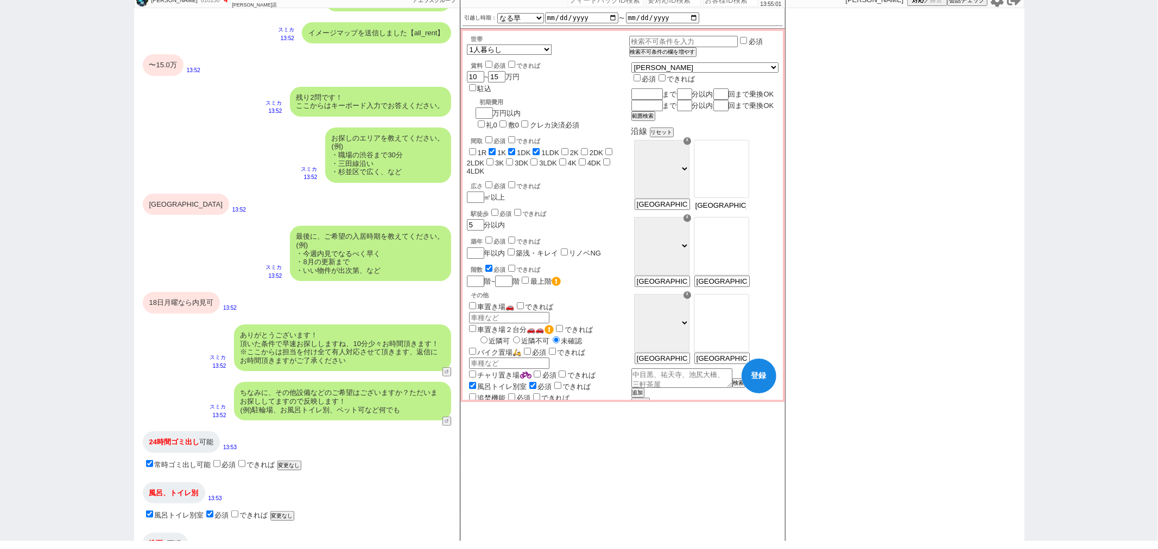
drag, startPoint x: 739, startPoint y: 215, endPoint x: 833, endPoint y: 214, distance: 94.4
click at [829, 214] on div "孝典 610150 ! 4 1日目 ソレイユ神田店 冬眠中 自社客 アエラスグループ スミカ_BPO チャット全表示 2025-08-16 ようこそLINE物…" at bounding box center [579, 266] width 890 height 549
type input "月島"
select select "75"
type input "月島駅近辺"
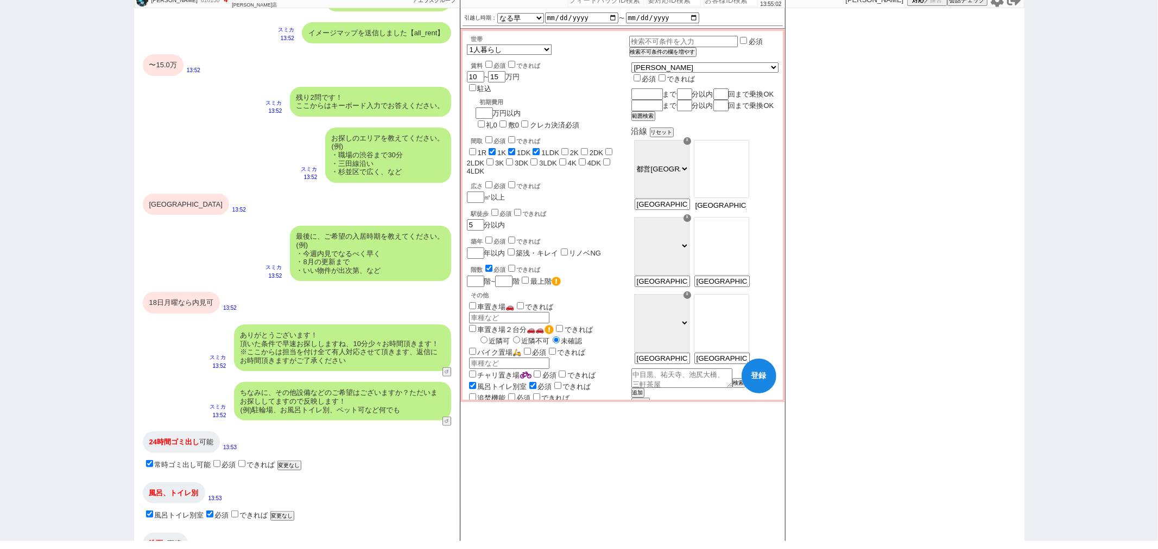
scroll to position [126, 0]
click at [764, 388] on button "登録" at bounding box center [758, 376] width 35 height 35
checkbox input "false"
checkbox input "true"
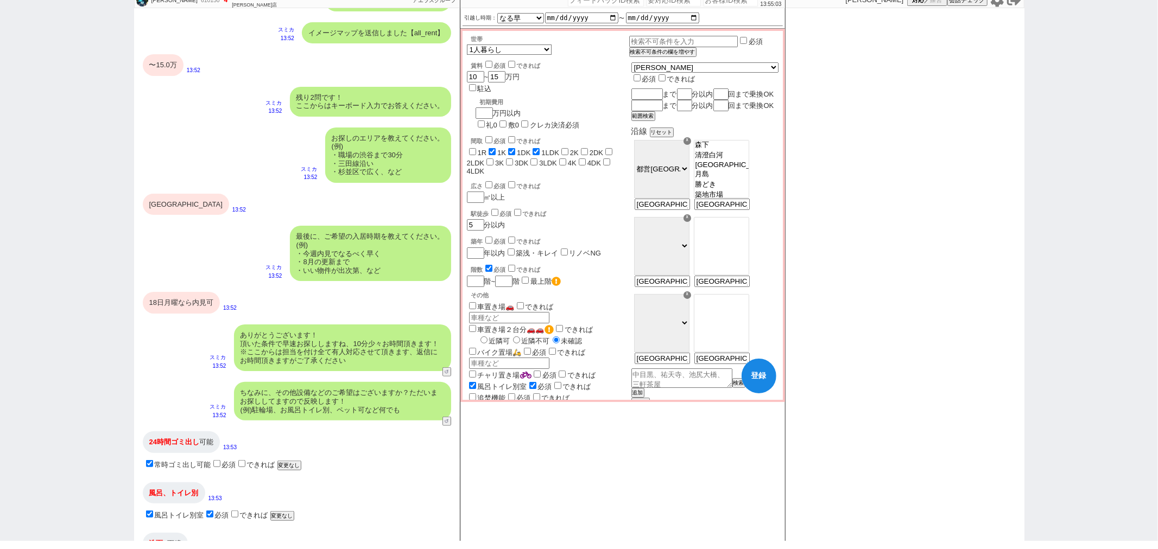
checkbox input "true"
checkbox input "false"
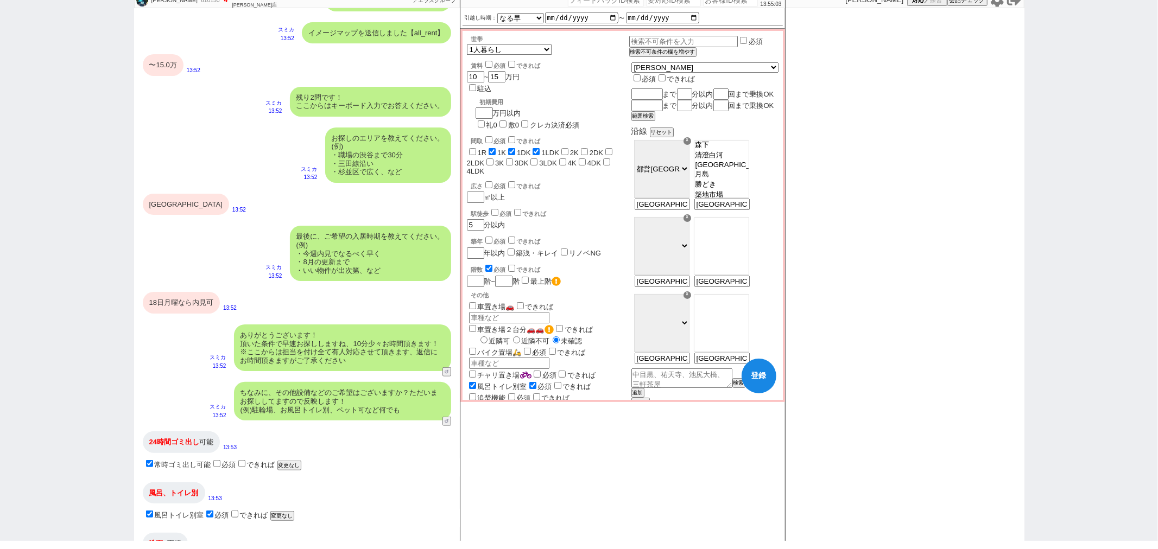
checkbox input "false"
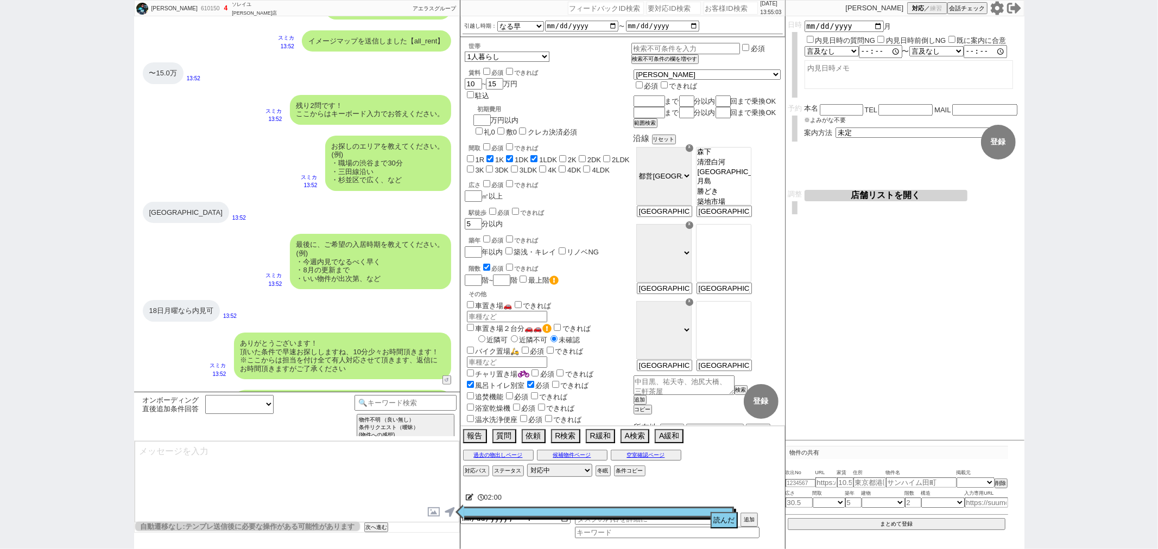
scroll to position [0, 0]
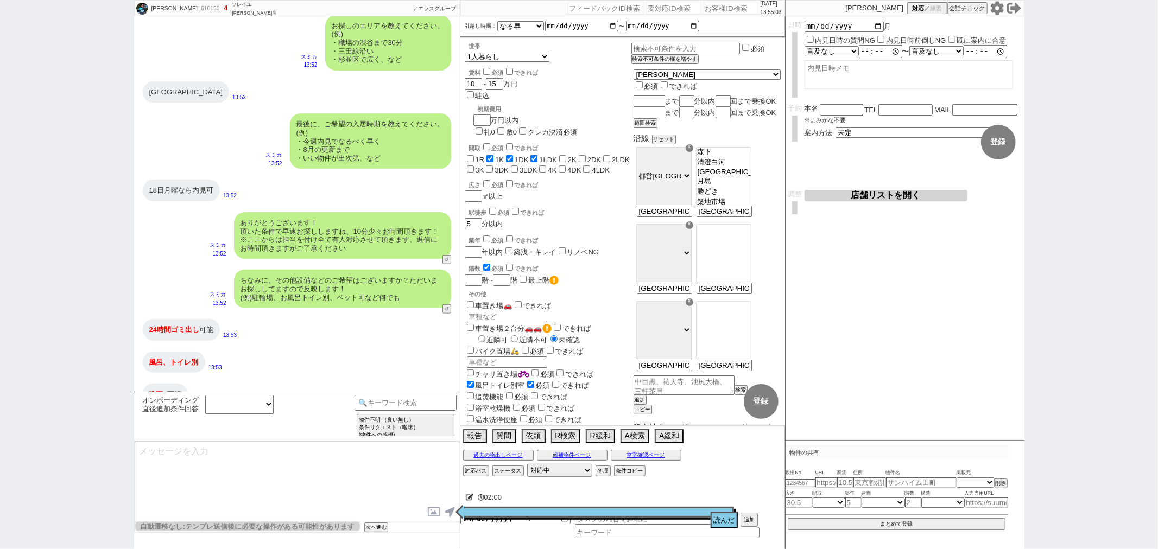
select select "75"
select select "1800"
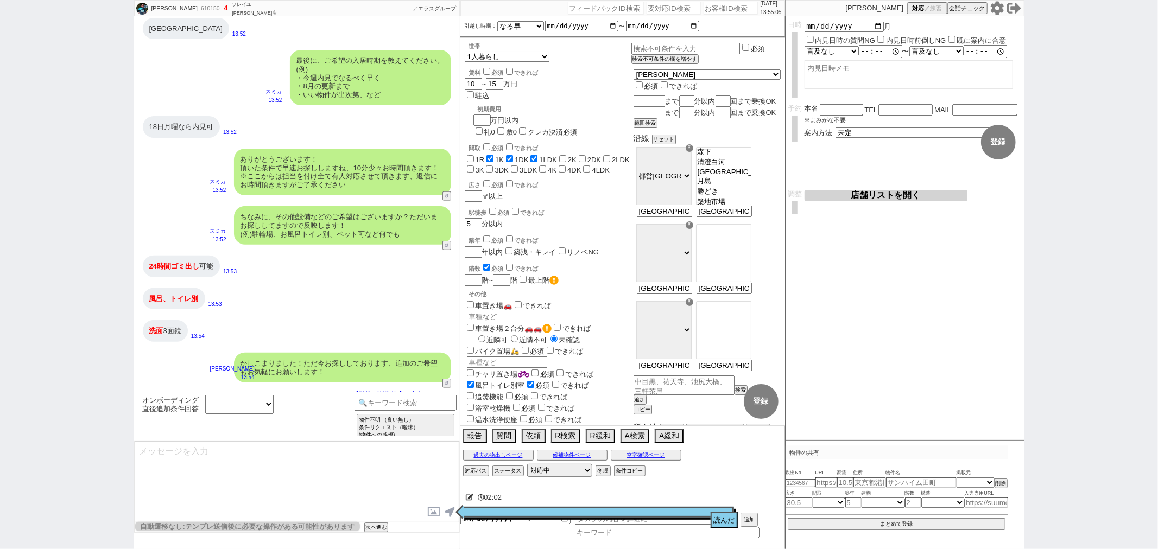
scroll to position [821, 0]
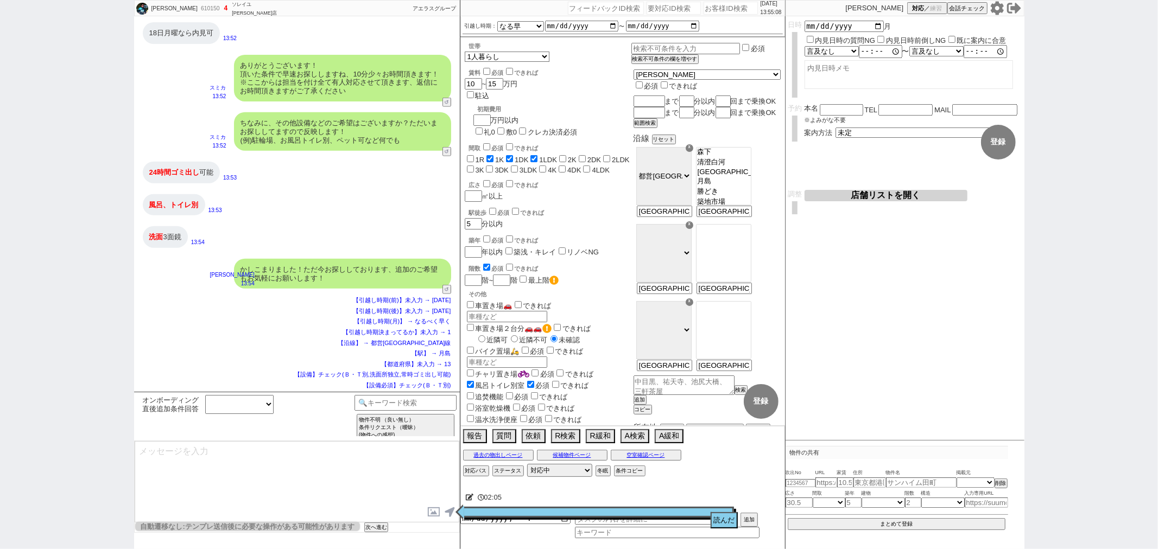
click at [393, 484] on textarea at bounding box center [297, 481] width 325 height 81
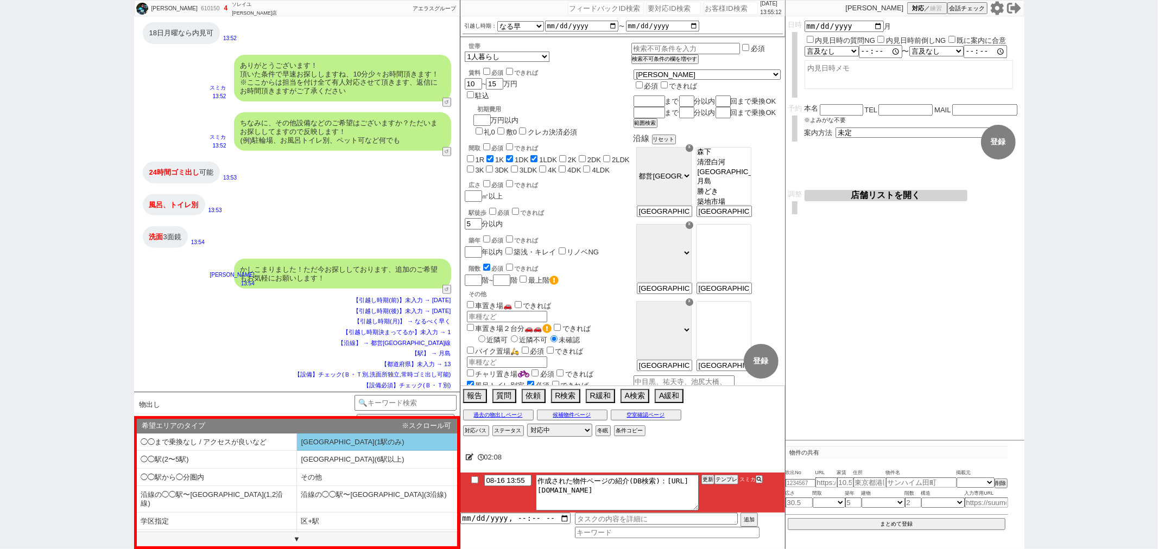
click at [297, 451] on li "◯◯駅(1駅のみ)" at bounding box center [217, 460] width 160 height 18
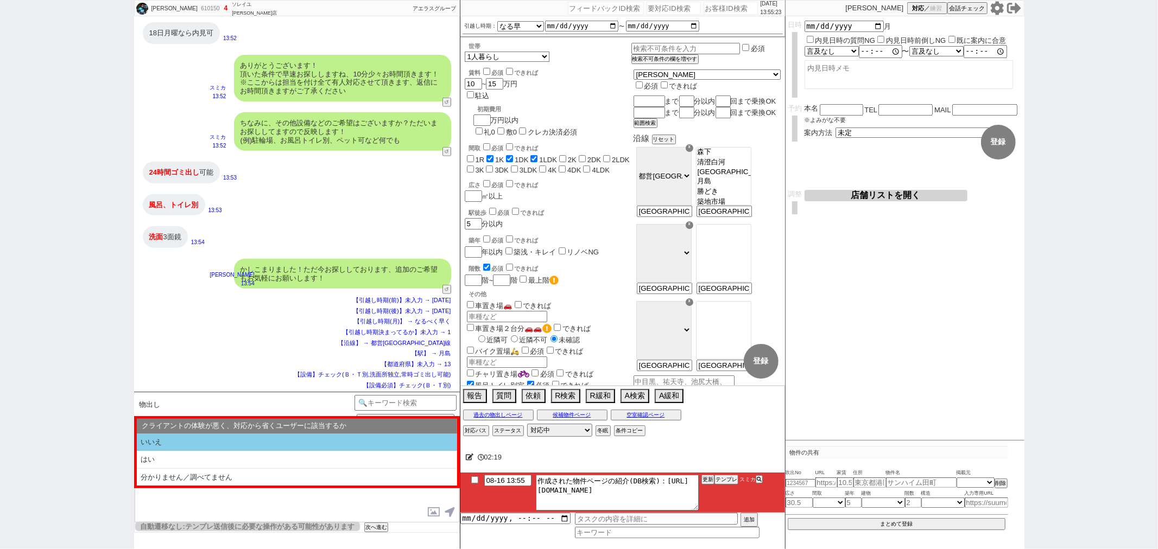
click at [205, 440] on li "いいえ" at bounding box center [297, 443] width 320 height 18
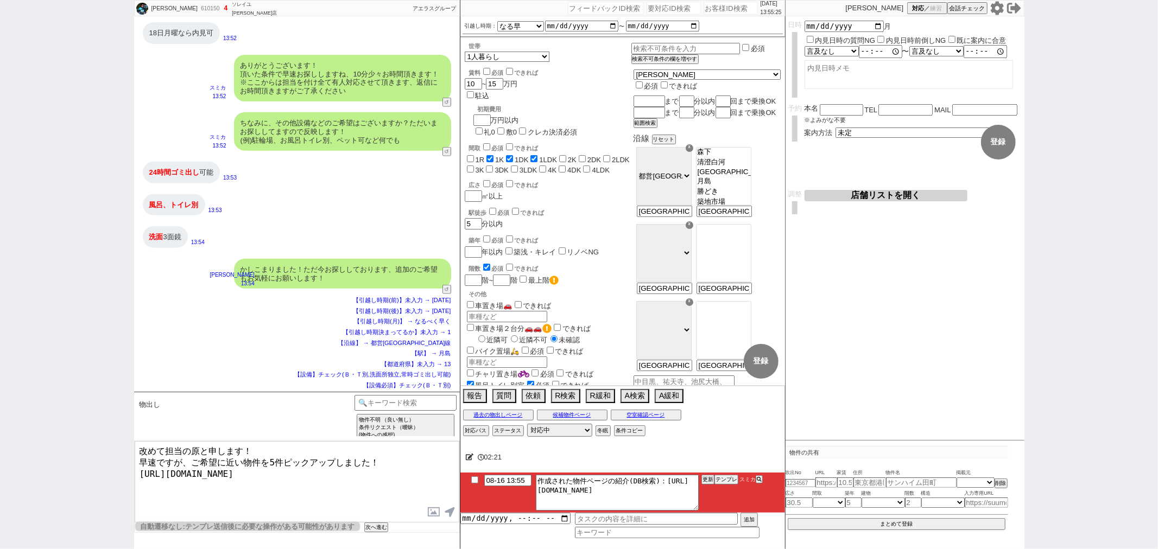
click at [332, 490] on textarea "改めて担当の原と申します！ 早速ですが、ご希望に近い物件を5件ピックアップしました！ https://tools.sumika.live/pages/5boq…" at bounding box center [297, 481] width 325 height 81
type textarea "改めて担当の原と申します！ 早速ですが、ご希望に近い物件を5件ピックアップしました！ https://tools.sumika.live/pages/5boq…"
checkbox input "true"
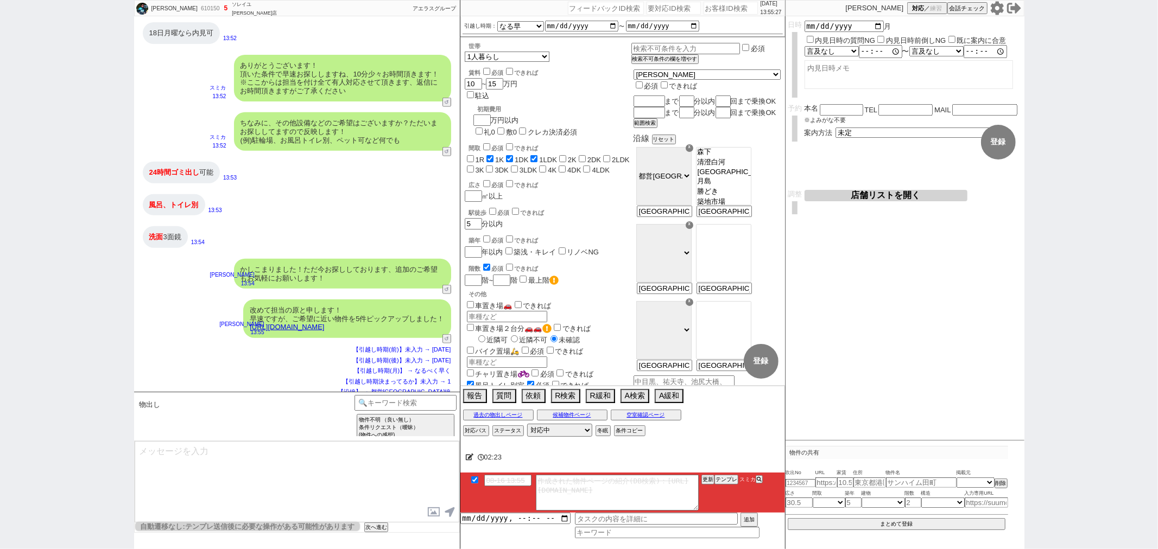
scroll to position [871, 0]
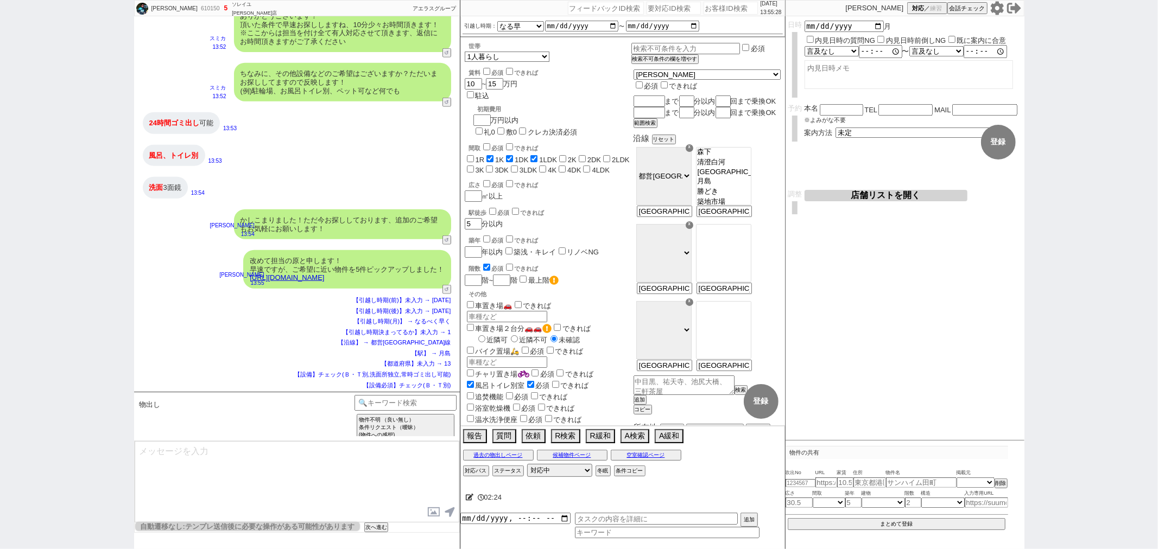
type textarea "イメージに近い物件はございますか？ ご感想いただき、すぐにまた洗い出してまいります！ ※自動応答ではなく直接ご紹介します！"
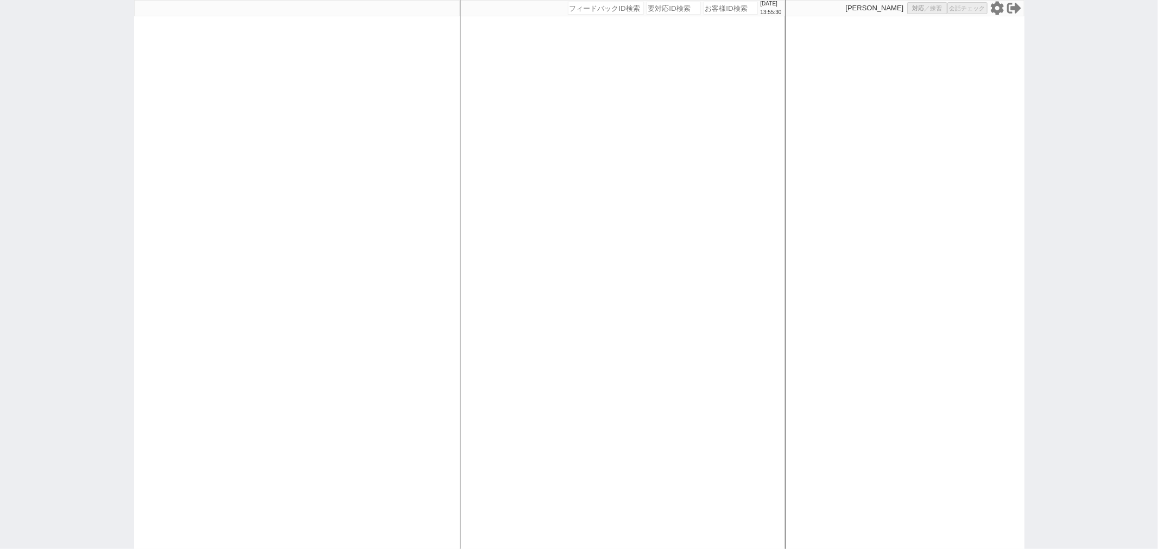
select select
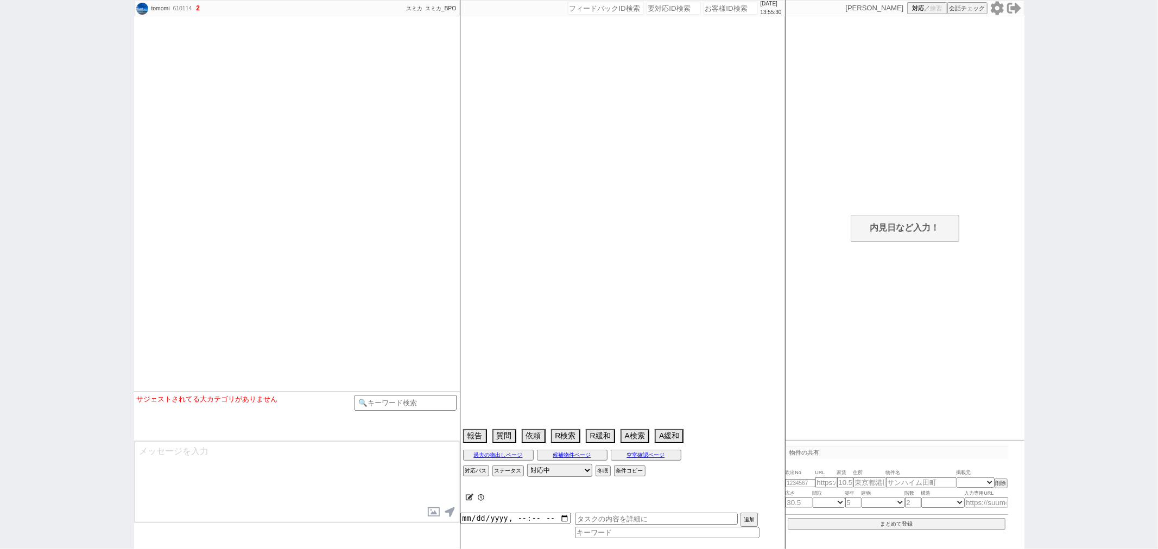
scroll to position [329, 0]
select select
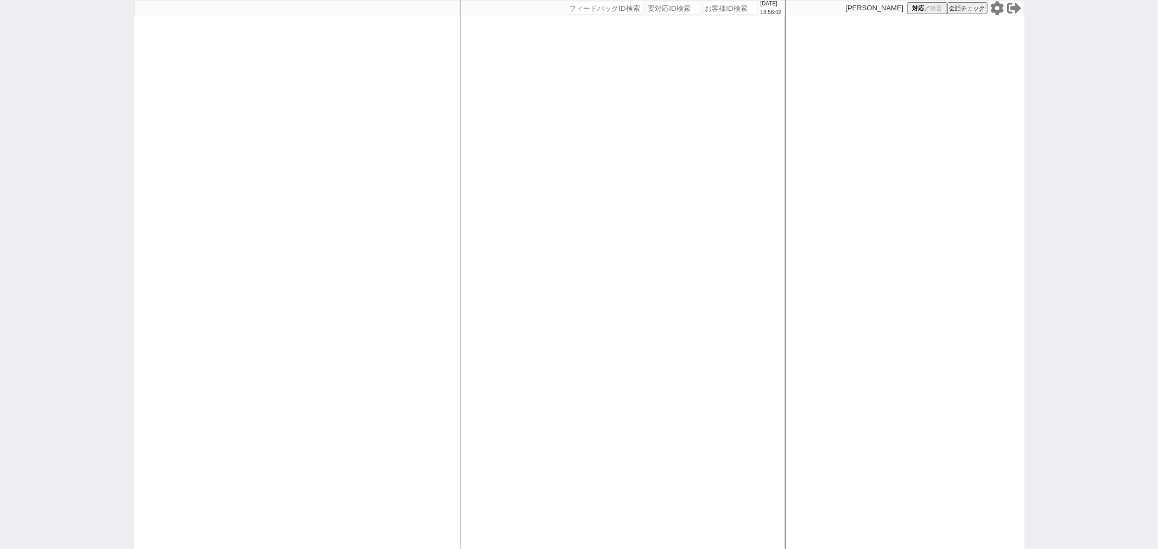
click at [288, 300] on div at bounding box center [297, 274] width 326 height 549
select select
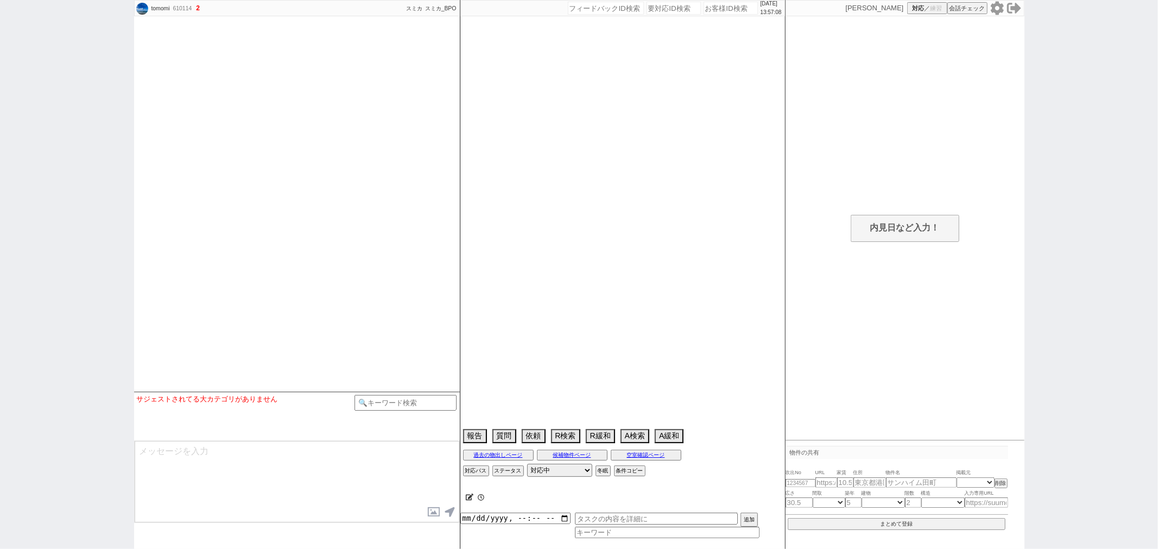
scroll to position [329, 0]
select select
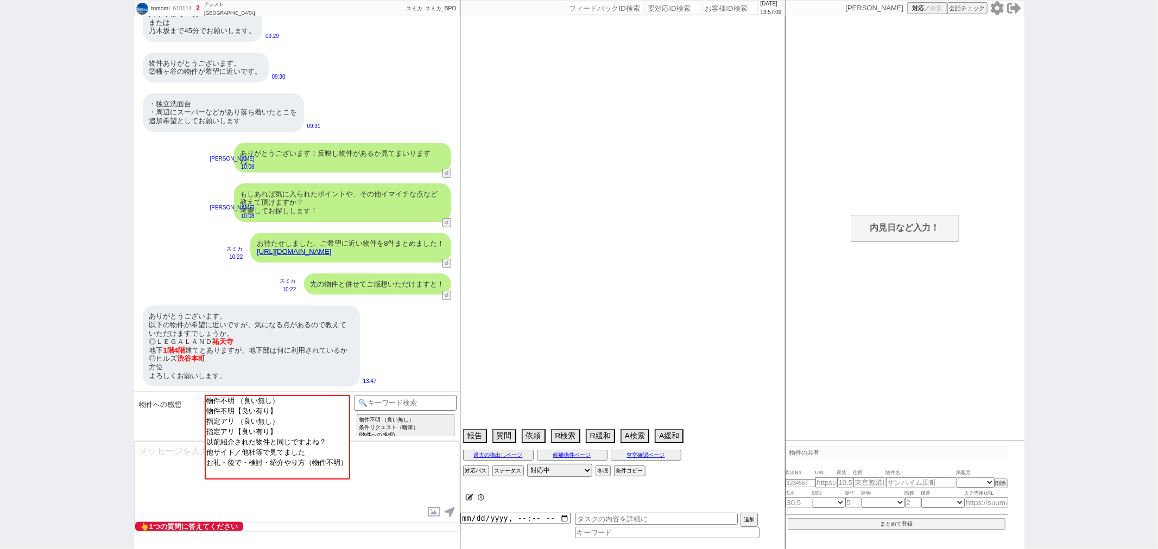
select select "2025"
select select "9"
select select "36"
select select "0"
select select "9"
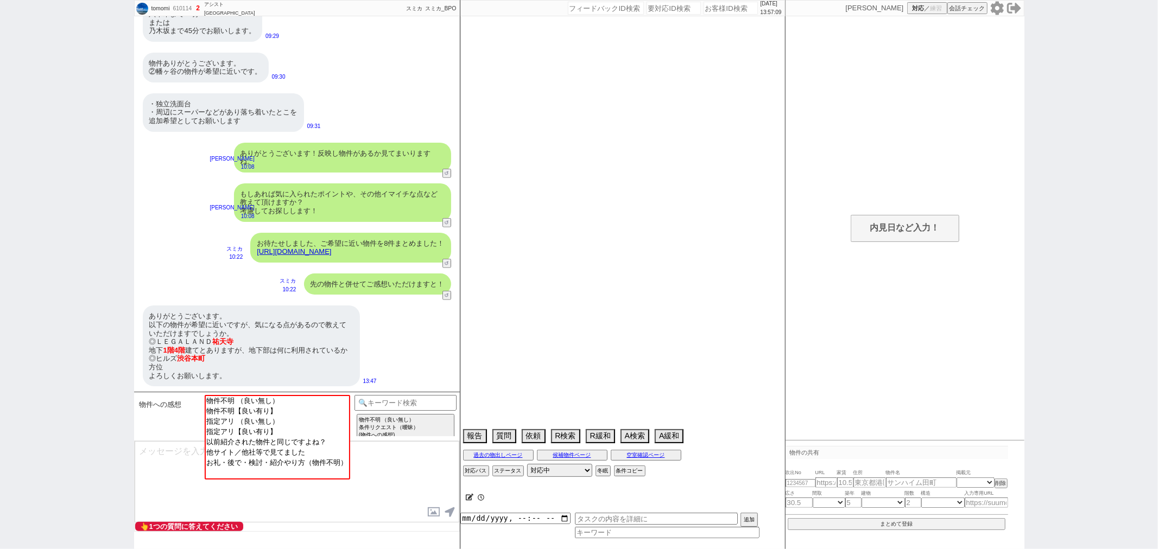
select select "10"
select select "12"
select select "13"
select select "75"
select select "1809"
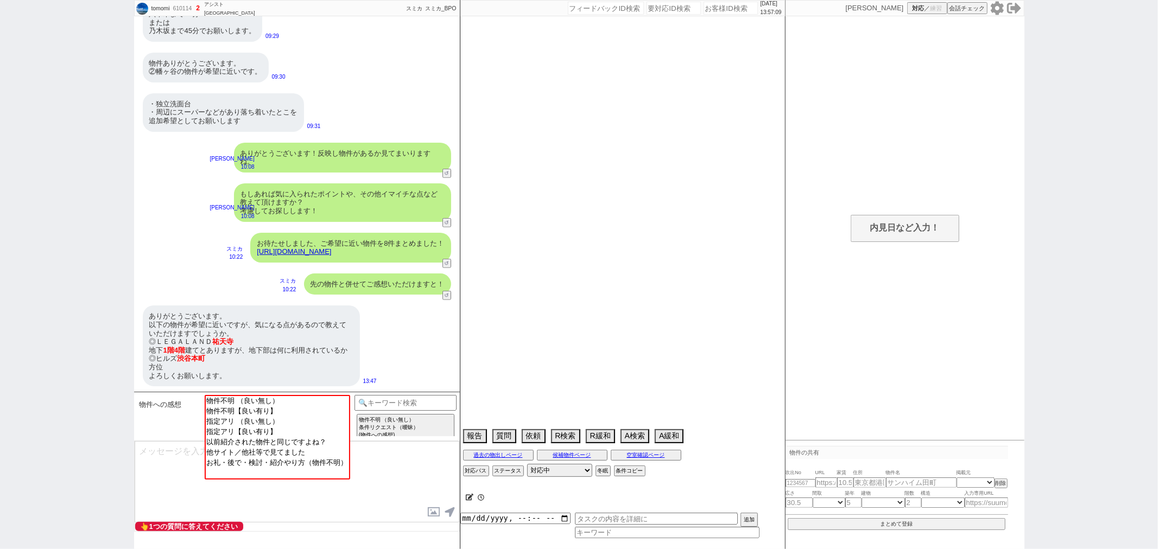
select select "62"
select select "1527"
select select "14"
select select "473"
select select "831"
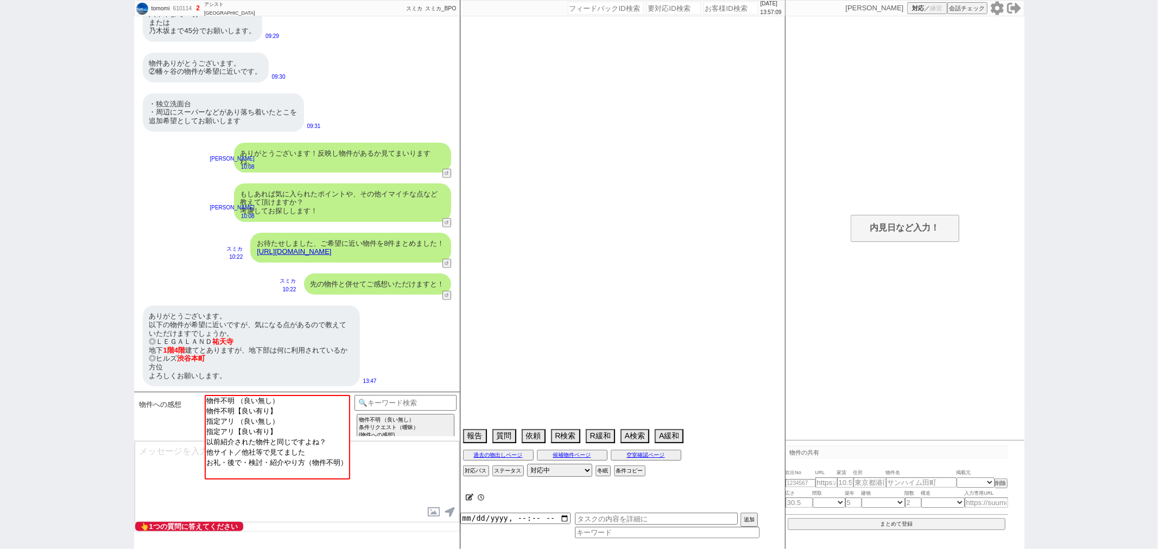
select select "23"
select select "748"
select select "70"
select select "1699"
select select "64"
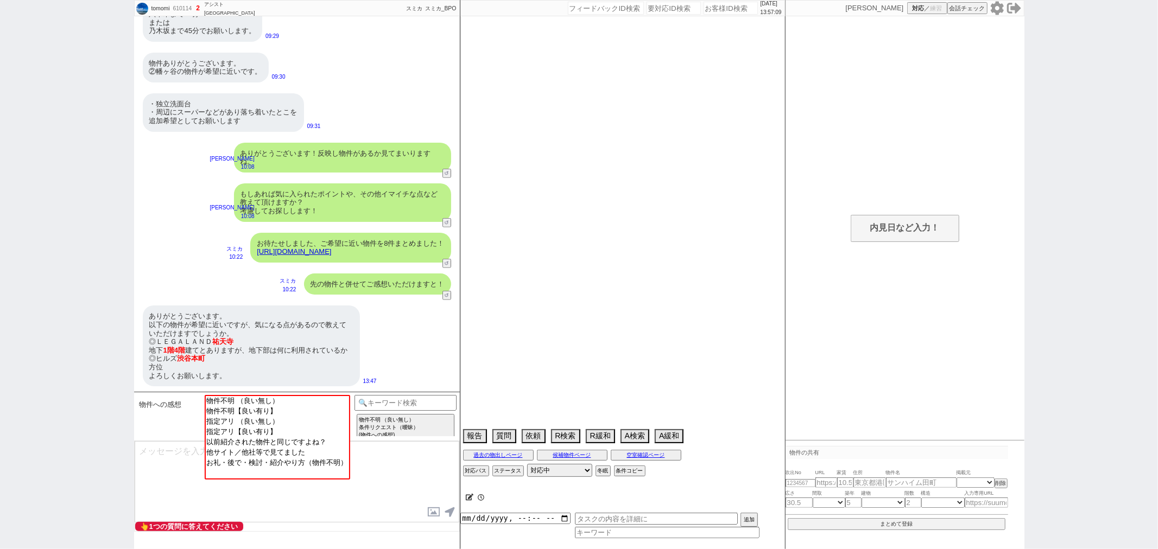
select select "1571"
select select "69"
select select "1667"
select select "59"
select select "1475"
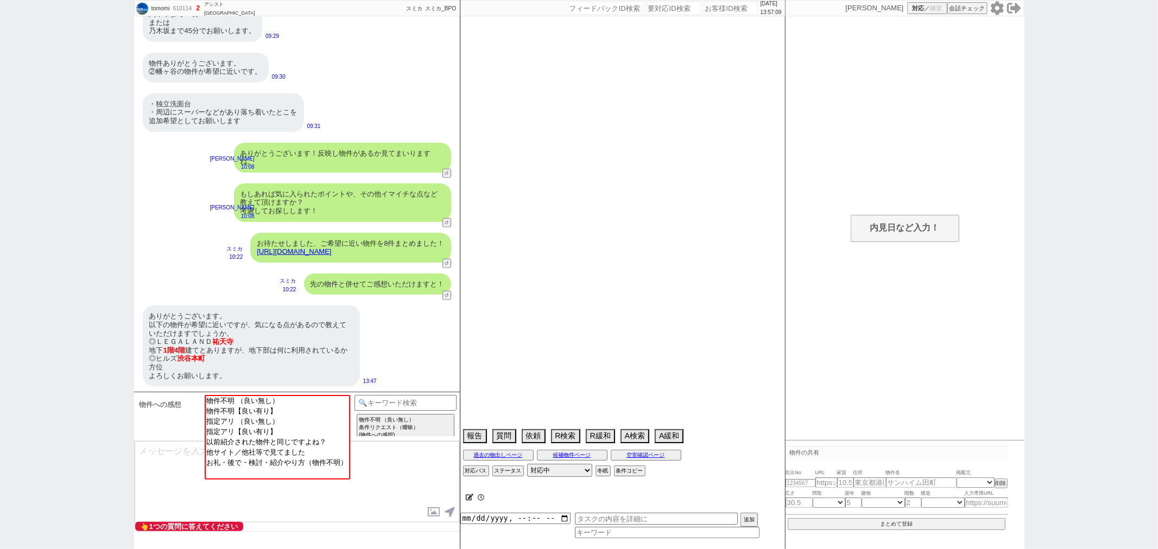
select select "50"
select select "52"
select select "67"
select select "48"
select select "44"
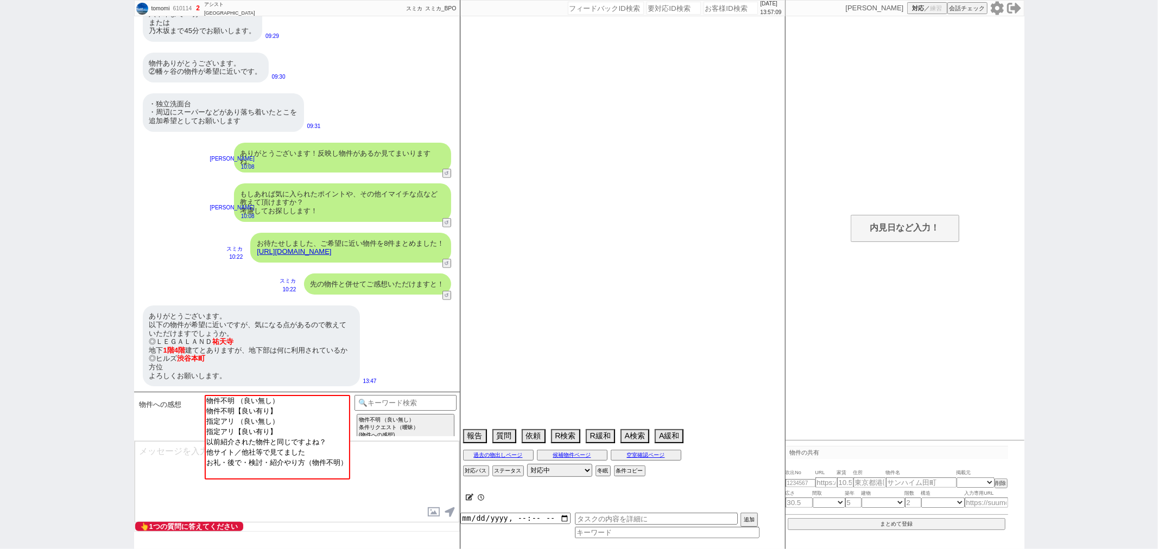
select select "47"
select select "53"
select select "54"
select select "57"
select select "1400"
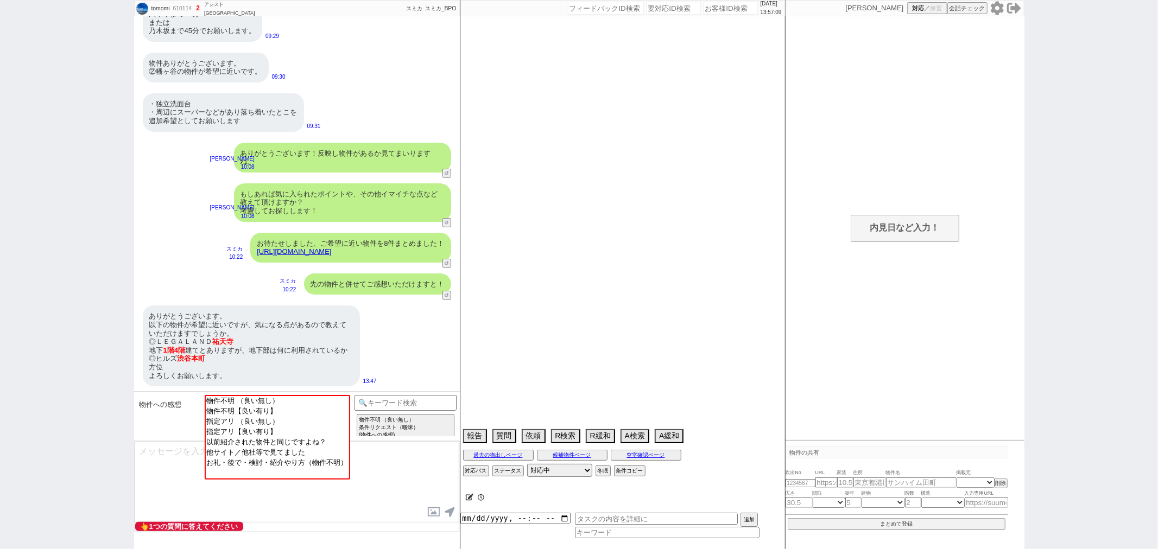
select select "66"
select select "25"
select select "3116"
select select "56"
select select "68"
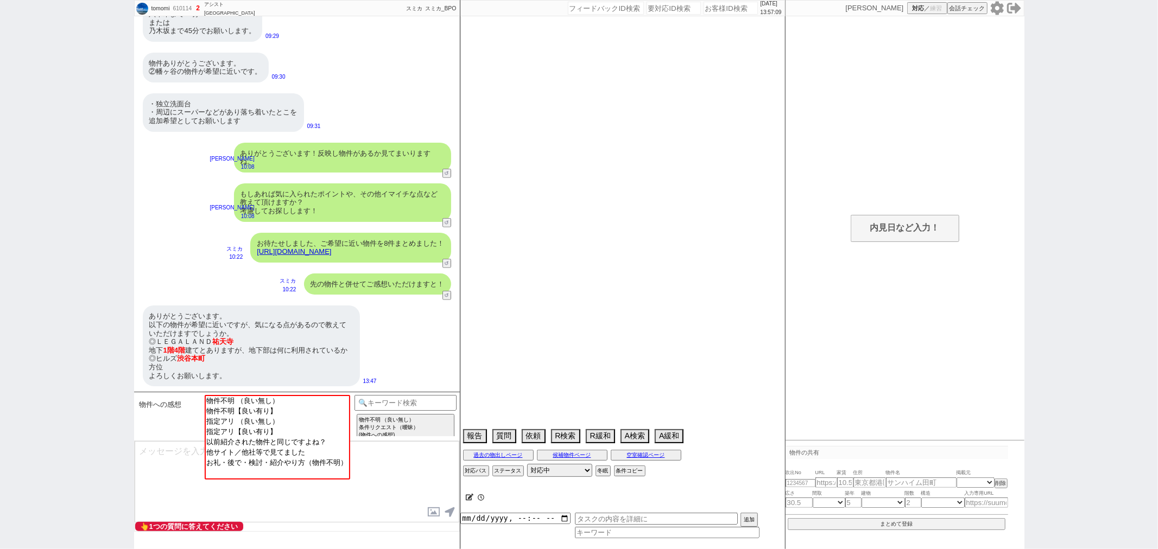
select select "1648"
select select "9"
select select "335"
select select "55"
select select "73"
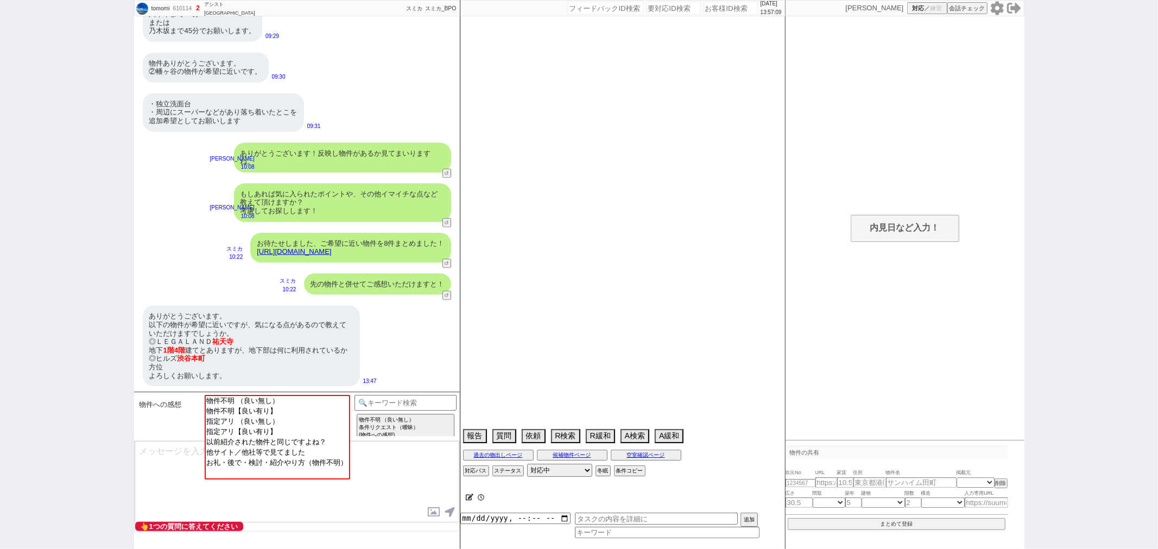
select select "1762"
select select "77"
select select "1840"
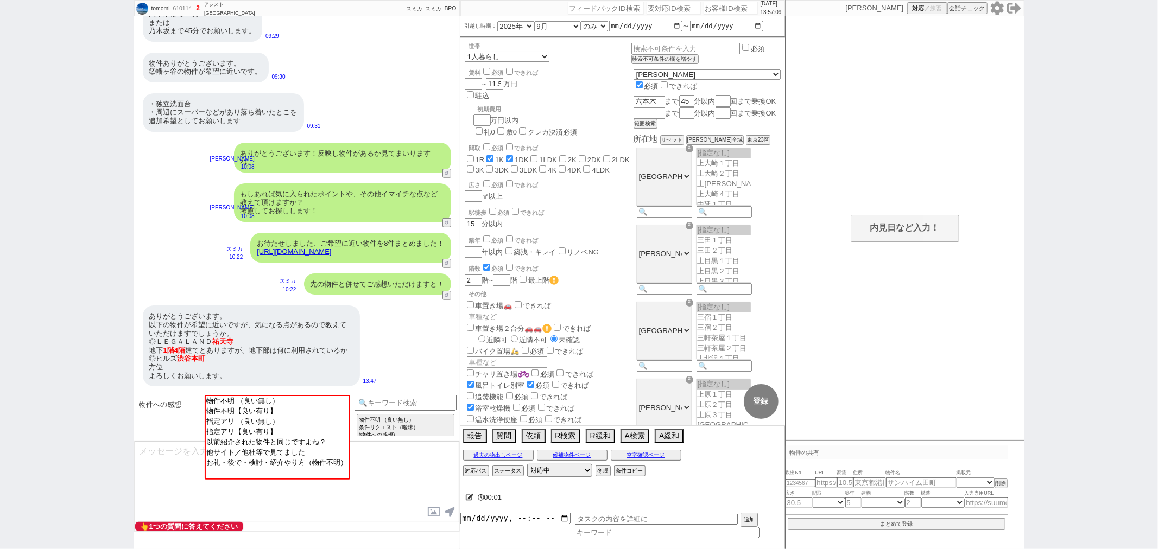
scroll to position [0, 0]
click at [380, 403] on input at bounding box center [405, 402] width 103 height 14
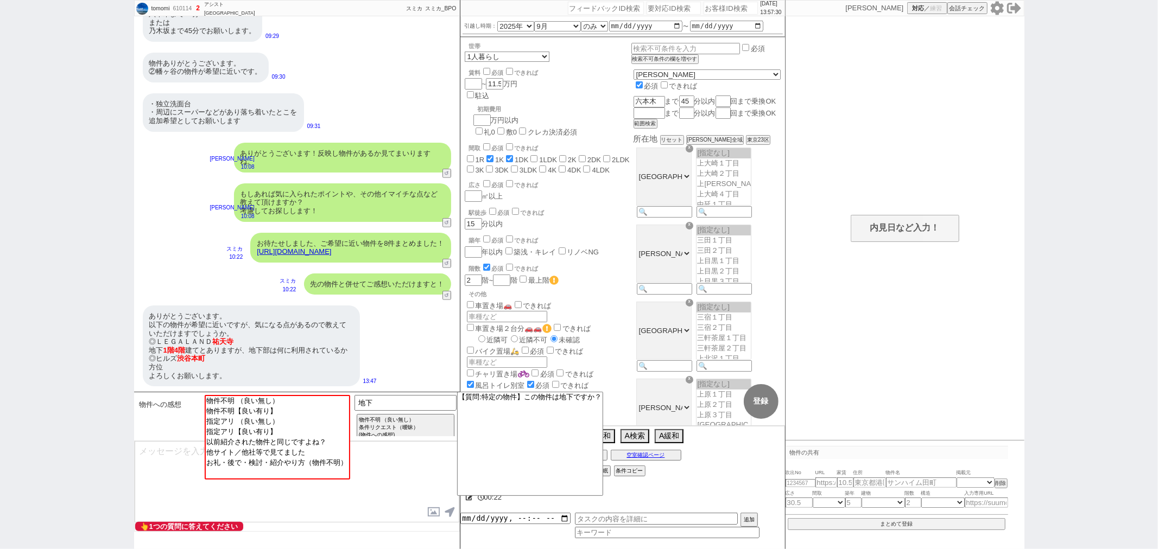
click at [331, 249] on link "[URL][DOMAIN_NAME]" at bounding box center [294, 252] width 74 height 8
click at [469, 13] on button "☓" at bounding box center [470, 11] width 20 height 22
drag, startPoint x: 396, startPoint y: 399, endPoint x: 283, endPoint y: 389, distance: 113.4
click at [283, 389] on div "tomomi 610114 ! 2 1日目 アシスト武蔵[PERSON_NAME]店 冬眠中 自社客 スミカ スミカ_BPO チャット全表示 [DATE] 2…" at bounding box center [297, 274] width 326 height 549
type input "方位"
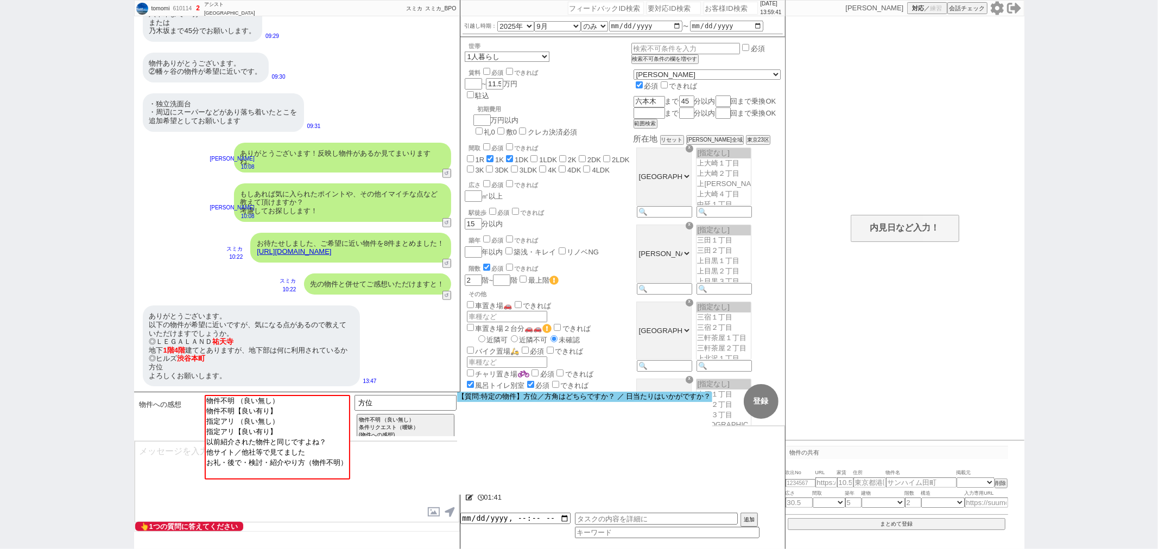
click at [0, 0] on option "【質問:特定の物件】方位／方角はどちらですか？ ／ 日当たりはいかがですか？" at bounding box center [0, 0] width 0 height 0
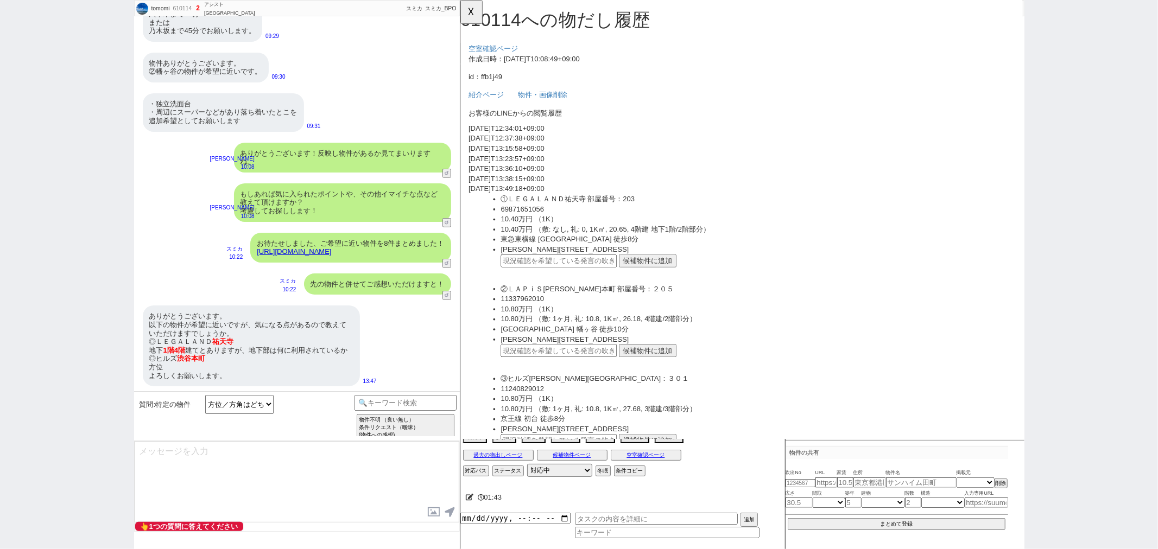
click at [637, 280] on button "候補物件に追加" at bounding box center [661, 281] width 62 height 14
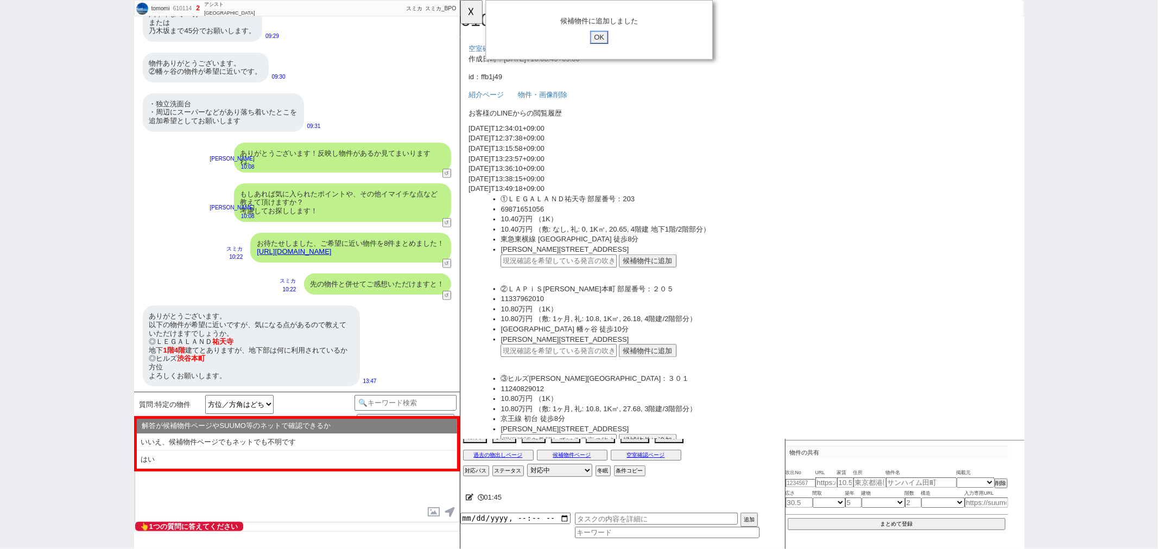
click input "OK" at bounding box center [609, 40] width 20 height 14
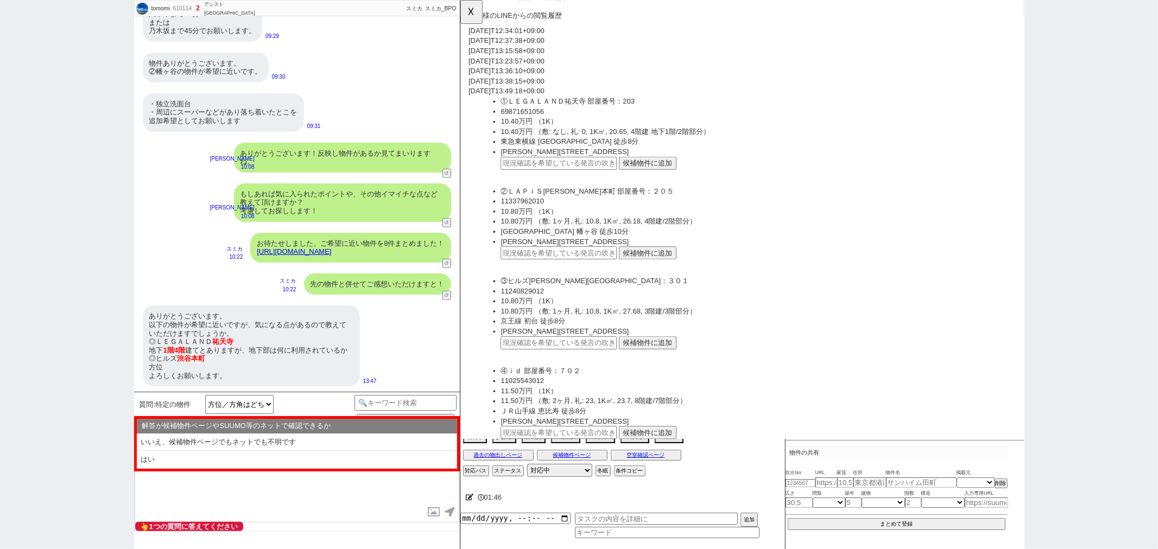
scroll to position [120, 0]
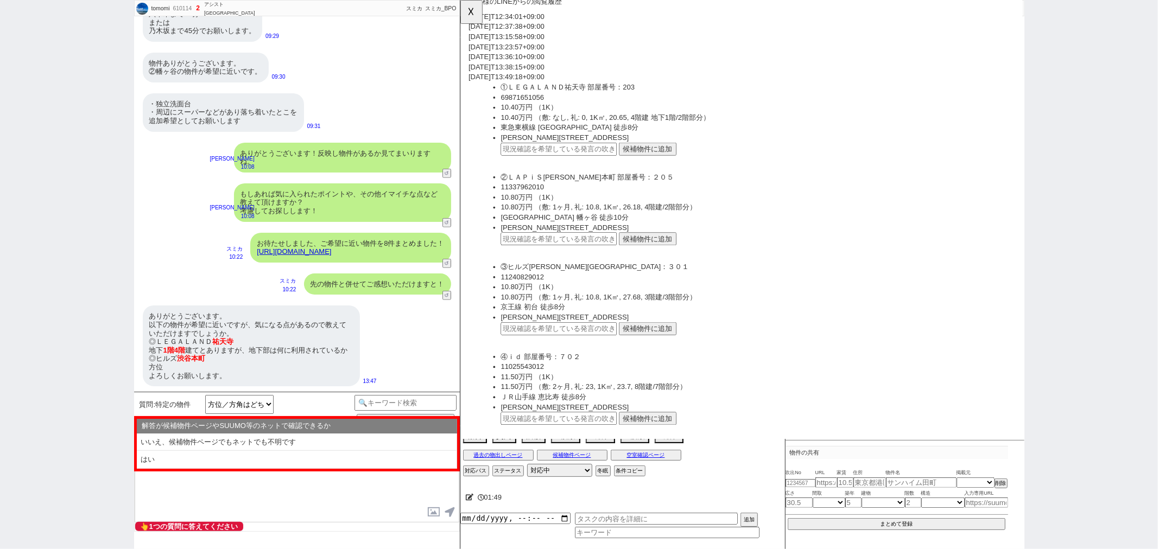
click at [661, 348] on button "候補物件に追加" at bounding box center [661, 353] width 62 height 14
click input "OK" at bounding box center [609, 40] width 20 height 14
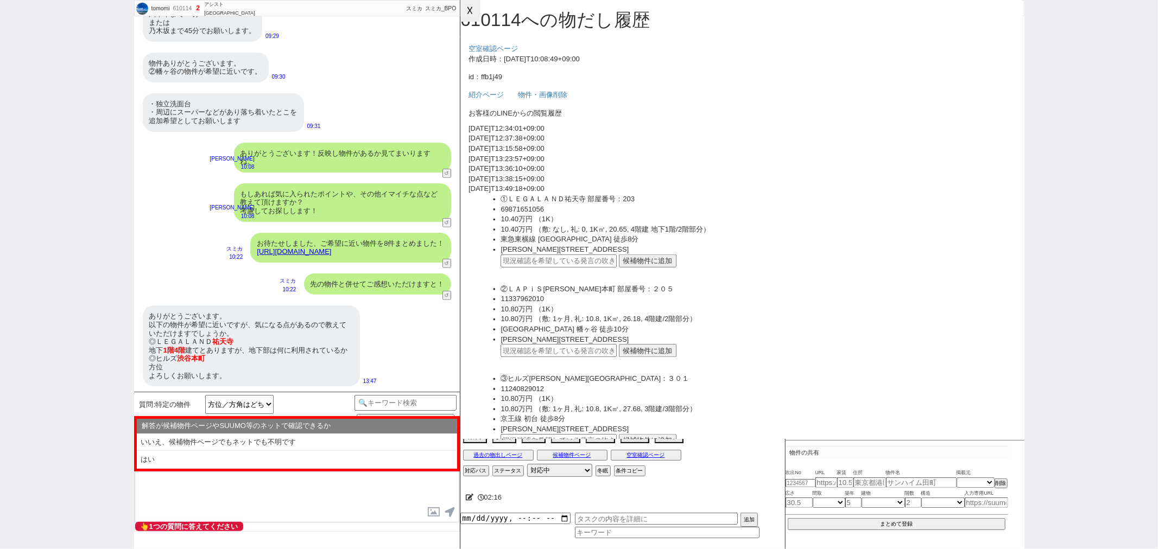
click at [470, 19] on button "☓" at bounding box center [470, 11] width 20 height 22
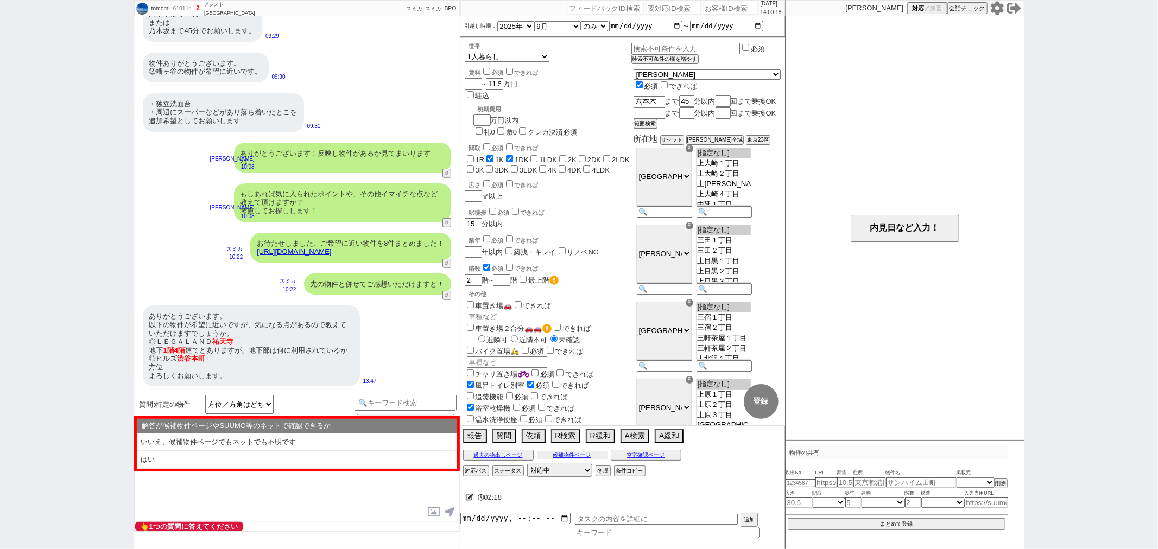
click at [543, 458] on button "候補物件ページ" at bounding box center [572, 455] width 71 height 9
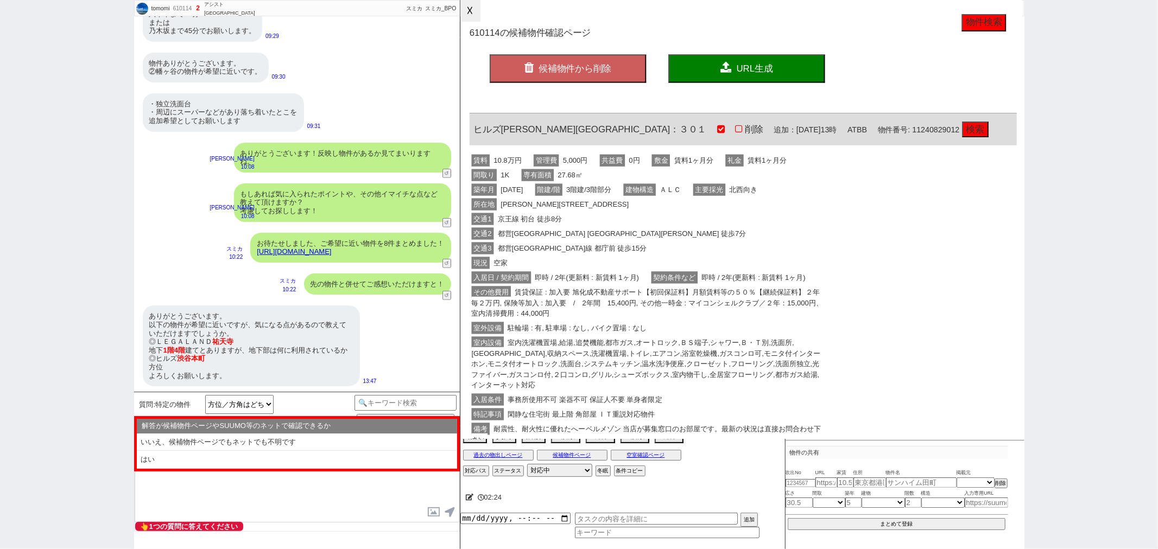
click at [462, 19] on button "☓" at bounding box center [470, 11] width 20 height 22
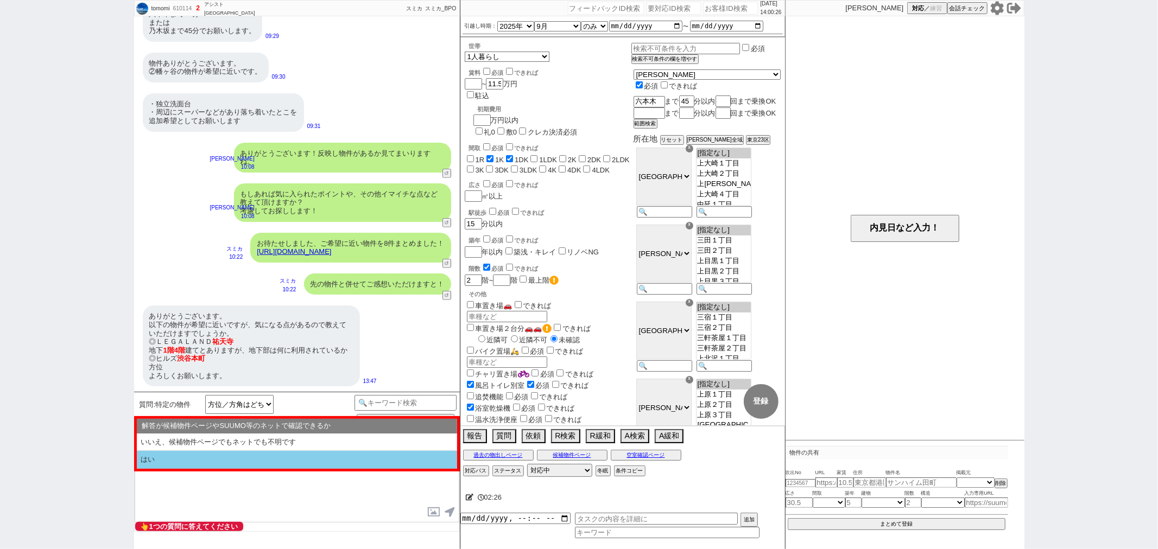
click at [208, 458] on li "はい" at bounding box center [297, 460] width 320 height 18
select select "はい"
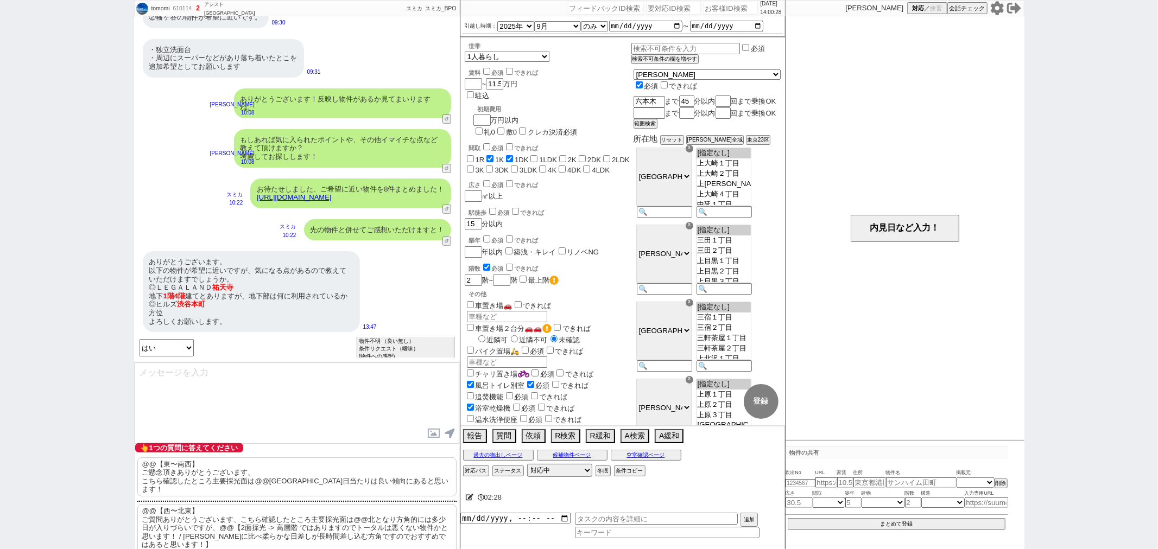
scroll to position [37, 0]
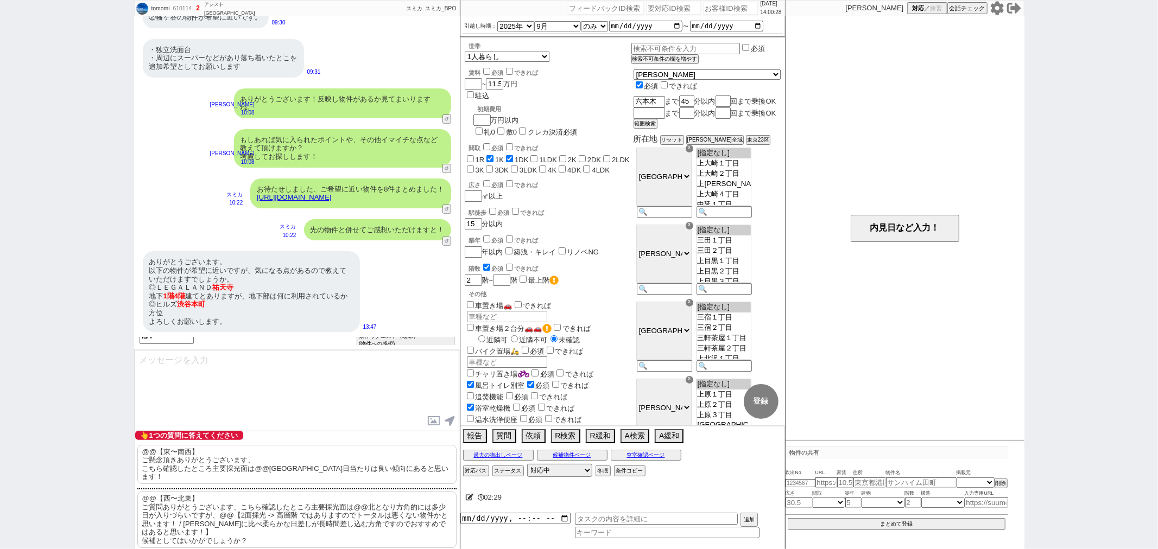
click at [243, 508] on p "@@【西〜北東】 ご質問ありがとうございます、こちら確認したところ主要採光面は@@北となり方角的には多少日が入りづらいですが、@@【2面採光 -> 高層階 で…" at bounding box center [296, 520] width 319 height 56
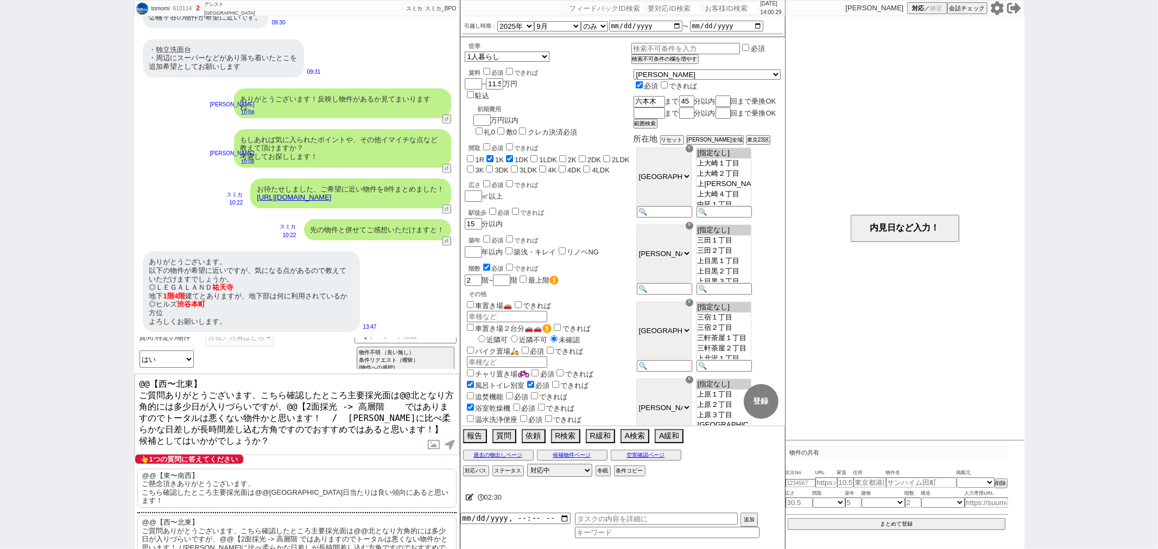
scroll to position [0, 0]
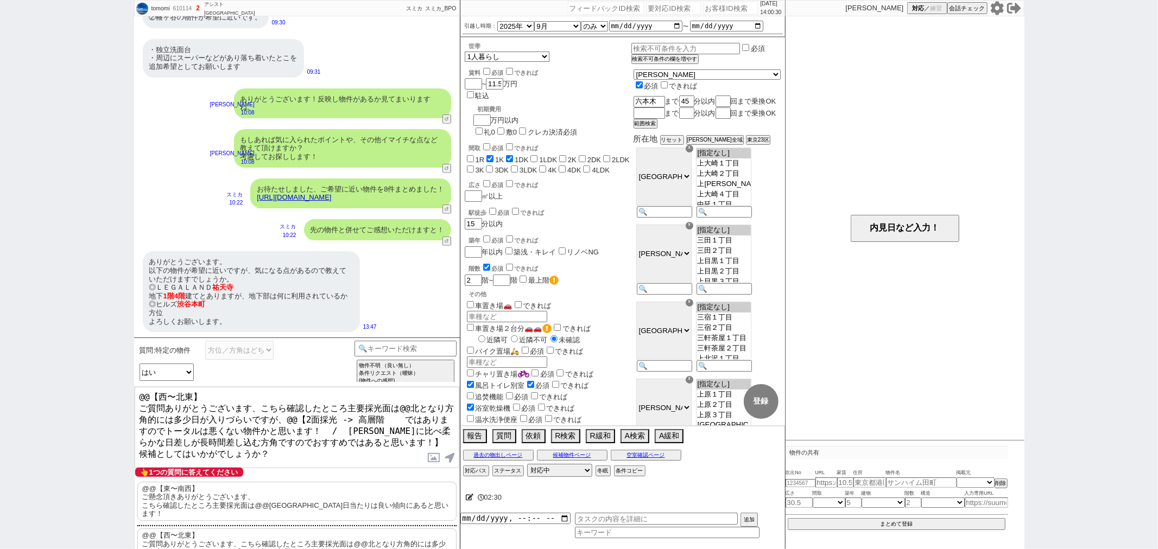
drag, startPoint x: 226, startPoint y: 394, endPoint x: 163, endPoint y: 423, distance: 69.4
click at [109, 394] on div "tomomi 610114 ! 2 1日目 アシスト武蔵[PERSON_NAME]店 冬眠中 自社客 スミカ スミカ_BPO チャット全表示 [DATE] 2…" at bounding box center [579, 274] width 1158 height 549
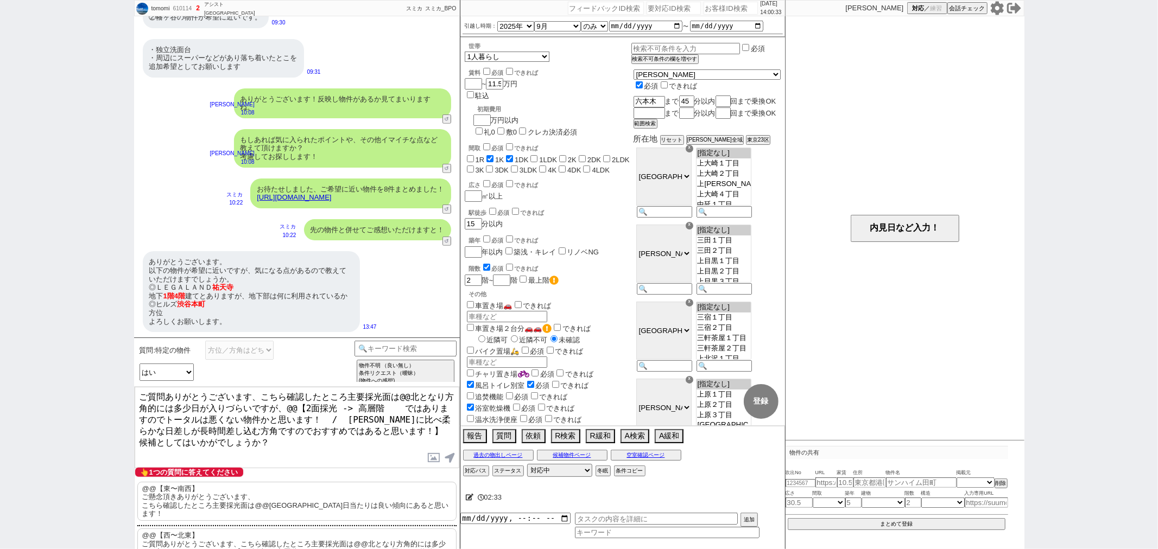
click at [265, 395] on textarea "ご質問ありがとうございます、こちら確認したところ主要採光面は@@北となり方角的には多少日が入りづらいですが、@@【2面採光 -> 高層階 ではありますのでトー…" at bounding box center [297, 427] width 325 height 81
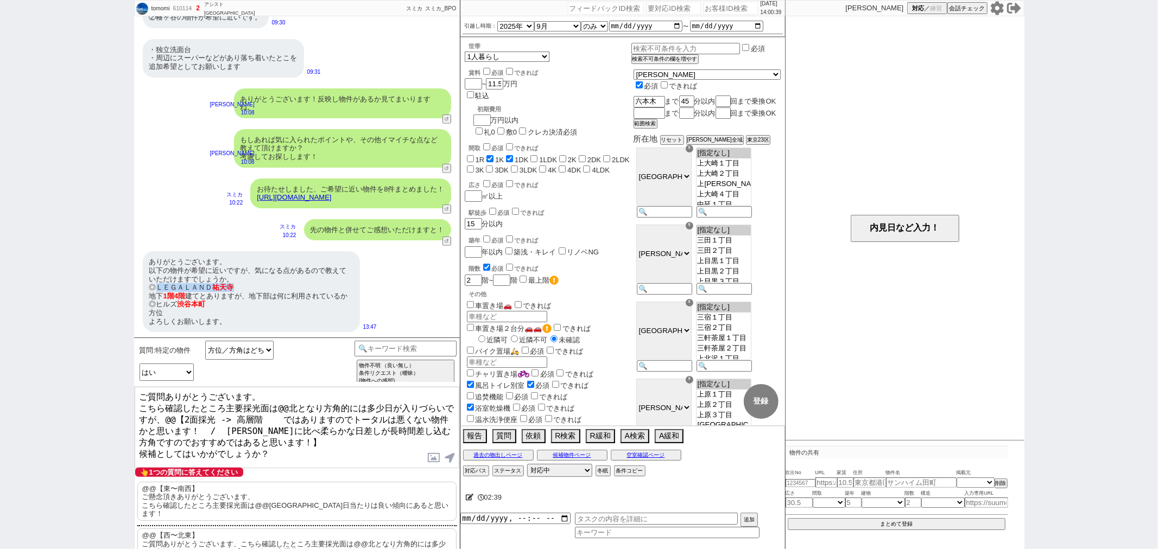
drag, startPoint x: 226, startPoint y: 283, endPoint x: 155, endPoint y: 284, distance: 71.1
click at [155, 284] on div "ありがとうございます。 以下の物件が希望に近いですが、気になる点があるので教えていただけますでしょうか。 ◎ＬＥＧＡＬＡＮＤ [DEMOGRAPHIC_DAT…" at bounding box center [251, 291] width 217 height 81
copy div "ＬＥＧＡＬＡＮＤ 祐天寺"
click at [225, 404] on textarea "ご質問ありがとうございます。 こちら確認したところ主要採光面は@@北となり方角的には多少日が入りづらいですが、@@【2面採光 -> 高層階 ではありますのでト…" at bounding box center [297, 427] width 325 height 81
paste textarea "ＬＥＧＡＬＡＮＤ祐天寺"
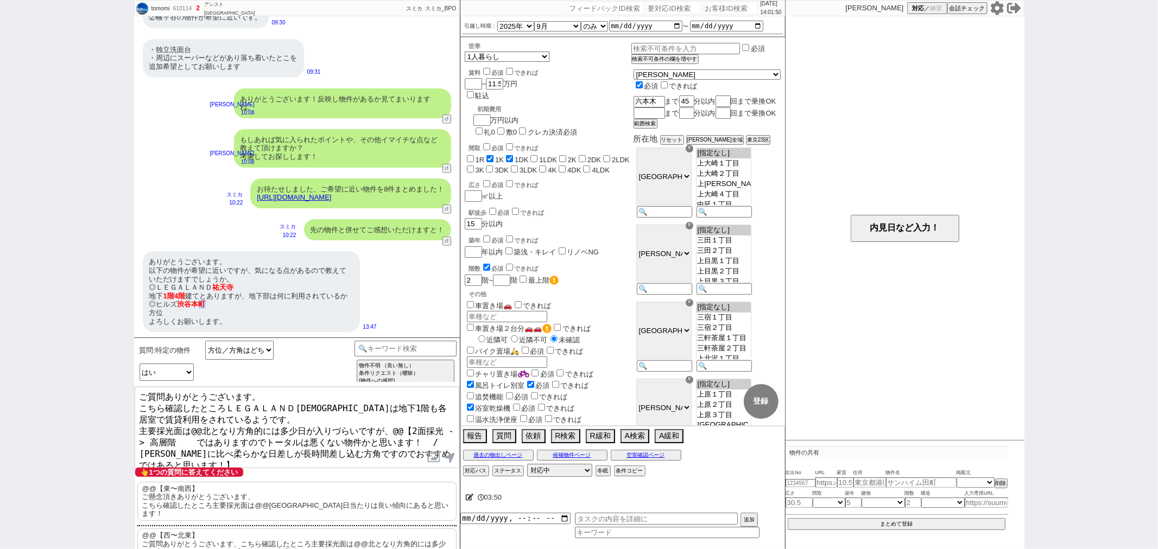
click at [201, 303] on span "本町" at bounding box center [199, 304] width 14 height 8
click at [200, 301] on span "本町" at bounding box center [199, 304] width 14 height 8
drag, startPoint x: 209, startPoint y: 302, endPoint x: 158, endPoint y: 306, distance: 50.6
click at [158, 306] on div "ありがとうございます。 以下の物件が希望に近いですが、気になる点があるので教えていただけますでしょうか。 ◎ＬＥＧＡＬＡＮＤ [DEMOGRAPHIC_DAT…" at bounding box center [251, 291] width 217 height 81
copy div "ヒルズ [PERSON_NAME][GEOGRAPHIC_DATA]"
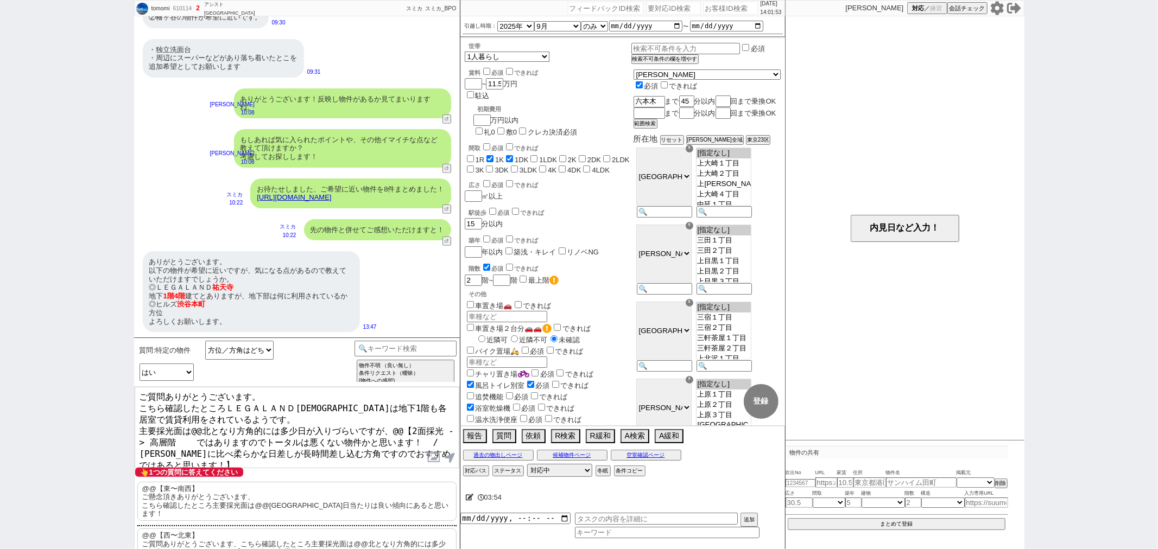
click at [139, 428] on textarea "ご質問ありがとうございます。 こちら確認したところＬＥＧＡＬＡＮＤ[DEMOGRAPHIC_DATA]は地下1階も各居室で賃貸利用をされているようです。 主要…" at bounding box center [297, 427] width 325 height 81
paste textarea "ヒルズ[PERSON_NAME][GEOGRAPHIC_DATA]"
drag, startPoint x: 259, startPoint y: 426, endPoint x: 275, endPoint y: 424, distance: 15.3
click at [275, 424] on textarea "ご質問ありがとうございます。 こちら確認したところＬＥＧＡＬＡＮＤ[DEMOGRAPHIC_DATA]は地下1階も各居室で賃貸利用をされているようです。 ヒル…" at bounding box center [297, 427] width 325 height 81
drag, startPoint x: 268, startPoint y: 430, endPoint x: 210, endPoint y: 433, distance: 58.1
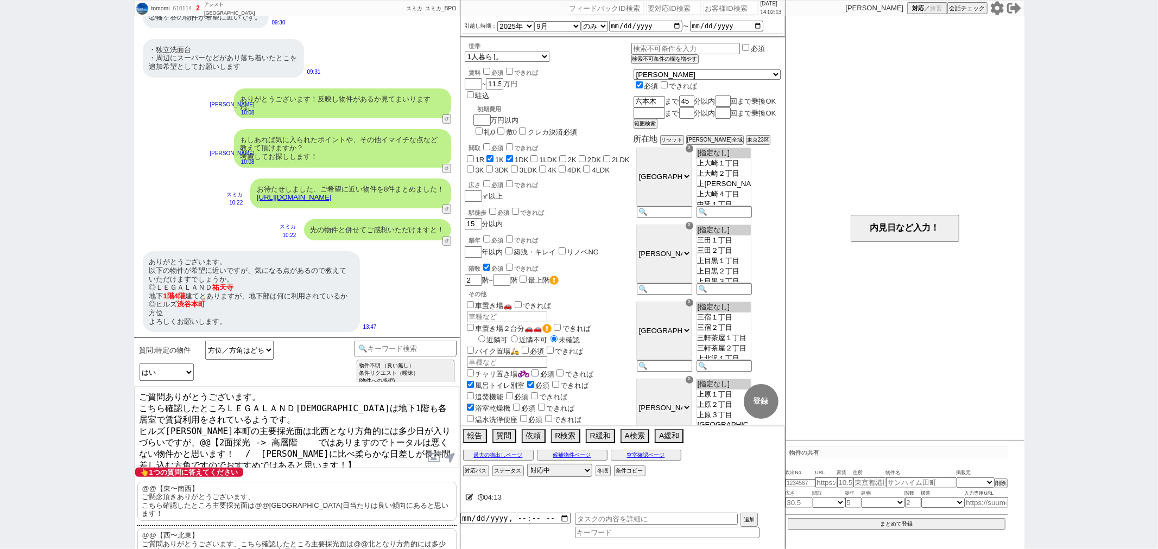
click at [210, 433] on textarea "ご質問ありがとうございます。 こちら確認したところＬＥＧＡＬＡＮＤ[DEMOGRAPHIC_DATA]は地下1階も各居室で賃貸利用をされているようです。 ヒル…" at bounding box center [297, 427] width 325 height 81
click at [175, 430] on textarea "ご質問ありがとうございます。 こちら確認したところＬＥＧＡＬＡＮＤ[DEMOGRAPHIC_DATA]は地下1階も各居室で賃貸利用をされているようです。 ヒル…" at bounding box center [297, 427] width 325 height 81
click at [196, 430] on textarea "ご質問ありがとうございます。 こちら確認したところＬＥＧＡＬＡＮＤ[DEMOGRAPHIC_DATA]は地下1階も各居室で賃貸利用をされているようです。 ヒル…" at bounding box center [297, 427] width 325 height 81
drag, startPoint x: 406, startPoint y: 429, endPoint x: 404, endPoint y: 447, distance: 17.4
click at [404, 447] on textarea "ご質問ありがとうございます。 こちら確認したところＬＥＧＡＬＡＮＤ[DEMOGRAPHIC_DATA]は地下1階も各居室で賃貸利用をされているようです。 ヒル…" at bounding box center [297, 427] width 325 height 81
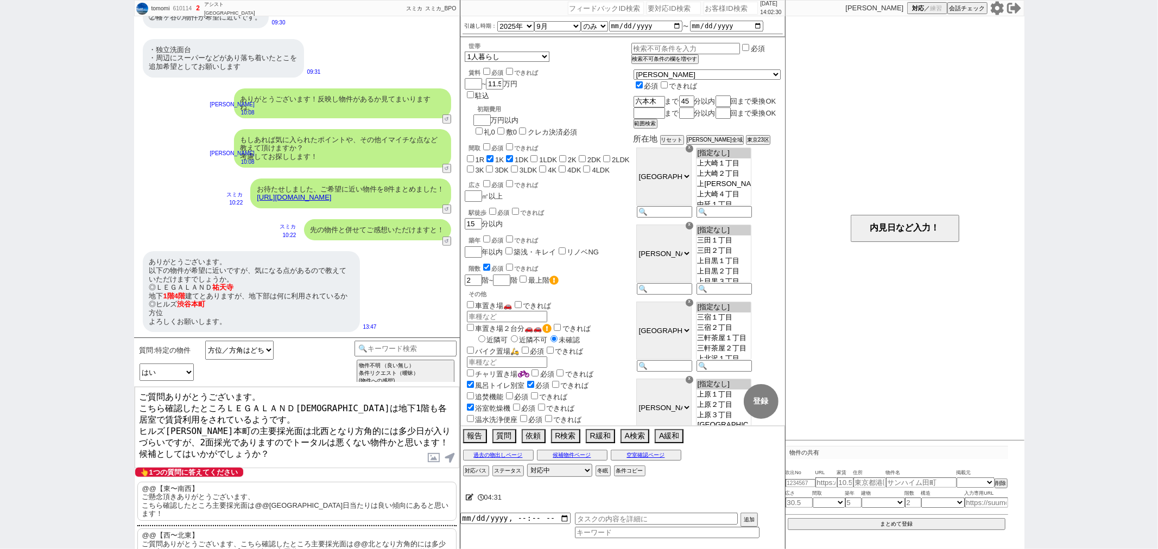
click at [326, 447] on textarea "ご質問ありがとうございます。 こちら確認したところＬＥＧＡＬＡＮＤ[DEMOGRAPHIC_DATA]は地下1階も各居室で賃貸利用をされているようです。 ヒル…" at bounding box center [297, 427] width 325 height 81
type textarea "ご質問ありがとうございます。 こちら確認したところＬＥＧＡＬＡＮＤ[DEMOGRAPHIC_DATA]は地下1階も各居室で賃貸利用をされているようです。 ヒル…"
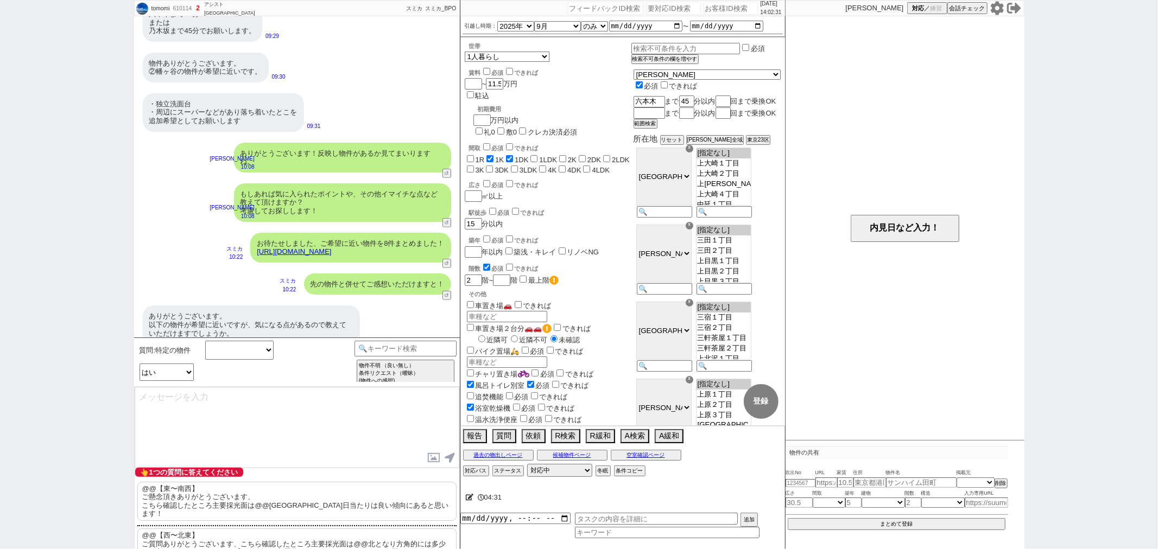
select select
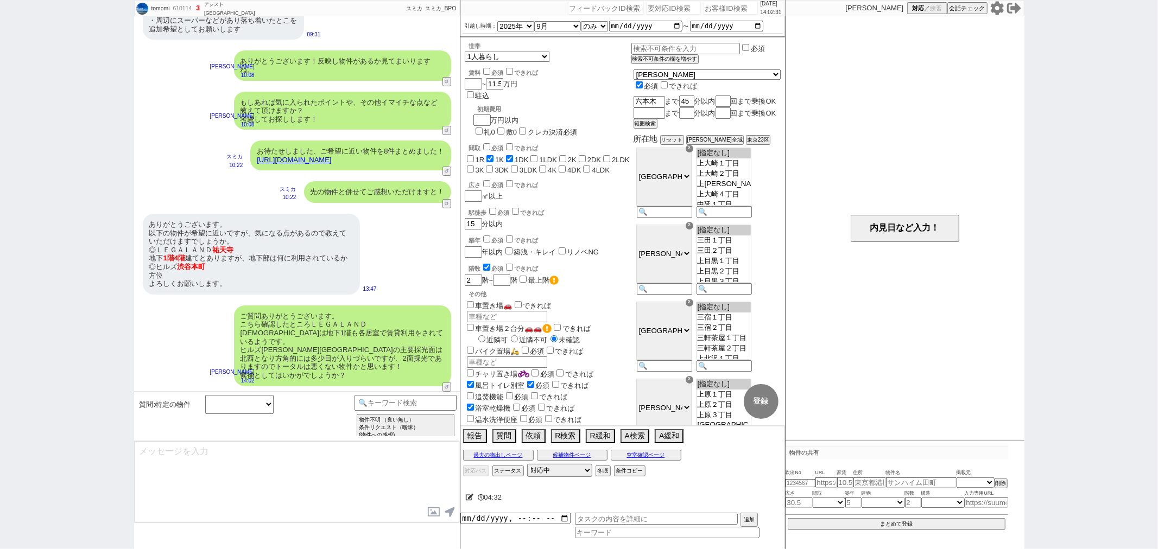
scroll to position [264, 0]
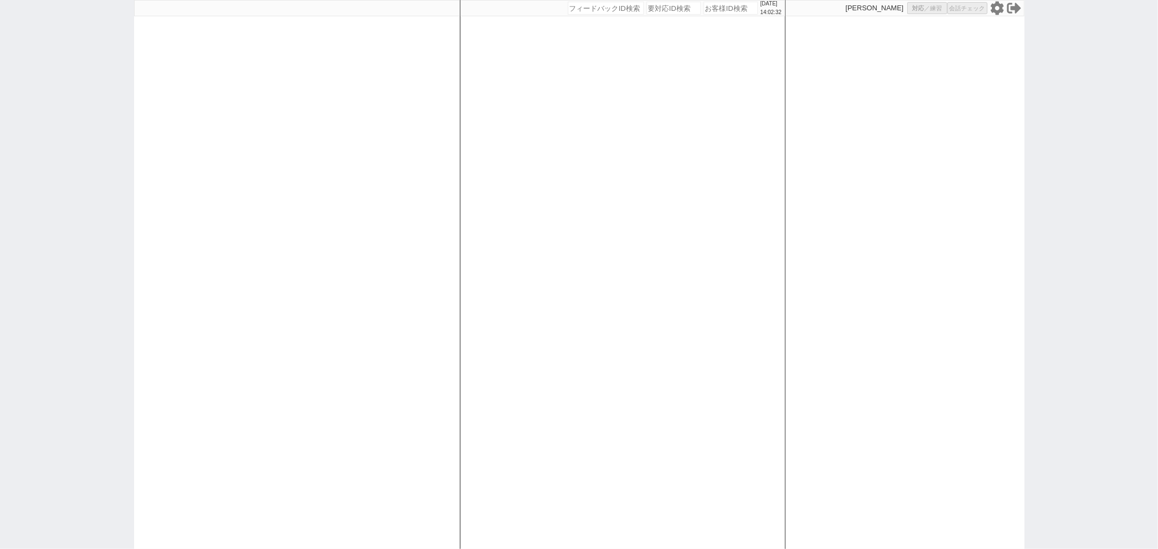
select select
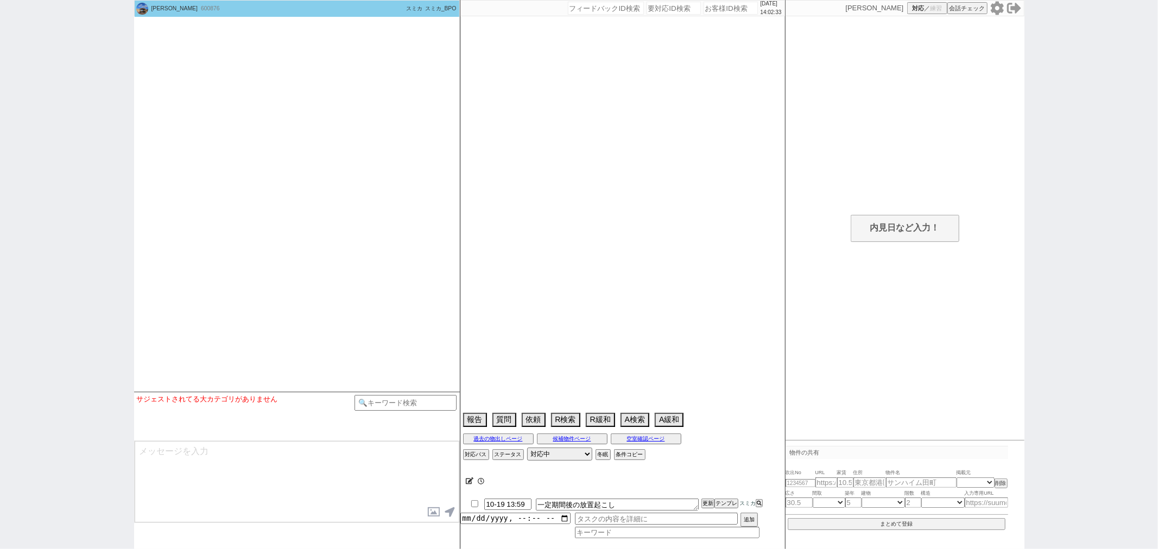
scroll to position [715, 0]
select select
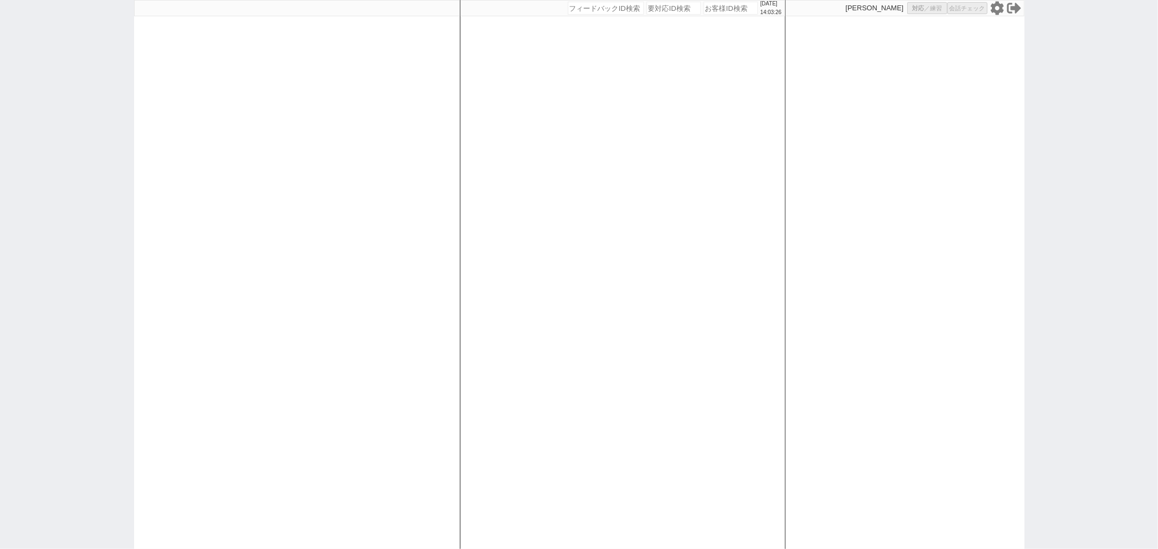
select select
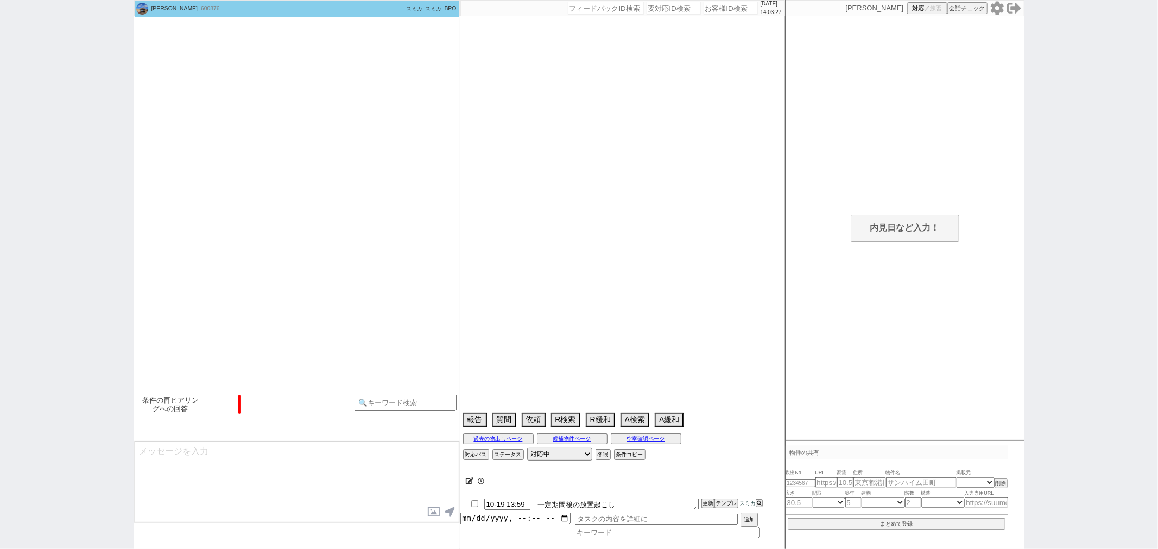
scroll to position [715, 0]
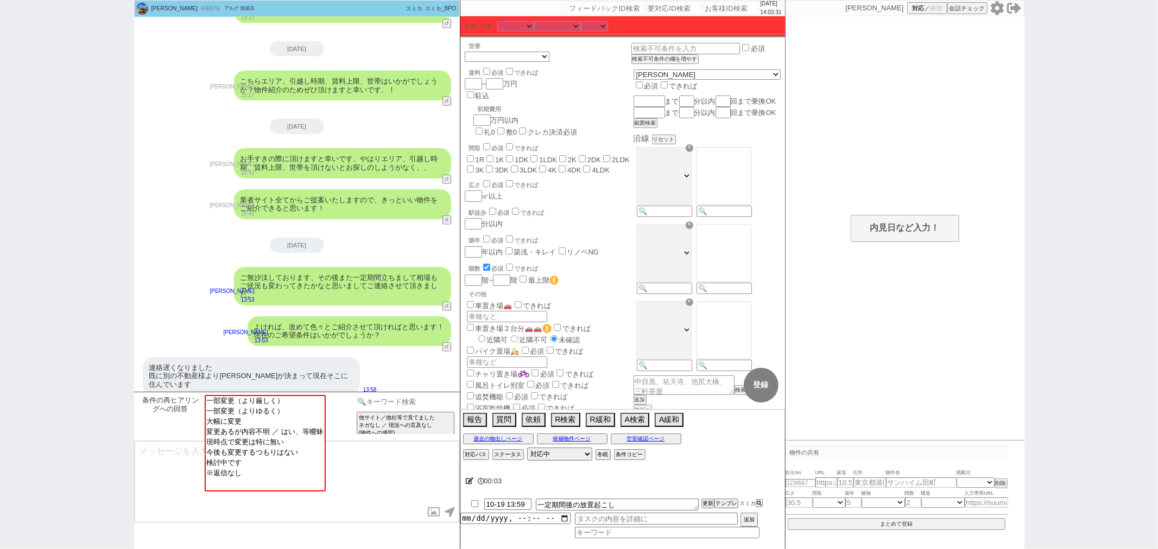
click at [400, 403] on input at bounding box center [405, 402] width 103 height 14
click at [478, 465] on option "お客様からの会話終了促し" at bounding box center [506, 470] width 96 height 10
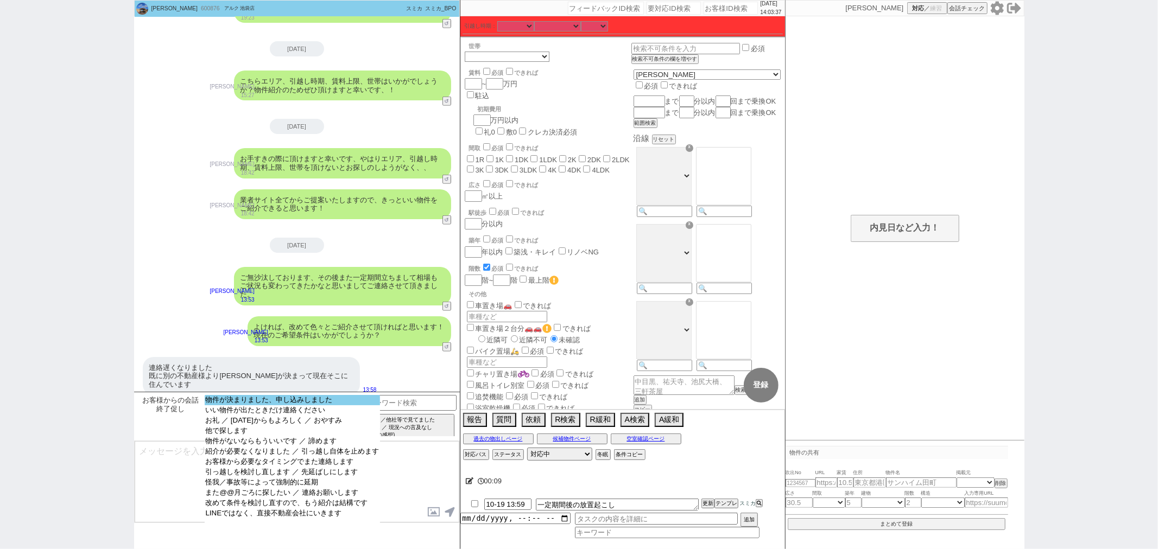
select select "物件が決まりました、申し込みしました"
click at [257, 405] on option "物件が決まりました、申し込みしました" at bounding box center [292, 410] width 175 height 10
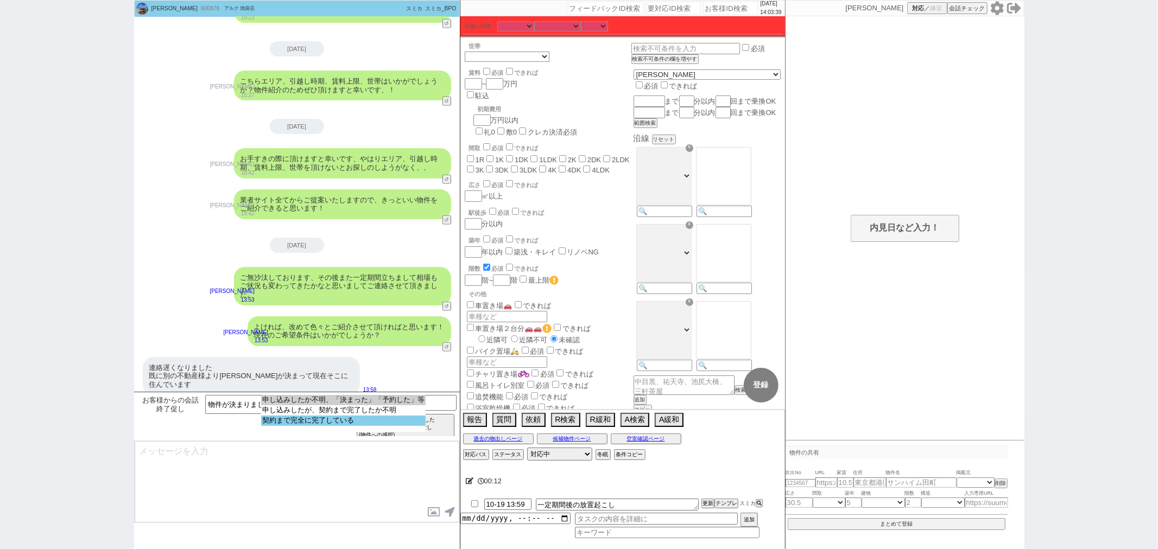
select select "契約まで完全に完了している"
click at [309, 419] on option "契約まで完全に完了している" at bounding box center [343, 421] width 164 height 10
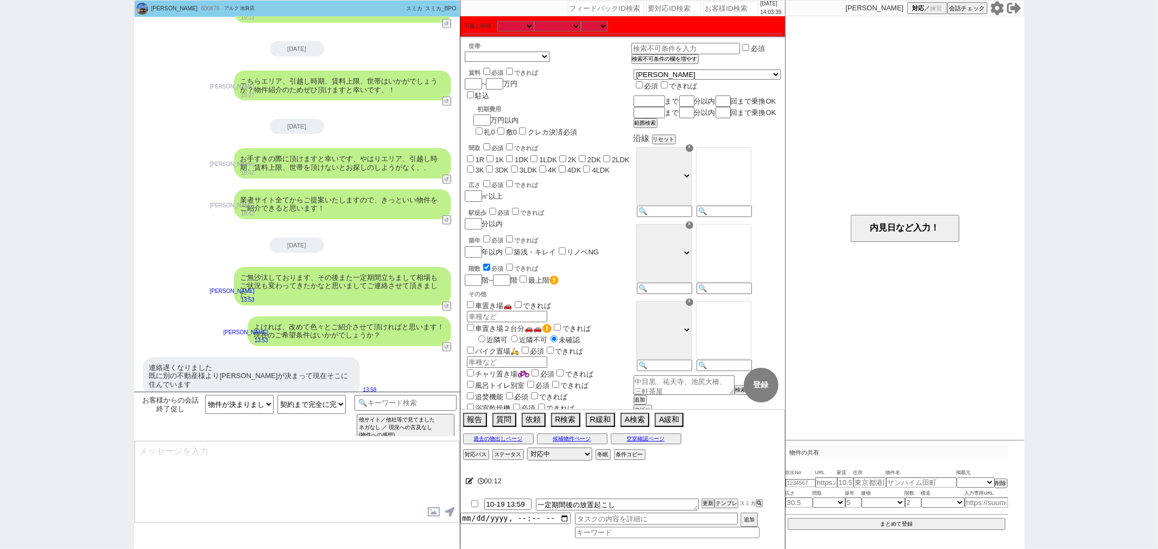
type textarea "かしこまりました、もしまた機会がございましたらお気軽にお声がけ頂けますと幸いです！"
click at [283, 474] on textarea "かしこまりました、もしまた機会がございましたらお気軽にお声がけ頂けますと幸いです！" at bounding box center [297, 481] width 325 height 81
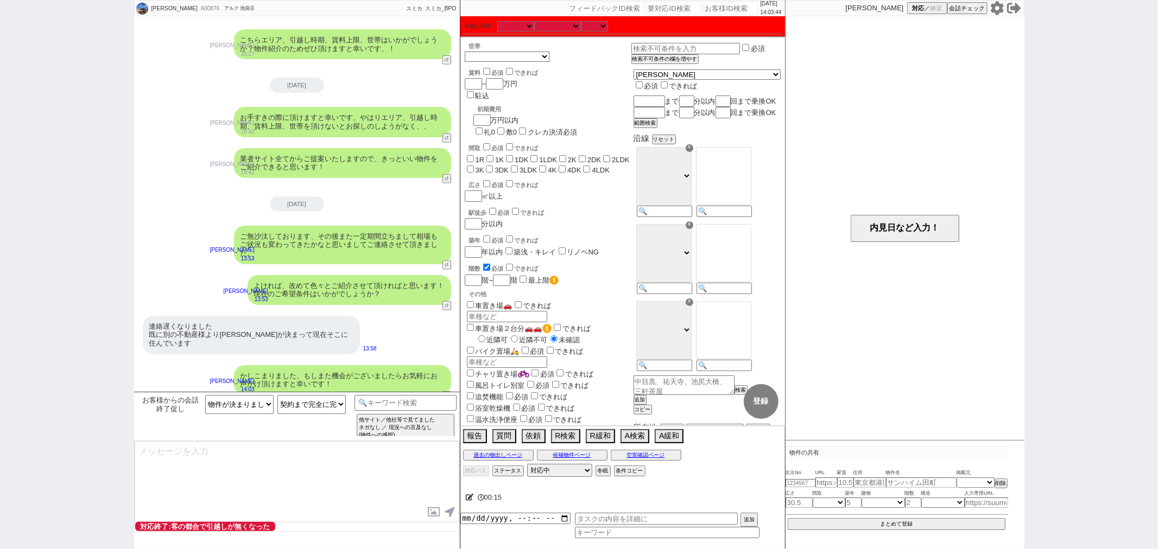
select select "600"
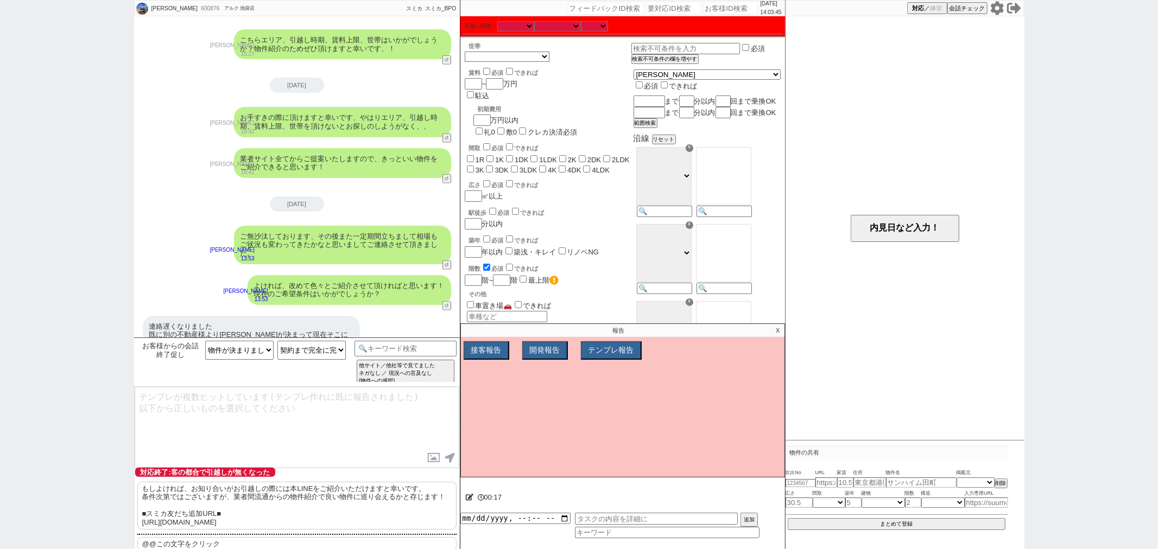
scroll to position [12, 0]
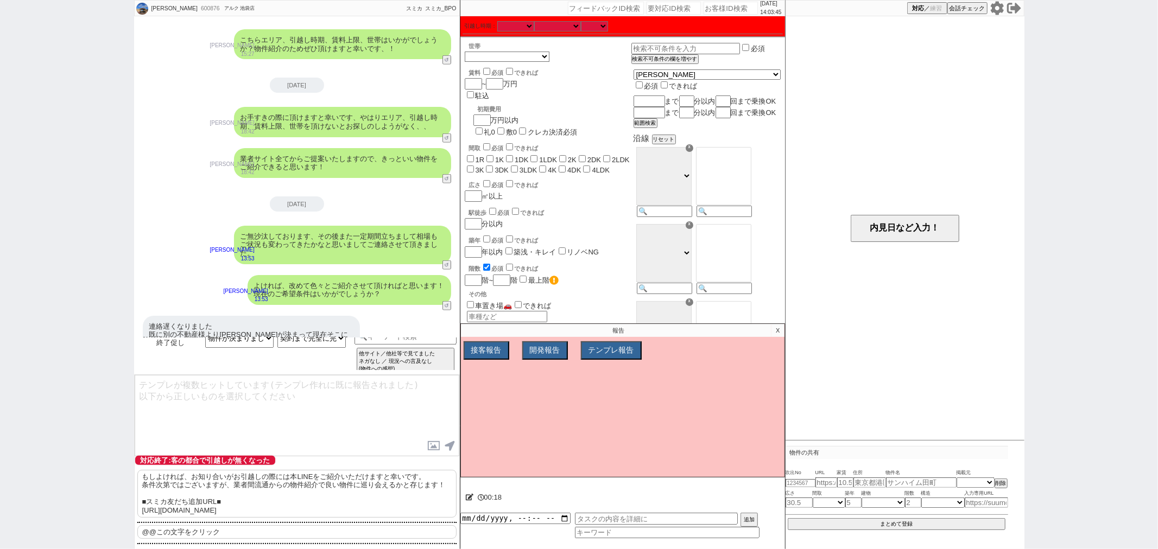
click at [344, 492] on p "もしよければ、お知り合いがお引越しの際には本LINEをご紹介いただけますと幸いです。 条件次第ではございますが、業者間流通からの物件紹介で良い物件に巡り会える…" at bounding box center [296, 494] width 319 height 48
type textarea "もしよければ、お知り合いがお引越しの際には本LINEをご紹介いただけますと幸いです。 条件次第ではございますが、業者間流通からの物件紹介で良い物件に巡り会える…"
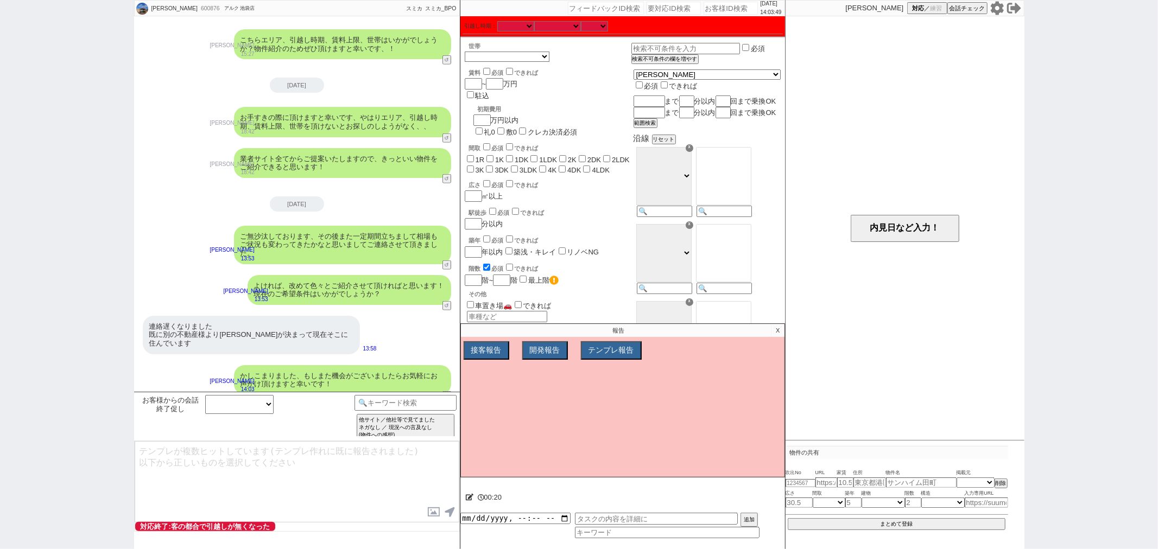
scroll to position [839, 0]
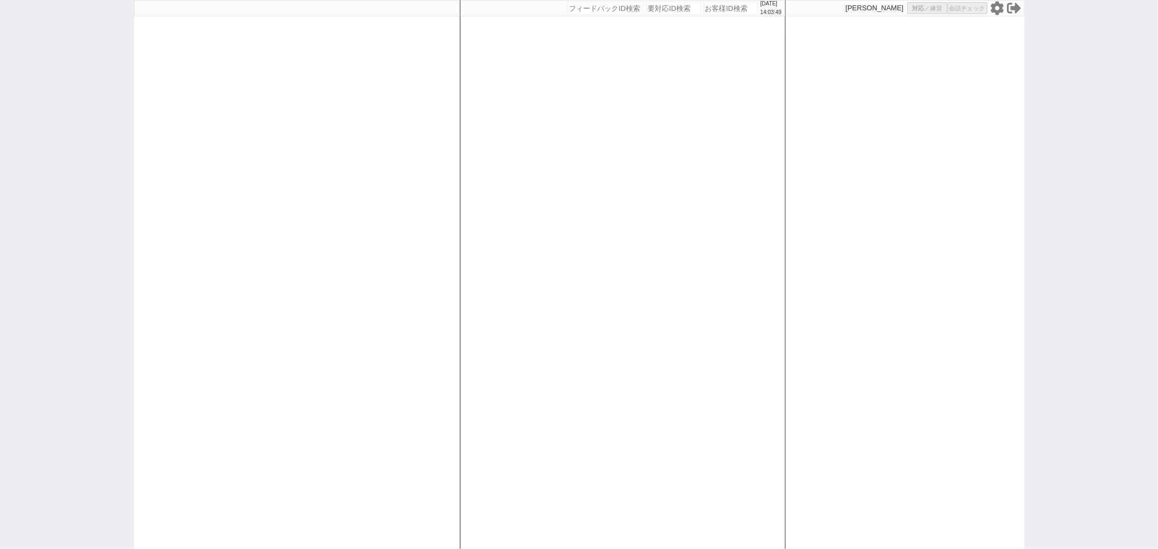
select select
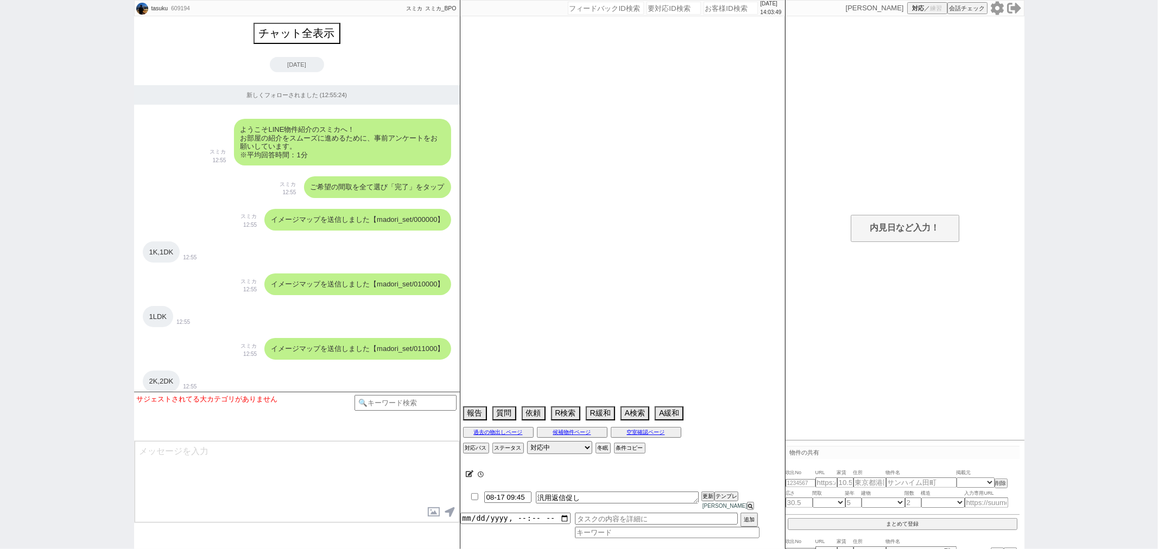
scroll to position [5053, 0]
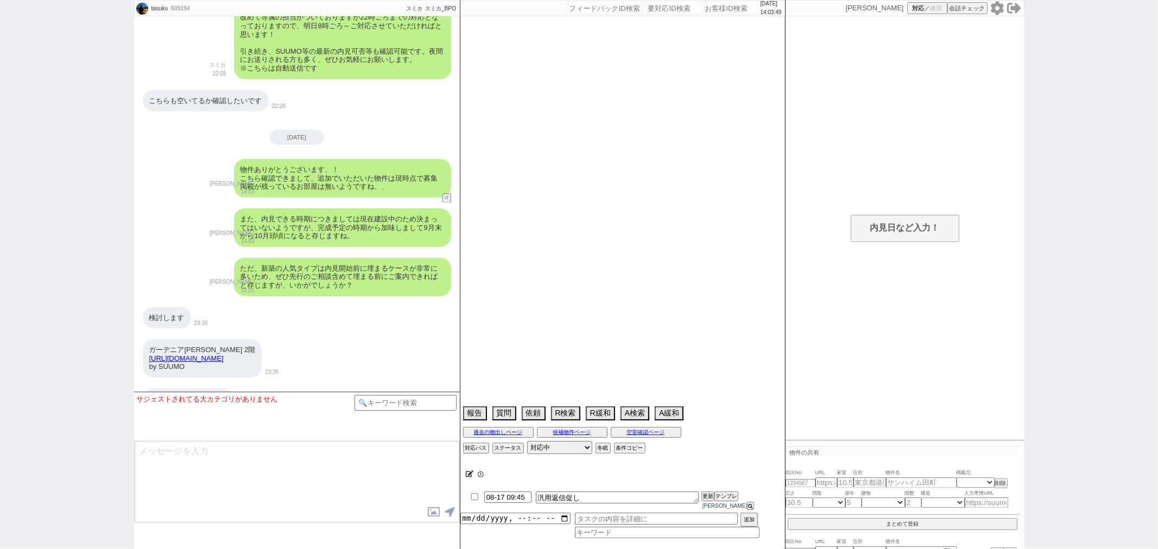
select select "13"
select select "1"
select select "47"
select select "1213"
select select "835"
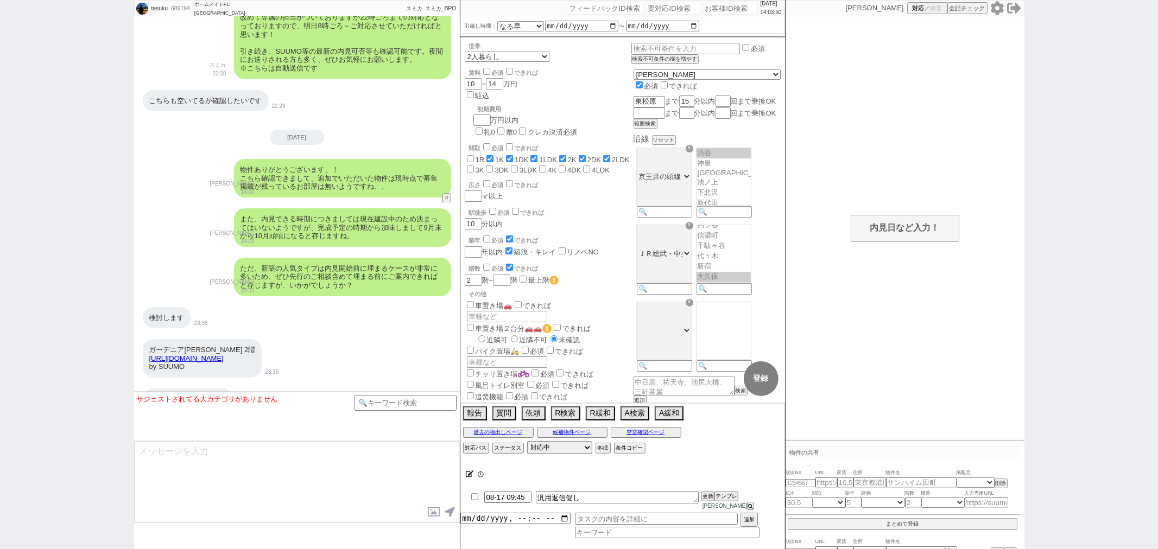
scroll to position [277, 0]
click at [381, 395] on input at bounding box center [405, 402] width 103 height 14
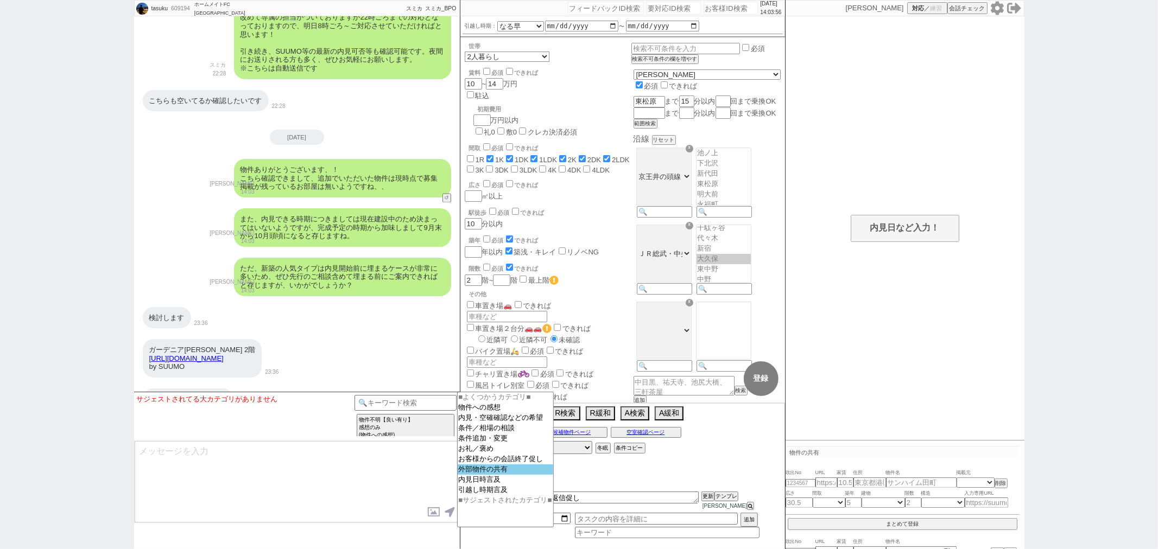
click at [491, 475] on option "外部物件の共有" at bounding box center [506, 480] width 96 height 10
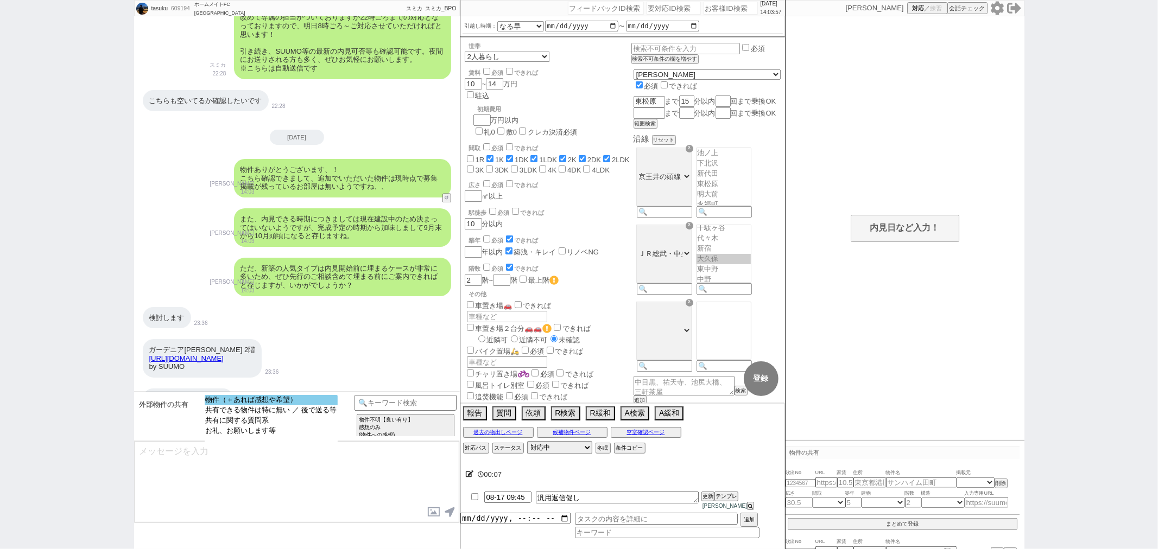
select select "物件（＋あれば感想や希望）"
click at [219, 405] on option "物件（＋あれば感想や希望）" at bounding box center [271, 410] width 133 height 10
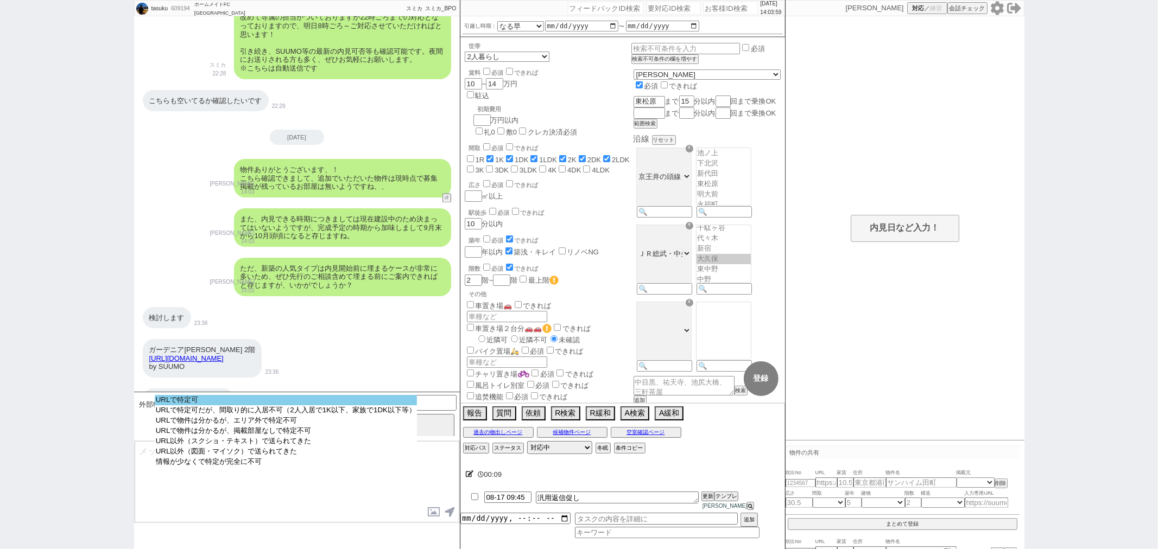
select select "URLで特定可"
click at [284, 407] on option "URLで特定可" at bounding box center [287, 412] width 262 height 10
type input "36770525"
type input "https://suumo.jp/chintai/bc_100399075602/"
select select "1"
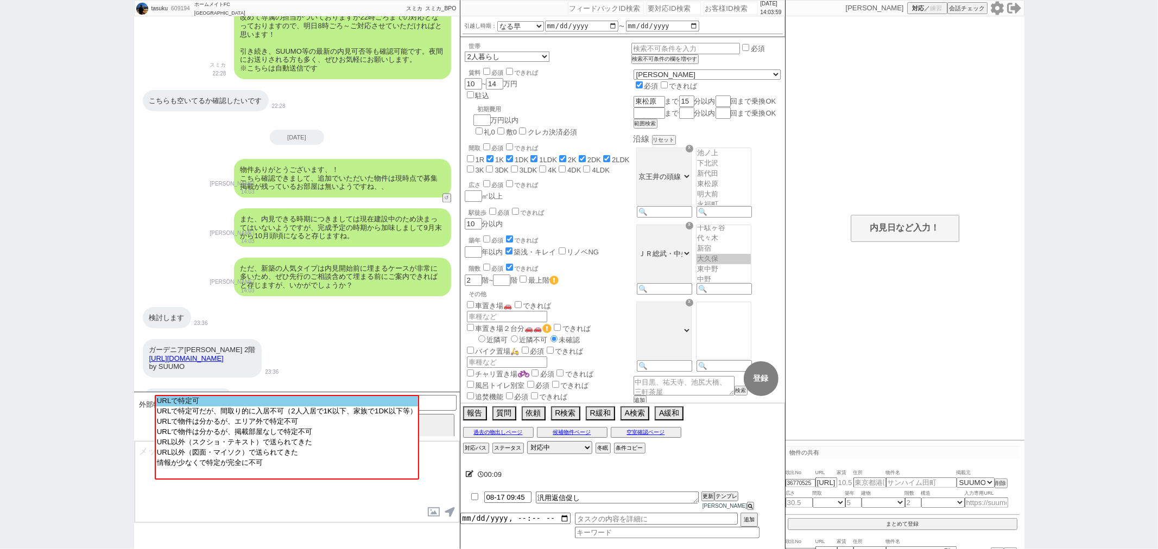
select select
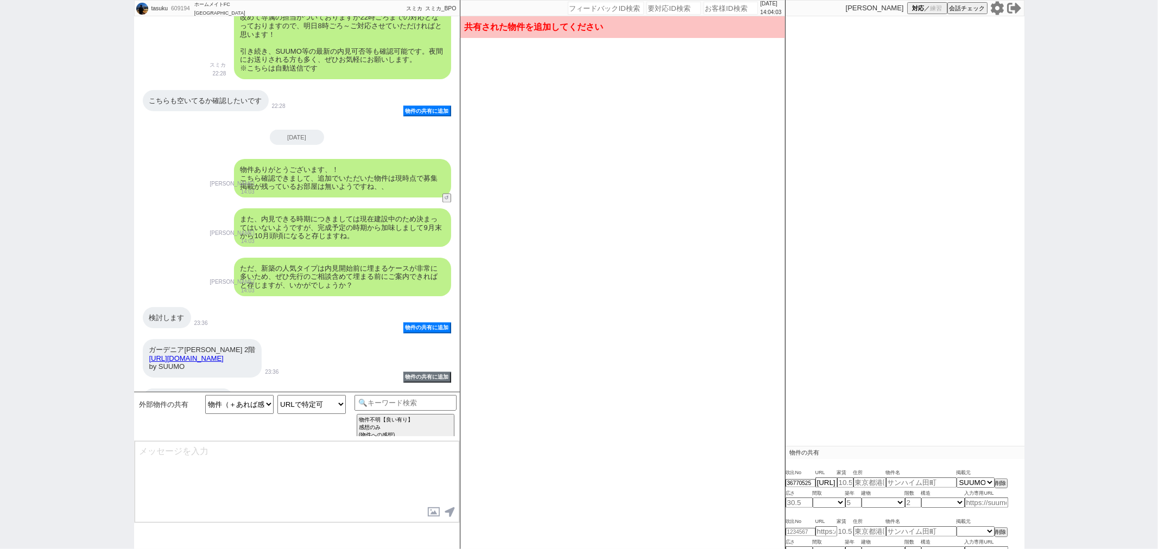
type input "13.2"
type input "東京都世田谷区松原５"
type input "ガーデニア松原 203号室"
type input "37.5"
select select "3"
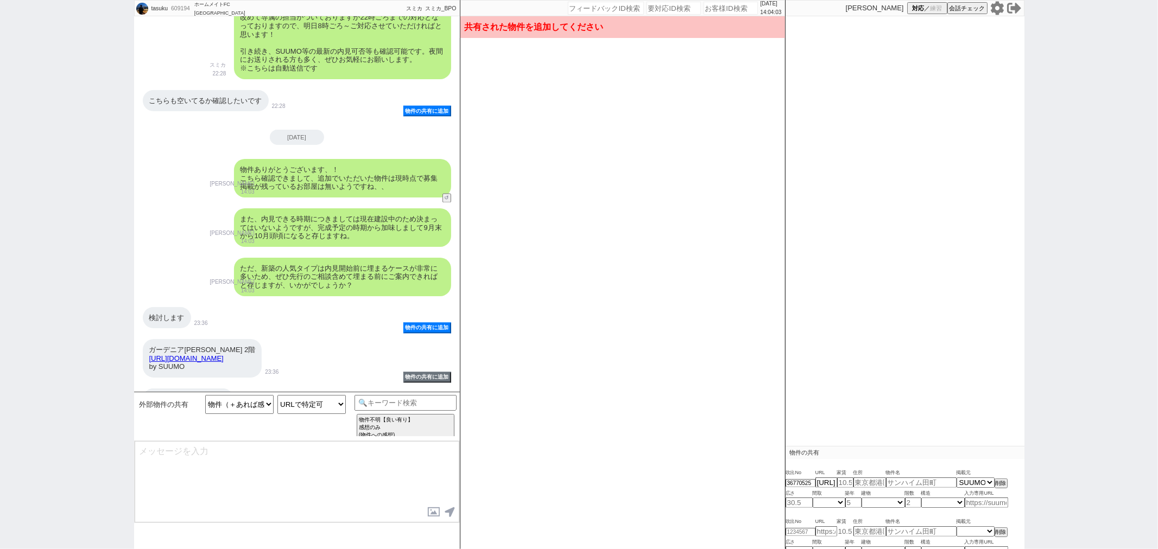
type input "10"
select select "1"
type input "2"
select select "8"
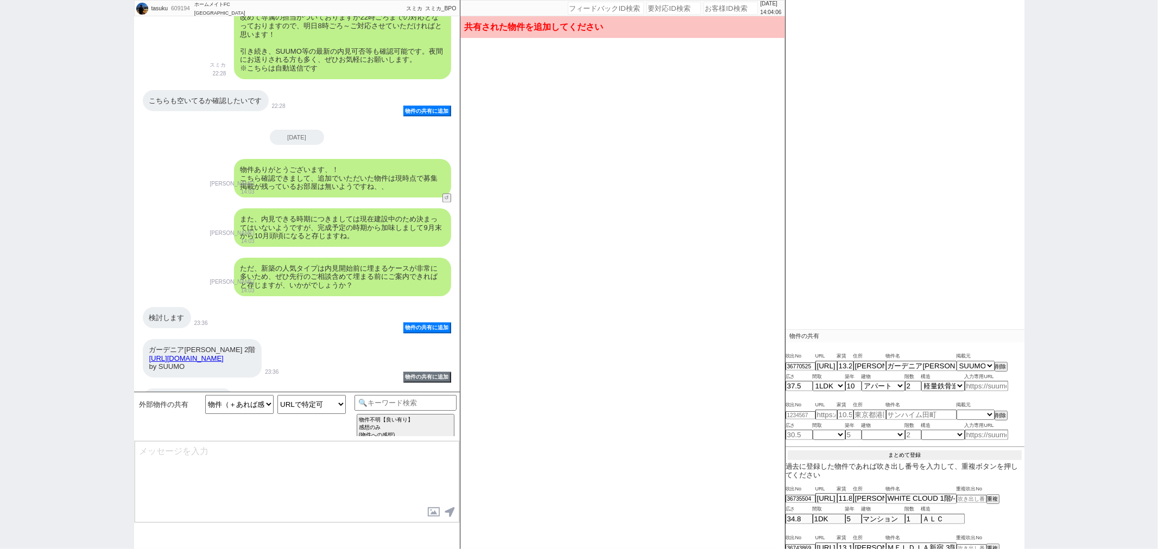
scroll to position [117, 0]
click at [880, 453] on button "まとめて登録" at bounding box center [905, 456] width 234 height 10
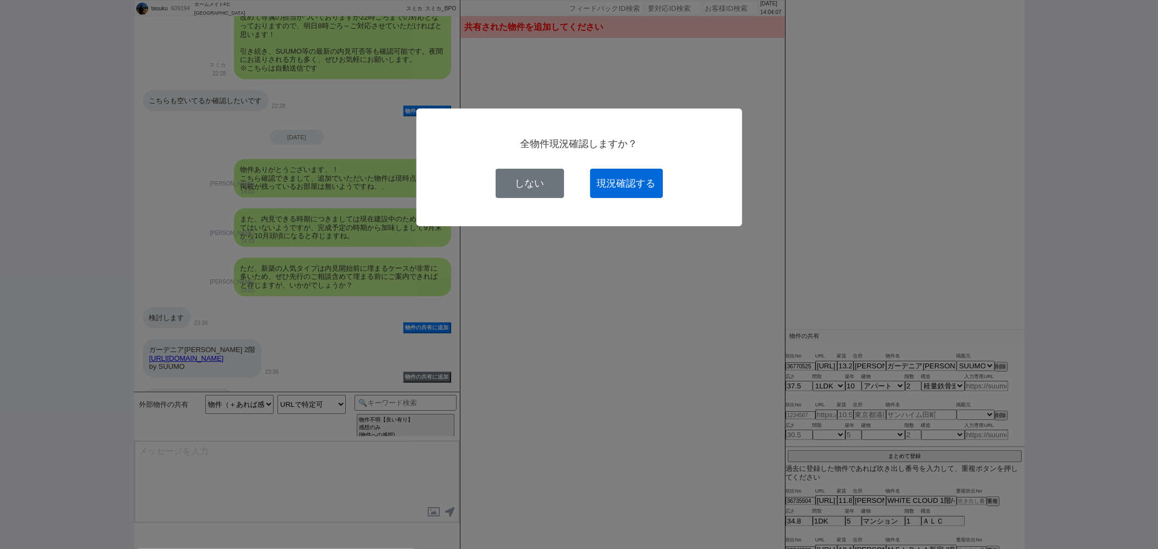
click at [623, 187] on button "現況確認する" at bounding box center [626, 183] width 73 height 29
select select
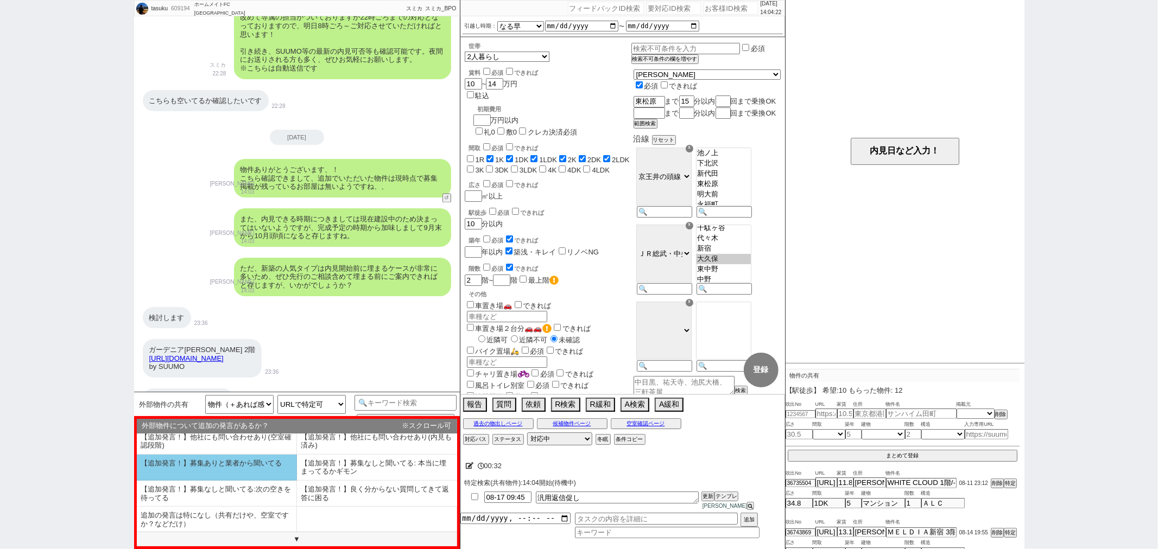
scroll to position [67, 0]
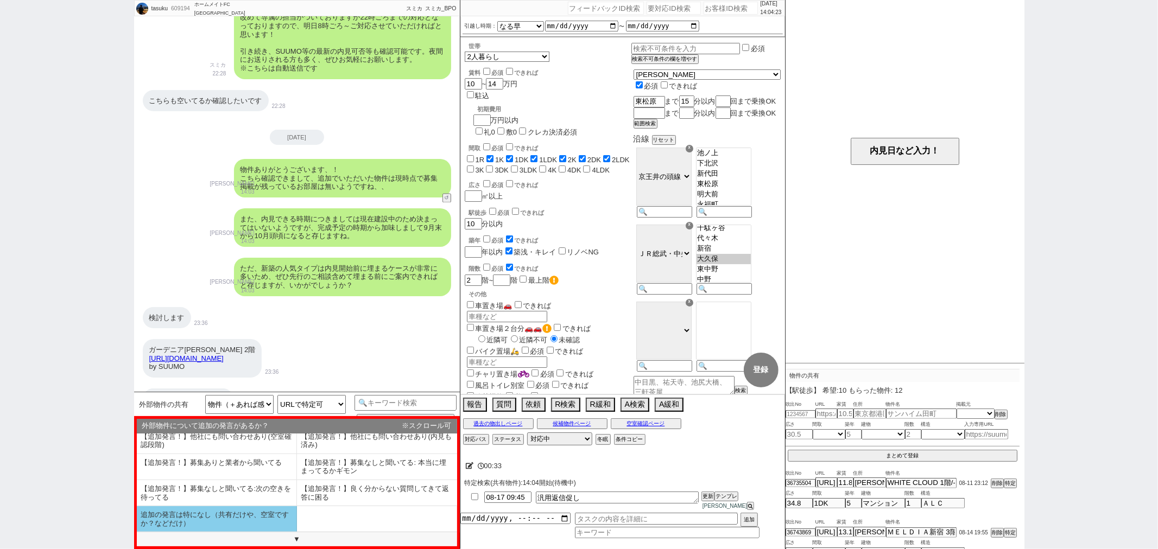
click at [234, 513] on li "追加の発言は特になし（共有だけや、空室ですか？などだけ）" at bounding box center [217, 519] width 160 height 26
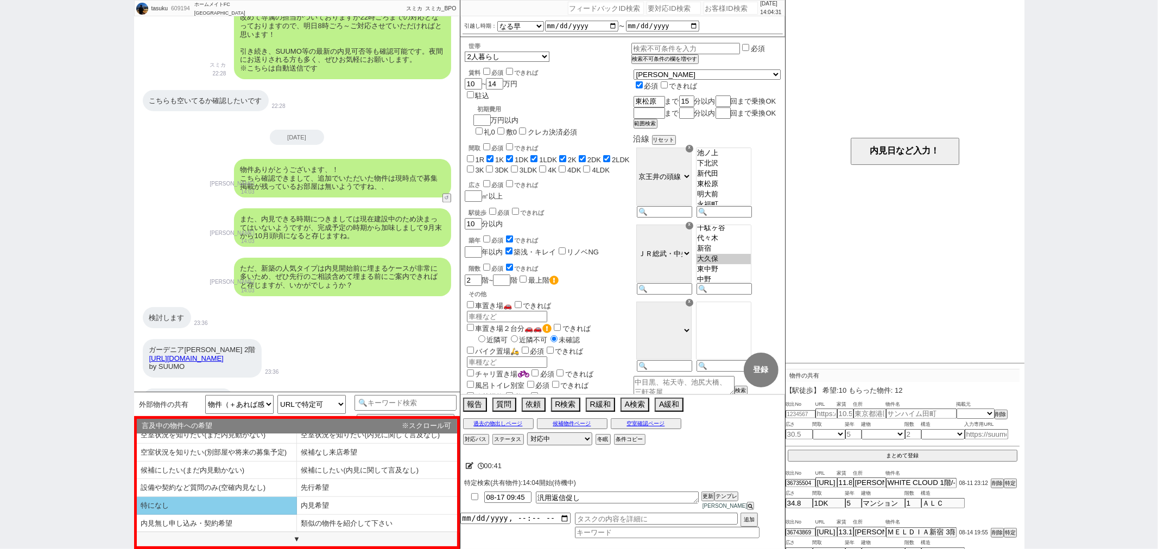
scroll to position [8, 0]
click at [236, 511] on li "特になし" at bounding box center [217, 506] width 160 height 18
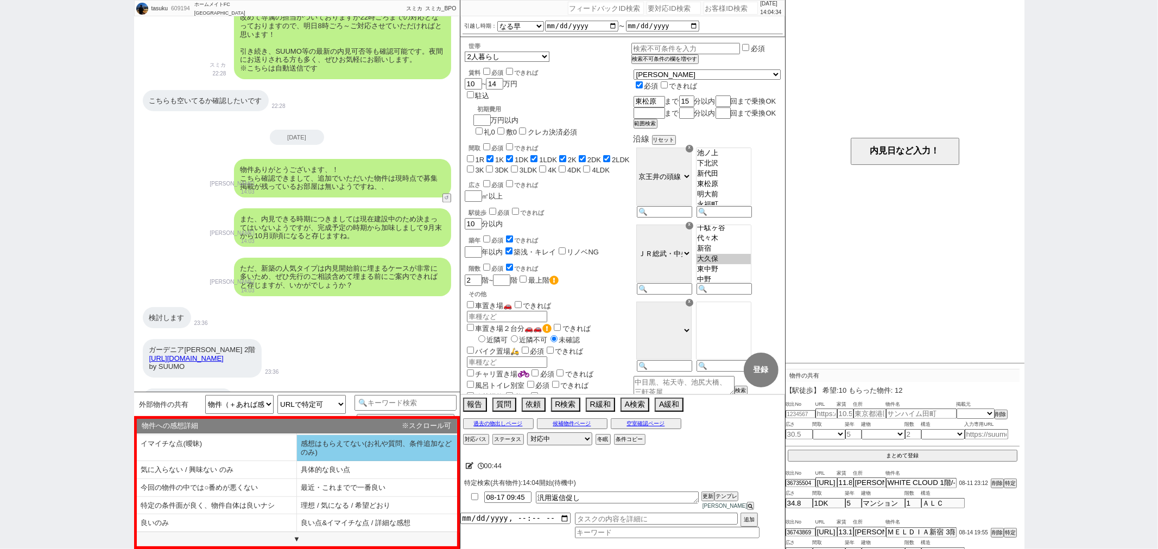
scroll to position [25, 0]
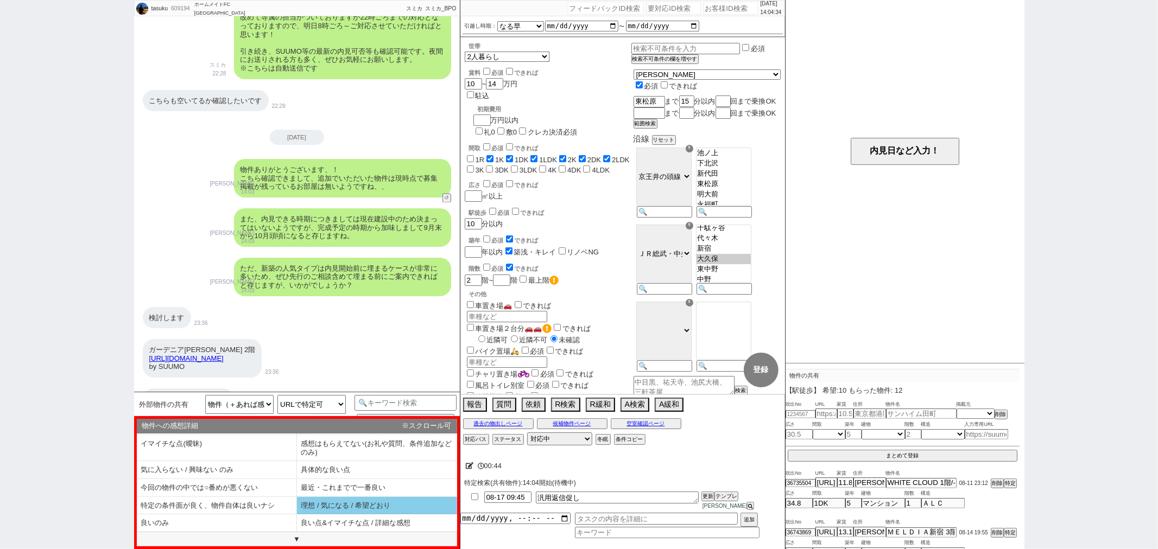
click at [297, 515] on li "理想 / 気になる / 希望どおり" at bounding box center [217, 524] width 160 height 18
type textarea "@@【物件の略称】ですね、 こちらご希望でしたら、内見の手配などはいかがでしょうか？ やはりどうしてもネットに出ると早いので、、、ご希望あればはやめに動ければ…"
select select "追加の発言は特になし（共有だけや、空室ですか？などだけ）"
select select "特になし"
select select "理想 / 気になる / 希望どおり"
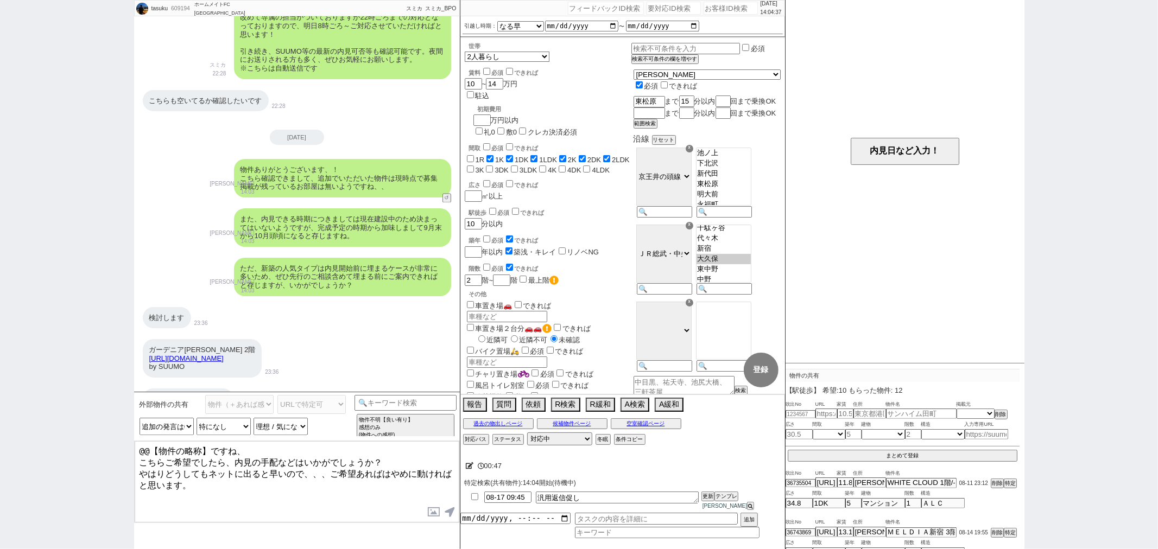
click at [224, 354] on link "https://suumo.jp/chintai/bc_100399075602/" at bounding box center [186, 358] width 74 height 8
drag, startPoint x: 212, startPoint y: 453, endPoint x: 18, endPoint y: 413, distance: 198.4
click at [14, 415] on div "tasuku 609194 ! 0 8日目 ホームメイトFC 三軒茶屋南口店 冬眠中 自社客 スミカ スミカ_BPO チャット全表示 2025-08-09 新…" at bounding box center [579, 274] width 1158 height 549
paste textarea "ガーデニア松原 203号室"
click at [206, 492] on textarea "ガーデニア松原 203号室ですね、 こちらご希望でしたら、内見の手配などはいかがでしょうか？ やはりどうしてもネットに出ると早いので、、、ご希望あればはやめに…" at bounding box center [297, 481] width 325 height 81
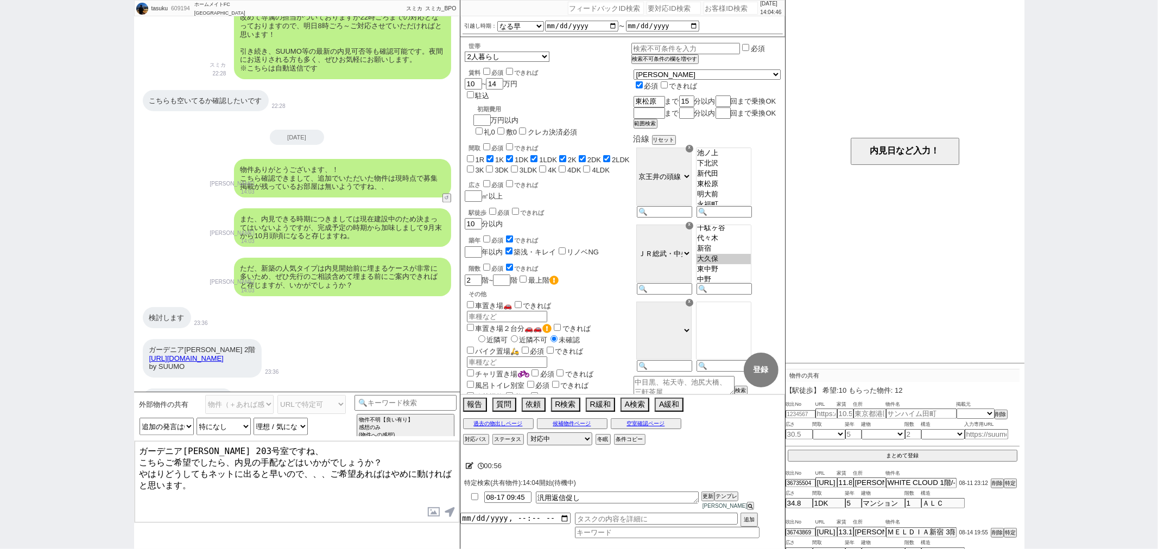
type textarea "ガーデニア松原 203号室ですね、 こちらご希望でしたら、内見の手配などはいかがでしょうか？ やはりどうしてもネットに出ると早いので、、、ご希望あればはやめに…"
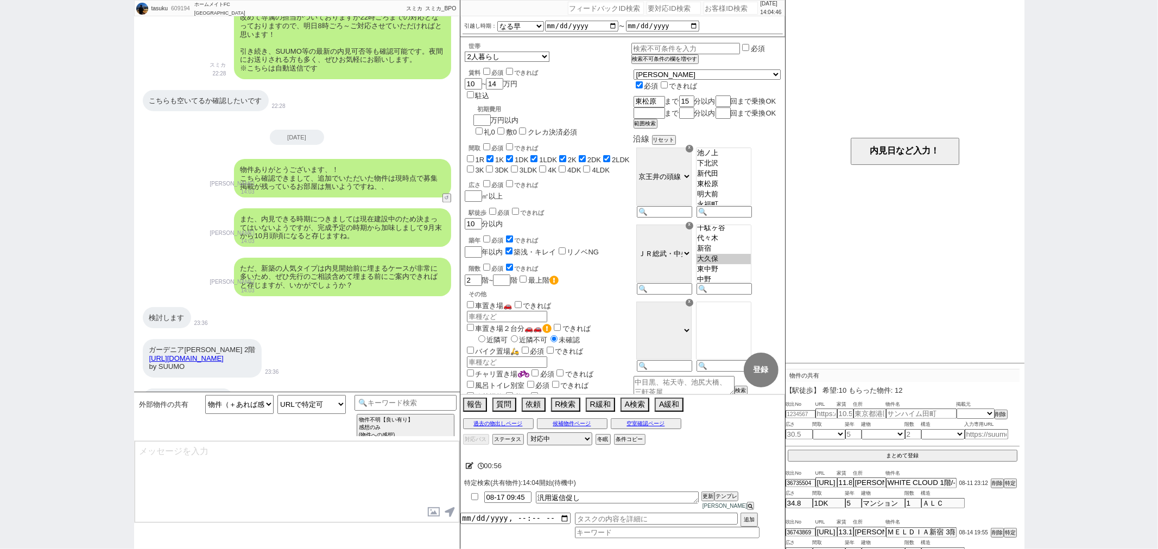
scroll to position [5148, 0]
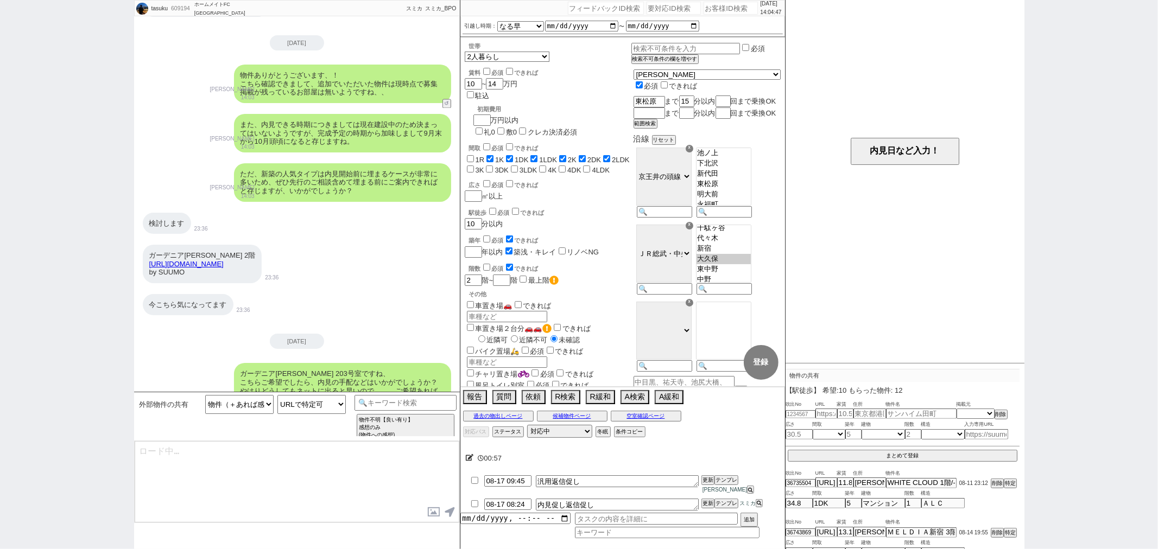
type textarea "また別件ですが、現在のご希望条件にも頂いた物件を参考に反映してよろしいでしょうか？ 京王井の頭線 永福町駅 3階建 築6年(13.2万 東京都杉並区永福４) …"
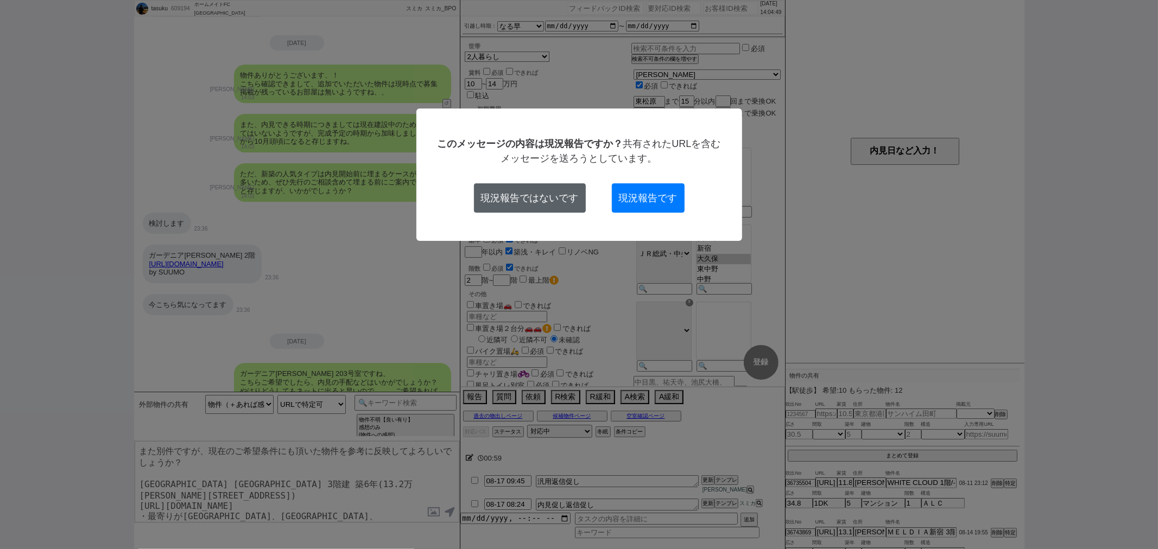
click at [560, 189] on button "現況報告ではないです" at bounding box center [530, 197] width 112 height 29
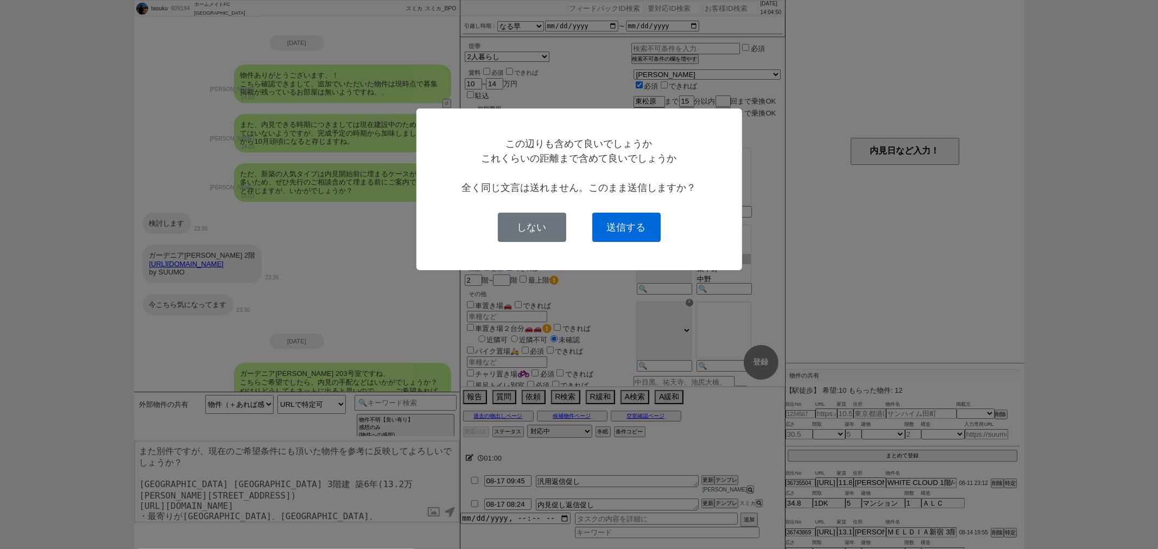
click at [649, 237] on button "送信する" at bounding box center [626, 227] width 68 height 29
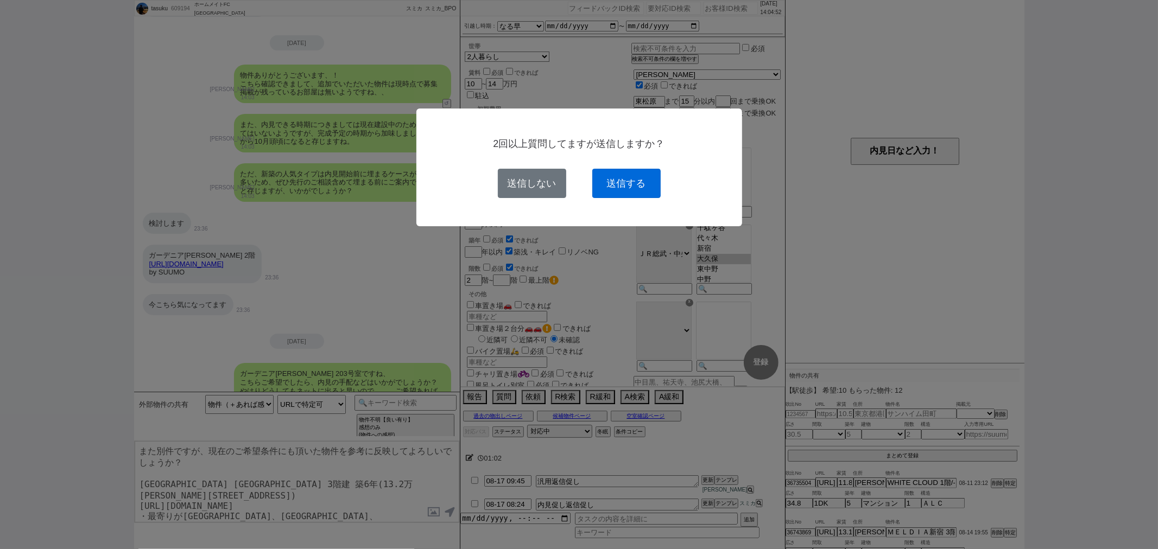
click at [632, 190] on button "送信する" at bounding box center [626, 183] width 68 height 29
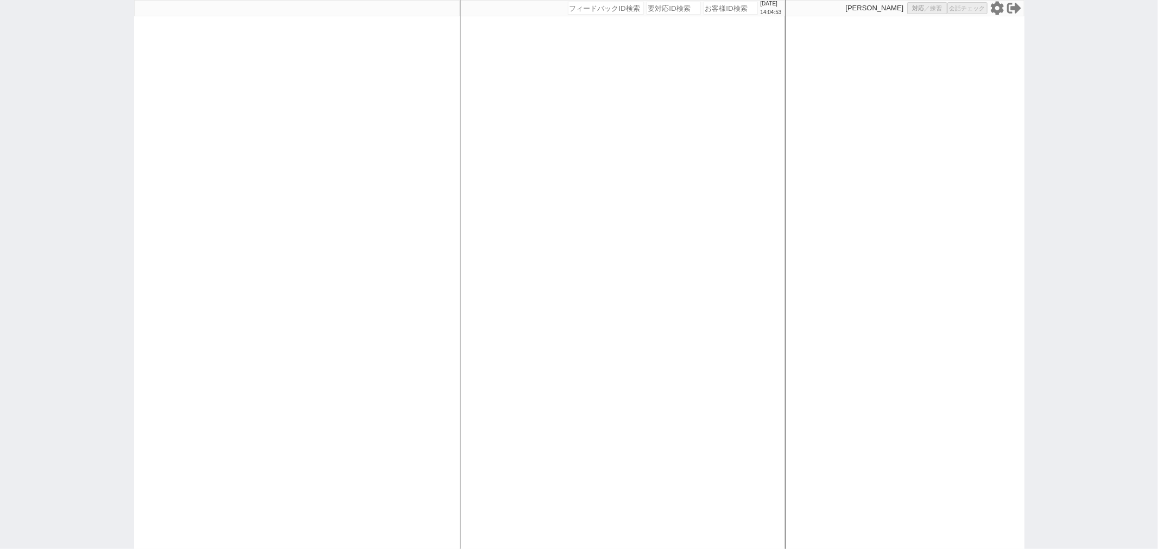
scroll to position [0, 0]
select select
